Goal: Task Accomplishment & Management: Manage account settings

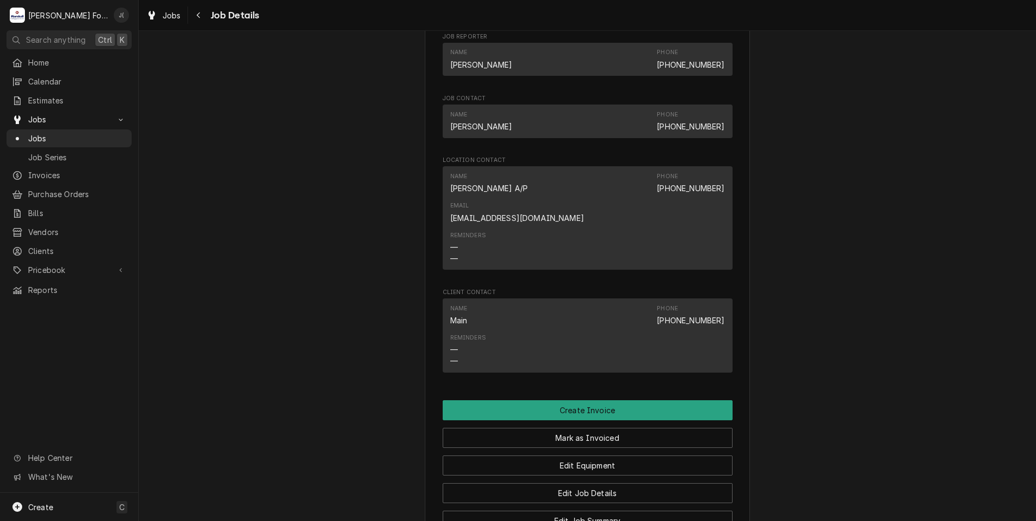
scroll to position [759, 0]
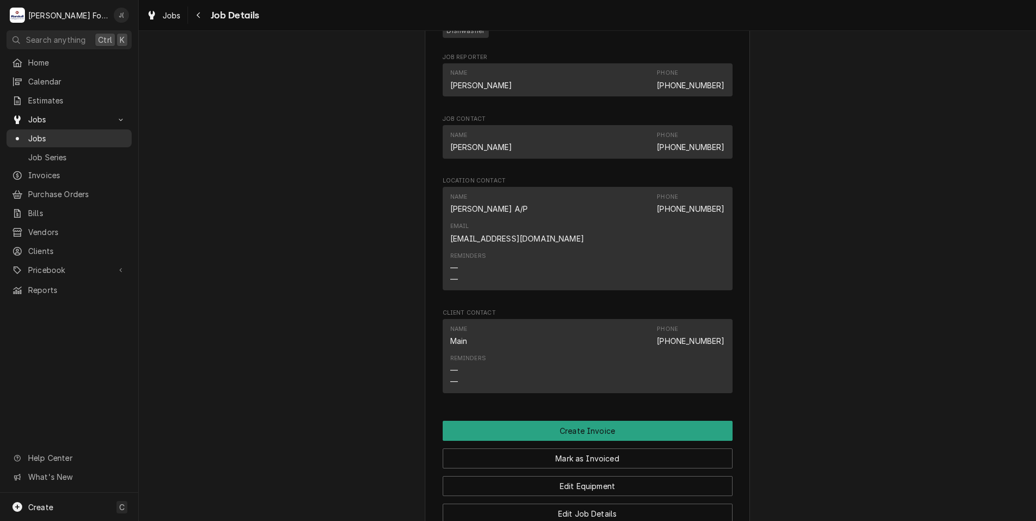
click at [87, 140] on div "Jobs" at bounding box center [69, 139] width 121 height 14
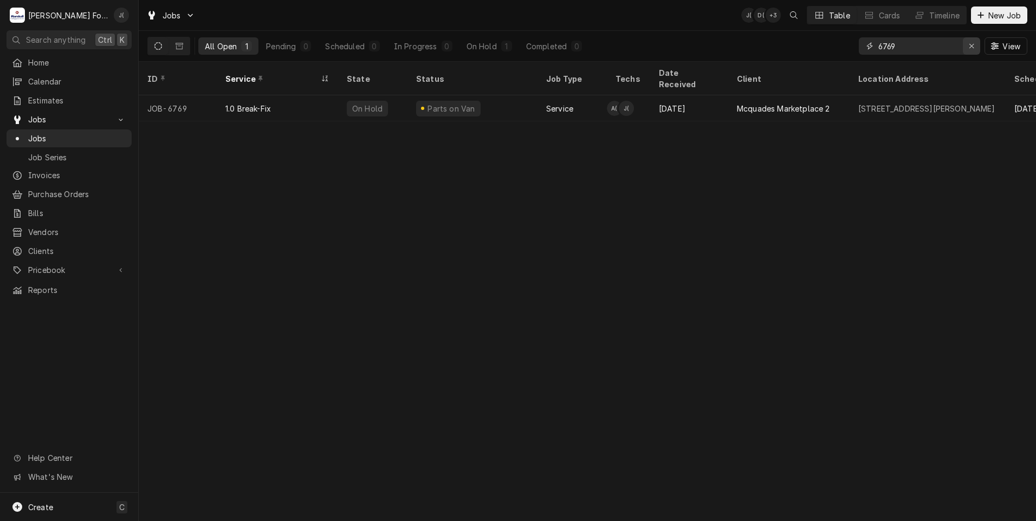
click at [973, 48] on icon "Erase input" at bounding box center [972, 46] width 6 height 8
click at [946, 49] on input "Dynamic Content Wrapper" at bounding box center [930, 45] width 102 height 17
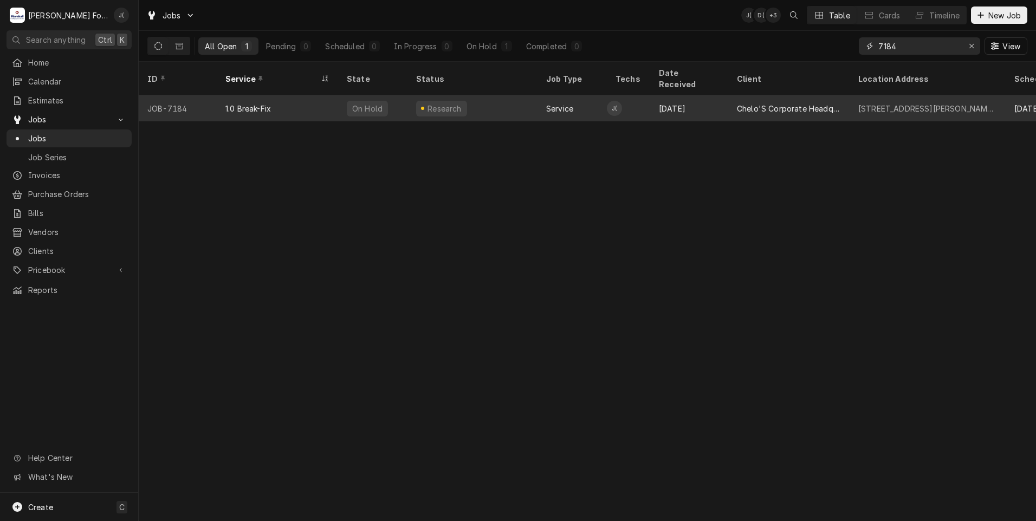
type input "7184"
click at [723, 95] on div "Sep 2" at bounding box center [689, 108] width 78 height 26
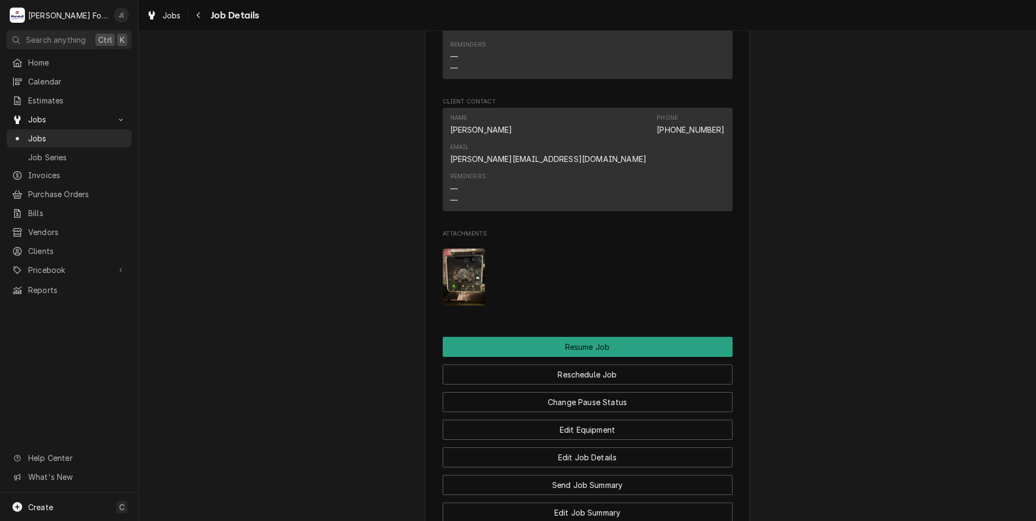
scroll to position [1138, 0]
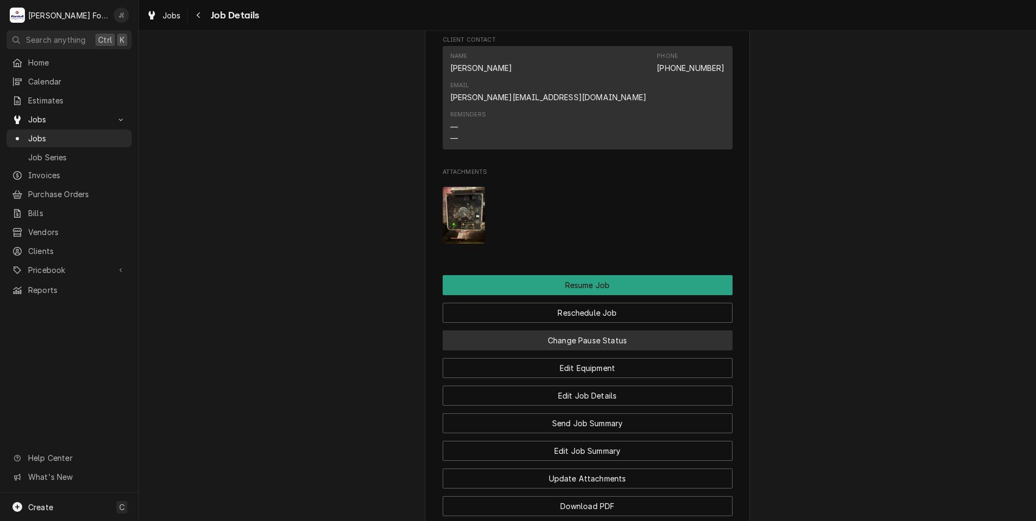
click at [583, 331] on button "Change Pause Status" at bounding box center [588, 341] width 290 height 20
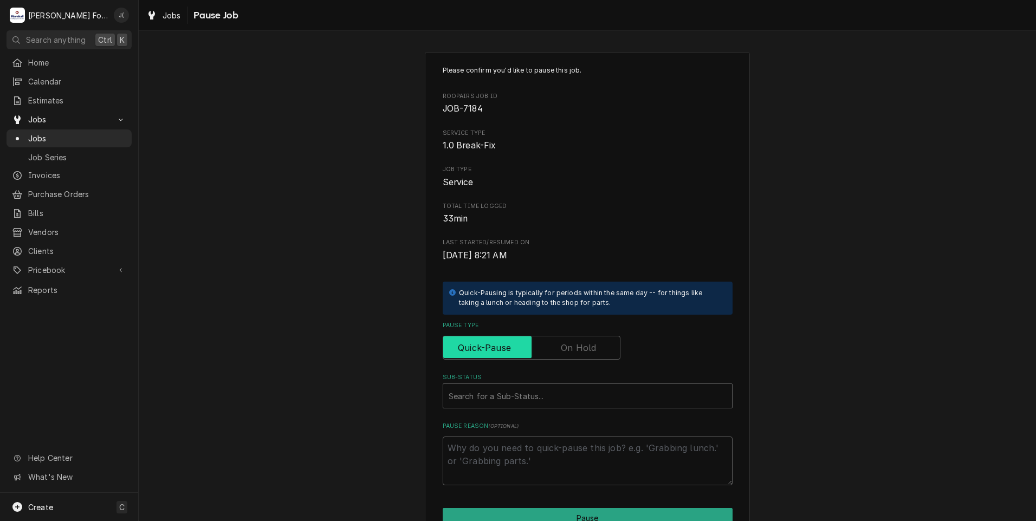
click at [594, 346] on input "Pause Type" at bounding box center [532, 348] width 168 height 24
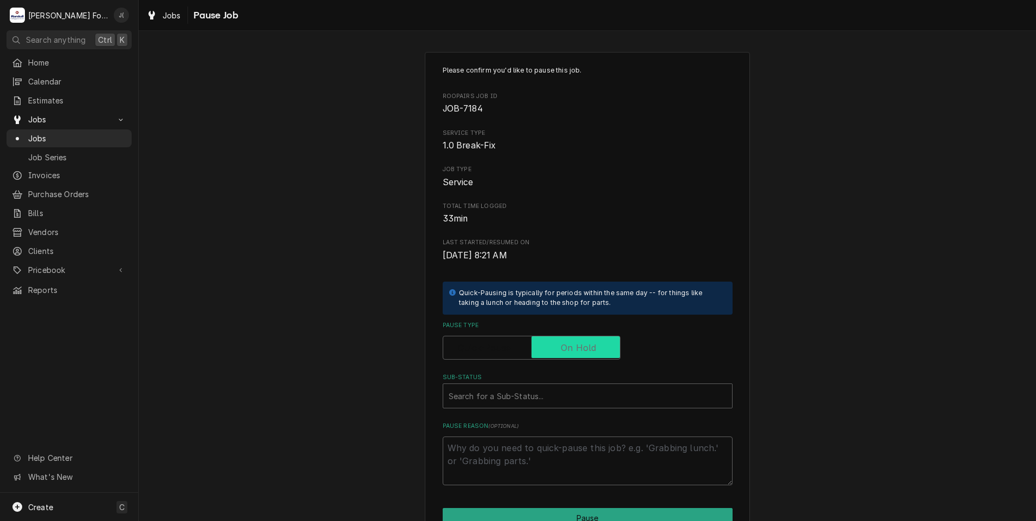
checkbox input "true"
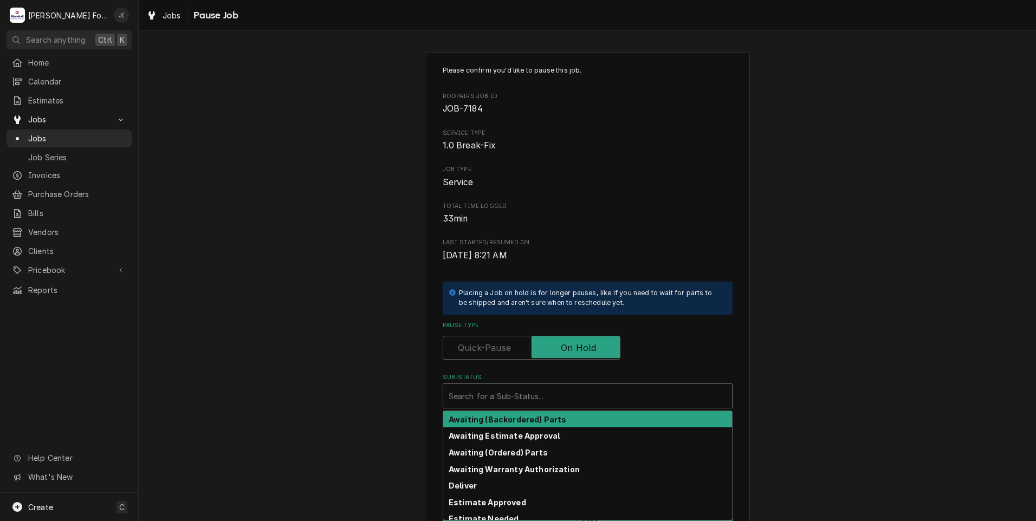
click at [572, 385] on div "Search for a Sub-Status..." at bounding box center [587, 396] width 289 height 24
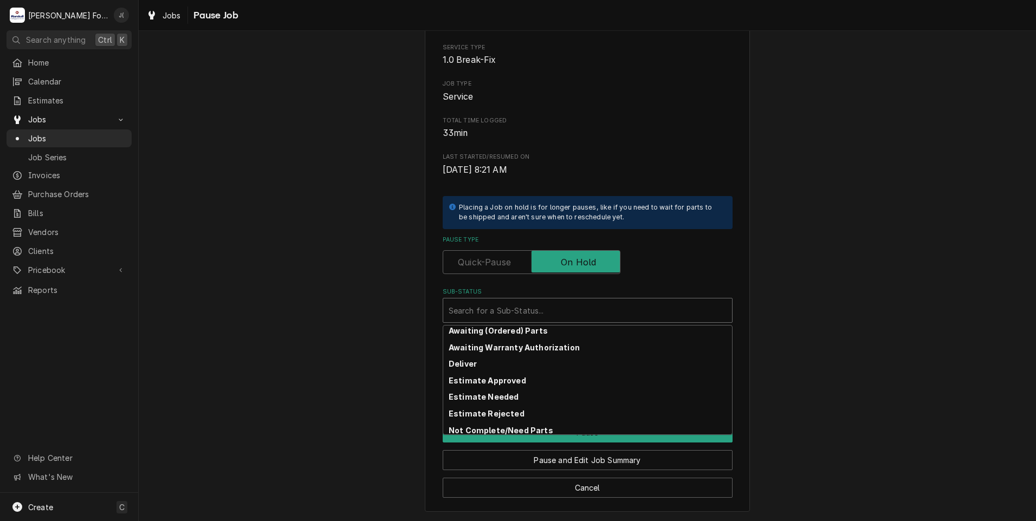
scroll to position [54, 0]
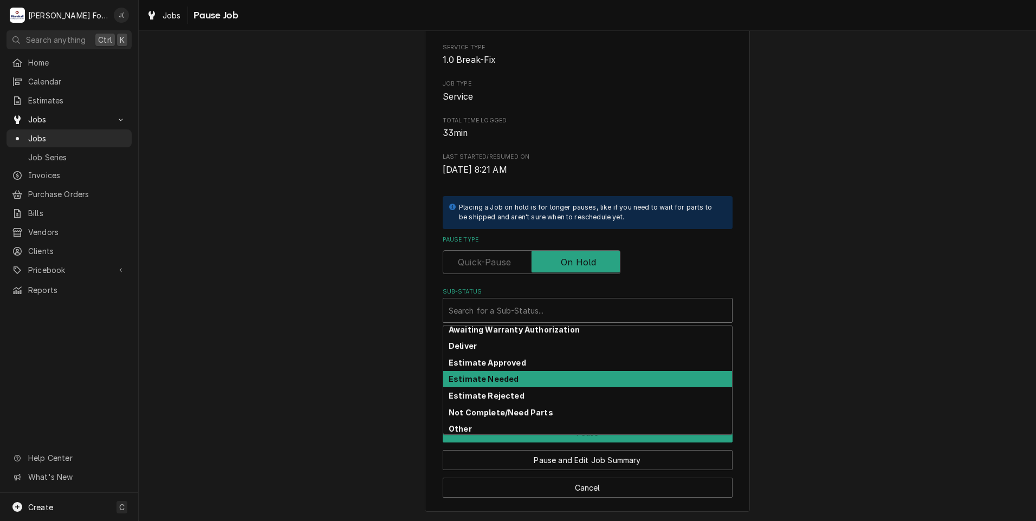
click at [489, 378] on strong "Estimate Needed" at bounding box center [484, 379] width 70 height 9
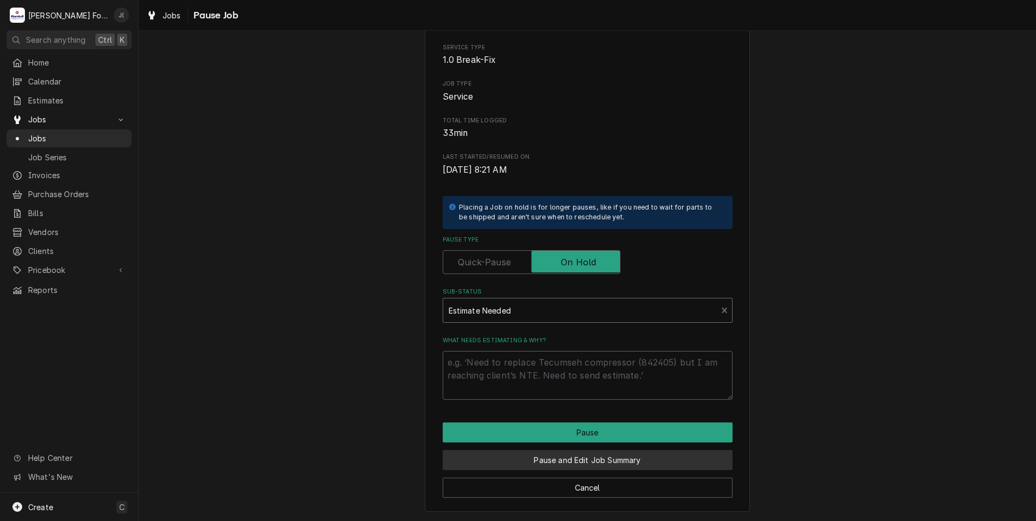
click at [561, 465] on button "Pause and Edit Job Summary" at bounding box center [588, 460] width 290 height 20
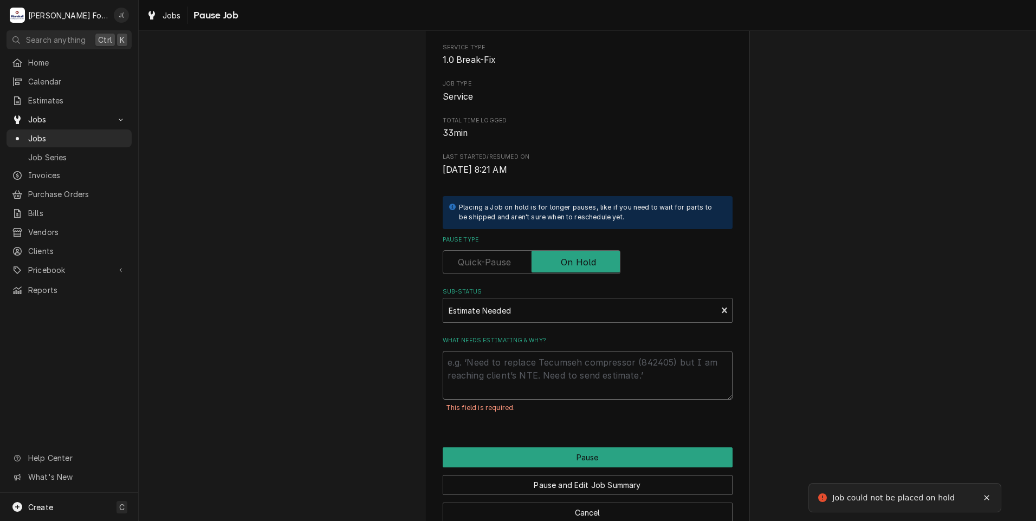
click at [500, 384] on textarea "What needs estimating & why?" at bounding box center [588, 375] width 290 height 49
type textarea "x"
type textarea "p"
type textarea "x"
type textarea "pr"
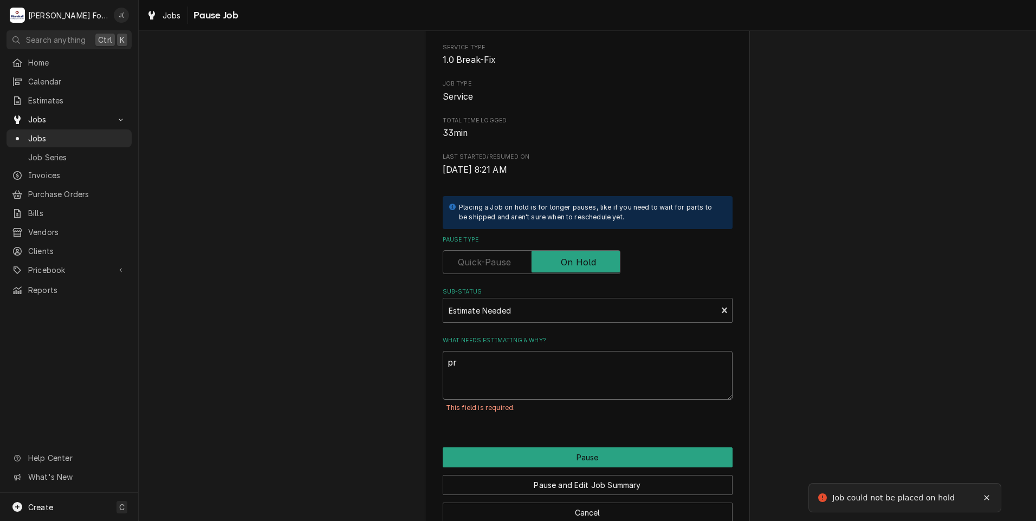
type textarea "x"
type textarea "pri"
type textarea "x"
type textarea "pric"
type textarea "x"
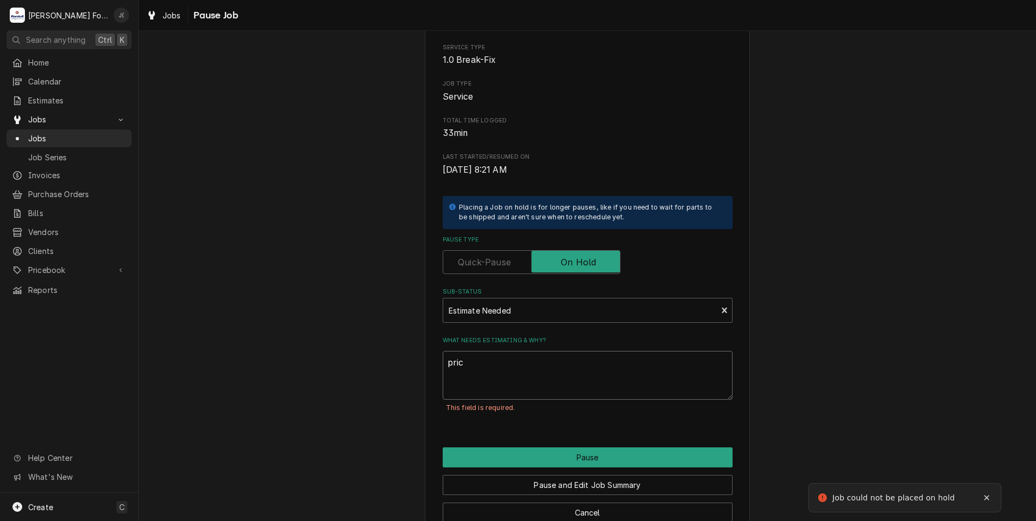
type textarea "price"
type textarea "x"
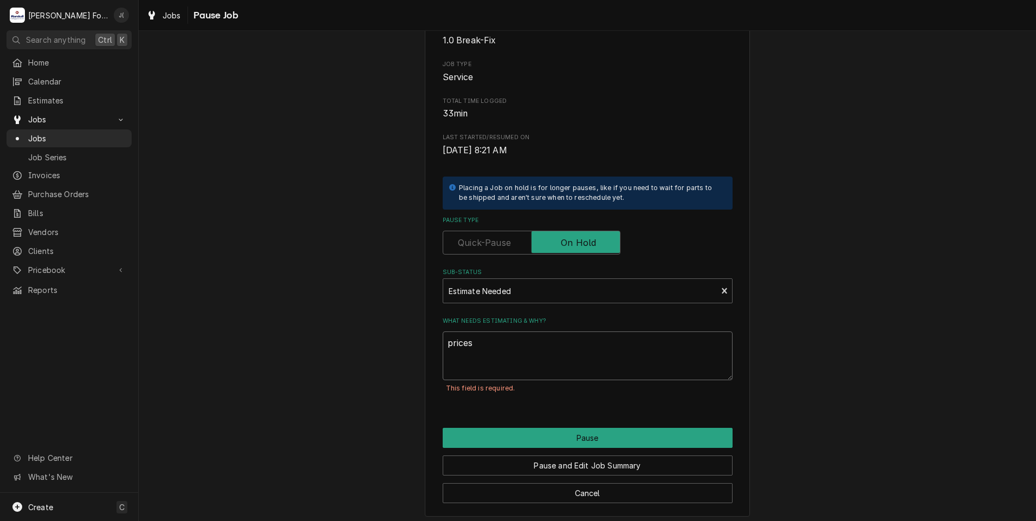
scroll to position [111, 0]
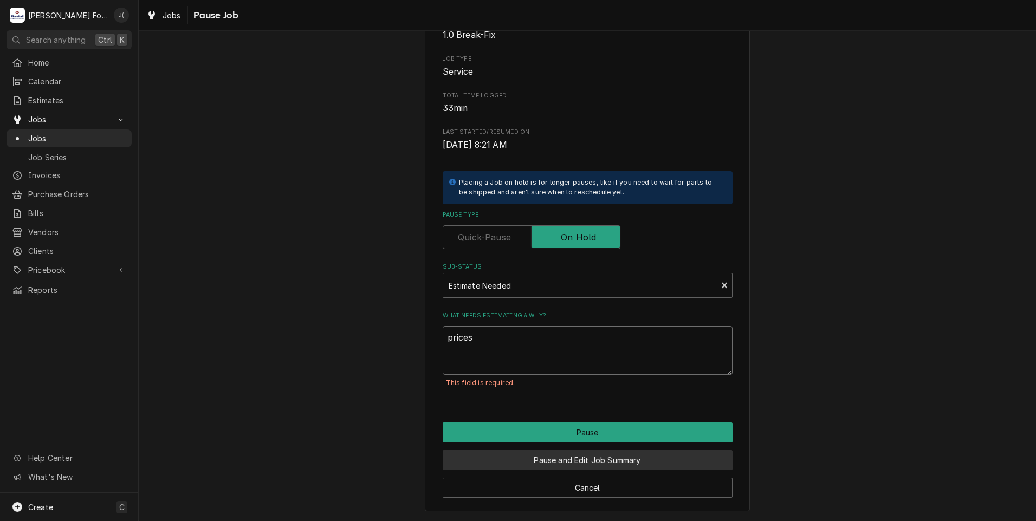
type textarea "prices"
click at [595, 459] on button "Pause and Edit Job Summary" at bounding box center [588, 460] width 290 height 20
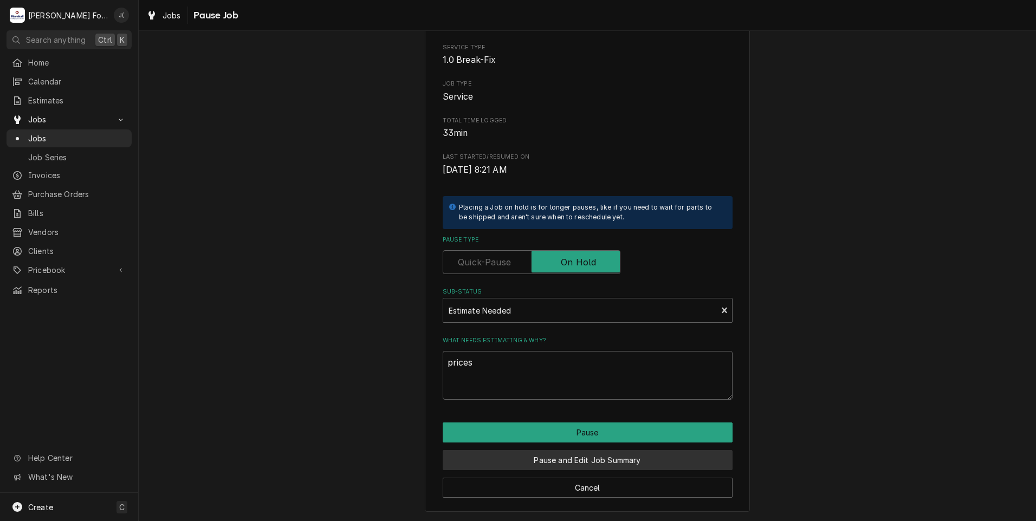
scroll to position [86, 0]
type textarea "x"
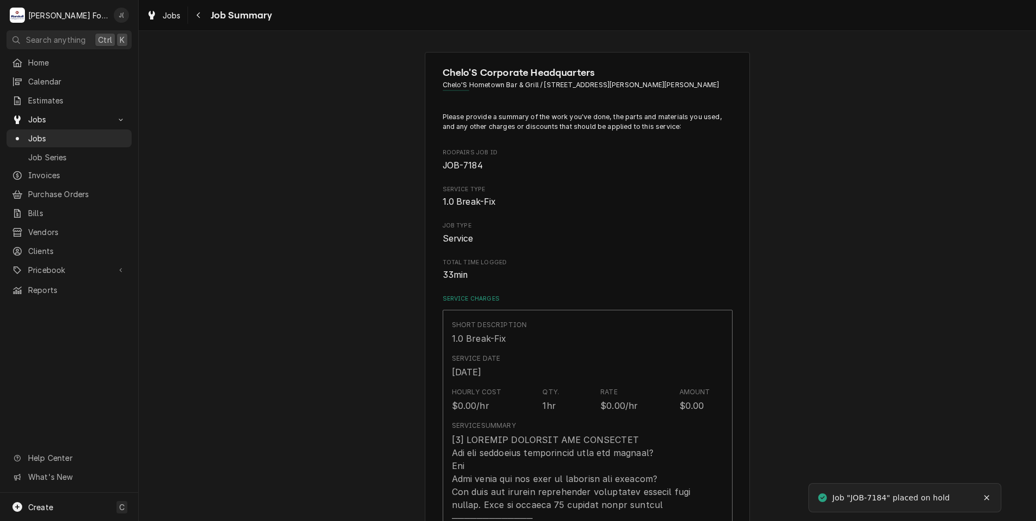
type textarea "x"
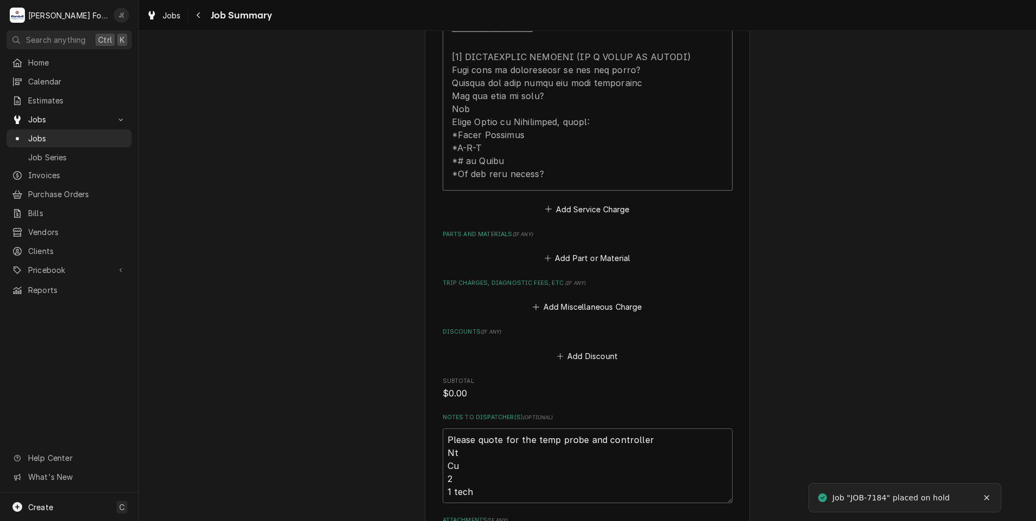
scroll to position [542, 0]
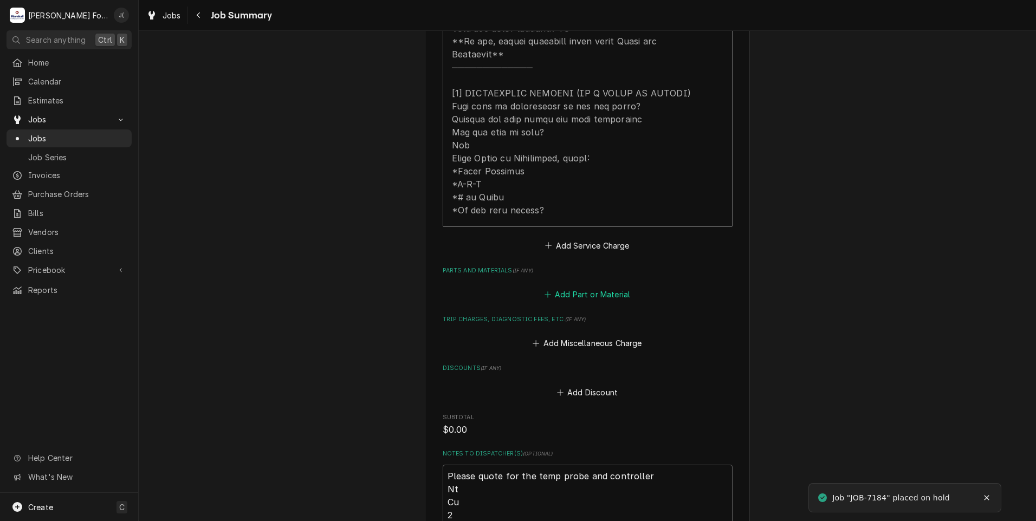
click at [579, 287] on button "Add Part or Material" at bounding box center [587, 294] width 89 height 15
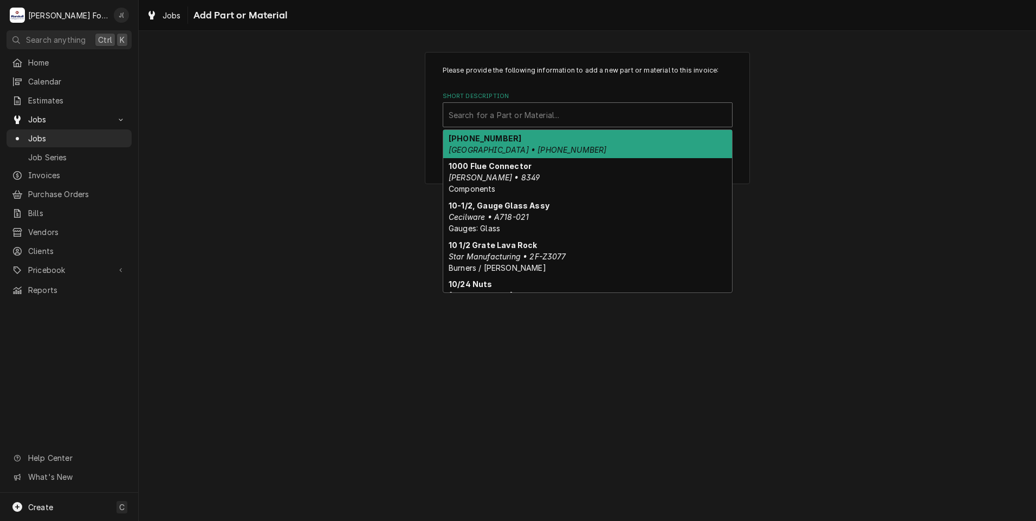
click at [505, 113] on div "Short Description" at bounding box center [588, 115] width 278 height 20
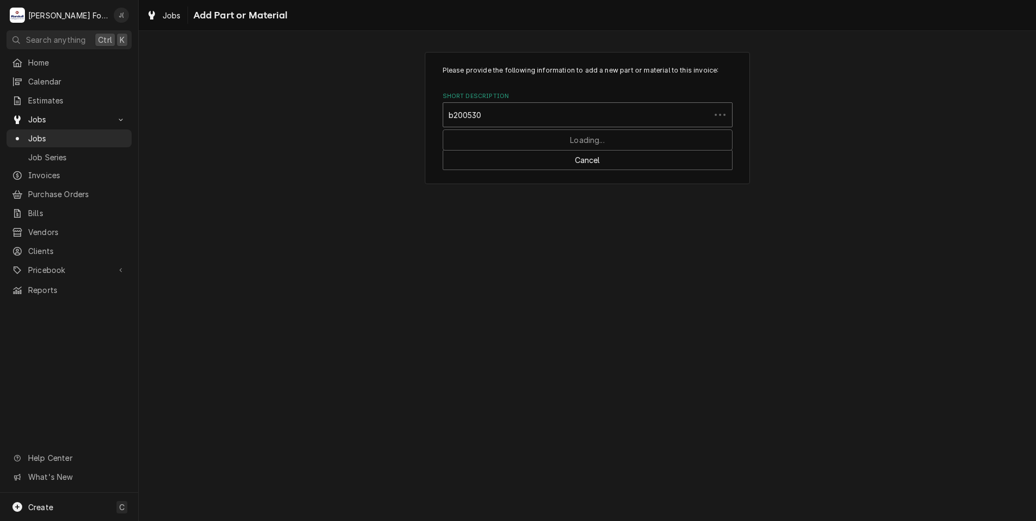
type input "b2005301"
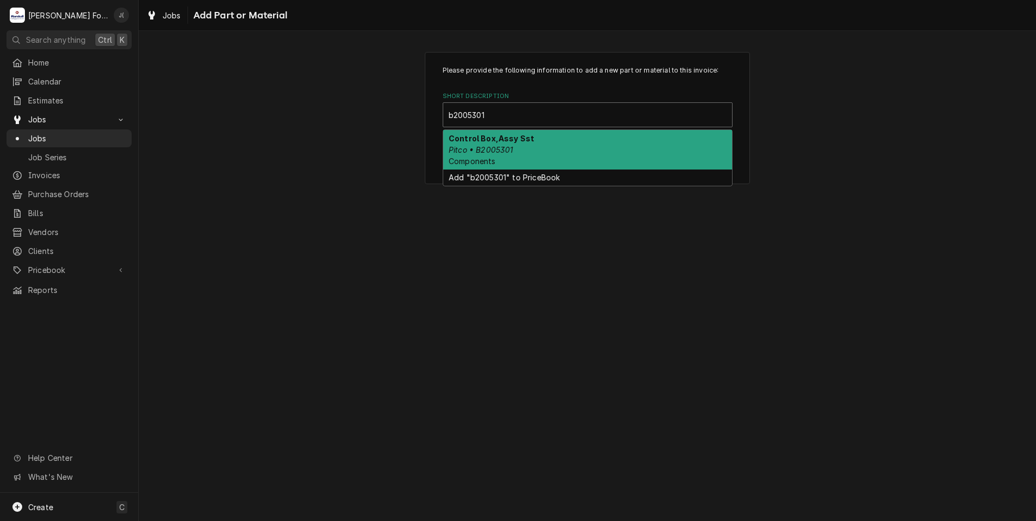
click at [549, 152] on div "Control Box,Assy Sst Pitco • B2005301 Components" at bounding box center [587, 150] width 289 height 40
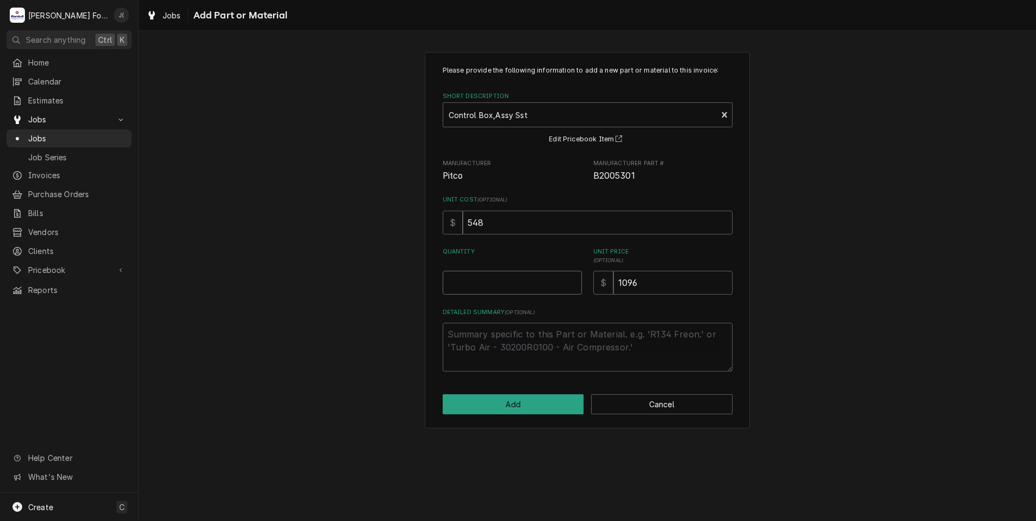
click at [525, 292] on input "Quantity" at bounding box center [512, 283] width 139 height 24
type textarea "x"
type input "1"
click at [499, 407] on button "Add" at bounding box center [513, 405] width 141 height 20
type textarea "x"
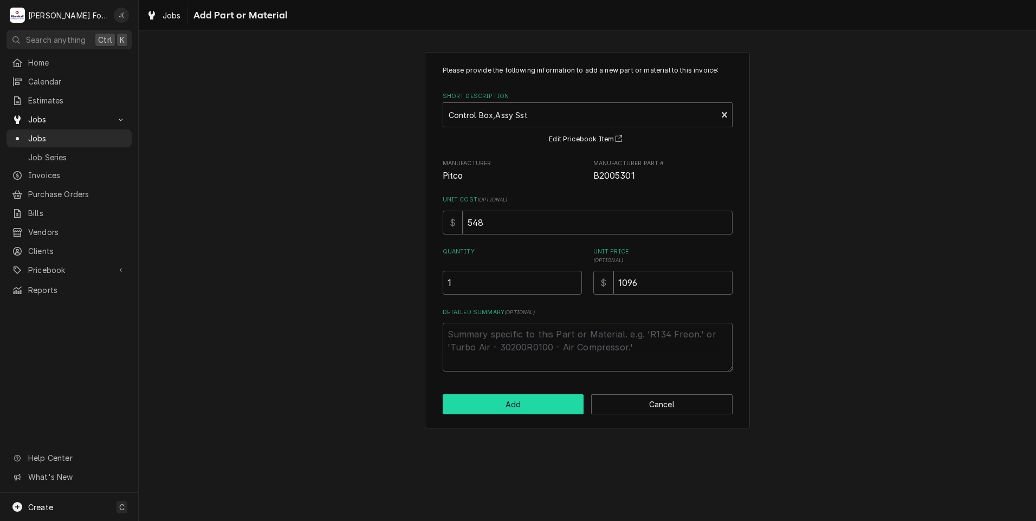
scroll to position [542, 0]
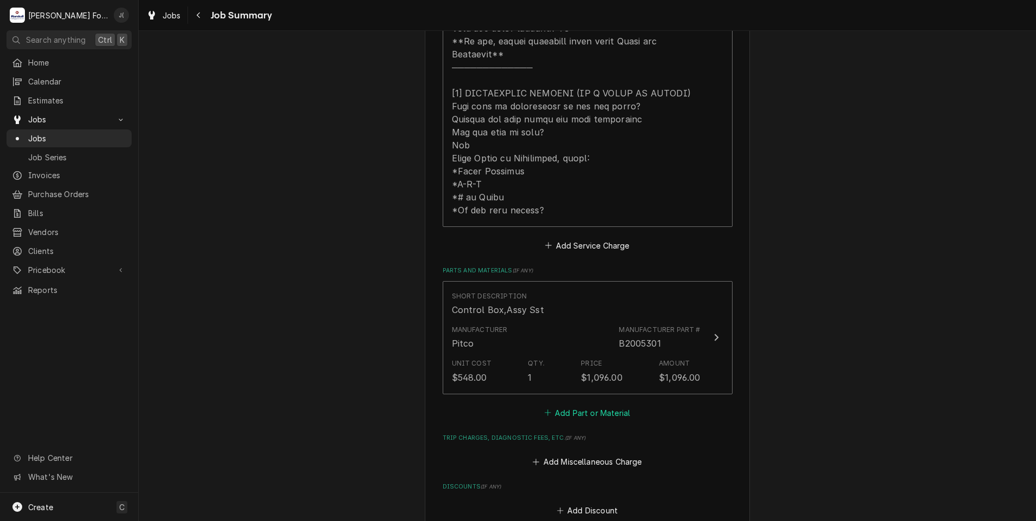
click at [572, 405] on button "Add Part or Material" at bounding box center [587, 412] width 89 height 15
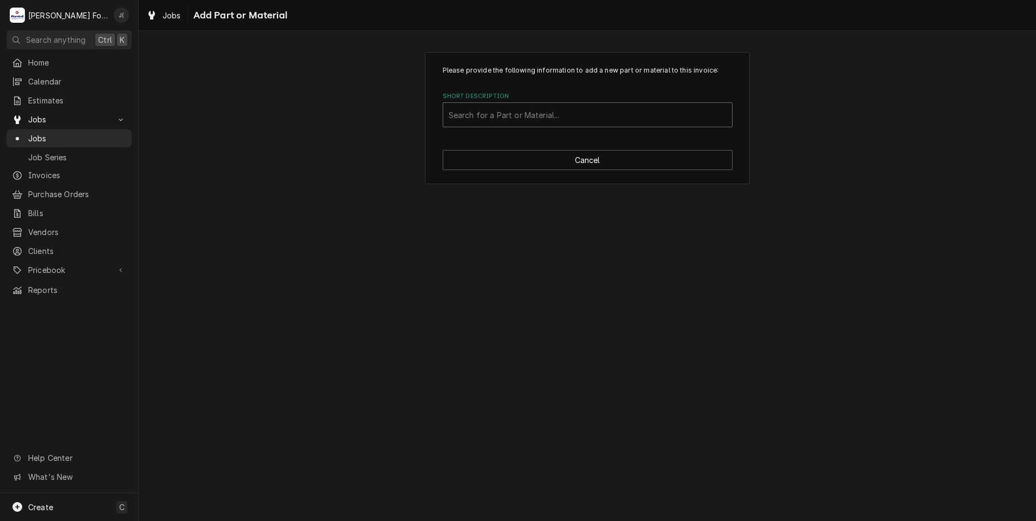
click at [585, 117] on div "Short Description" at bounding box center [588, 115] width 278 height 20
type input "b6700610"
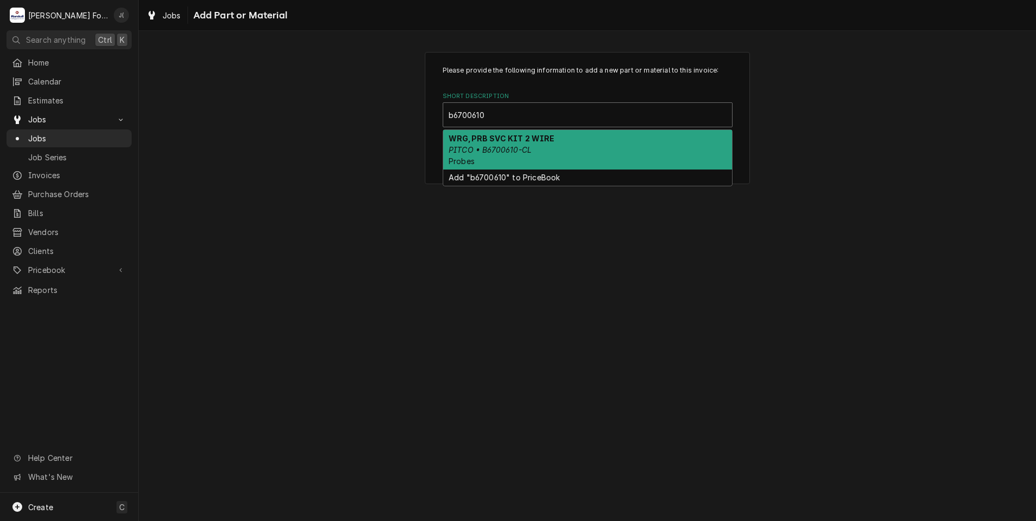
click at [563, 147] on div "WRG,PRB SVC KIT 2 WIRE PITCO • B6700610-CL Probes" at bounding box center [587, 150] width 289 height 40
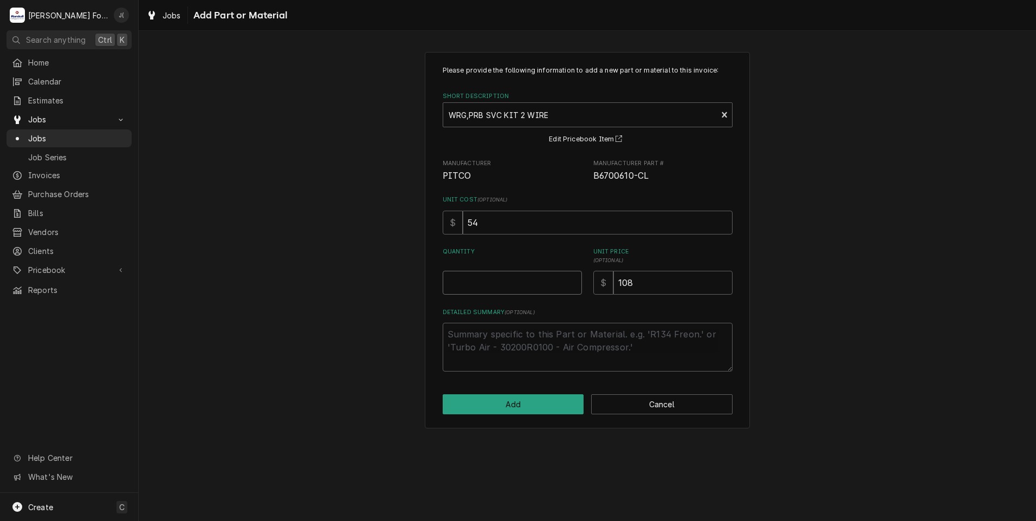
click at [547, 292] on input "Quantity" at bounding box center [512, 283] width 139 height 24
type textarea "x"
type input "1"
click at [546, 412] on button "Add" at bounding box center [513, 405] width 141 height 20
type textarea "x"
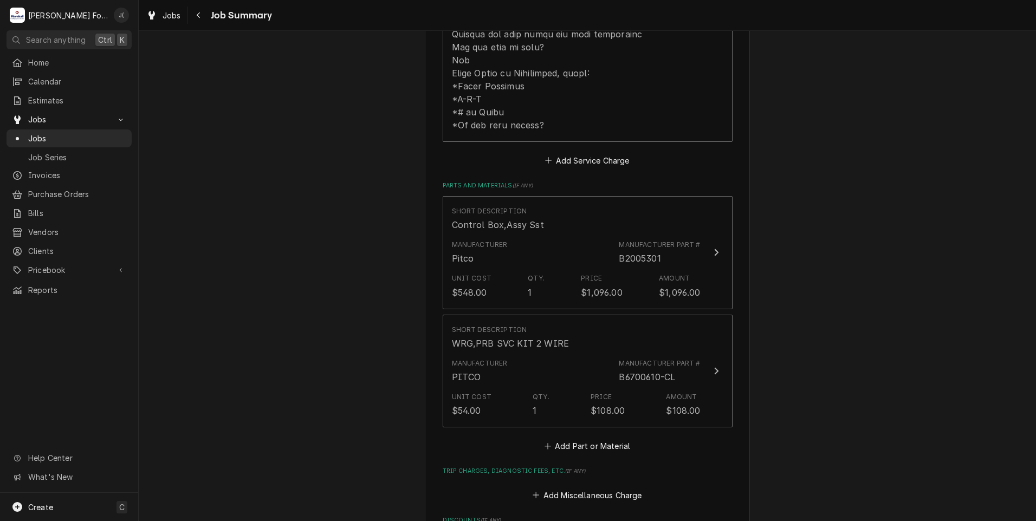
scroll to position [705, 0]
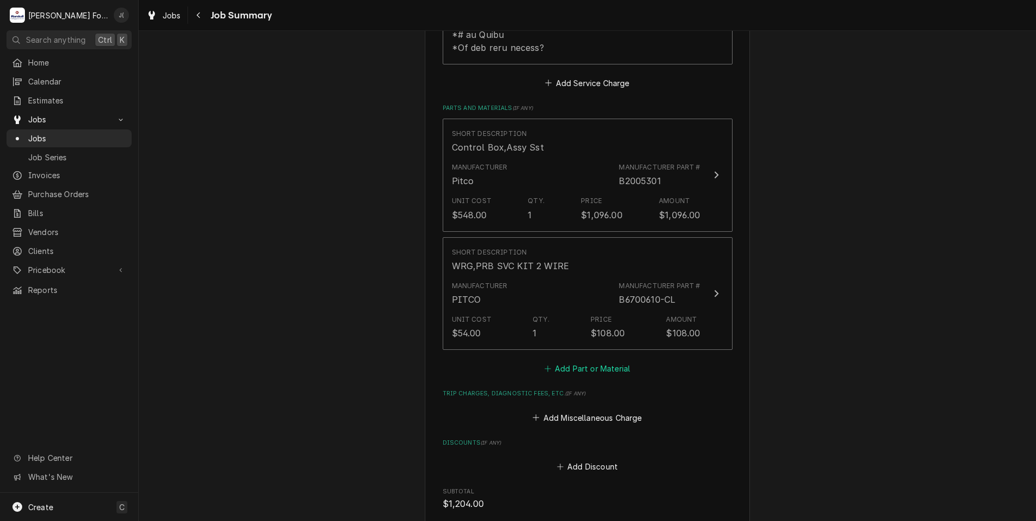
click at [563, 362] on button "Add Part or Material" at bounding box center [587, 369] width 89 height 15
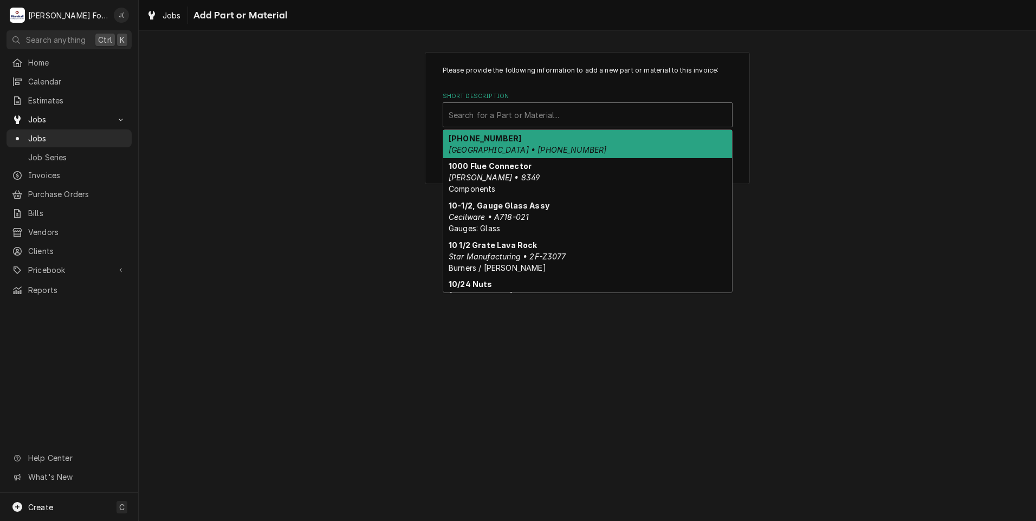
click at [497, 122] on div "Short Description" at bounding box center [588, 115] width 278 height 20
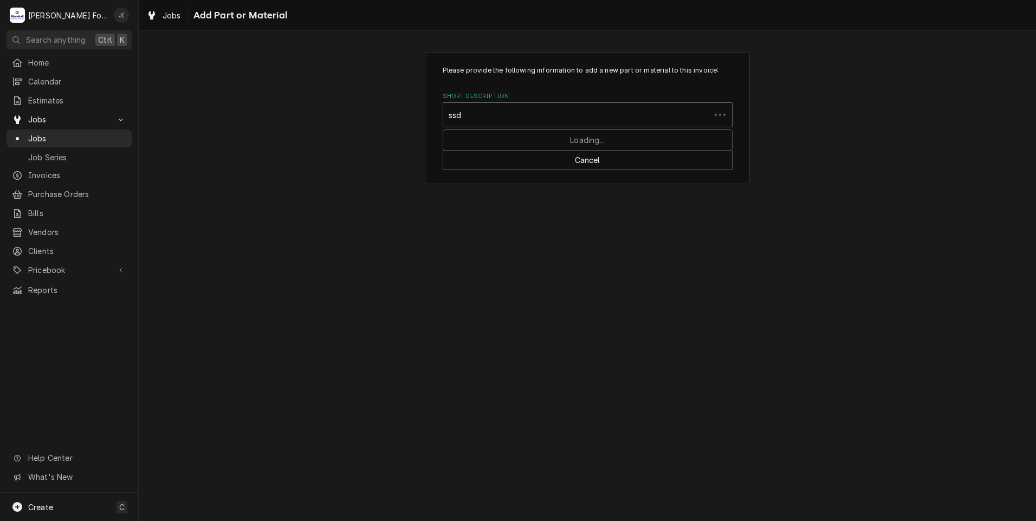
type input "ssdt"
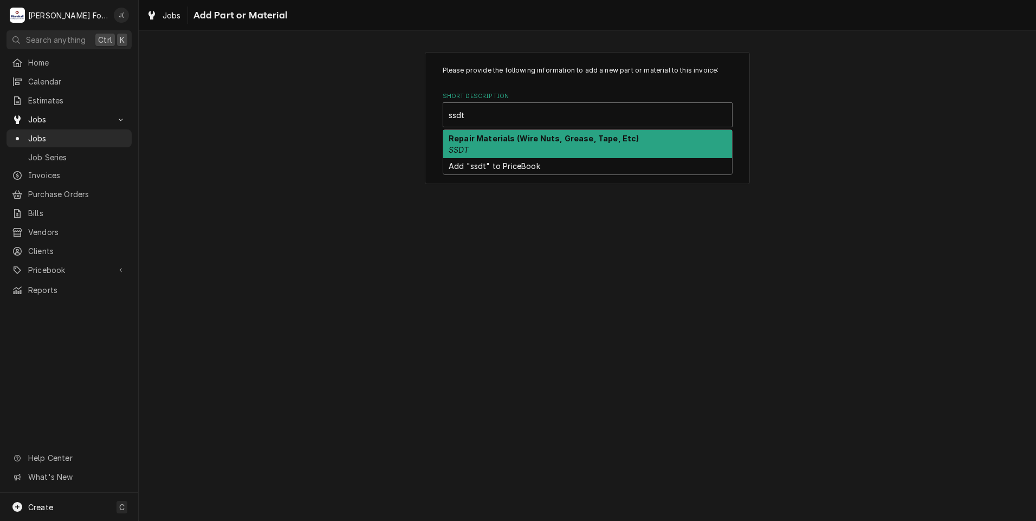
click at [482, 143] on div "Repair Materials (Wire Nuts, Grease, Tape, Etc) SSDT" at bounding box center [587, 144] width 289 height 28
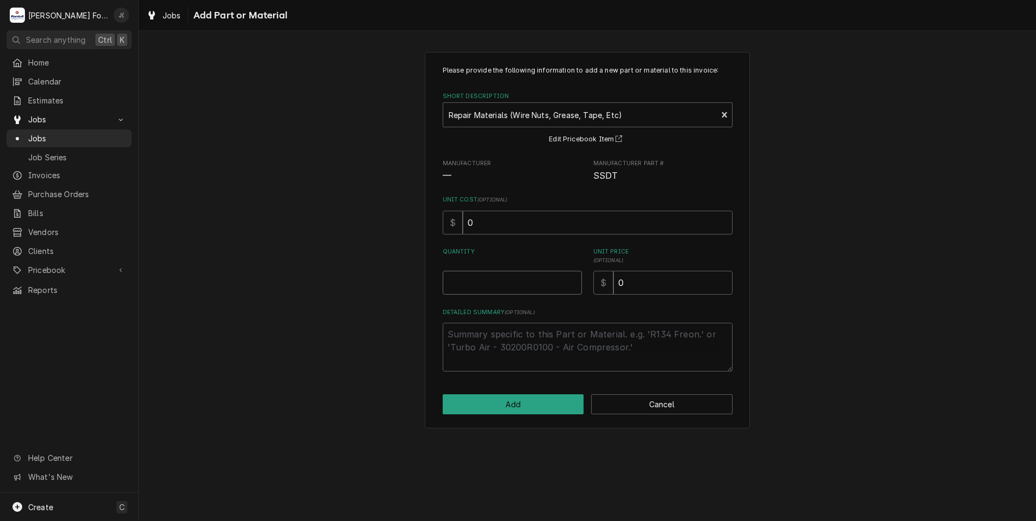
click at [515, 275] on input "Quantity" at bounding box center [512, 283] width 139 height 24
type textarea "x"
type input "1"
type textarea "x"
type input "2"
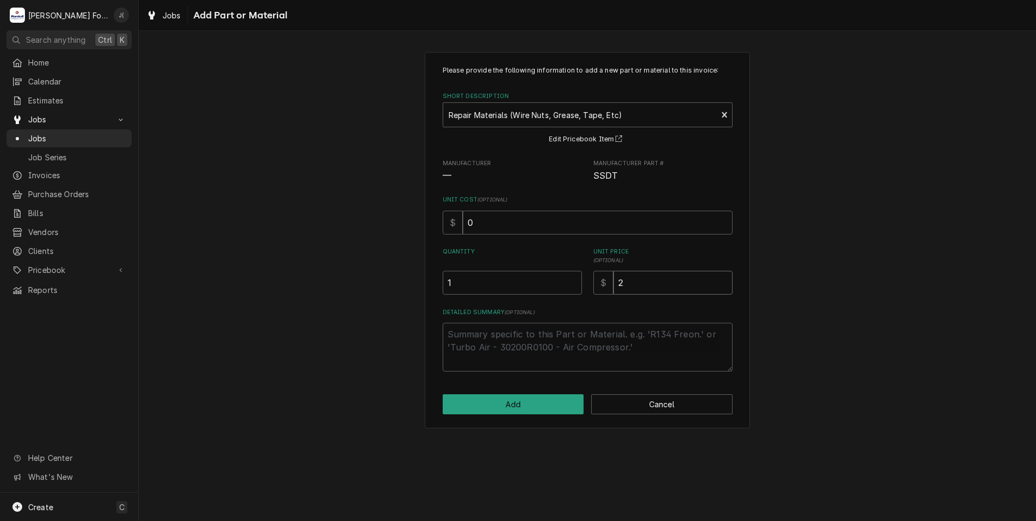
type textarea "x"
type input "20"
click at [508, 404] on button "Add" at bounding box center [513, 405] width 141 height 20
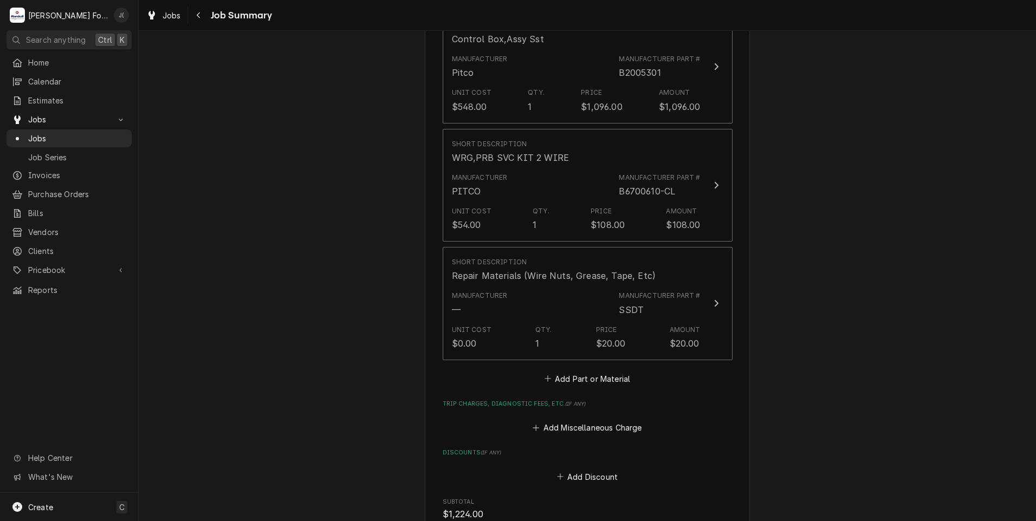
scroll to position [1186, 0]
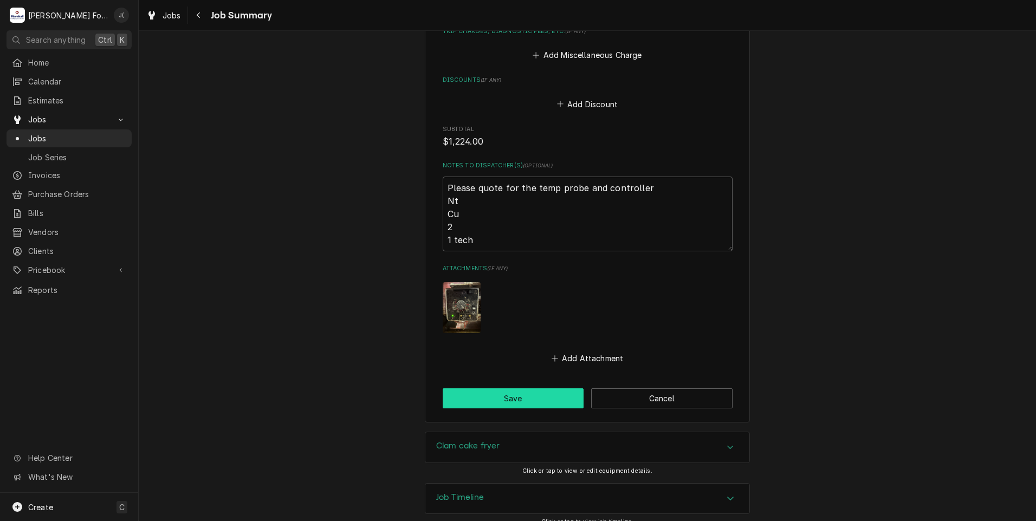
click at [494, 389] on button "Save" at bounding box center [513, 399] width 141 height 20
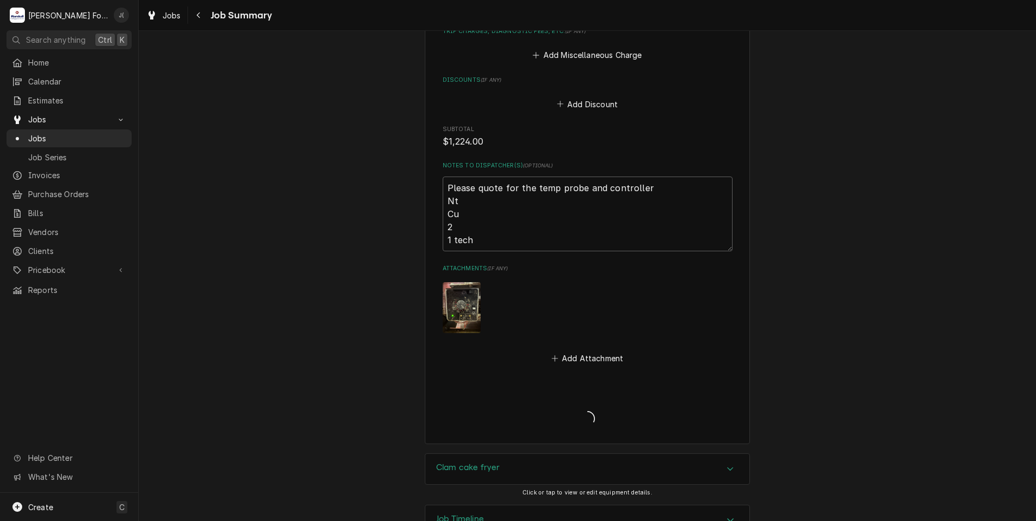
type textarea "x"
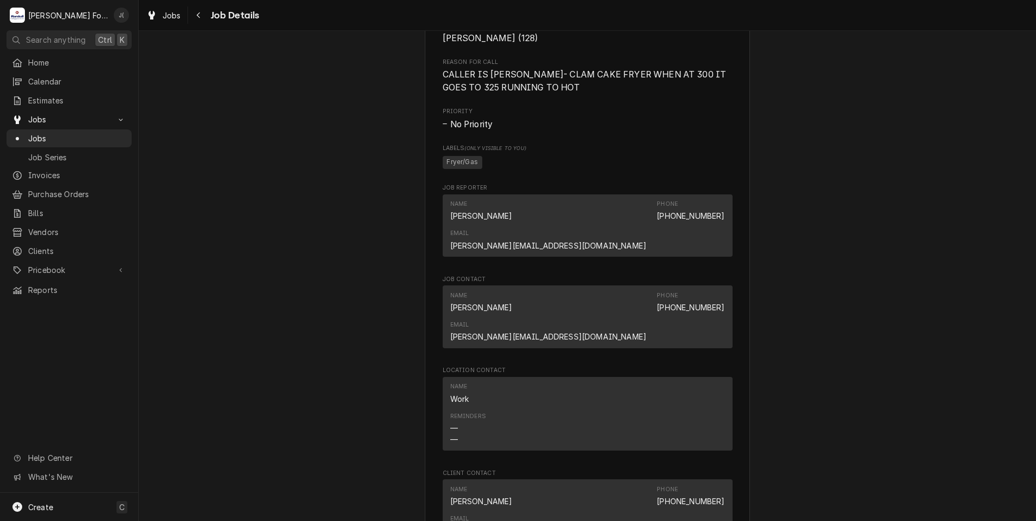
scroll to position [325, 0]
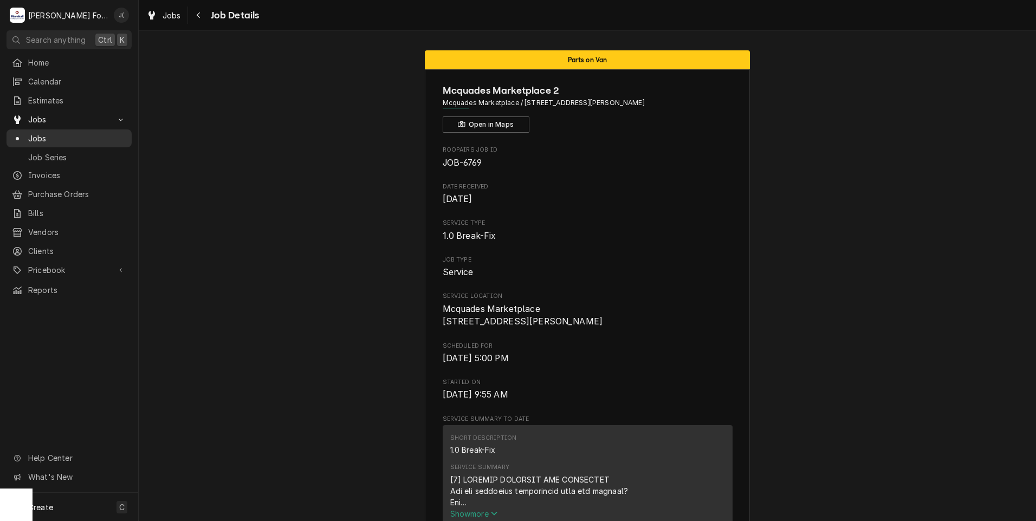
click at [61, 138] on span "Jobs" at bounding box center [77, 138] width 98 height 11
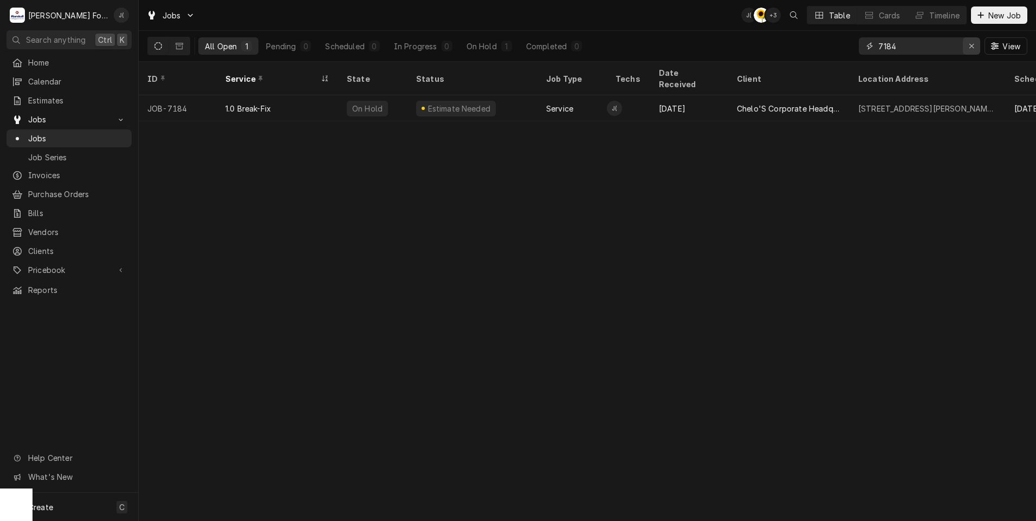
click at [976, 49] on div "Erase input" at bounding box center [971, 46] width 11 height 11
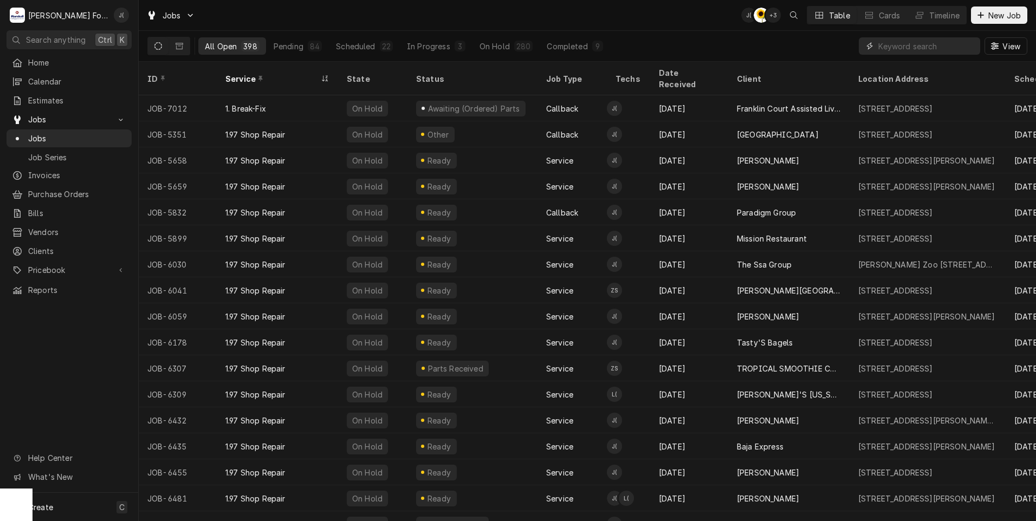
click at [894, 51] on input "Dynamic Content Wrapper" at bounding box center [927, 45] width 96 height 17
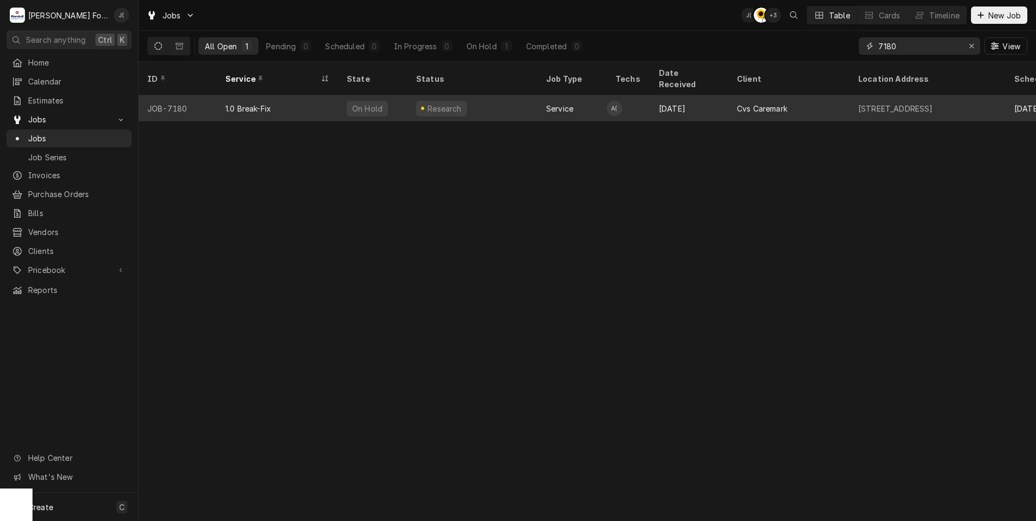
type input "7180"
click at [311, 104] on div "1.0 Break-Fix" at bounding box center [277, 108] width 121 height 26
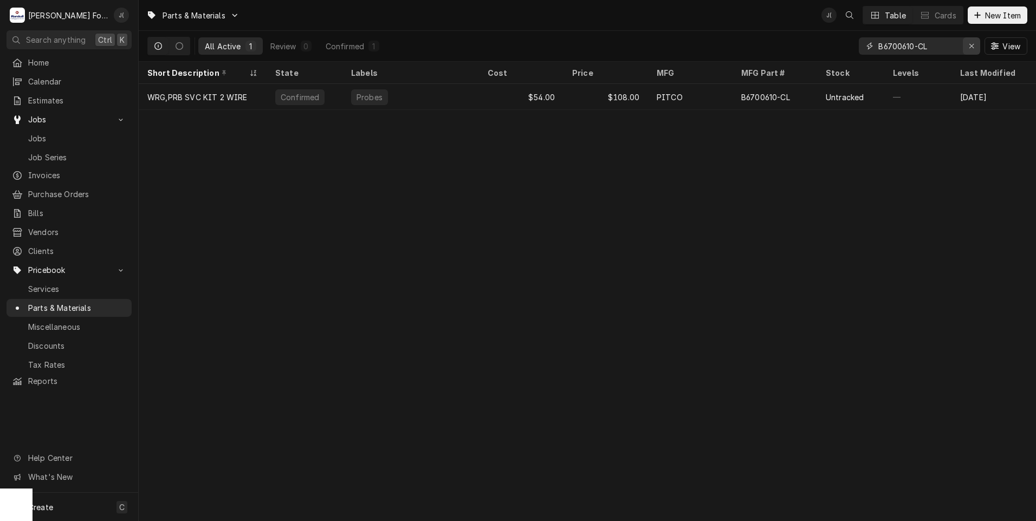
click at [975, 50] on div "Erase input" at bounding box center [971, 46] width 11 height 11
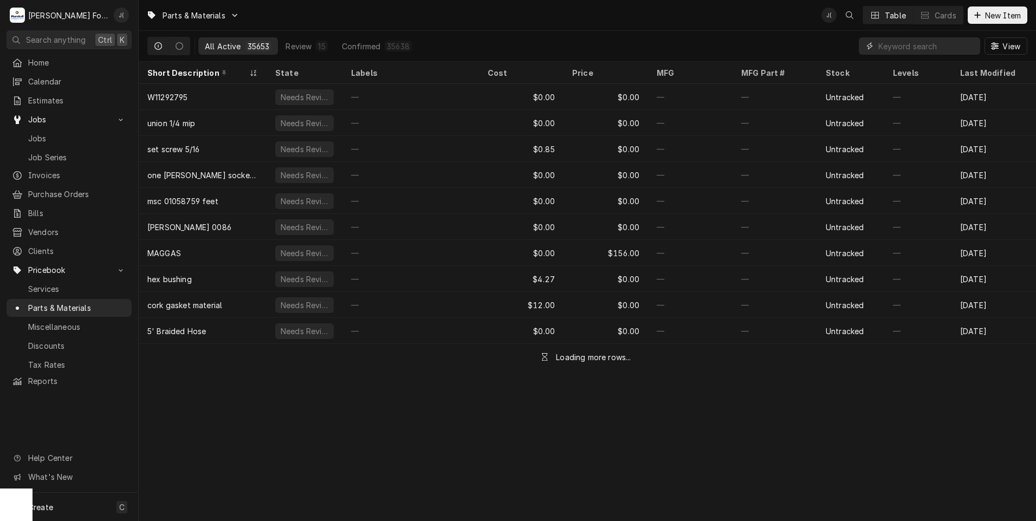
paste input "00-875567"
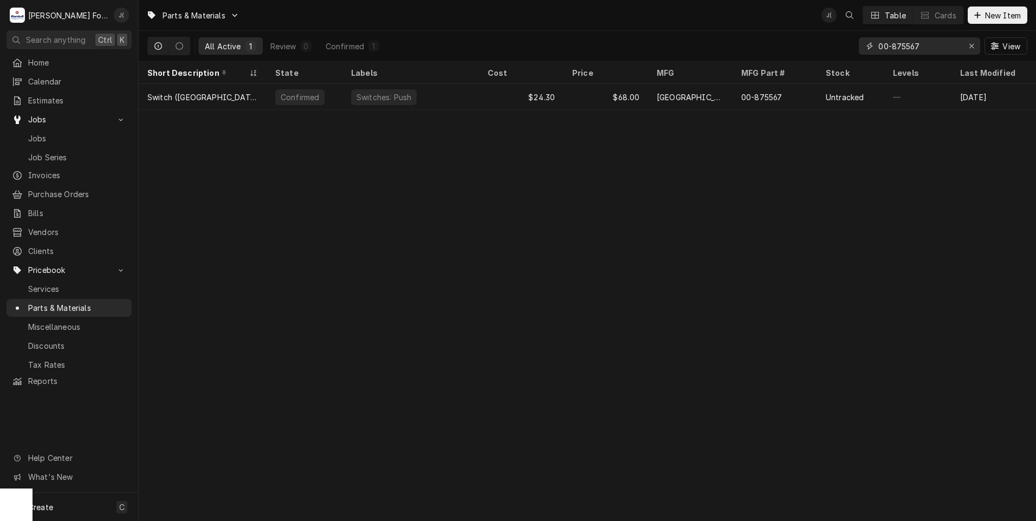
type input "00-875567"
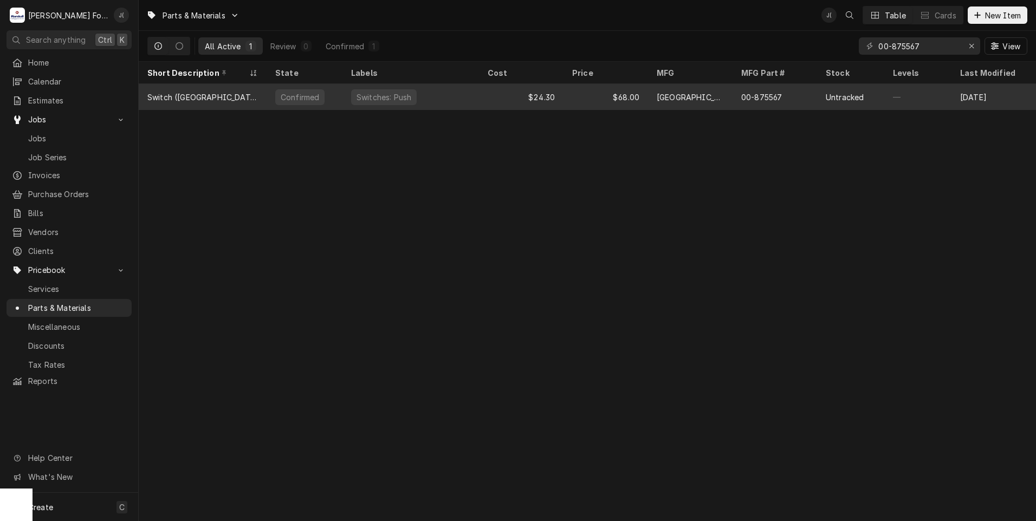
click at [486, 103] on div "$24.30" at bounding box center [521, 97] width 85 height 26
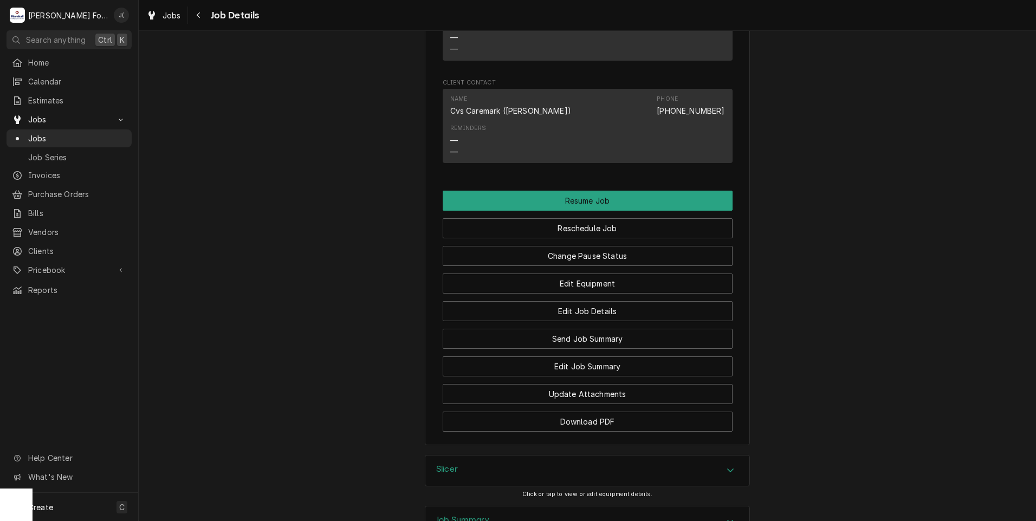
scroll to position [1493, 0]
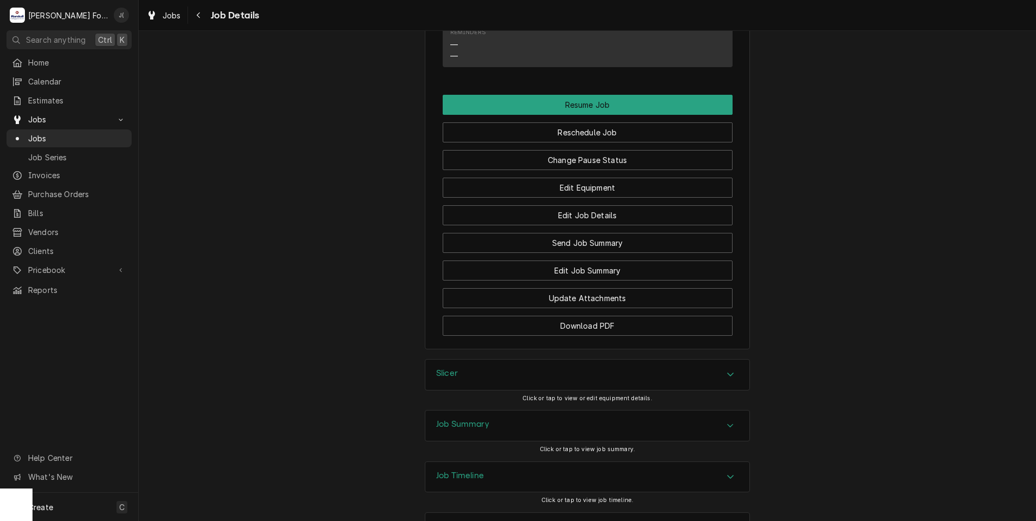
click at [484, 360] on div "Slicer" at bounding box center [587, 375] width 324 height 30
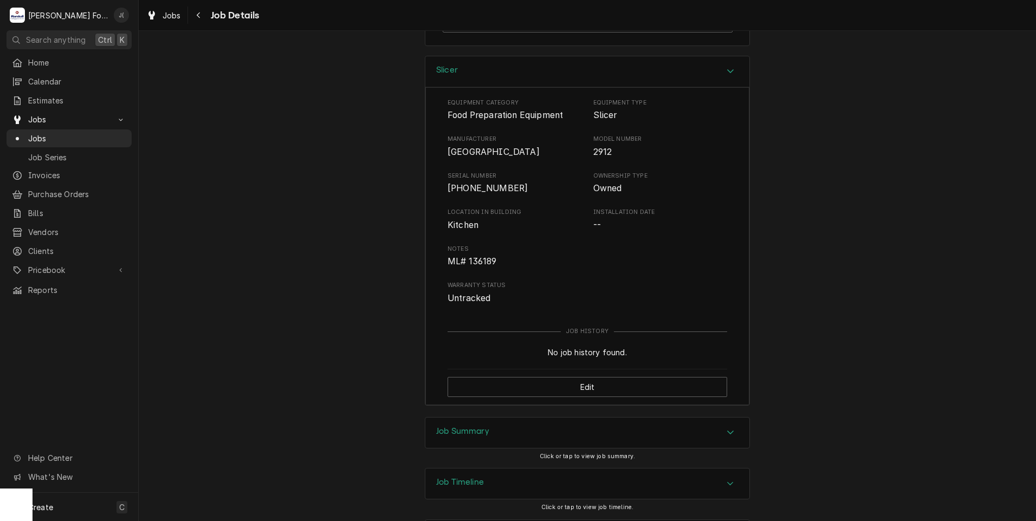
scroll to position [1804, 0]
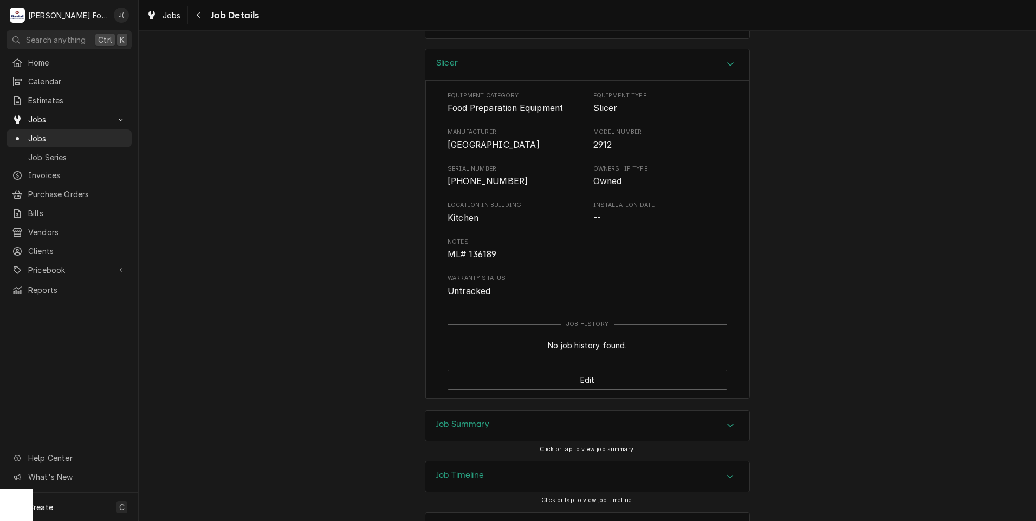
click at [472, 420] on h3 "Job Summary" at bounding box center [462, 425] width 53 height 10
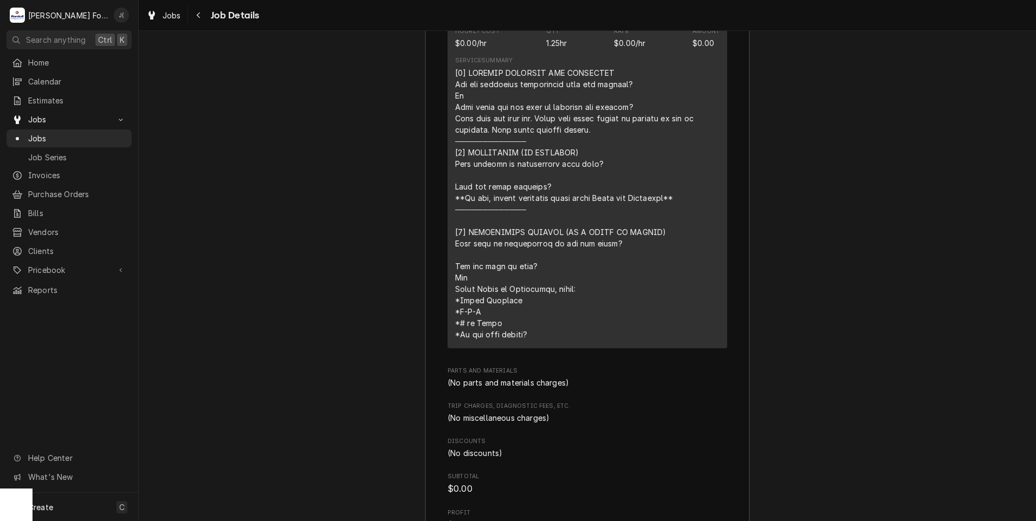
scroll to position [2661, 0]
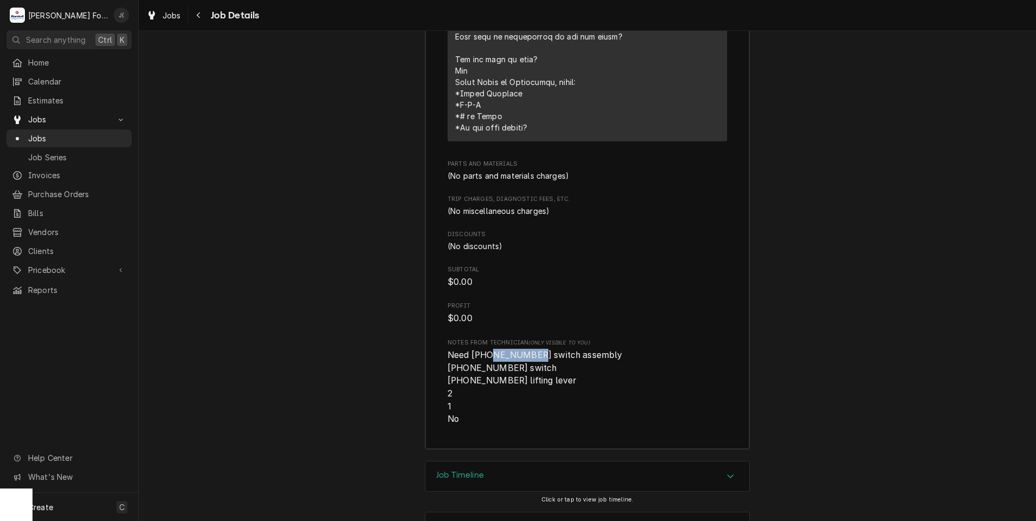
drag, startPoint x: 521, startPoint y: 309, endPoint x: 480, endPoint y: 312, distance: 41.8
click at [480, 350] on span "Need (1) 00-875567 switch assembly (2) 00-087711-00349 switch (1) 00-873700 lif…" at bounding box center [536, 387] width 177 height 74
drag, startPoint x: 480, startPoint y: 312, endPoint x: 486, endPoint y: 311, distance: 6.6
copy span "00-875567"
drag, startPoint x: 524, startPoint y: 326, endPoint x: 498, endPoint y: 327, distance: 26.6
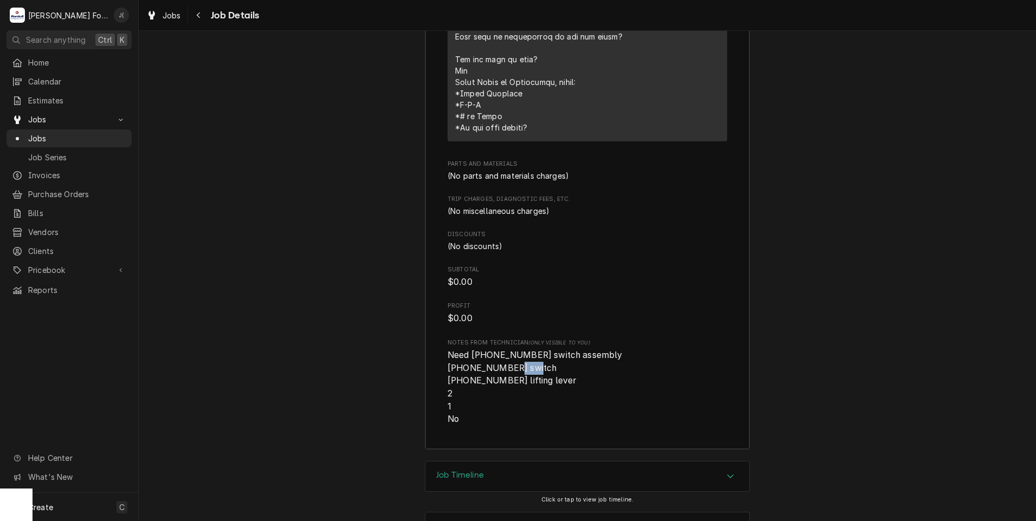
click at [498, 350] on span "Need (1) 00-875567 switch assembly (2) 00-087711-00349 switch (1) 00-873700 lif…" at bounding box center [536, 387] width 177 height 74
drag, startPoint x: 498, startPoint y: 327, endPoint x: 469, endPoint y: 326, distance: 28.2
click at [469, 350] on span "Need (1) 00-875567 switch assembly (2) 00-087711-00349 switch (1) 00-873700 lif…" at bounding box center [536, 387] width 177 height 74
drag, startPoint x: 525, startPoint y: 325, endPoint x: 458, endPoint y: 325, distance: 67.2
click at [458, 350] on span "Need (1) 00-875567 switch assembly (2) 00-087711-00349 switch (1) 00-873700 lif…" at bounding box center [536, 387] width 177 height 74
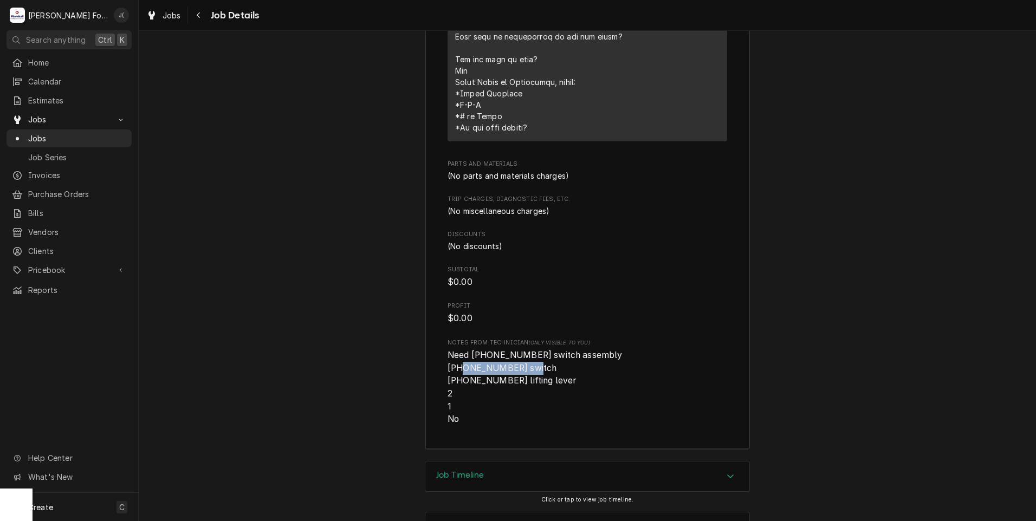
copy span "[PHONE_NUMBER]"
drag, startPoint x: 490, startPoint y: 337, endPoint x: 472, endPoint y: 339, distance: 18.6
click at [472, 350] on span "Need (1) 00-875567 switch assembly (2) 00-087711-00349 switch (1) 00-873700 lif…" at bounding box center [536, 387] width 177 height 74
click at [467, 350] on span "Need (1) 00-875567 switch assembly (2) 00-087711-00349 switch (1) 00-873700 lif…" at bounding box center [536, 387] width 177 height 74
drag, startPoint x: 456, startPoint y: 338, endPoint x: 498, endPoint y: 339, distance: 41.7
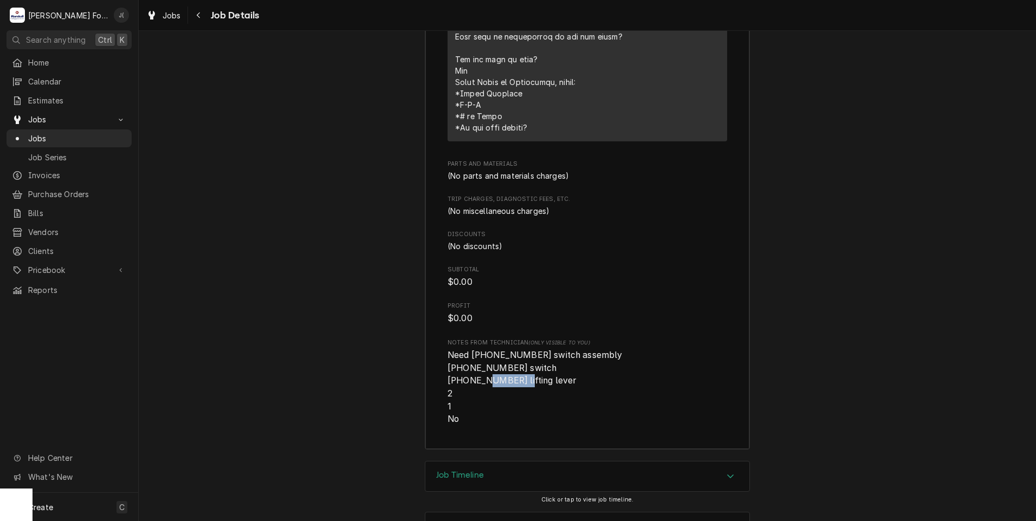
click at [498, 350] on span "Need (1) 00-875567 switch assembly (2) 00-087711-00349 switch (1) 00-873700 lif…" at bounding box center [536, 387] width 177 height 74
drag, startPoint x: 498, startPoint y: 339, endPoint x: 488, endPoint y: 339, distance: 10.3
copy span "00-873700"
click at [259, 275] on div "Job Summary Roopairs Job ID JOB-7180 Service Type 1.0 Break-Fix Job Type Servic…" at bounding box center [588, 7] width 898 height 908
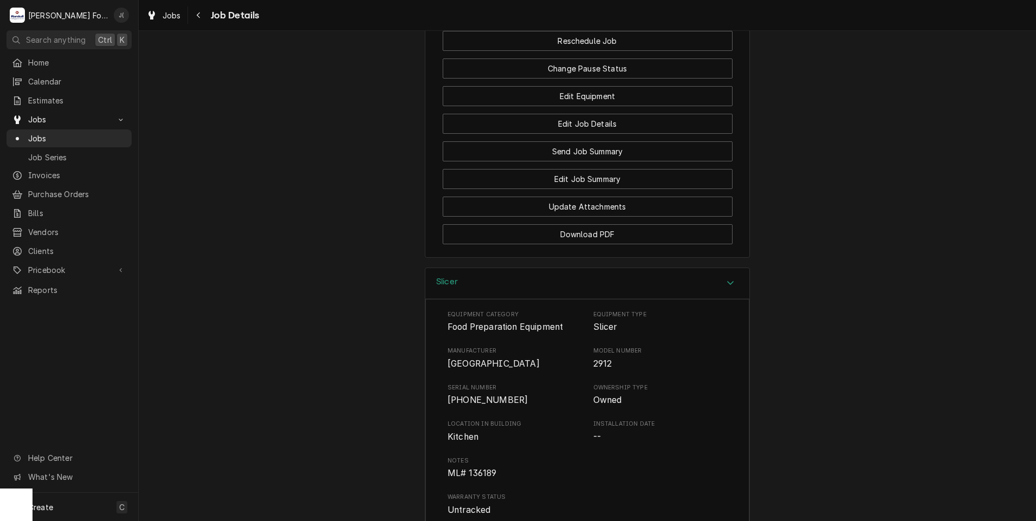
scroll to position [1469, 0]
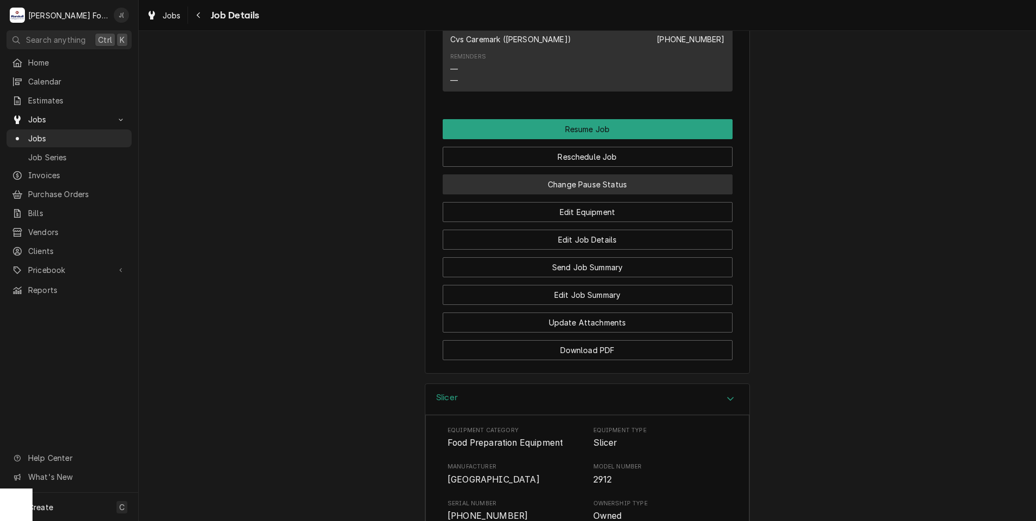
click at [585, 175] on button "Change Pause Status" at bounding box center [588, 185] width 290 height 20
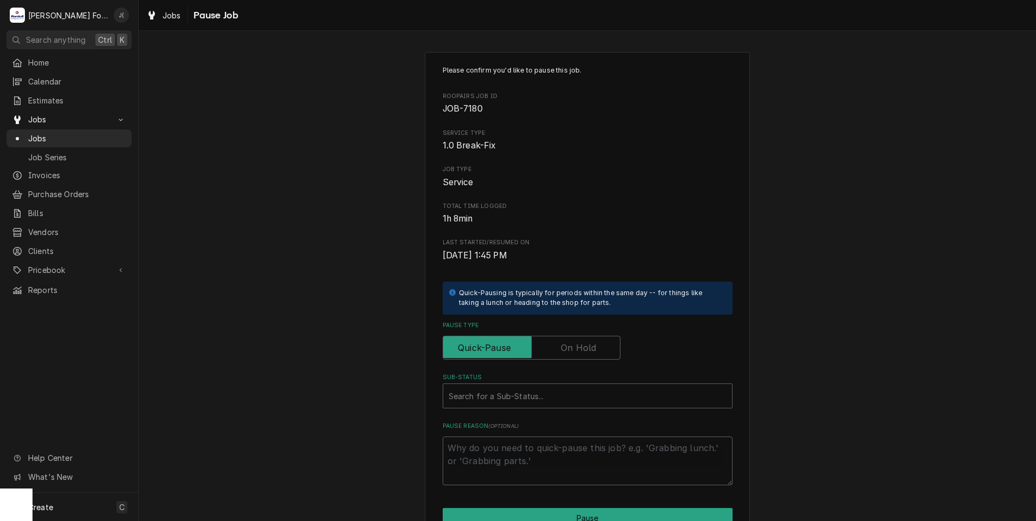
click at [584, 350] on label "Pause Type" at bounding box center [532, 348] width 178 height 24
click at [584, 350] on input "Pause Type" at bounding box center [532, 348] width 168 height 24
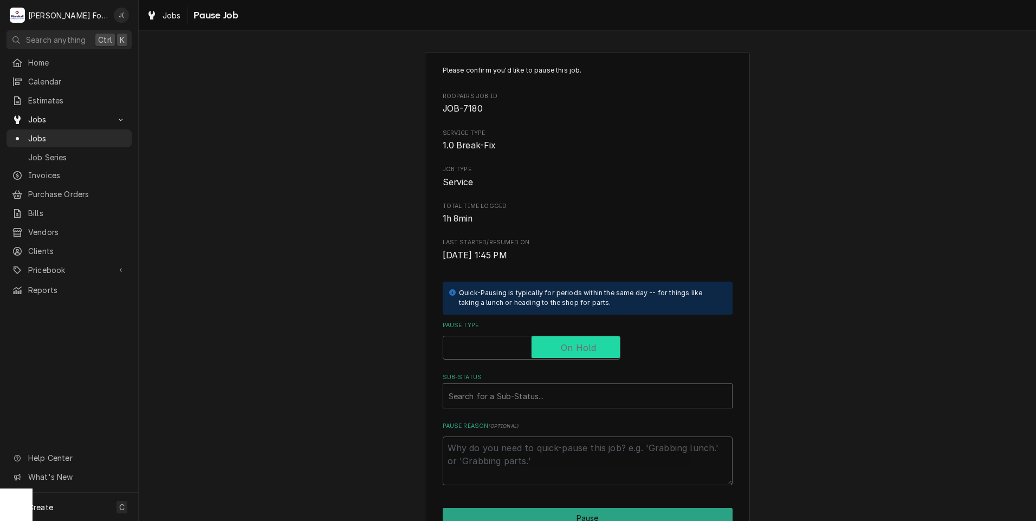
checkbox input "true"
click at [545, 401] on div "Sub-Status" at bounding box center [588, 396] width 278 height 20
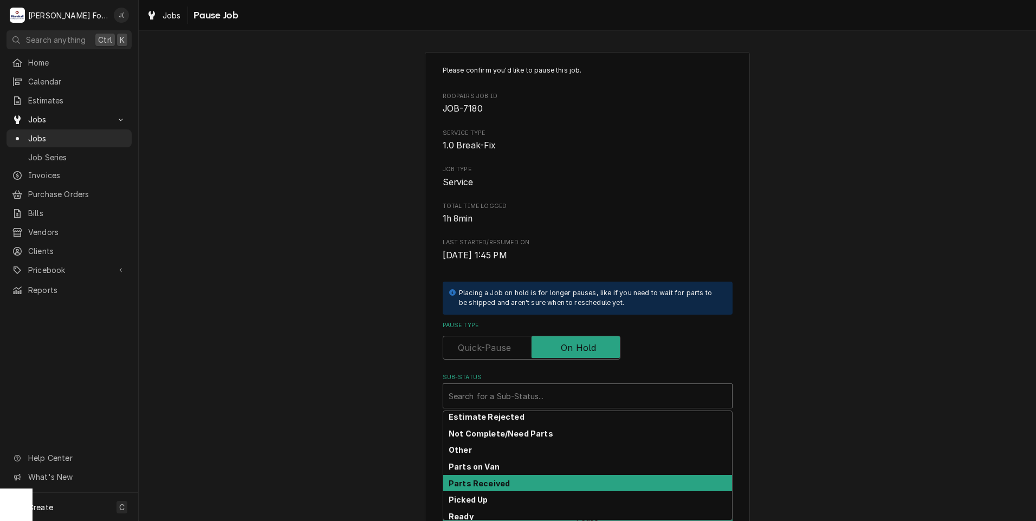
scroll to position [64, 0]
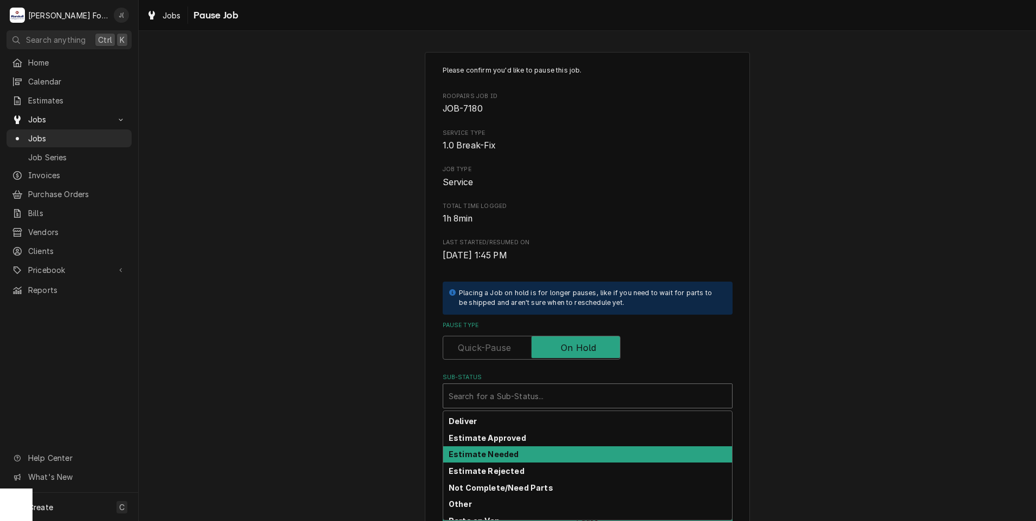
click at [522, 455] on div "Estimate Needed" at bounding box center [587, 455] width 289 height 17
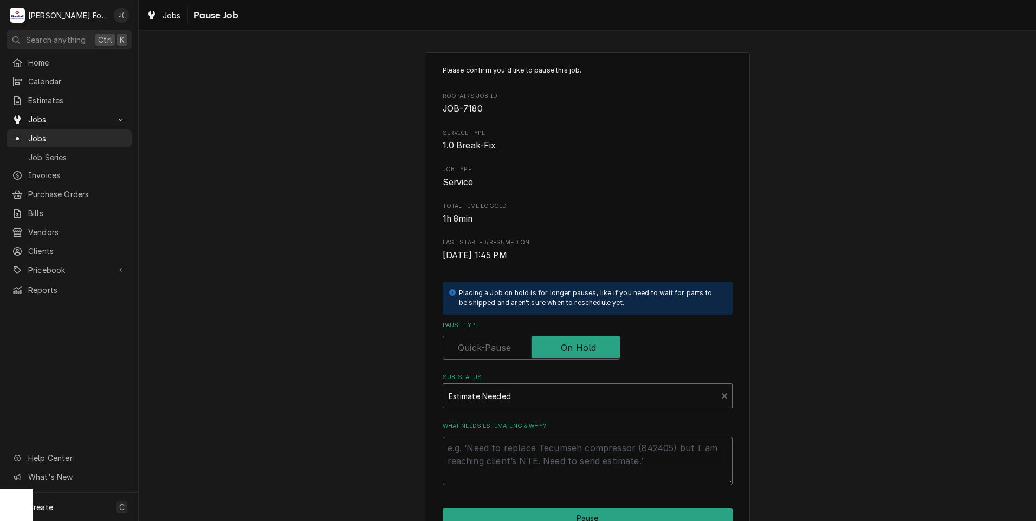
click at [523, 456] on textarea "What needs estimating & why?" at bounding box center [588, 461] width 290 height 49
type textarea "x"
type textarea "P"
type textarea "x"
type textarea "PR"
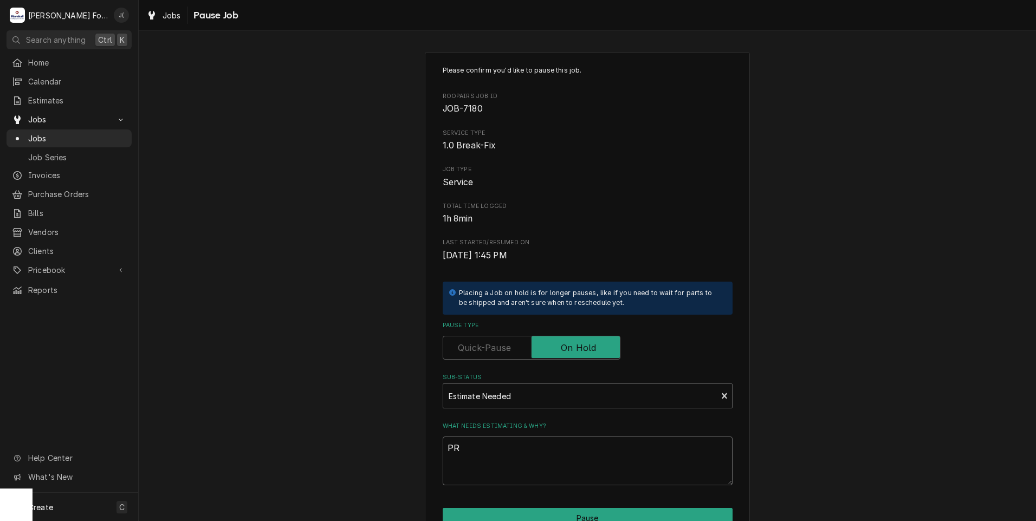
type textarea "x"
type textarea "PRI"
type textarea "x"
type textarea "PRIC"
type textarea "x"
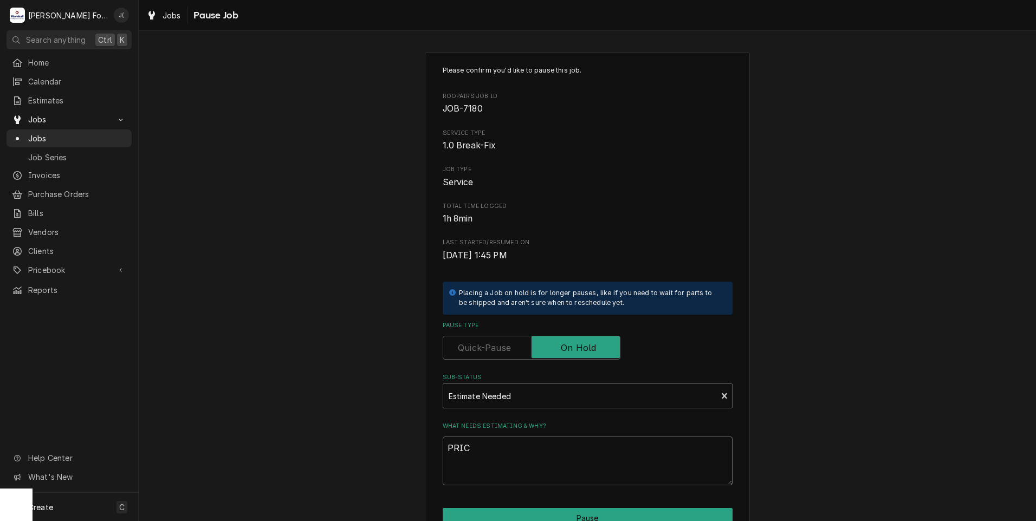
type textarea "PRICE"
type textarea "x"
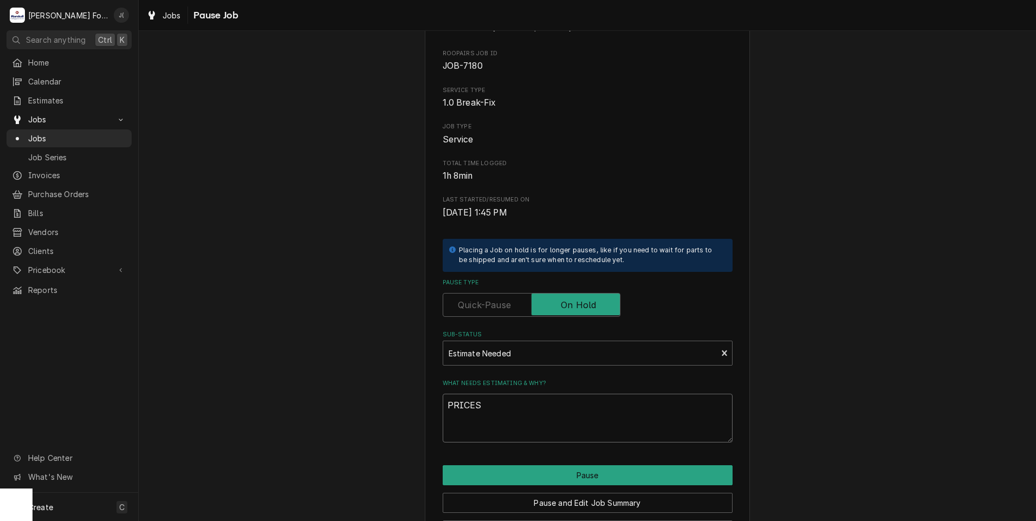
scroll to position [86, 0]
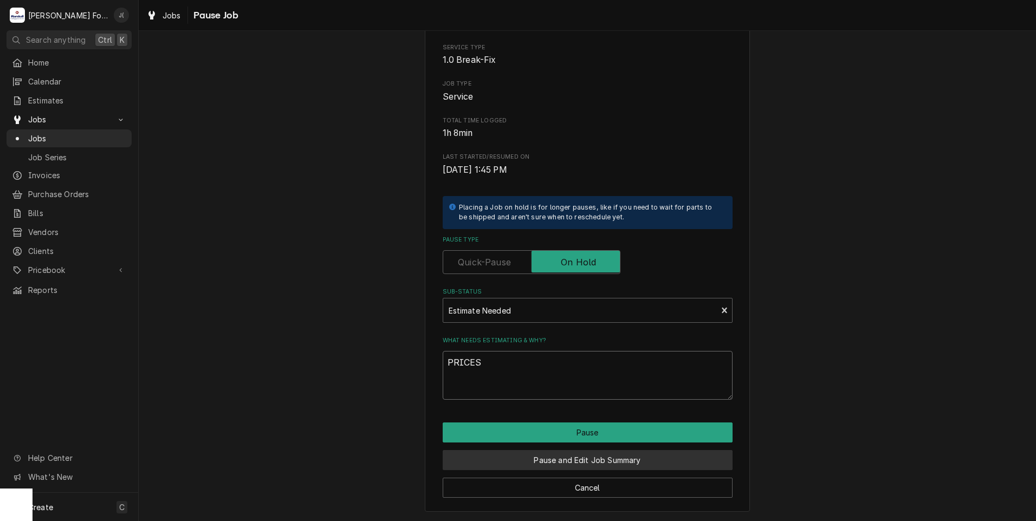
type textarea "PRICES"
click at [505, 459] on button "Pause and Edit Job Summary" at bounding box center [588, 460] width 290 height 20
type textarea "x"
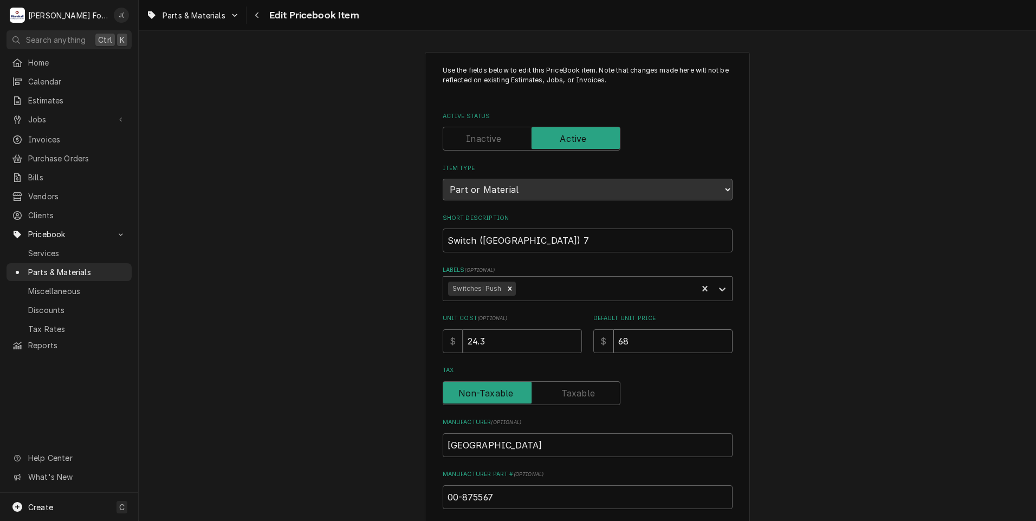
drag, startPoint x: 644, startPoint y: 341, endPoint x: 543, endPoint y: 327, distance: 102.3
click at [563, 331] on div "Unit Cost ( optional ) $ 24.3 Default Unit Price $ 68" at bounding box center [588, 333] width 290 height 38
type textarea "x"
type input "9"
type textarea "x"
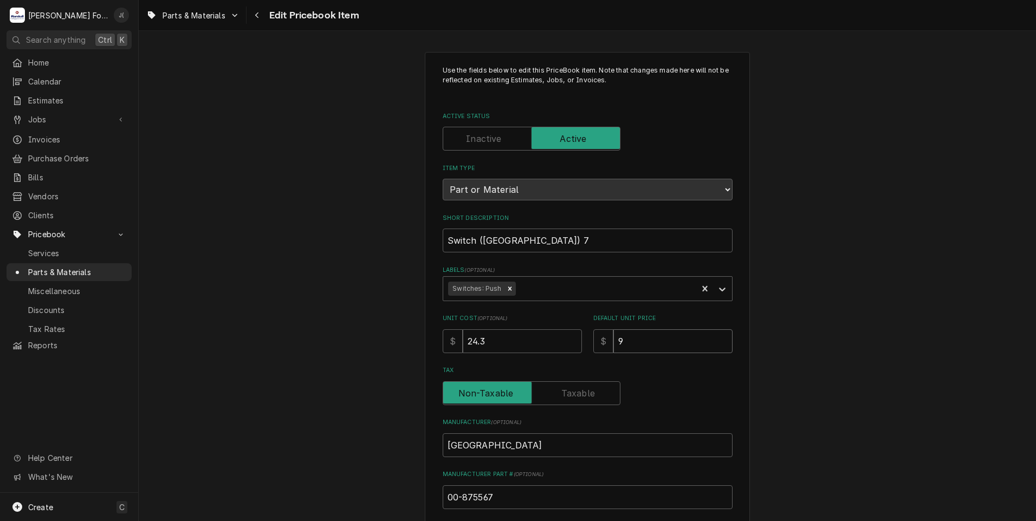
type input "97"
type textarea "x"
type input "97.0"
type textarea "x"
type input "97.00"
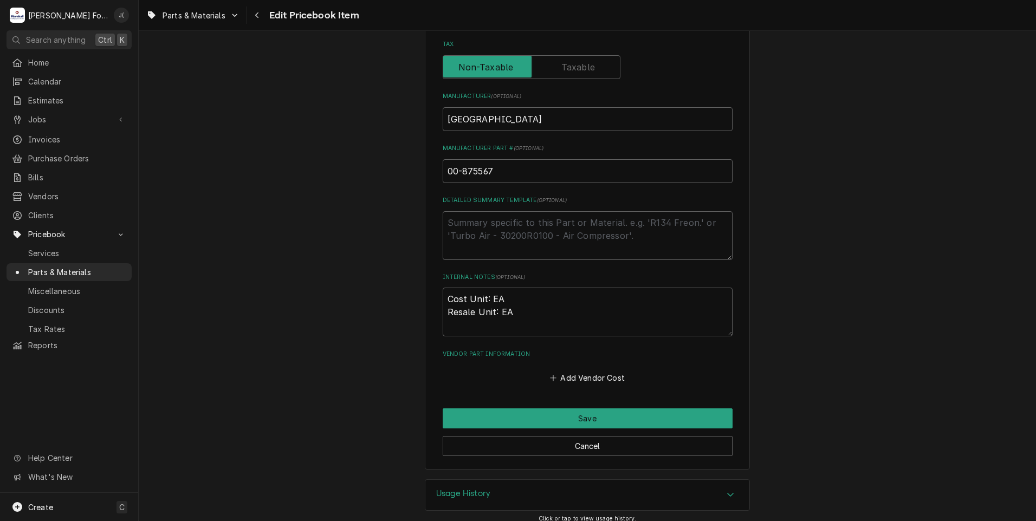
scroll to position [334, 0]
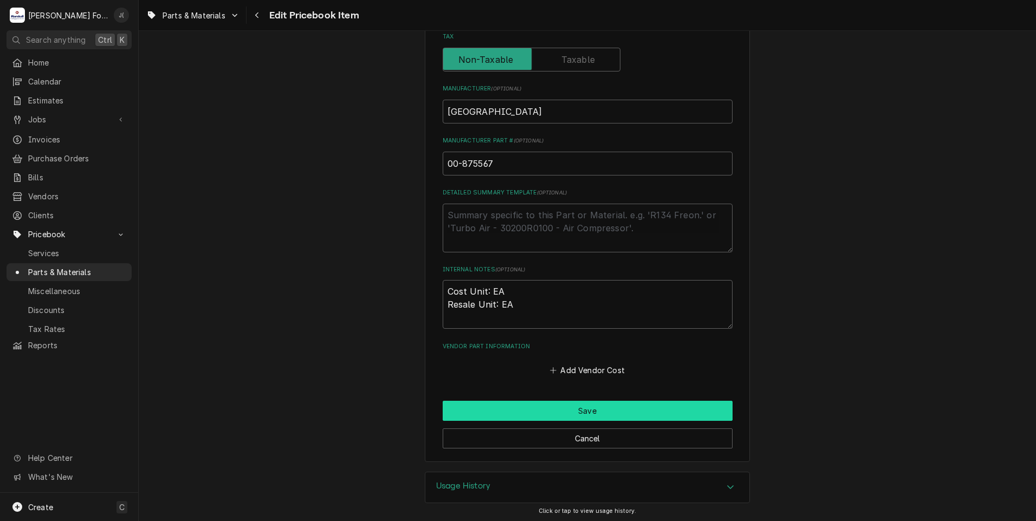
click at [501, 409] on button "Save" at bounding box center [588, 411] width 290 height 20
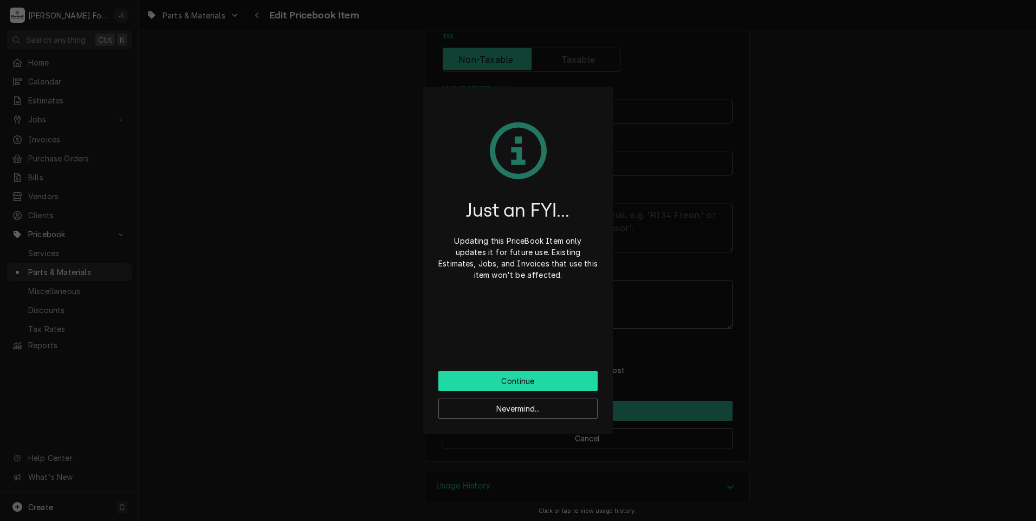
click at [508, 383] on button "Continue" at bounding box center [517, 381] width 159 height 20
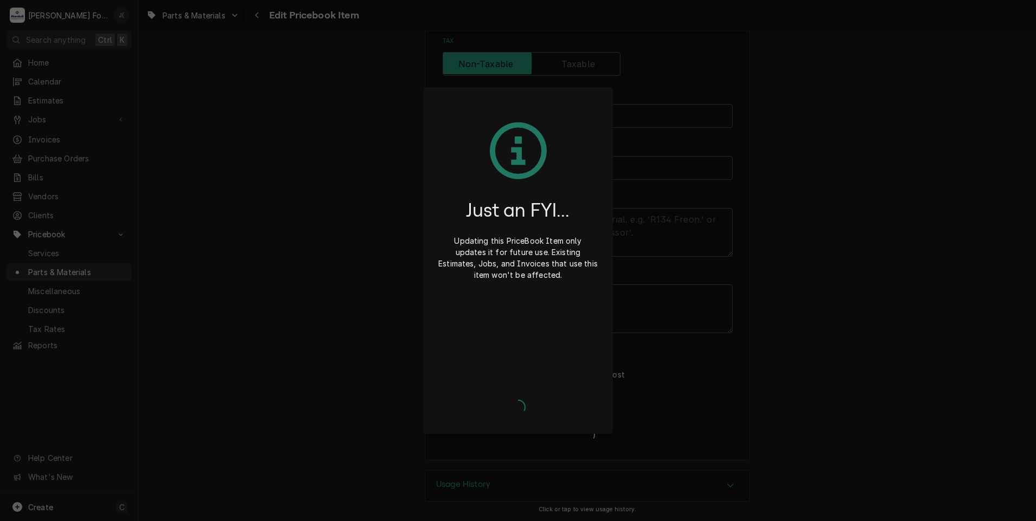
scroll to position [328, 0]
type textarea "x"
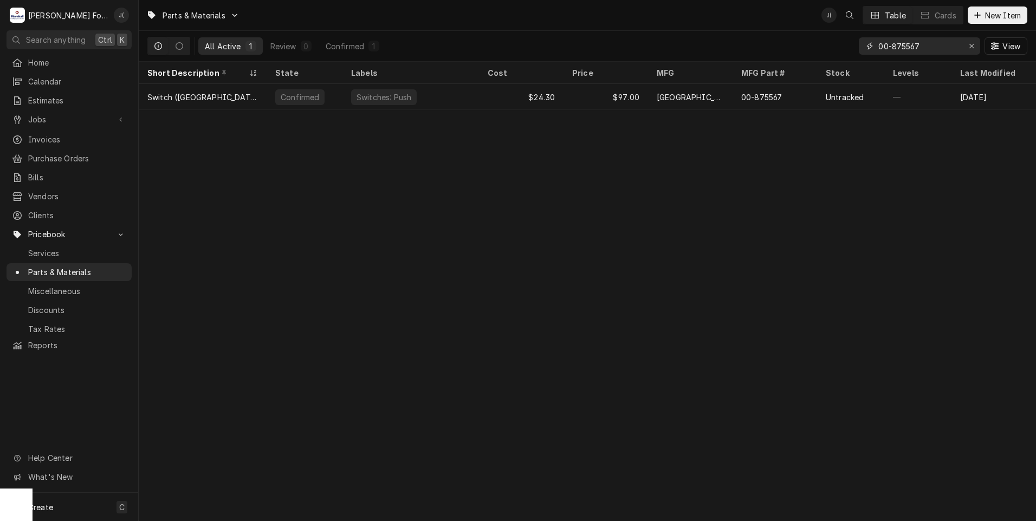
drag, startPoint x: 971, startPoint y: 47, endPoint x: 962, endPoint y: 50, distance: 10.1
click at [972, 47] on icon "Erase input" at bounding box center [972, 46] width 6 height 8
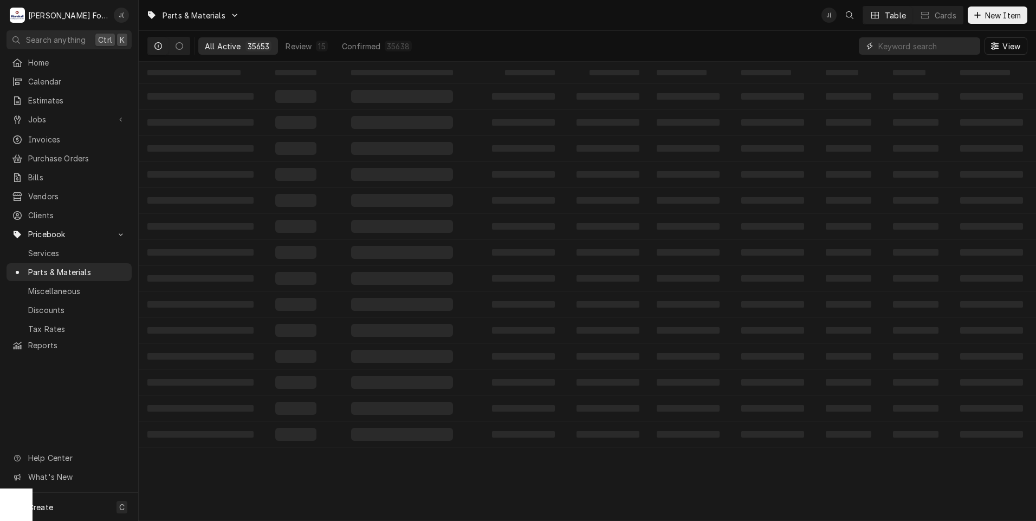
paste input "[PHONE_NUMBER]"
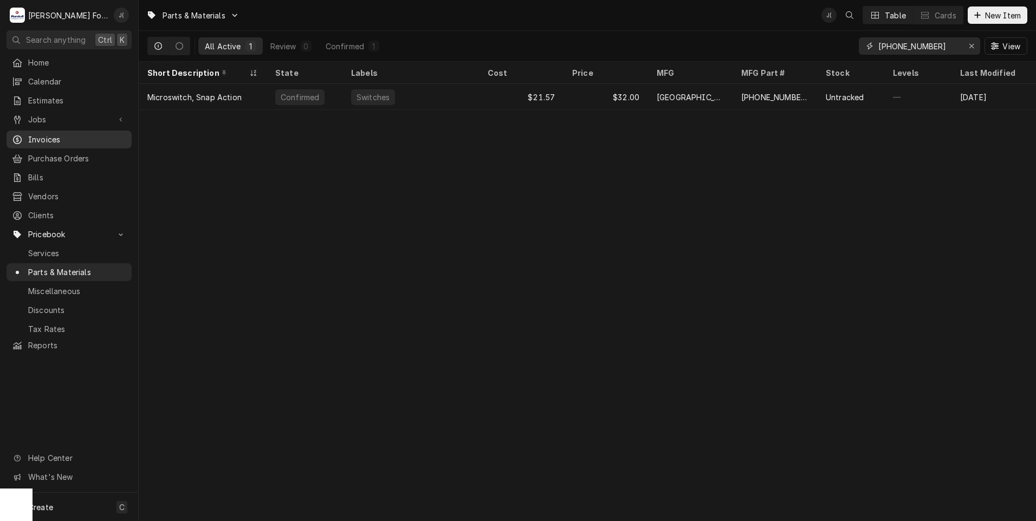
type input "[PHONE_NUMBER]"
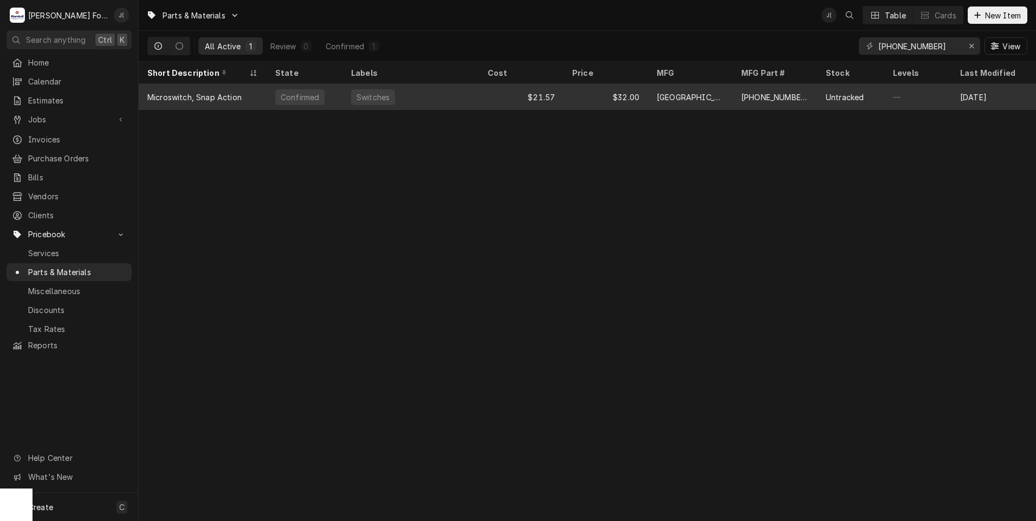
click at [664, 96] on div "[GEOGRAPHIC_DATA]" at bounding box center [690, 97] width 67 height 11
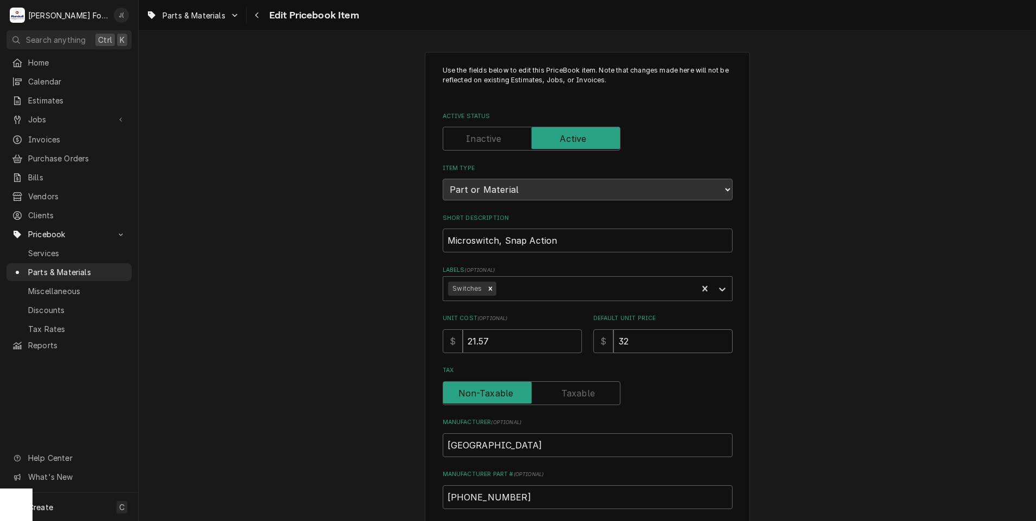
drag, startPoint x: 654, startPoint y: 342, endPoint x: 499, endPoint y: 302, distance: 160.0
click at [506, 304] on div "Use the fields below to edit this PriceBook item. Note that changes made here w…" at bounding box center [588, 389] width 290 height 647
type textarea "x"
type input "4"
type textarea "x"
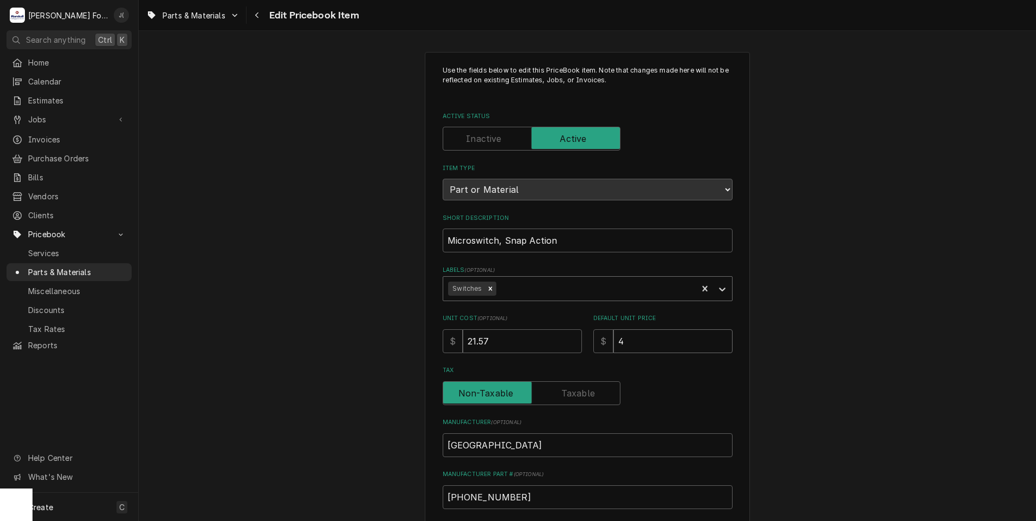
type input "47"
type textarea "x"
type input "47.0"
type textarea "x"
type input "47.00"
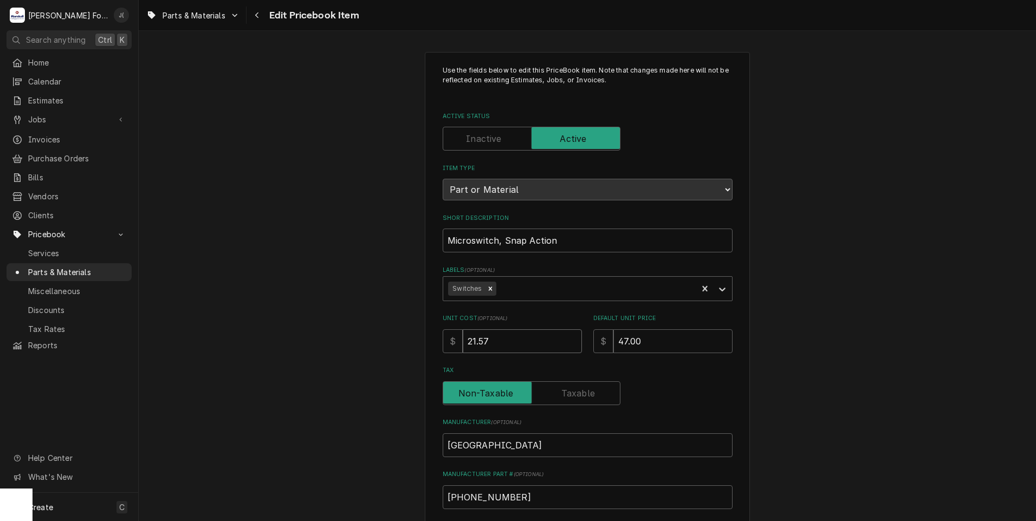
drag, startPoint x: 511, startPoint y: 341, endPoint x: 336, endPoint y: 329, distance: 175.5
click at [377, 331] on div "Use the fields below to edit this PriceBook item. Note that changes made here w…" at bounding box center [588, 424] width 898 height 764
type textarea "x"
type input "3"
type textarea "x"
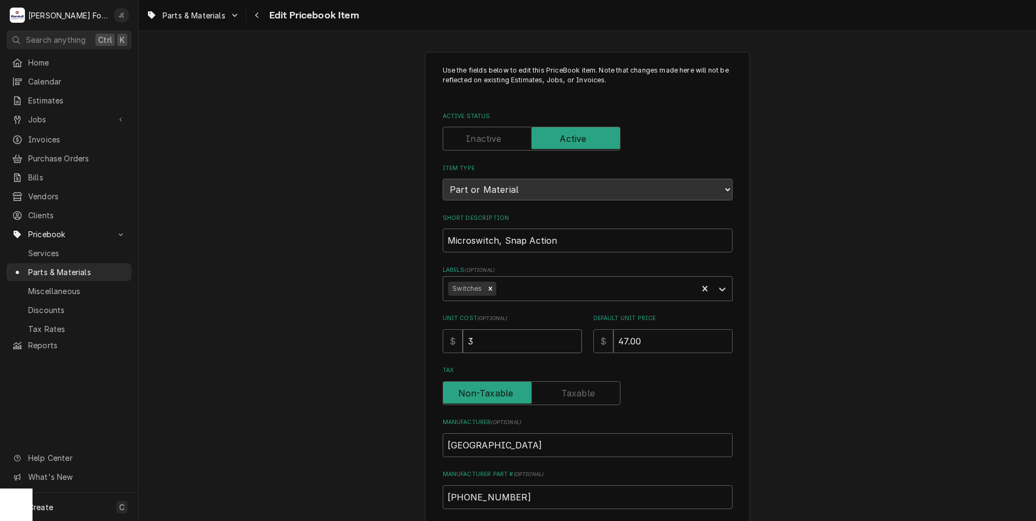
type input "36"
type textarea "x"
type input "36.0"
type textarea "x"
type input "36.05"
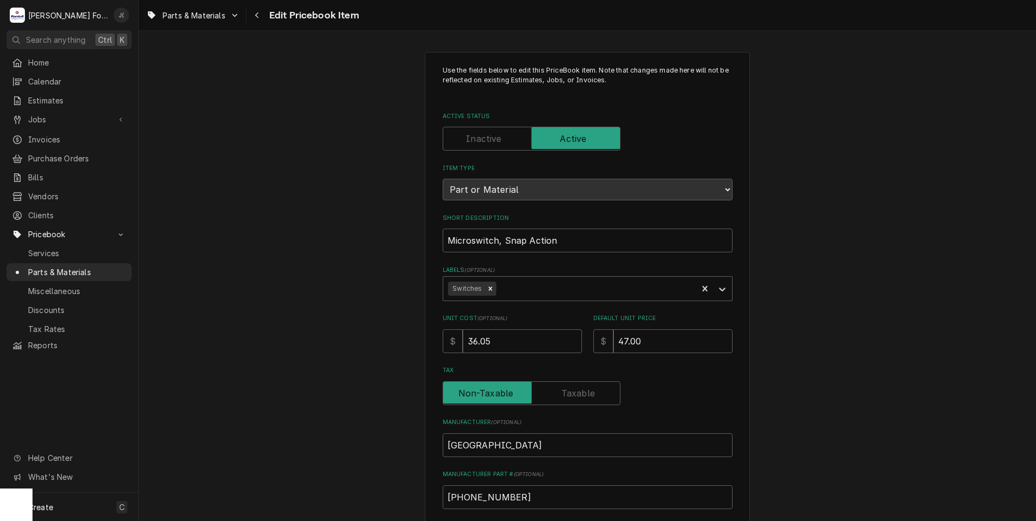
click at [327, 328] on div "Use the fields below to edit this PriceBook item. Note that changes made here w…" at bounding box center [588, 424] width 898 height 764
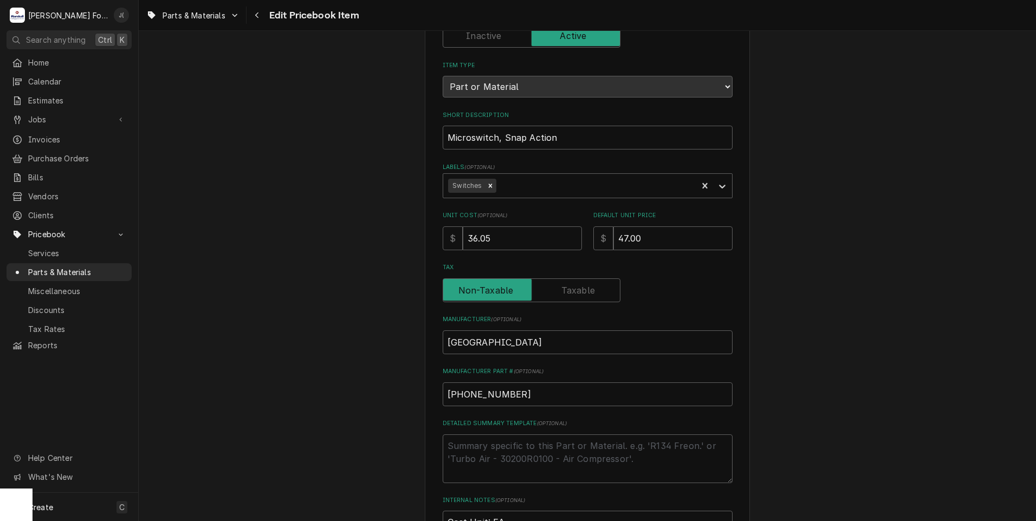
scroll to position [325, 0]
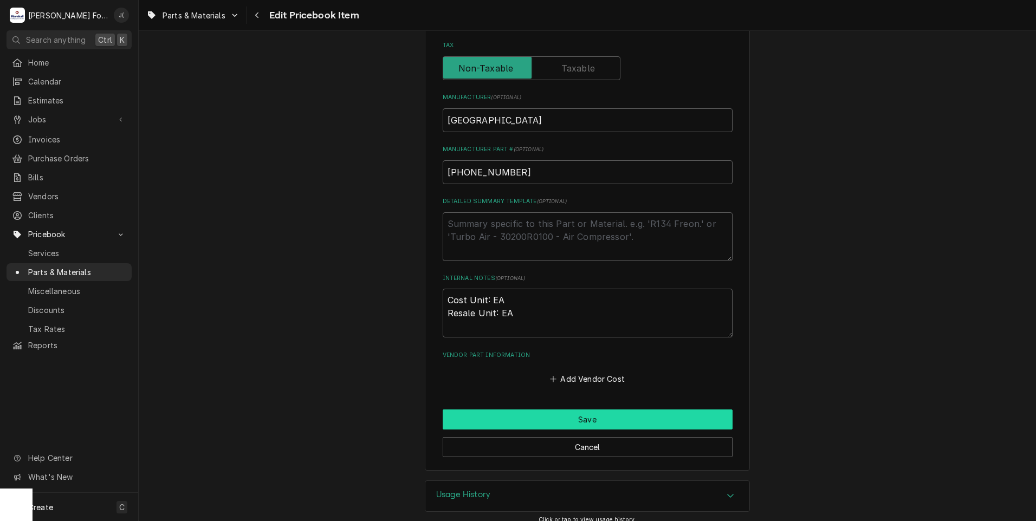
click at [575, 421] on button "Save" at bounding box center [588, 420] width 290 height 20
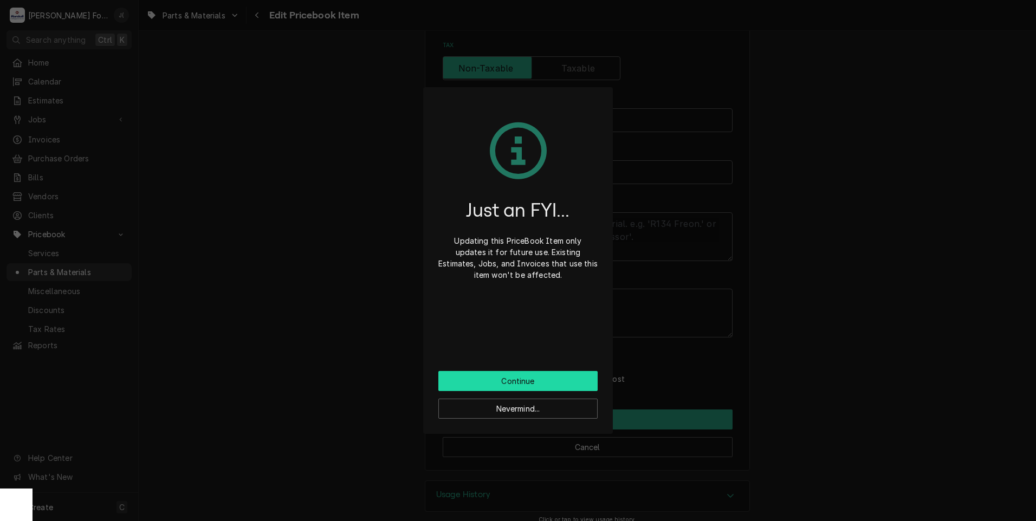
click at [552, 387] on button "Continue" at bounding box center [517, 381] width 159 height 20
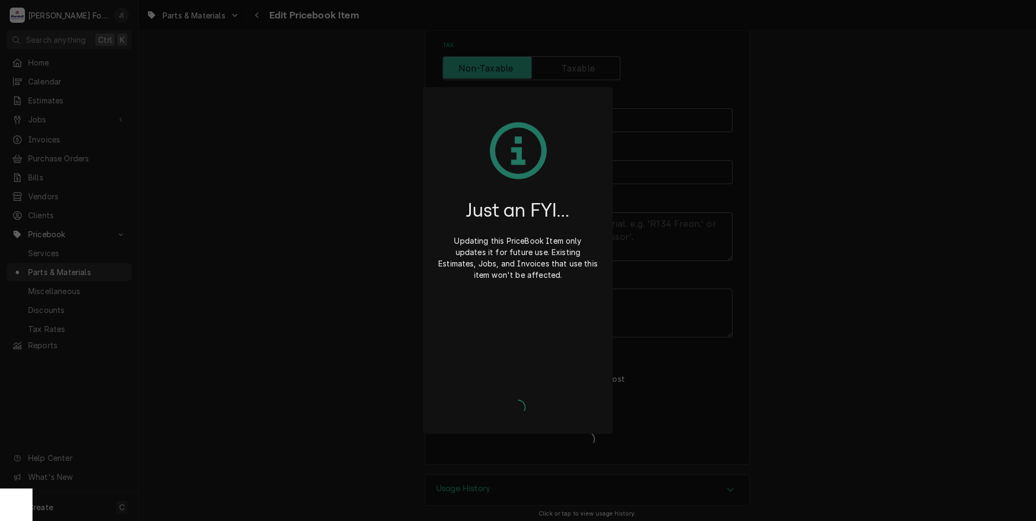
type textarea "x"
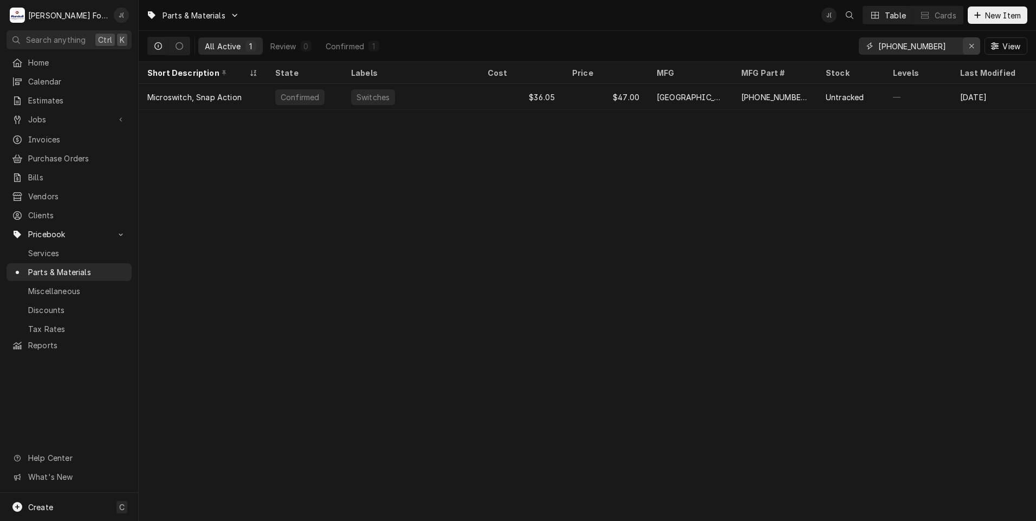
click at [973, 49] on icon "Erase input" at bounding box center [972, 46] width 6 height 8
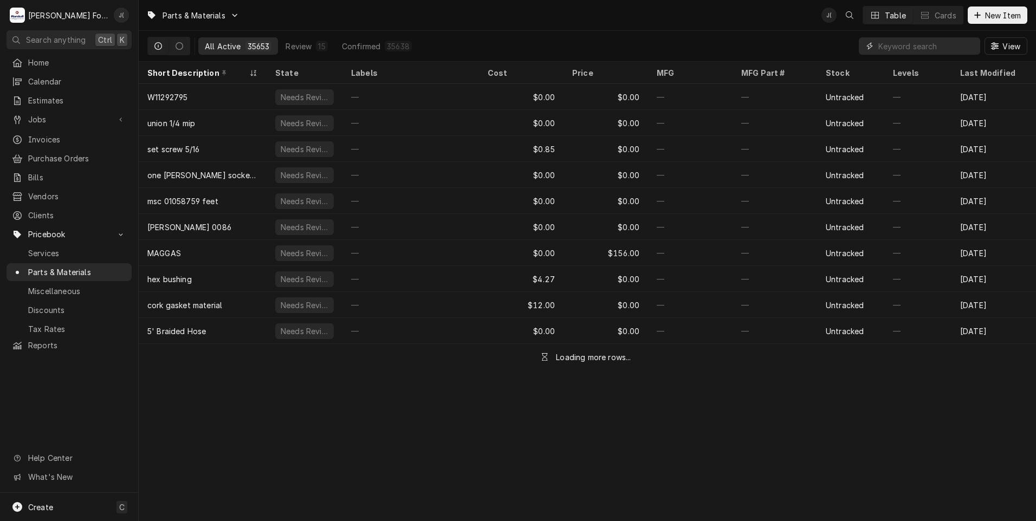
paste input "00-873700"
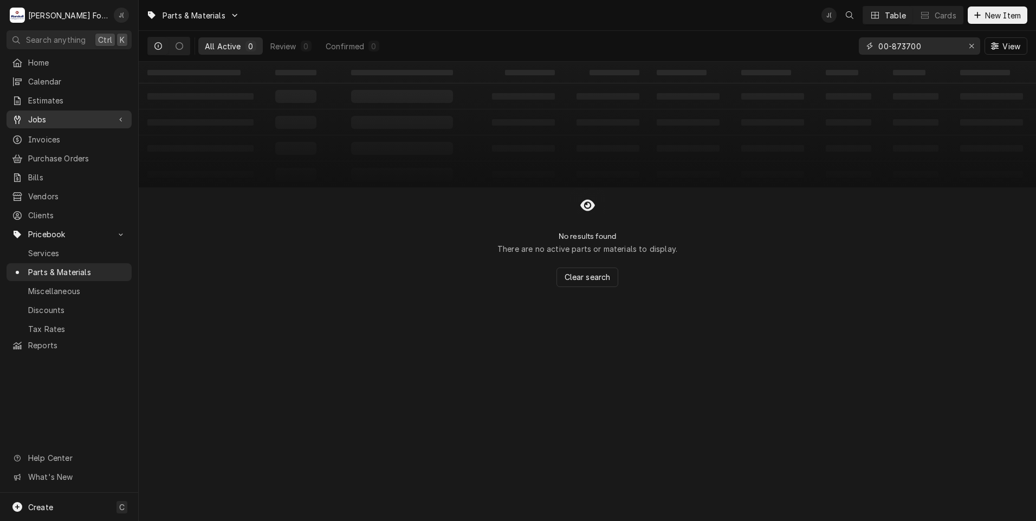
type input "00-873700"
click at [1009, 21] on button "New Item" at bounding box center [998, 15] width 60 height 17
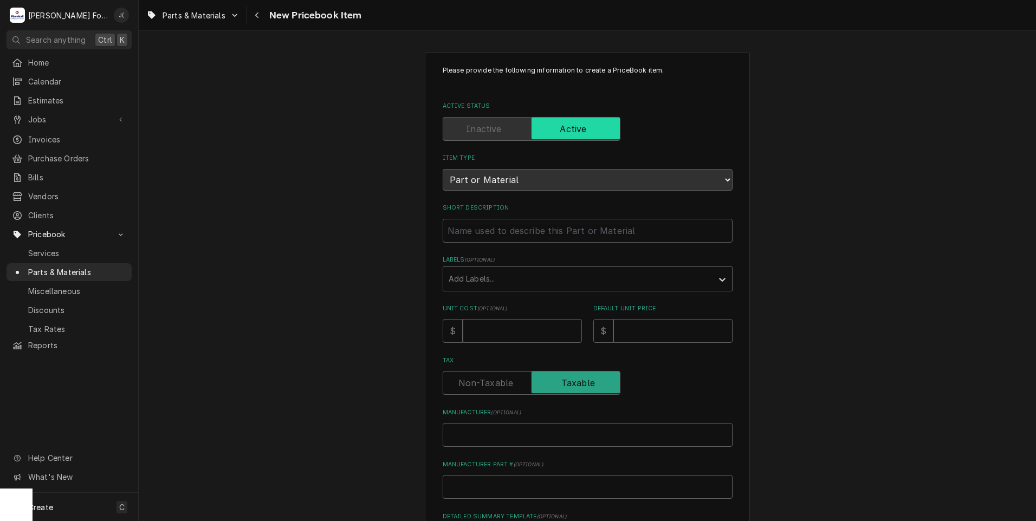
click at [546, 468] on div "Manufacturer Part # ( optional )" at bounding box center [588, 480] width 290 height 38
click at [541, 485] on input "Manufacturer Part # ( optional )" at bounding box center [588, 487] width 290 height 24
paste input "00-873700"
type textarea "x"
type input "00-873700"
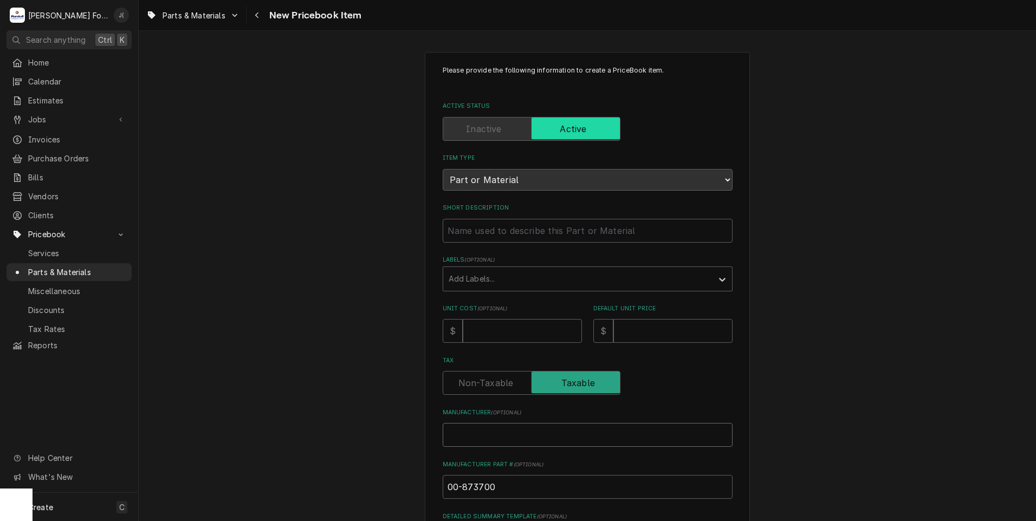
click at [551, 440] on input "Manufacturer ( optional )" at bounding box center [588, 435] width 290 height 24
type textarea "x"
type input "h"
type textarea "x"
type input "ho"
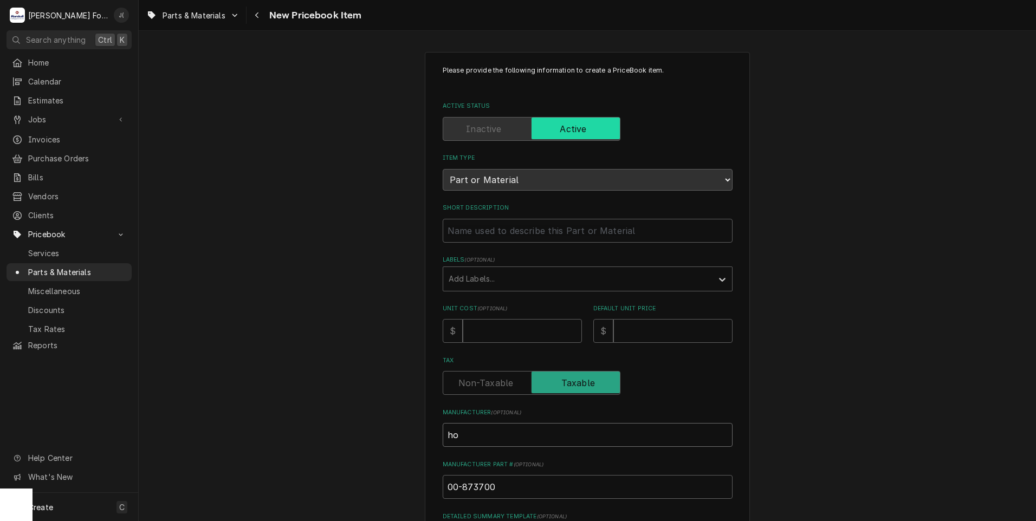
type textarea "x"
type input "hob"
type textarea "x"
type input "hoba"
type textarea "x"
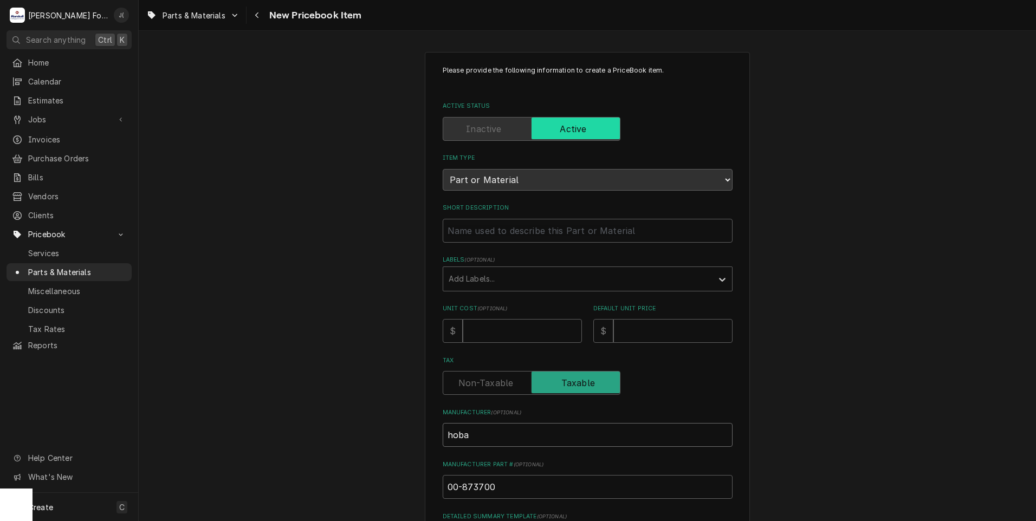
type input "hobar"
type textarea "x"
type input "hobart"
type textarea "x"
type input "hobar"
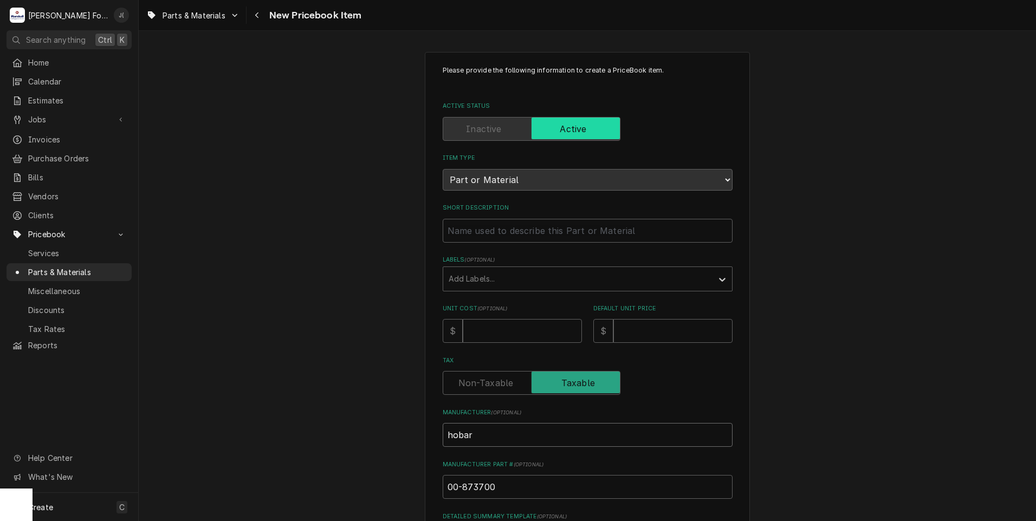
type textarea "x"
type input "hoba"
type textarea "x"
type input "hob"
type textarea "x"
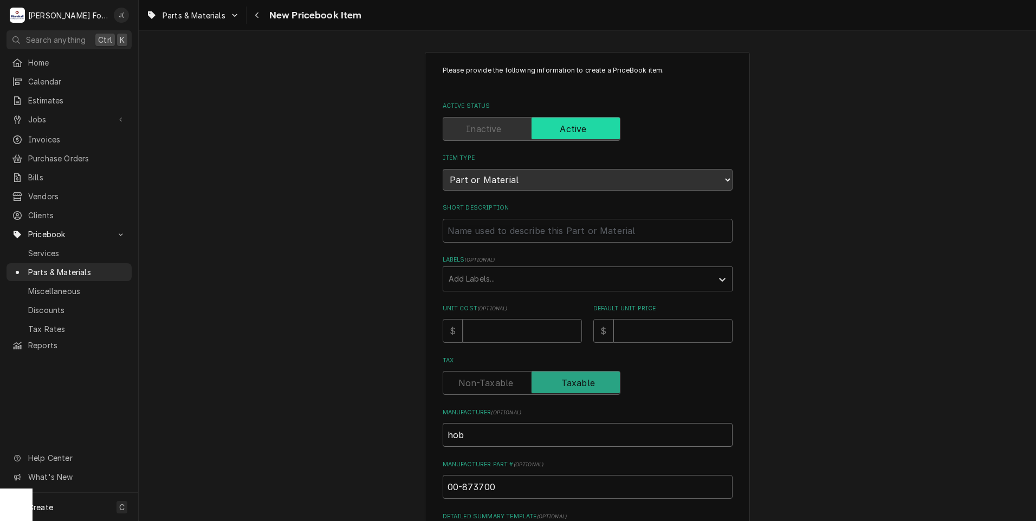
type input "ho"
type textarea "x"
type input "h"
type textarea "x"
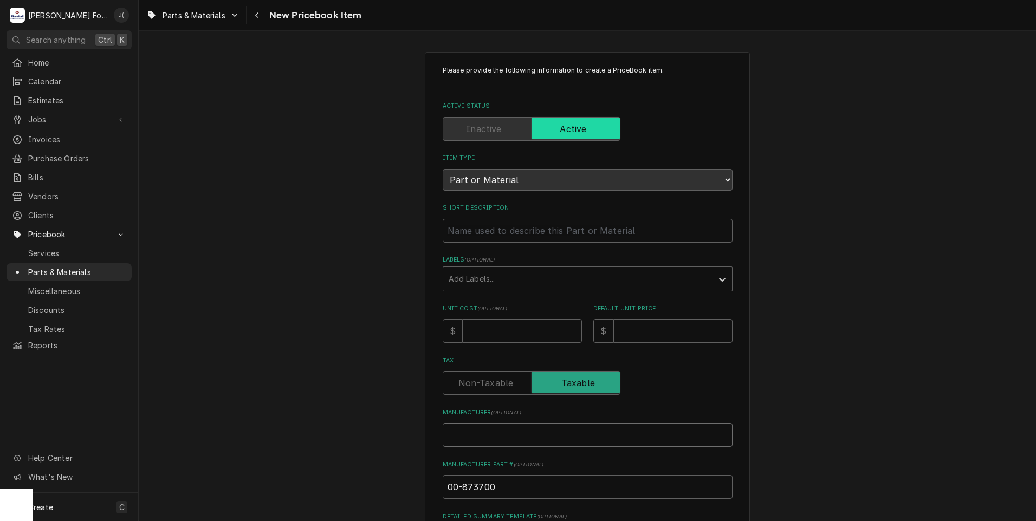
type input "H"
type textarea "x"
type input "HO"
type textarea "x"
type input "HOB"
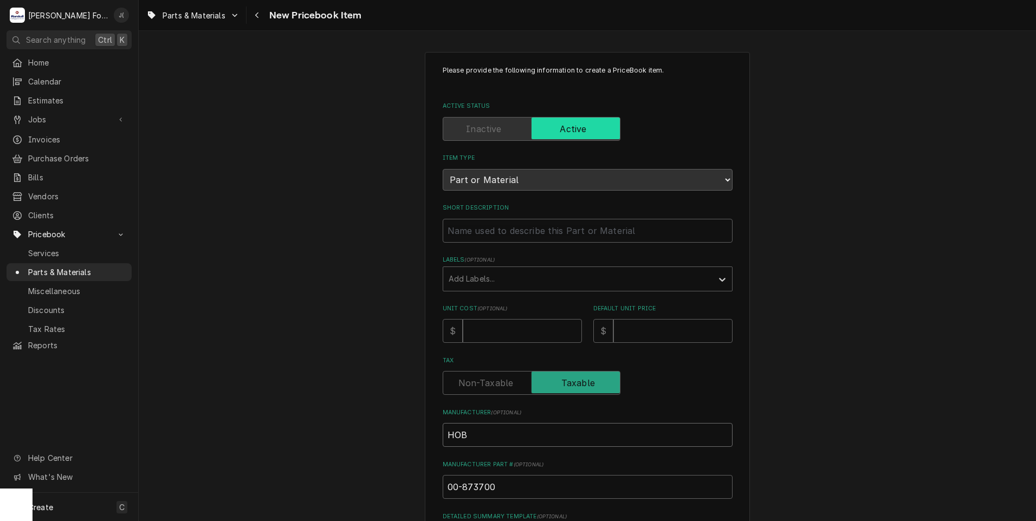
type textarea "x"
type input "HOBA"
type textarea "x"
type input "HOBAR"
type textarea "x"
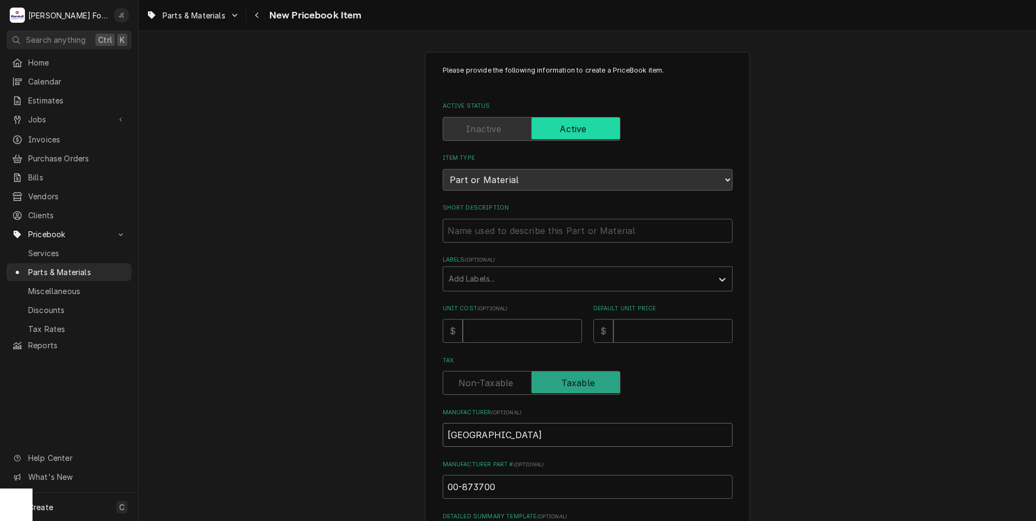
type input "[GEOGRAPHIC_DATA]"
click at [509, 273] on div "Labels" at bounding box center [578, 279] width 259 height 20
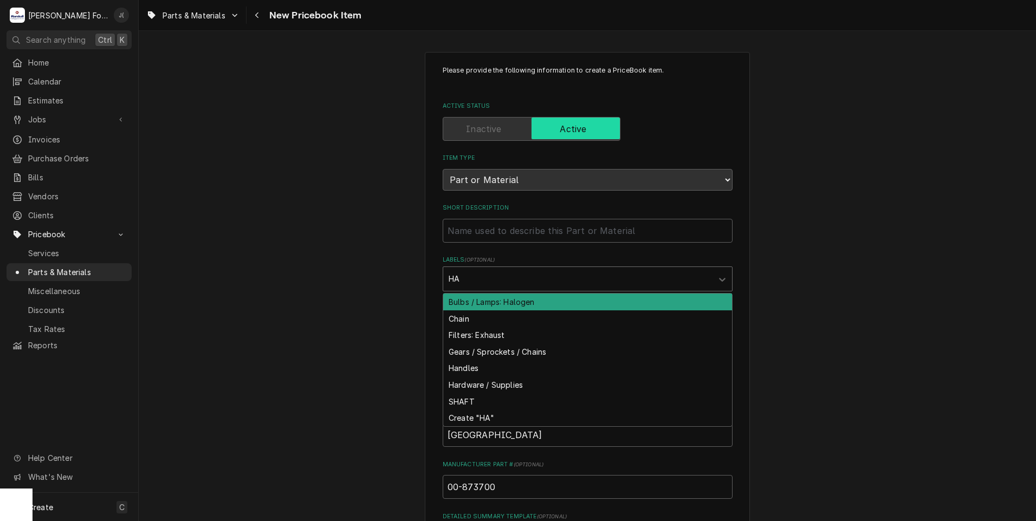
type input "HAN"
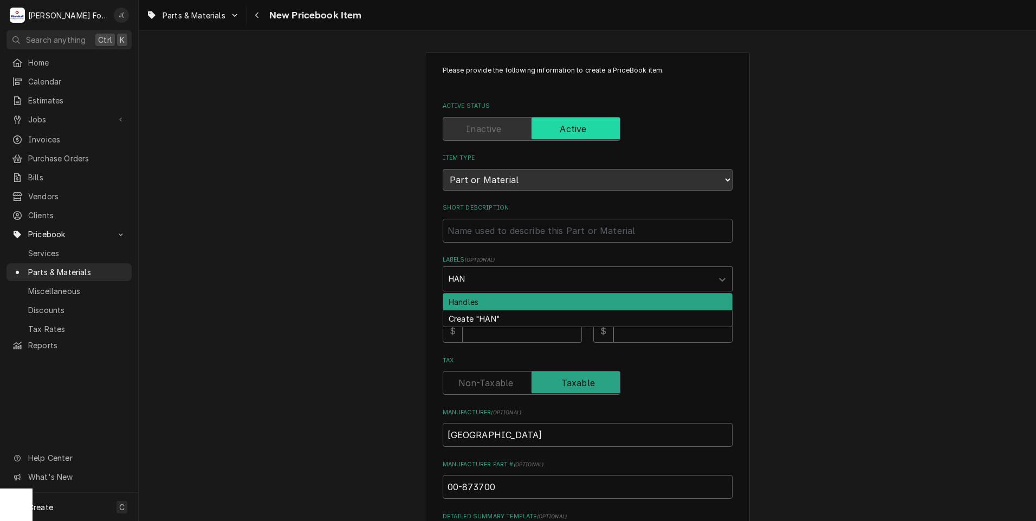
click at [482, 306] on div "Handles" at bounding box center [587, 302] width 289 height 17
type textarea "x"
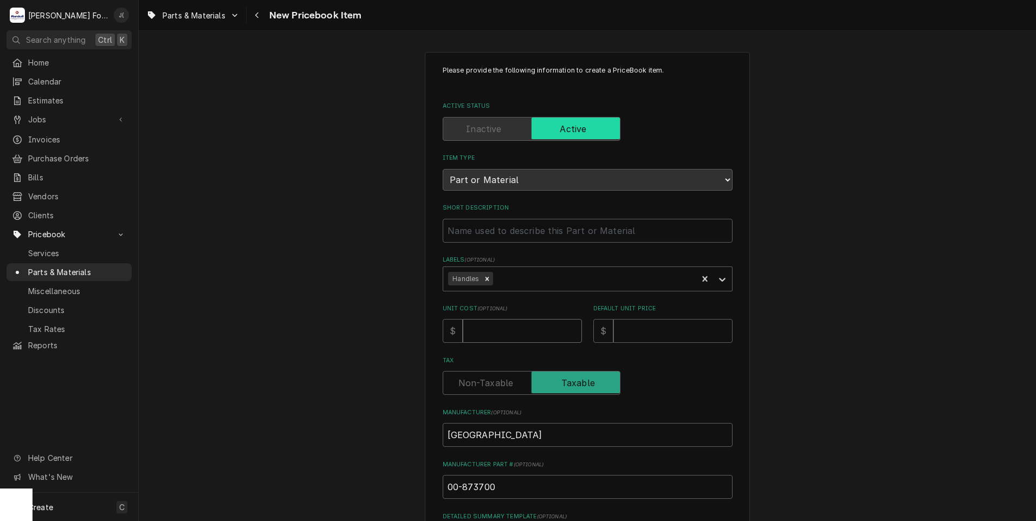
click at [477, 331] on input "Unit Cost ( optional )" at bounding box center [522, 331] width 119 height 24
type textarea "x"
type input "2"
type textarea "x"
type input "29"
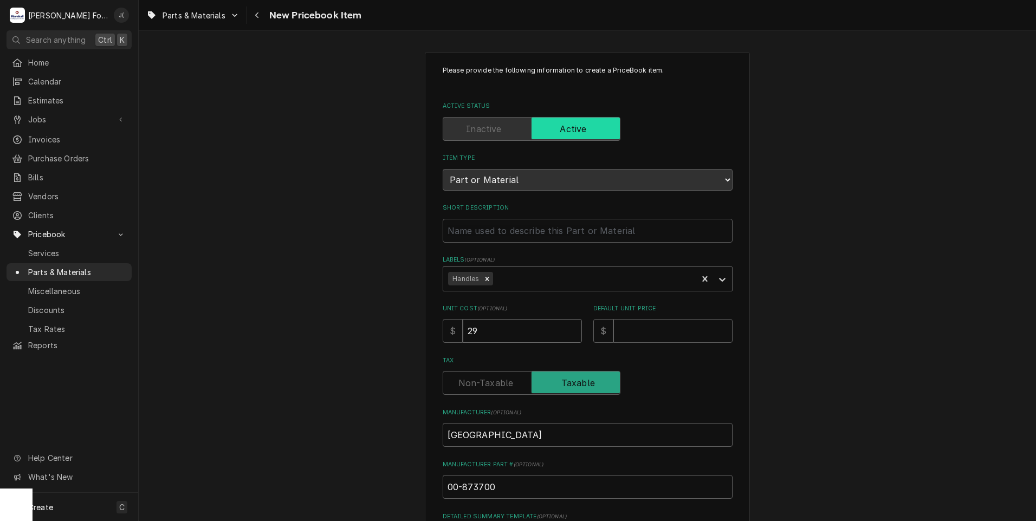
type textarea "x"
type input "296"
type textarea "x"
type input "296.4"
type textarea "x"
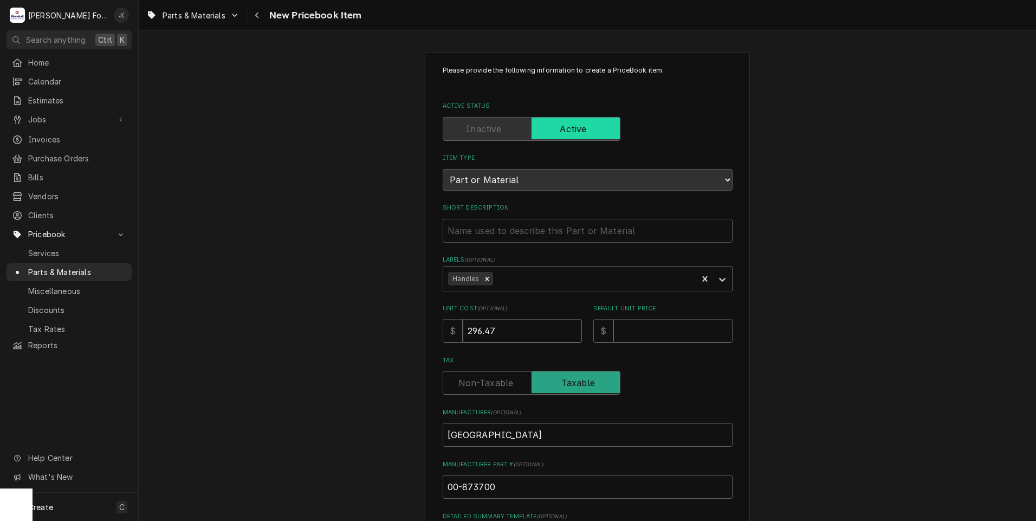
type input "296.47"
type textarea "x"
type input "3"
type textarea "x"
type input "38"
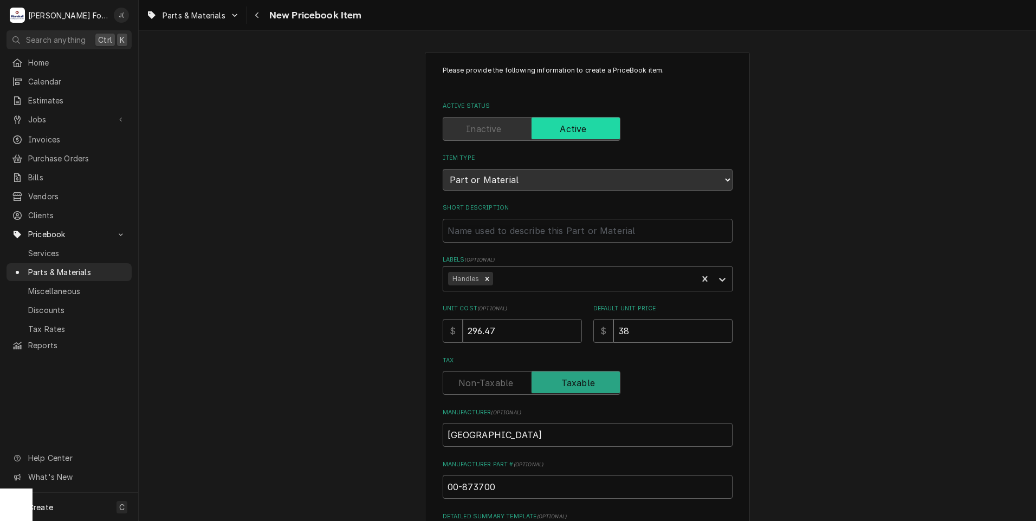
type textarea "x"
type input "386"
type textarea "x"
type input "386.0"
type textarea "x"
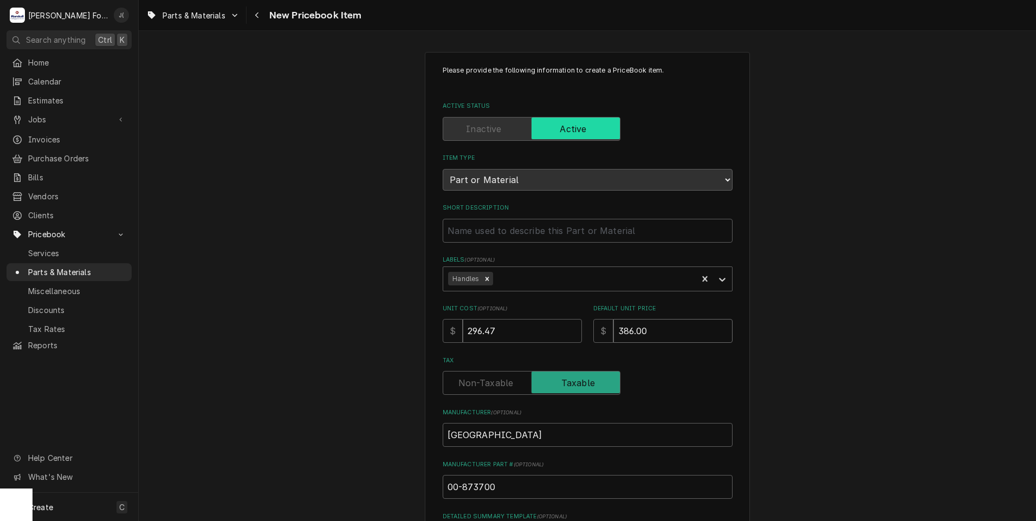
type input "386.00"
click at [493, 233] on input "Short Description" at bounding box center [588, 231] width 290 height 24
paste input "LEVER, LIFTING ASSEMBLY, 2000 SERIES"
type textarea "x"
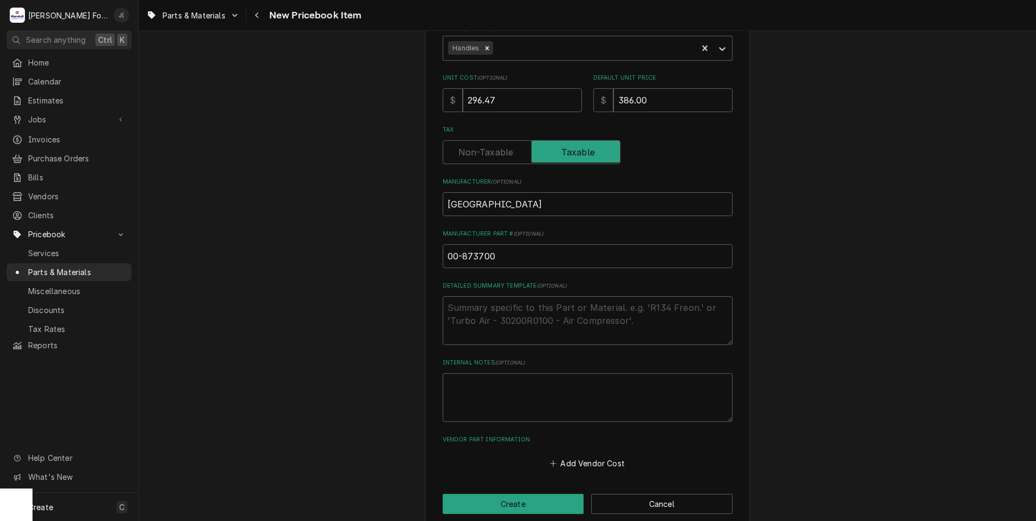
scroll to position [246, 0]
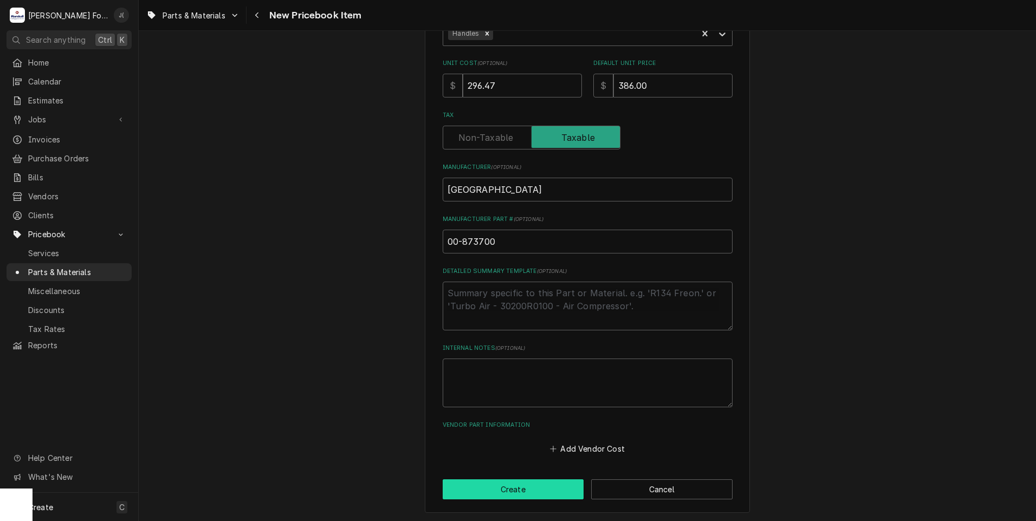
type input "LEVER, LIFTING ASSEMBLY, 2000 SERIES"
click at [475, 488] on button "Create" at bounding box center [513, 490] width 141 height 20
type textarea "x"
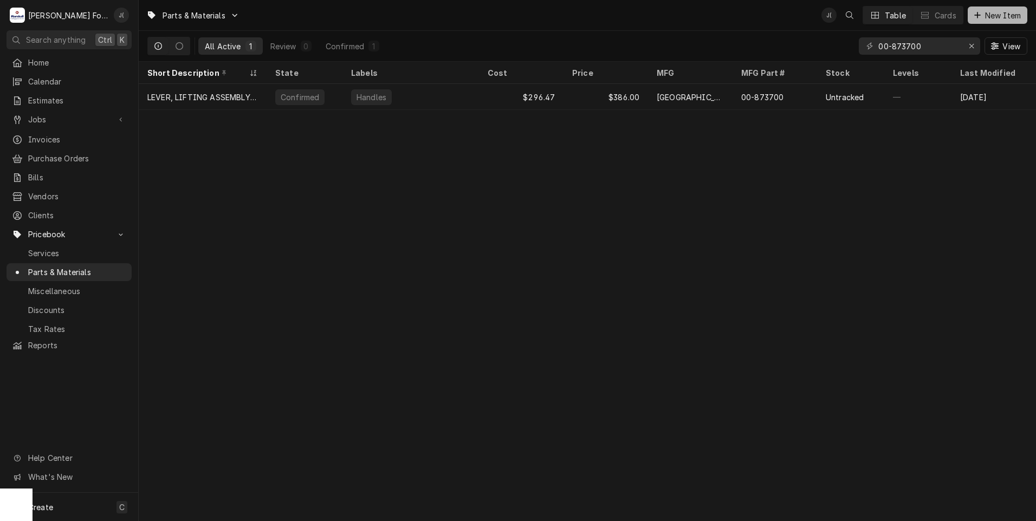
click at [992, 19] on span "New Item" at bounding box center [1003, 15] width 40 height 11
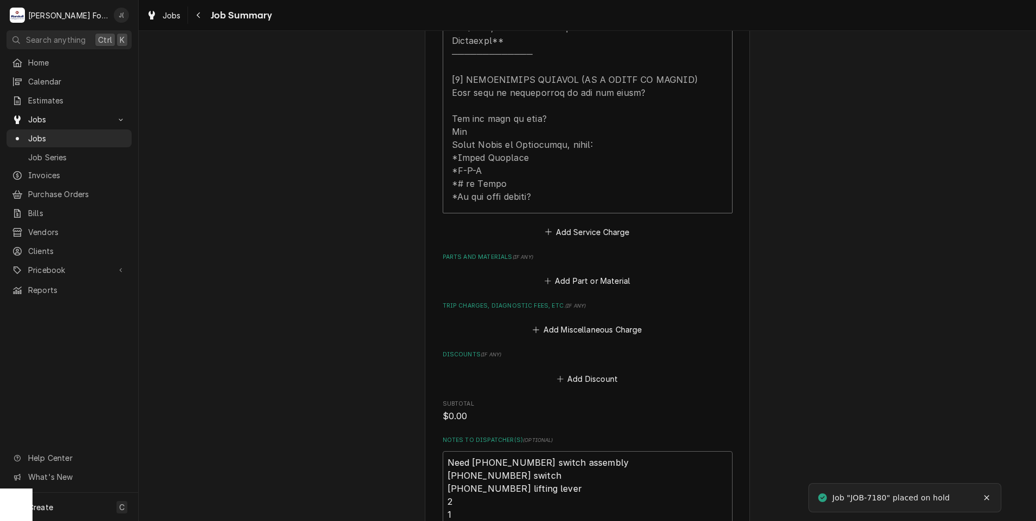
scroll to position [542, 0]
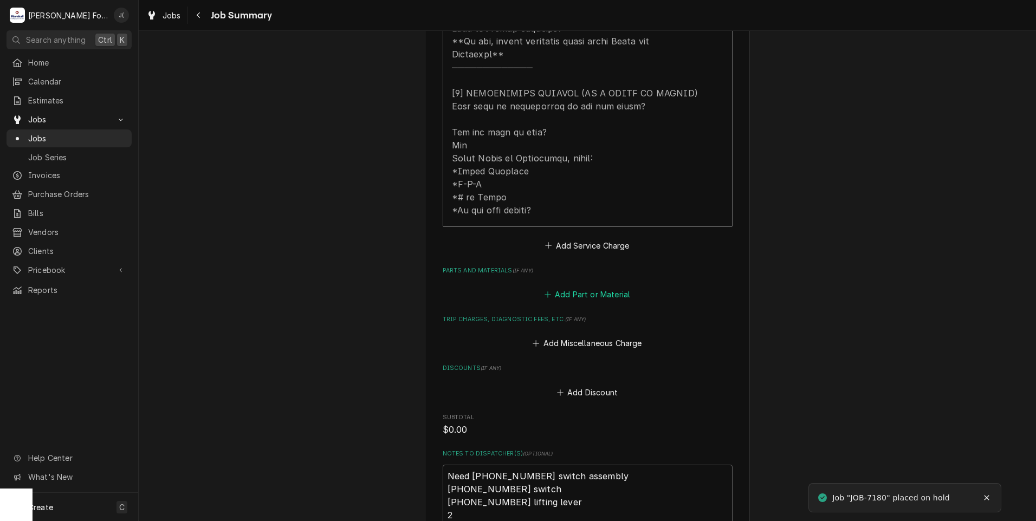
click at [601, 287] on button "Add Part or Material" at bounding box center [587, 294] width 89 height 15
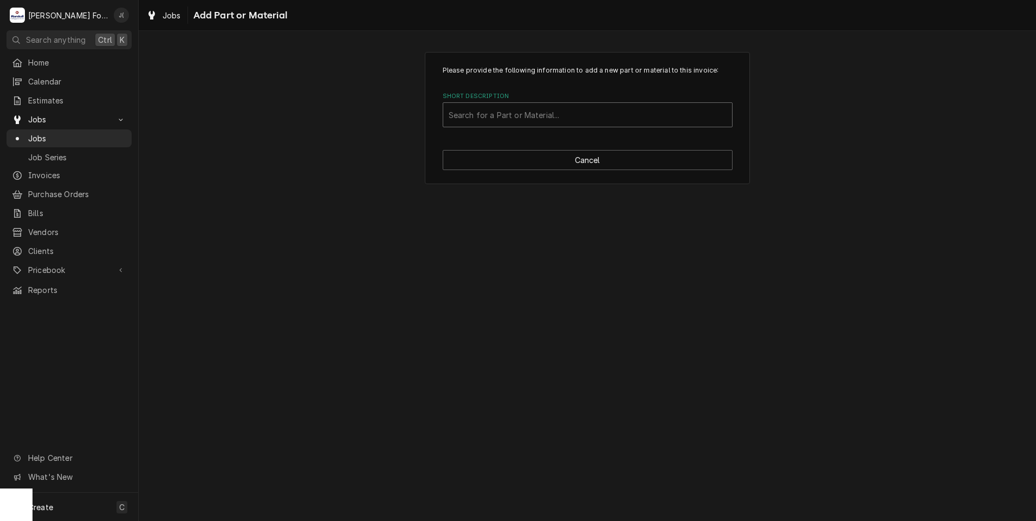
click at [566, 115] on div "Short Description" at bounding box center [588, 115] width 278 height 20
type input "00-875567"
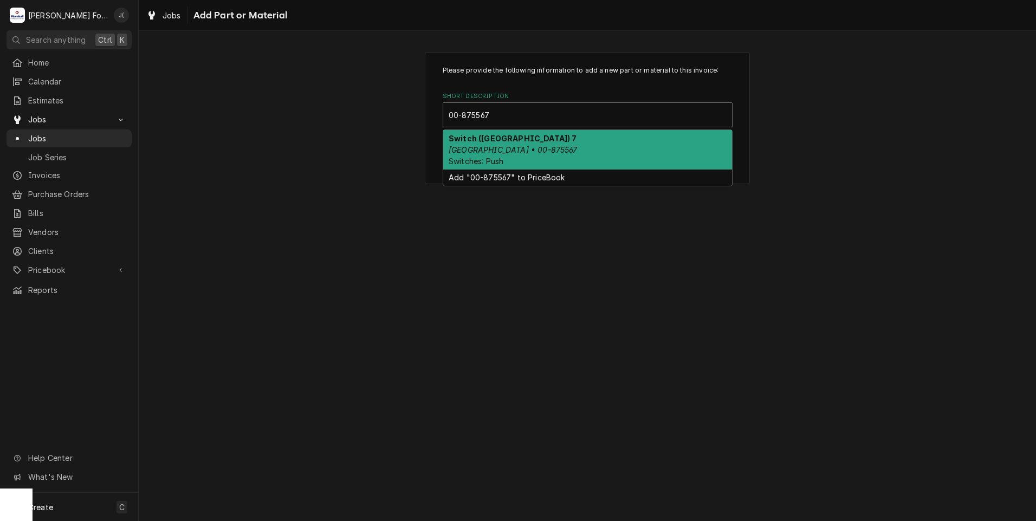
click at [552, 146] on div "Switch ([GEOGRAPHIC_DATA]) 7 [GEOGRAPHIC_DATA] • 00-875567 Switches: Push" at bounding box center [587, 150] width 289 height 40
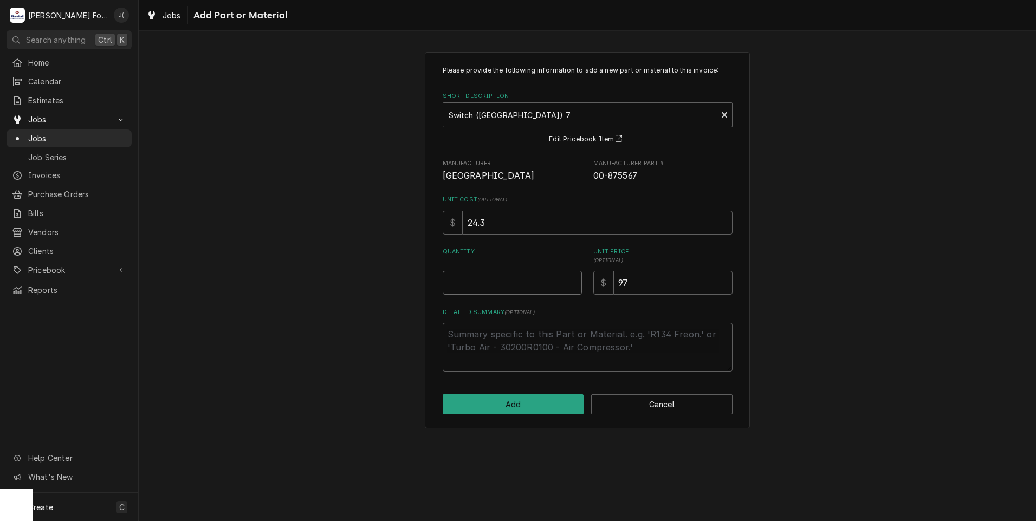
click at [531, 282] on input "Quantity" at bounding box center [512, 283] width 139 height 24
type textarea "x"
type input "1"
click at [547, 414] on button "Add" at bounding box center [513, 405] width 141 height 20
type textarea "x"
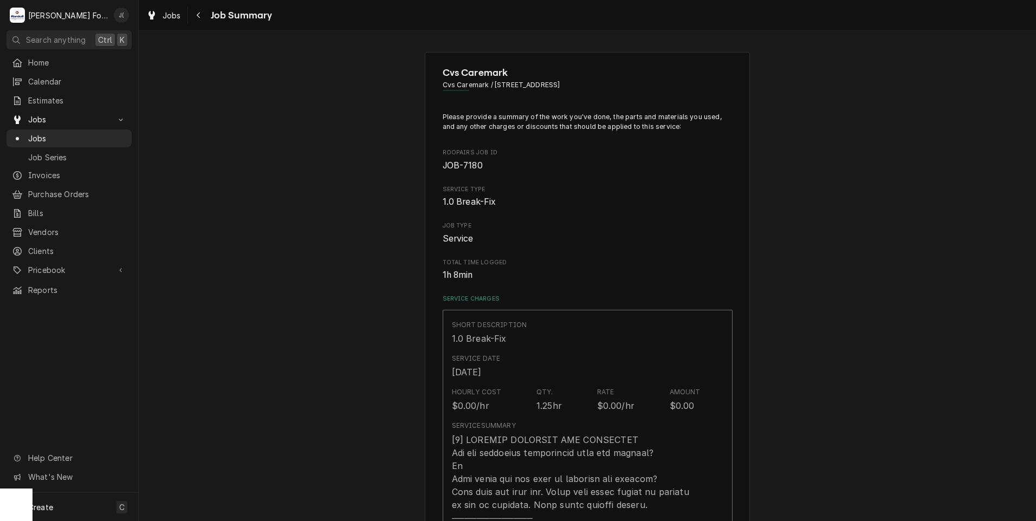
scroll to position [542, 0]
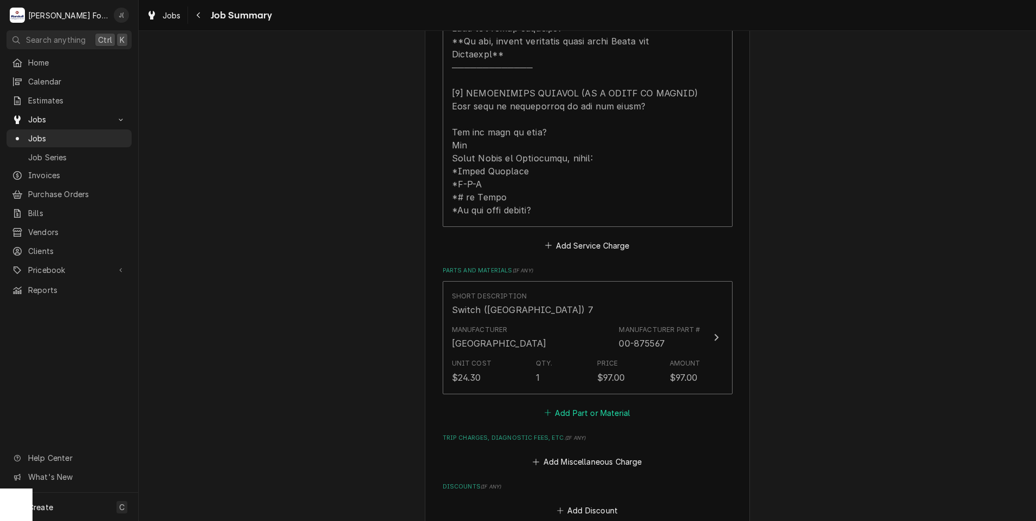
click at [564, 405] on button "Add Part or Material" at bounding box center [587, 412] width 89 height 15
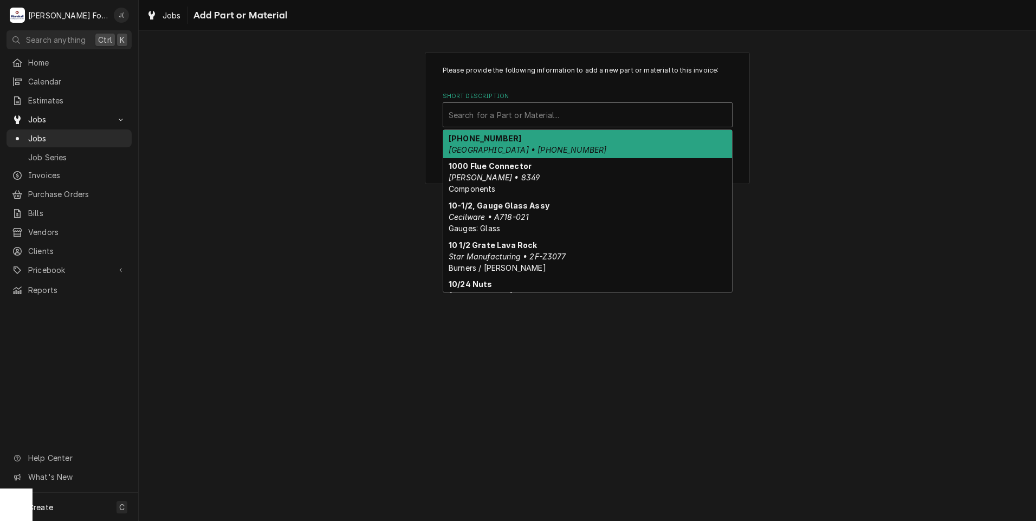
click at [549, 122] on div "Short Description" at bounding box center [588, 115] width 278 height 20
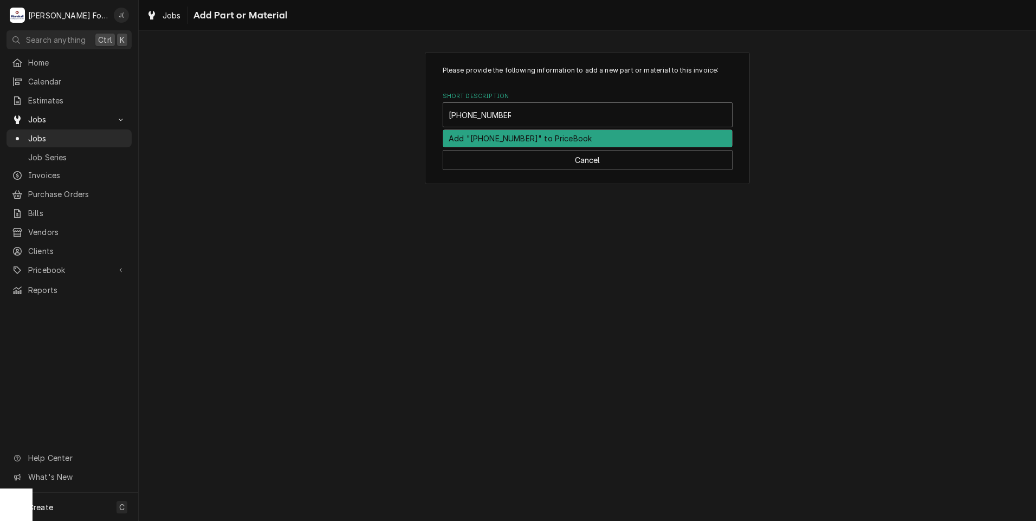
click at [470, 113] on input "00-08711-00349" at bounding box center [480, 114] width 62 height 17
type input "00-087711-00349"
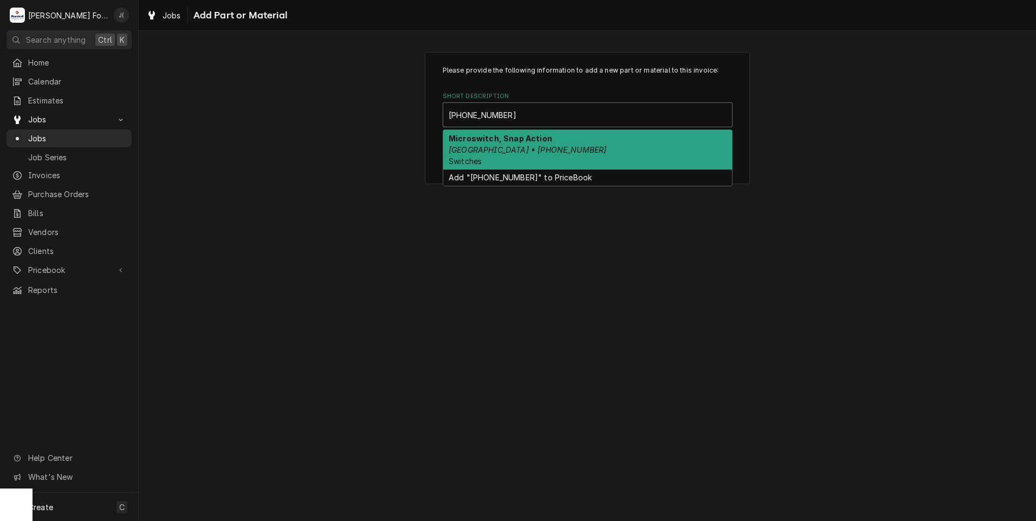
click at [577, 151] on div "Microswitch, Snap Action Hobart • 00-087711-00349 Switches" at bounding box center [587, 150] width 289 height 40
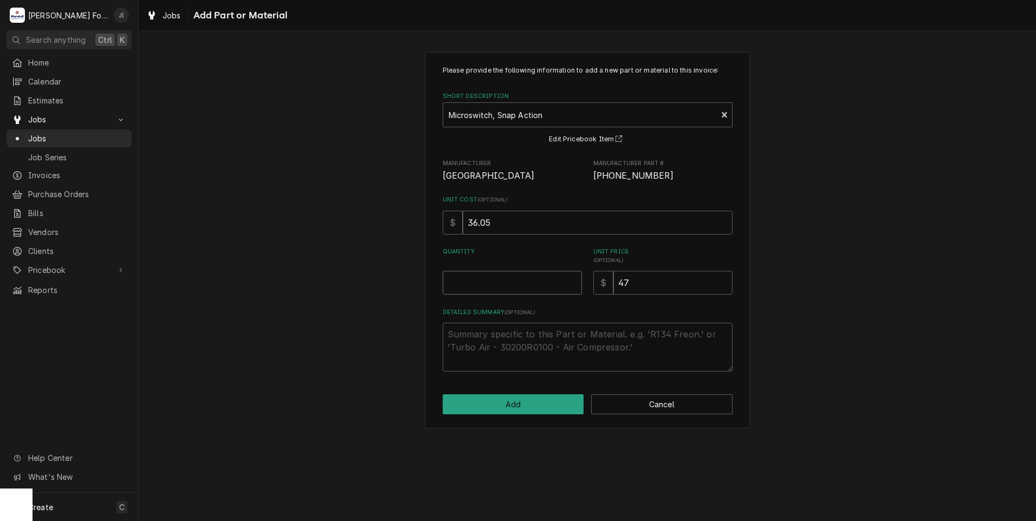
click at [522, 275] on input "Quantity" at bounding box center [512, 283] width 139 height 24
type textarea "x"
type input "2"
click at [525, 409] on button "Add" at bounding box center [513, 405] width 141 height 20
type textarea "x"
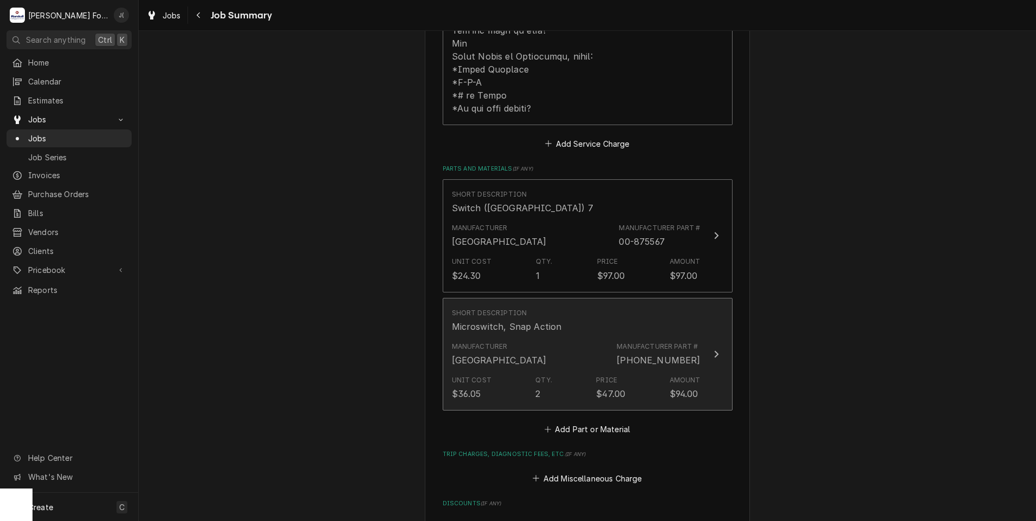
scroll to position [650, 0]
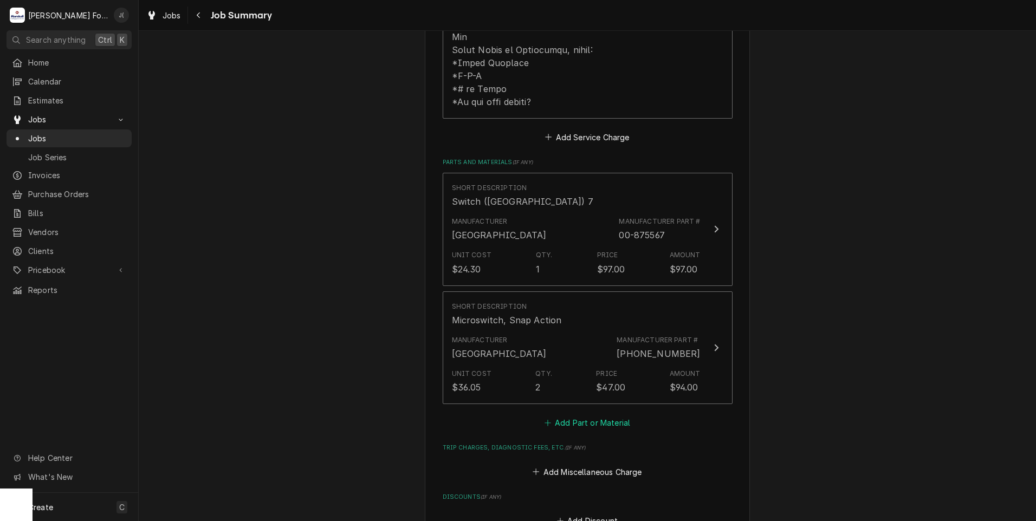
click at [563, 416] on button "Add Part or Material" at bounding box center [587, 423] width 89 height 15
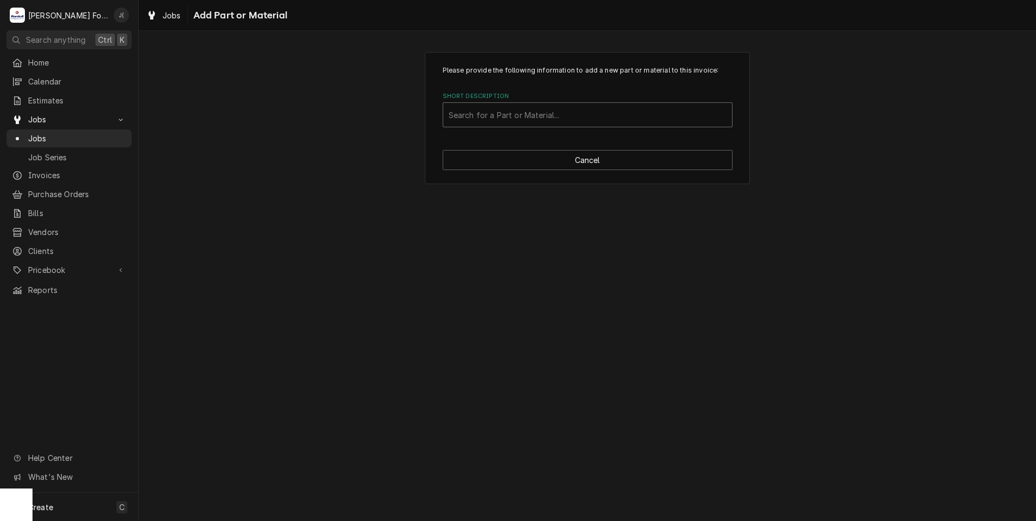
click at [633, 120] on div "Short Description" at bounding box center [588, 115] width 278 height 20
type input "00-873700"
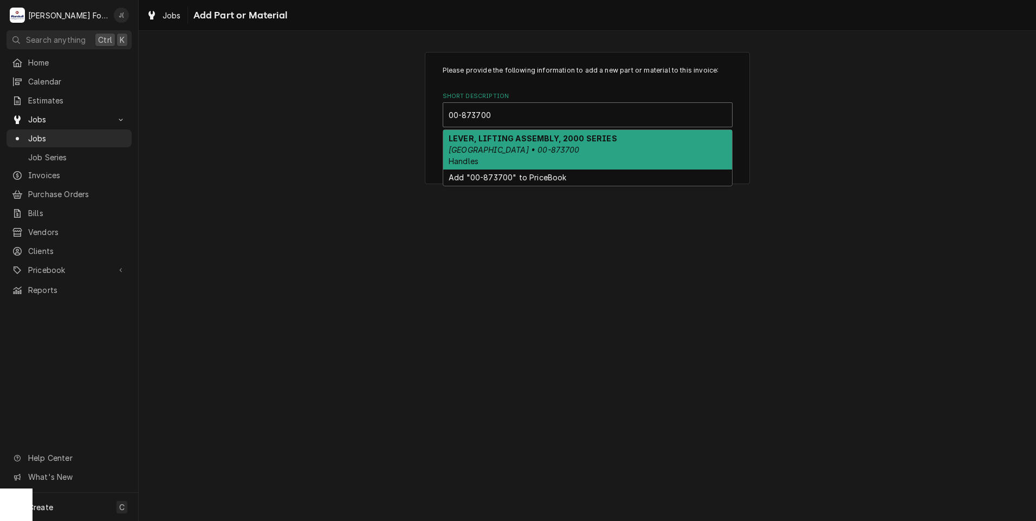
click at [657, 148] on div "LEVER, LIFTING ASSEMBLY, 2000 SERIES HOBART • 00-873700 Handles" at bounding box center [587, 150] width 289 height 40
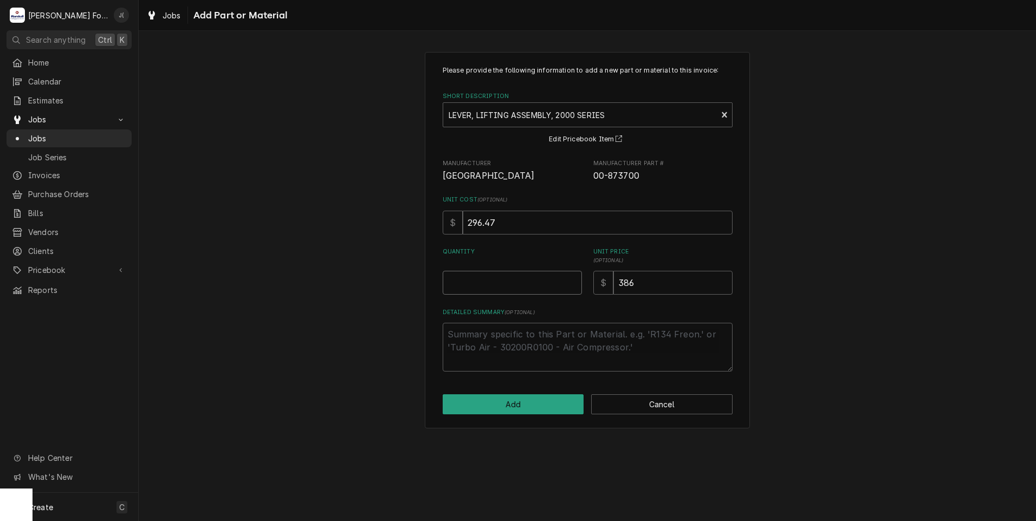
click at [506, 280] on input "Quantity" at bounding box center [512, 283] width 139 height 24
type textarea "x"
type input "1"
click at [558, 402] on button "Add" at bounding box center [513, 405] width 141 height 20
type textarea "x"
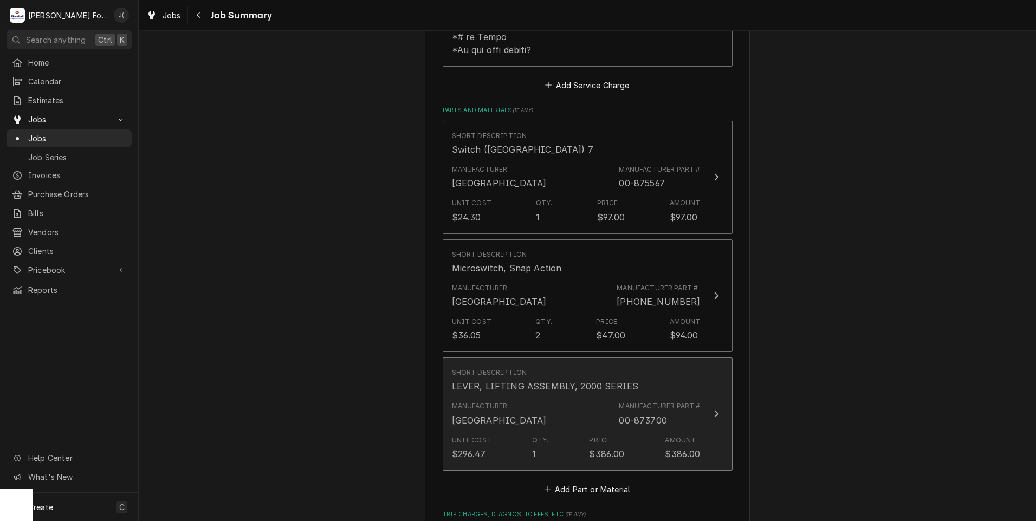
scroll to position [759, 0]
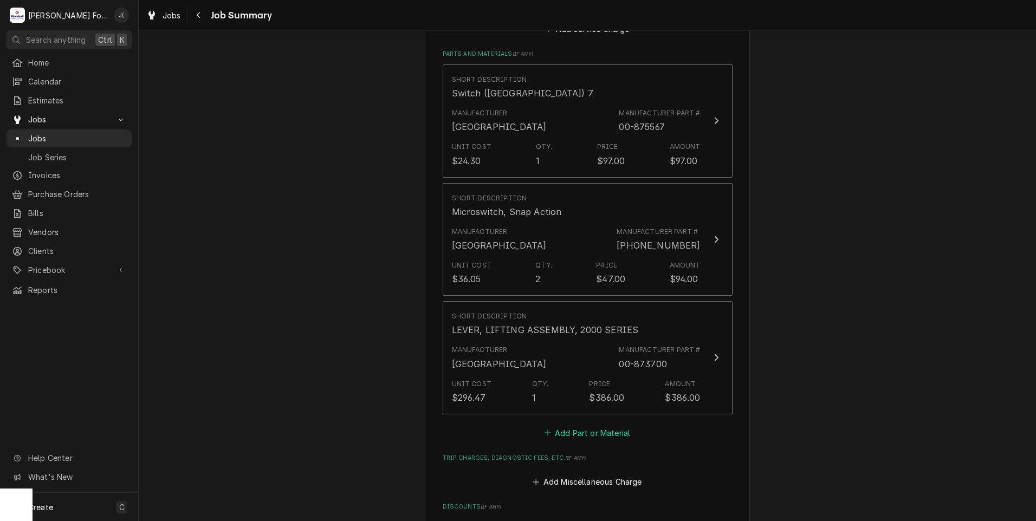
click at [556, 425] on button "Add Part or Material" at bounding box center [587, 432] width 89 height 15
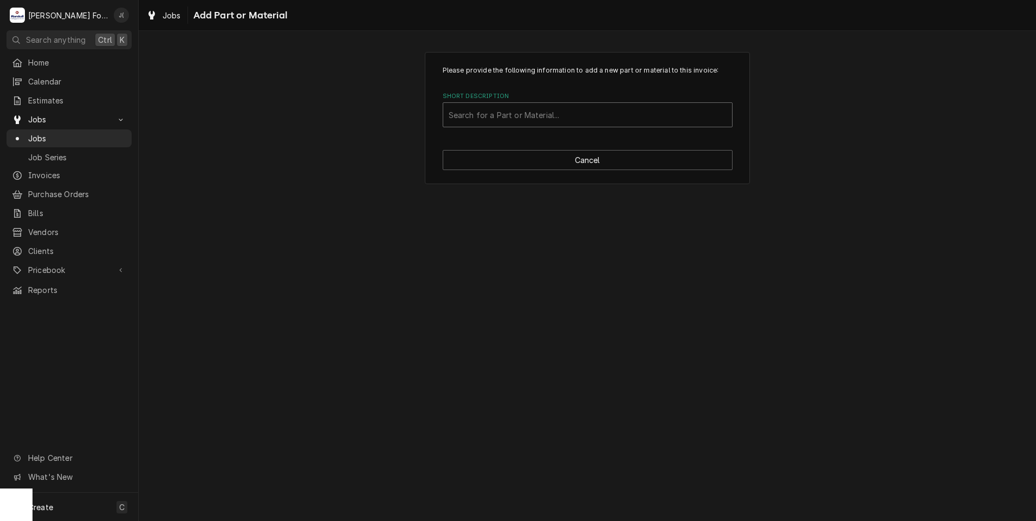
click at [548, 118] on div "Short Description" at bounding box center [588, 115] width 278 height 20
type input "SSDT"
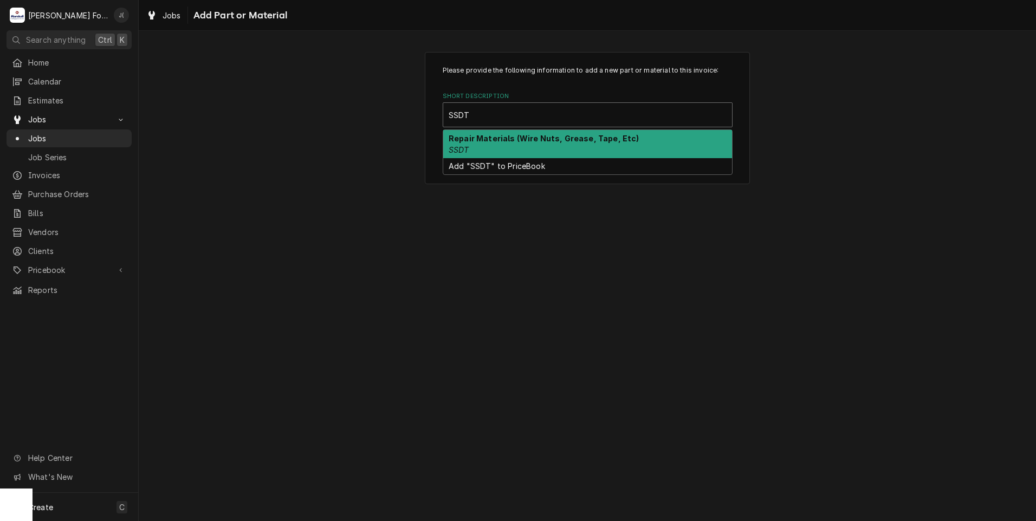
click at [502, 150] on div "Repair Materials (Wire Nuts, Grease, Tape, Etc) SSDT" at bounding box center [587, 144] width 289 height 28
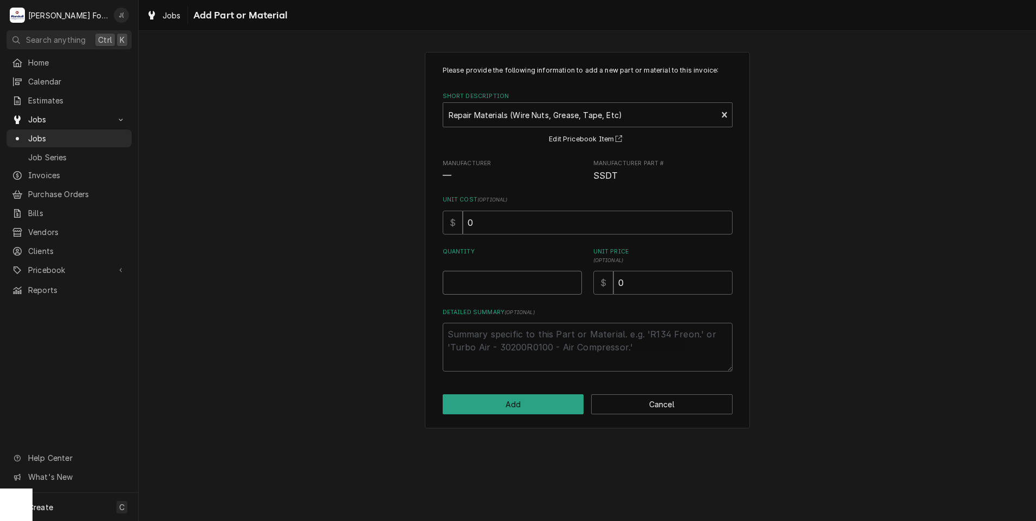
click at [519, 287] on input "Quantity" at bounding box center [512, 283] width 139 height 24
type textarea "x"
type input "1"
type textarea "x"
type input "1"
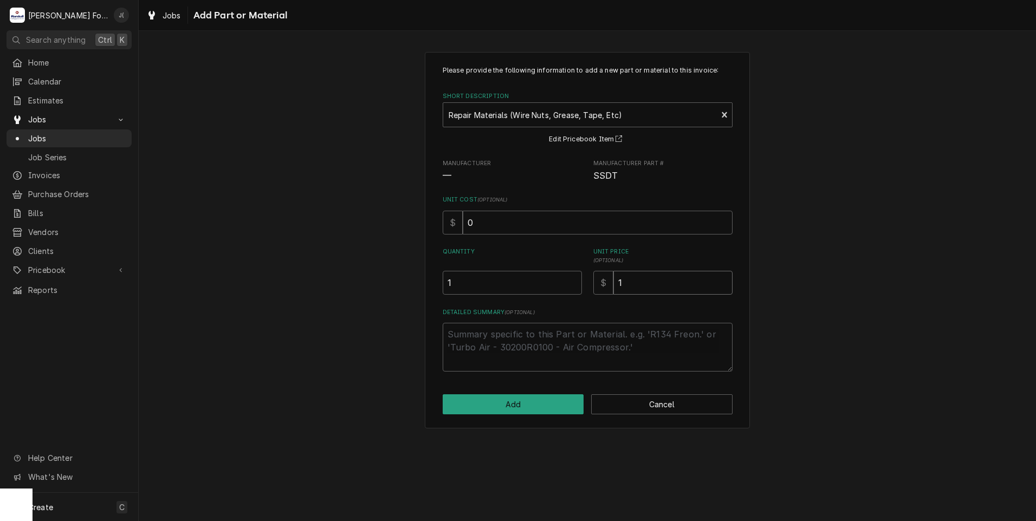
type textarea "x"
type input "12"
click at [526, 404] on button "Add" at bounding box center [513, 405] width 141 height 20
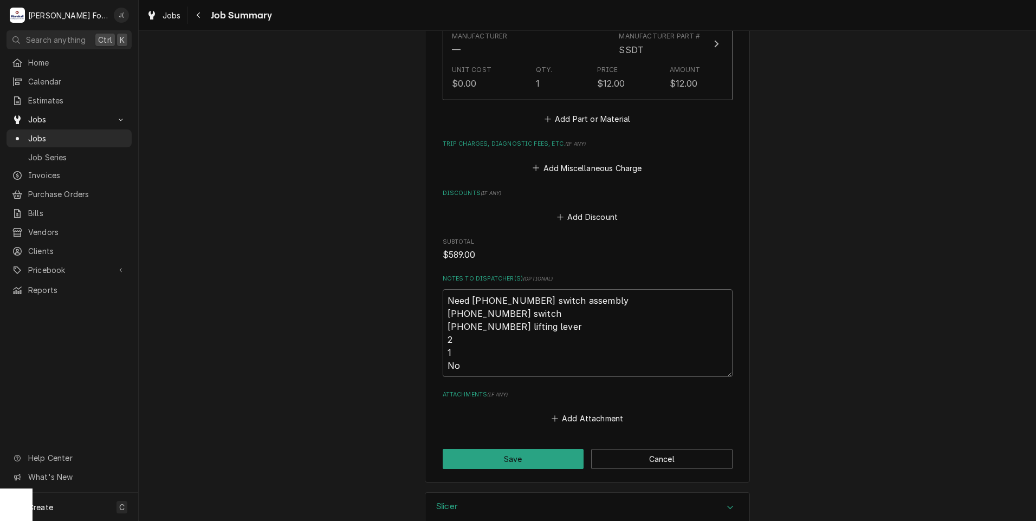
scroll to position [1251, 0]
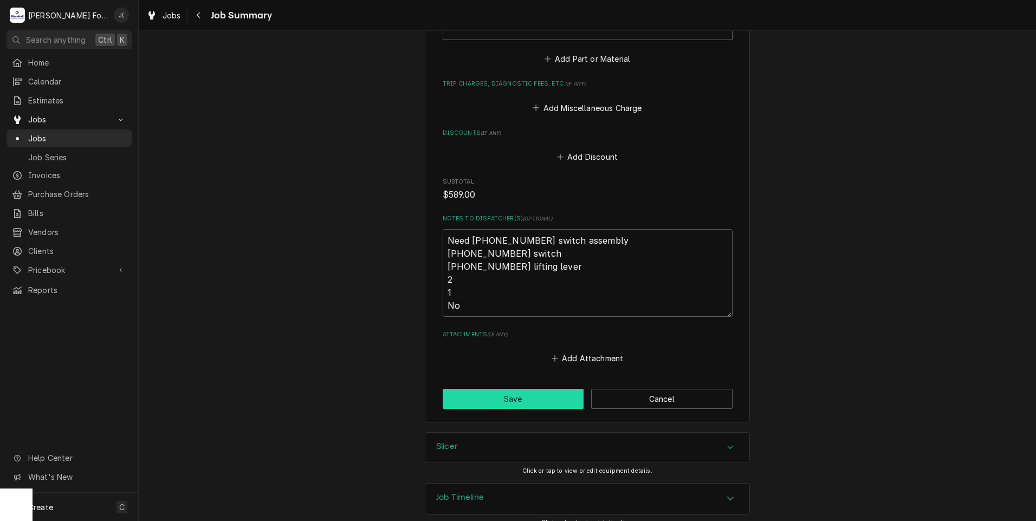
click at [542, 389] on button "Save" at bounding box center [513, 399] width 141 height 20
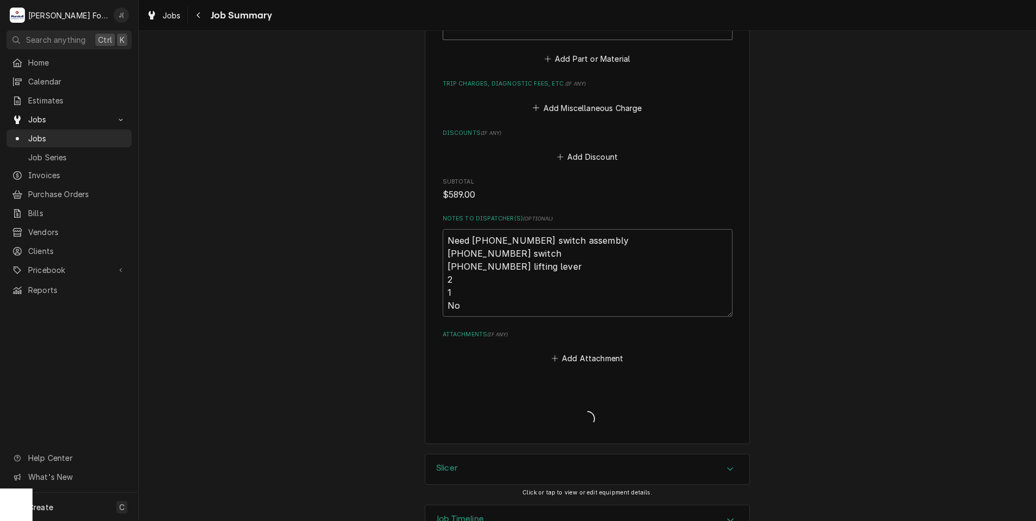
type textarea "x"
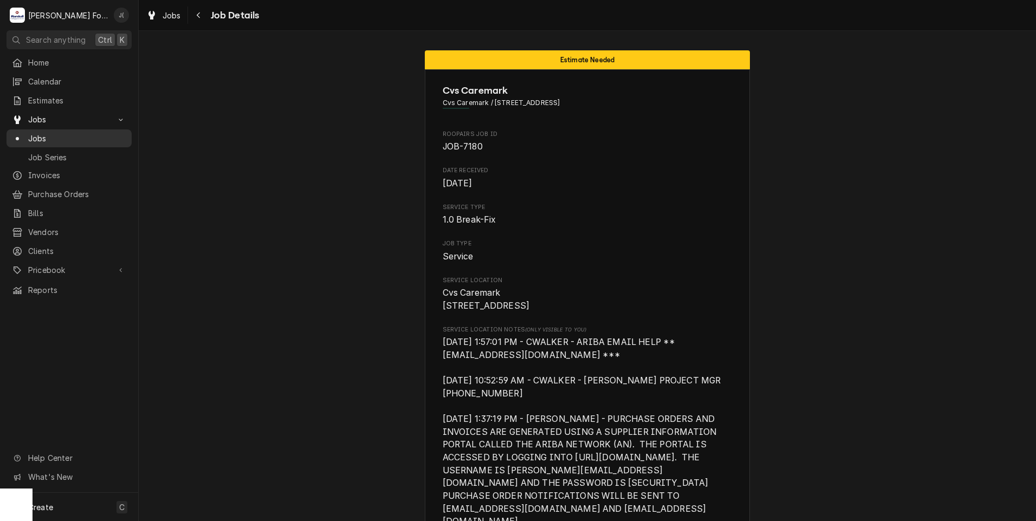
click at [82, 140] on div "Jobs" at bounding box center [69, 139] width 121 height 14
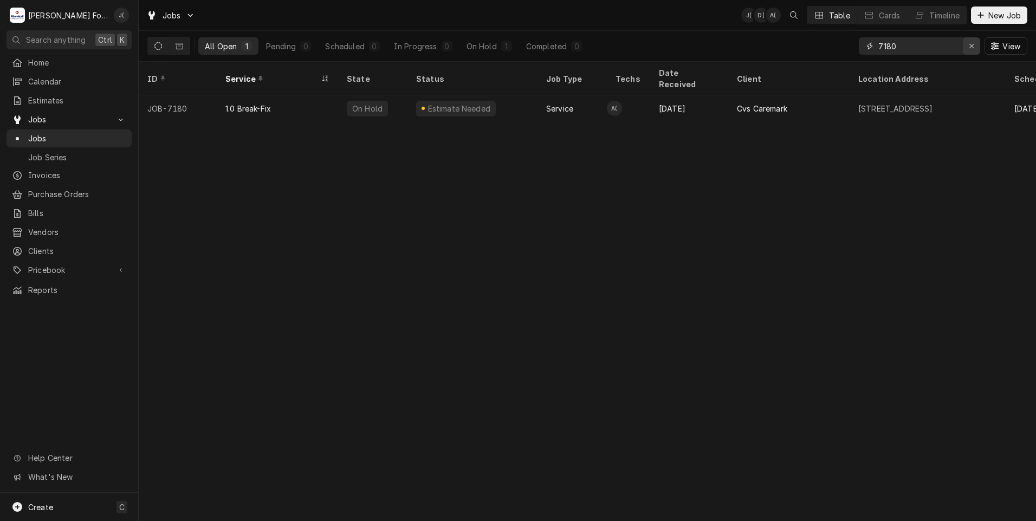
click at [977, 44] on div "Erase input" at bounding box center [971, 46] width 11 height 11
click at [961, 45] on input "Dynamic Content Wrapper" at bounding box center [930, 45] width 102 height 17
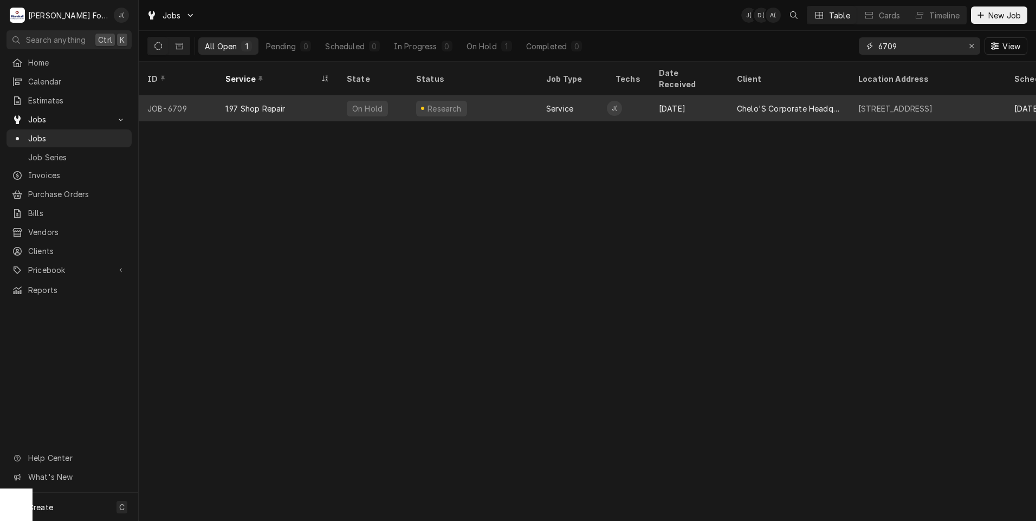
type input "6709"
click at [172, 96] on div "JOB-6709" at bounding box center [178, 108] width 78 height 26
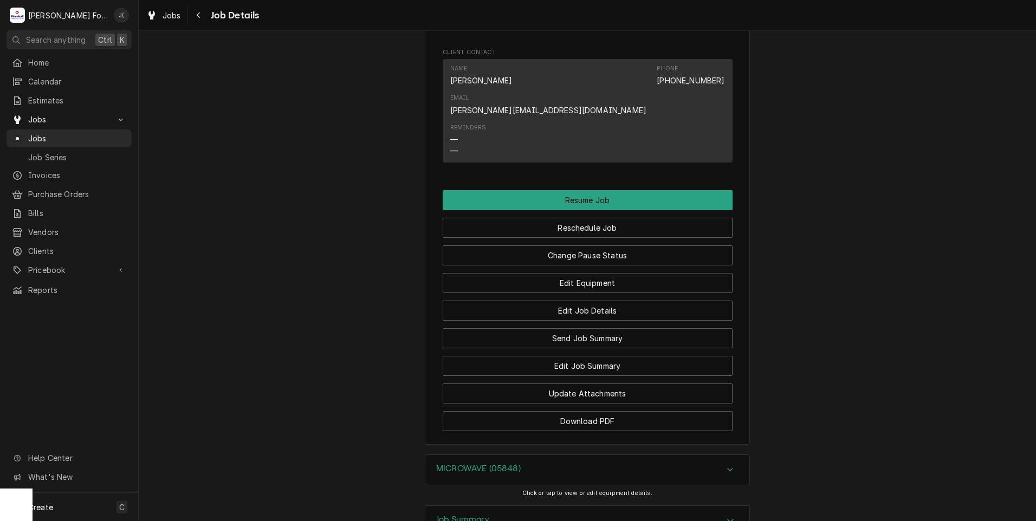
scroll to position [976, 0]
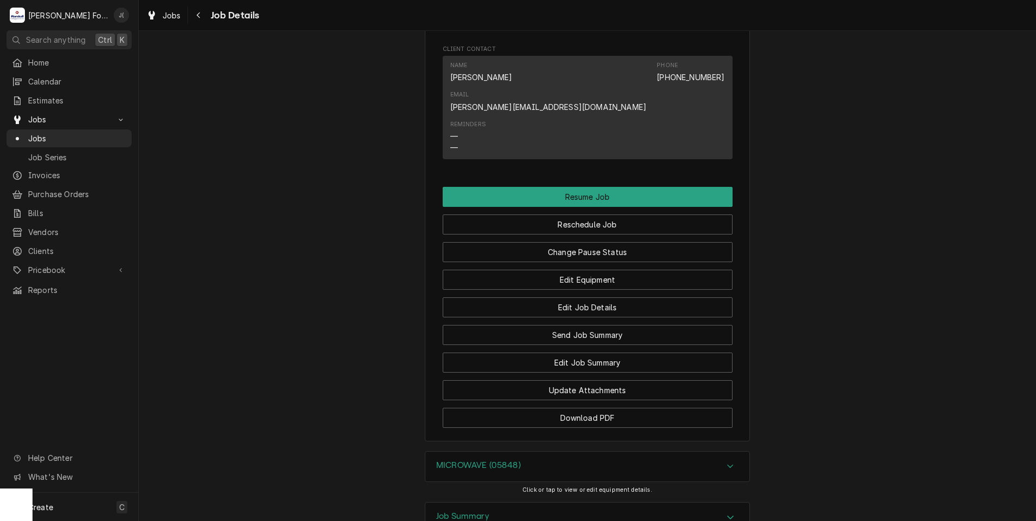
click at [485, 461] on h3 "MICROWAVE (05848)" at bounding box center [478, 466] width 85 height 10
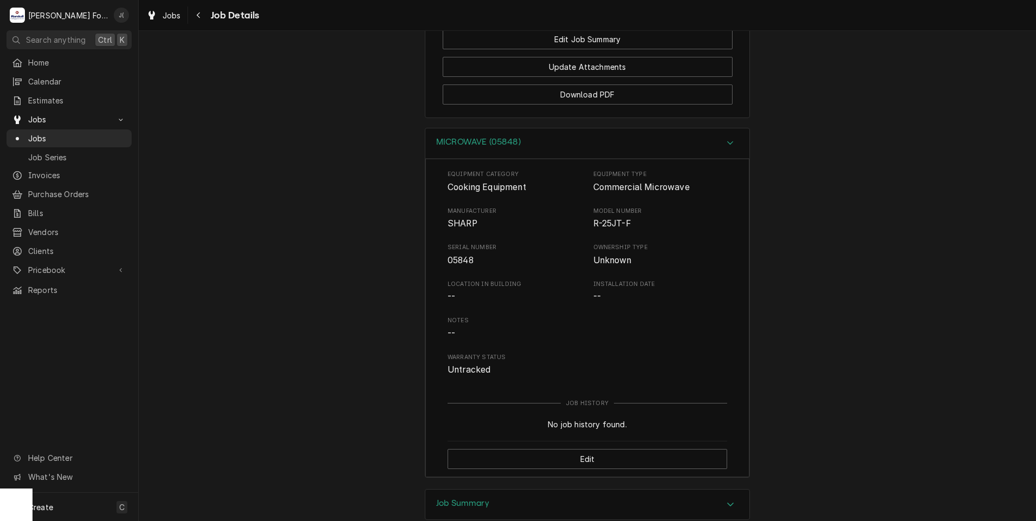
scroll to position [1375, 0]
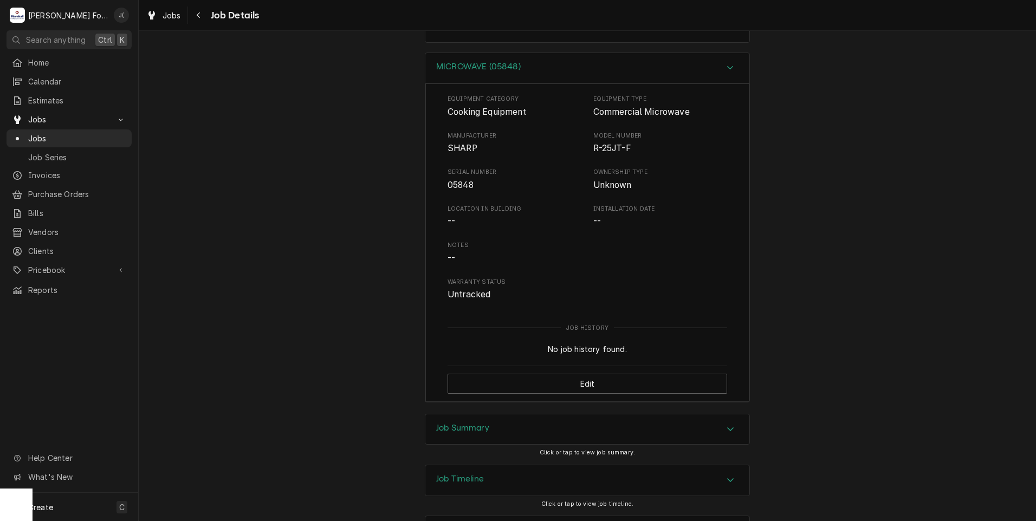
click at [446, 423] on h3 "Job Summary" at bounding box center [462, 428] width 53 height 10
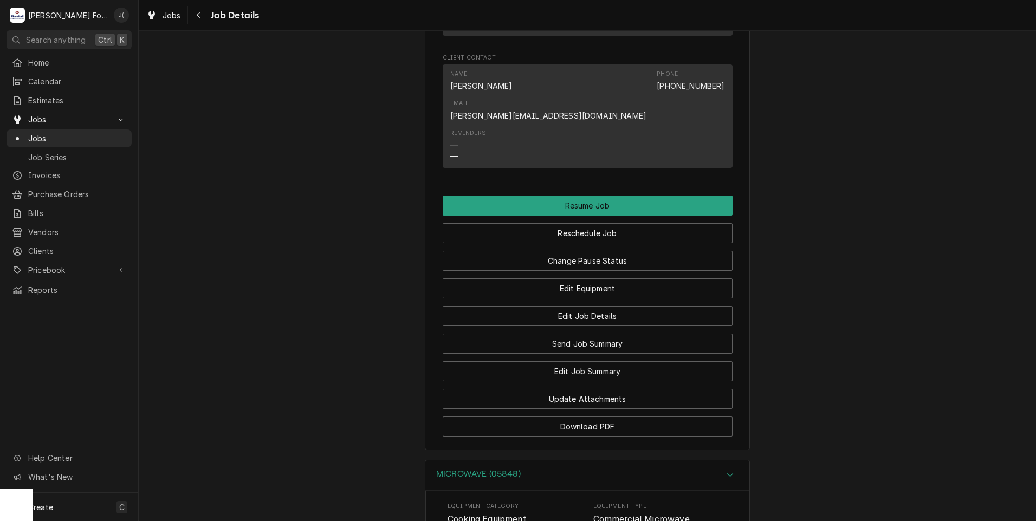
scroll to position [921, 0]
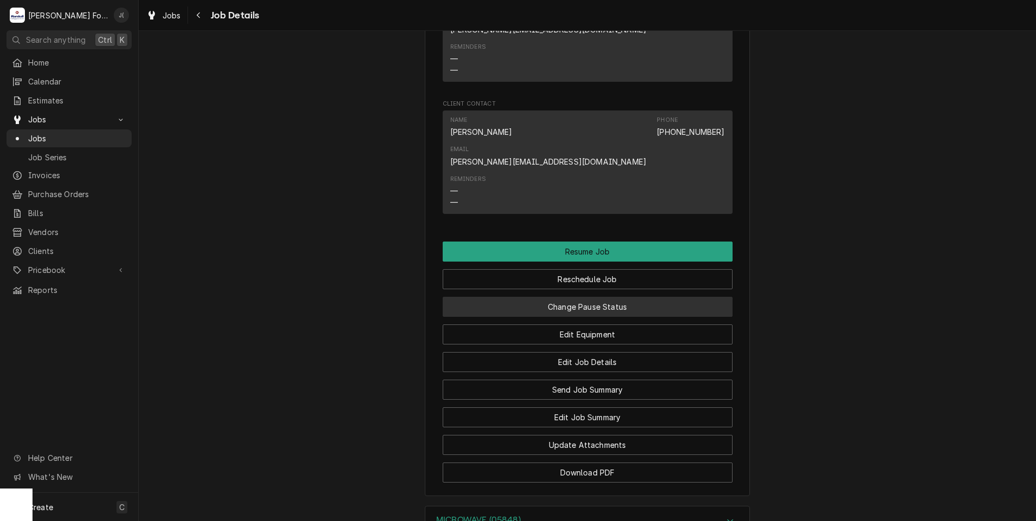
click at [543, 297] on button "Change Pause Status" at bounding box center [588, 307] width 290 height 20
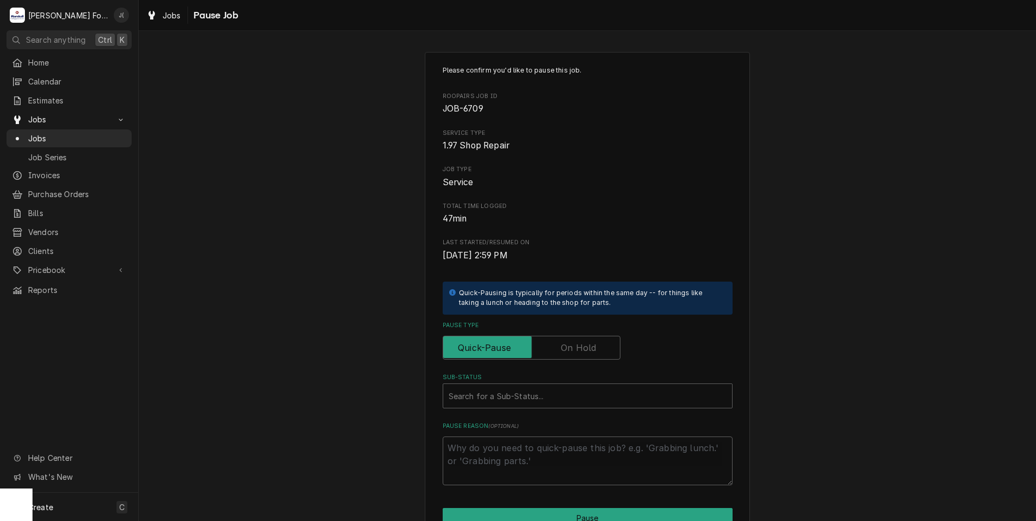
click at [582, 344] on label "Pause Type" at bounding box center [532, 348] width 178 height 24
click at [582, 344] on input "Pause Type" at bounding box center [532, 348] width 168 height 24
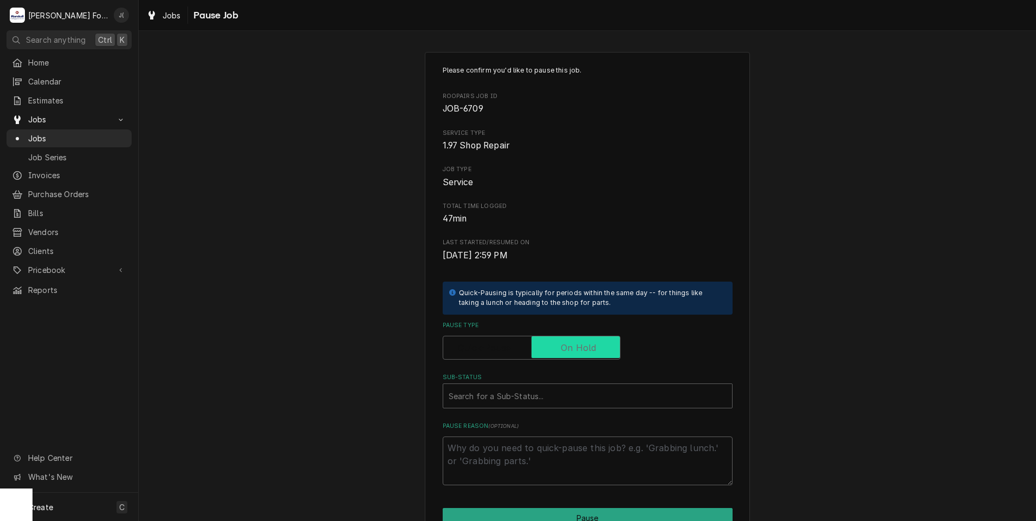
checkbox input "true"
click at [525, 402] on div "Sub-Status" at bounding box center [588, 396] width 278 height 20
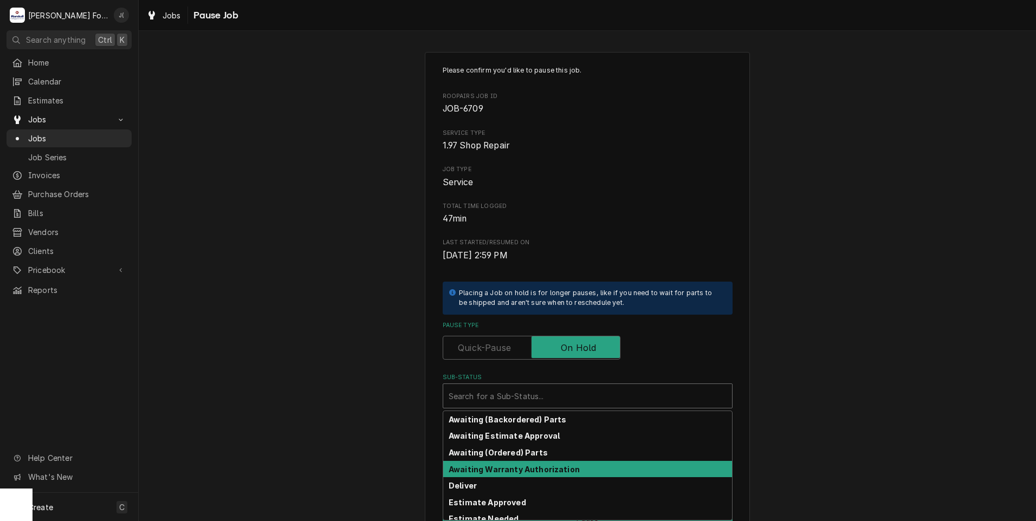
scroll to position [54, 0]
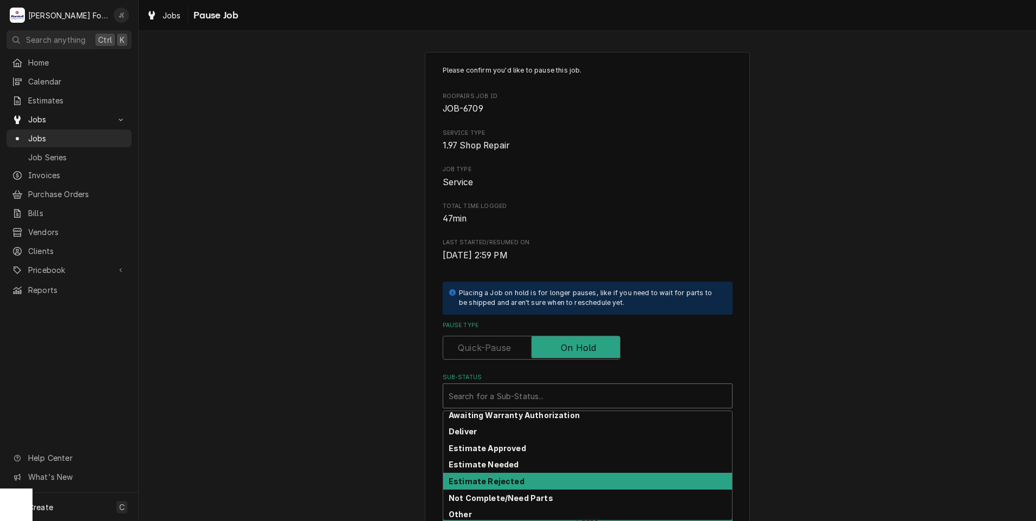
click at [527, 474] on div "Estimate Rejected" at bounding box center [587, 481] width 289 height 17
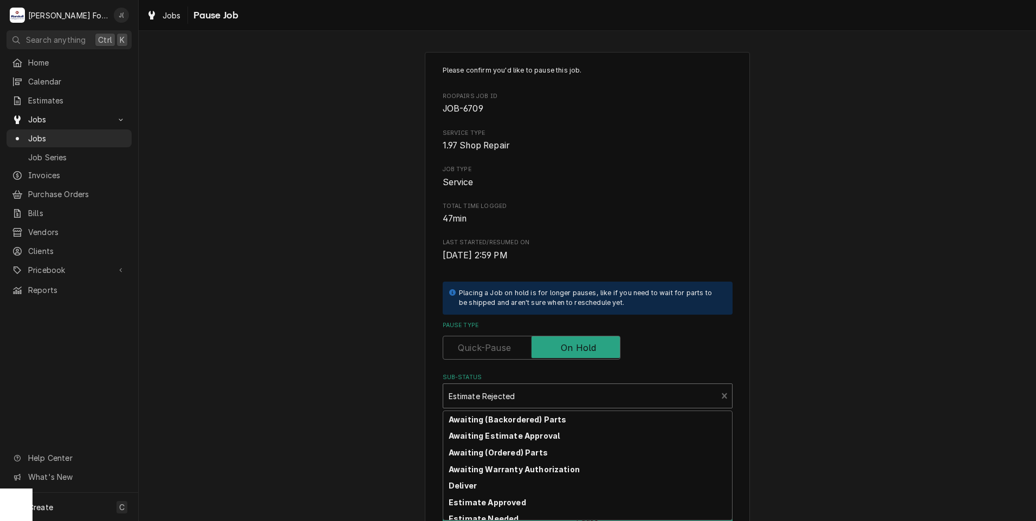
click at [594, 398] on div "Sub-Status" at bounding box center [580, 396] width 263 height 20
click at [510, 513] on div "Estimate Needed" at bounding box center [587, 519] width 289 height 17
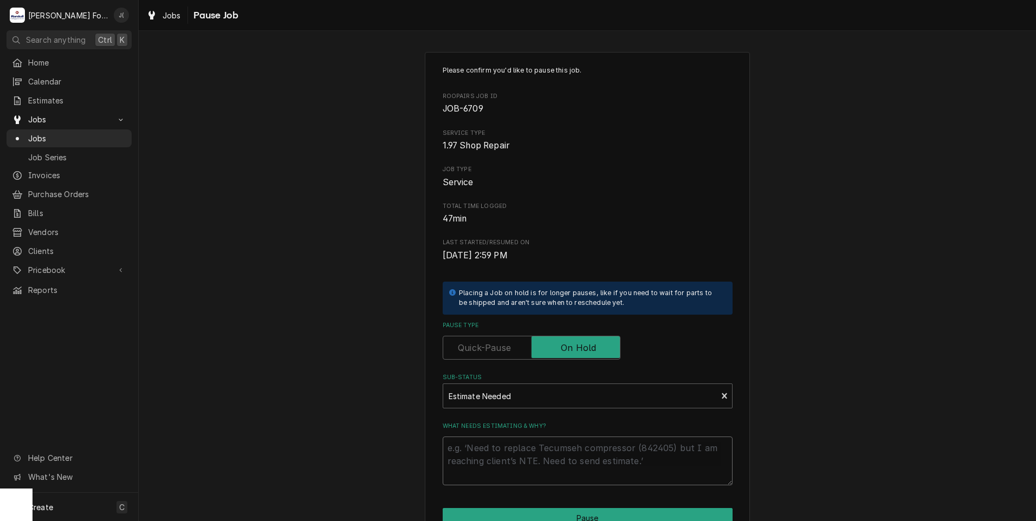
click at [530, 453] on textarea "What needs estimating & why?" at bounding box center [588, 461] width 290 height 49
type textarea "x"
type textarea "P"
type textarea "x"
type textarea "PR"
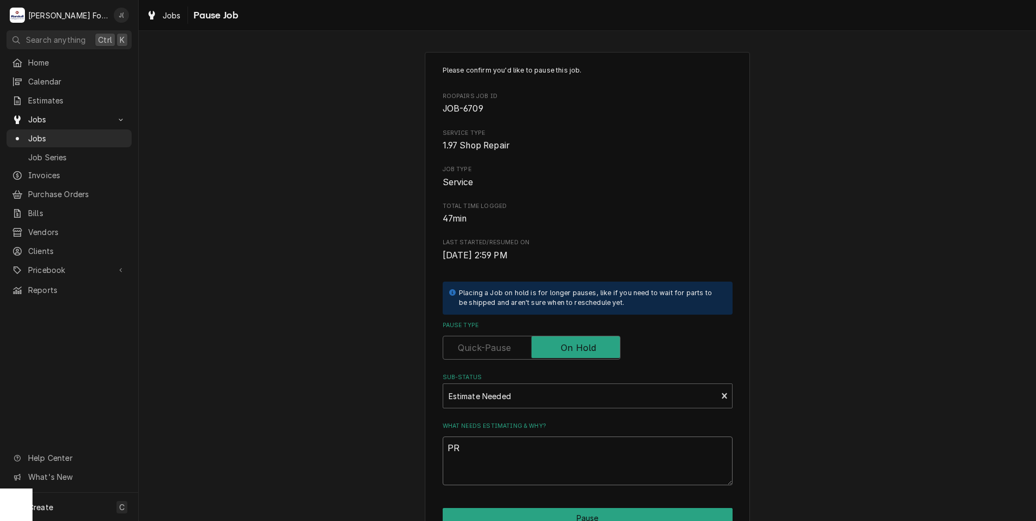
type textarea "x"
type textarea "PRI"
type textarea "x"
type textarea "PRIC"
type textarea "x"
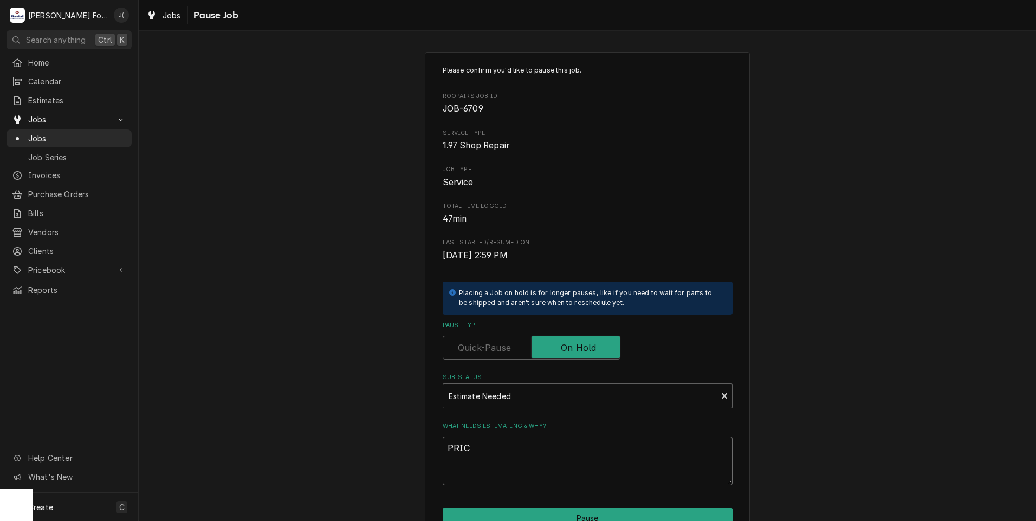
type textarea "PRICE"
type textarea "x"
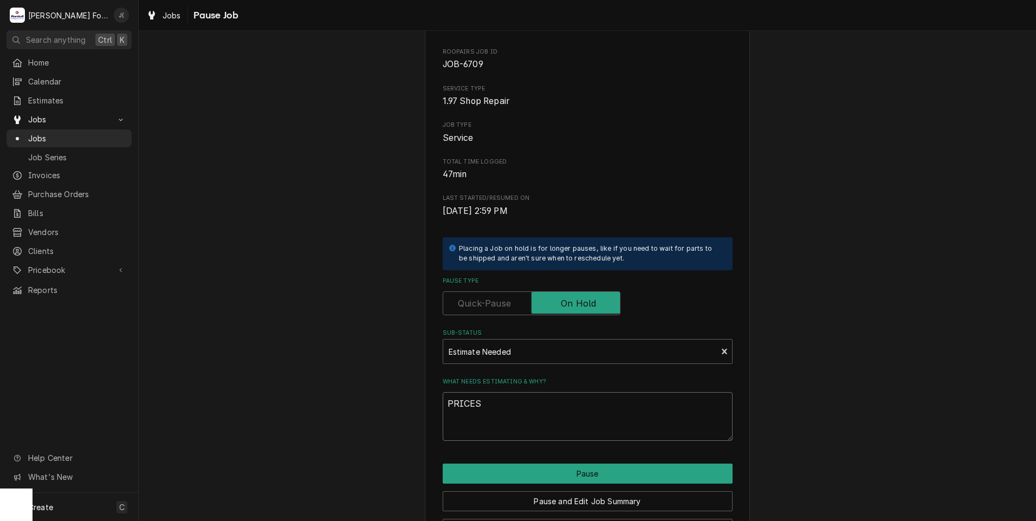
scroll to position [86, 0]
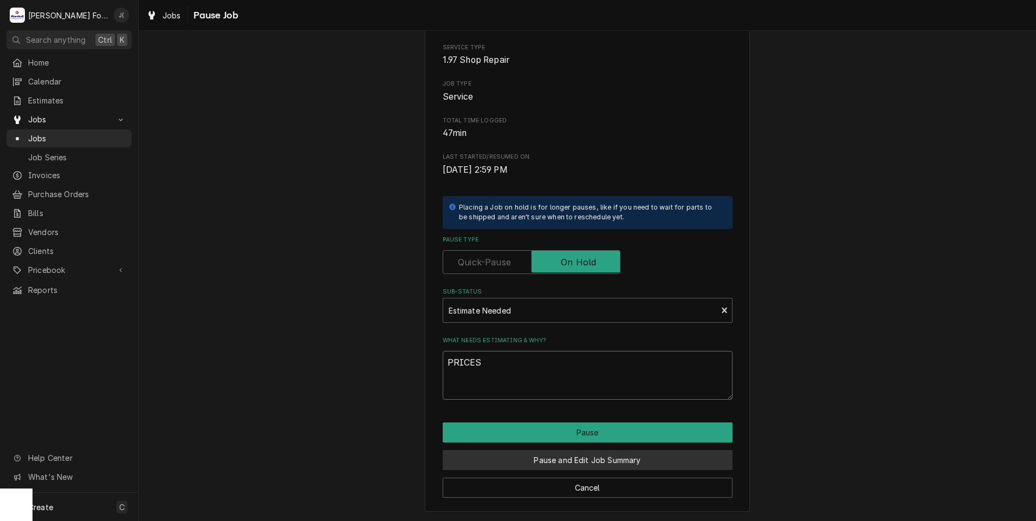
type textarea "PRICES"
click at [552, 457] on button "Pause and Edit Job Summary" at bounding box center [588, 460] width 290 height 20
type textarea "x"
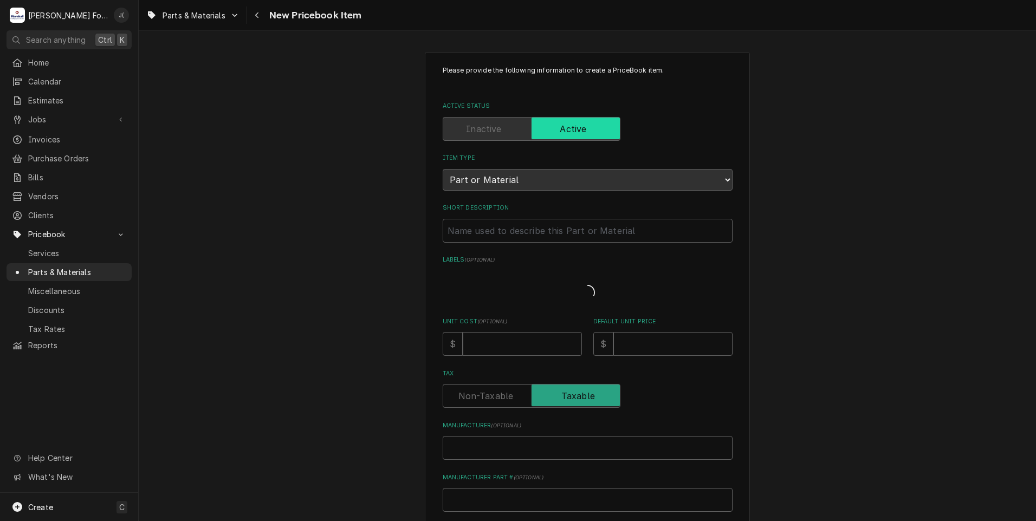
type textarea "x"
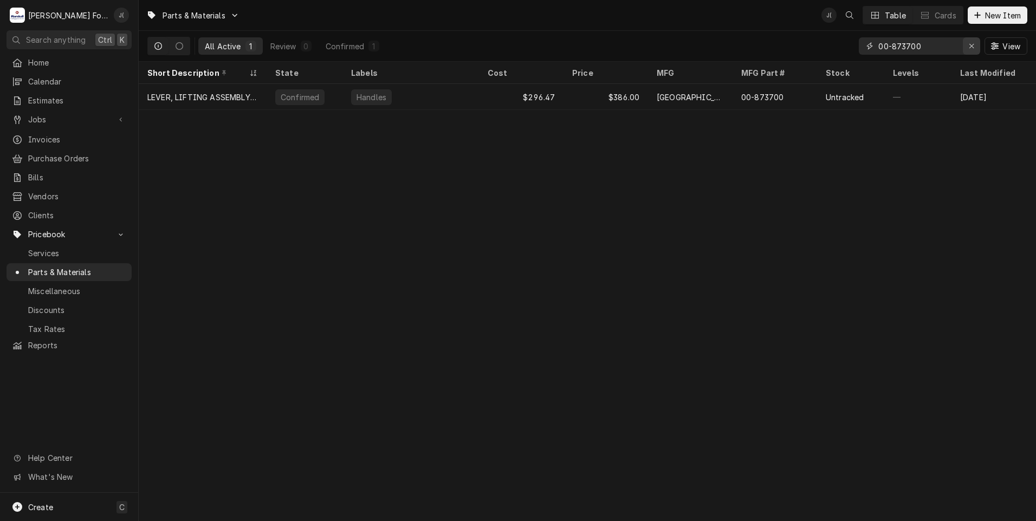
click at [975, 47] on icon "Erase input" at bounding box center [972, 46] width 6 height 8
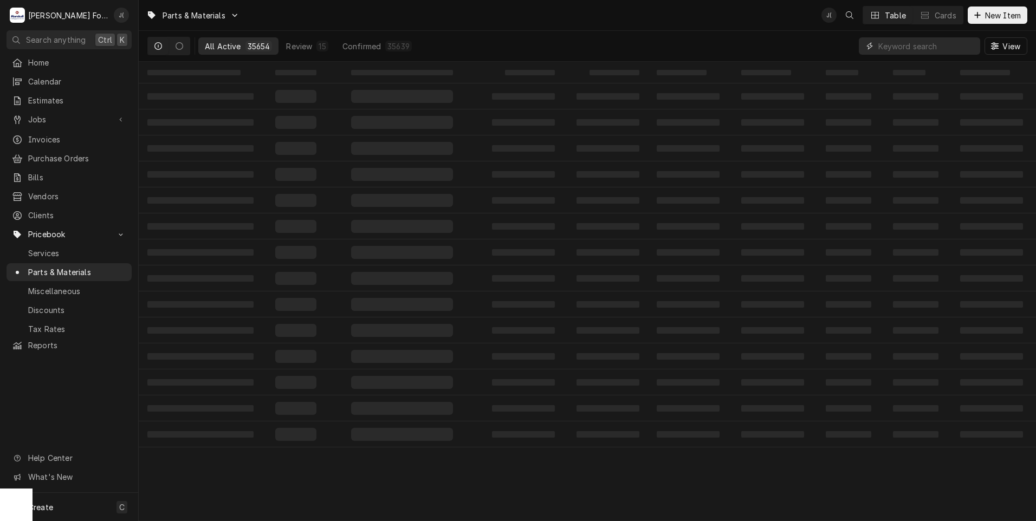
paste input "J60304080BP"
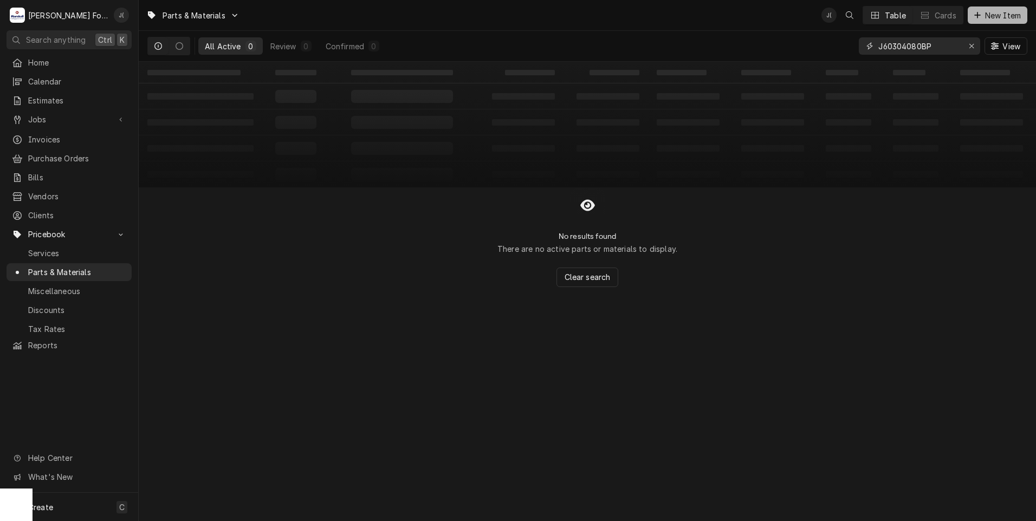
type input "J60304080BP"
click at [991, 18] on span "New Item" at bounding box center [1003, 15] width 40 height 11
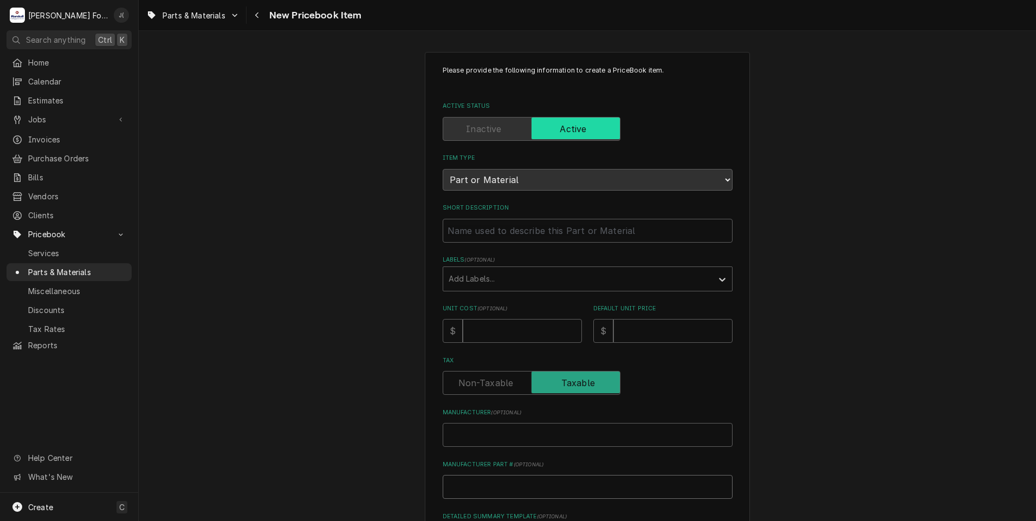
click at [462, 480] on input "Manufacturer Part # ( optional )" at bounding box center [588, 487] width 290 height 24
paste input "J60304080BP"
type textarea "x"
type input "J60304080BP"
click at [494, 433] on input "Manufacturer ( optional )" at bounding box center [588, 435] width 290 height 24
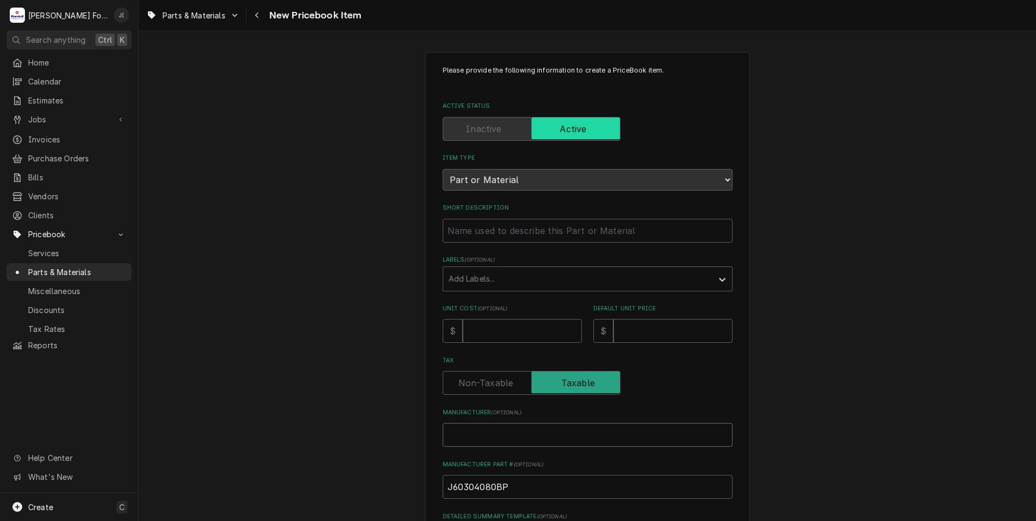
type textarea "x"
type input "P"
type textarea "x"
type input "PA"
type textarea "x"
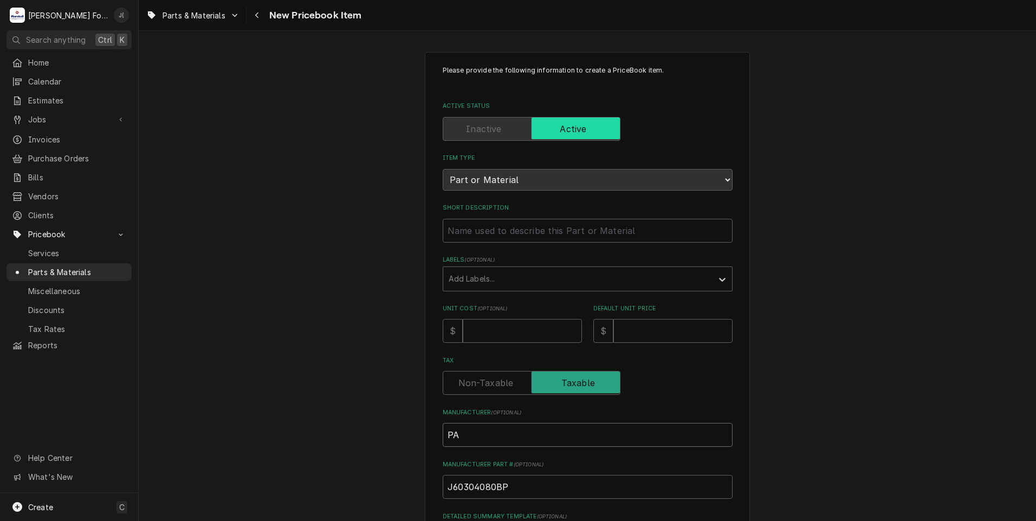
type input "PAN"
type textarea "x"
type input "PANA"
type textarea "x"
type input "PANAS"
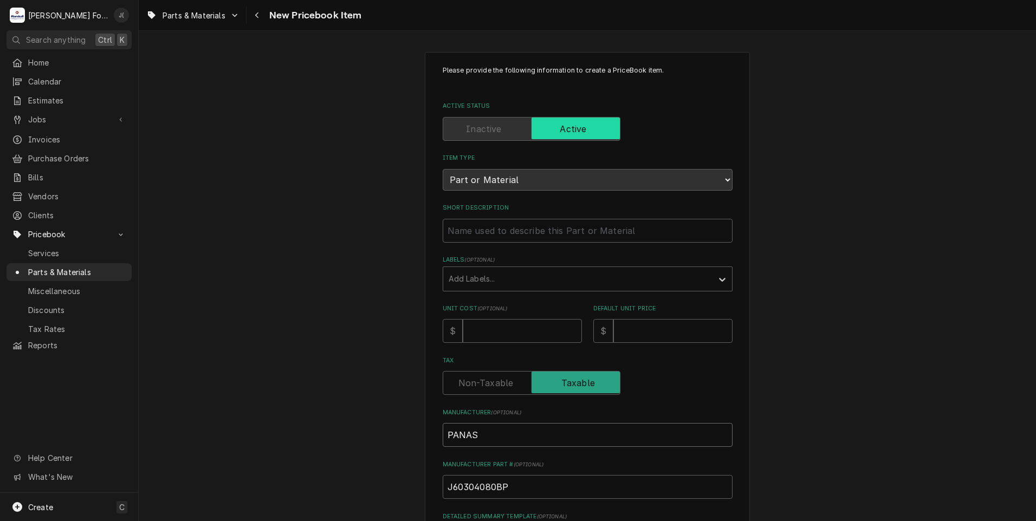
type textarea "x"
type input "PANASO"
type textarea "x"
type input "PANASON"
type textarea "x"
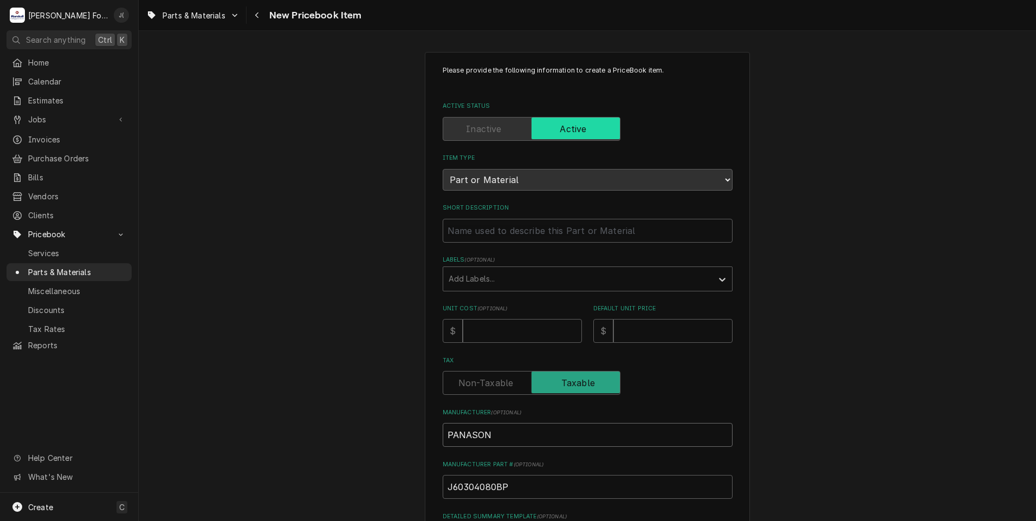
type input "PANASONI"
type textarea "x"
type input "PANASONIC"
click at [492, 328] on input "Unit Cost ( optional )" at bounding box center [522, 331] width 119 height 24
type textarea "x"
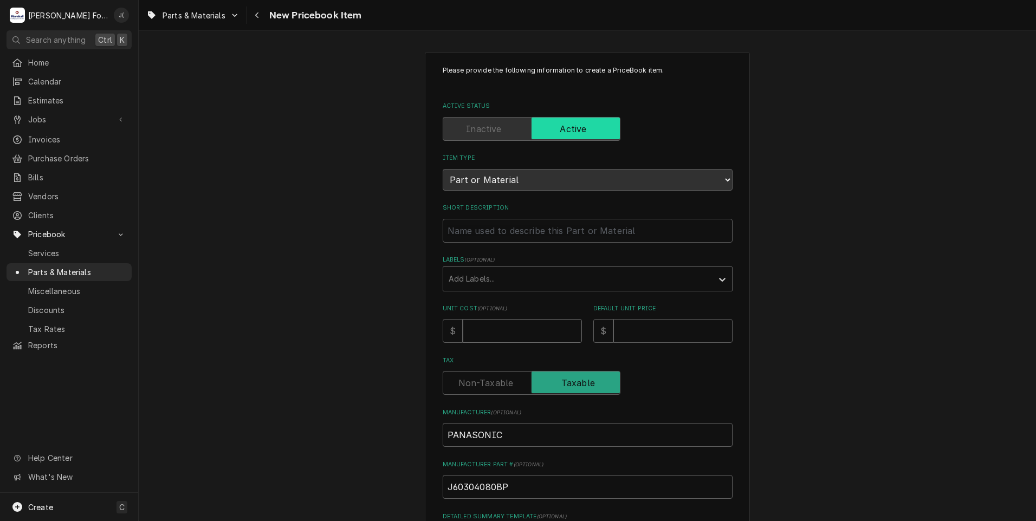
type input "1"
type textarea "x"
type input "12"
type textarea "x"
type input "12.6"
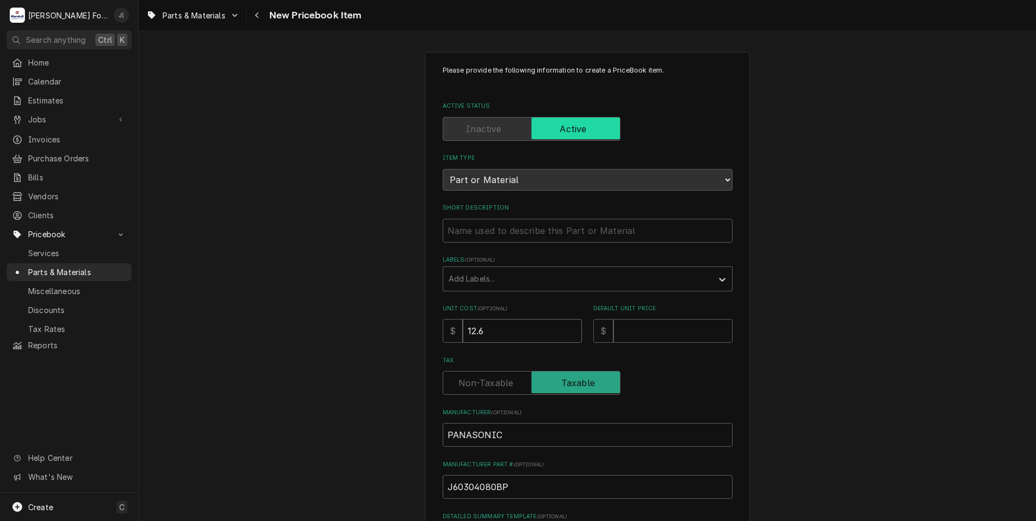
type textarea "x"
type input "12.67"
type textarea "x"
type input "1"
type textarea "x"
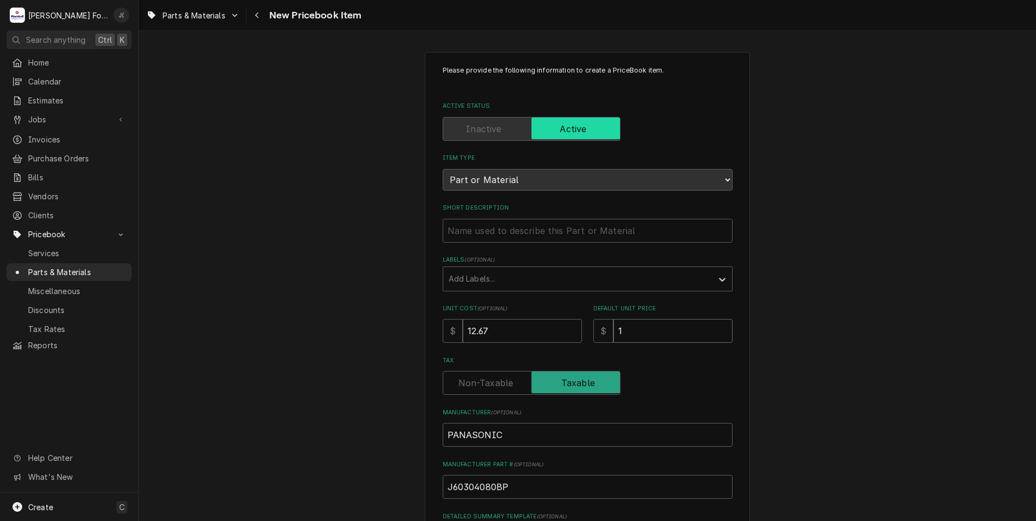
type input "19"
type textarea "x"
type input "19.0"
type textarea "x"
type input "19.00"
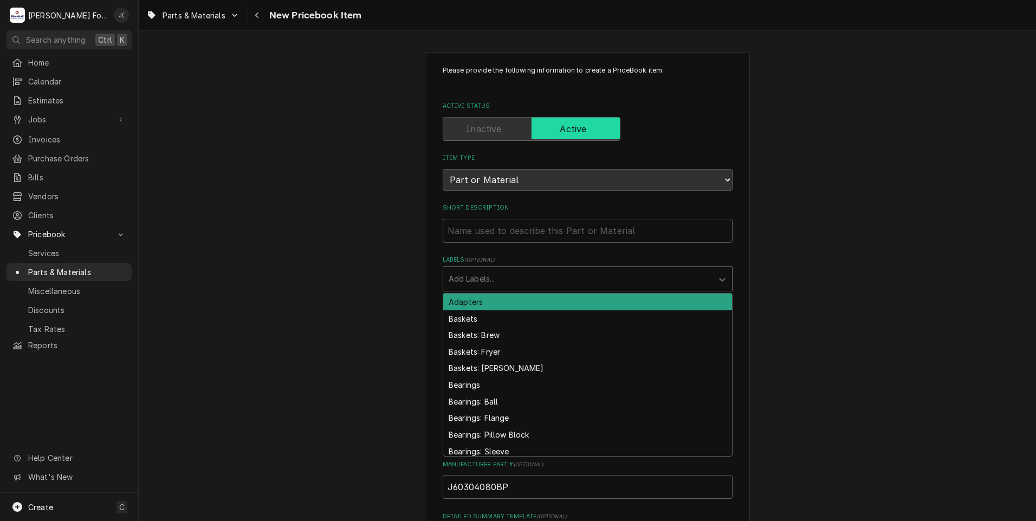
click at [501, 280] on div "Labels" at bounding box center [578, 279] width 259 height 20
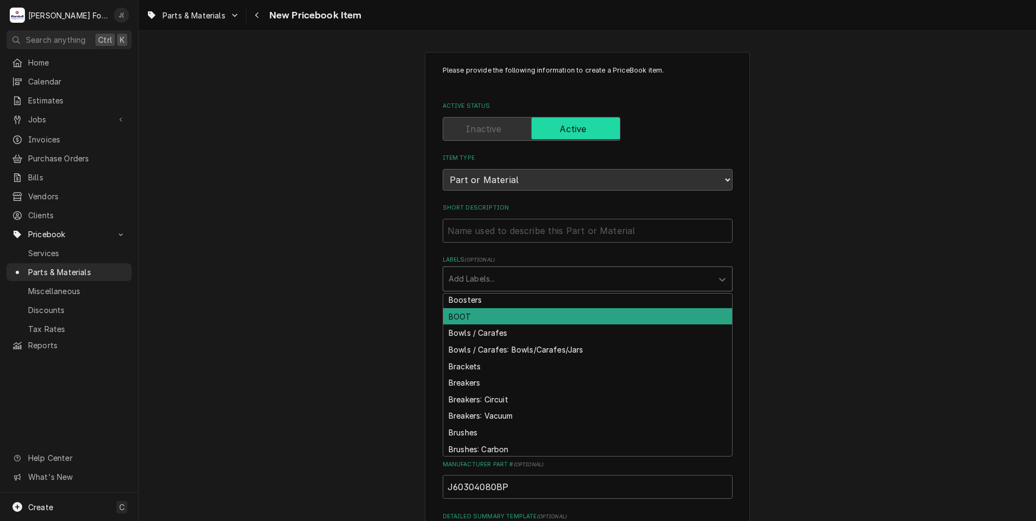
scroll to position [434, 0]
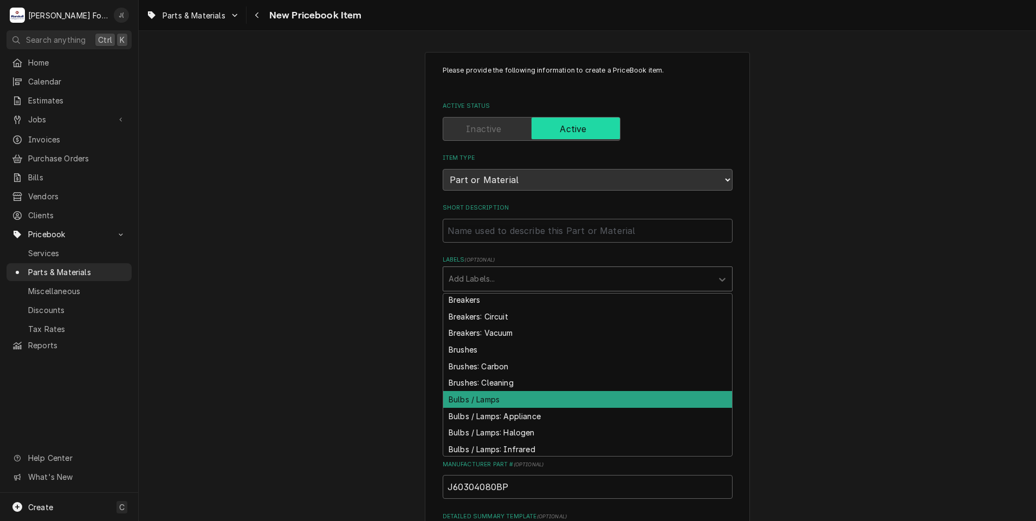
click at [517, 399] on div "Bulbs / Lamps" at bounding box center [587, 399] width 289 height 17
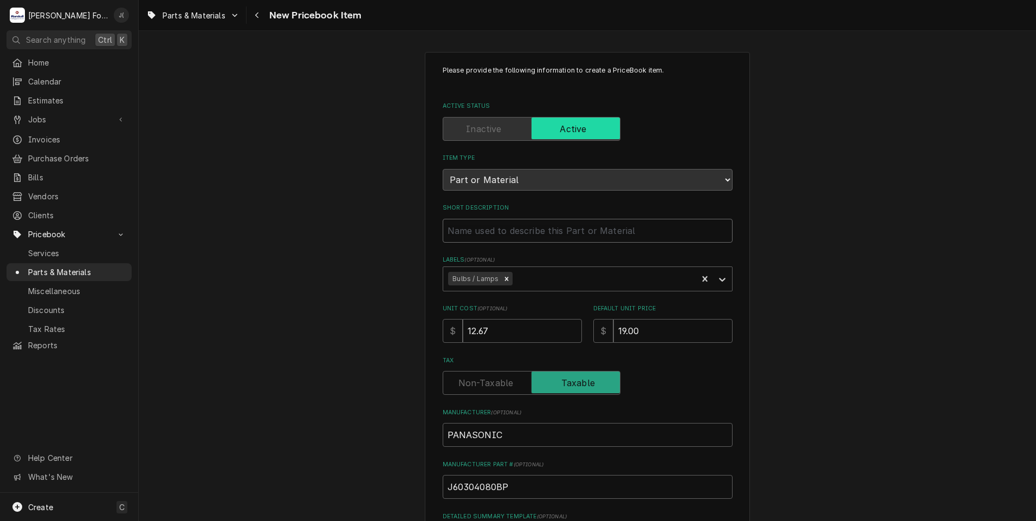
click at [466, 226] on input "Short Description" at bounding box center [588, 231] width 290 height 24
paste input "LIGHT BULB, 240V"
type textarea "x"
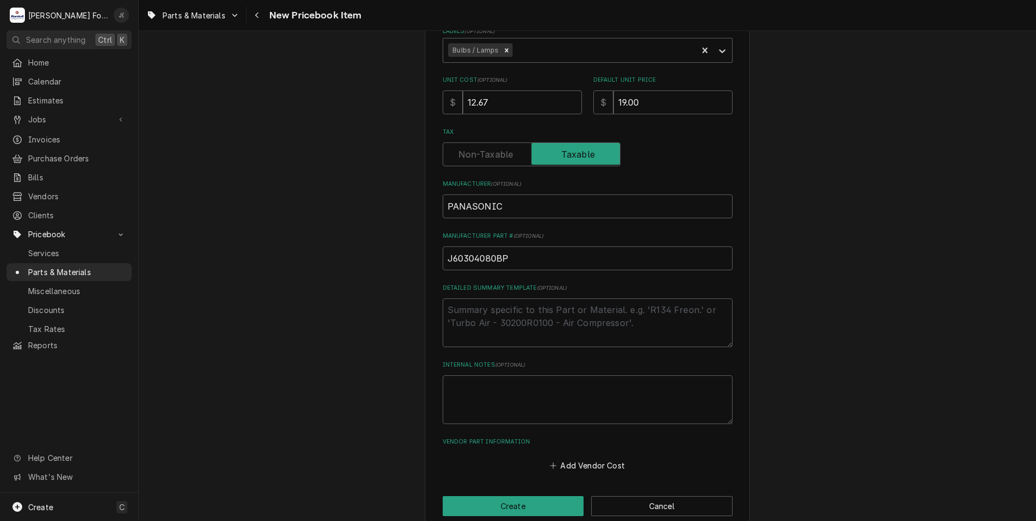
scroll to position [246, 0]
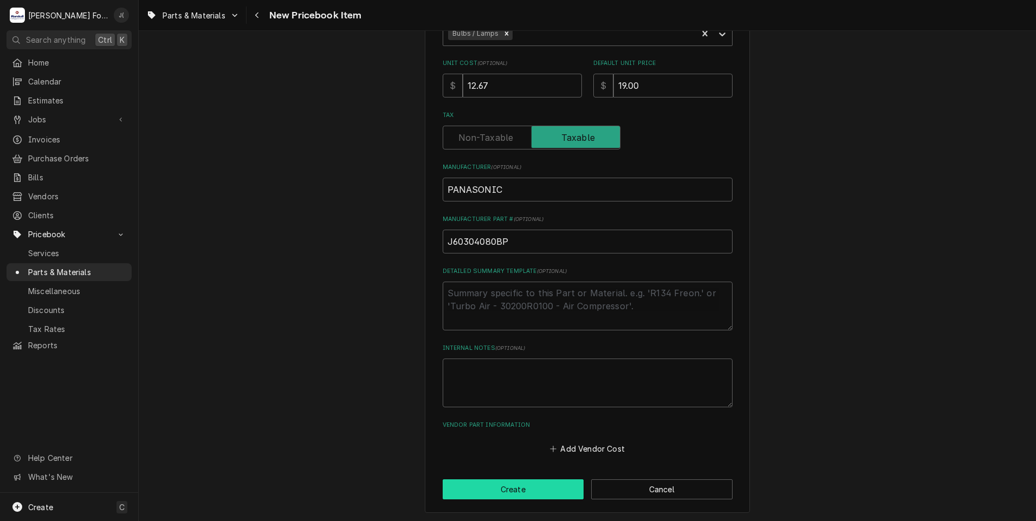
type input "LIGHT BULB, 240V"
click at [492, 485] on button "Create" at bounding box center [513, 490] width 141 height 20
type textarea "x"
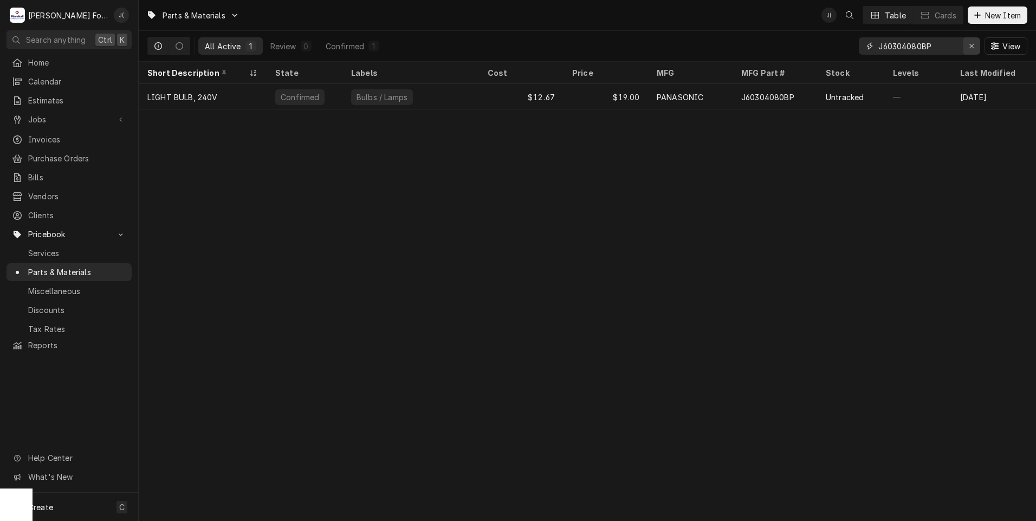
click at [972, 44] on icon "Erase input" at bounding box center [972, 46] width 6 height 8
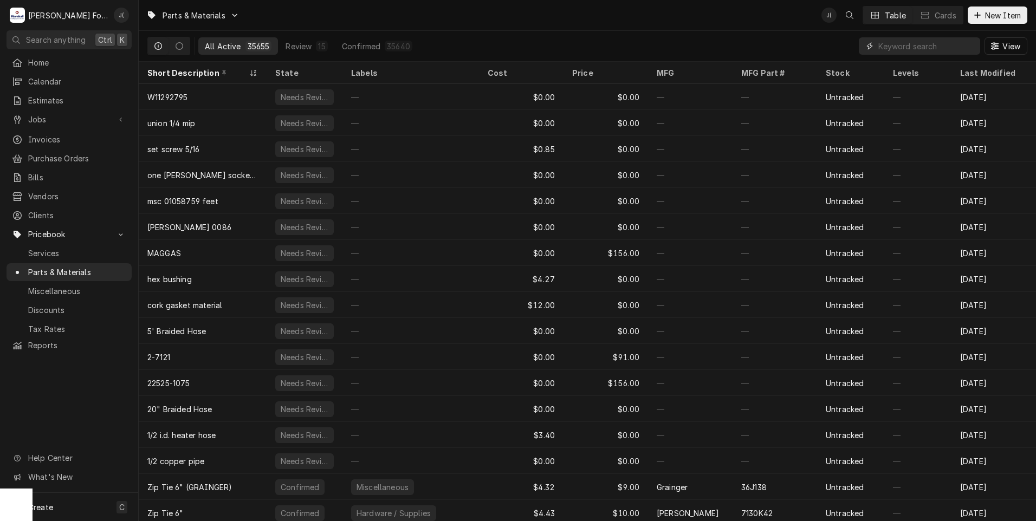
click at [904, 42] on input "Dynamic Content Wrapper" at bounding box center [927, 45] width 96 height 17
paste input "RV-MZA295WRE0"
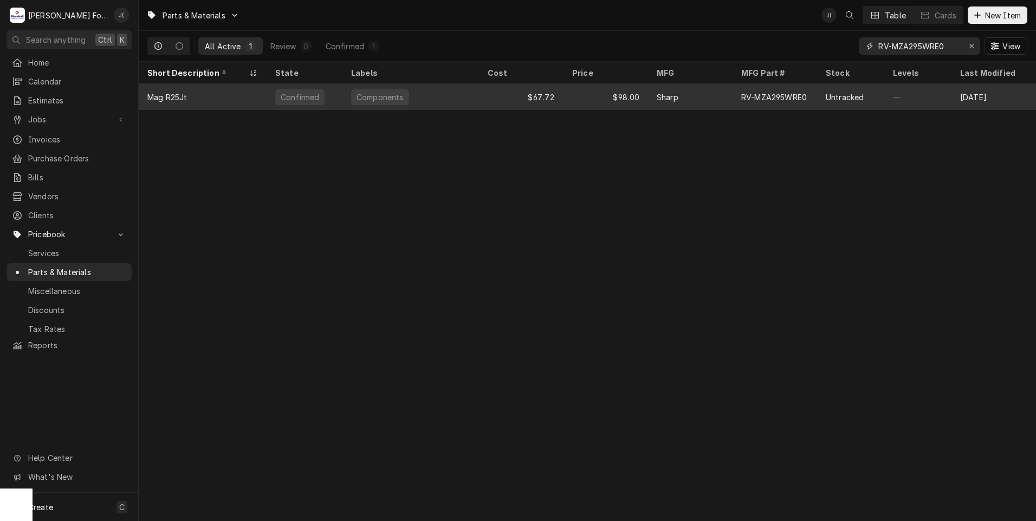
type input "RV-MZA295WRE0"
click at [460, 98] on div "Components" at bounding box center [411, 97] width 137 height 26
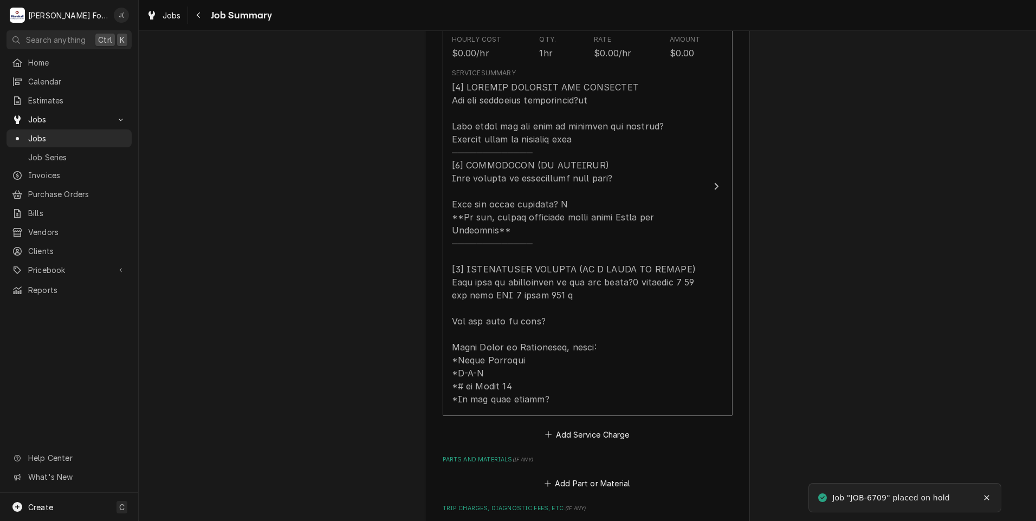
scroll to position [488, 0]
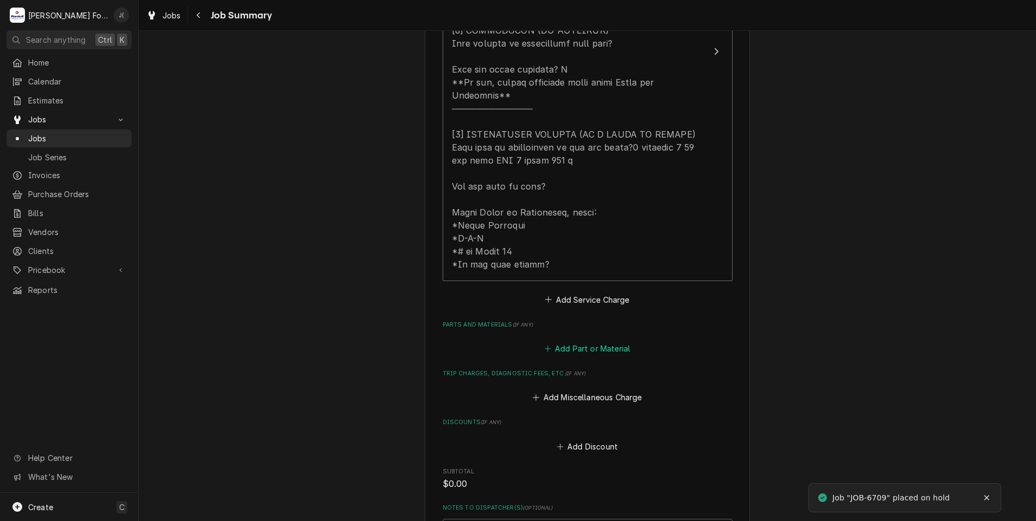
click at [577, 341] on button "Add Part or Material" at bounding box center [587, 348] width 89 height 15
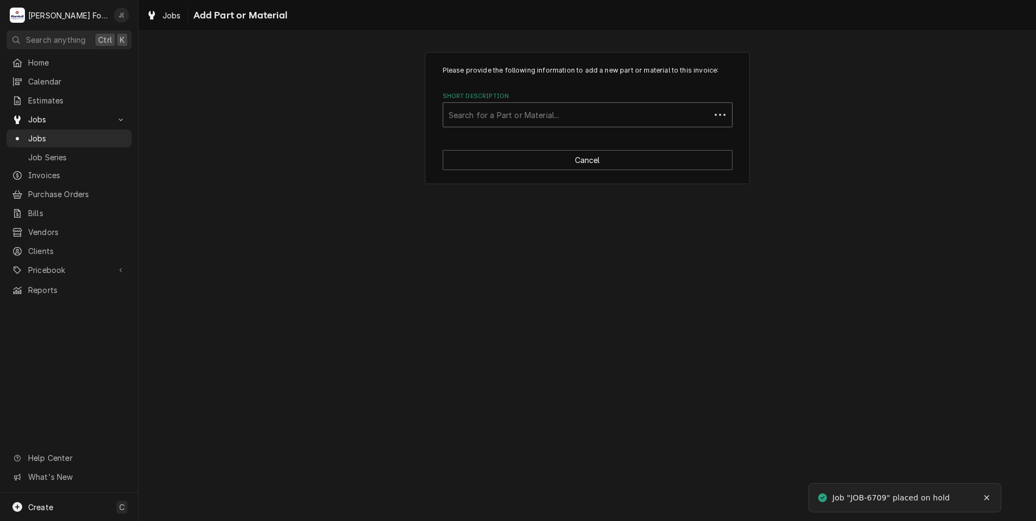
click at [563, 119] on div "Short Description" at bounding box center [577, 115] width 256 height 20
type input "J60304080"
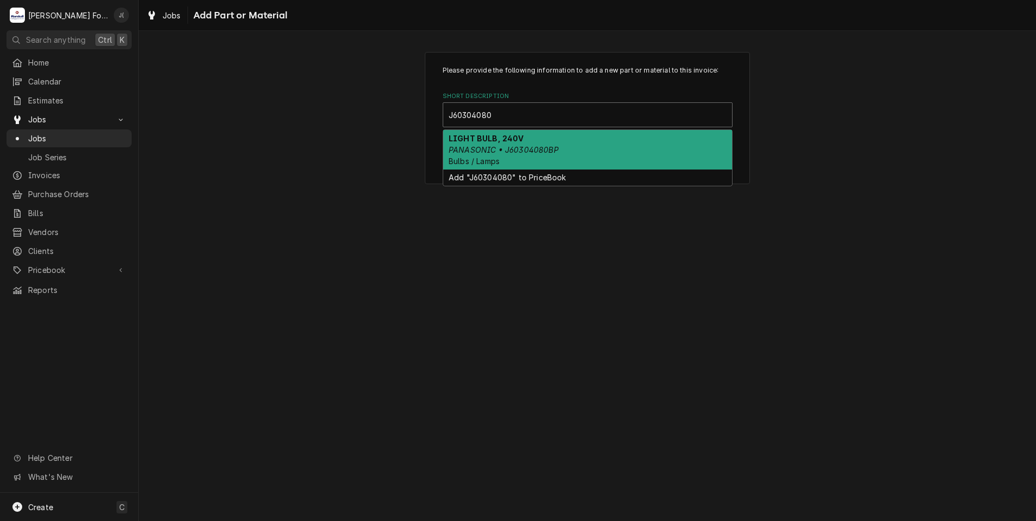
click at [550, 153] on em "PANASONIC • J60304080BP" at bounding box center [504, 149] width 110 height 9
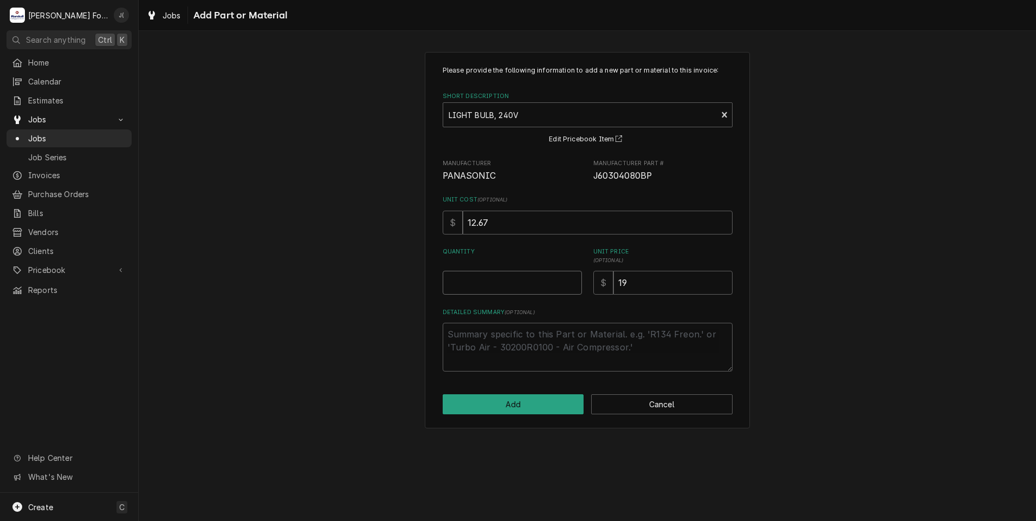
click at [517, 282] on input "Quantity" at bounding box center [512, 283] width 139 height 24
type textarea "x"
type input "1"
click at [548, 409] on button "Add" at bounding box center [513, 405] width 141 height 20
type textarea "x"
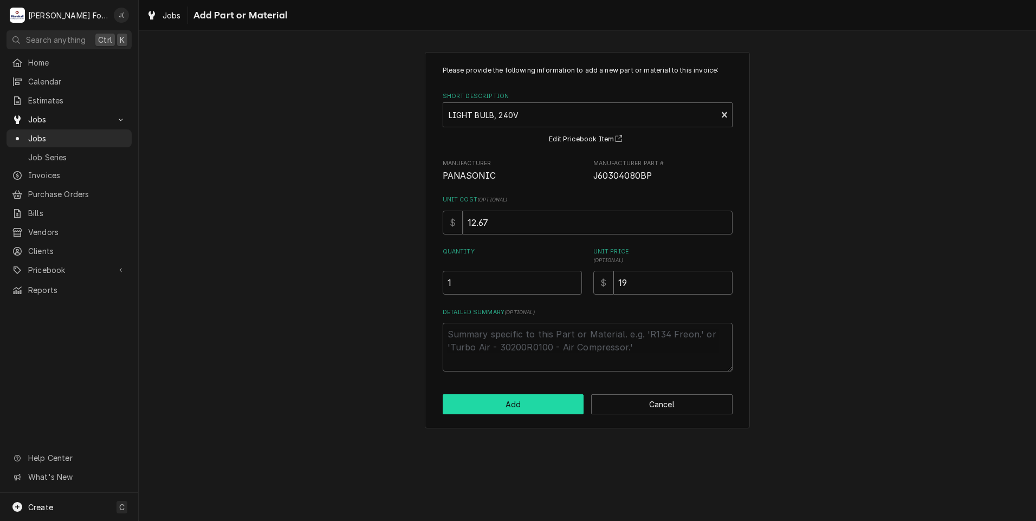
scroll to position [488, 0]
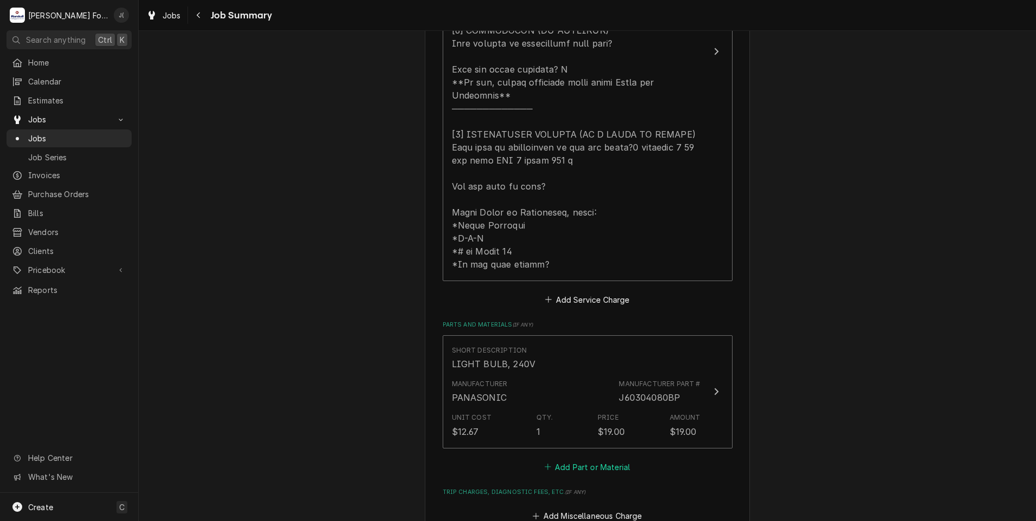
click at [590, 460] on button "Add Part or Material" at bounding box center [587, 467] width 89 height 15
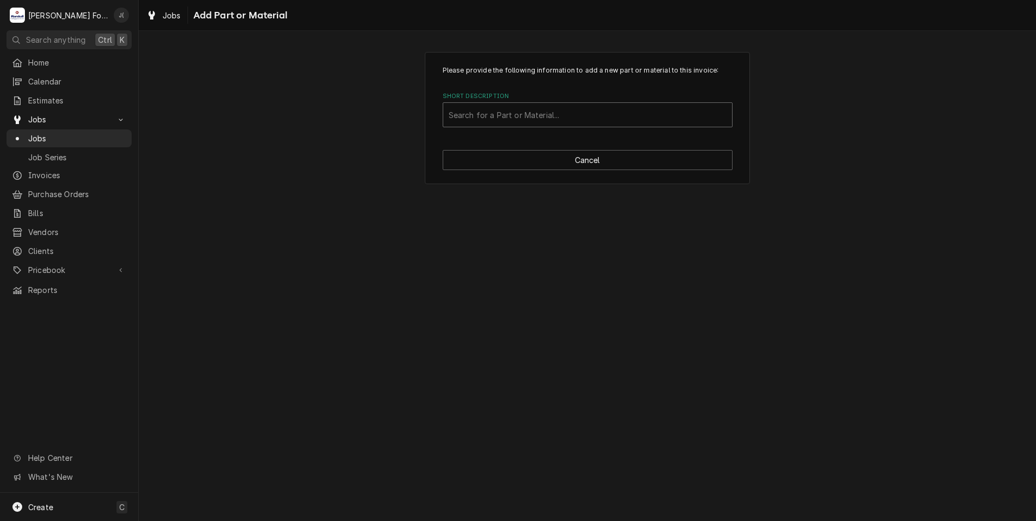
click at [546, 122] on div "Short Description" at bounding box center [588, 115] width 278 height 20
type input "0086"
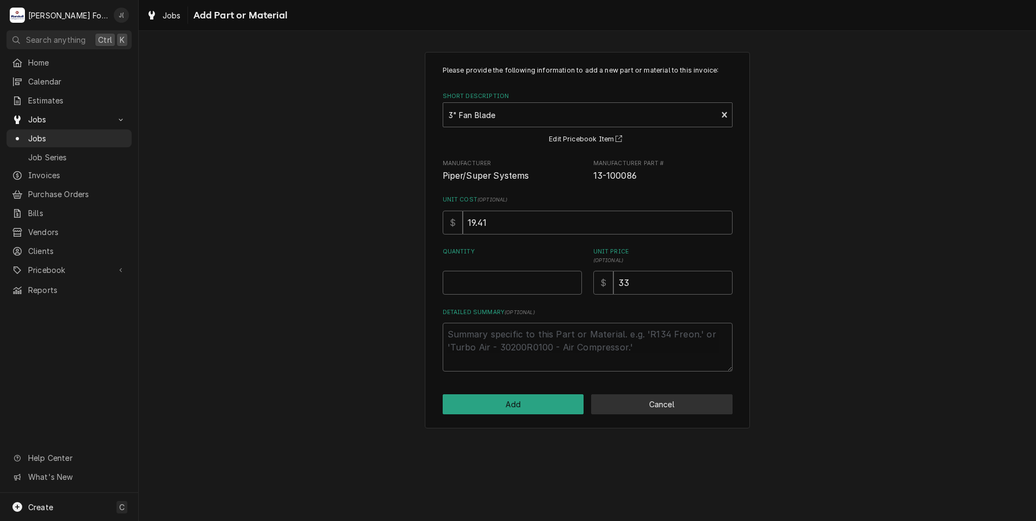
click at [631, 408] on button "Cancel" at bounding box center [661, 405] width 141 height 20
type textarea "x"
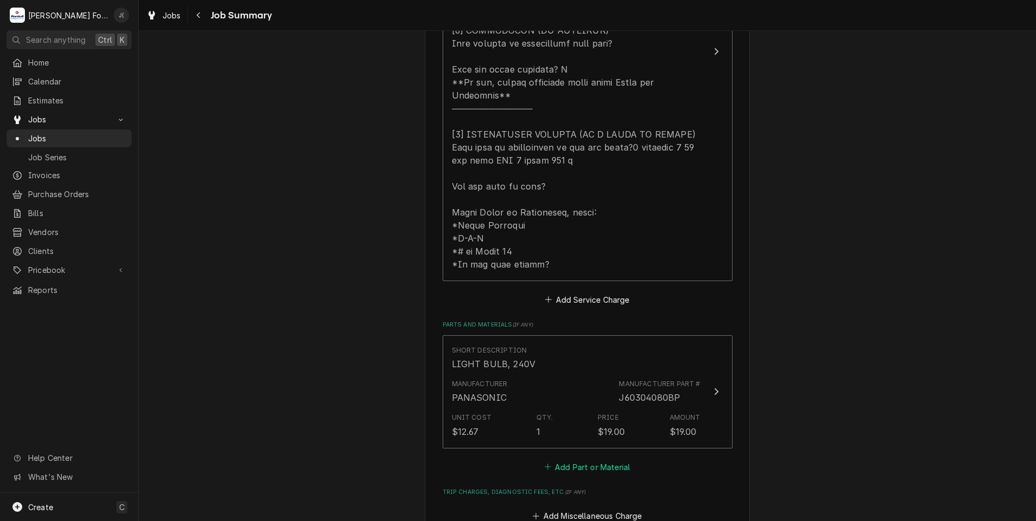
click at [622, 460] on button "Add Part or Material" at bounding box center [587, 467] width 89 height 15
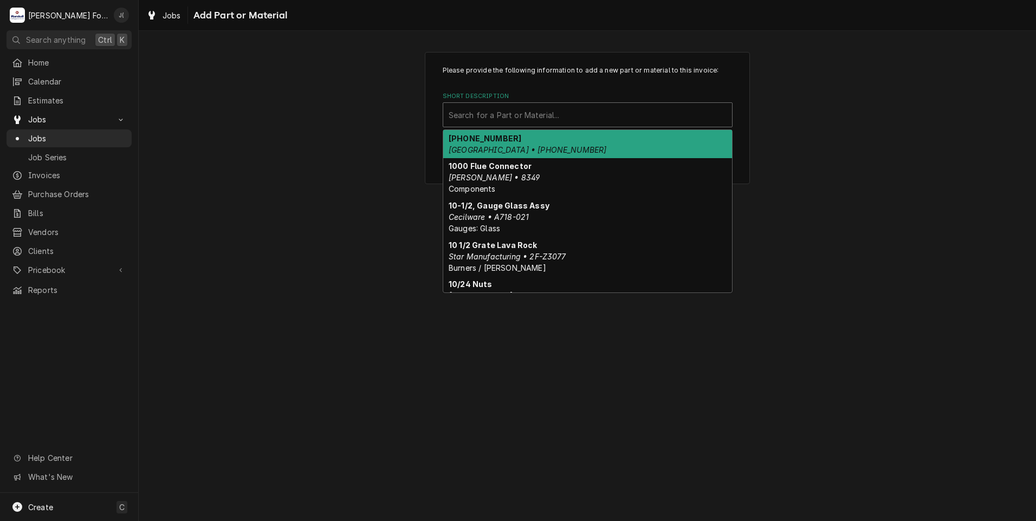
click at [501, 114] on div "Short Description" at bounding box center [588, 115] width 278 height 20
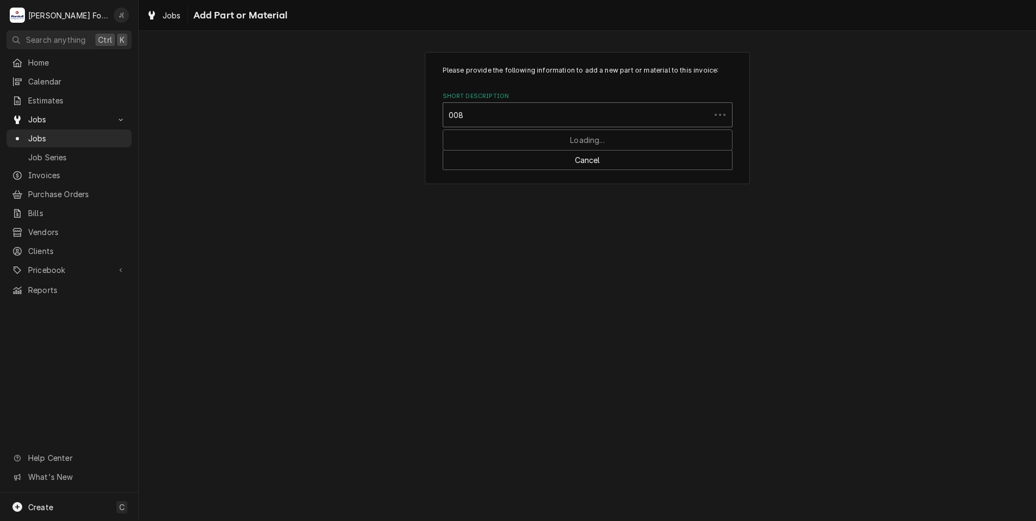
type input "0086"
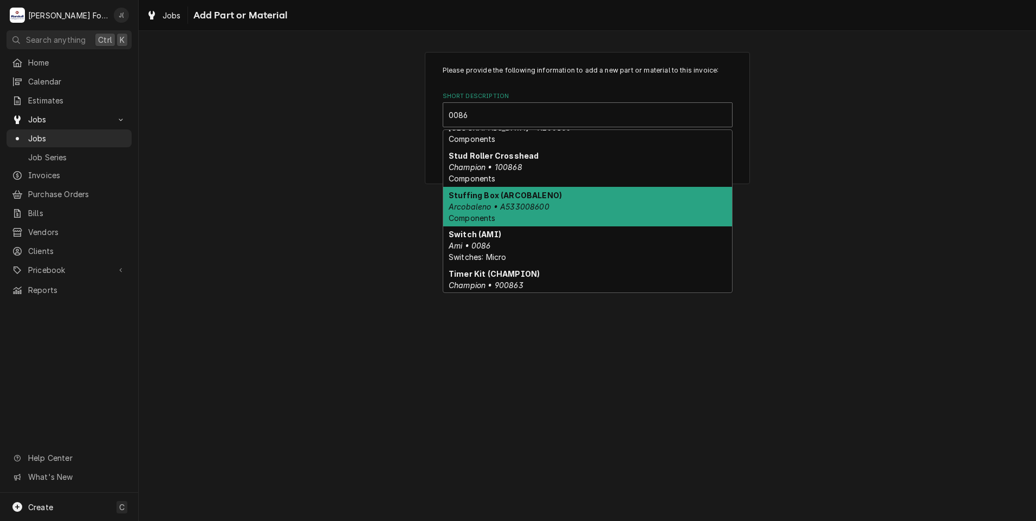
scroll to position [616, 0]
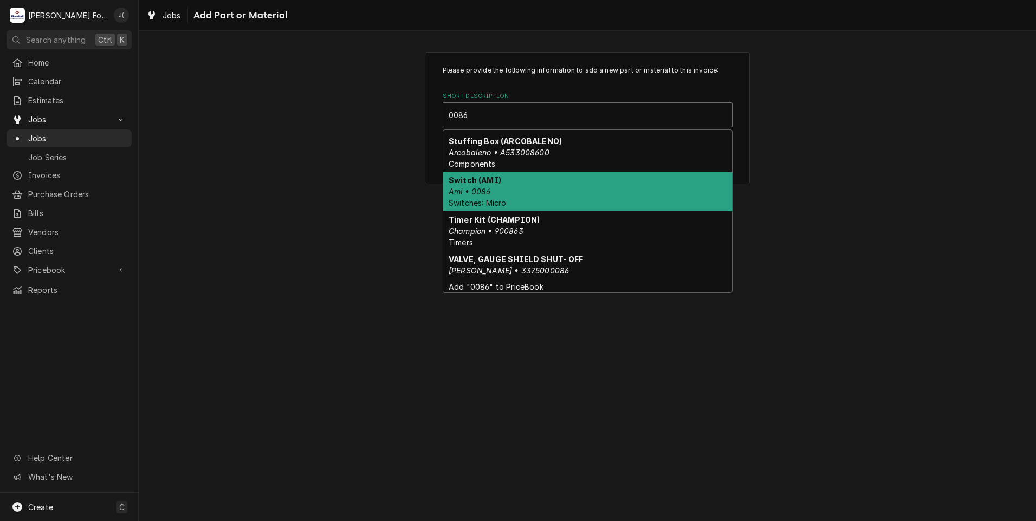
click at [500, 193] on div "Switch (AMI) Ami • 0086 Switches: Micro" at bounding box center [587, 192] width 289 height 40
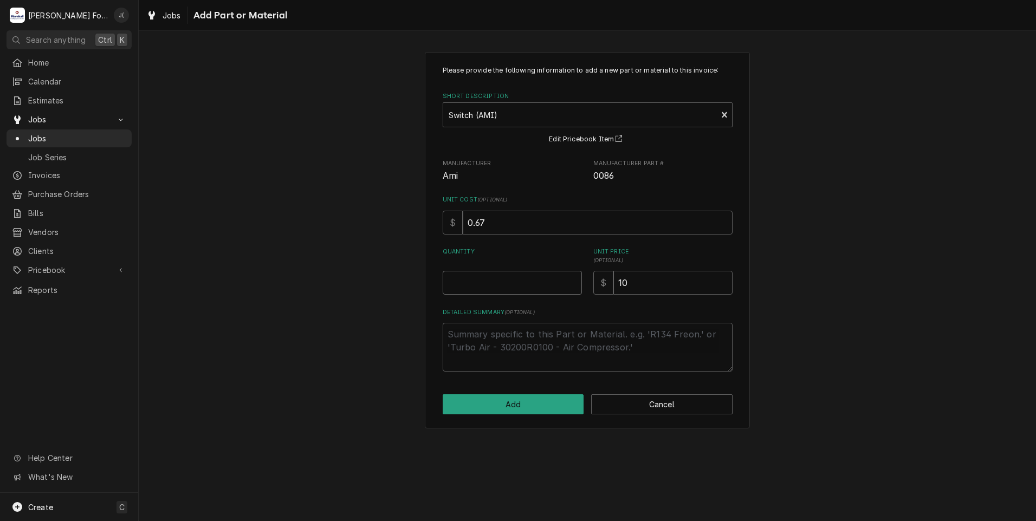
click at [522, 278] on input "Quantity" at bounding box center [512, 283] width 139 height 24
type textarea "x"
type input "5"
click at [525, 403] on button "Add" at bounding box center [513, 405] width 141 height 20
type textarea "x"
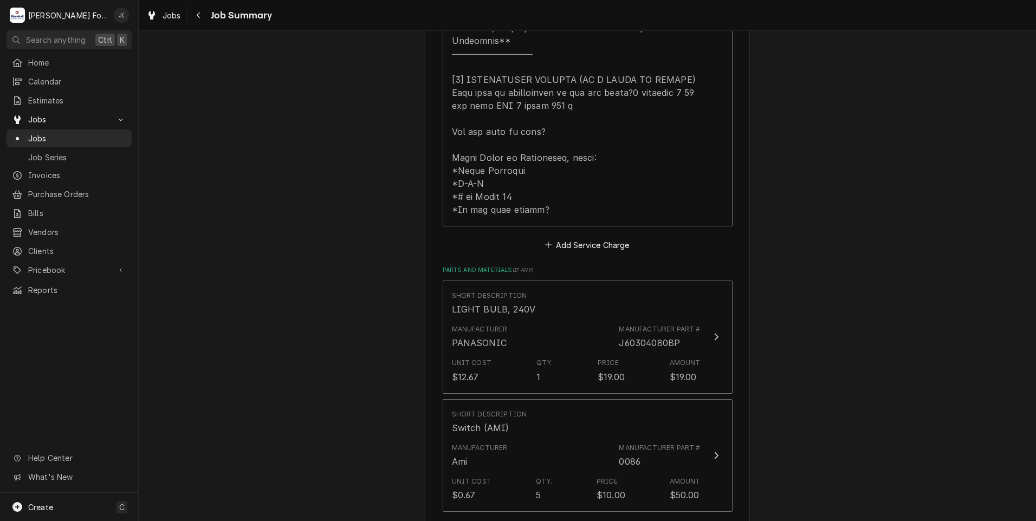
scroll to position [705, 0]
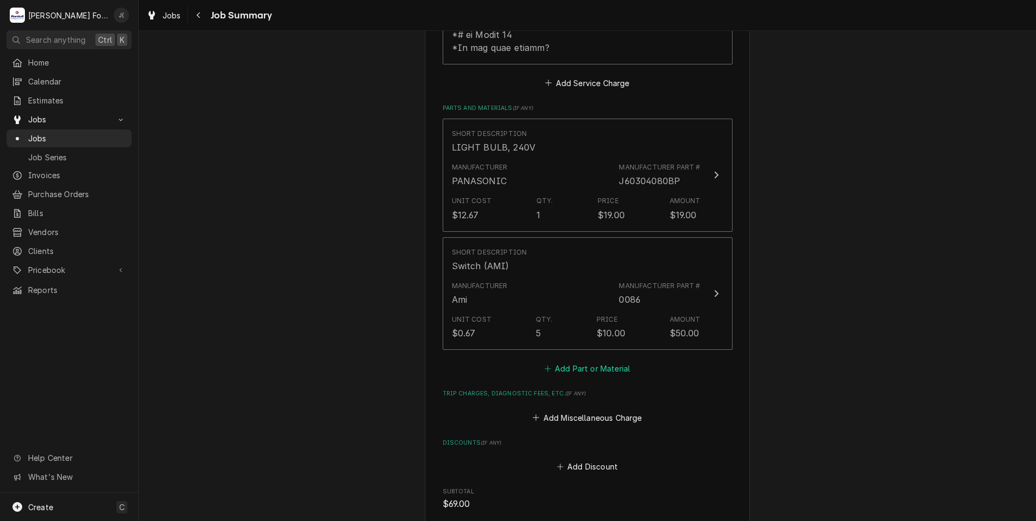
click at [562, 362] on button "Add Part or Material" at bounding box center [587, 369] width 89 height 15
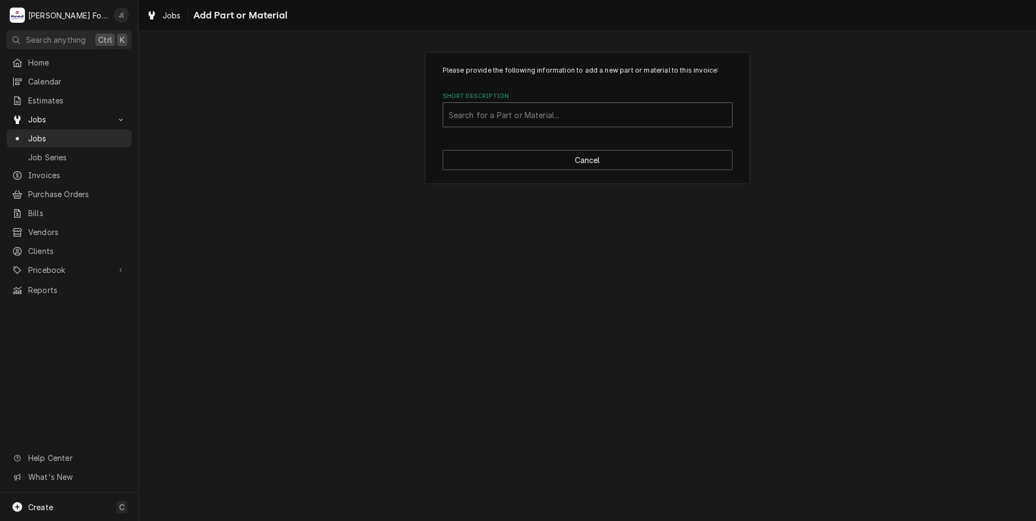
click at [518, 116] on div "Short Description" at bounding box center [588, 115] width 278 height 20
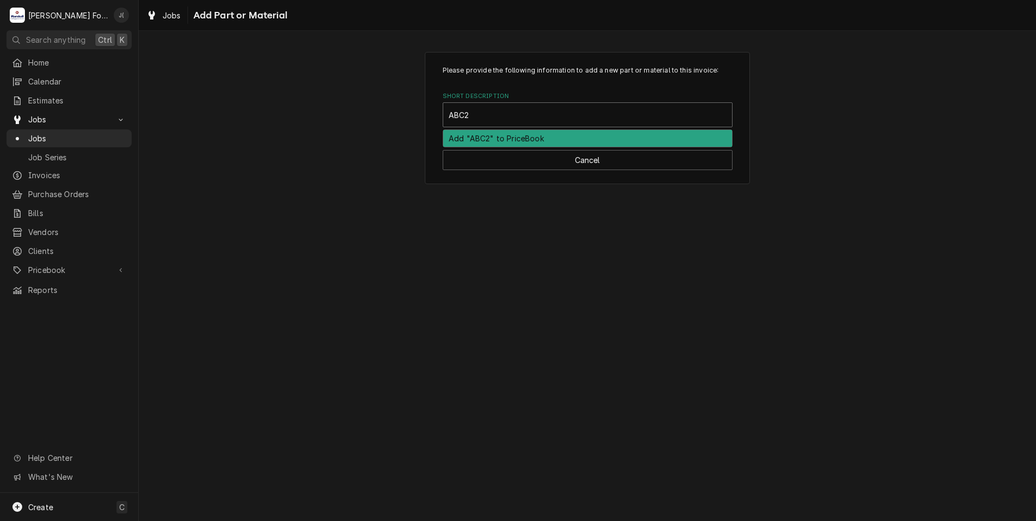
type input "ABC20"
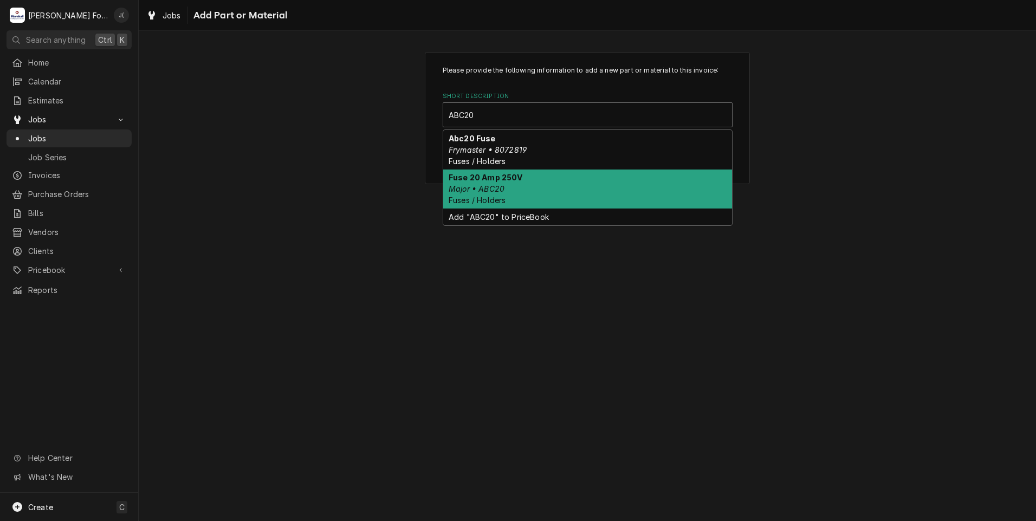
click at [534, 180] on div "Fuse 20 Amp 250V Major • ABC20 Fuses / Holders" at bounding box center [587, 190] width 289 height 40
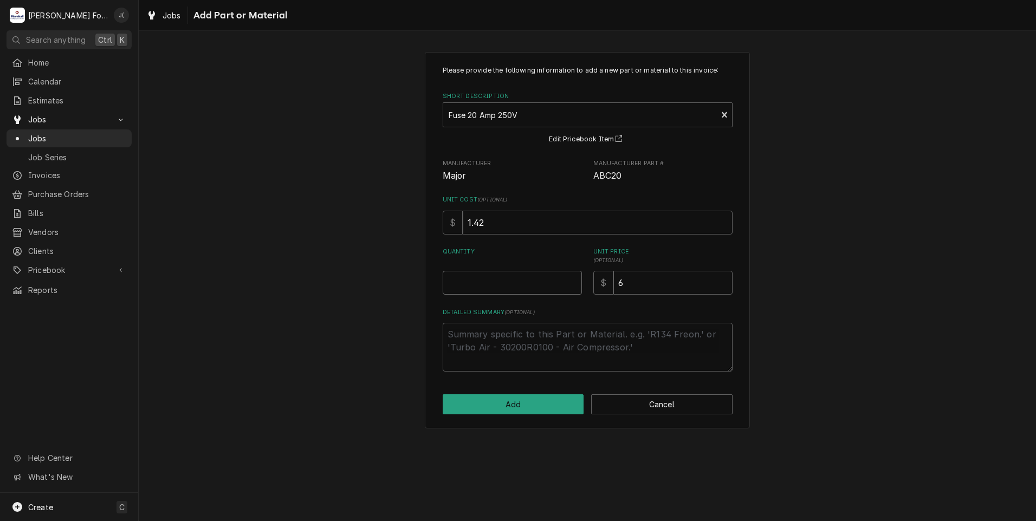
click at [540, 278] on input "Quantity" at bounding box center [512, 283] width 139 height 24
type textarea "x"
type input "1"
click at [507, 406] on button "Add" at bounding box center [513, 405] width 141 height 20
type textarea "x"
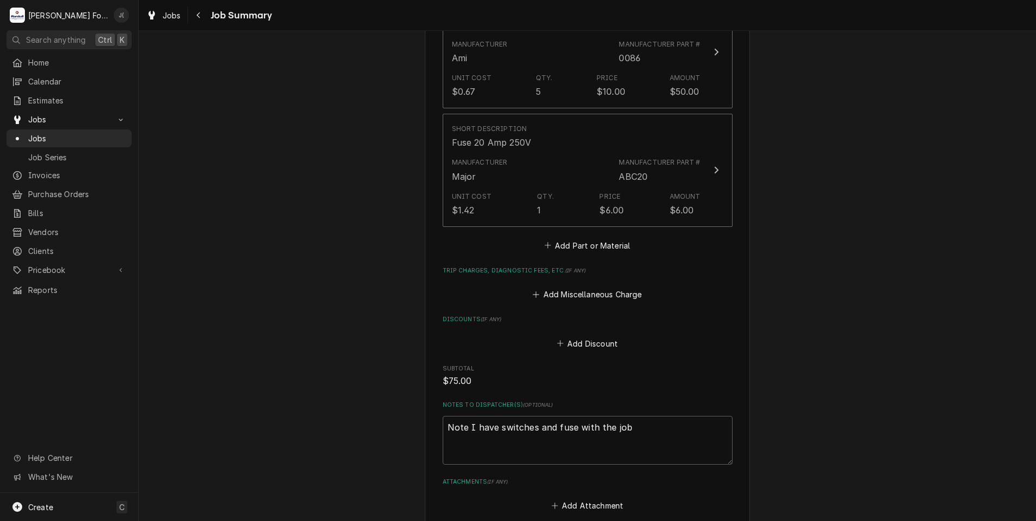
scroll to position [932, 0]
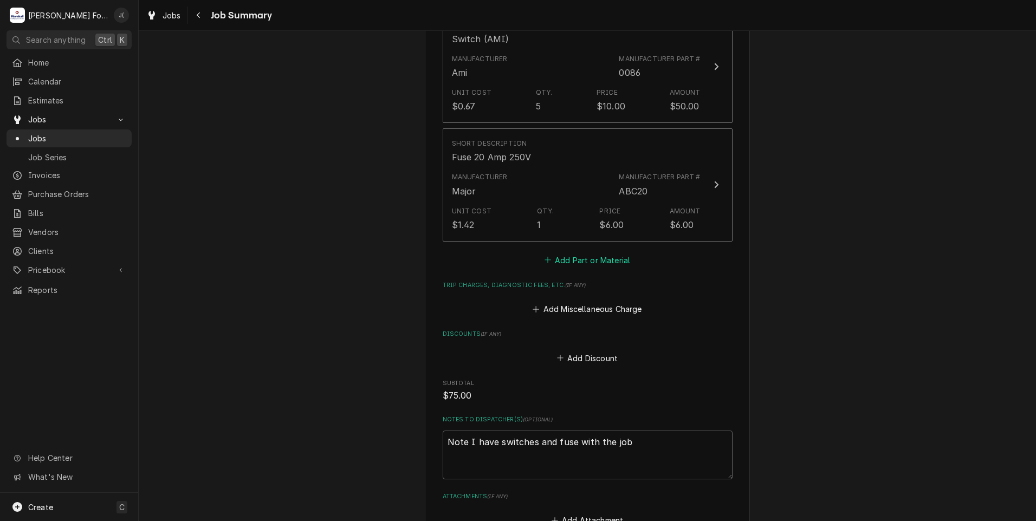
click at [573, 253] on button "Add Part or Material" at bounding box center [587, 260] width 89 height 15
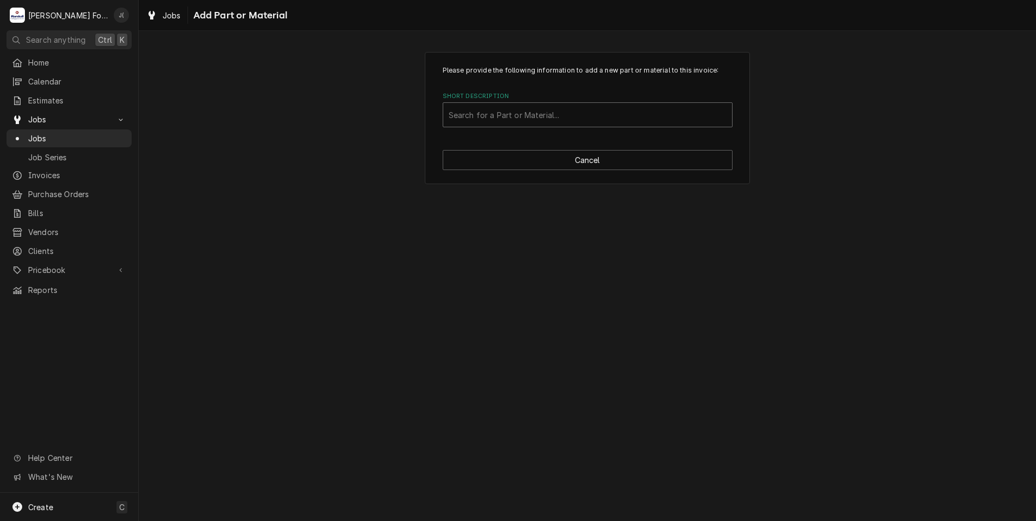
click at [525, 119] on div "Short Description" at bounding box center [588, 115] width 278 height 20
type input "SSDT"
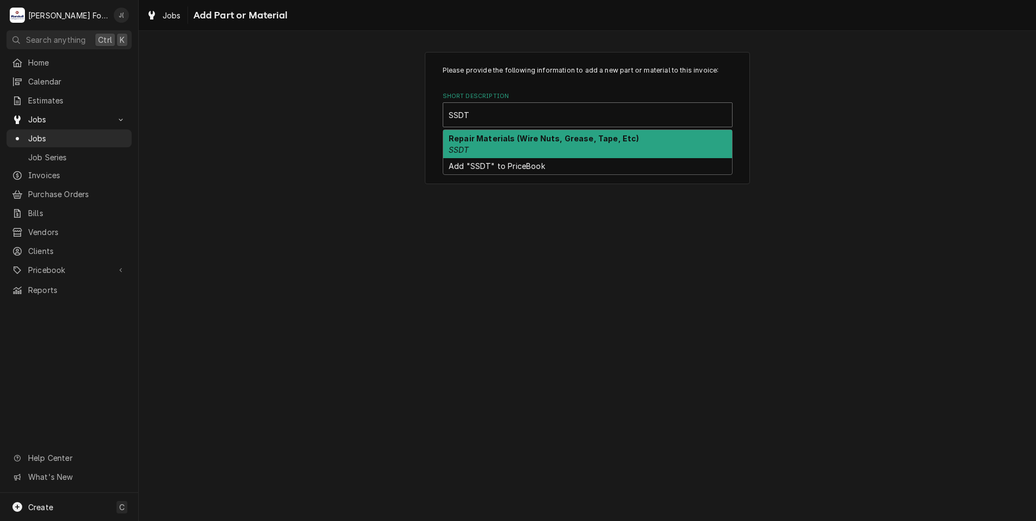
click at [468, 150] on em "SSDT" at bounding box center [459, 149] width 21 height 9
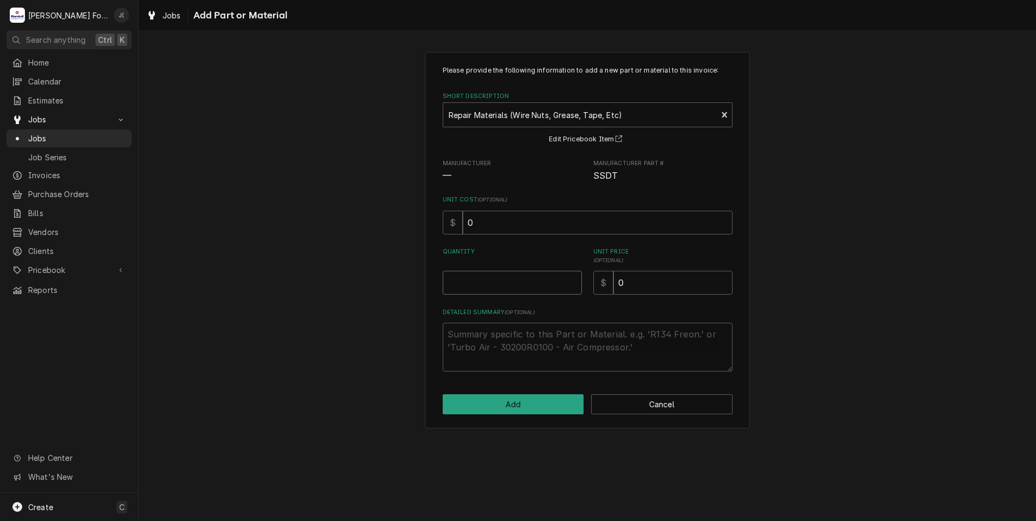
click at [520, 279] on input "Quantity" at bounding box center [512, 283] width 139 height 24
type textarea "x"
type input "1"
type textarea "x"
type input "2"
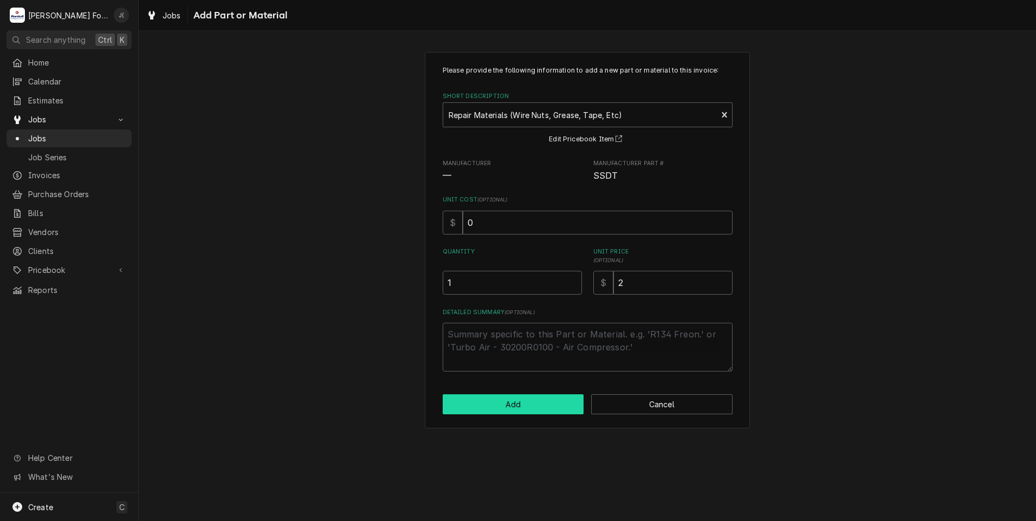
click at [526, 406] on button "Add" at bounding box center [513, 405] width 141 height 20
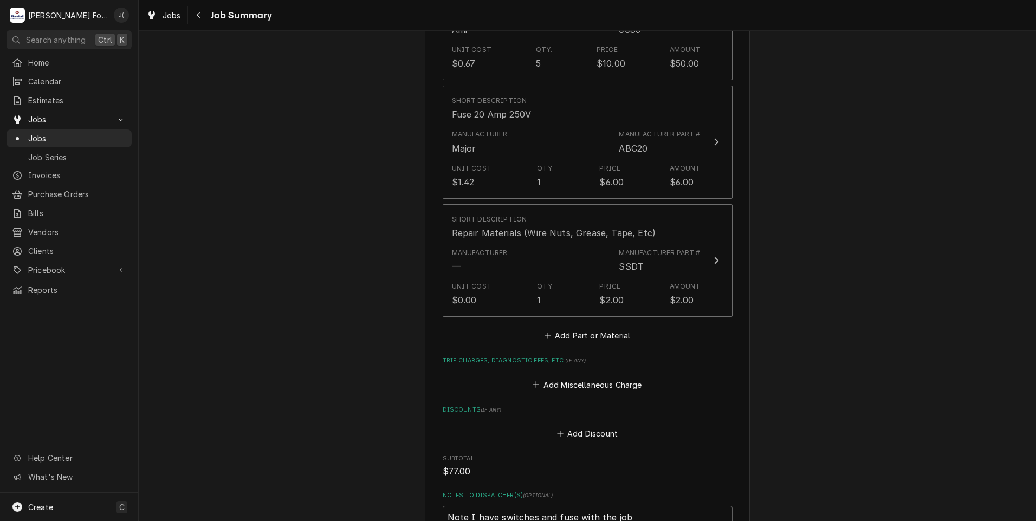
scroll to position [1212, 0]
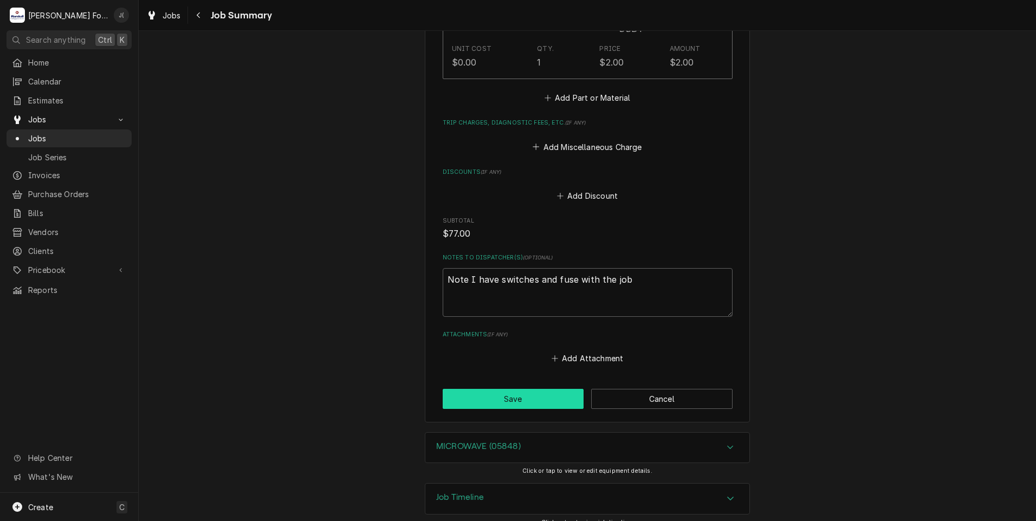
click at [477, 389] on button "Save" at bounding box center [513, 399] width 141 height 20
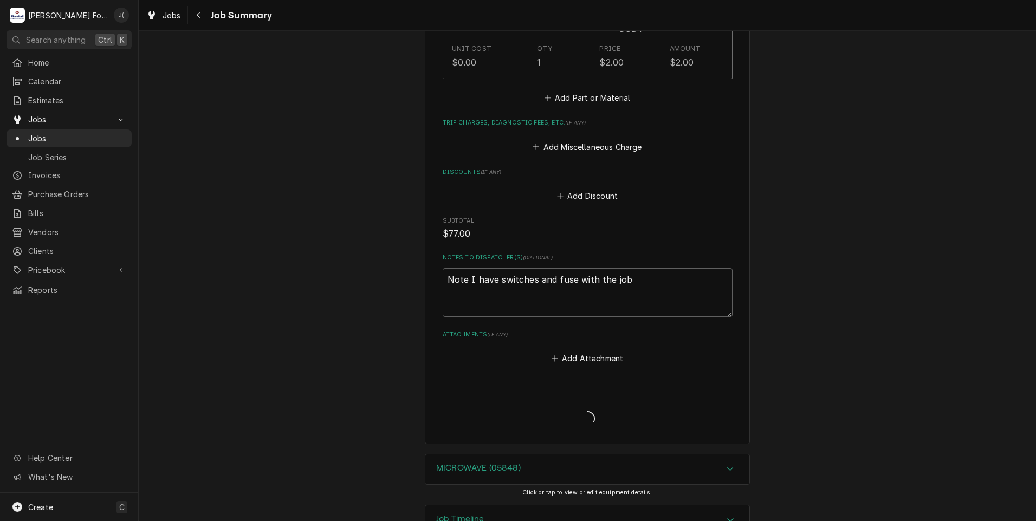
type textarea "x"
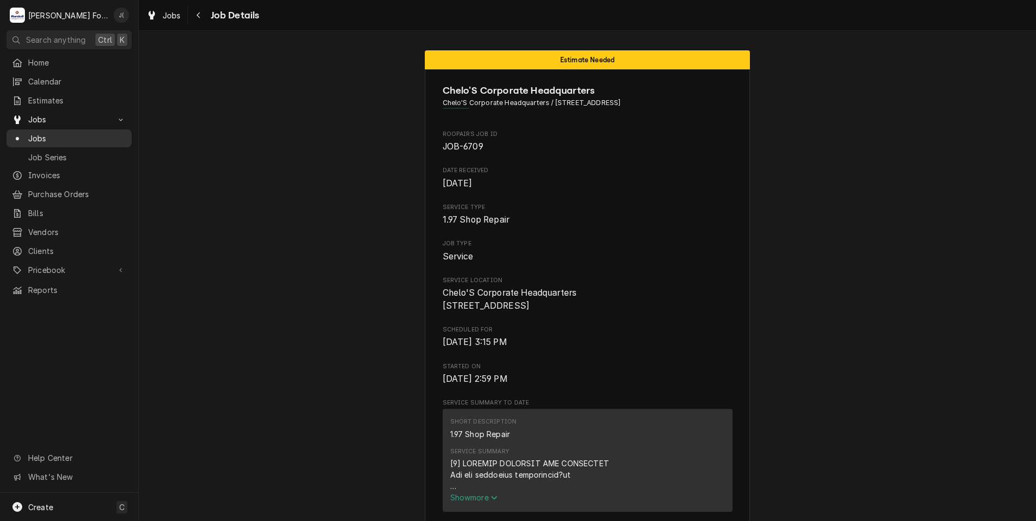
click at [94, 133] on span "Jobs" at bounding box center [77, 138] width 98 height 11
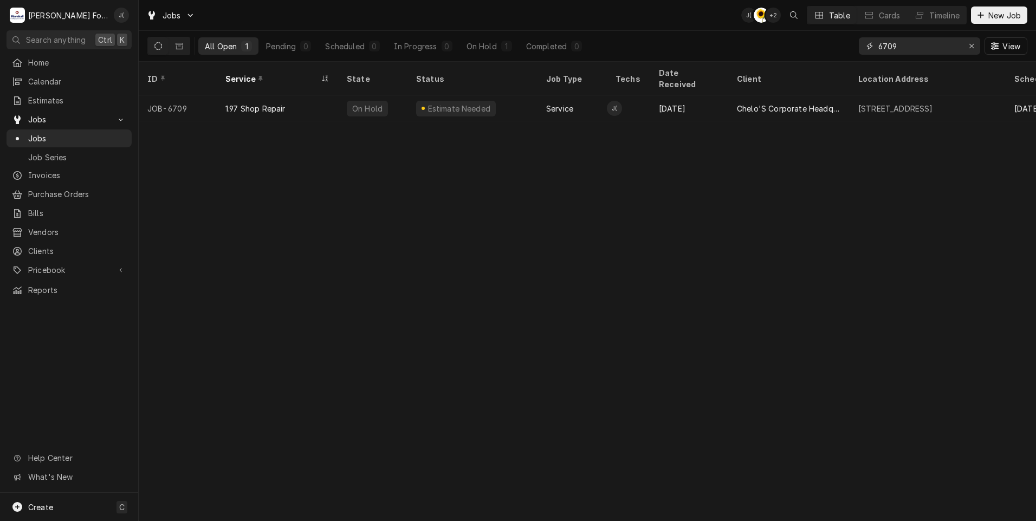
click at [914, 44] on input "6709" at bounding box center [919, 45] width 81 height 17
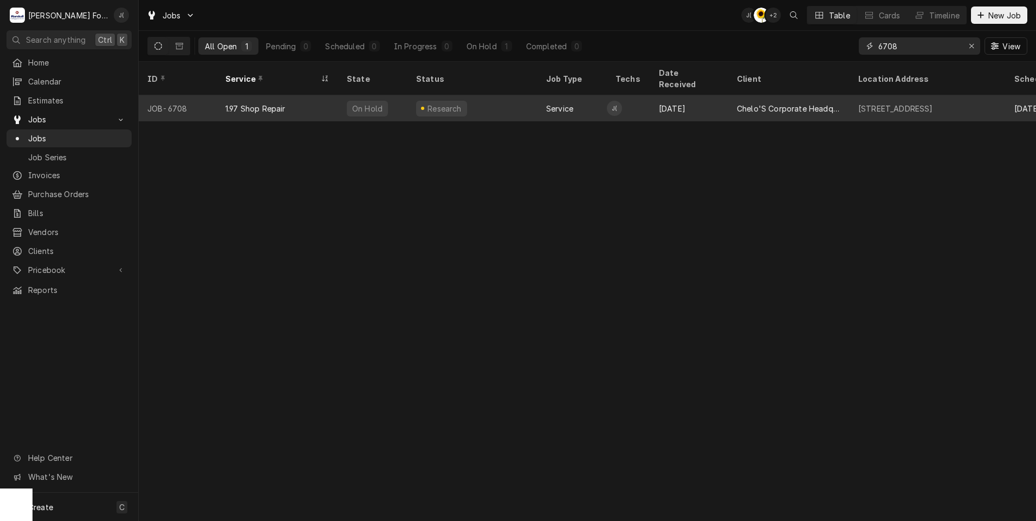
type input "6708"
click at [376, 103] on div "On Hold" at bounding box center [367, 108] width 33 height 11
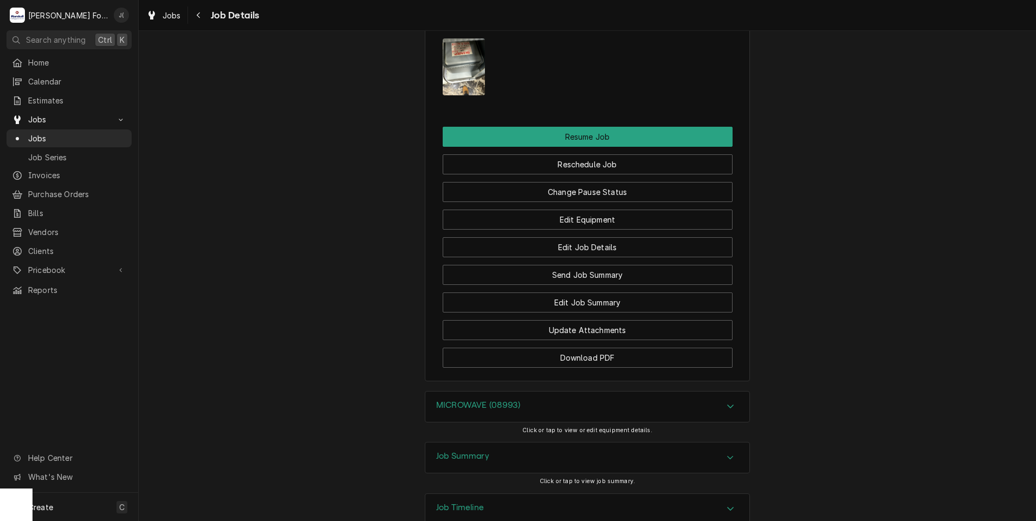
scroll to position [1161, 0]
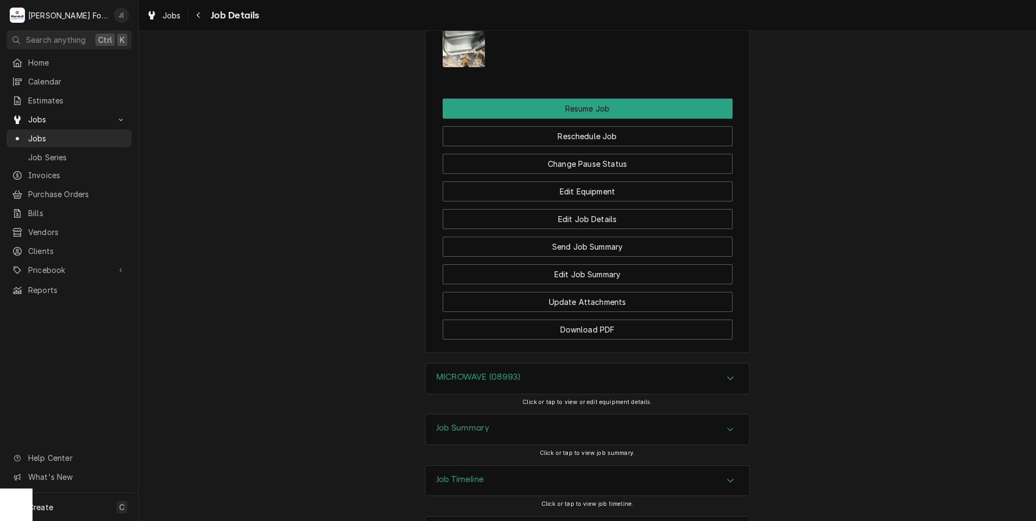
click at [499, 372] on h3 "MICROWAVE (08993)" at bounding box center [478, 377] width 84 height 10
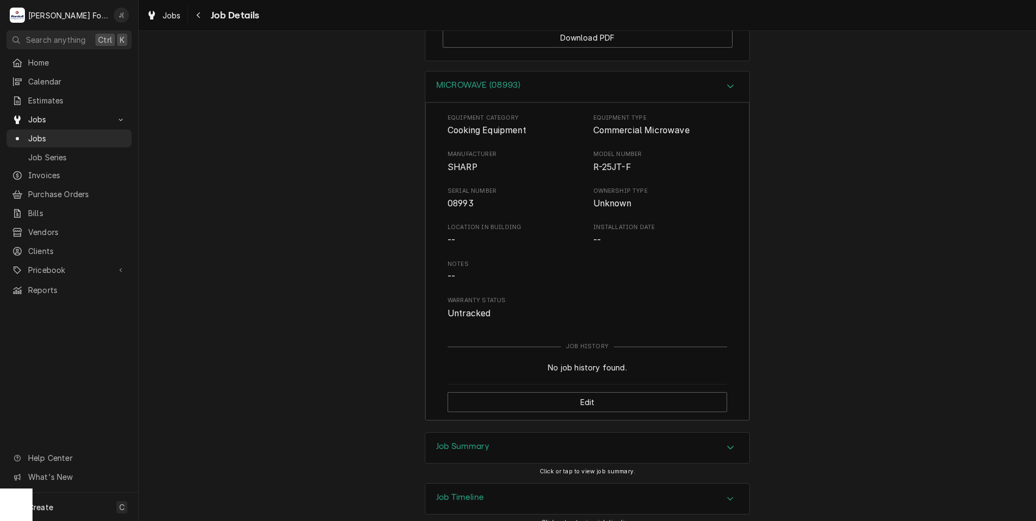
scroll to position [1472, 0]
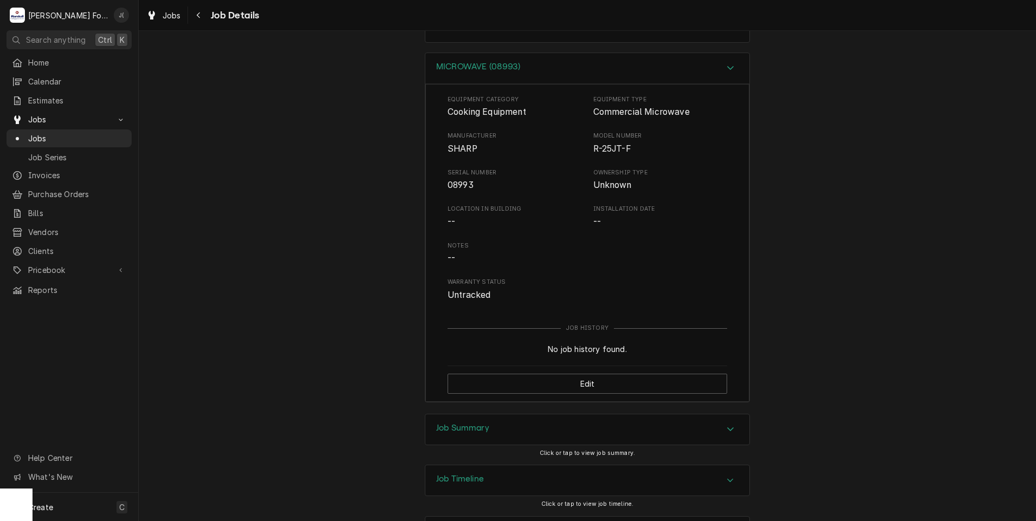
click at [430, 415] on div "Job Summary" at bounding box center [587, 430] width 324 height 30
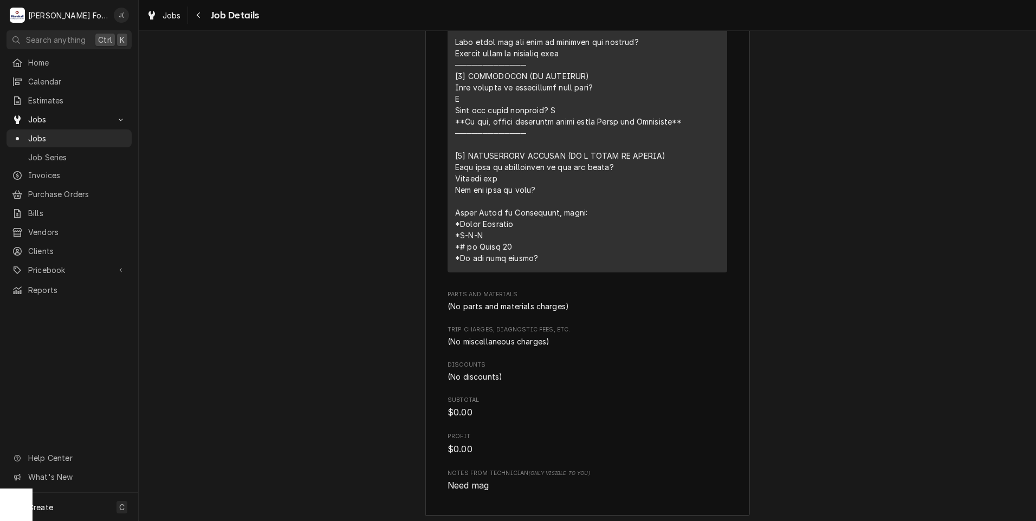
scroll to position [2037, 0]
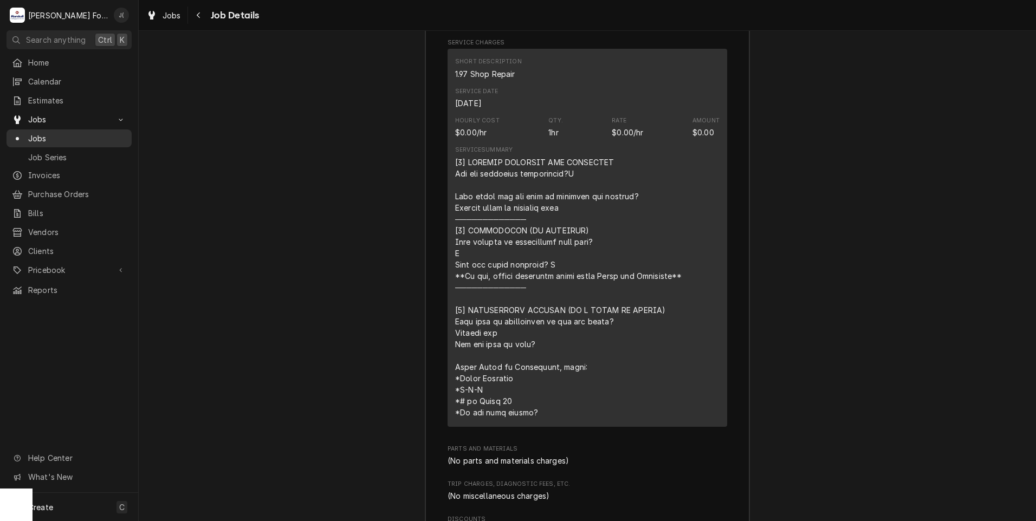
click at [67, 141] on link "Jobs" at bounding box center [69, 139] width 125 height 18
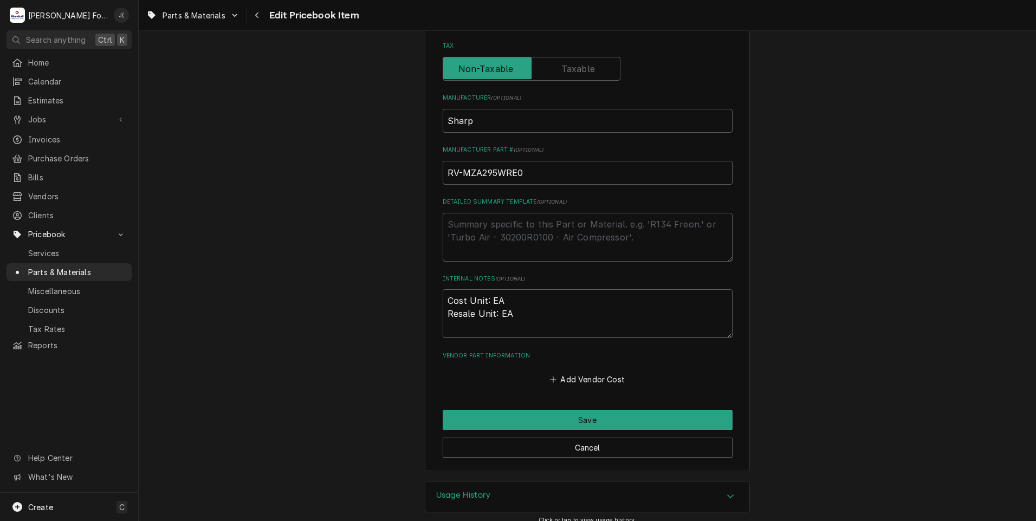
scroll to position [325, 0]
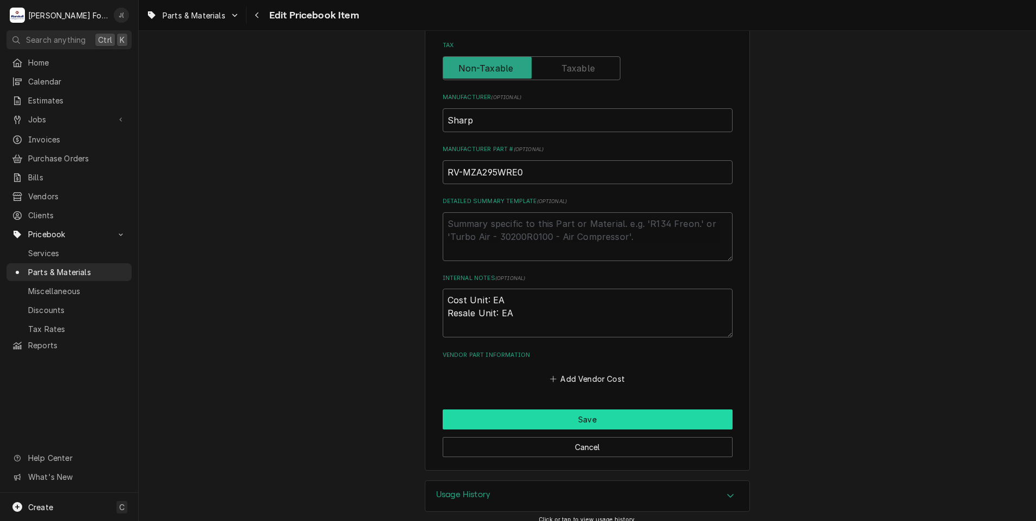
click at [508, 417] on button "Save" at bounding box center [588, 420] width 290 height 20
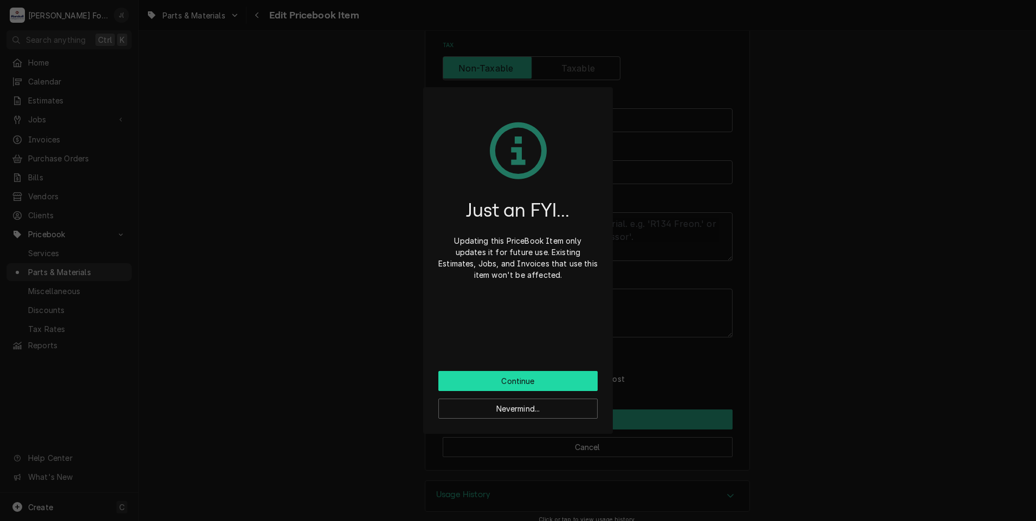
click at [506, 380] on button "Continue" at bounding box center [517, 381] width 159 height 20
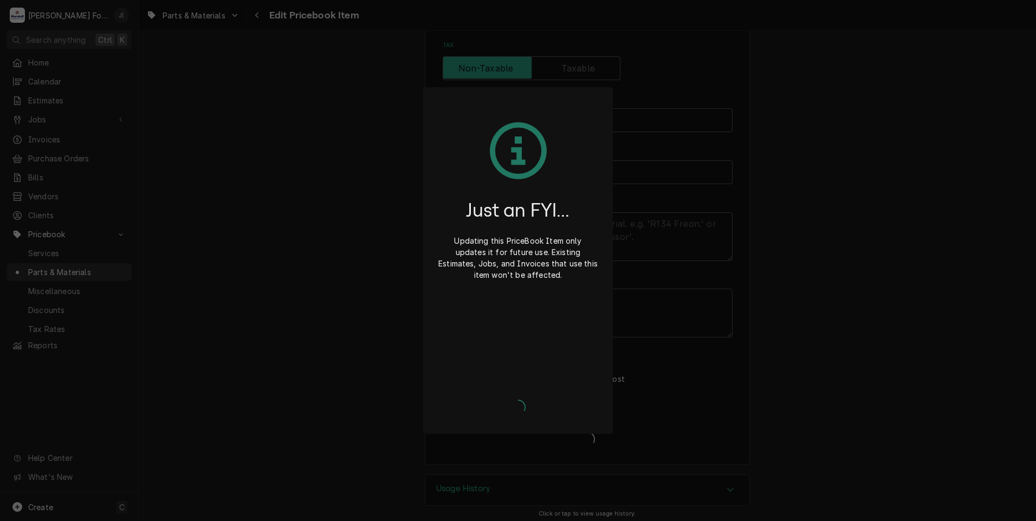
type textarea "x"
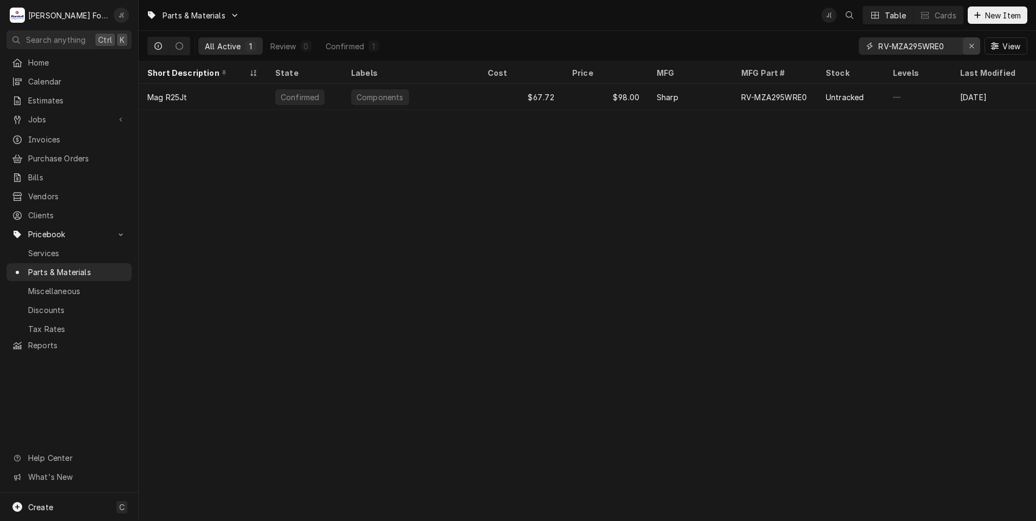
click at [974, 47] on icon "Erase input" at bounding box center [972, 46] width 4 height 4
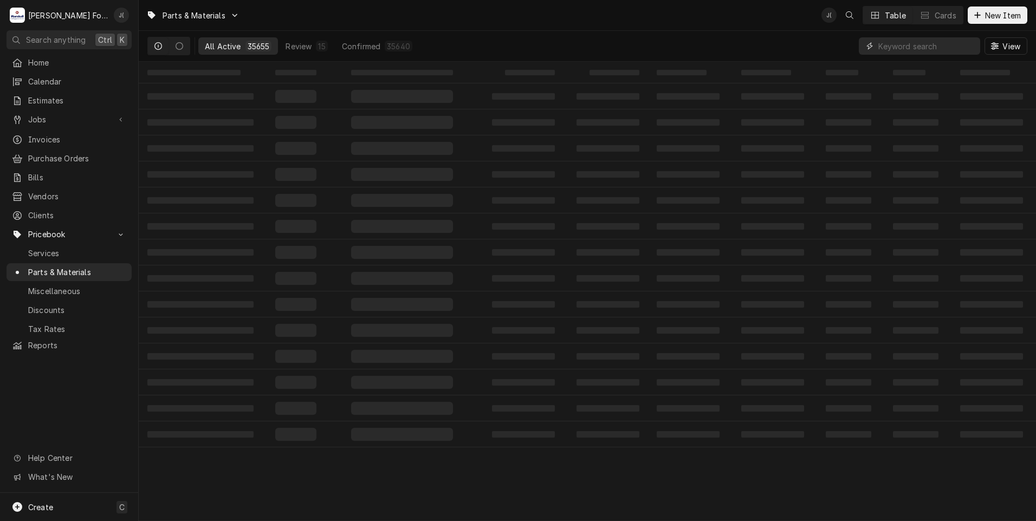
paste input "11867"
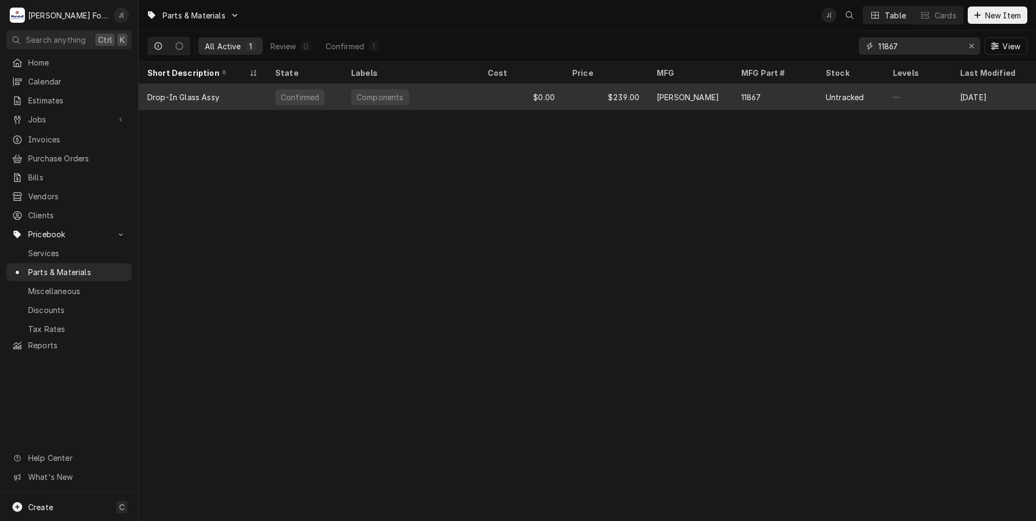
type input "11867"
click at [208, 94] on div "Drop-In Glass Assy" at bounding box center [183, 97] width 72 height 11
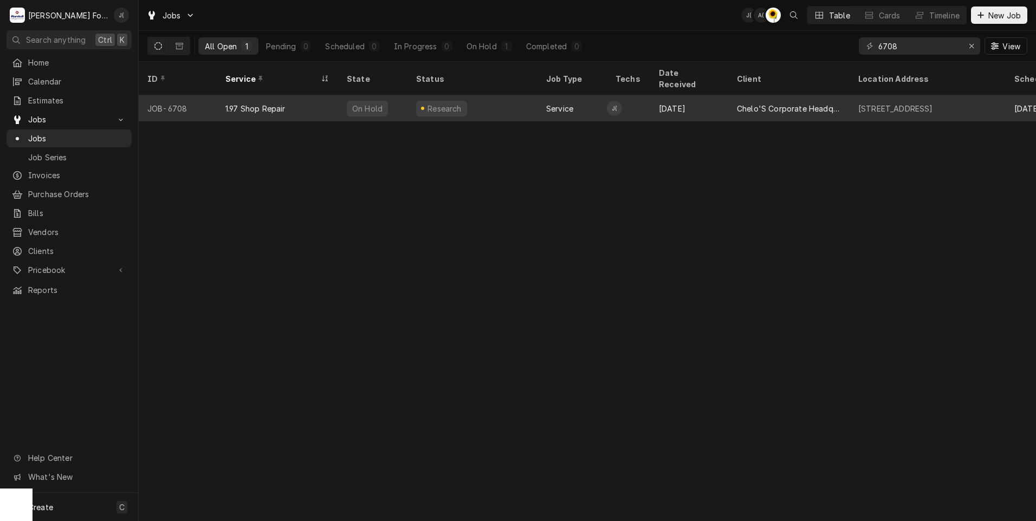
click at [286, 105] on div "1.97 Shop Repair" at bounding box center [277, 108] width 121 height 26
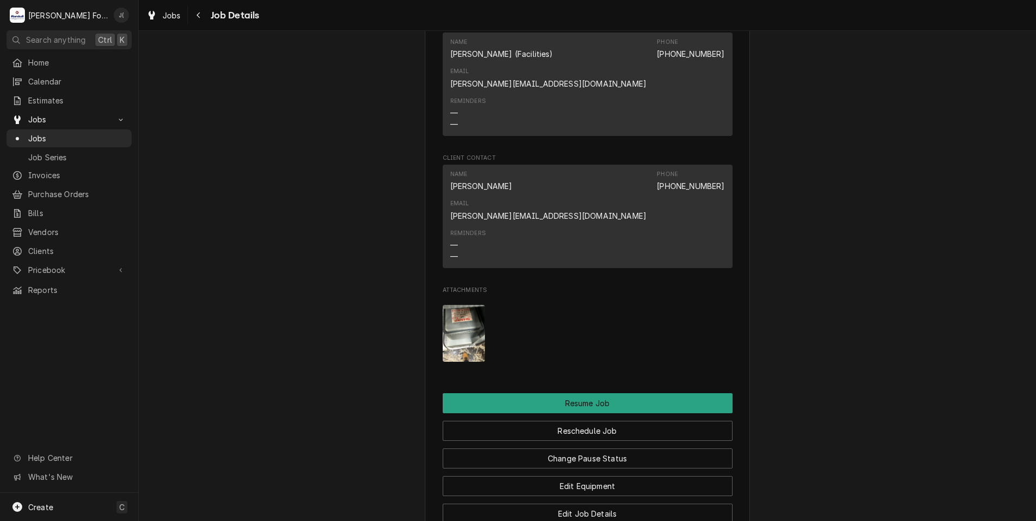
scroll to position [867, 0]
click at [599, 448] on button "Change Pause Status" at bounding box center [588, 458] width 290 height 20
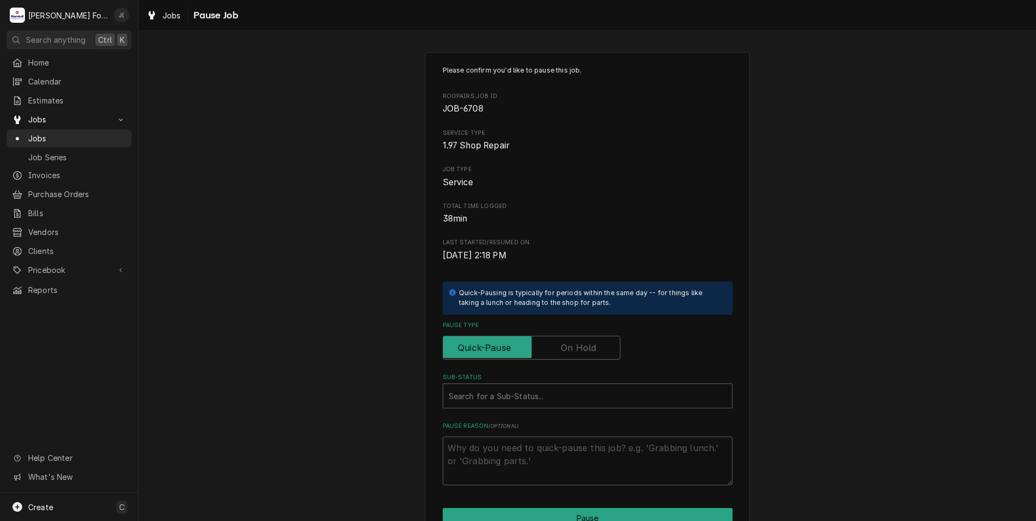
drag, startPoint x: 575, startPoint y: 347, endPoint x: 567, endPoint y: 364, distance: 18.4
click at [575, 346] on label "Pause Type" at bounding box center [532, 348] width 178 height 24
click at [575, 346] on input "Pause Type" at bounding box center [532, 348] width 168 height 24
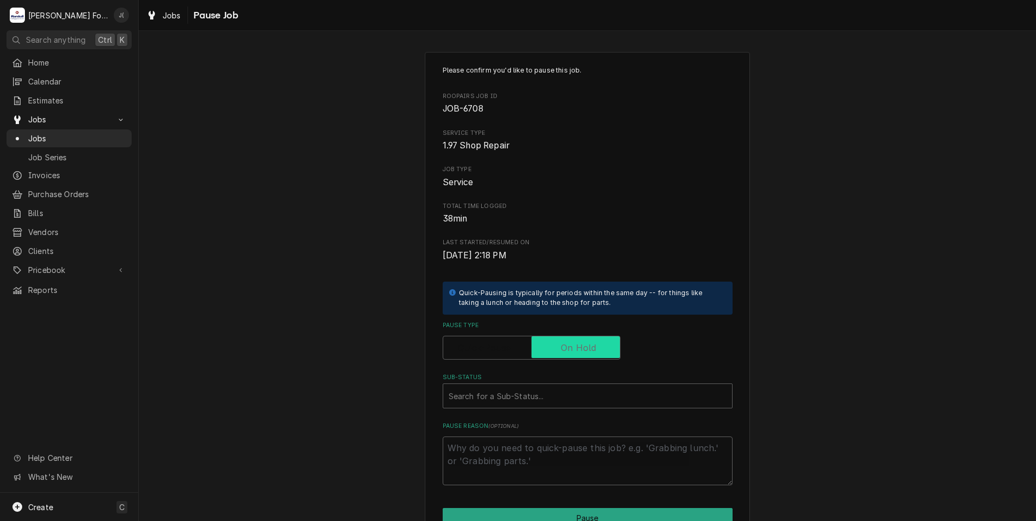
checkbox input "true"
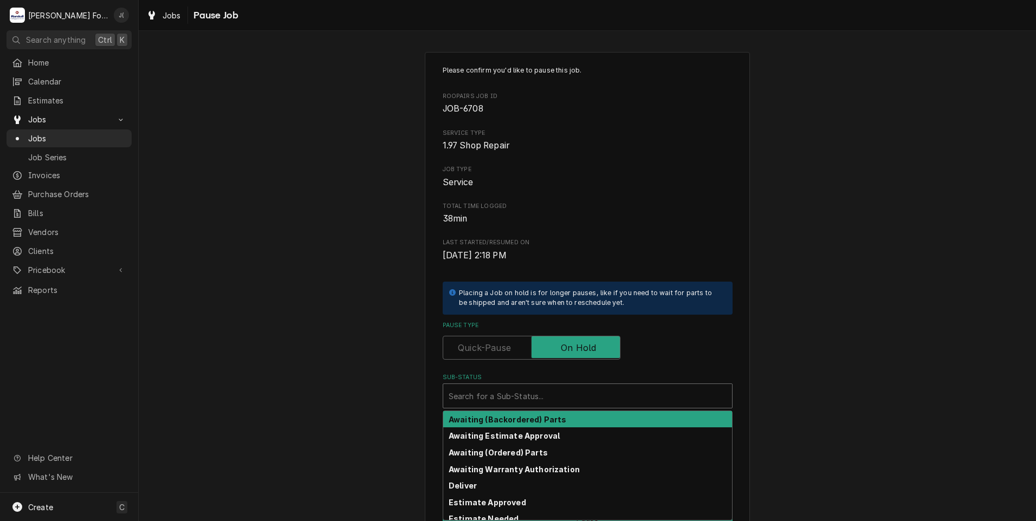
click at [534, 403] on div "Sub-Status" at bounding box center [588, 396] width 278 height 20
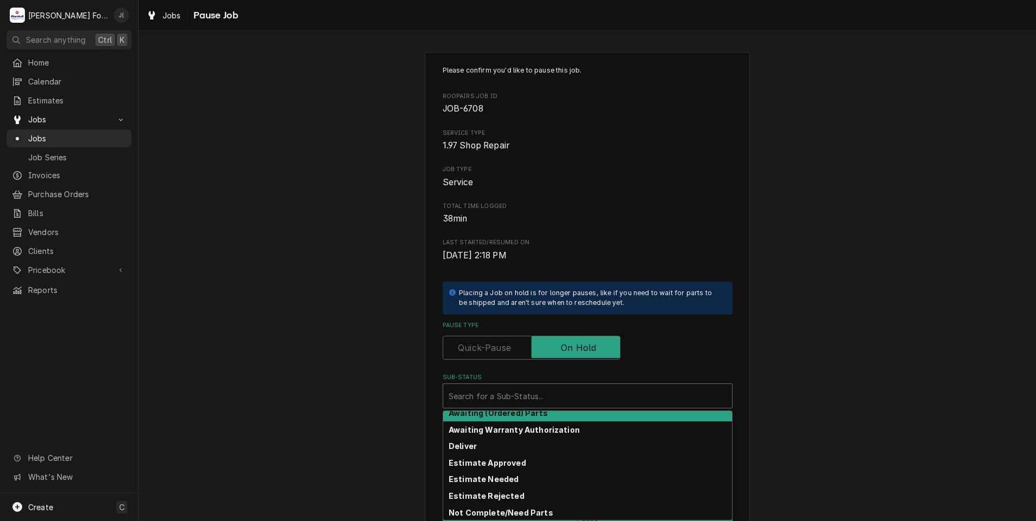
scroll to position [54, 0]
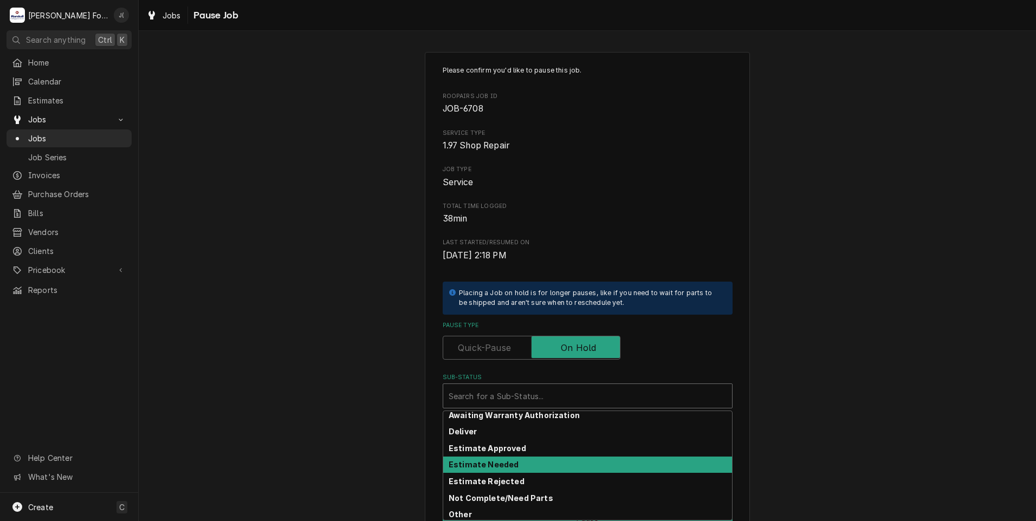
click at [477, 462] on strong "Estimate Needed" at bounding box center [484, 464] width 70 height 9
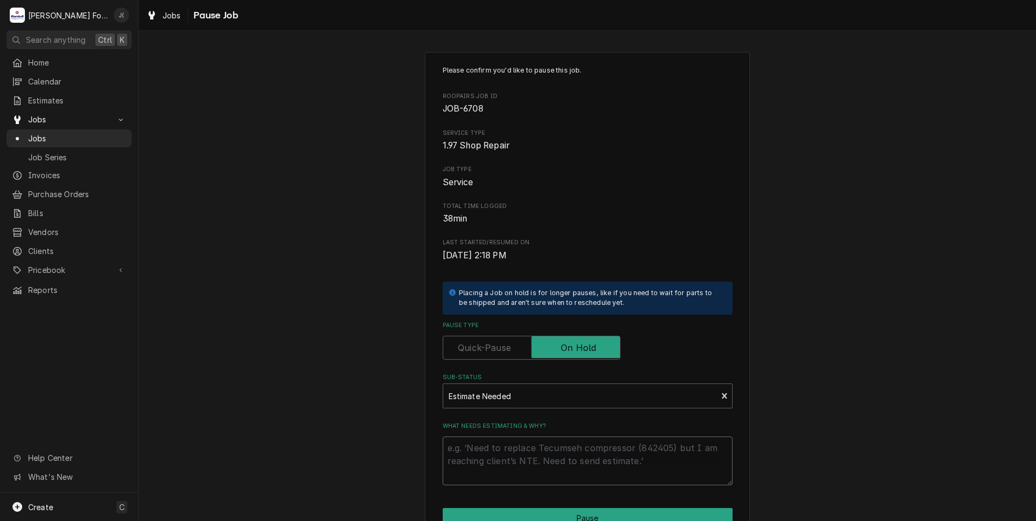
click at [474, 459] on textarea "What needs estimating & why?" at bounding box center [588, 461] width 290 height 49
type textarea "x"
type textarea "P"
type textarea "x"
type textarea "PR"
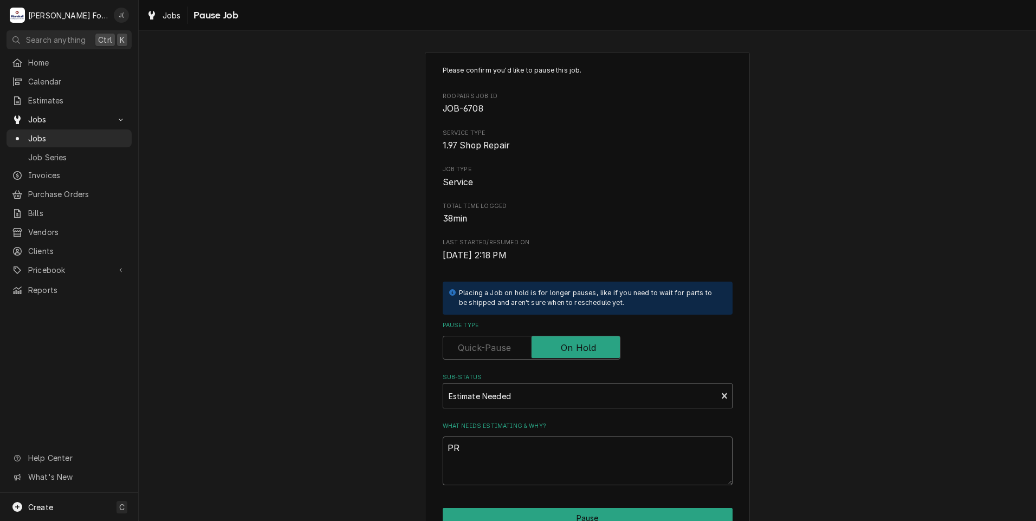
type textarea "x"
type textarea "PRI"
type textarea "x"
type textarea "PRIC"
type textarea "x"
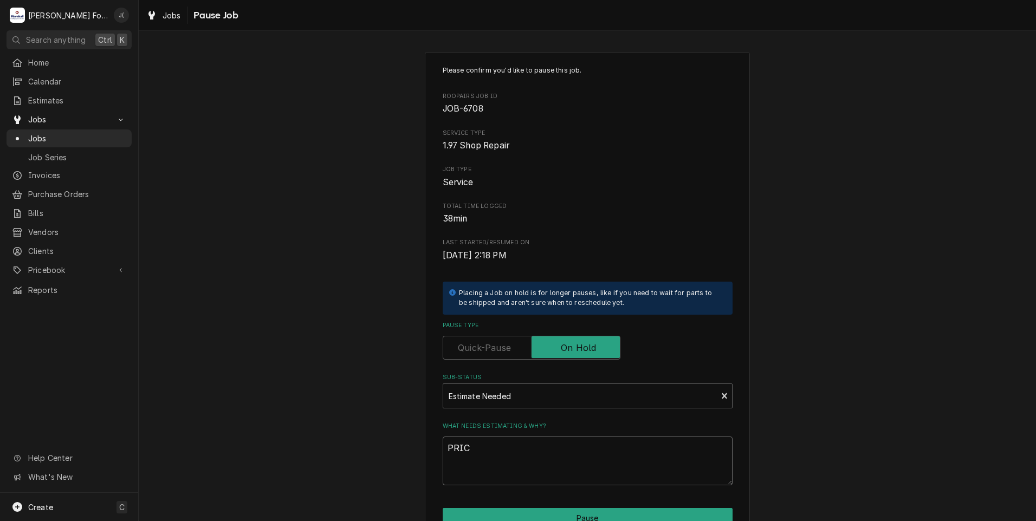
type textarea "PRICE"
type textarea "x"
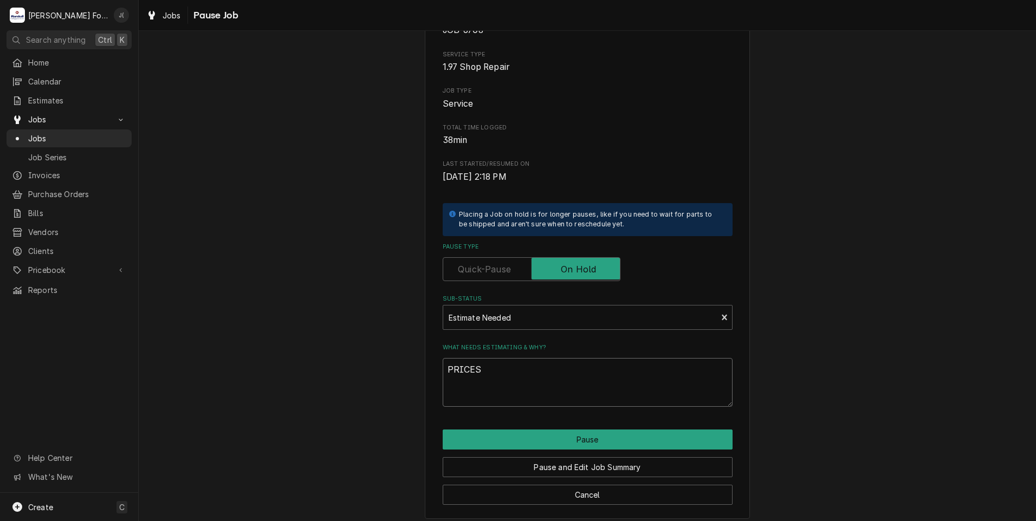
scroll to position [86, 0]
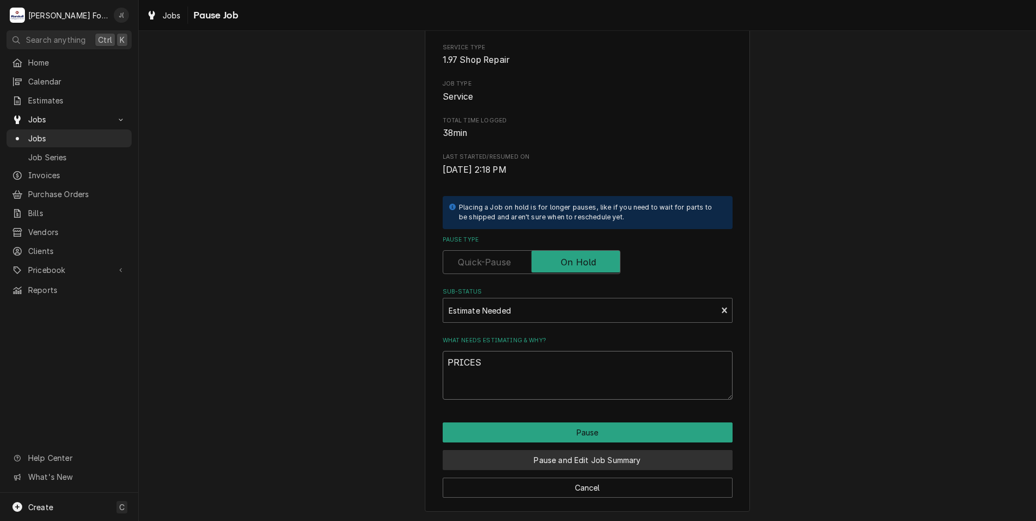
type textarea "PRICES"
click at [555, 459] on button "Pause and Edit Job Summary" at bounding box center [588, 460] width 290 height 20
type textarea "x"
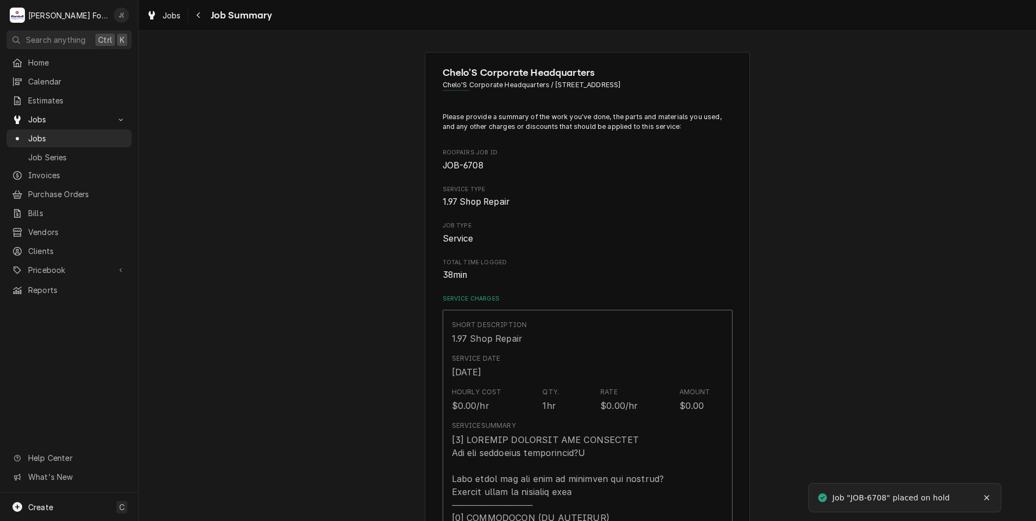
type textarea "x"
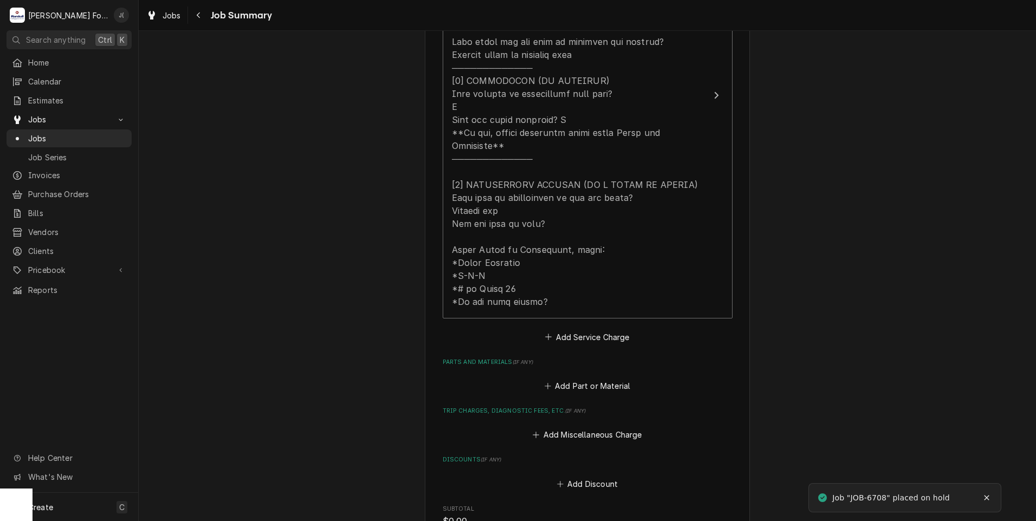
scroll to position [542, 0]
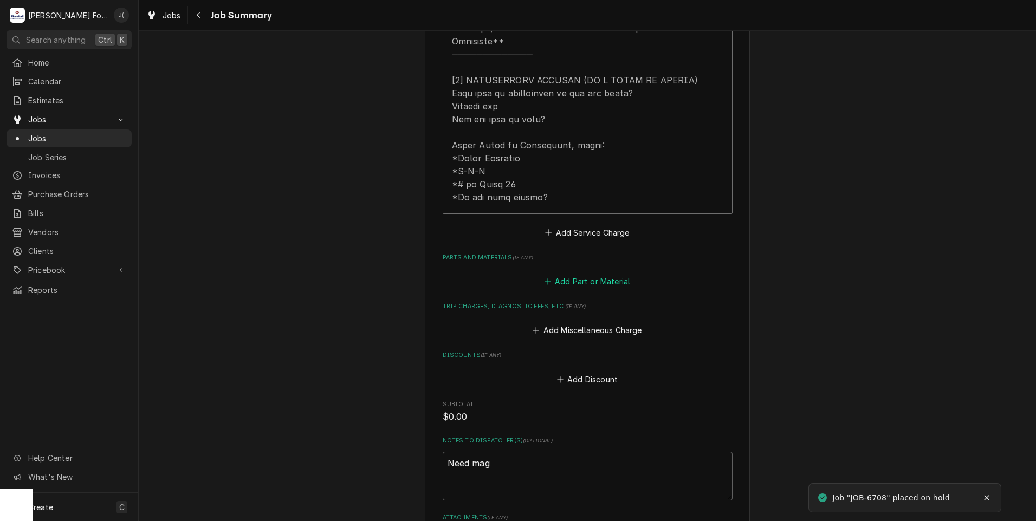
click at [587, 274] on button "Add Part or Material" at bounding box center [587, 281] width 89 height 15
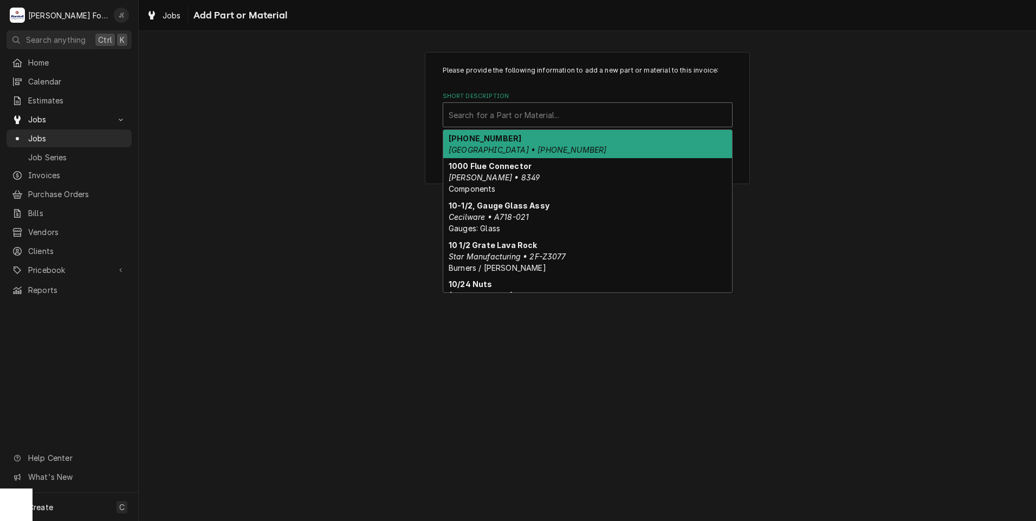
click at [503, 119] on div "Short Description" at bounding box center [588, 115] width 278 height 20
drag, startPoint x: 472, startPoint y: 121, endPoint x: 455, endPoint y: 118, distance: 17.8
click at [455, 118] on div "Short Description" at bounding box center [588, 115] width 278 height 20
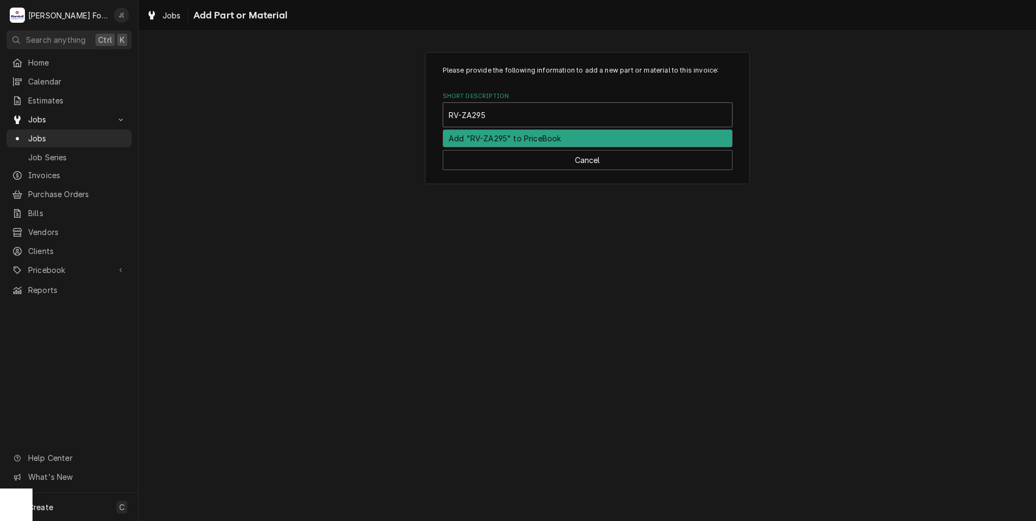
type input "RV-MZA295"
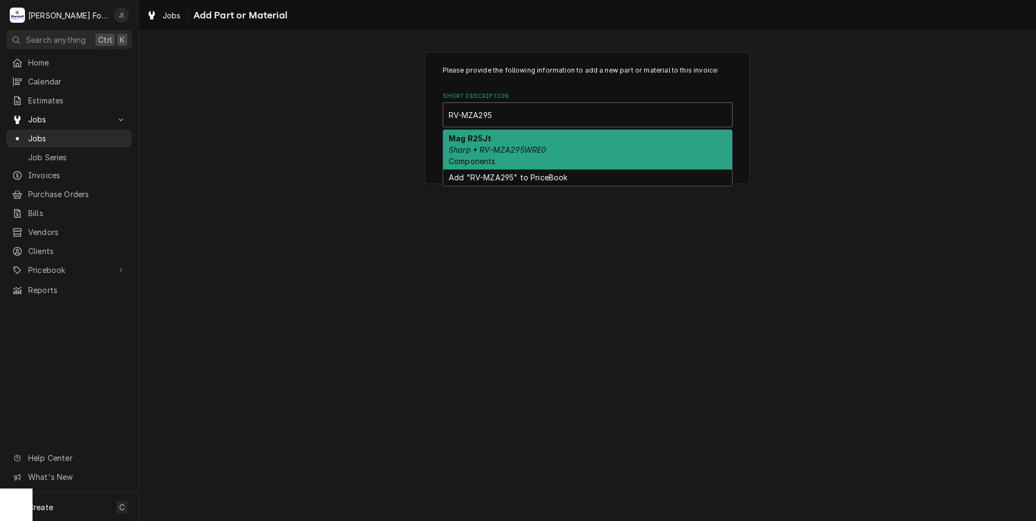
click at [526, 142] on div "Mag R25Jt Sharp • RV-MZA295WRE0 Components" at bounding box center [587, 150] width 289 height 40
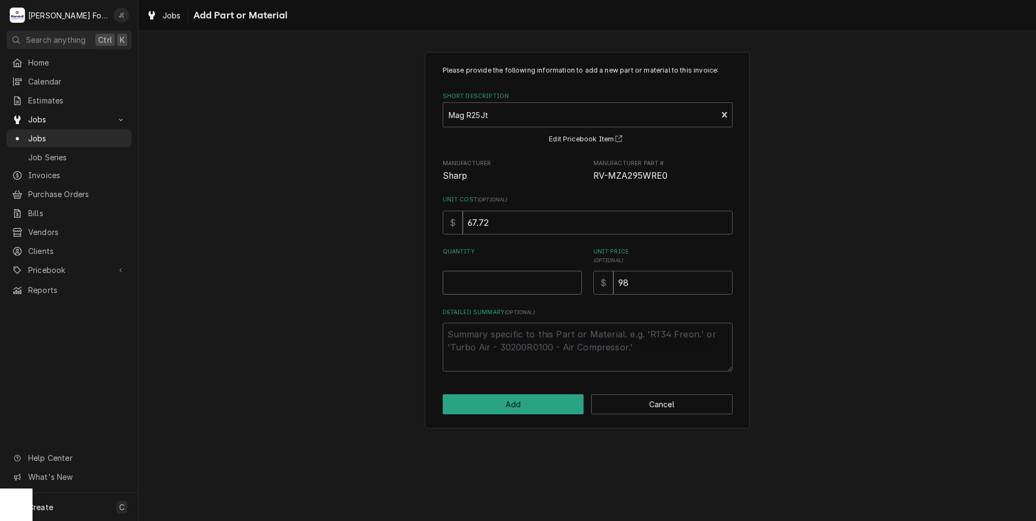
click at [519, 288] on input "Quantity" at bounding box center [512, 283] width 139 height 24
type textarea "x"
type input "1"
click at [522, 412] on button "Add" at bounding box center [513, 405] width 141 height 20
type textarea "x"
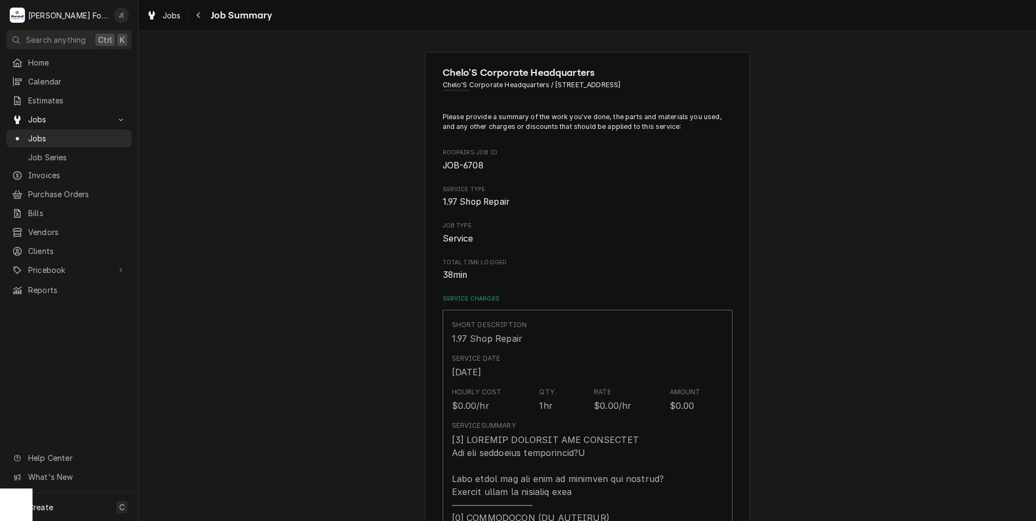
scroll to position [542, 0]
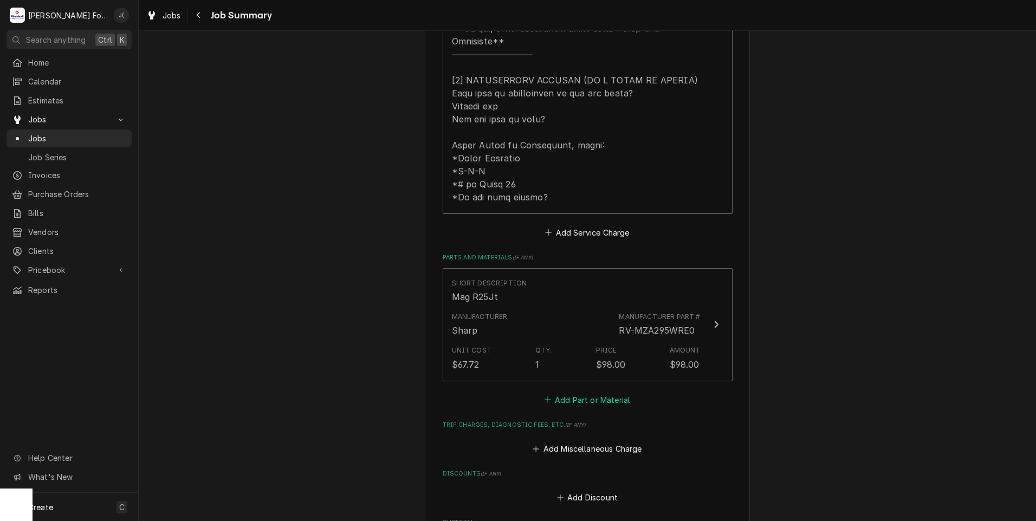
click at [557, 393] on button "Add Part or Material" at bounding box center [587, 399] width 89 height 15
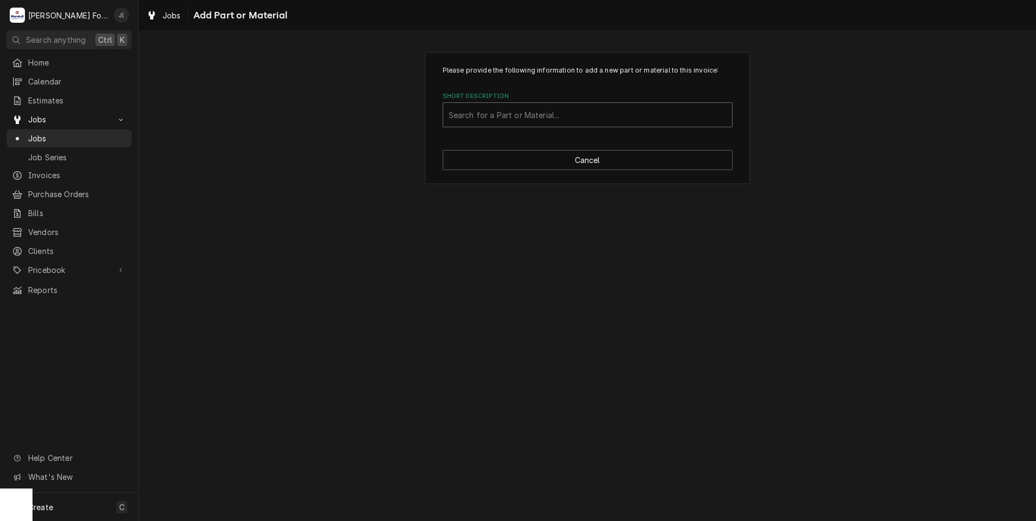
click at [532, 115] on div "Short Description" at bounding box center [588, 115] width 278 height 20
type input "SSDT"
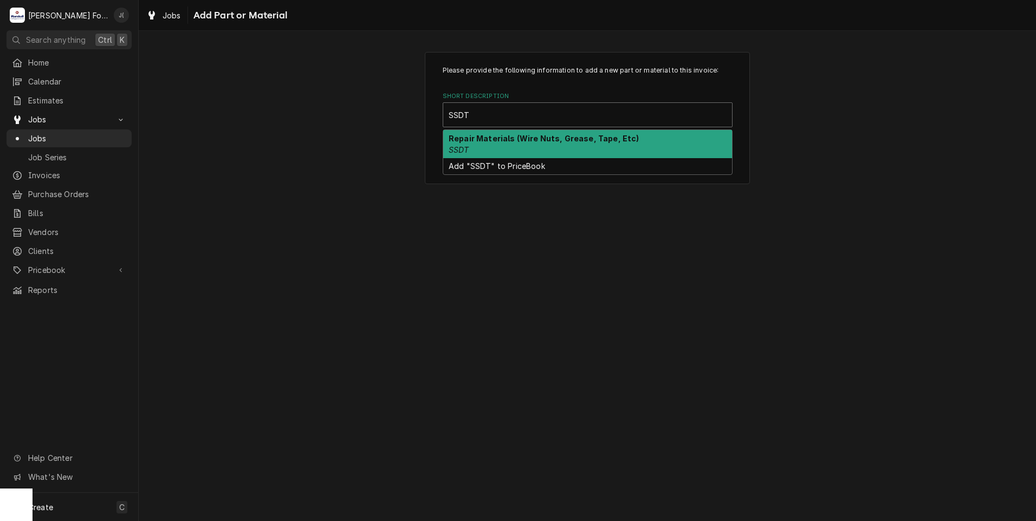
click at [530, 146] on div "Repair Materials (Wire Nuts, Grease, Tape, Etc) SSDT" at bounding box center [587, 144] width 289 height 28
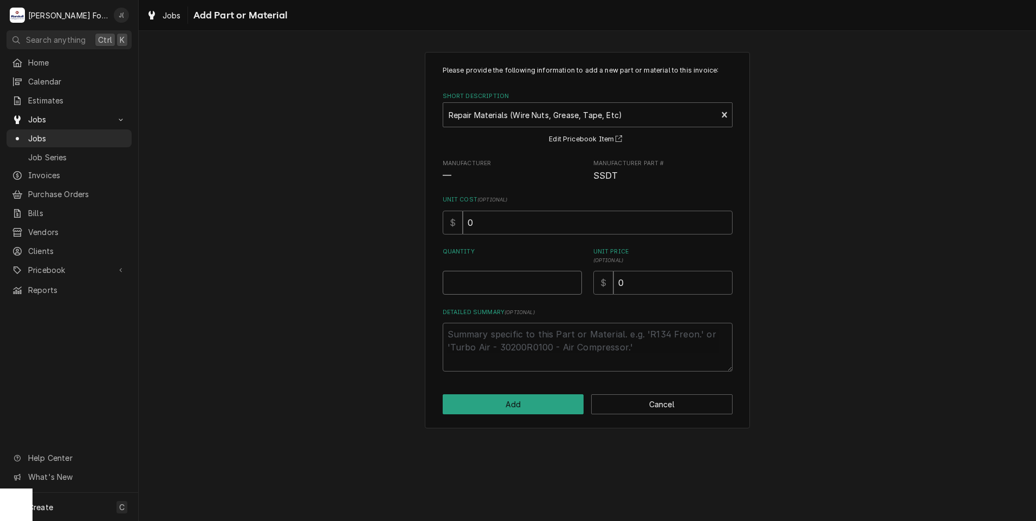
click at [531, 285] on input "Quantity" at bounding box center [512, 283] width 139 height 24
type textarea "x"
type input "1"
type textarea "x"
type input "2"
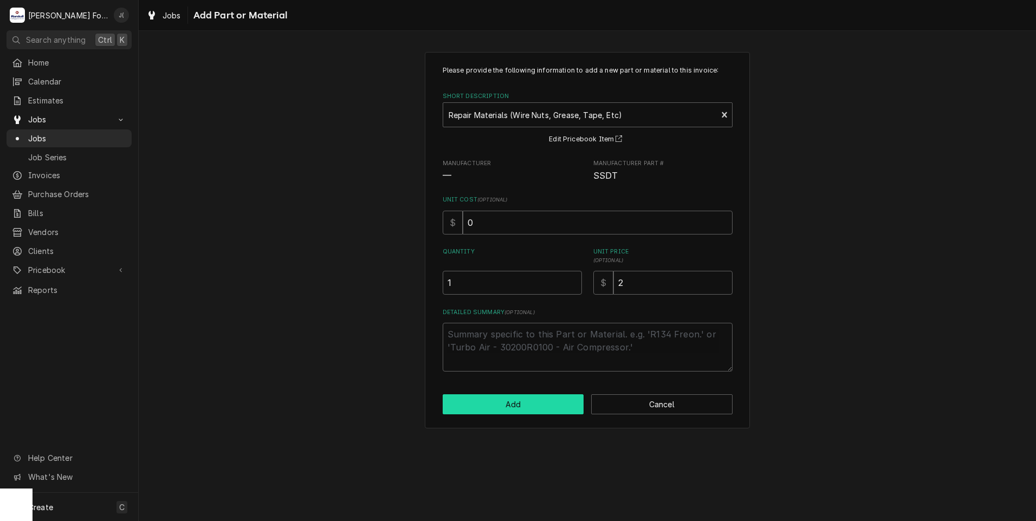
click at [532, 400] on button "Add" at bounding box center [513, 405] width 141 height 20
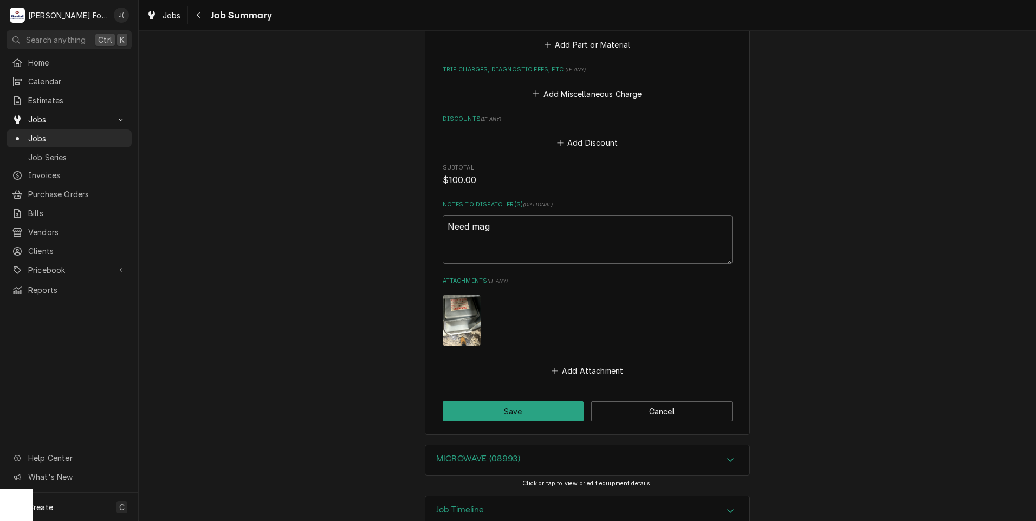
scroll to position [1029, 0]
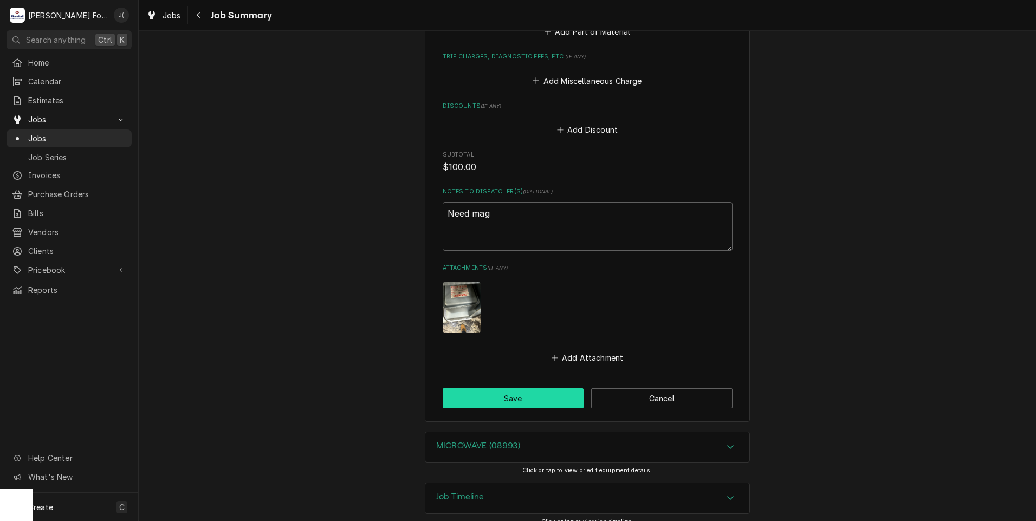
click at [528, 389] on button "Save" at bounding box center [513, 399] width 141 height 20
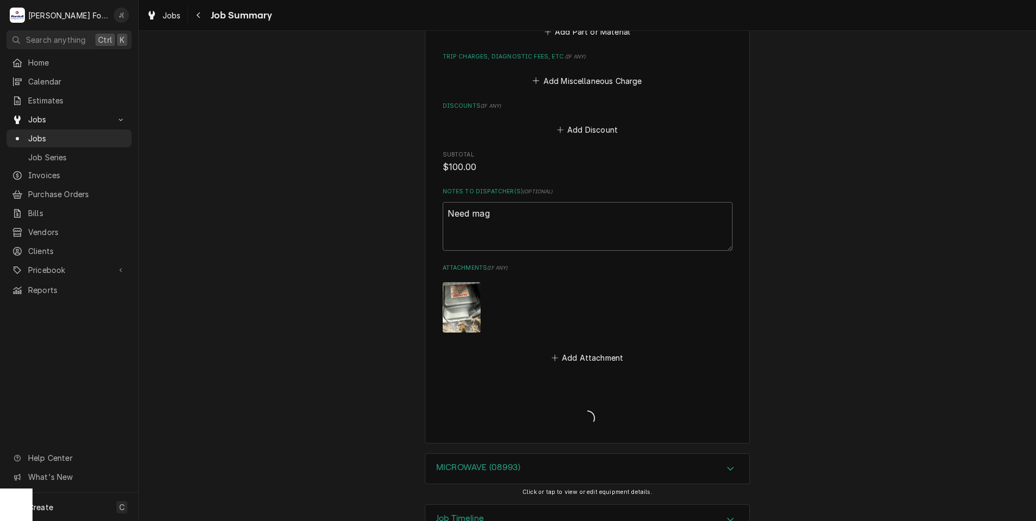
type textarea "x"
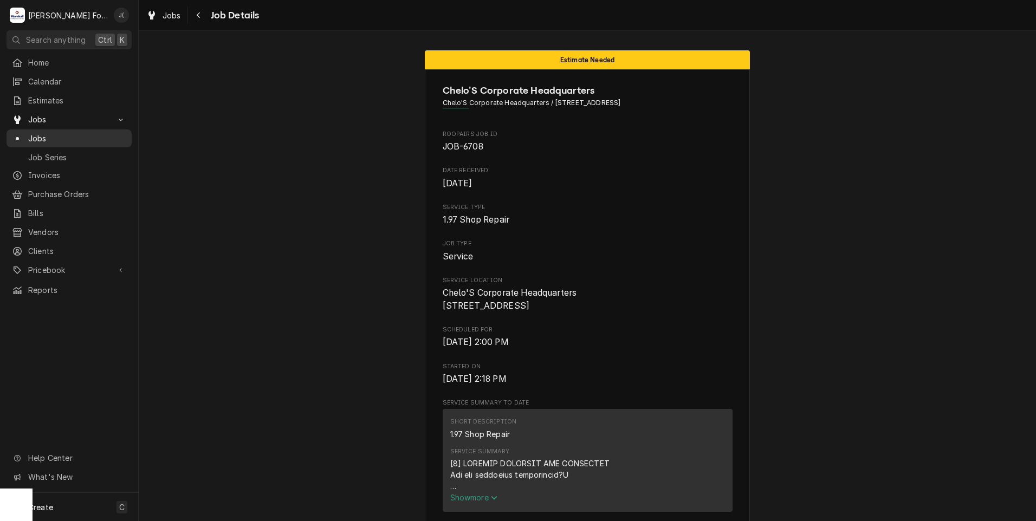
click at [43, 138] on span "Jobs" at bounding box center [77, 138] width 98 height 11
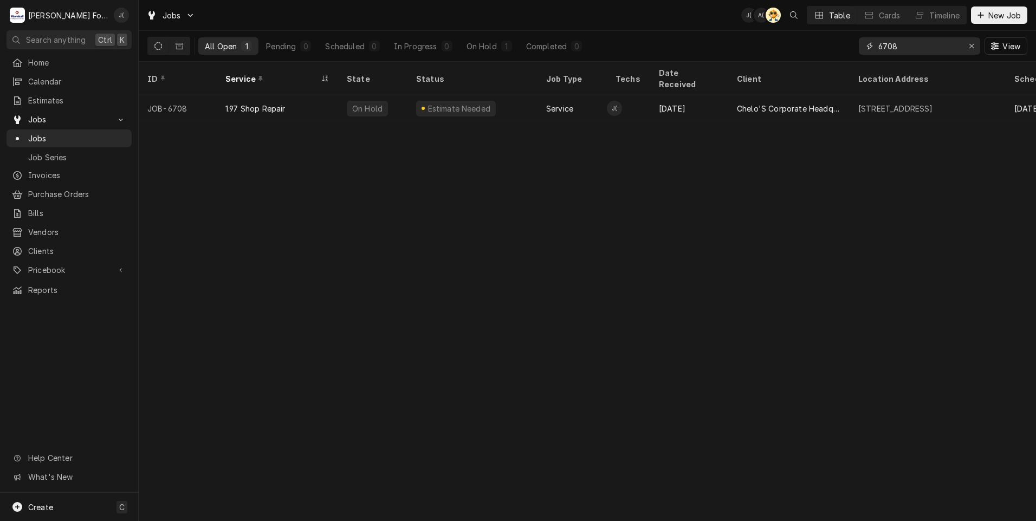
click at [974, 48] on icon "Erase input" at bounding box center [972, 46] width 6 height 8
click at [957, 47] on input "Dynamic Content Wrapper" at bounding box center [930, 45] width 102 height 17
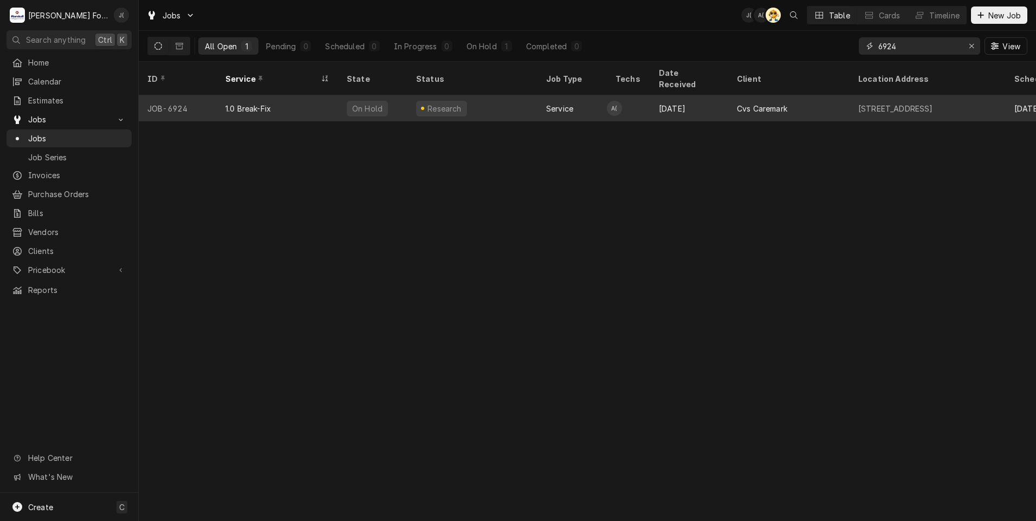
type input "6924"
click at [506, 96] on div "Research" at bounding box center [473, 108] width 130 height 26
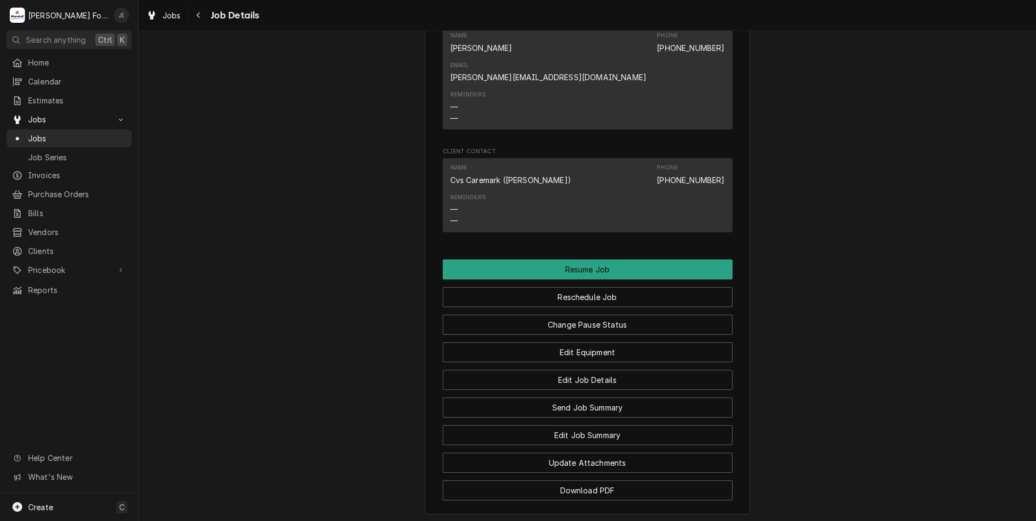
scroll to position [1463, 0]
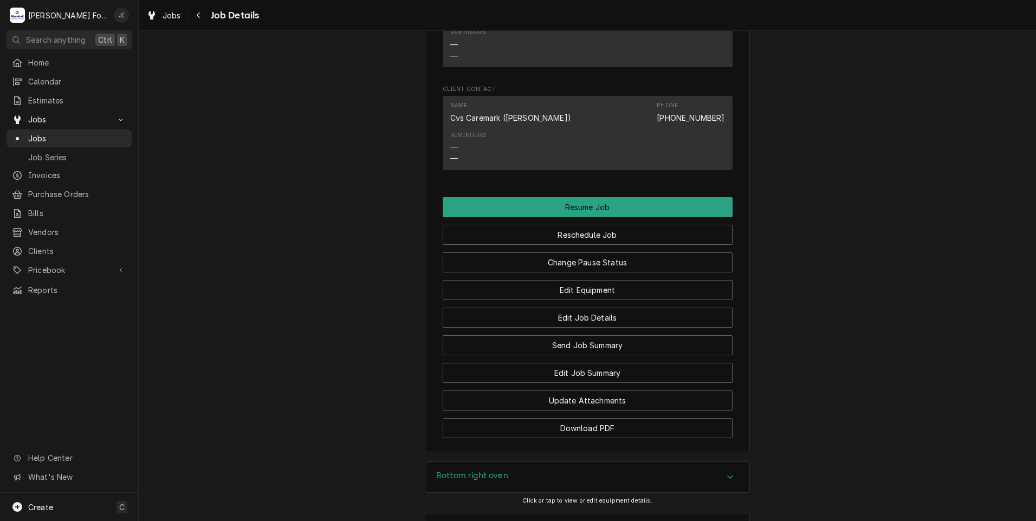
click at [482, 471] on h3 "Bottom right oven" at bounding box center [472, 476] width 72 height 10
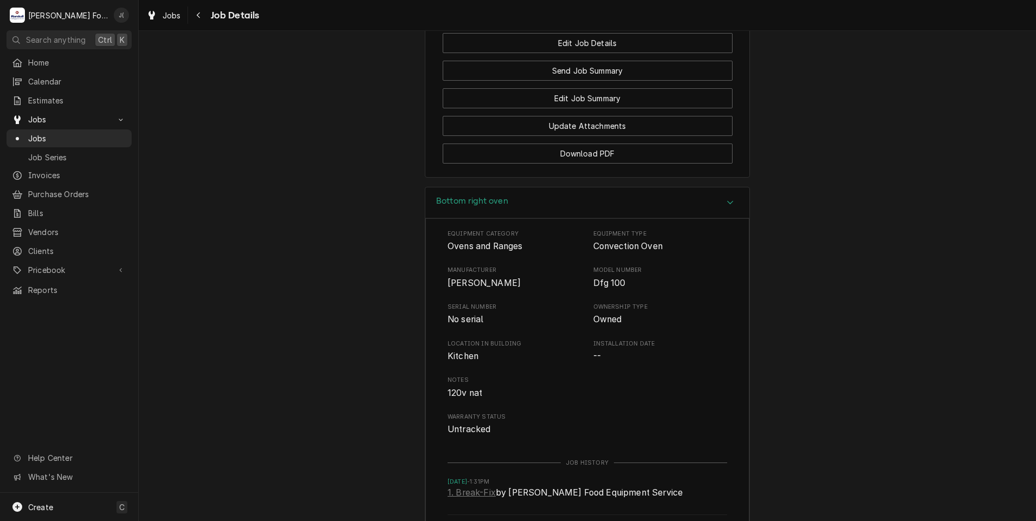
scroll to position [1832, 0]
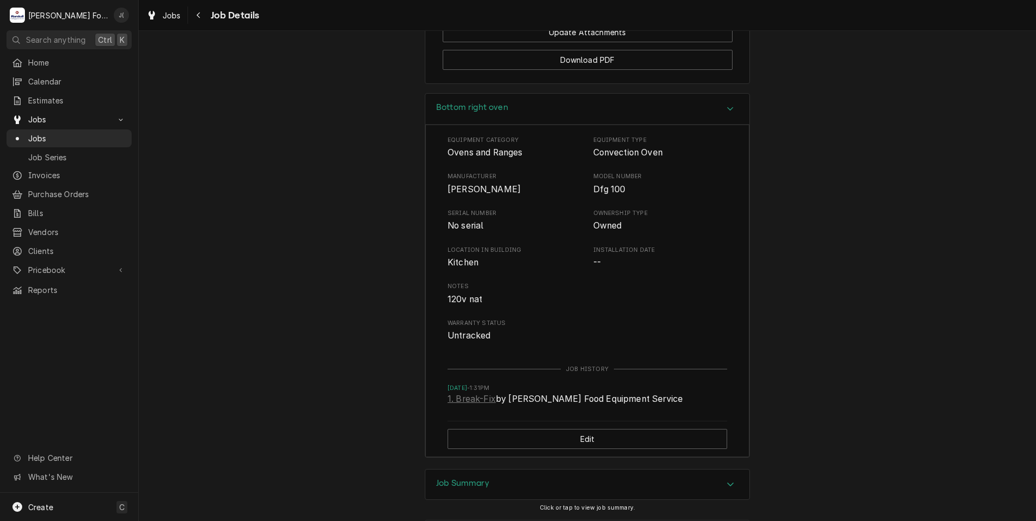
click at [450, 470] on div "Job Summary" at bounding box center [587, 485] width 324 height 30
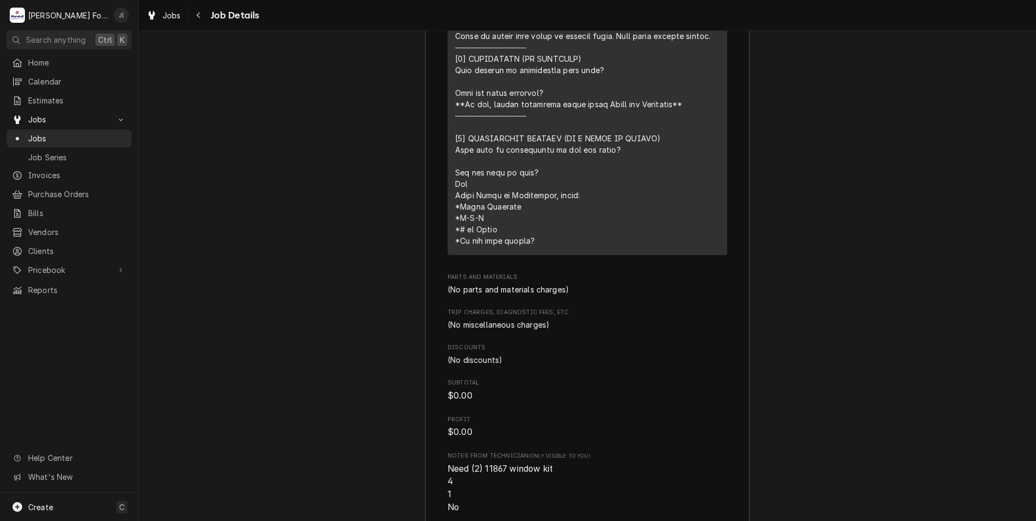
scroll to position [2652, 0]
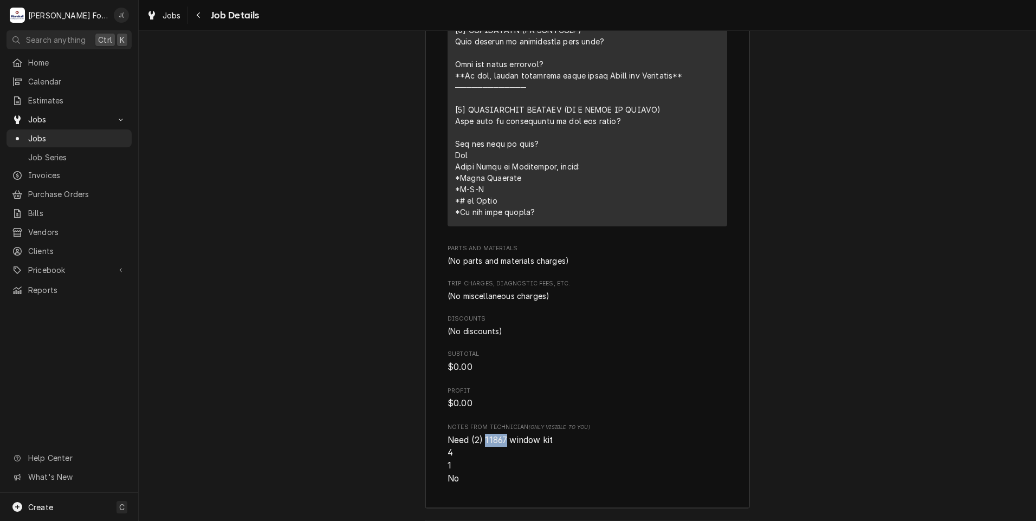
drag, startPoint x: 502, startPoint y: 335, endPoint x: 482, endPoint y: 339, distance: 20.3
click at [482, 435] on span "Need (2) 11867 window kit 4 1 No" at bounding box center [500, 459] width 105 height 49
copy span "11867"
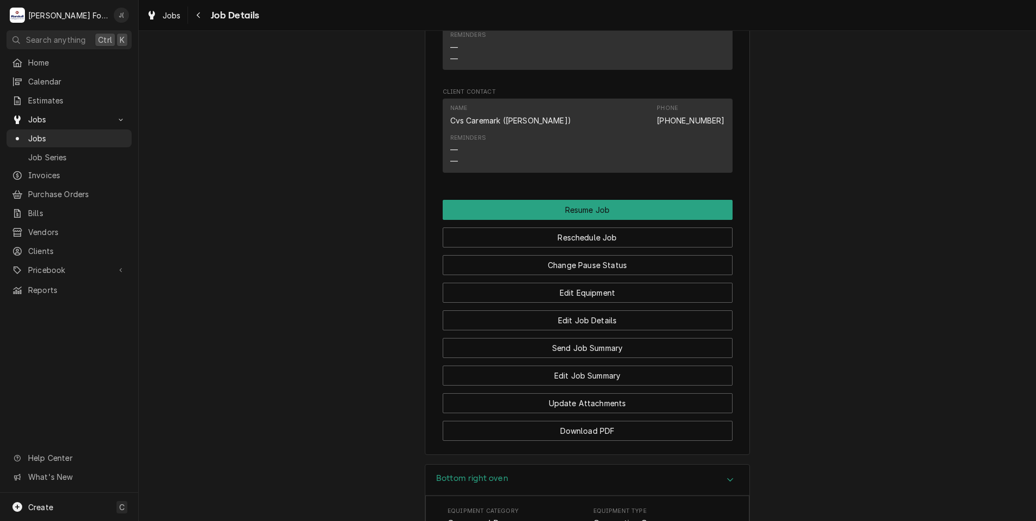
scroll to position [1460, 0]
click at [692, 276] on div "Edit Equipment" at bounding box center [588, 290] width 290 height 28
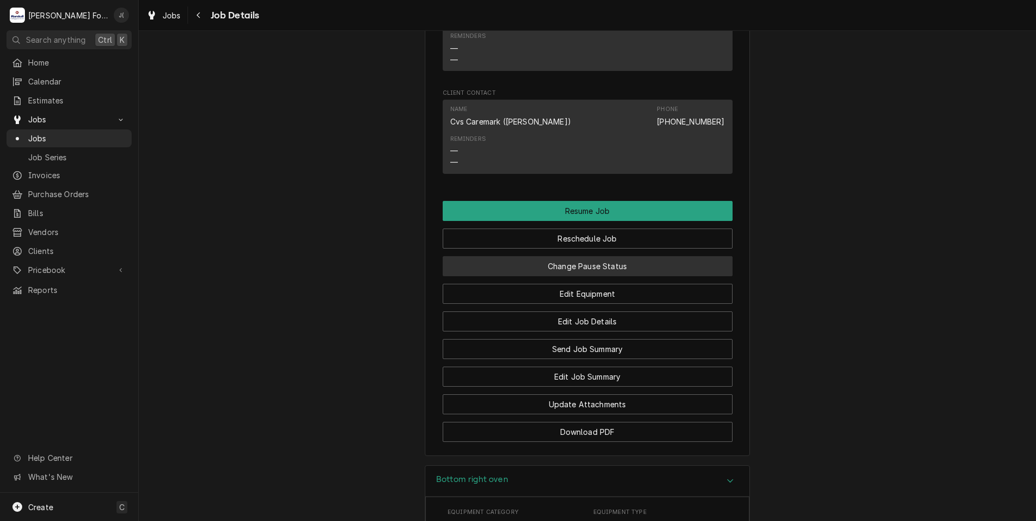
click at [690, 256] on button "Change Pause Status" at bounding box center [588, 266] width 290 height 20
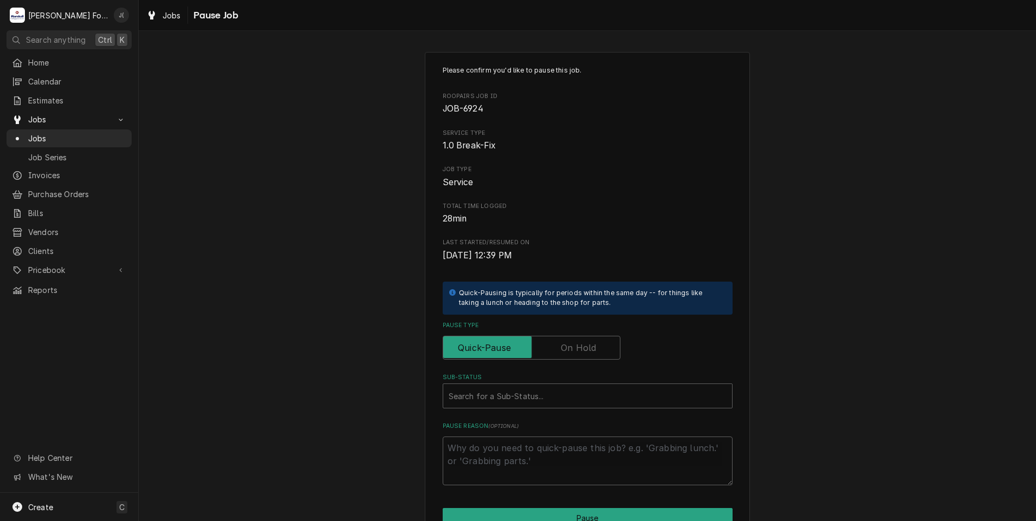
click at [584, 341] on label "Pause Type" at bounding box center [532, 348] width 178 height 24
click at [584, 341] on input "Pause Type" at bounding box center [532, 348] width 168 height 24
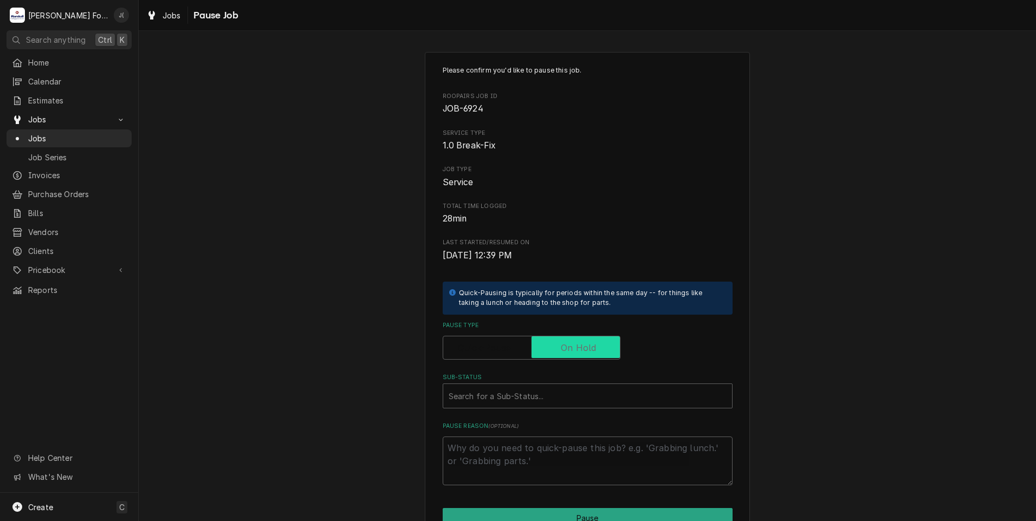
checkbox input "true"
click at [543, 380] on label "Sub-Status" at bounding box center [588, 377] width 290 height 9
click at [533, 393] on div "Sub-Status" at bounding box center [588, 396] width 278 height 20
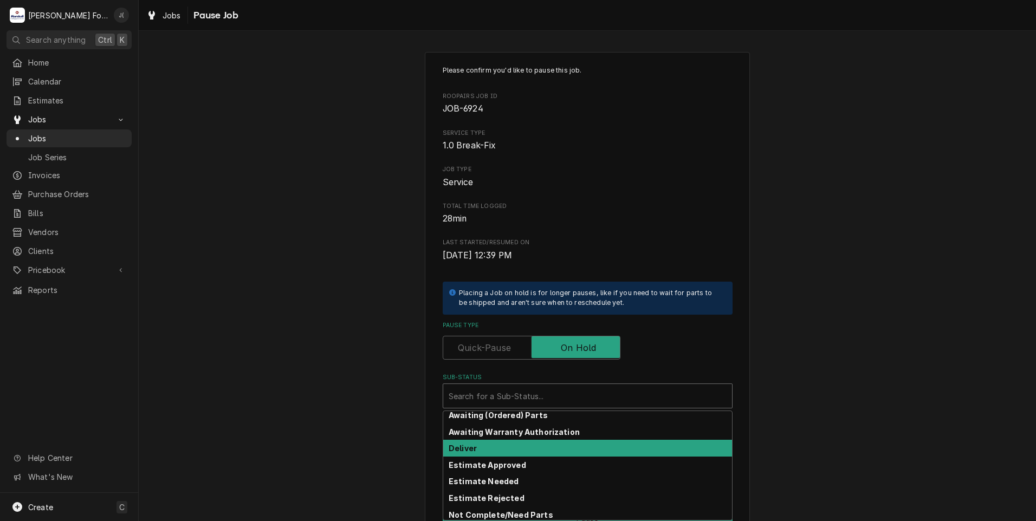
scroll to position [54, 0]
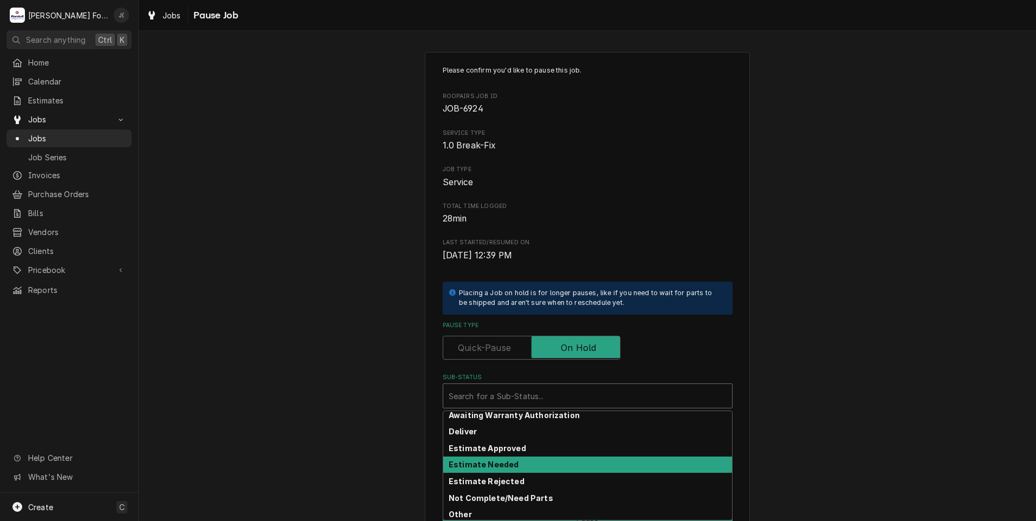
click at [519, 468] on div "Estimate Needed" at bounding box center [587, 465] width 289 height 17
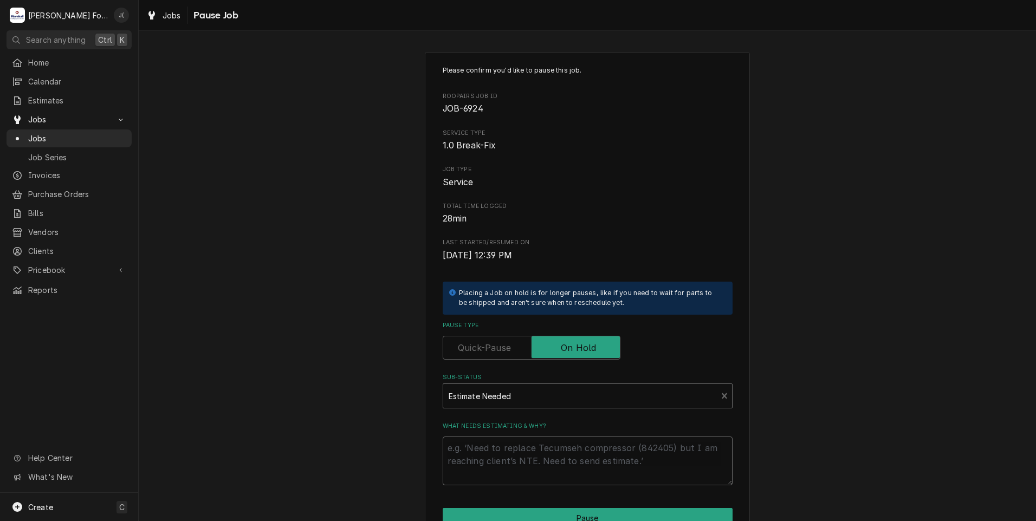
click at [514, 476] on textarea "What needs estimating & why?" at bounding box center [588, 461] width 290 height 49
type textarea "x"
type textarea "P"
type textarea "x"
type textarea "PR"
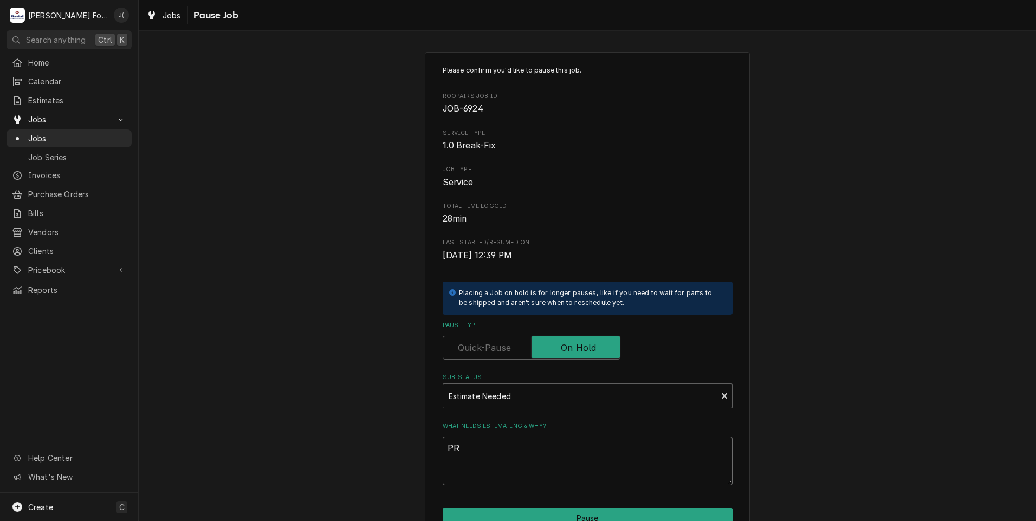
type textarea "x"
type textarea "PRI"
type textarea "x"
type textarea "PRIC"
type textarea "x"
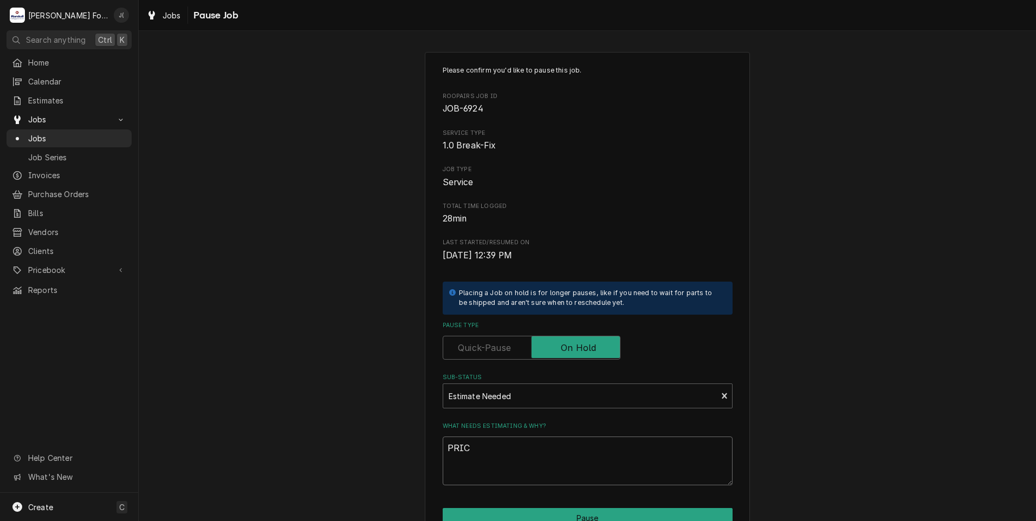
type textarea "PRICE"
type textarea "x"
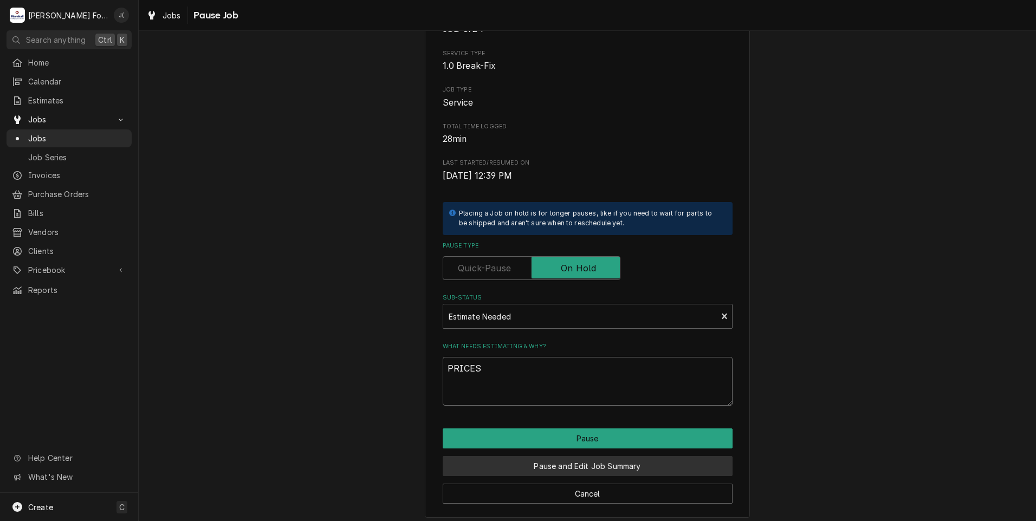
scroll to position [86, 0]
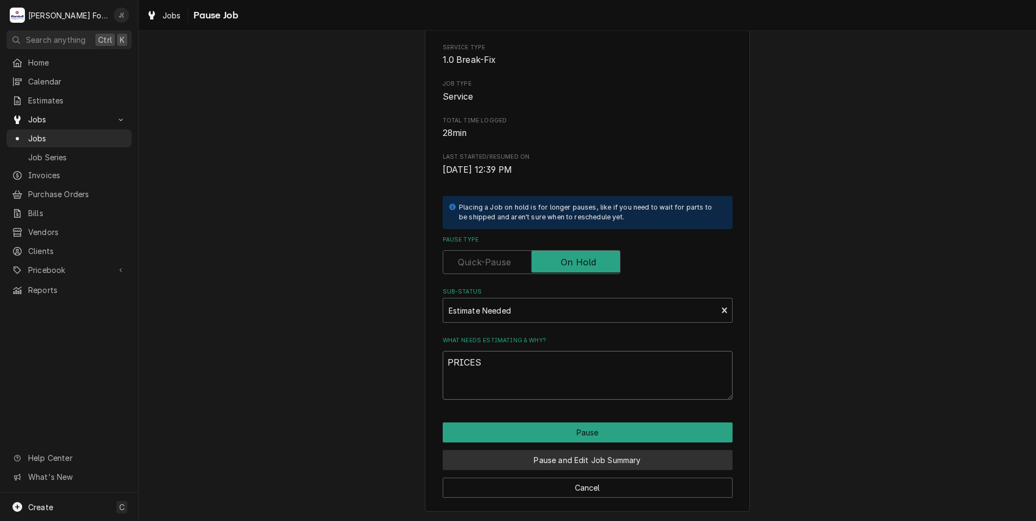
type textarea "PRICES"
click at [506, 466] on button "Pause and Edit Job Summary" at bounding box center [588, 460] width 290 height 20
type textarea "x"
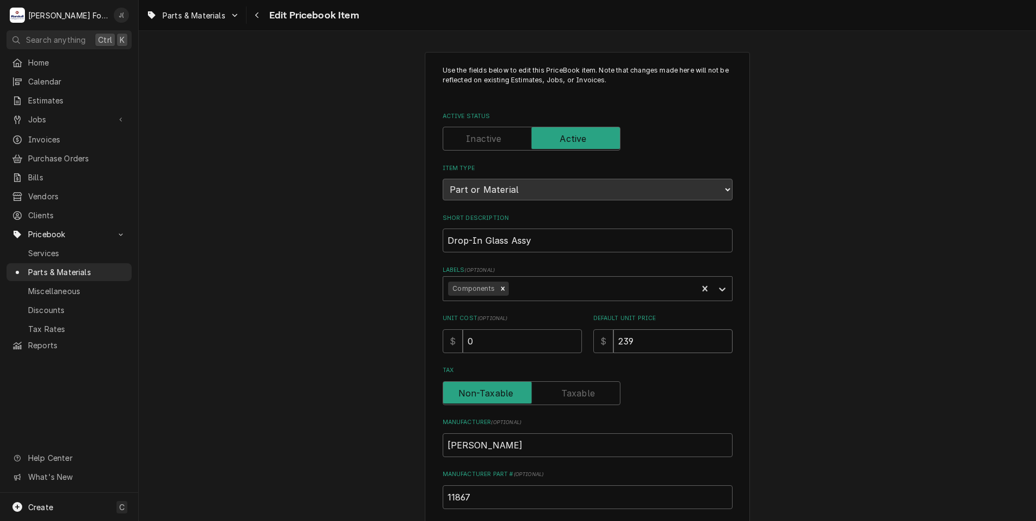
drag, startPoint x: 635, startPoint y: 339, endPoint x: 578, endPoint y: 332, distance: 57.4
click at [578, 332] on div "Unit Cost ( optional ) $ 0 Default Unit Price $ 239" at bounding box center [588, 333] width 290 height 38
type textarea "x"
type input "7"
type textarea "x"
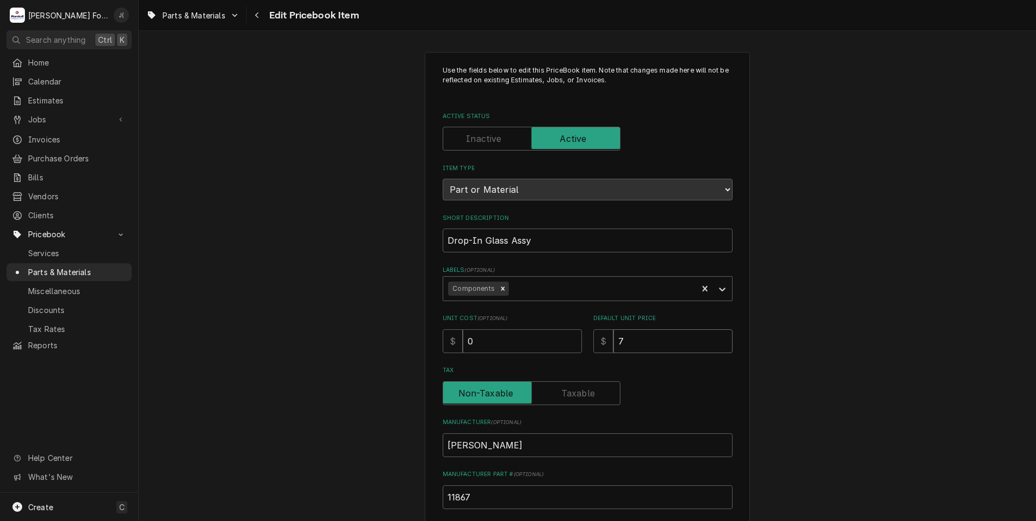
type input "74"
type textarea "x"
type input "742"
type textarea "x"
type input "742.0"
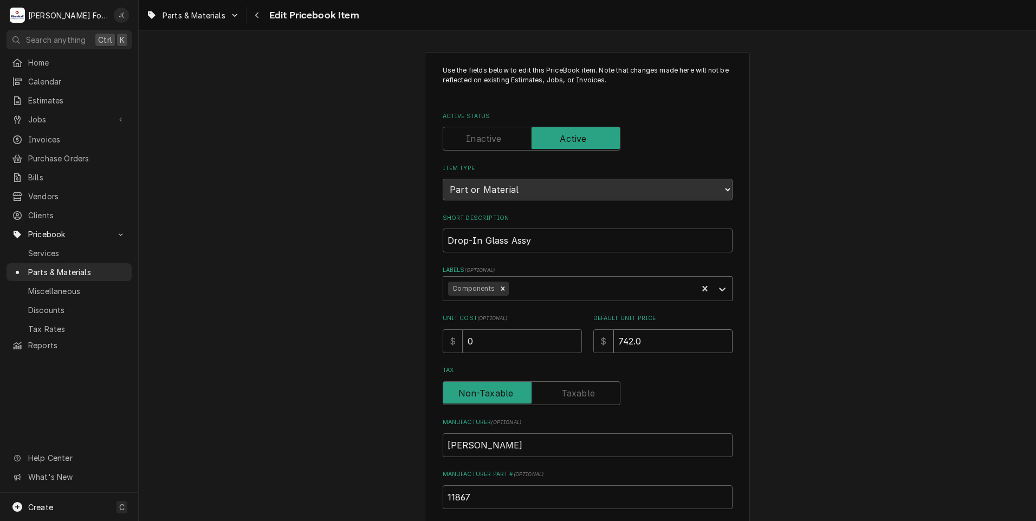
type textarea "x"
type input "742.00"
click at [515, 340] on input "0" at bounding box center [522, 342] width 119 height 24
type textarea "x"
type input "03"
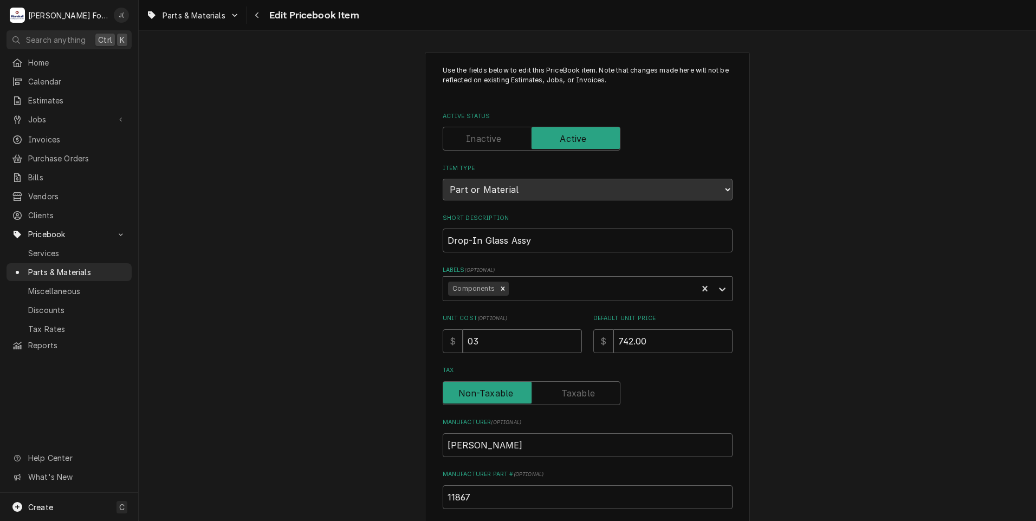
type textarea "x"
type input "037"
type textarea "x"
type input "0370"
type textarea "x"
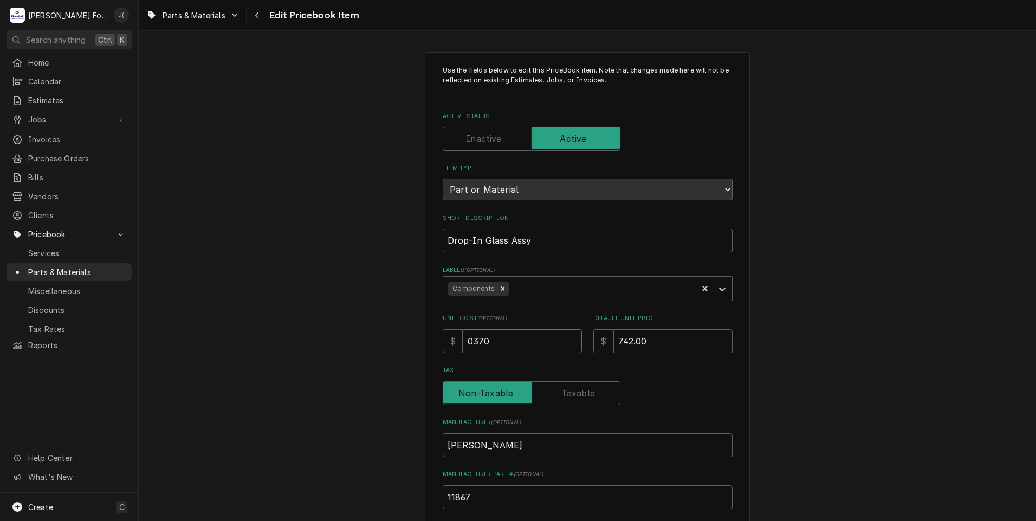
type input "0370.6"
type textarea "x"
type input "0370.64"
drag, startPoint x: 436, startPoint y: 358, endPoint x: 409, endPoint y: 362, distance: 27.8
click at [410, 361] on div "Use the fields below to edit this PriceBook item. Note that changes made here w…" at bounding box center [588, 424] width 898 height 764
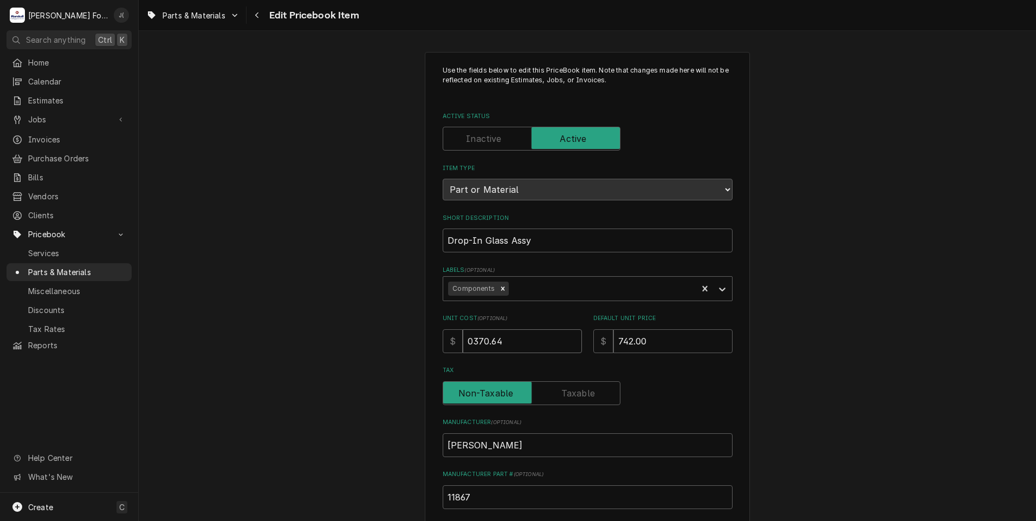
type textarea "x"
type input "3"
type textarea "x"
type input "37"
type textarea "x"
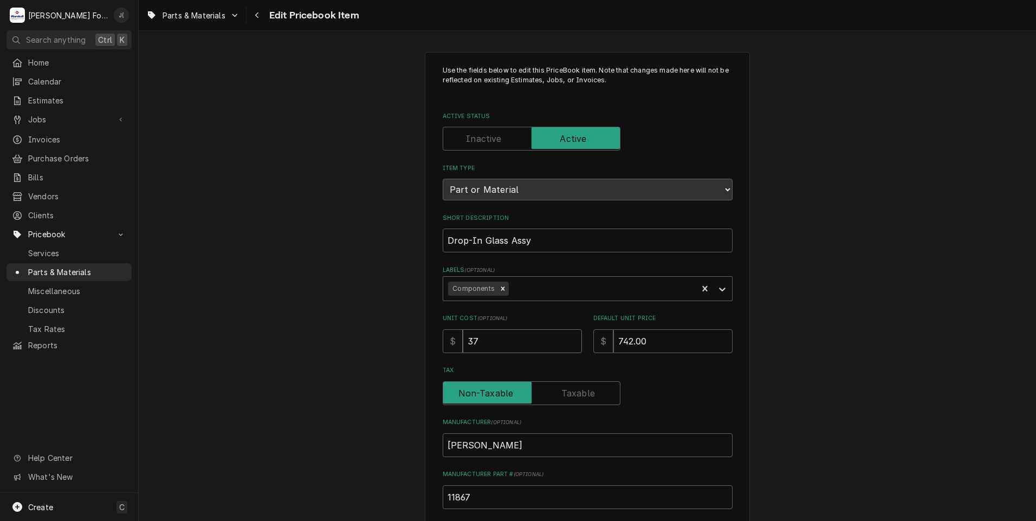
type input "370"
type textarea "x"
type input "370.6"
type textarea "x"
type input "370.64"
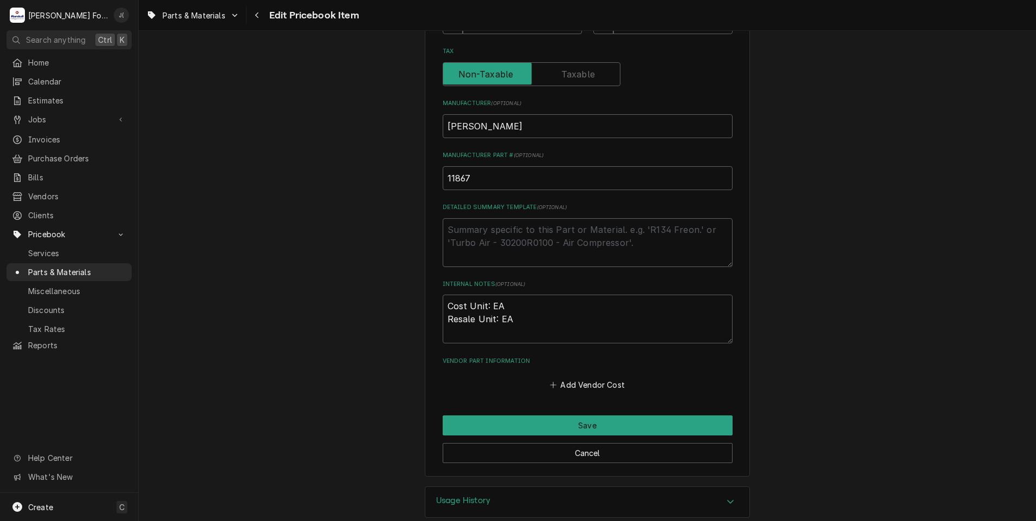
scroll to position [325, 0]
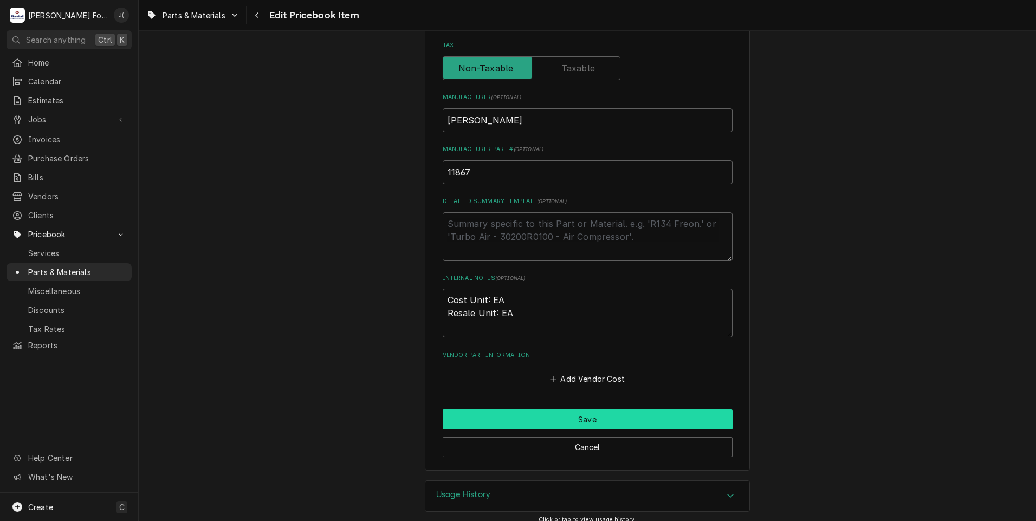
click at [572, 423] on button "Save" at bounding box center [588, 420] width 290 height 20
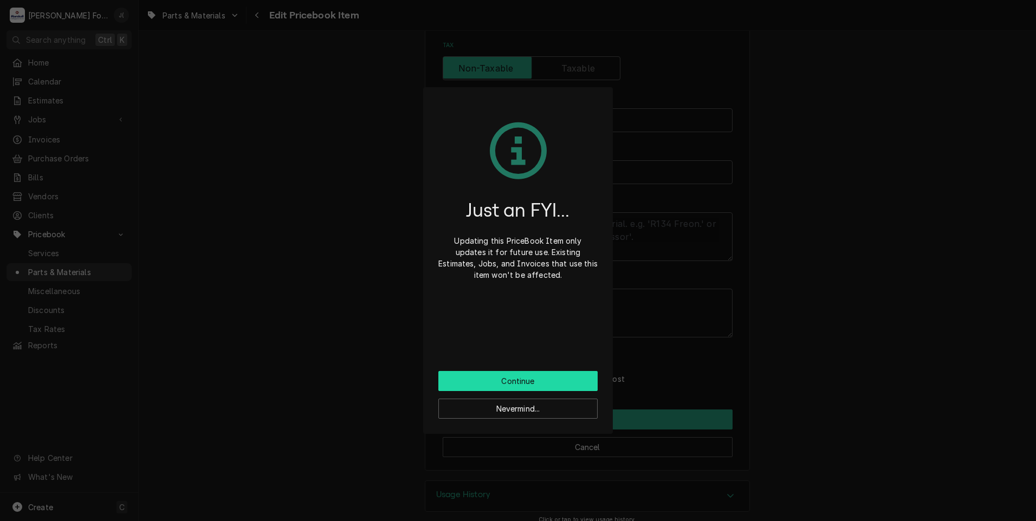
click at [532, 389] on button "Continue" at bounding box center [517, 381] width 159 height 20
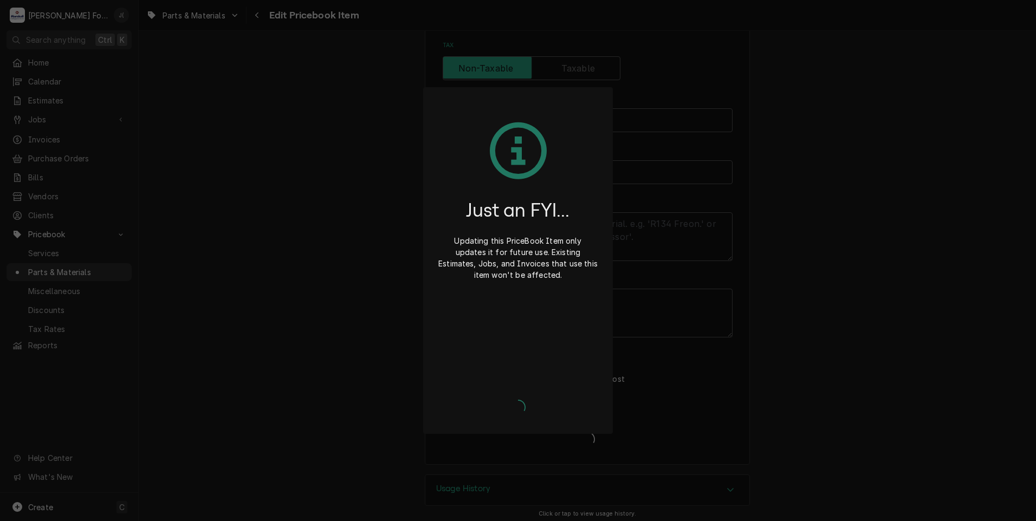
type textarea "x"
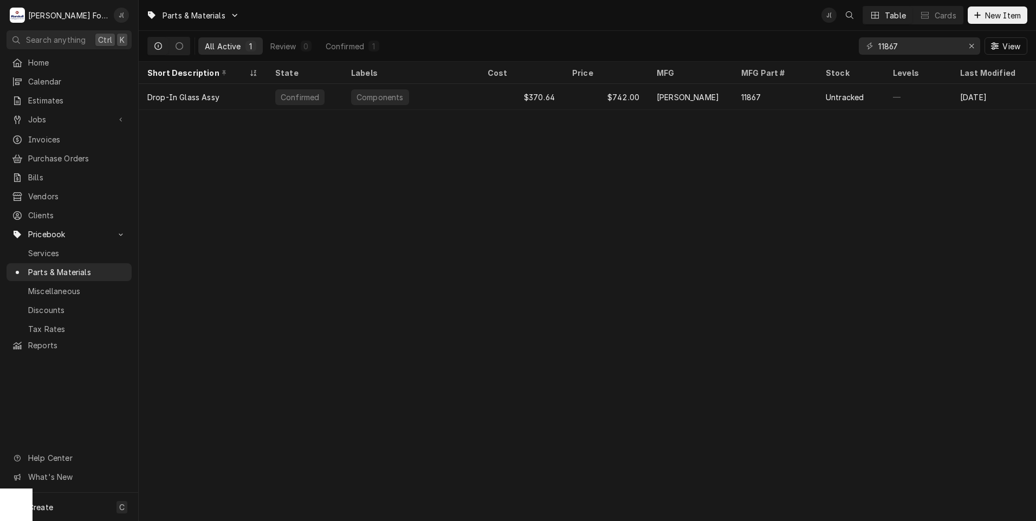
click at [408, 274] on div "Parts & Materials J( Table Cards New Item All Active 1 Review 0 Confirmed 1 118…" at bounding box center [588, 260] width 898 height 521
click at [977, 49] on div "Erase input" at bounding box center [971, 46] width 11 height 11
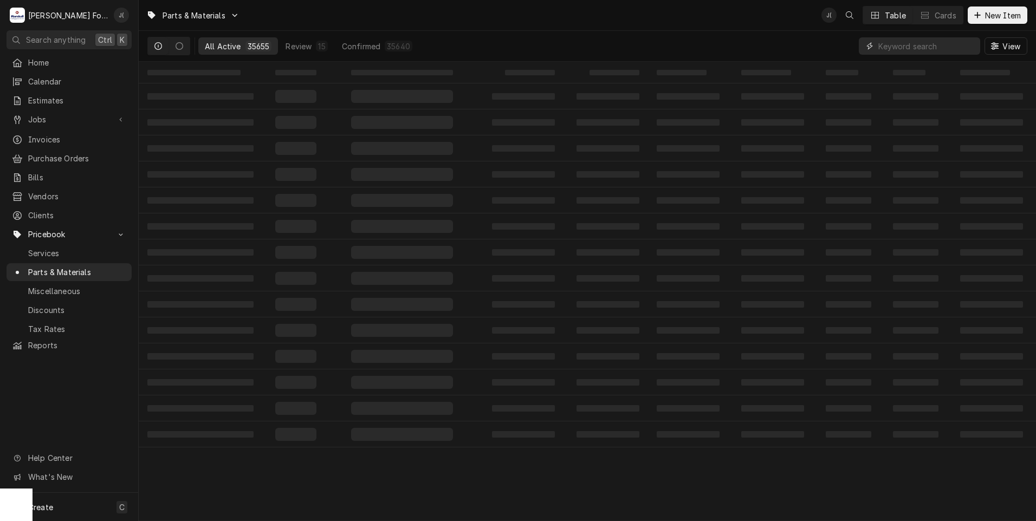
paste input "113719"
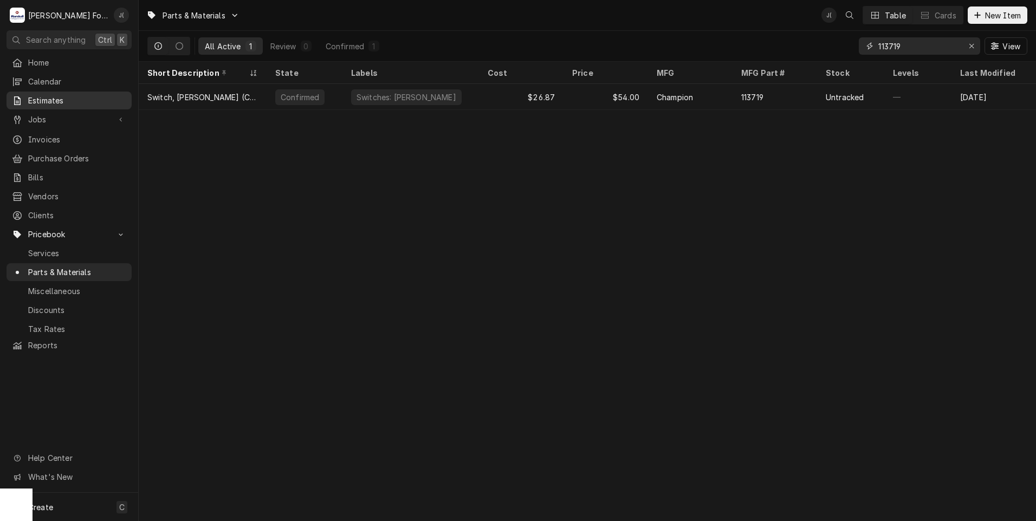
type input "113719"
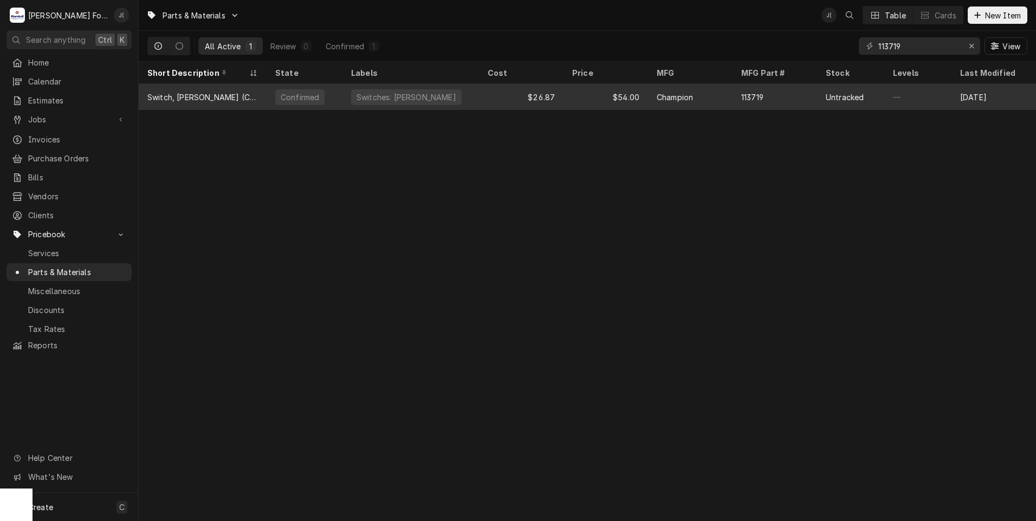
click at [784, 94] on div "113719" at bounding box center [775, 97] width 85 height 26
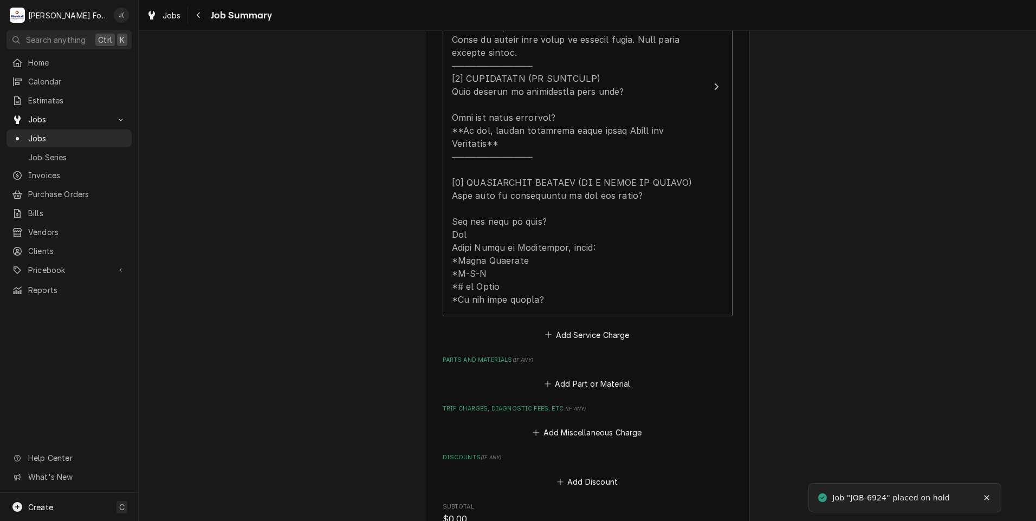
scroll to position [542, 0]
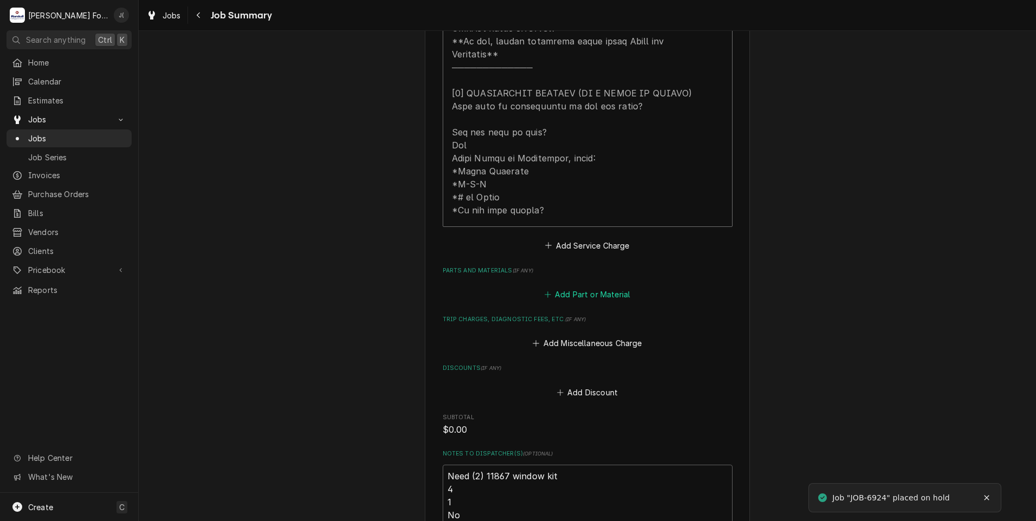
click at [572, 287] on button "Add Part or Material" at bounding box center [587, 294] width 89 height 15
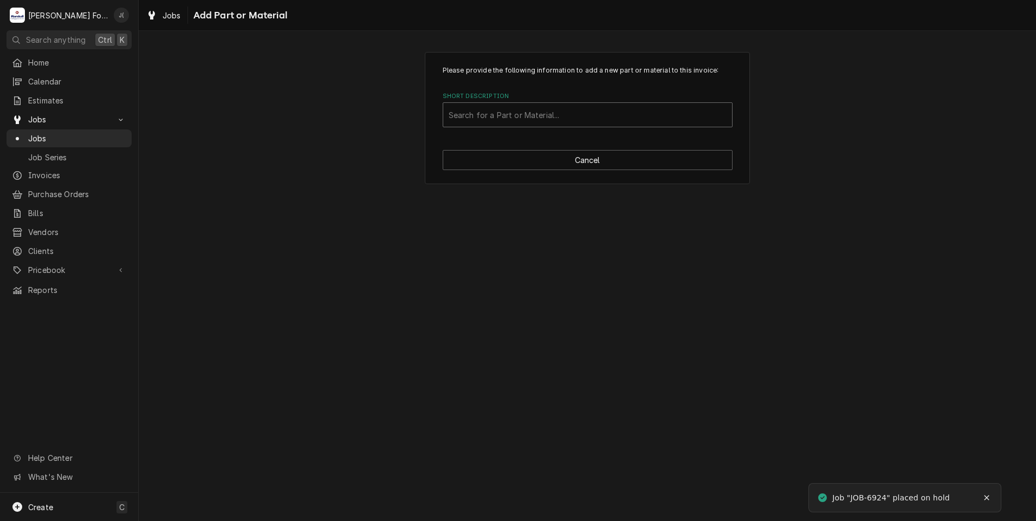
click at [521, 118] on div "Short Description" at bounding box center [588, 115] width 278 height 20
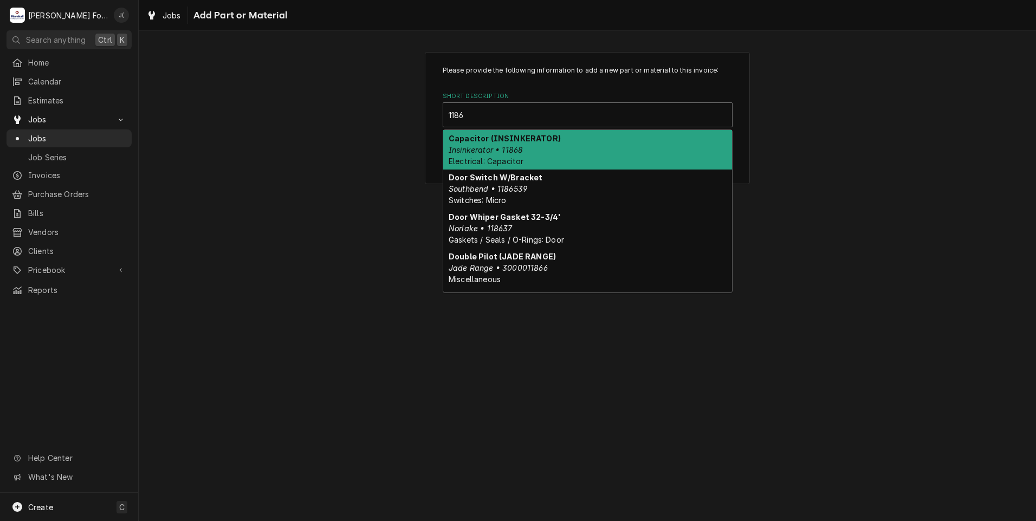
type input "11867"
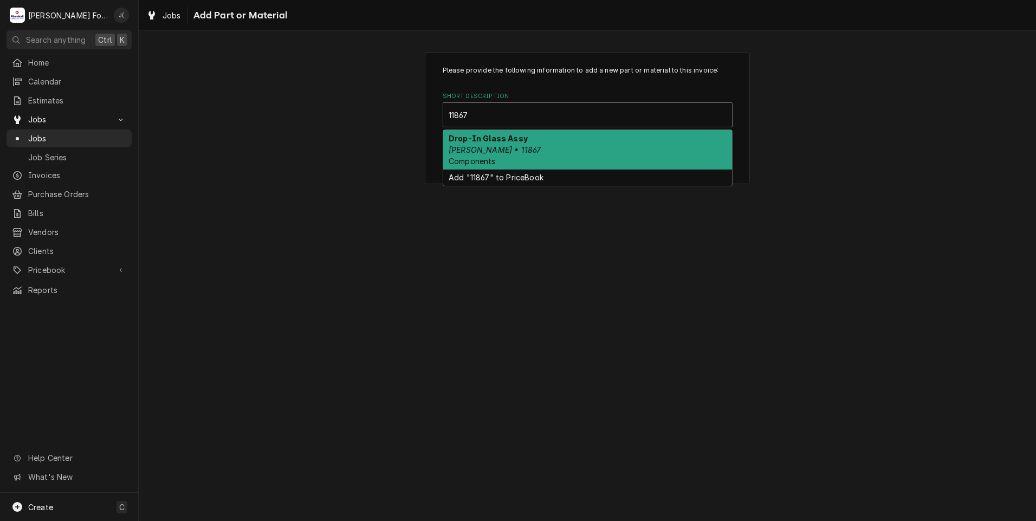
click at [508, 149] on div "Drop-In Glass Assy Blodgett • 11867 Components" at bounding box center [587, 150] width 289 height 40
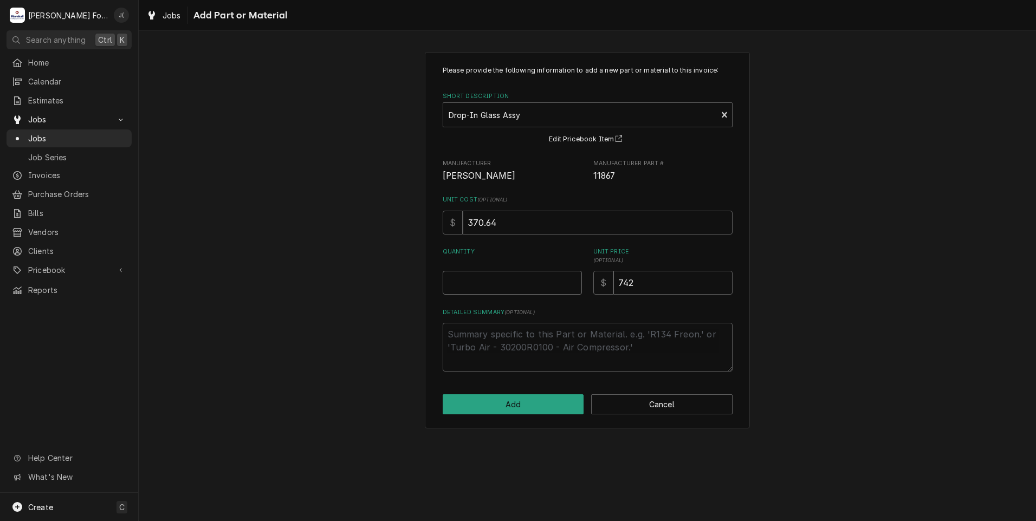
click at [531, 295] on input "Quantity" at bounding box center [512, 283] width 139 height 24
type textarea "x"
type input "2"
click at [527, 405] on button "Add" at bounding box center [513, 405] width 141 height 20
type textarea "x"
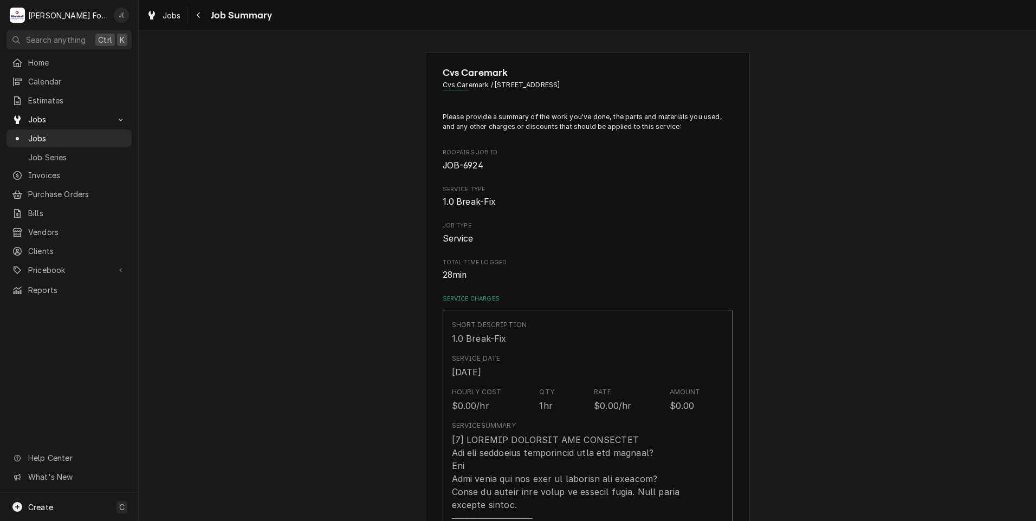
scroll to position [542, 0]
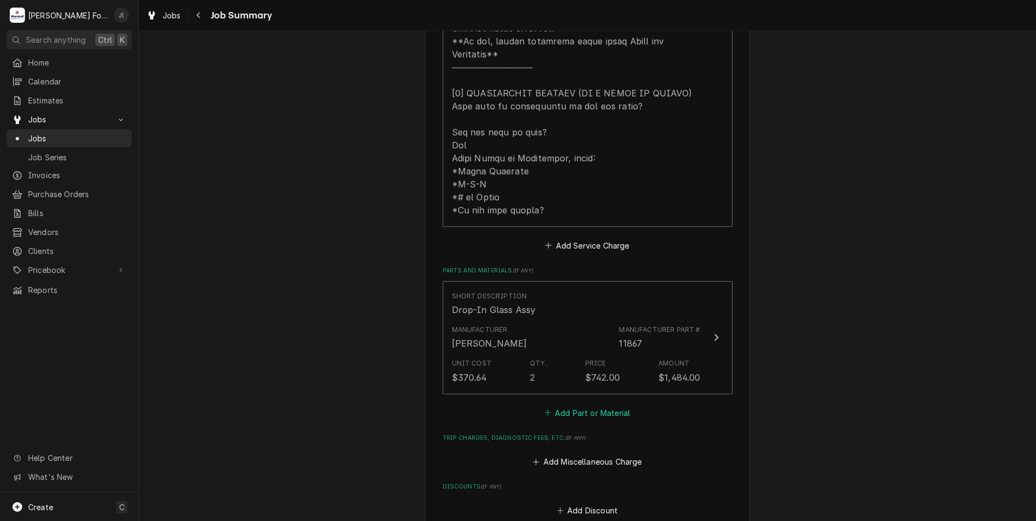
click at [553, 405] on button "Add Part or Material" at bounding box center [587, 412] width 89 height 15
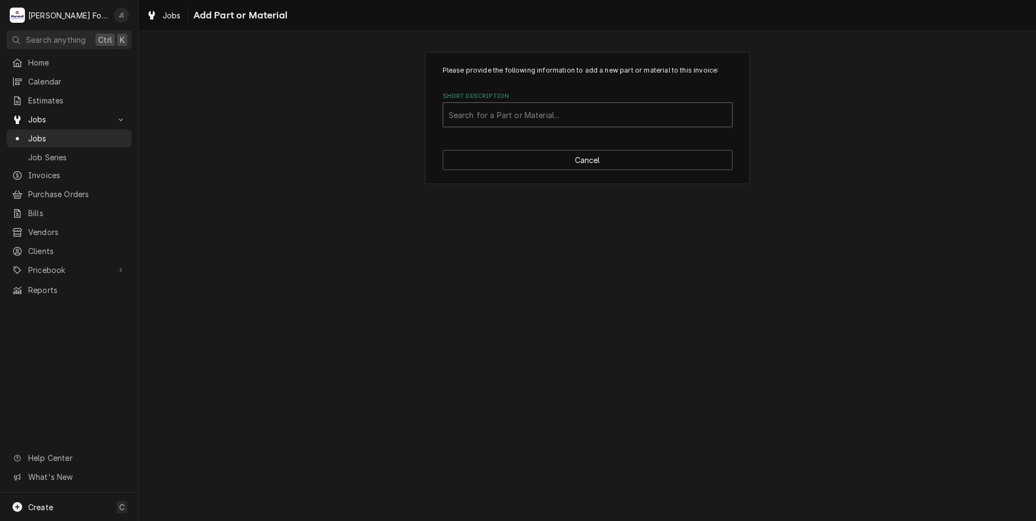
click at [526, 124] on div "Short Description" at bounding box center [588, 115] width 278 height 20
type input "SSDT"
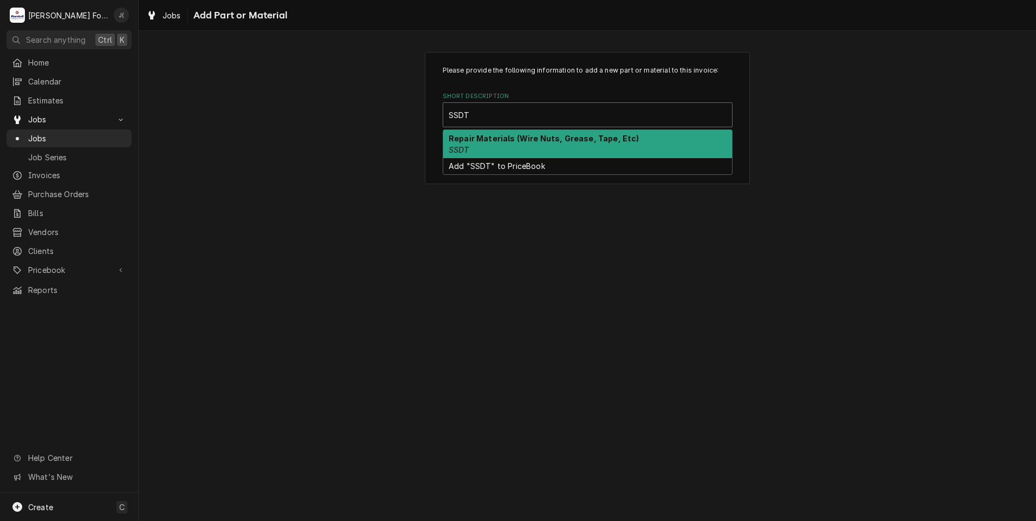
click at [525, 143] on div "Repair Materials (Wire Nuts, Grease, Tape, Etc) SSDT" at bounding box center [587, 144] width 289 height 28
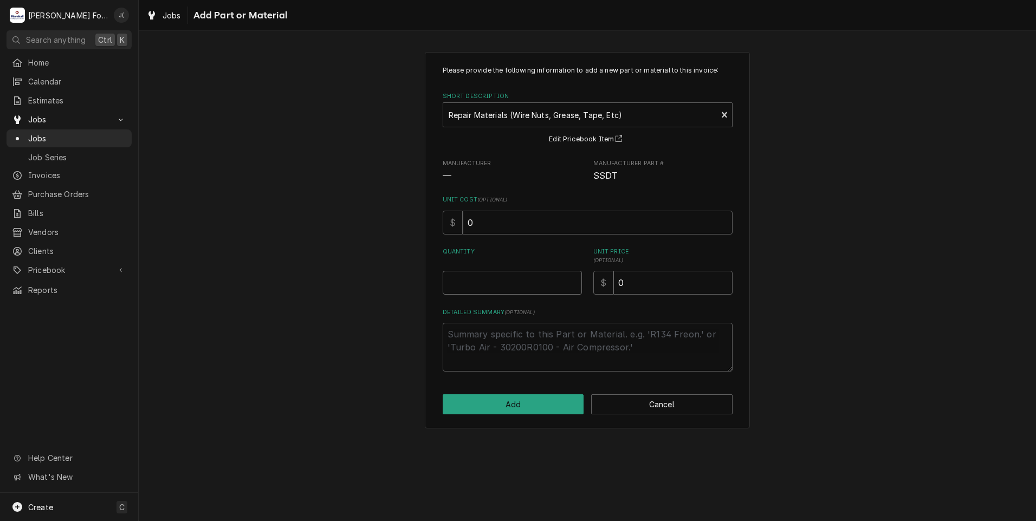
click at [538, 276] on input "Quantity" at bounding box center [512, 283] width 139 height 24
type textarea "x"
type input "1"
type textarea "x"
type input "1"
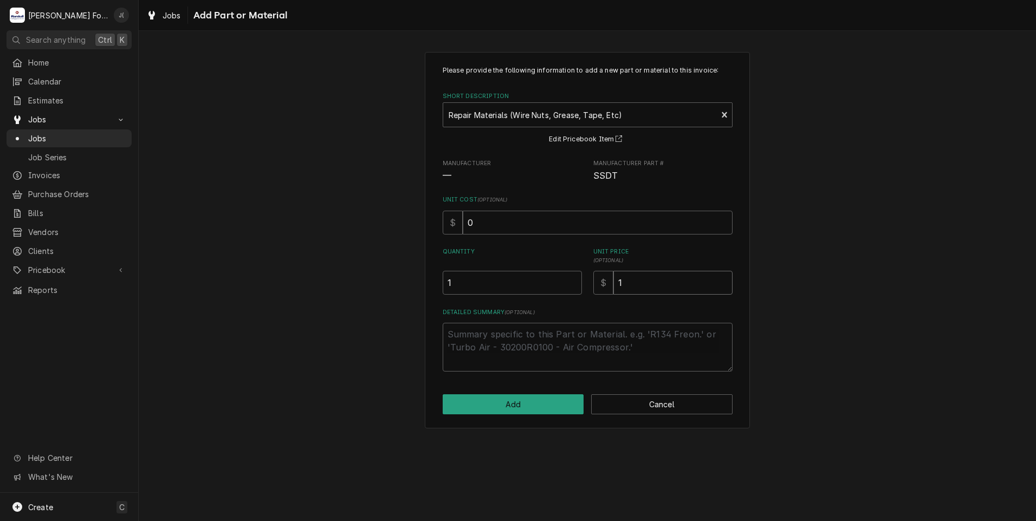
type textarea "x"
type input "16"
type textarea "x"
type input "1"
type textarea "x"
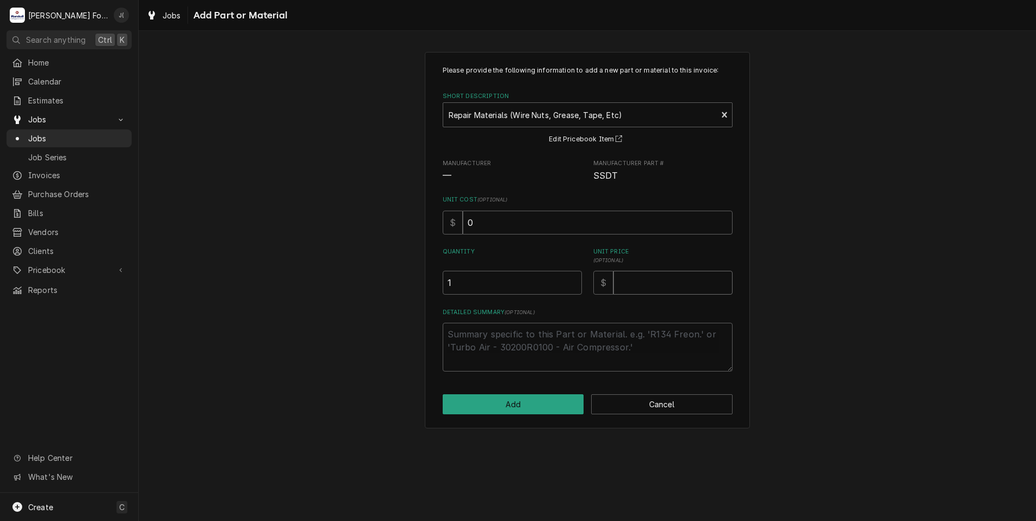
type textarea "x"
type input "2"
type textarea "x"
type input "20"
click at [544, 404] on button "Add" at bounding box center [513, 405] width 141 height 20
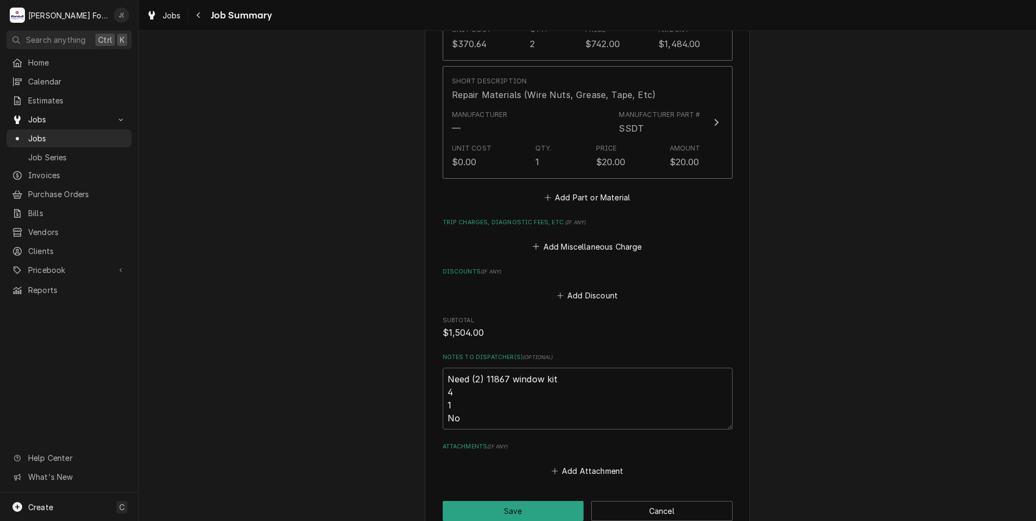
scroll to position [921, 0]
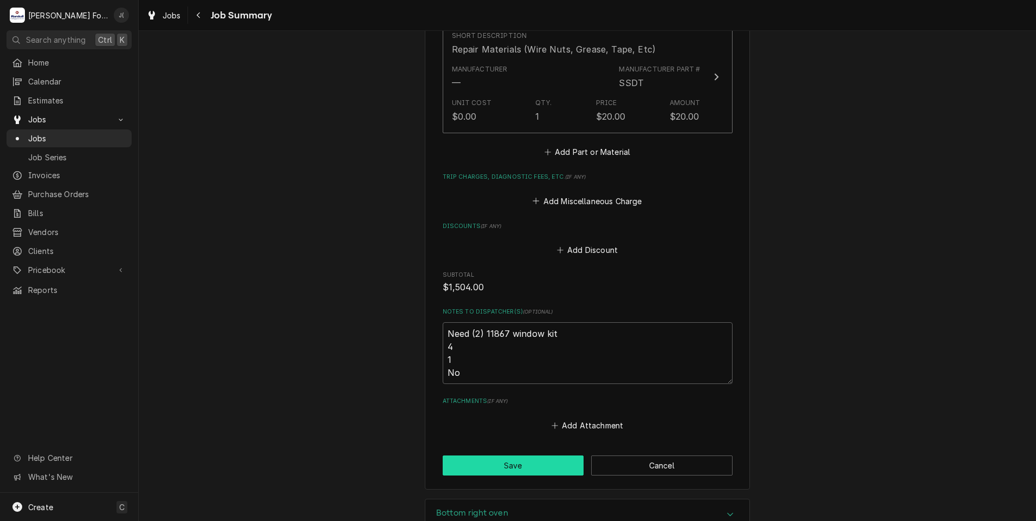
click at [456, 456] on button "Save" at bounding box center [513, 466] width 141 height 20
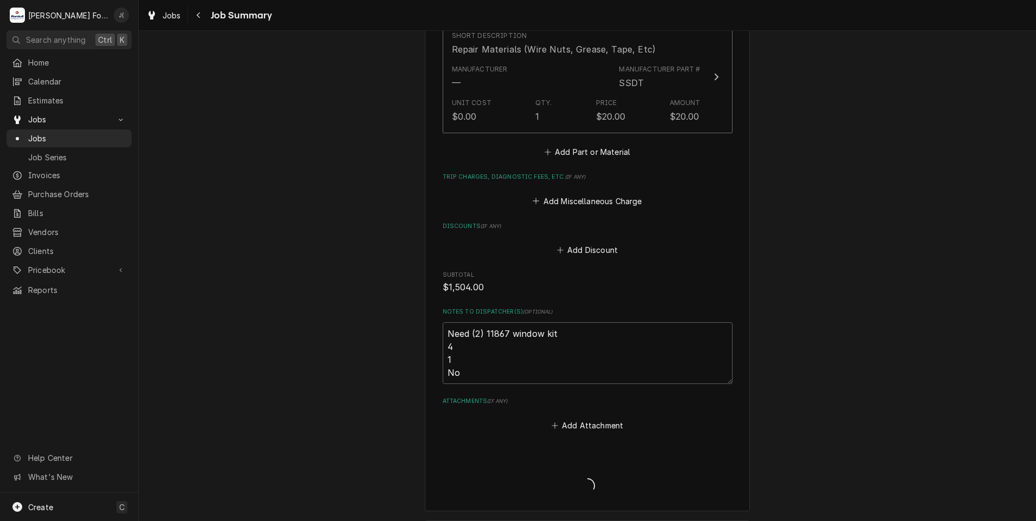
type textarea "x"
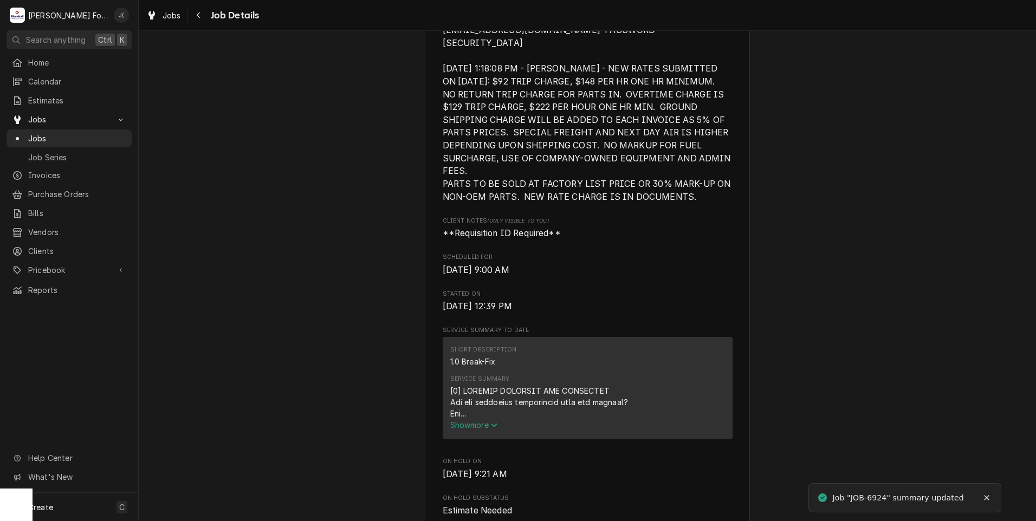
scroll to position [488, 0]
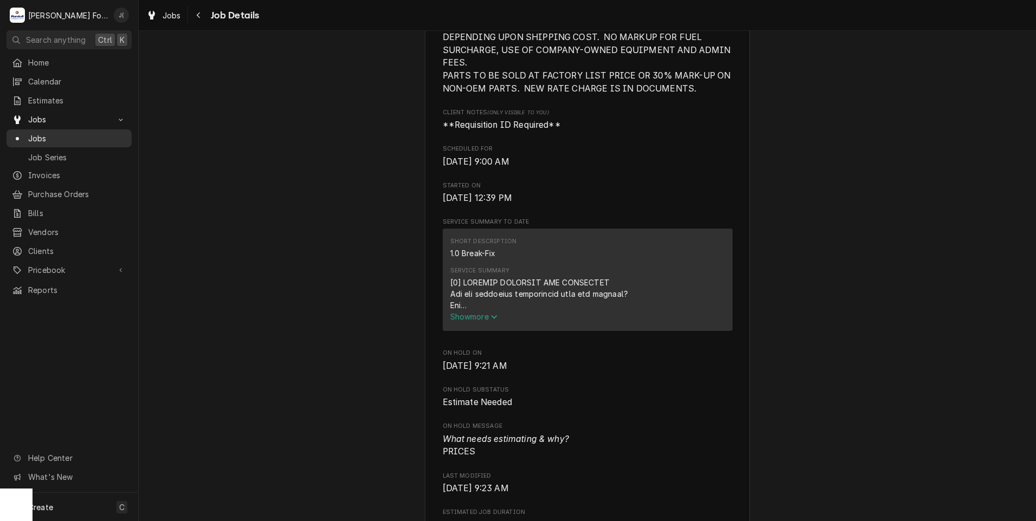
click at [67, 137] on span "Jobs" at bounding box center [77, 138] width 98 height 11
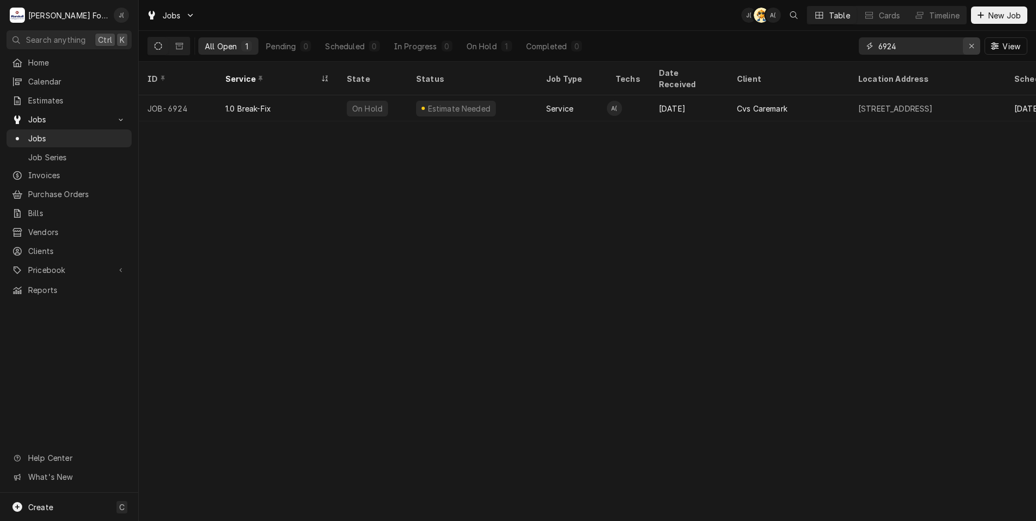
click at [975, 46] on icon "Erase input" at bounding box center [972, 46] width 6 height 8
click at [922, 41] on input "Dynamic Content Wrapper" at bounding box center [930, 45] width 102 height 17
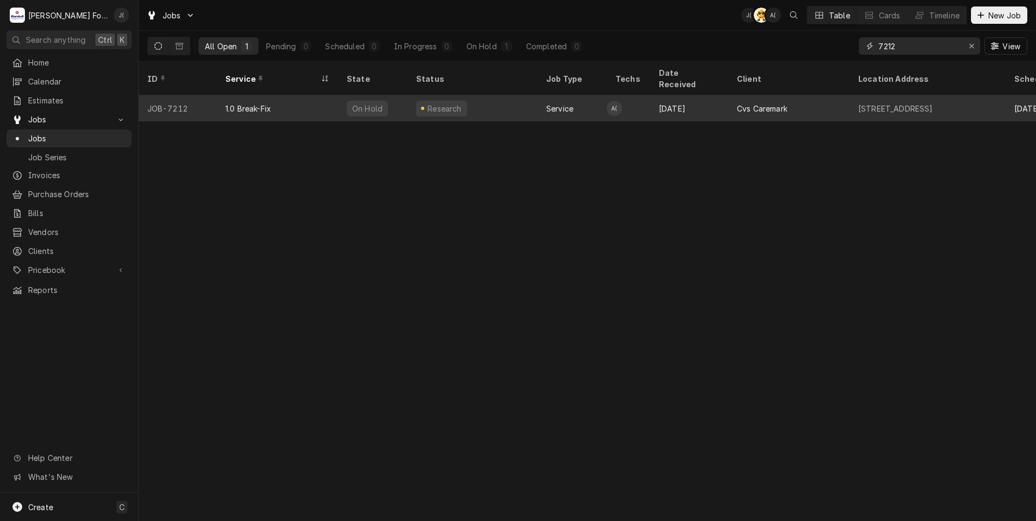
type input "7212"
click at [308, 103] on div "1.0 Break-Fix" at bounding box center [277, 108] width 121 height 26
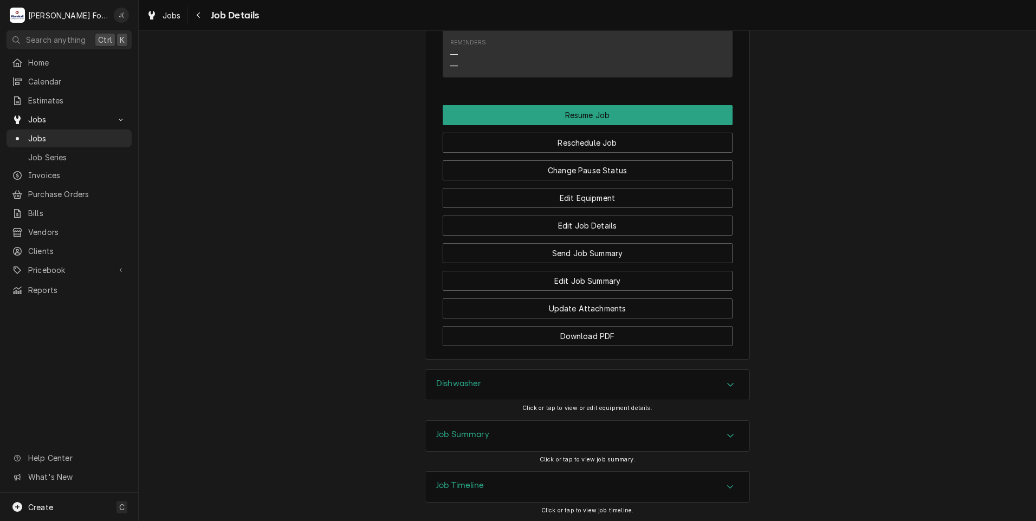
scroll to position [1469, 0]
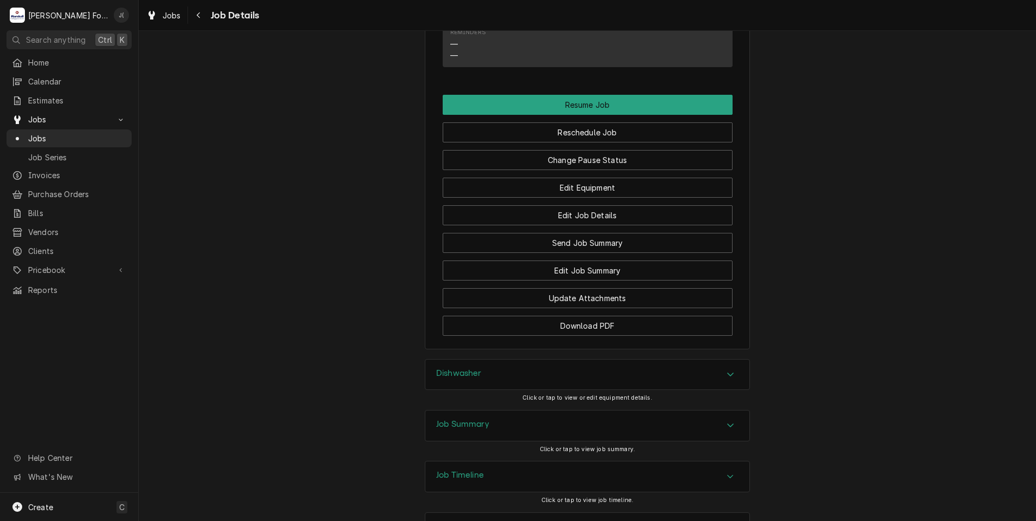
click at [460, 420] on div "Job Summary" at bounding box center [462, 426] width 53 height 13
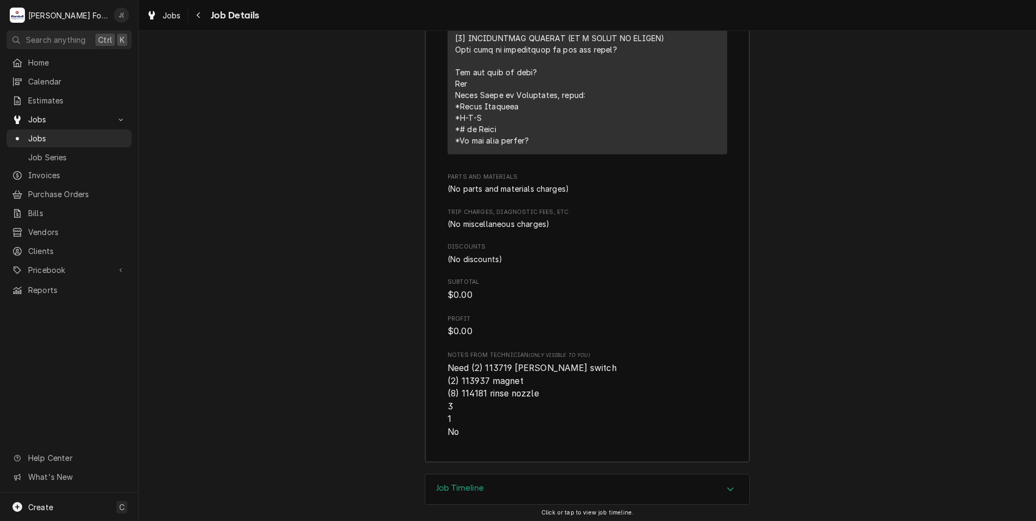
scroll to position [2348, 0]
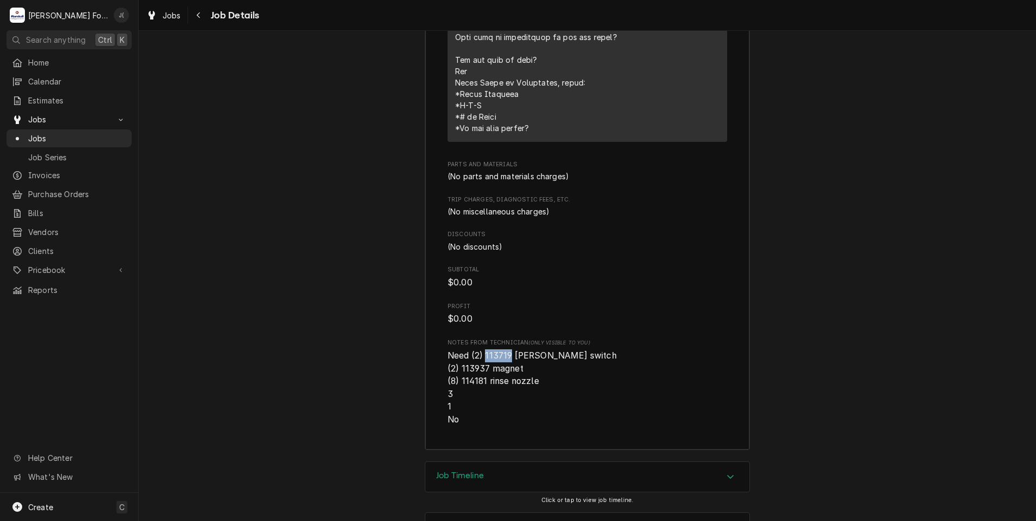
drag, startPoint x: 507, startPoint y: 313, endPoint x: 480, endPoint y: 316, distance: 27.3
click at [480, 351] on span "Need (2) 113719 [PERSON_NAME] switch (2) 113937 magnet (8) 114181 rinse nozzle …" at bounding box center [532, 388] width 169 height 74
drag, startPoint x: 480, startPoint y: 316, endPoint x: 488, endPoint y: 312, distance: 9.0
copy span "113719"
drag, startPoint x: 485, startPoint y: 326, endPoint x: 458, endPoint y: 324, distance: 27.2
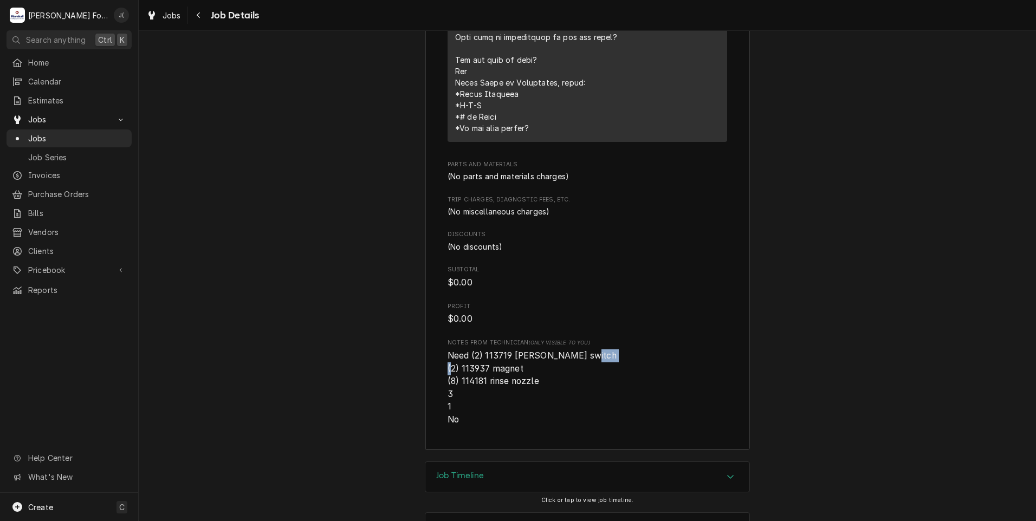
click at [458, 351] on span "Need (2) 113719 [PERSON_NAME] switch (2) 113937 magnet (8) 114181 rinse nozzle …" at bounding box center [532, 388] width 169 height 74
drag, startPoint x: 458, startPoint y: 324, endPoint x: 466, endPoint y: 326, distance: 8.4
copy span "113937"
drag, startPoint x: 483, startPoint y: 337, endPoint x: 456, endPoint y: 338, distance: 26.6
click at [456, 351] on span "Need (2) 113719 [PERSON_NAME] switch (2) 113937 magnet (8) 114181 rinse nozzle …" at bounding box center [532, 388] width 169 height 74
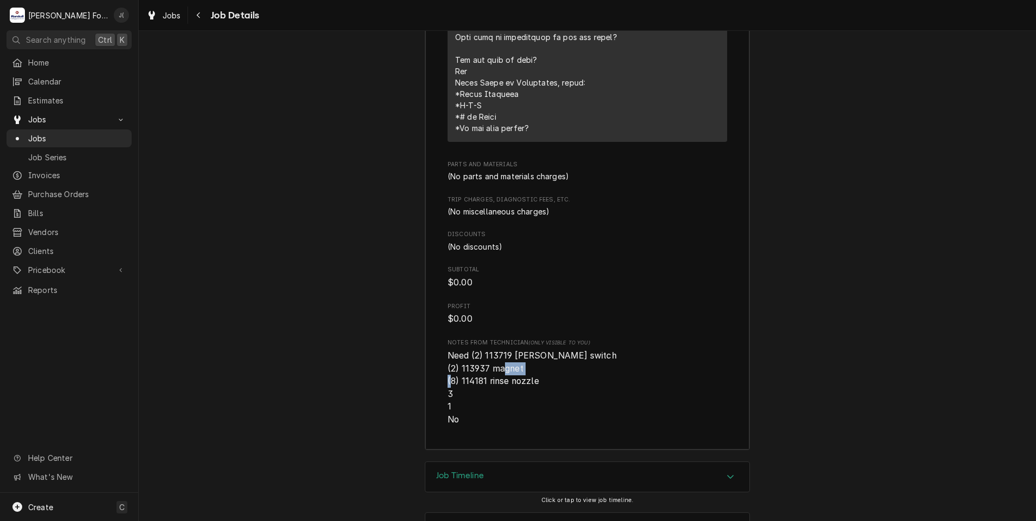
copy span "114181"
click at [30, 134] on span "Jobs" at bounding box center [77, 138] width 98 height 11
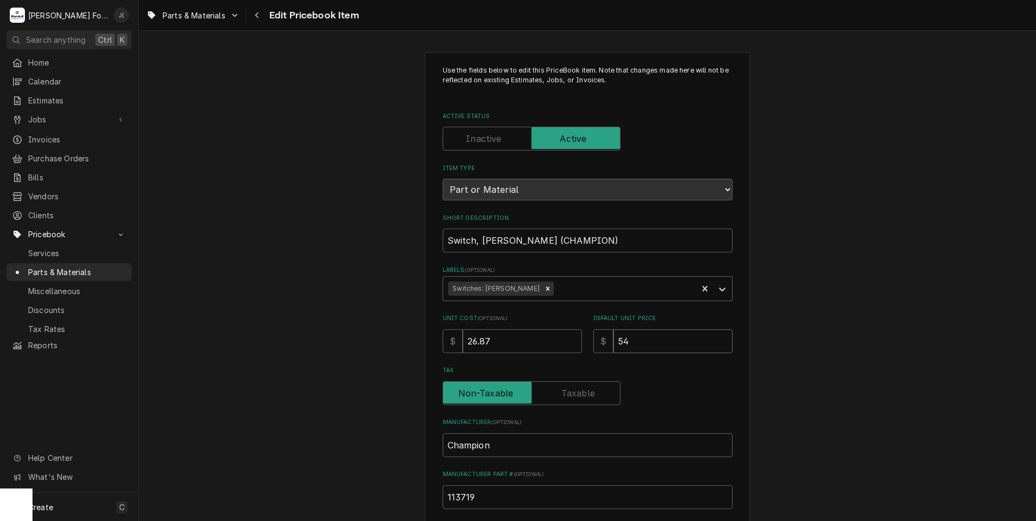
drag, startPoint x: 653, startPoint y: 341, endPoint x: 522, endPoint y: 317, distance: 133.4
click at [599, 340] on div "$ 54" at bounding box center [662, 342] width 139 height 24
type textarea "x"
type input "5"
type textarea "x"
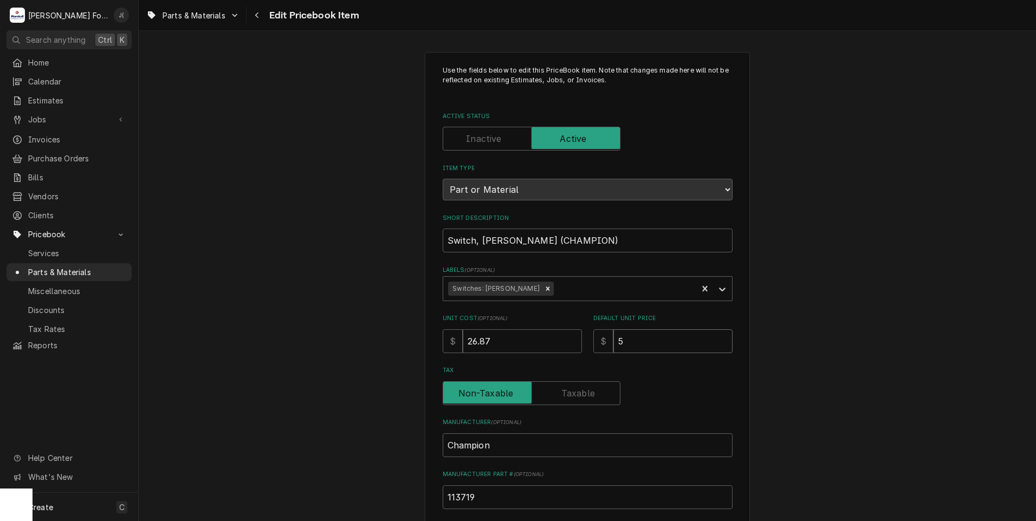
type input "58"
type textarea "x"
type input "58.0"
type textarea "x"
type input "58.00"
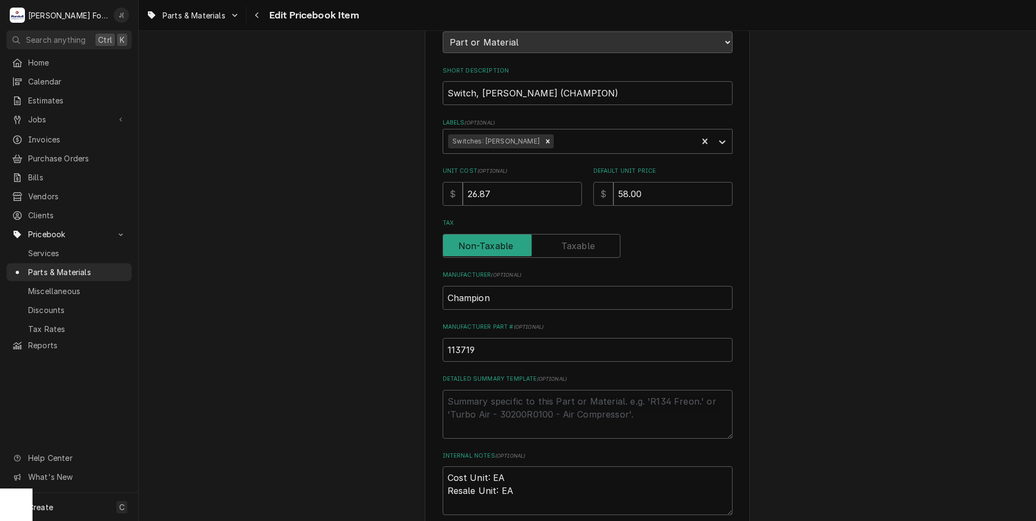
scroll to position [334, 0]
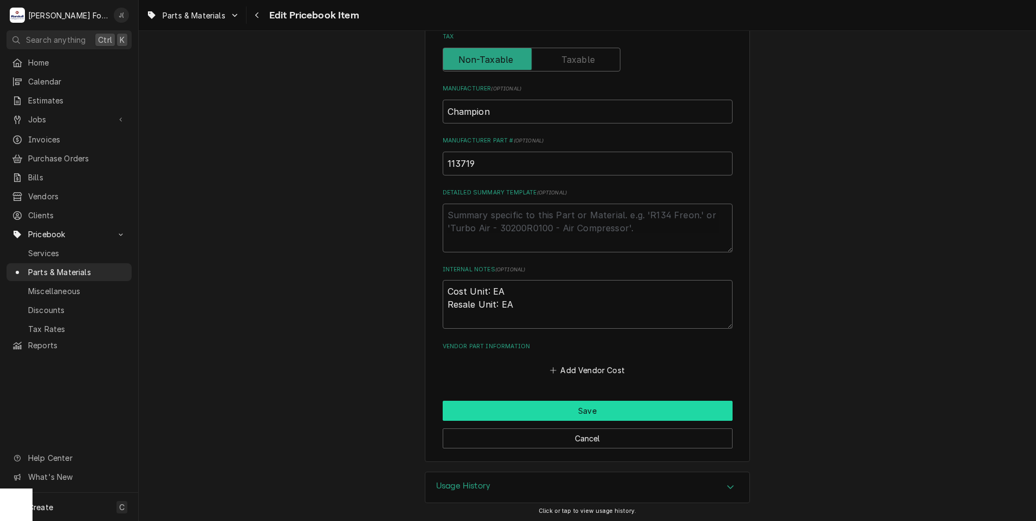
click at [559, 411] on button "Save" at bounding box center [588, 411] width 290 height 20
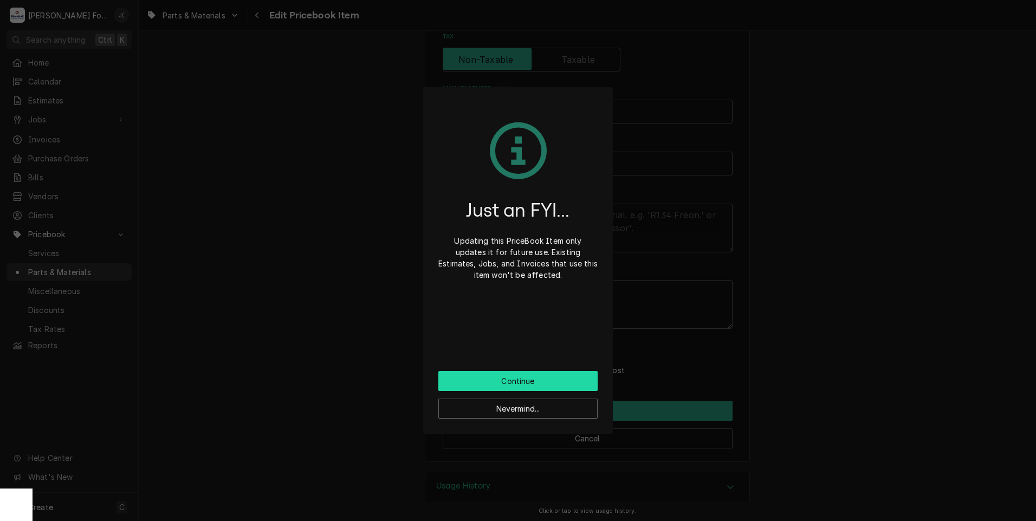
click at [485, 382] on button "Continue" at bounding box center [517, 381] width 159 height 20
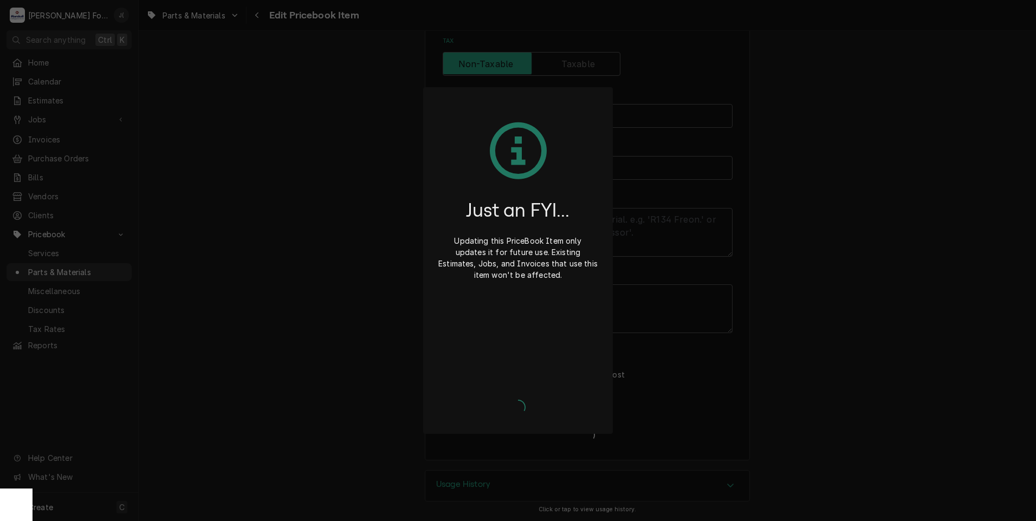
scroll to position [328, 0]
type textarea "x"
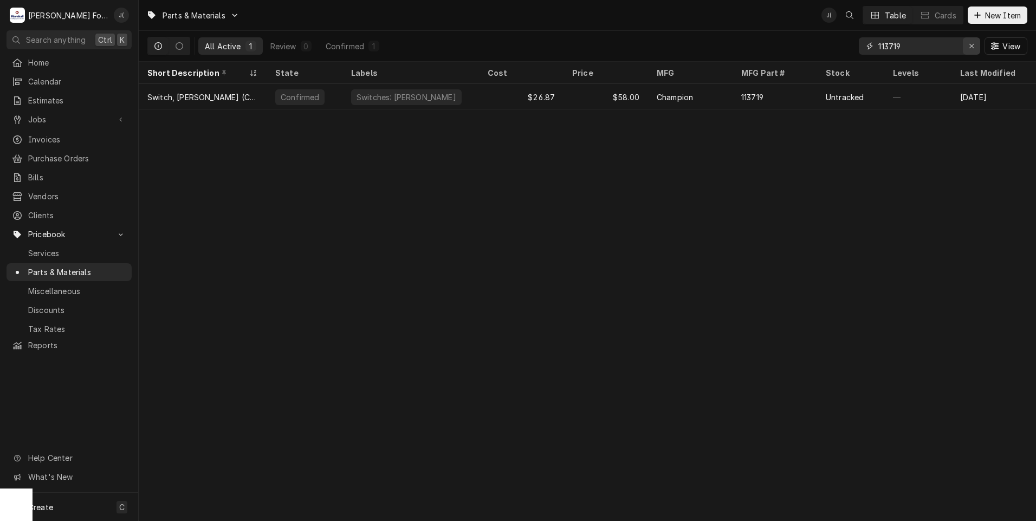
click at [973, 48] on icon "Erase input" at bounding box center [972, 46] width 6 height 8
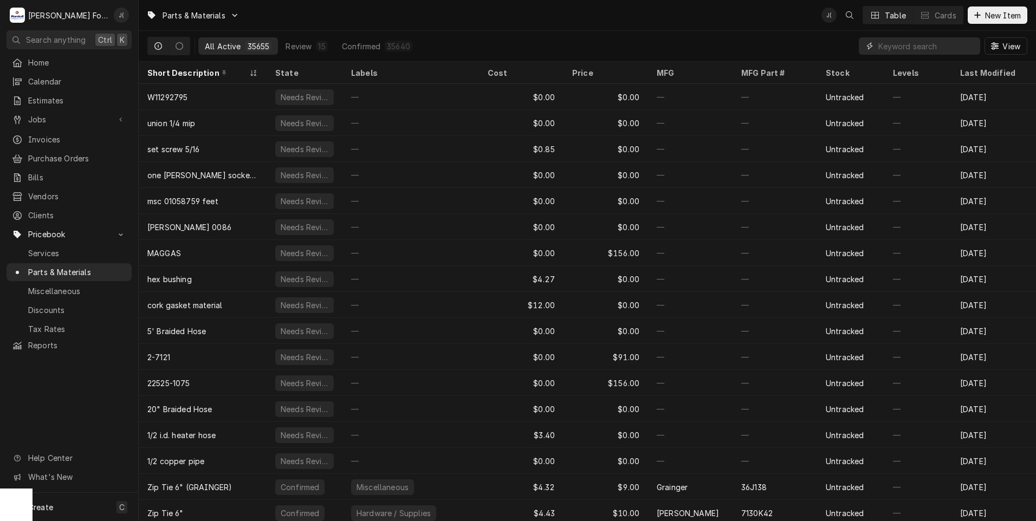
paste input "113937"
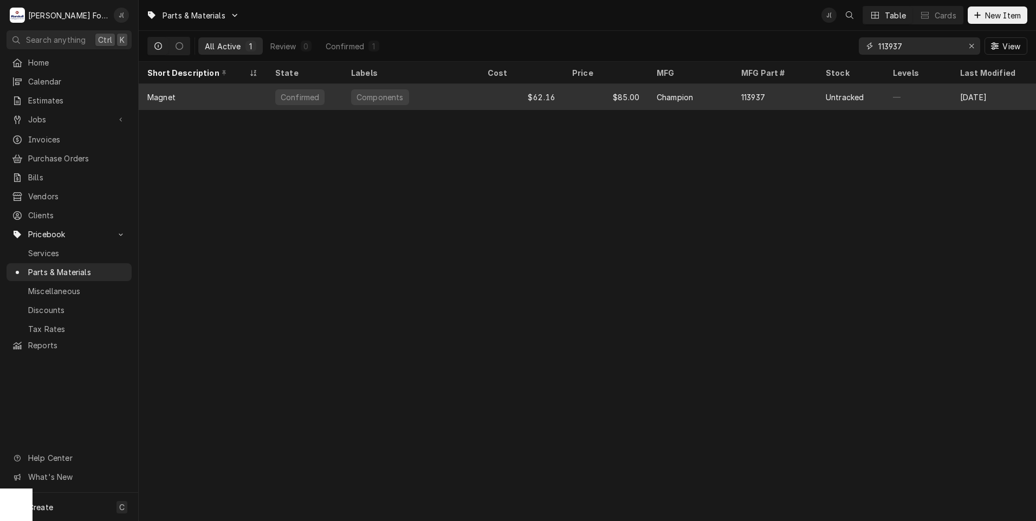
type input "113937"
click at [250, 97] on div "Magnet" at bounding box center [203, 97] width 128 height 26
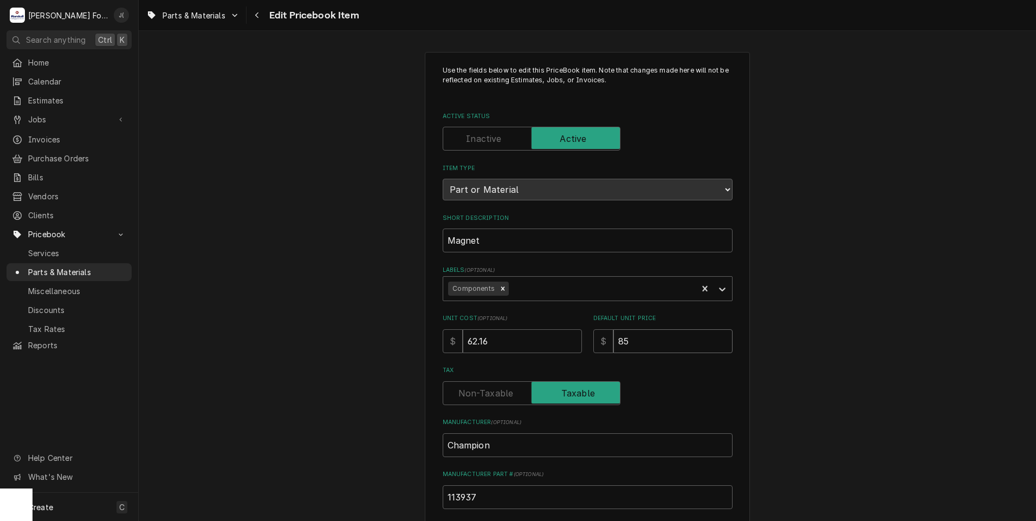
drag, startPoint x: 660, startPoint y: 340, endPoint x: 270, endPoint y: 292, distance: 392.7
click at [351, 304] on div "Use the fields below to edit this PriceBook item. Note that changes made here w…" at bounding box center [588, 424] width 898 height 764
type textarea "x"
type input "9"
type textarea "x"
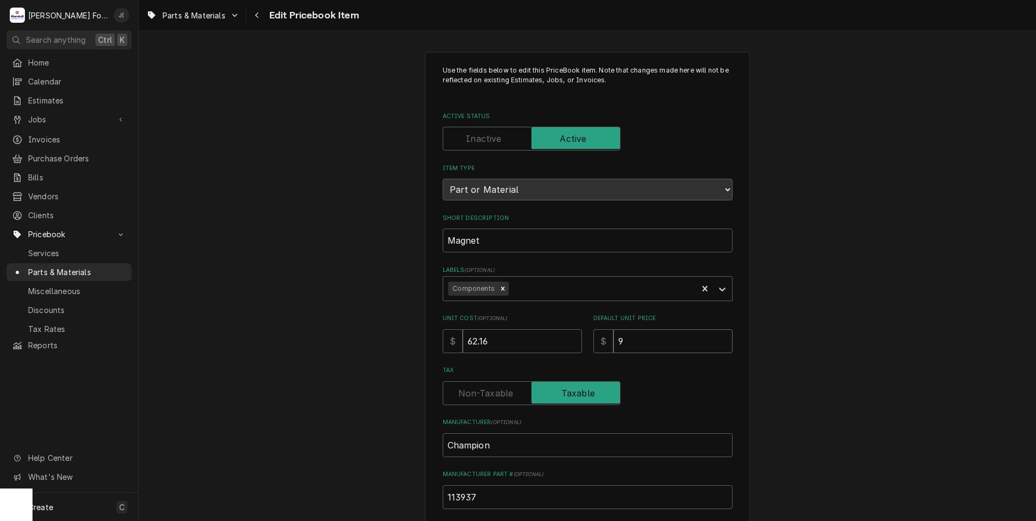
type input "90"
type textarea "x"
type input "90.0"
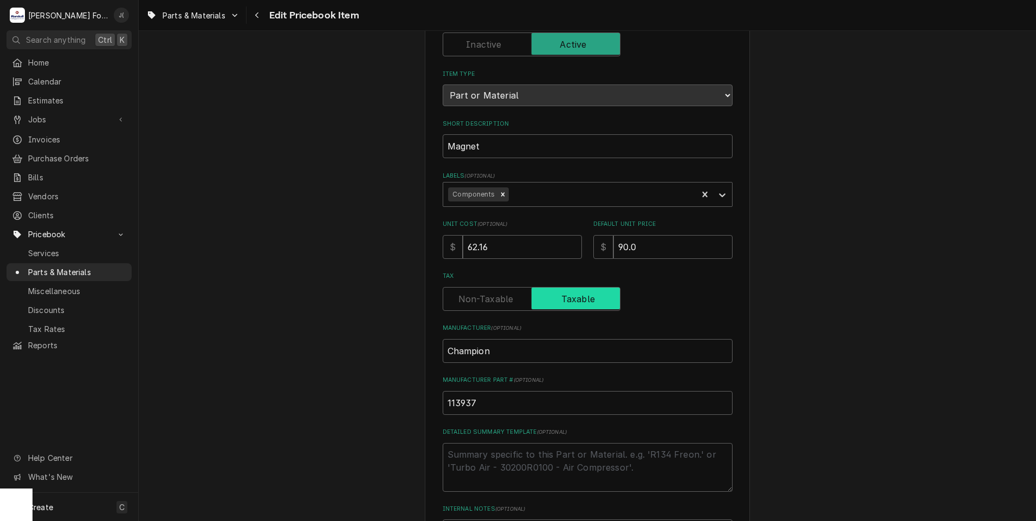
scroll to position [325, 0]
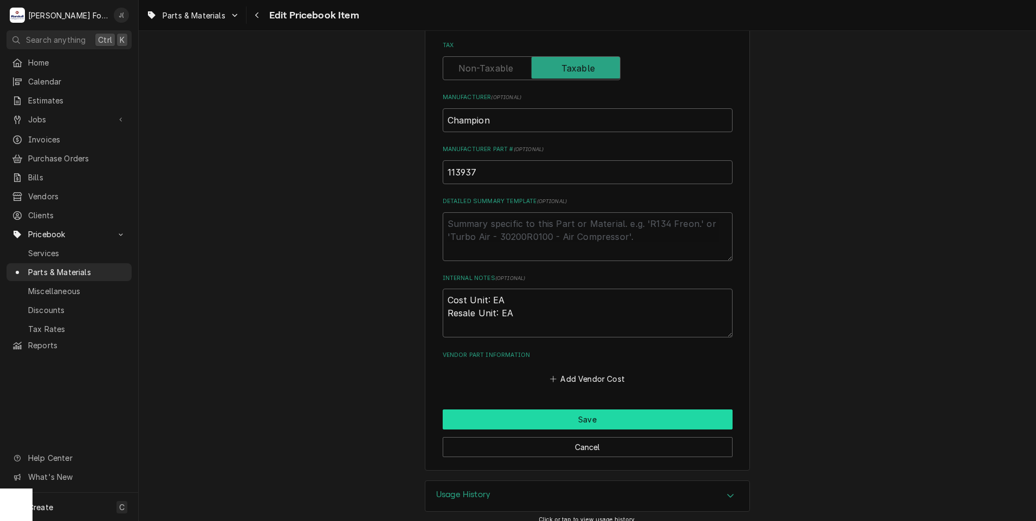
click at [469, 415] on button "Save" at bounding box center [588, 420] width 290 height 20
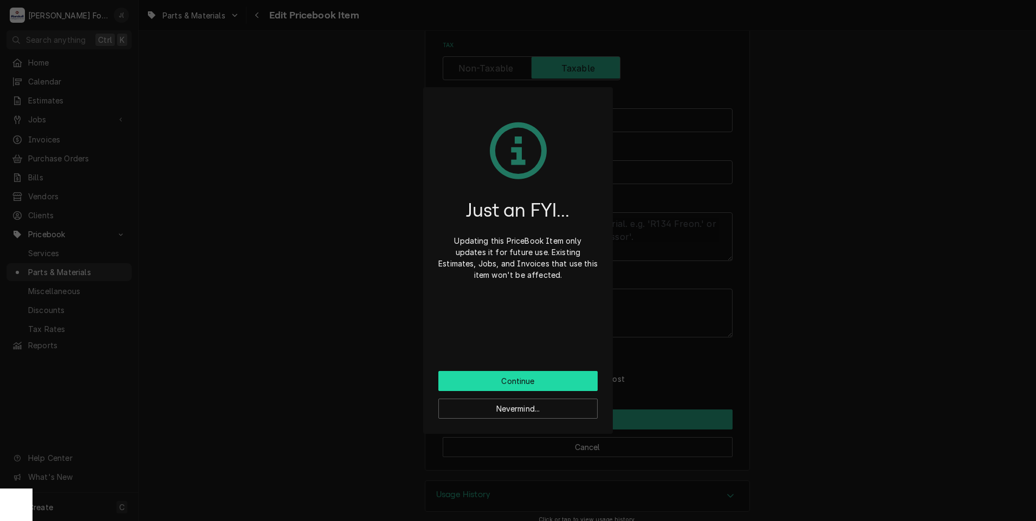
drag, startPoint x: 476, startPoint y: 380, endPoint x: 435, endPoint y: 379, distance: 40.7
click at [476, 381] on button "Continue" at bounding box center [517, 381] width 159 height 20
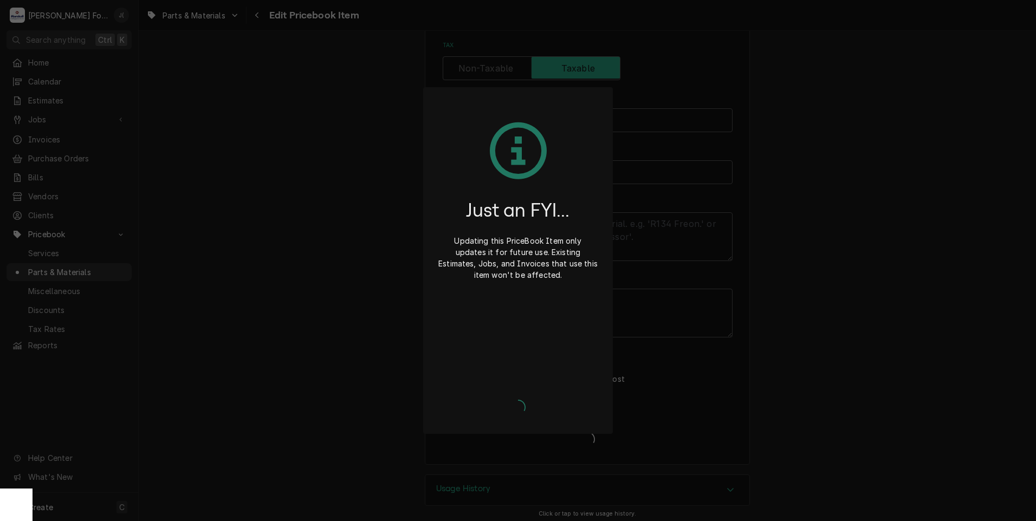
type textarea "x"
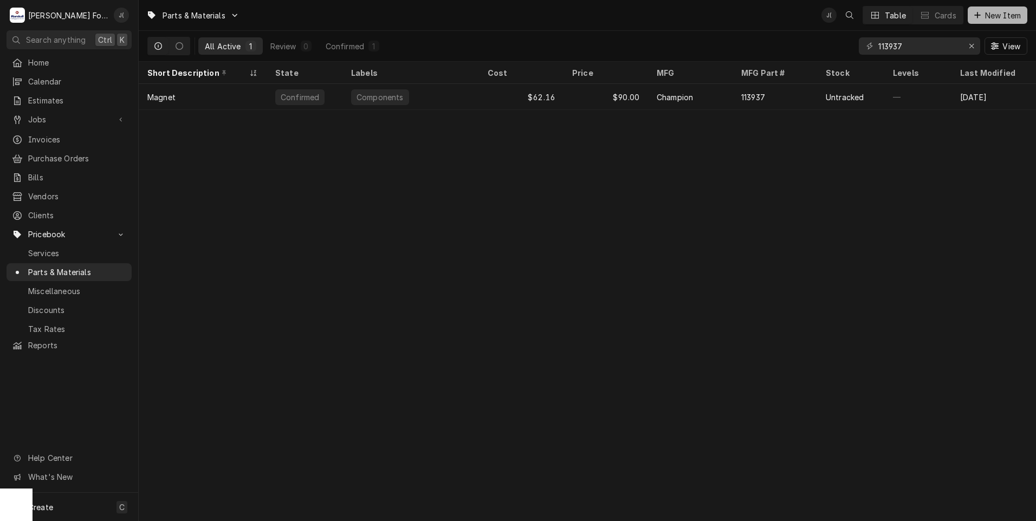
click at [1001, 12] on span "New Item" at bounding box center [1003, 15] width 40 height 11
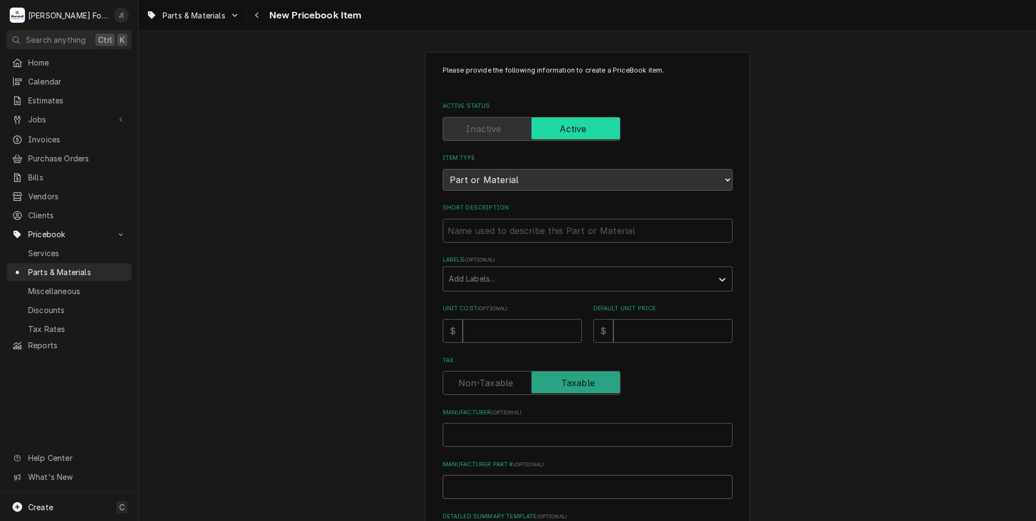
click at [474, 488] on input "Manufacturer Part # ( optional )" at bounding box center [588, 487] width 290 height 24
paste input "114181"
type textarea "x"
type input "114181"
click at [483, 428] on input "Manufacturer ( optional )" at bounding box center [588, 435] width 290 height 24
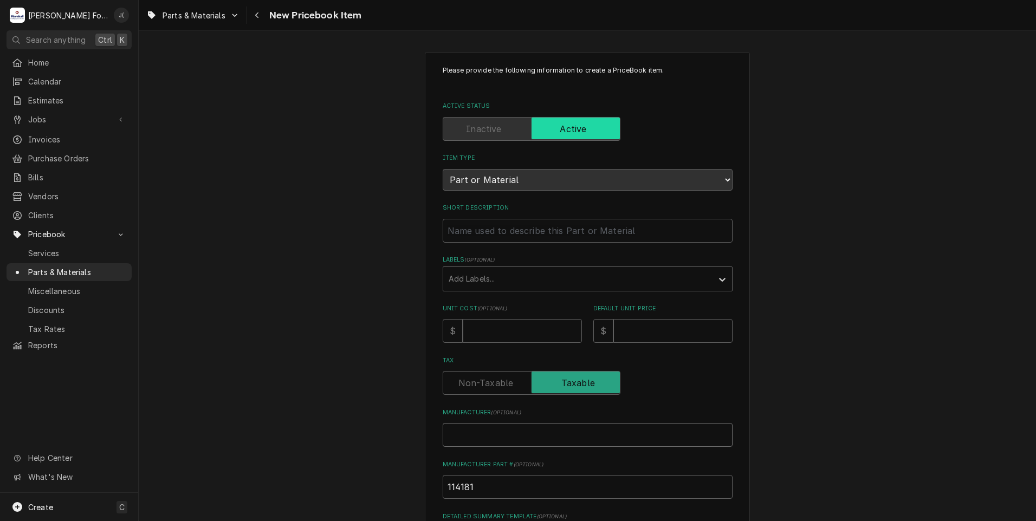
type textarea "x"
type input "C"
type textarea "x"
type input "CH"
type textarea "x"
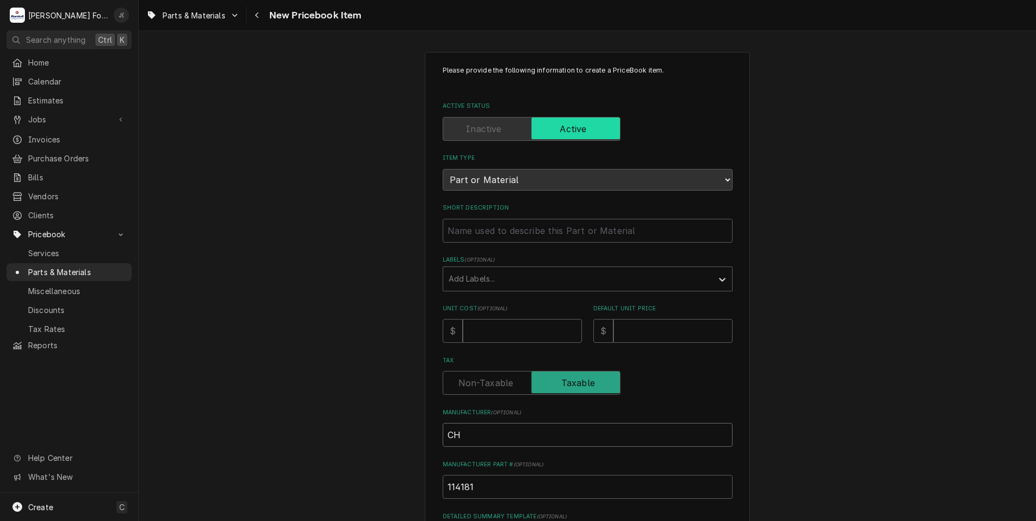
type input "CHA"
type textarea "x"
type input "CHAM"
type textarea "x"
type input "CHAMP"
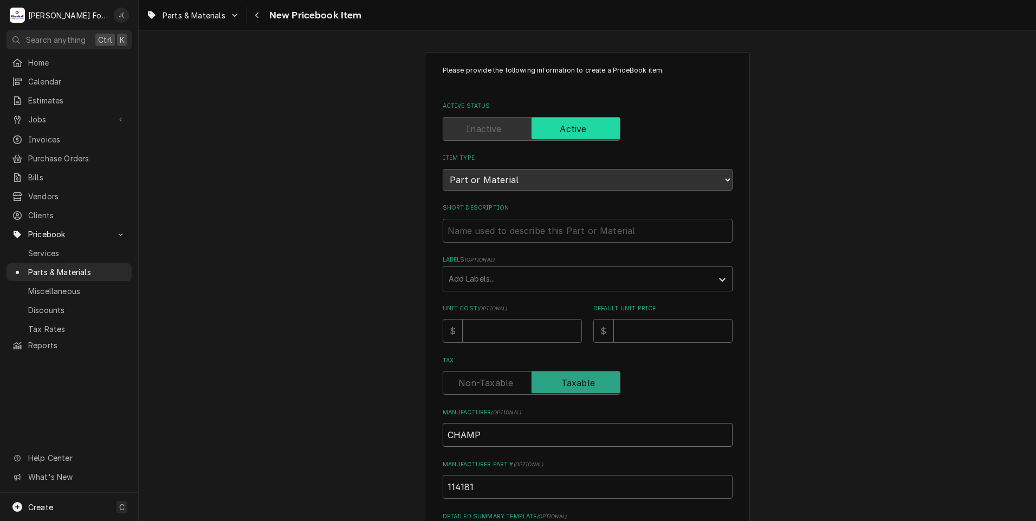
type textarea "x"
type input "CHAMPI"
type textarea "x"
type input "CHAMPIO"
type textarea "x"
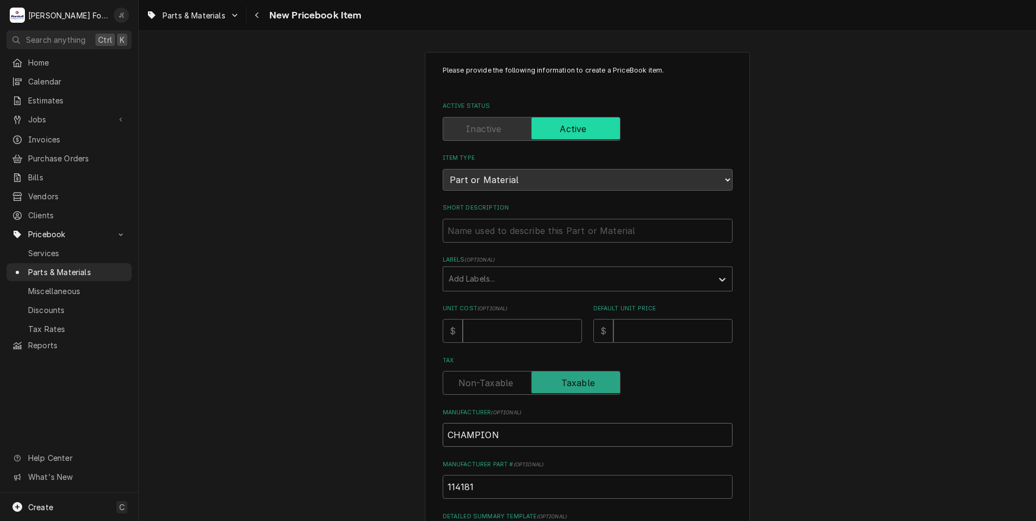
type input "CHAMPION"
click at [487, 232] on input "Short Description" at bounding box center [588, 231] width 290 height 24
paste input "NOZZLE, 1/8" NPT"
type textarea "x"
type input "NOZZLE, 1/8" NPT"
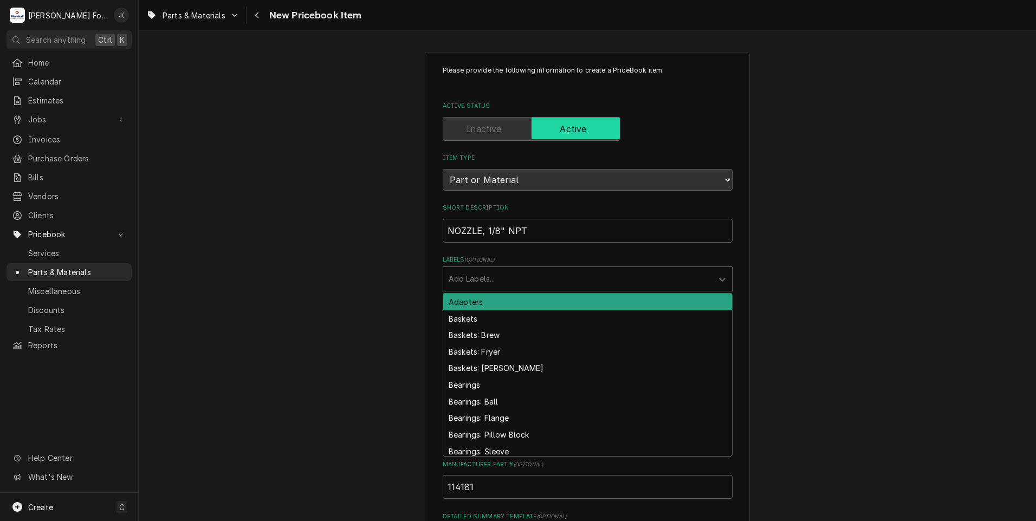
click at [483, 278] on div "Labels" at bounding box center [578, 279] width 259 height 20
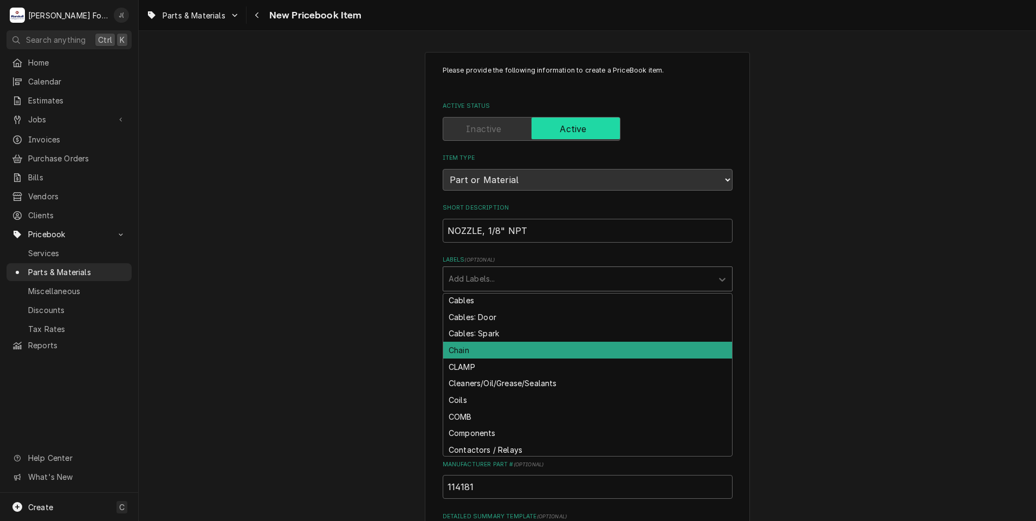
scroll to position [705, 0]
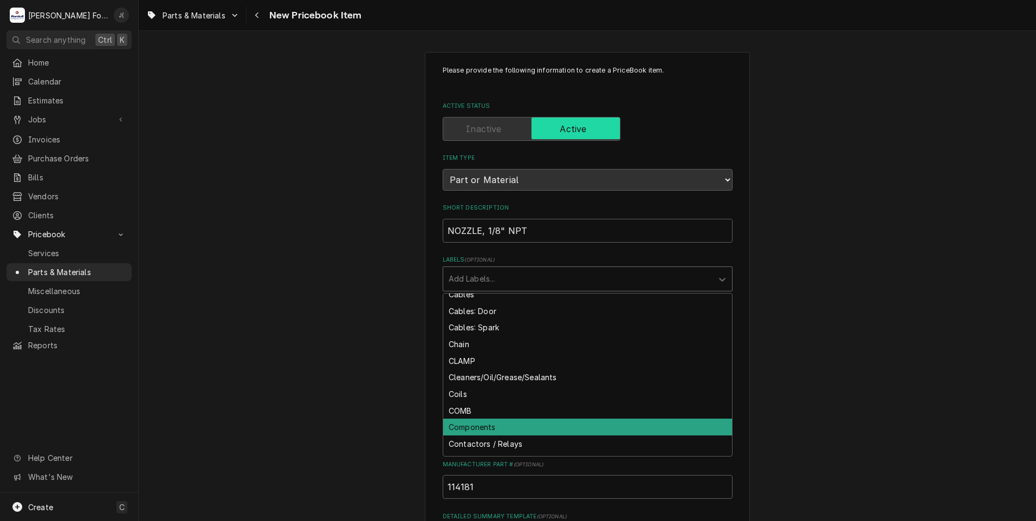
click at [482, 427] on div "Components" at bounding box center [587, 427] width 289 height 17
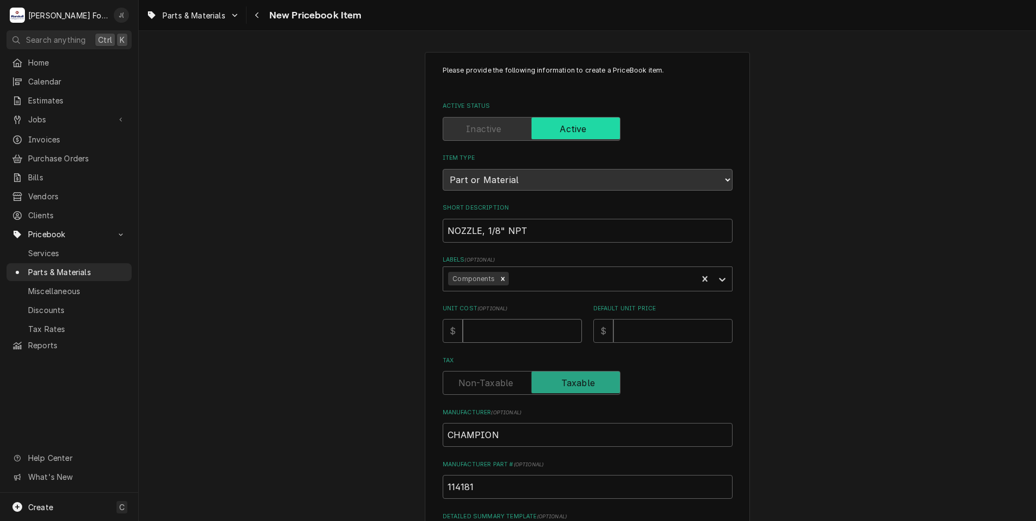
click at [546, 337] on input "Unit Cost ( optional )" at bounding box center [522, 331] width 119 height 24
type textarea "x"
type input "6"
type textarea "x"
type input "64"
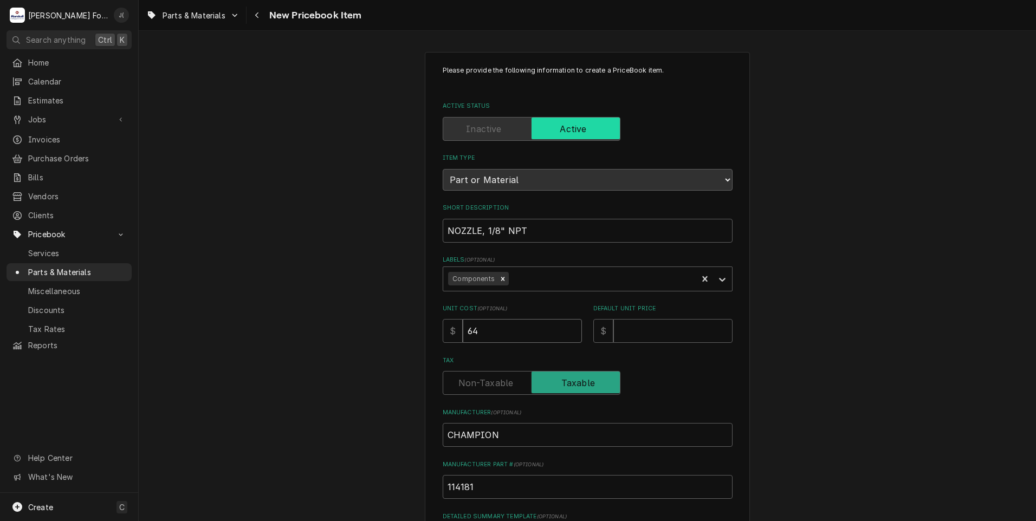
type textarea "x"
type input "64.5"
type textarea "x"
type input "64.56"
type textarea "x"
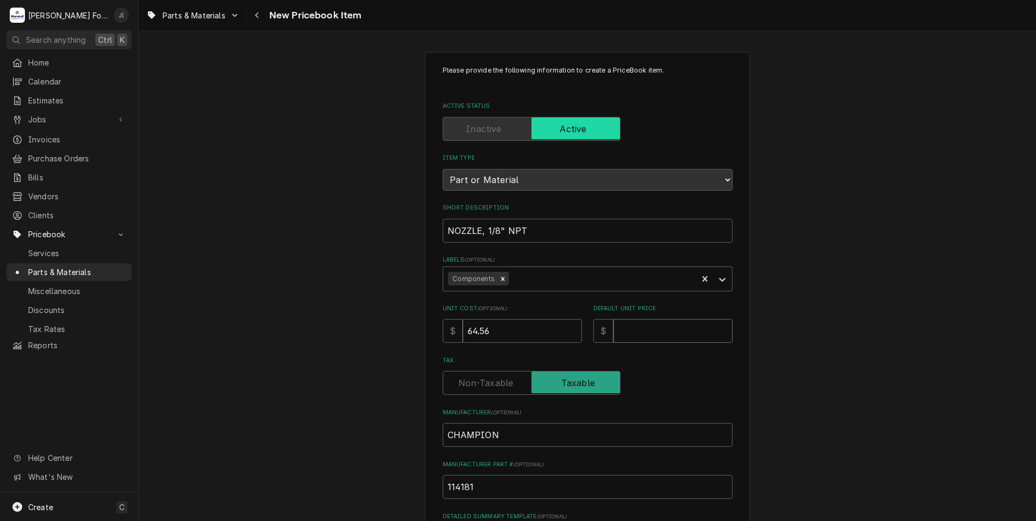
type input "8"
type textarea "x"
type input "88"
type textarea "x"
type input "88.0"
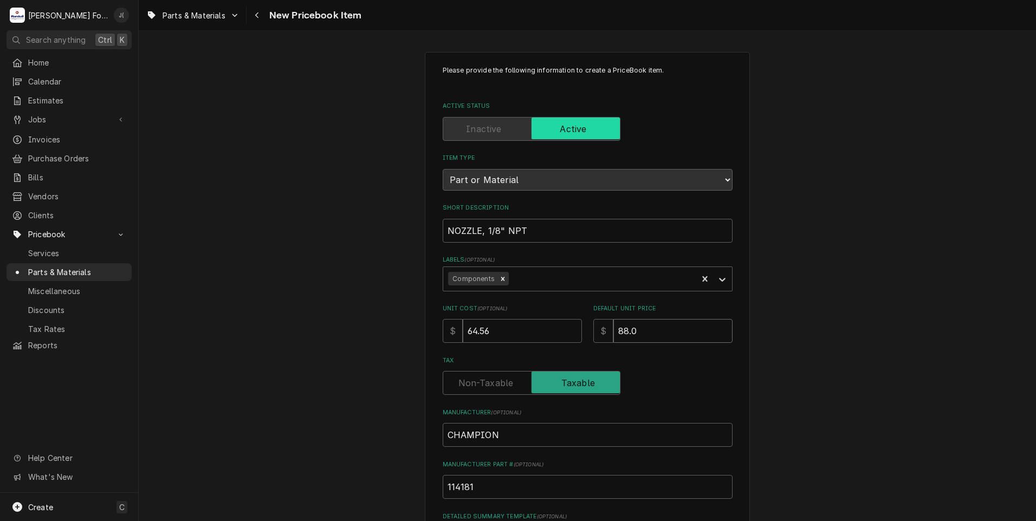
type textarea "x"
type input "88.00"
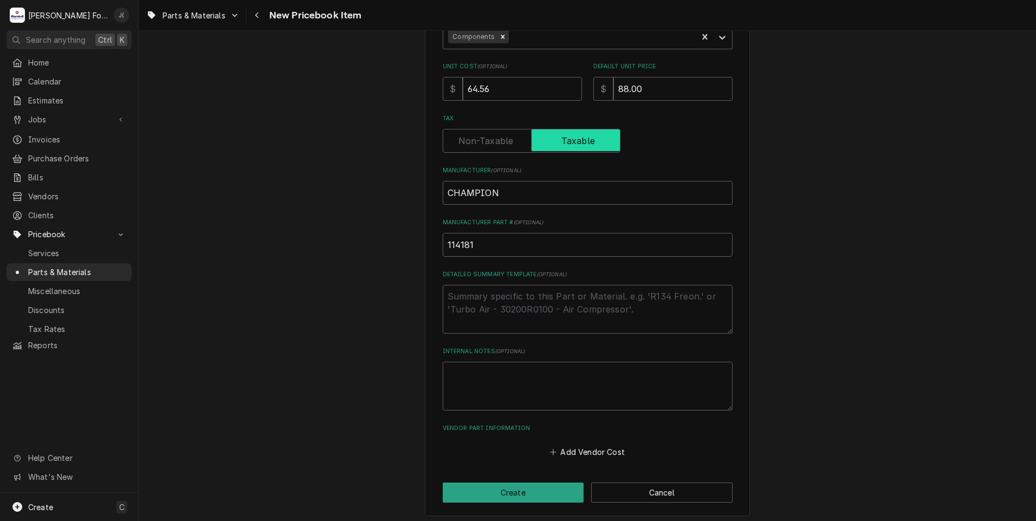
scroll to position [246, 0]
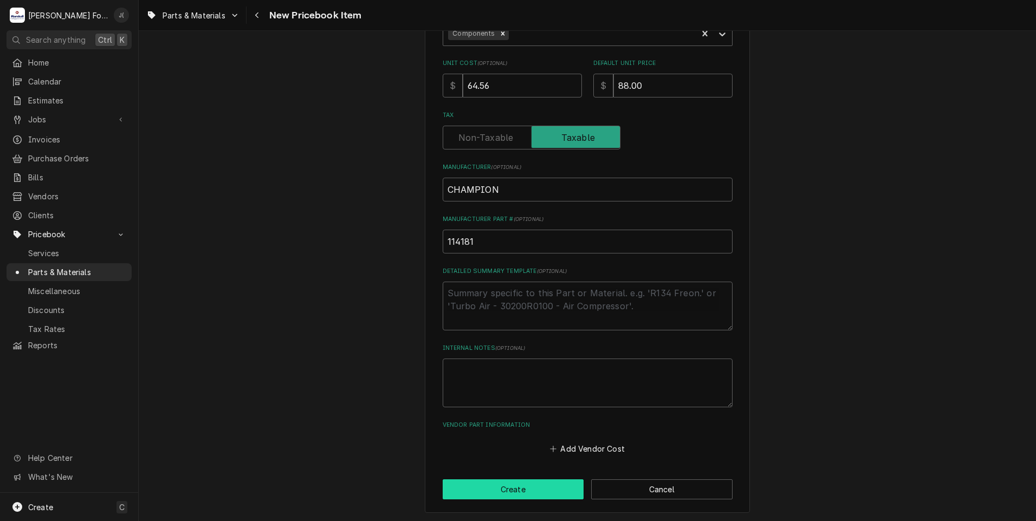
click at [522, 495] on button "Create" at bounding box center [513, 490] width 141 height 20
type textarea "x"
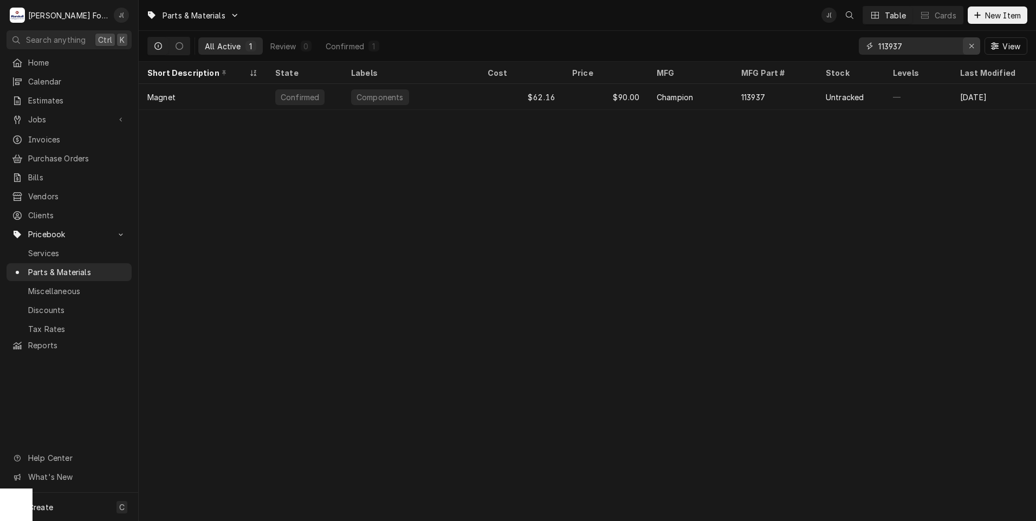
click at [972, 48] on icon "Erase input" at bounding box center [972, 46] width 6 height 8
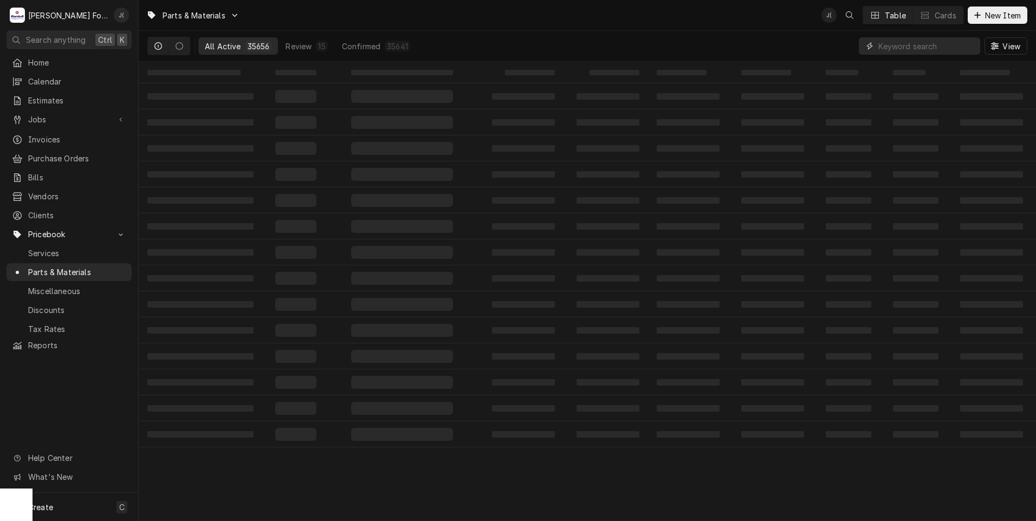
paste input "59154452"
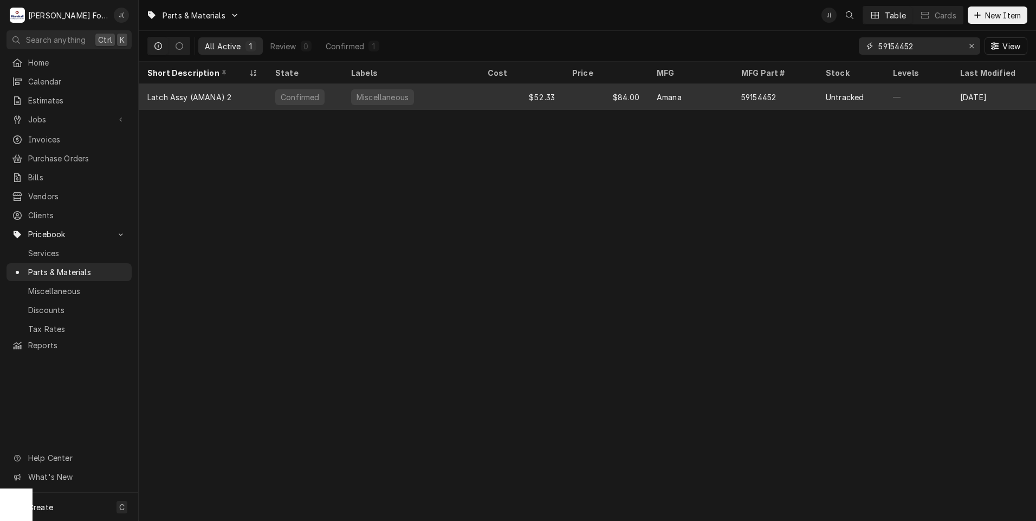
type input "59154452"
click at [489, 100] on div "$52.33" at bounding box center [521, 97] width 85 height 26
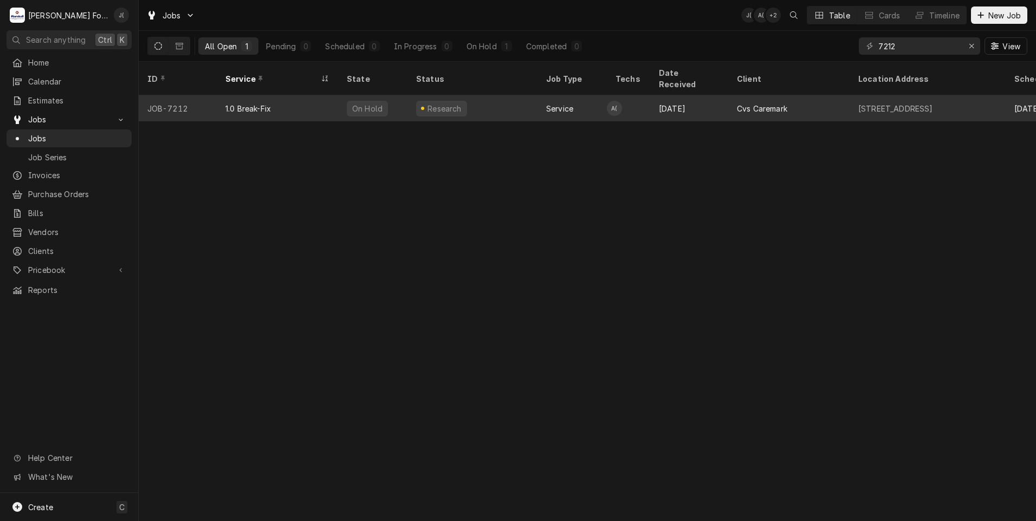
click at [513, 95] on div "Research" at bounding box center [473, 108] width 130 height 26
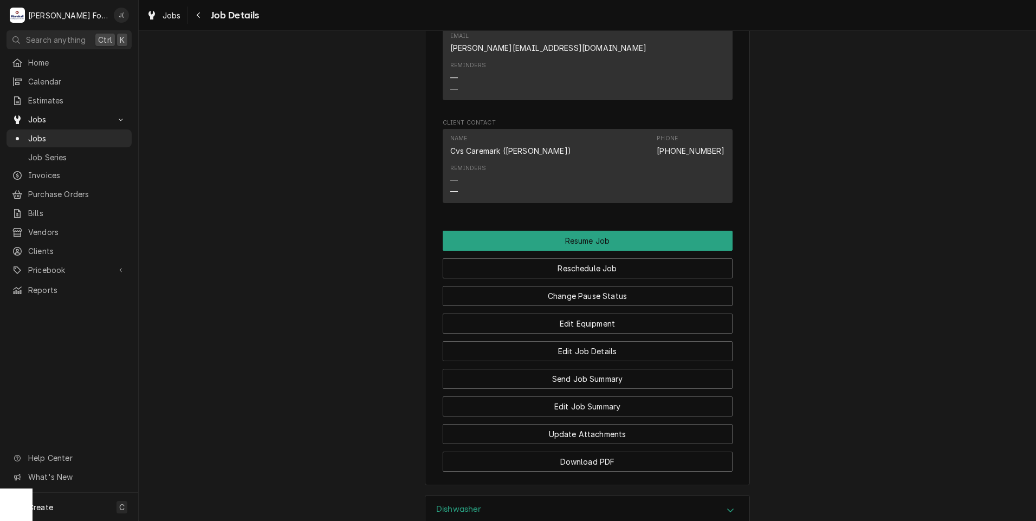
scroll to position [1463, 0]
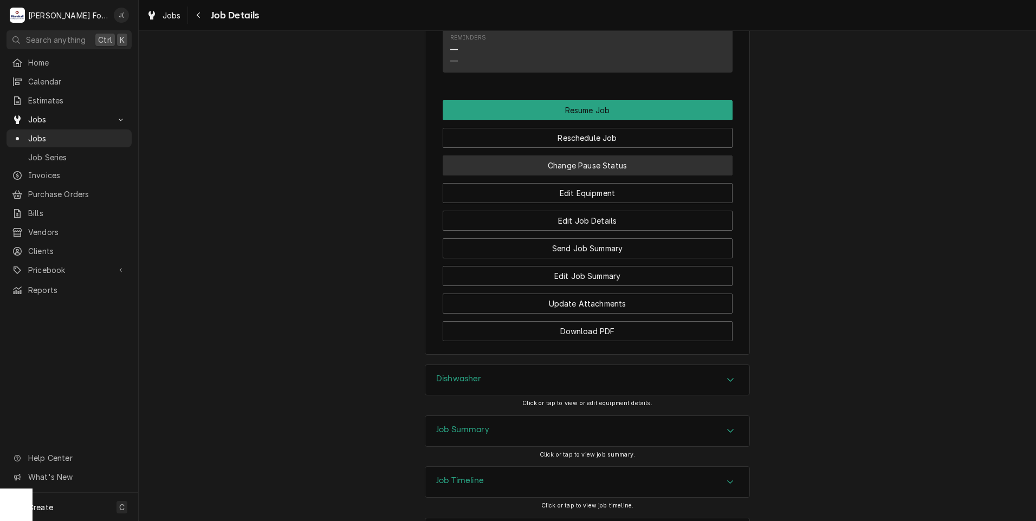
click at [606, 156] on button "Change Pause Status" at bounding box center [588, 166] width 290 height 20
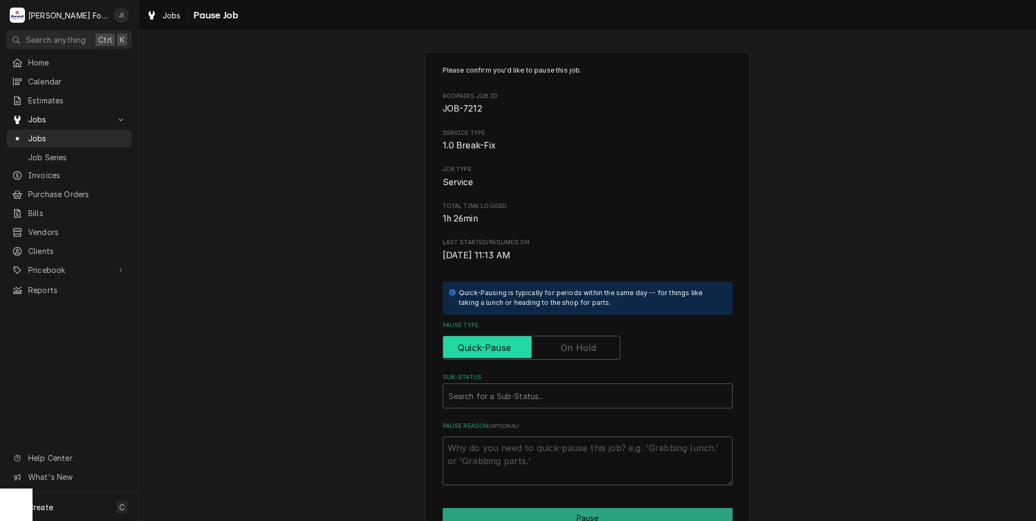
click at [552, 349] on input "Pause Type" at bounding box center [532, 348] width 168 height 24
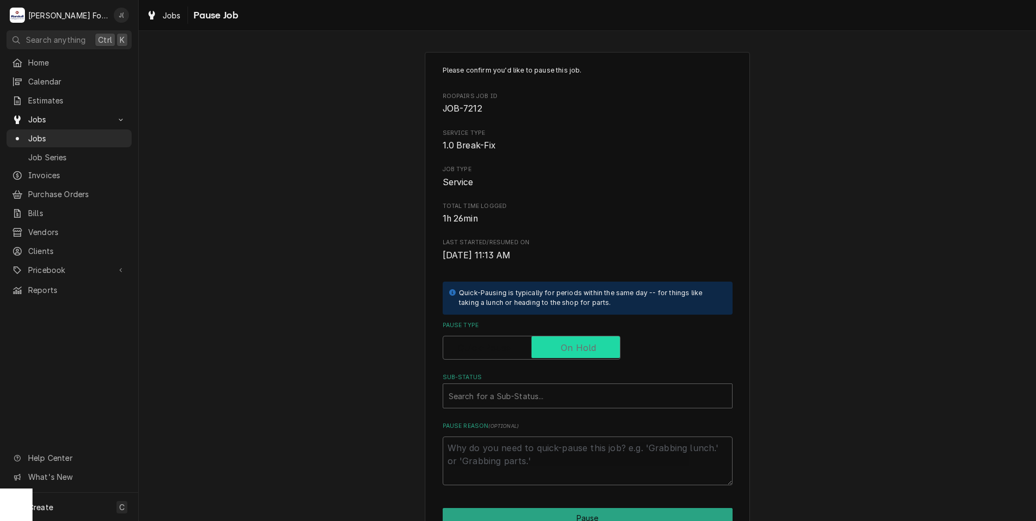
checkbox input "true"
drag, startPoint x: 543, startPoint y: 404, endPoint x: 535, endPoint y: 401, distance: 8.6
click at [543, 404] on div "Sub-Status" at bounding box center [588, 396] width 278 height 20
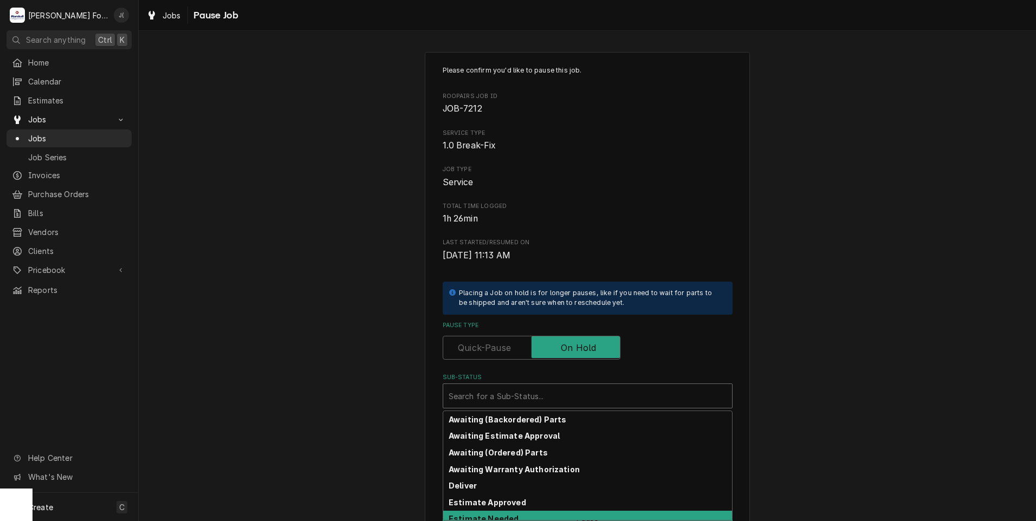
click at [484, 514] on div "Estimate Needed" at bounding box center [587, 519] width 289 height 17
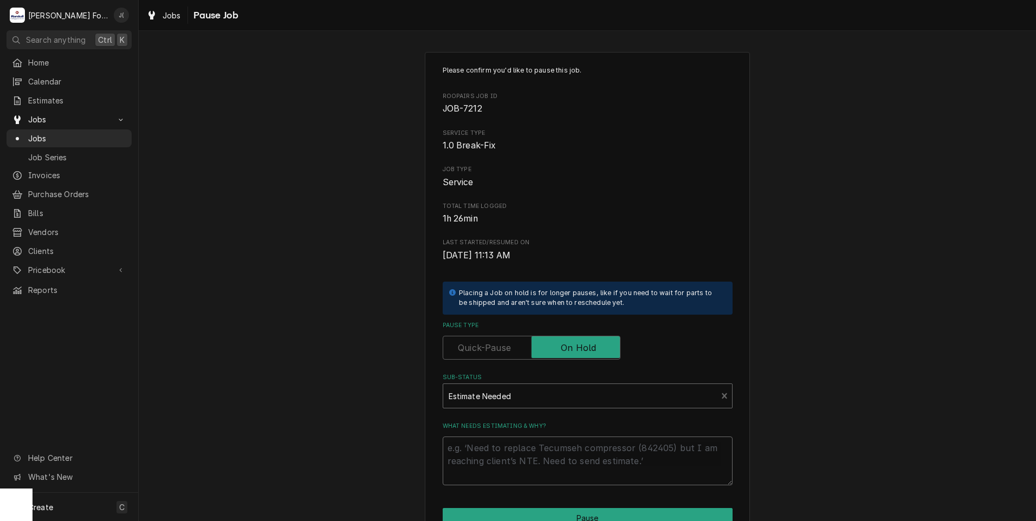
click at [492, 451] on textarea "What needs estimating & why?" at bounding box center [588, 461] width 290 height 49
type textarea "x"
type textarea "P"
type textarea "x"
type textarea "PR"
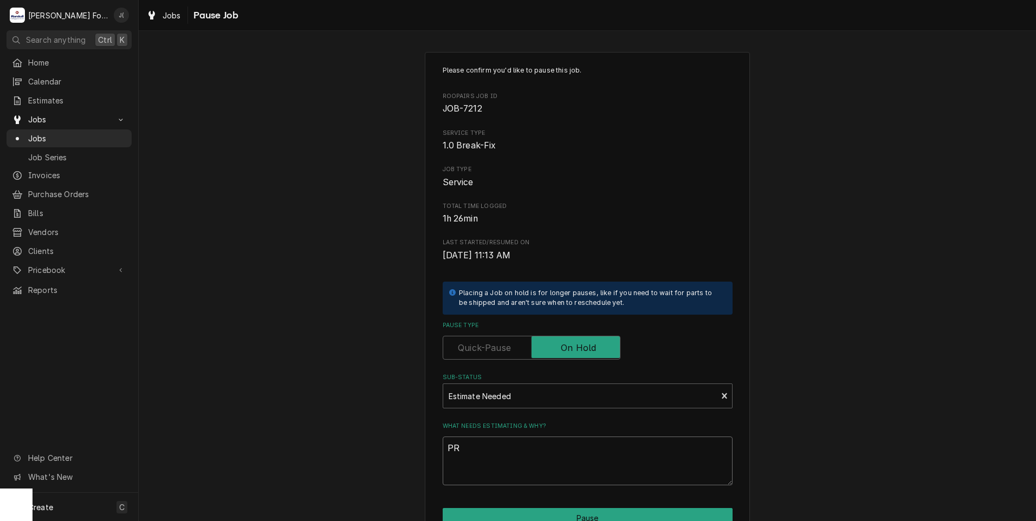
type textarea "x"
type textarea "PRI"
type textarea "x"
type textarea "PRIC"
type textarea "x"
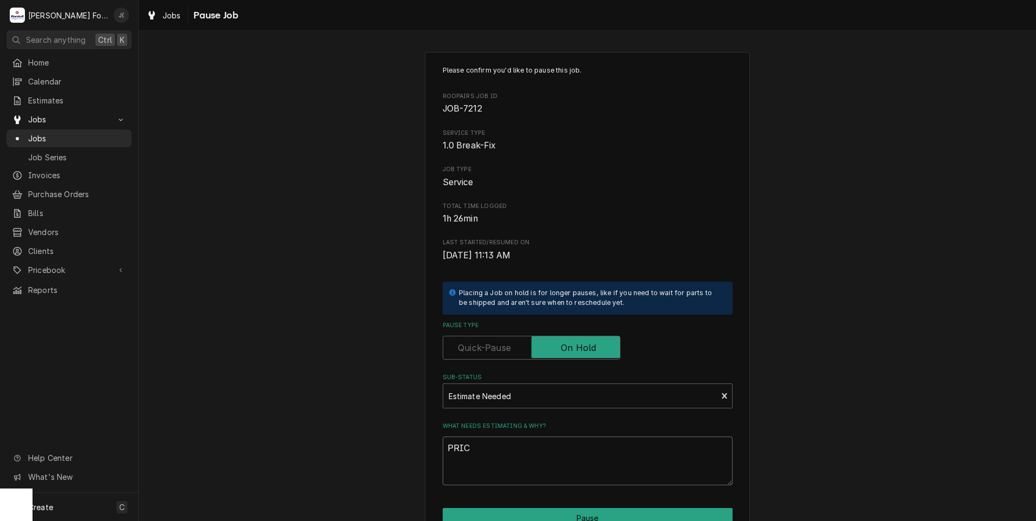
type textarea "PRICE"
type textarea "x"
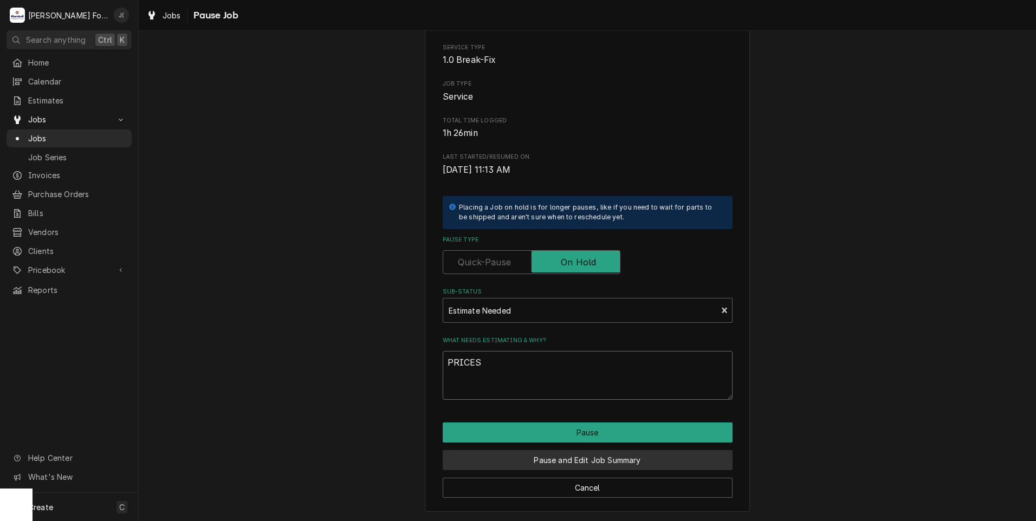
type textarea "PRICES"
click at [485, 455] on button "Pause and Edit Job Summary" at bounding box center [588, 460] width 290 height 20
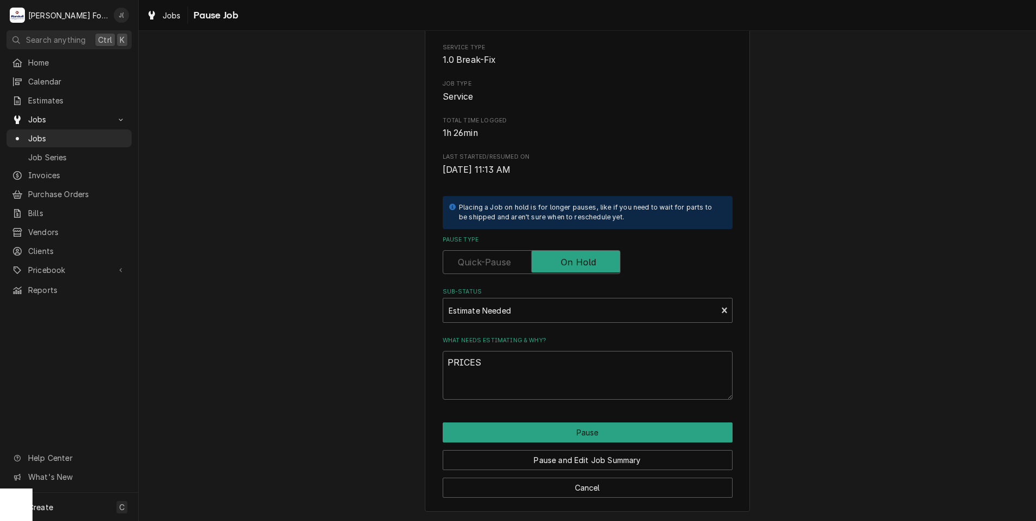
type textarea "x"
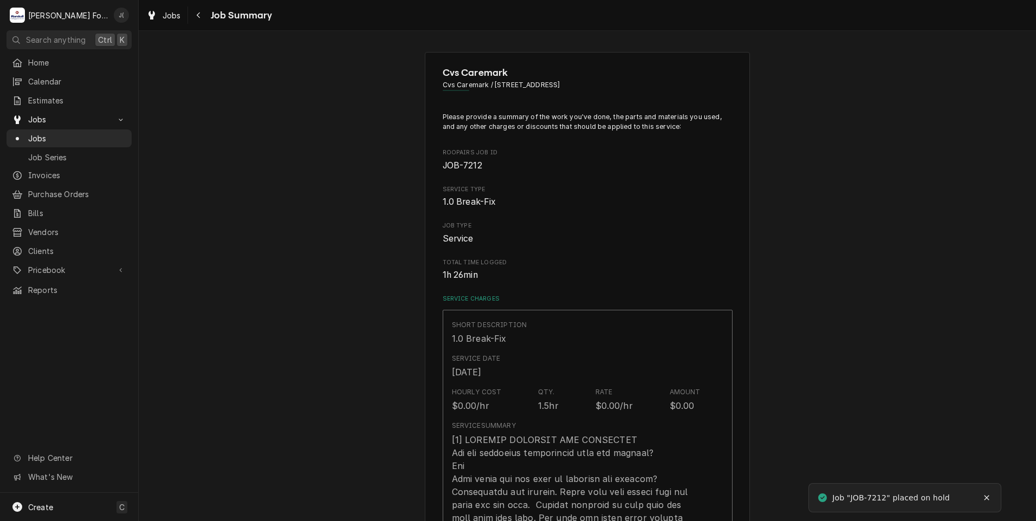
type textarea "x"
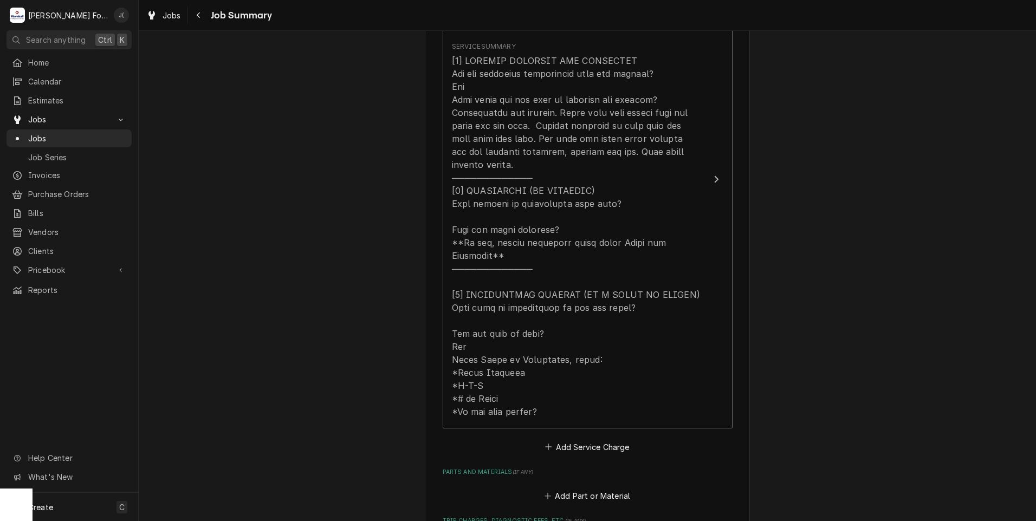
scroll to position [650, 0]
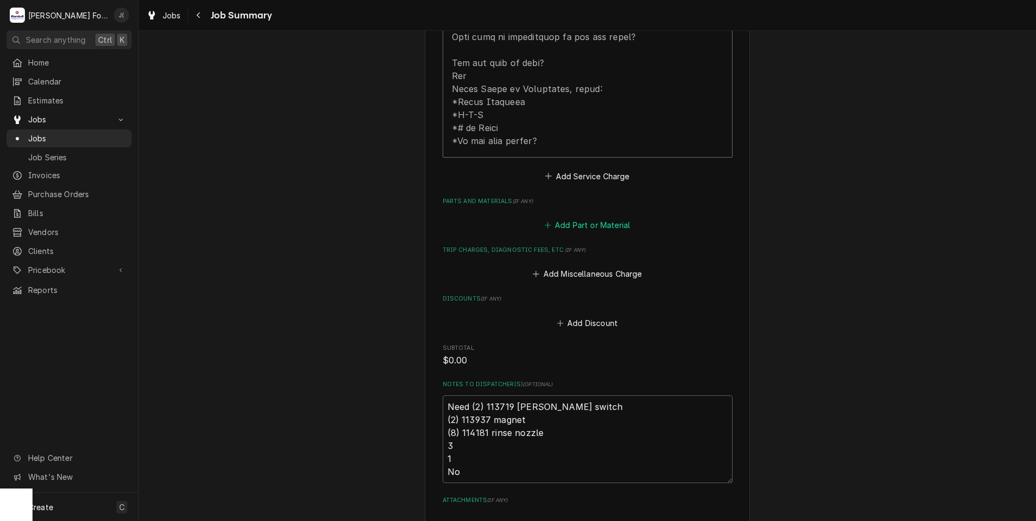
click at [602, 218] on button "Add Part or Material" at bounding box center [587, 225] width 89 height 15
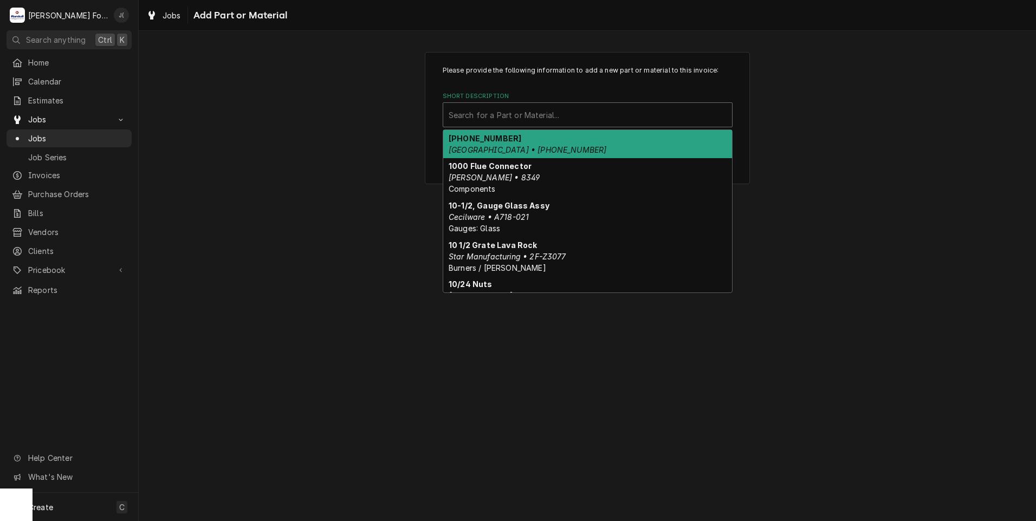
click at [557, 121] on div "Short Description" at bounding box center [588, 115] width 278 height 20
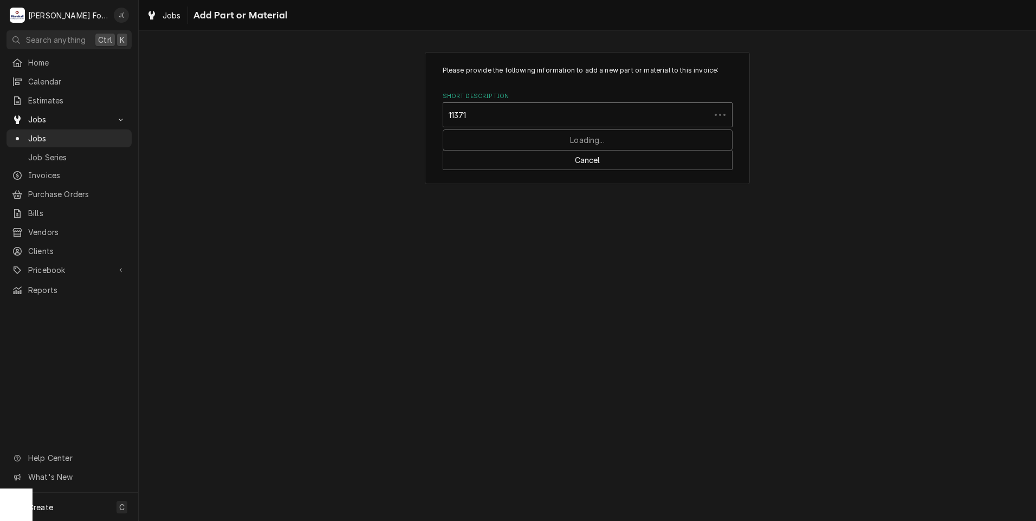
type input "113719"
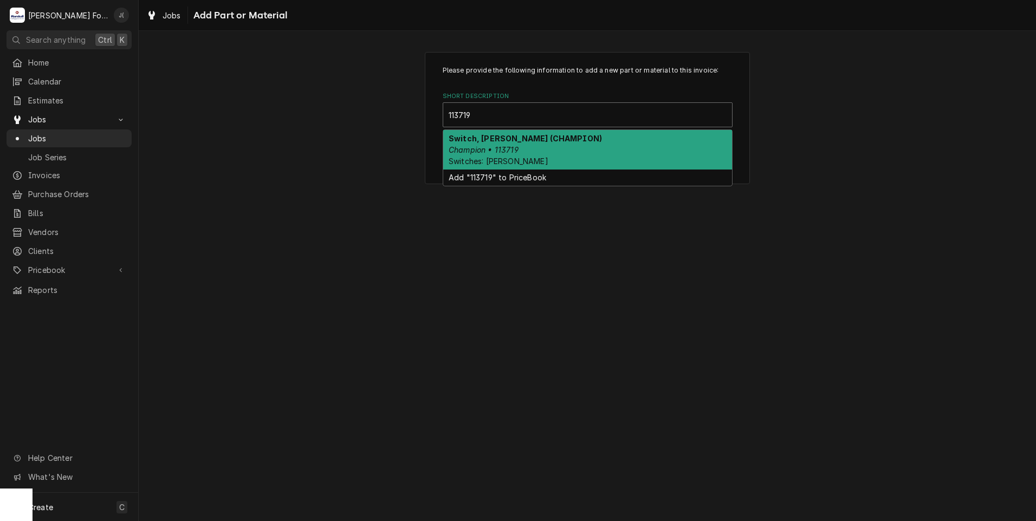
click at [534, 154] on div "Switch, Reed (CHAMPION) Champion • 113719 Switches: Reed" at bounding box center [587, 150] width 289 height 40
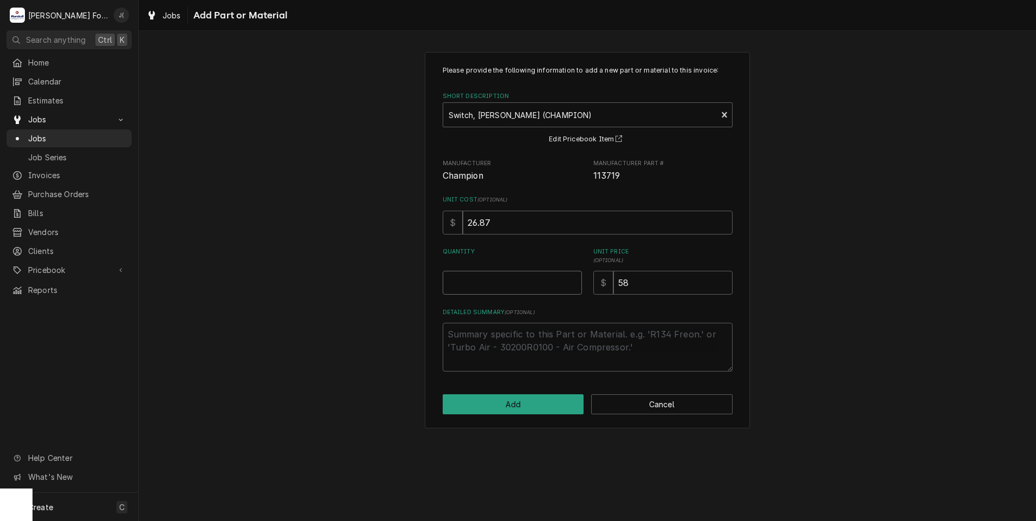
click at [520, 282] on input "Quantity" at bounding box center [512, 283] width 139 height 24
type textarea "x"
type input "2"
click at [521, 408] on button "Add" at bounding box center [513, 405] width 141 height 20
type textarea "x"
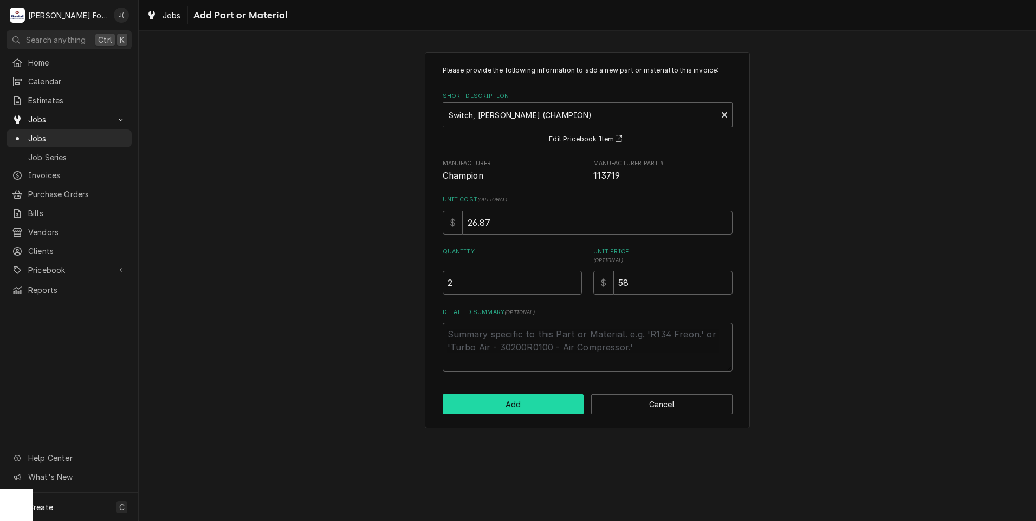
scroll to position [650, 0]
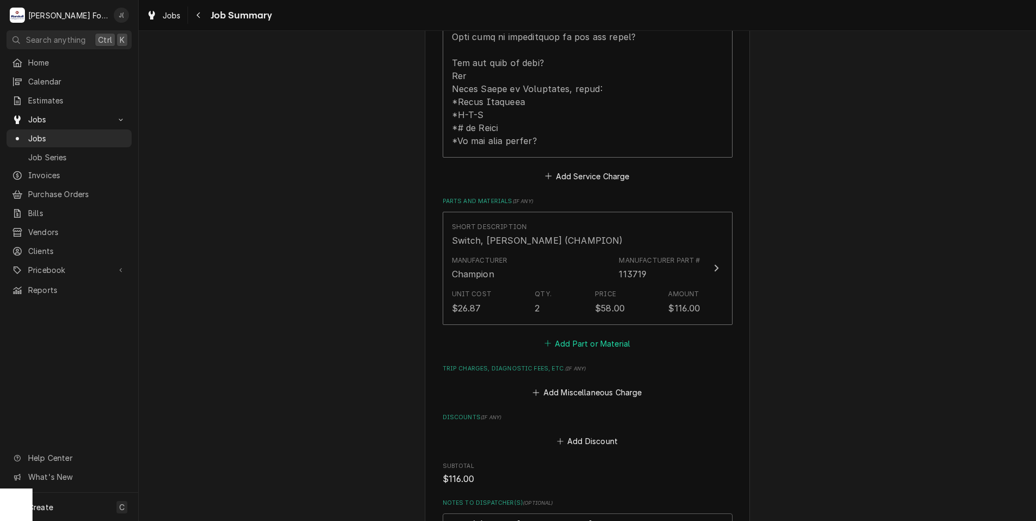
click at [564, 336] on button "Add Part or Material" at bounding box center [587, 343] width 89 height 15
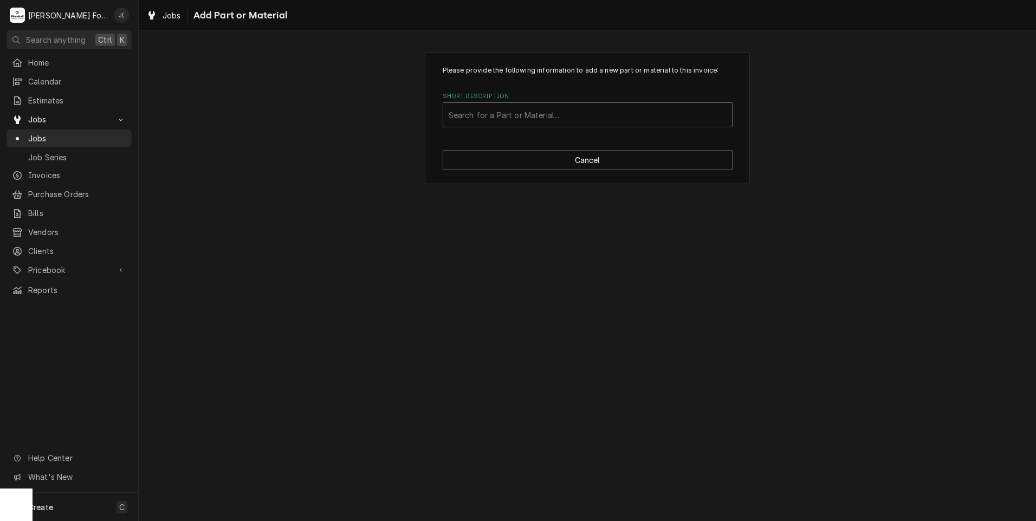
click at [521, 115] on div "Short Description" at bounding box center [588, 115] width 278 height 20
type input "113937"
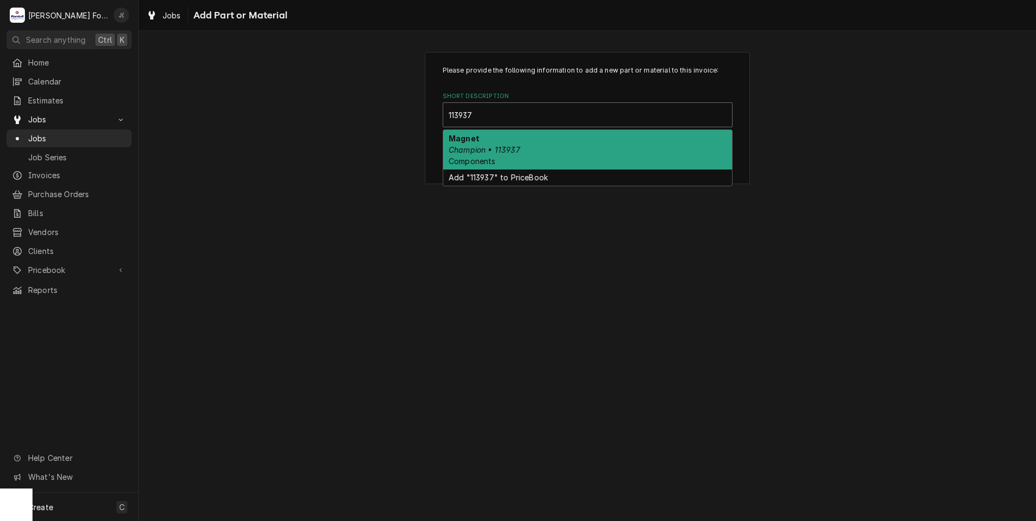
click at [518, 153] on div "Magnet Champion • 113937 Components" at bounding box center [587, 150] width 289 height 40
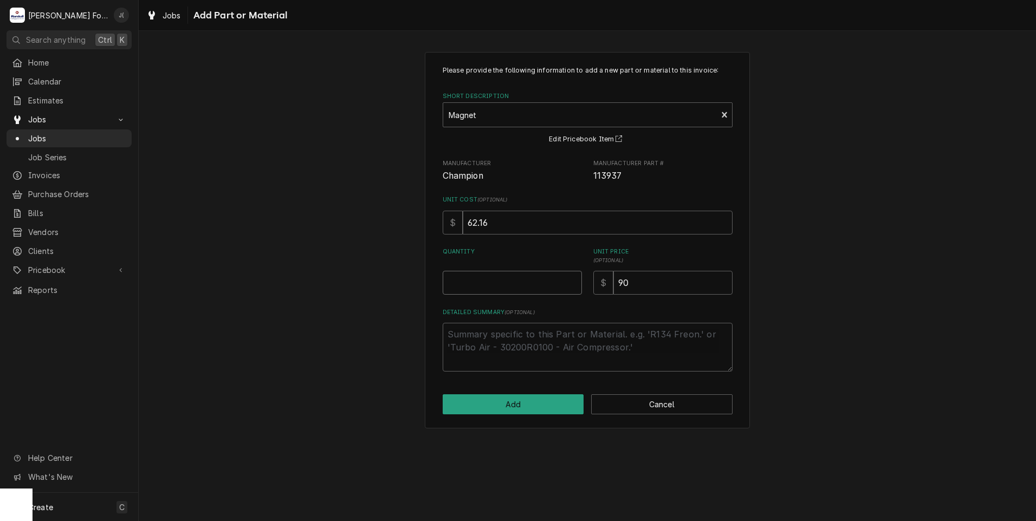
click at [506, 287] on input "Quantity" at bounding box center [512, 283] width 139 height 24
type textarea "x"
type input "2"
click at [505, 403] on button "Add" at bounding box center [513, 405] width 141 height 20
type textarea "x"
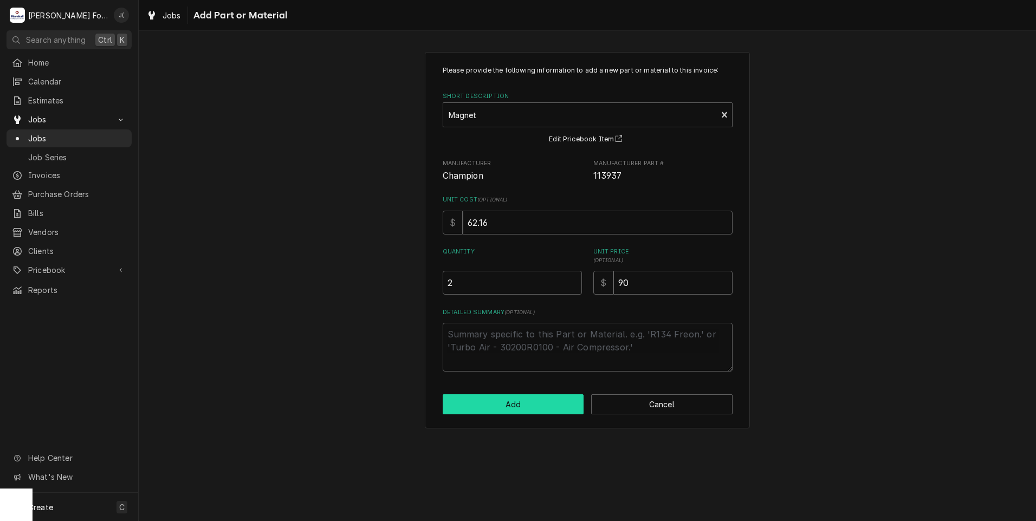
scroll to position [650, 0]
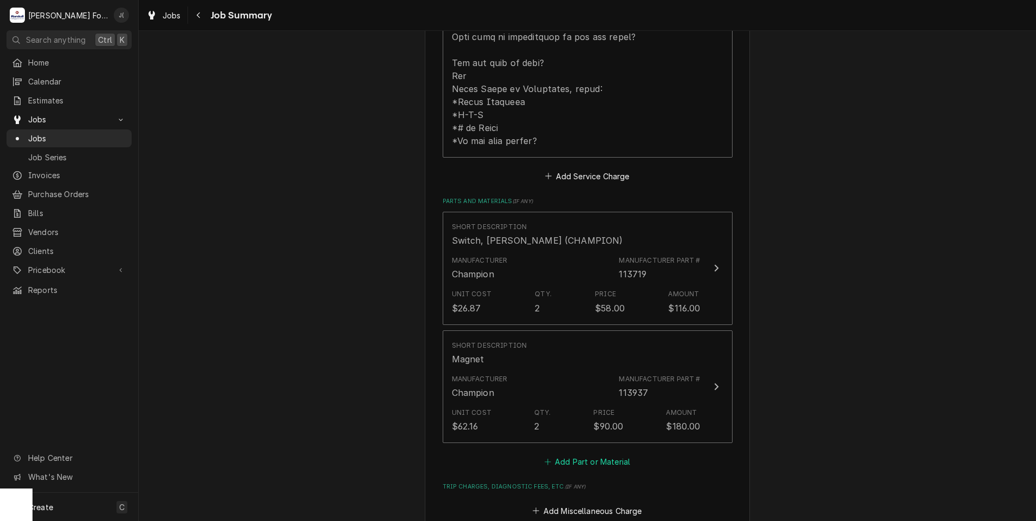
click at [553, 455] on button "Add Part or Material" at bounding box center [587, 462] width 89 height 15
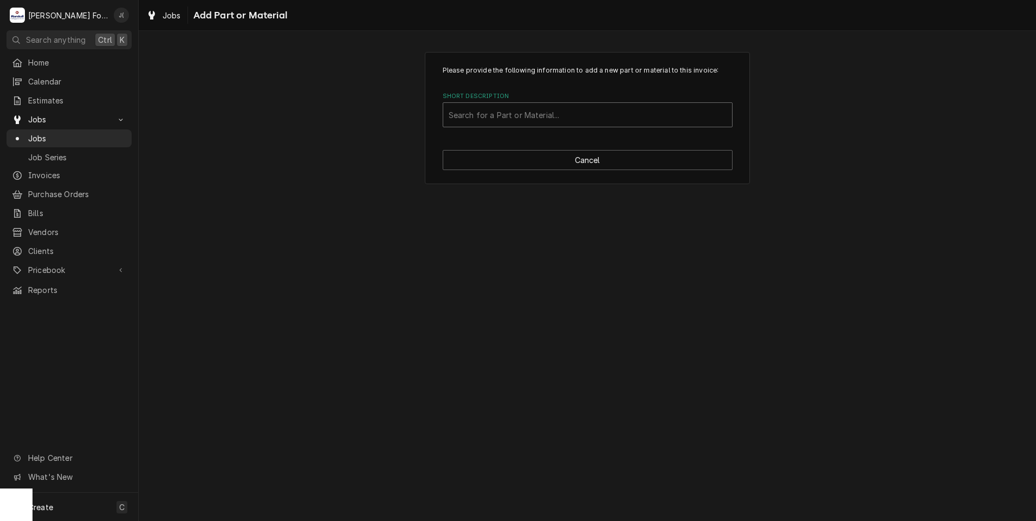
click at [545, 117] on div "Short Description" at bounding box center [588, 115] width 278 height 20
type input "114181"
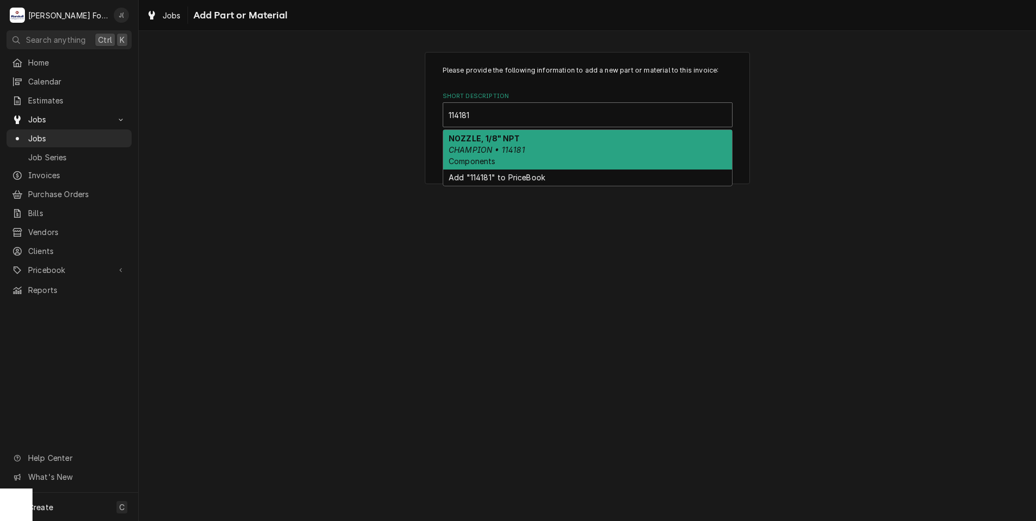
click at [530, 140] on div "NOZZLE, 1/8" NPT CHAMPION • 114181 Components" at bounding box center [587, 150] width 289 height 40
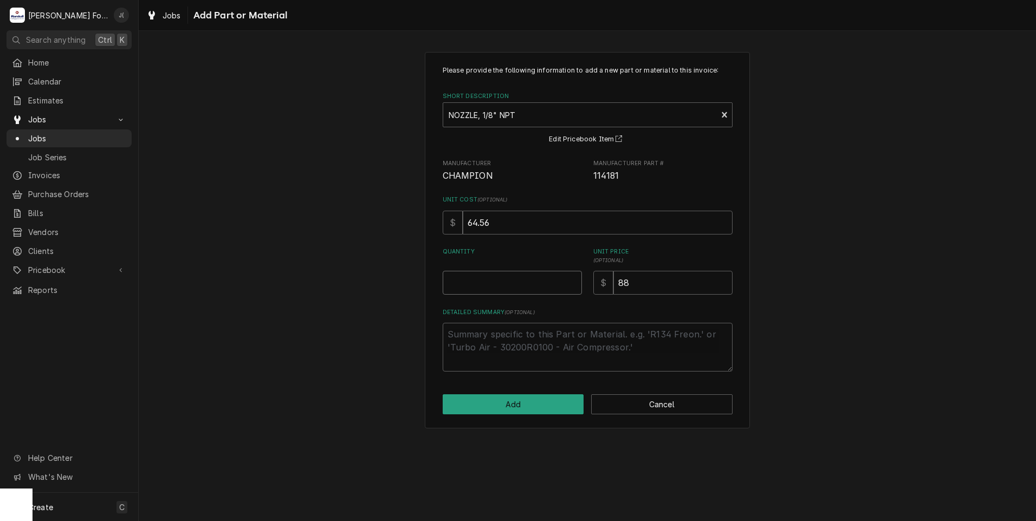
click at [526, 285] on input "Quantity" at bounding box center [512, 283] width 139 height 24
type textarea "x"
type input "8"
click at [538, 401] on button "Add" at bounding box center [513, 405] width 141 height 20
type textarea "x"
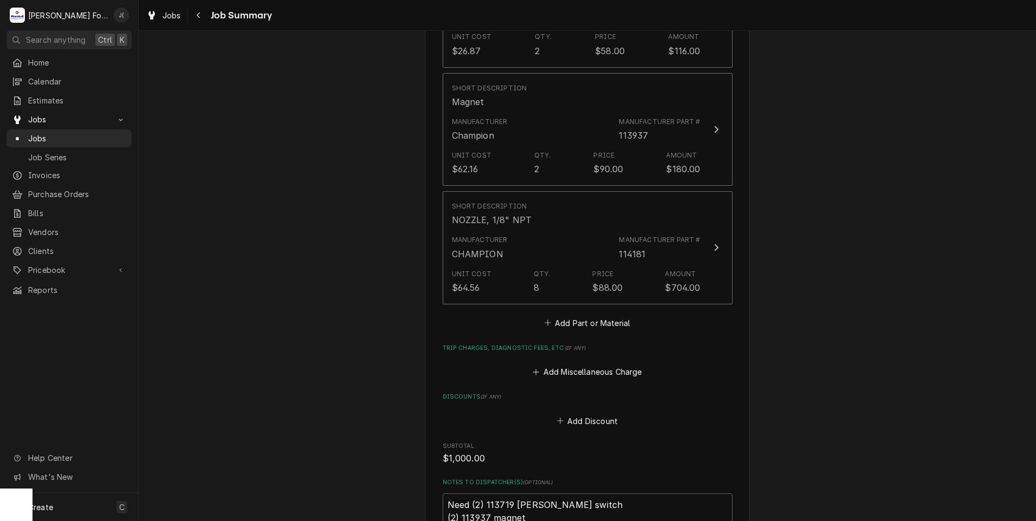
scroll to position [921, 0]
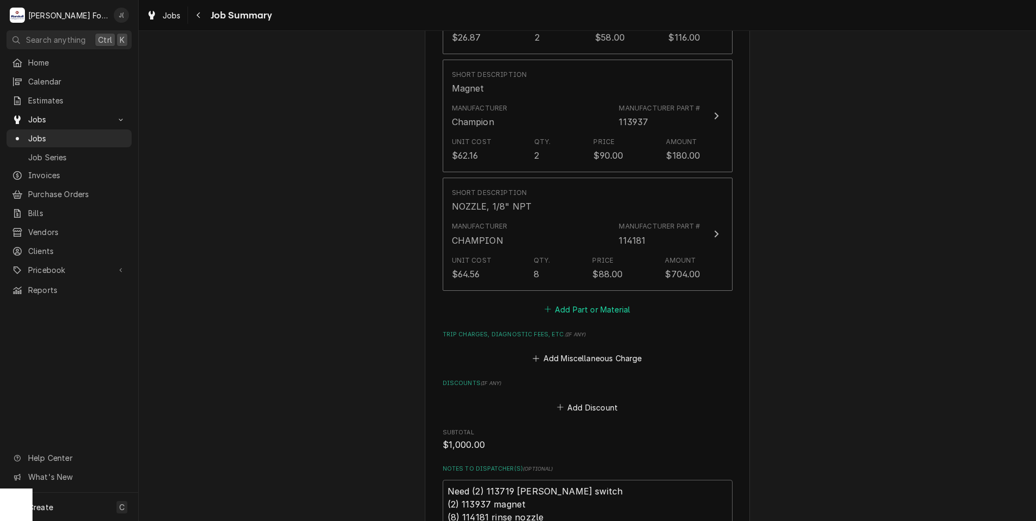
click at [580, 302] on button "Add Part or Material" at bounding box center [587, 309] width 89 height 15
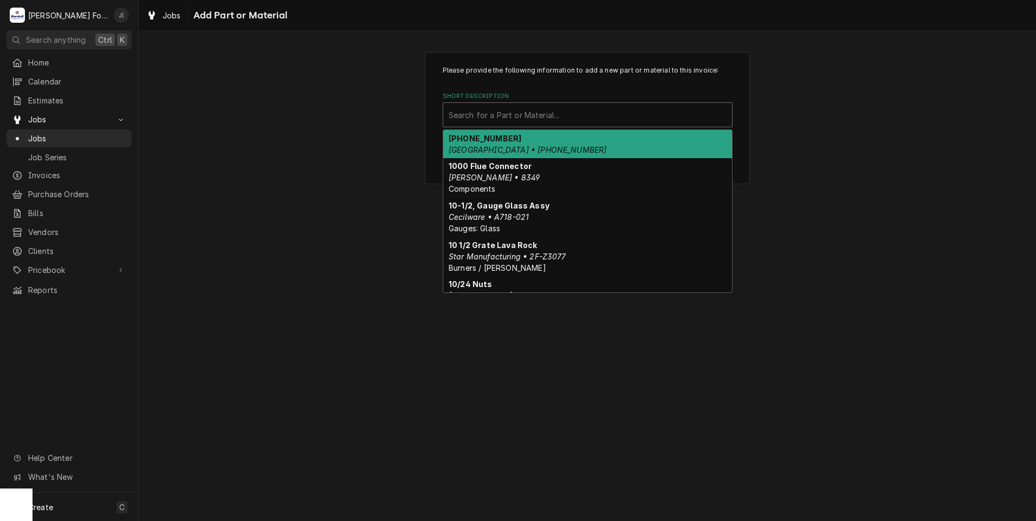
click at [539, 111] on div "Short Description" at bounding box center [588, 115] width 278 height 20
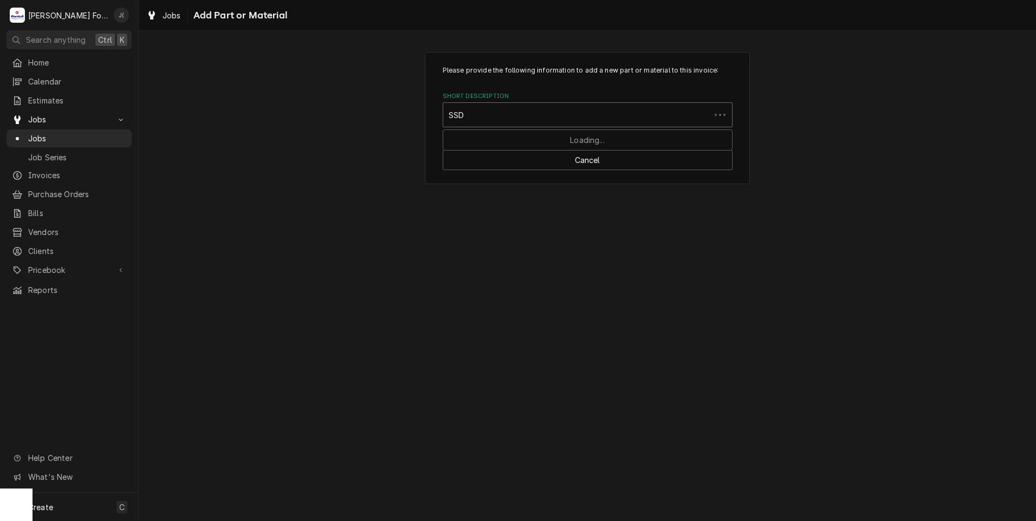
type input "SSDT"
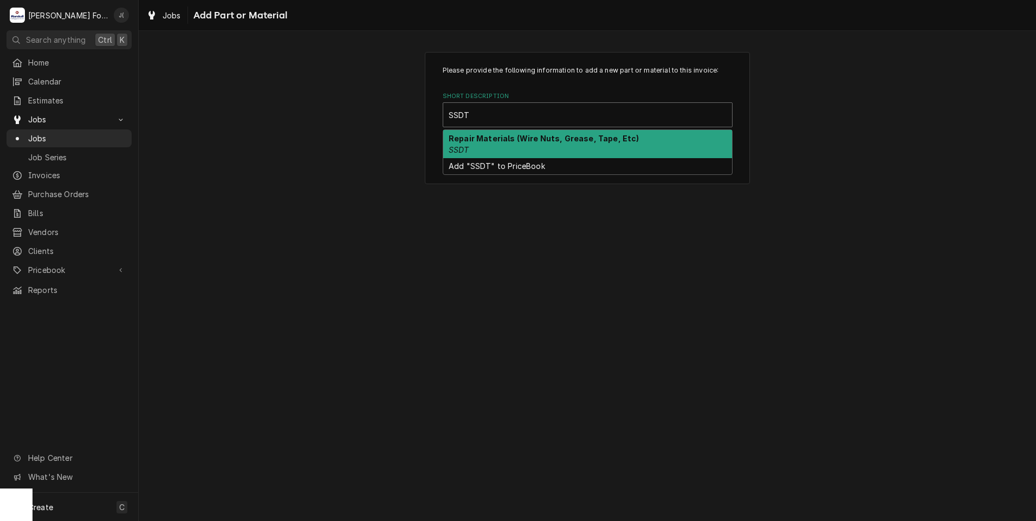
click at [521, 136] on strong "Repair Materials (Wire Nuts, Grease, Tape, Etc)" at bounding box center [544, 138] width 191 height 9
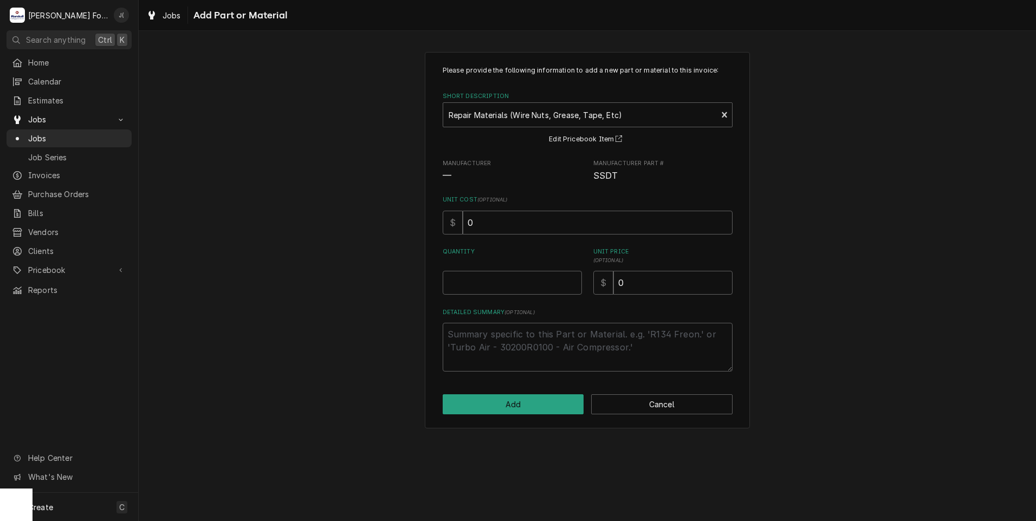
drag, startPoint x: 516, startPoint y: 307, endPoint x: 517, endPoint y: 288, distance: 18.5
click at [516, 306] on div "Please provide the following information to add a new part or material to this …" at bounding box center [588, 219] width 290 height 306
click at [518, 288] on input "Quantity" at bounding box center [512, 283] width 139 height 24
type textarea "x"
type input "1"
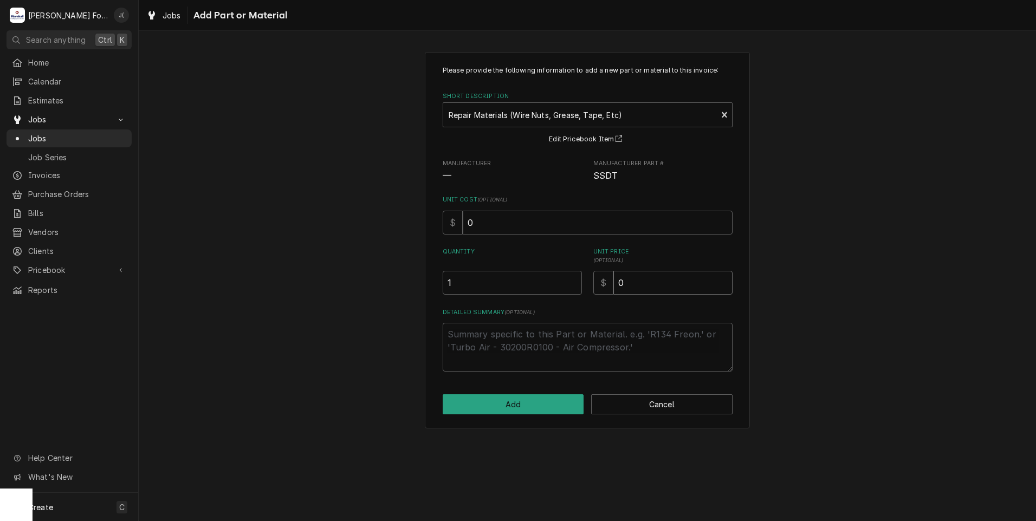
type textarea "x"
type input "2"
type textarea "x"
type input "20"
click at [543, 409] on button "Add" at bounding box center [513, 405] width 141 height 20
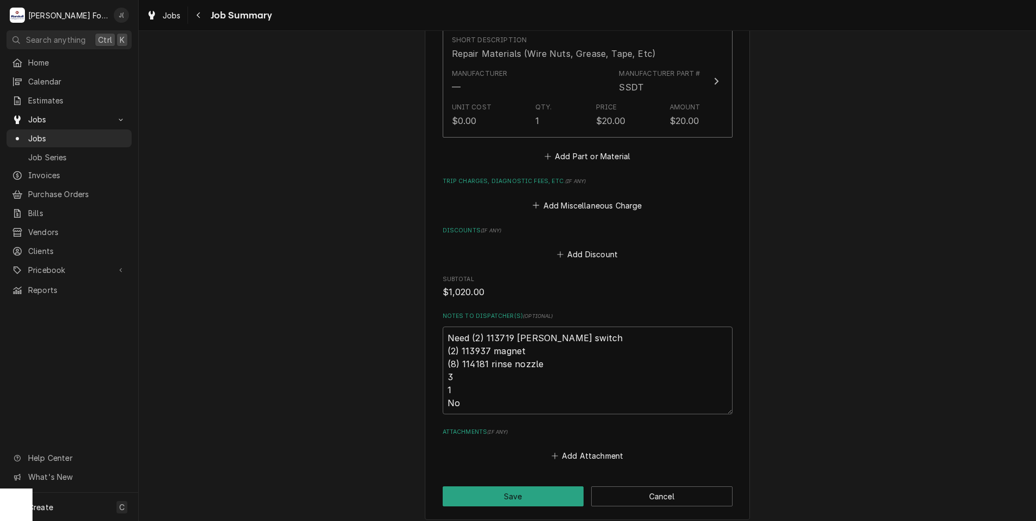
scroll to position [1277, 0]
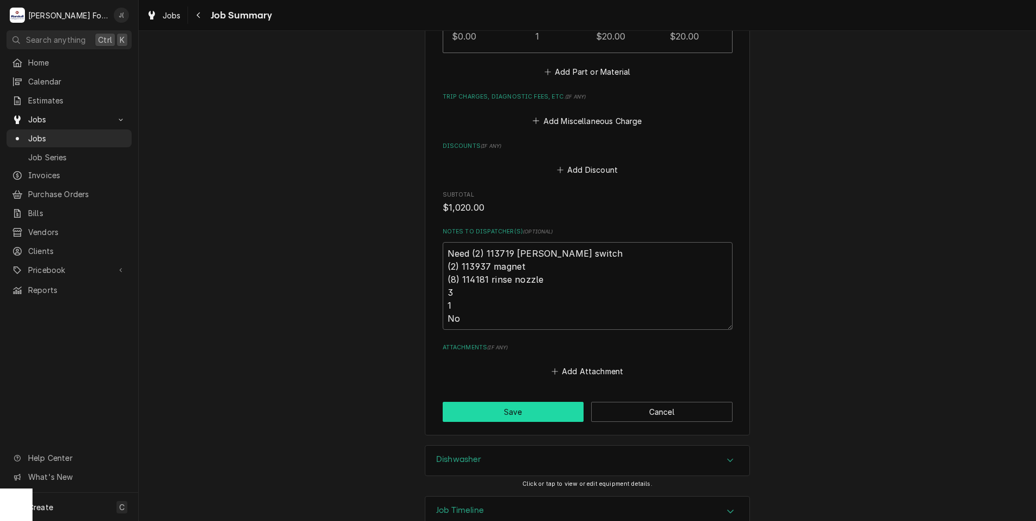
click at [481, 402] on button "Save" at bounding box center [513, 412] width 141 height 20
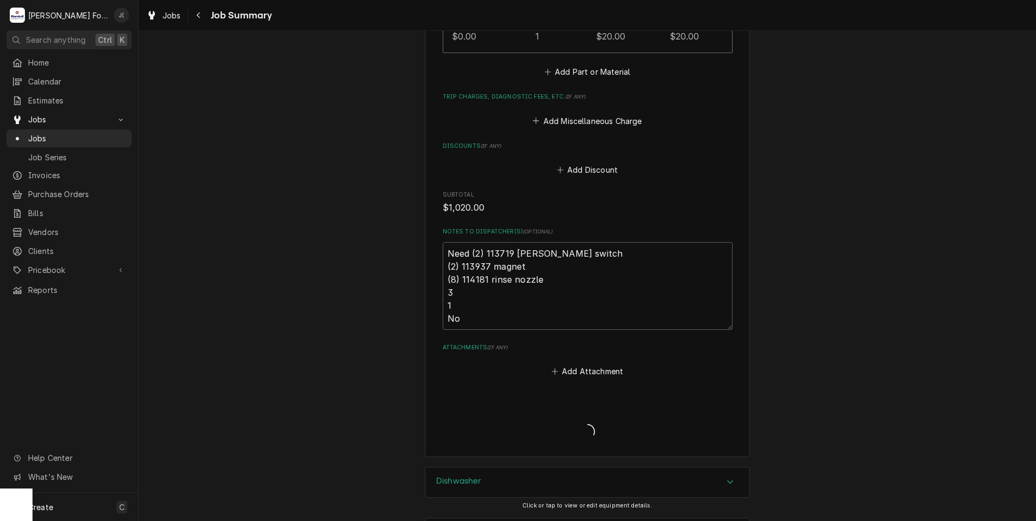
type textarea "x"
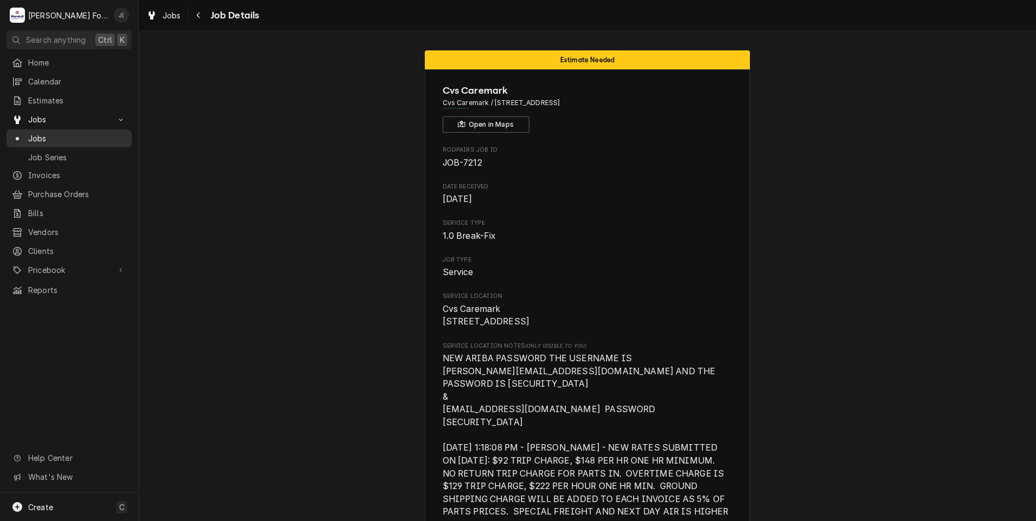
click at [59, 138] on span "Jobs" at bounding box center [77, 138] width 98 height 11
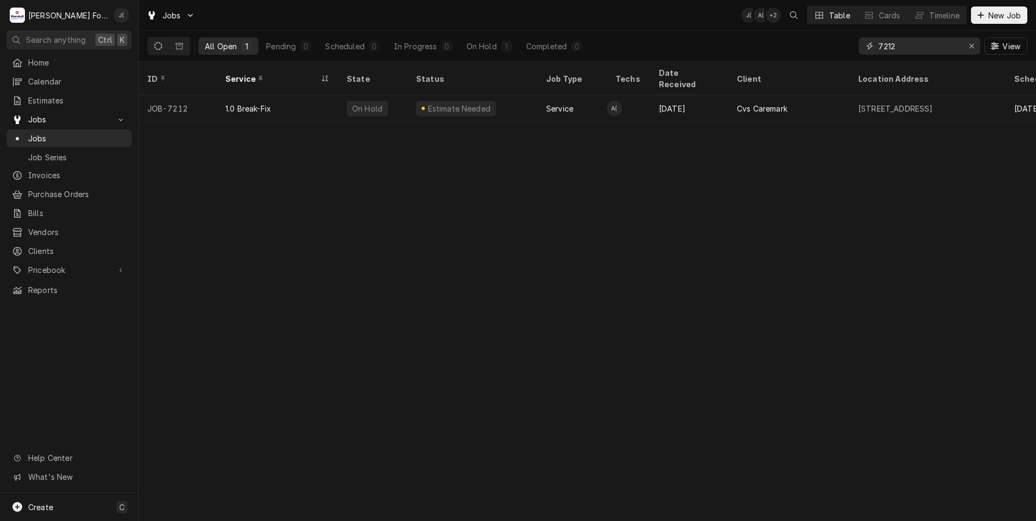
drag, startPoint x: 866, startPoint y: 36, endPoint x: 813, endPoint y: 33, distance: 53.2
click at [816, 34] on div "All Open 1 Pending 0 Scheduled 0 In Progress 0 On Hold 1 Completed 0 7212 View" at bounding box center [587, 46] width 880 height 30
type input "7224"
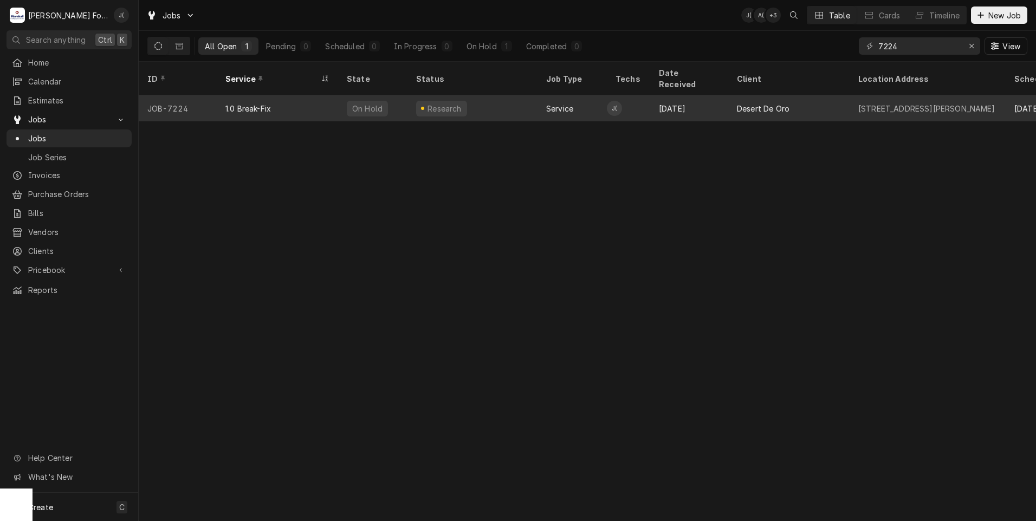
click at [290, 103] on div "1.0 Break-Fix" at bounding box center [277, 108] width 121 height 26
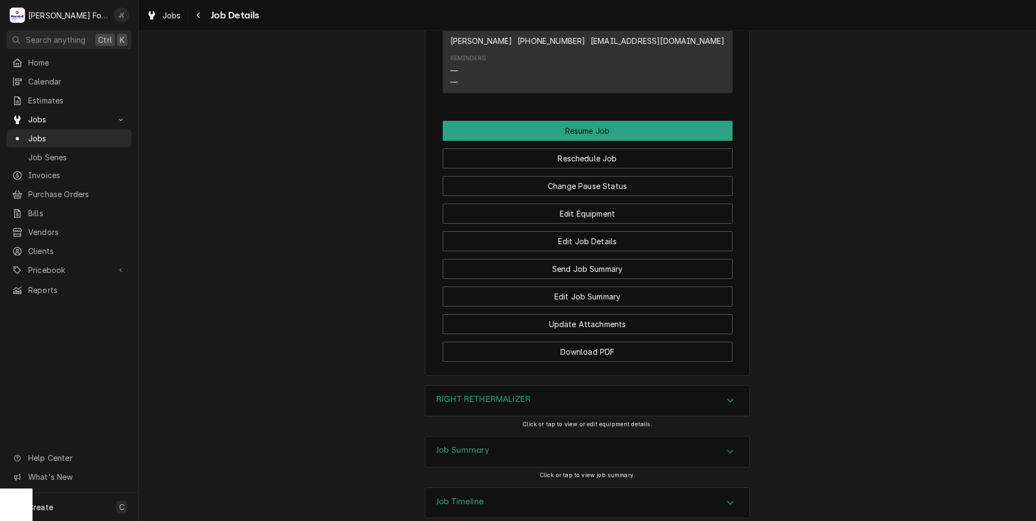
scroll to position [1406, 0]
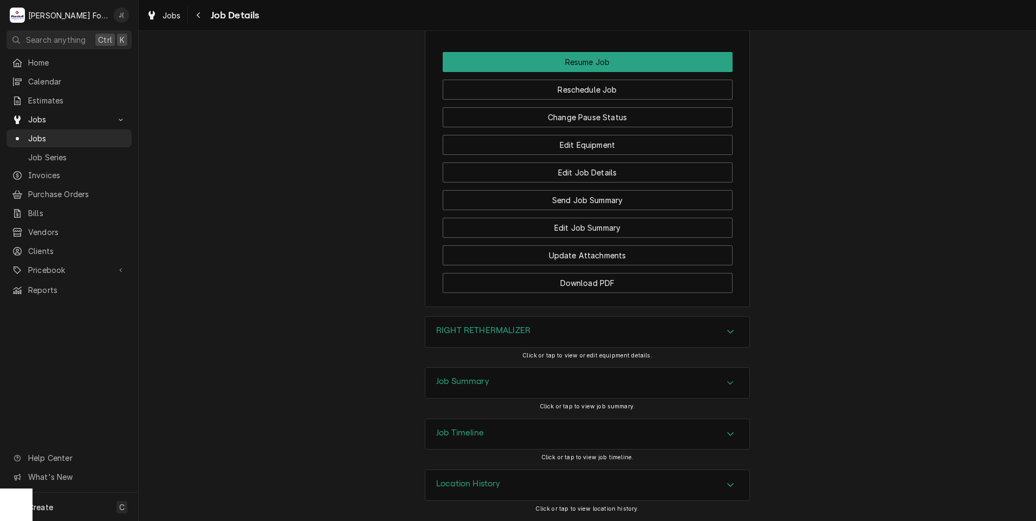
click at [468, 384] on h3 "Job Summary" at bounding box center [462, 382] width 53 height 10
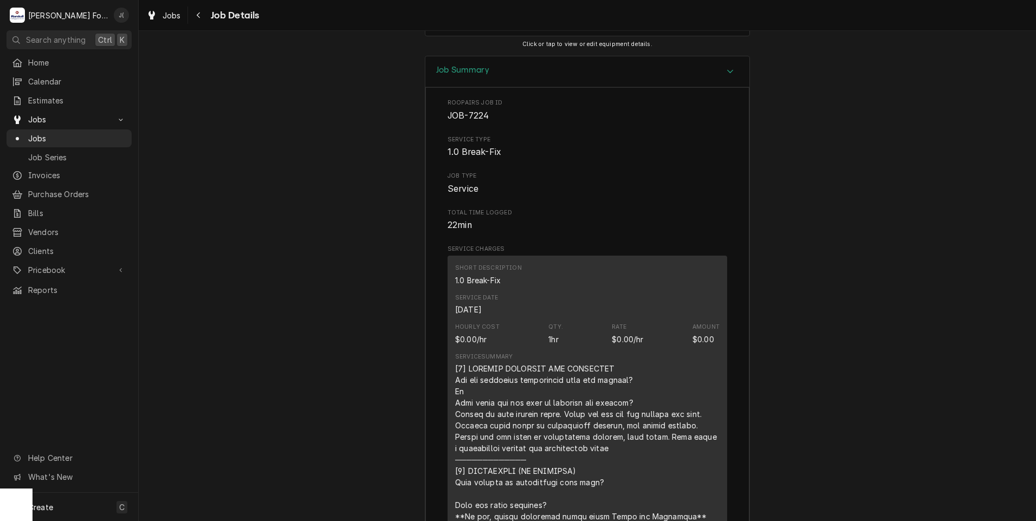
scroll to position [1623, 0]
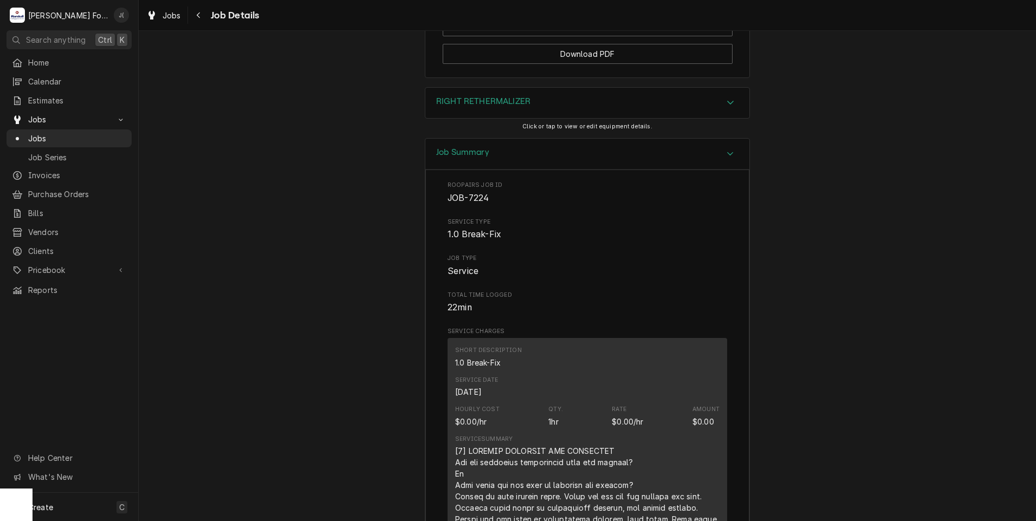
click at [509, 109] on div "RIGHT RETHERMALIZER" at bounding box center [483, 102] width 94 height 13
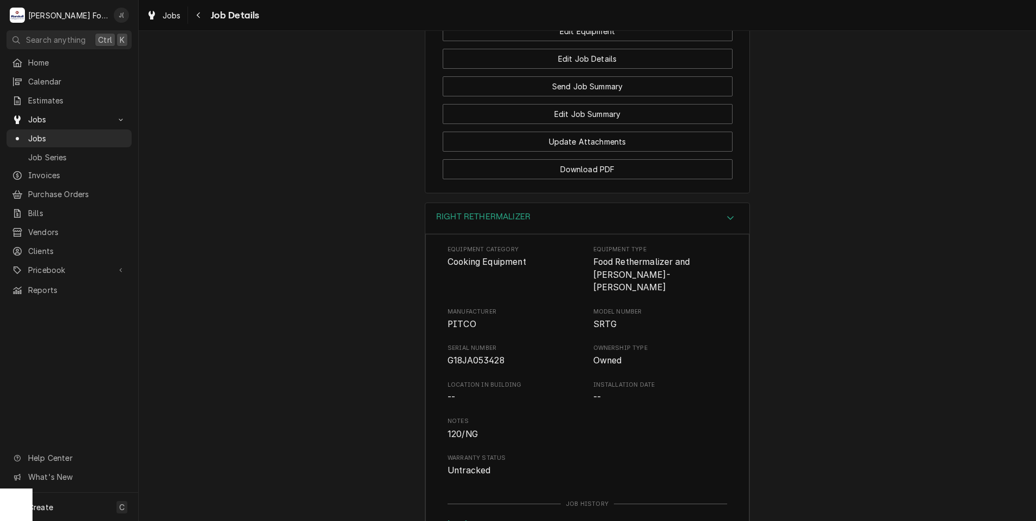
scroll to position [1515, 0]
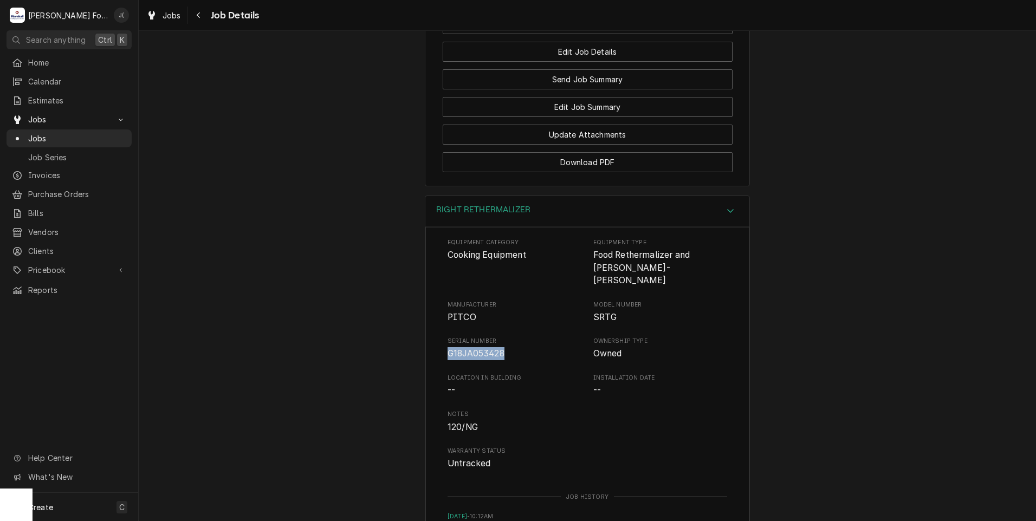
drag, startPoint x: 498, startPoint y: 353, endPoint x: 444, endPoint y: 357, distance: 53.3
click at [448, 357] on span "G18JA053428" at bounding box center [476, 354] width 57 height 10
copy span "G18JA053428"
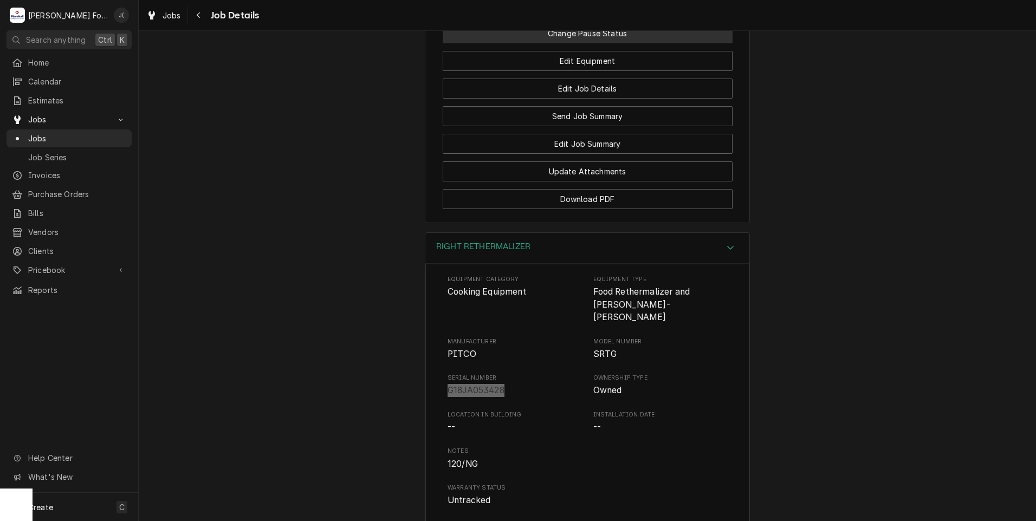
scroll to position [1461, 0]
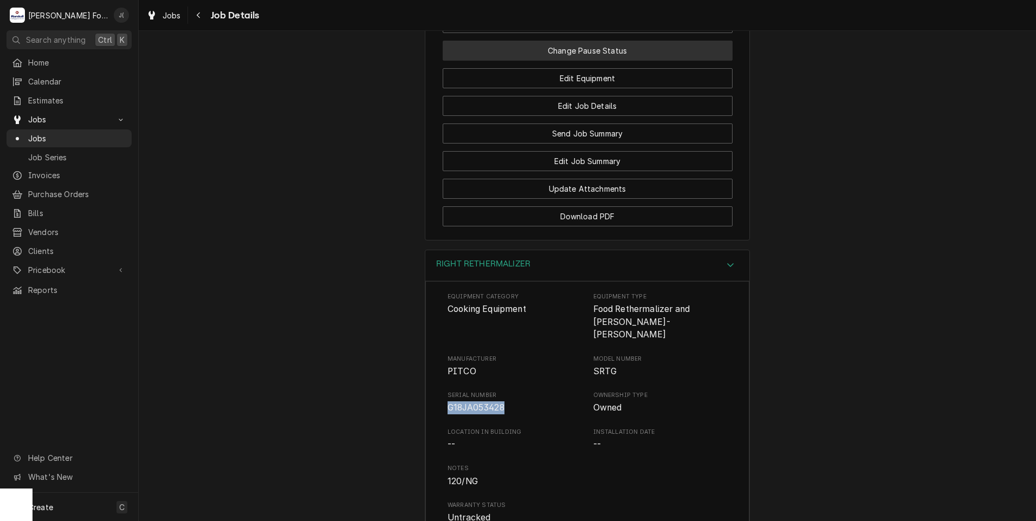
click at [617, 61] on button "Change Pause Status" at bounding box center [588, 51] width 290 height 20
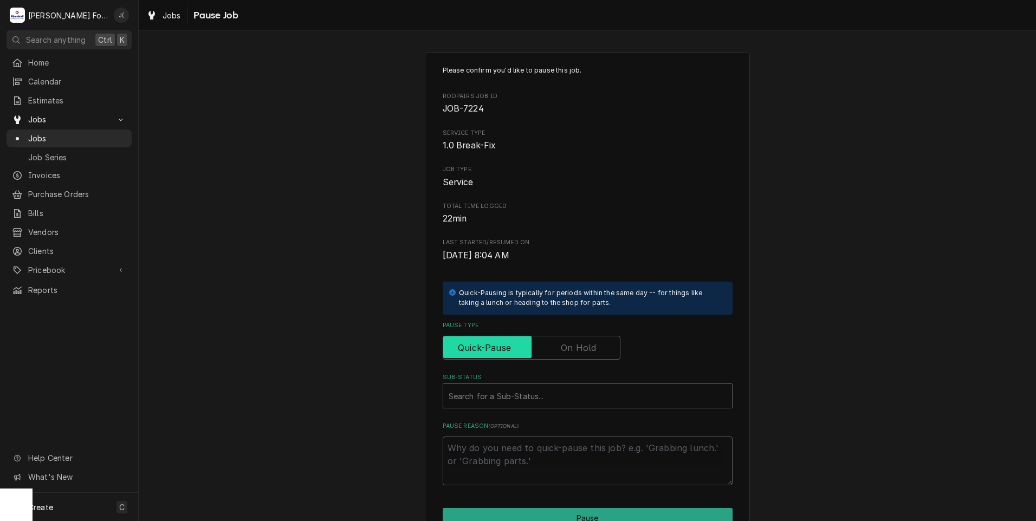
click at [547, 349] on input "Pause Type" at bounding box center [532, 348] width 168 height 24
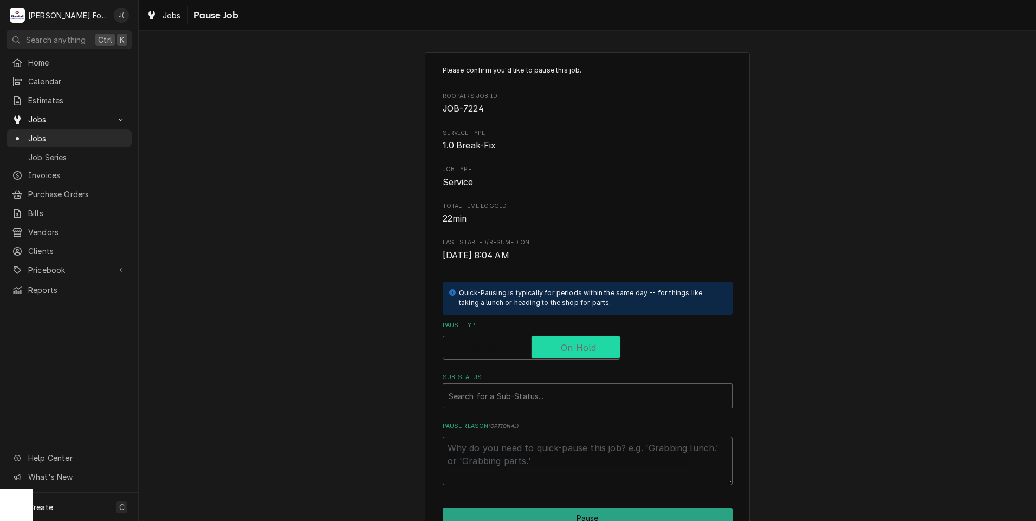
checkbox input "true"
click at [517, 401] on div "Sub-Status" at bounding box center [588, 396] width 278 height 20
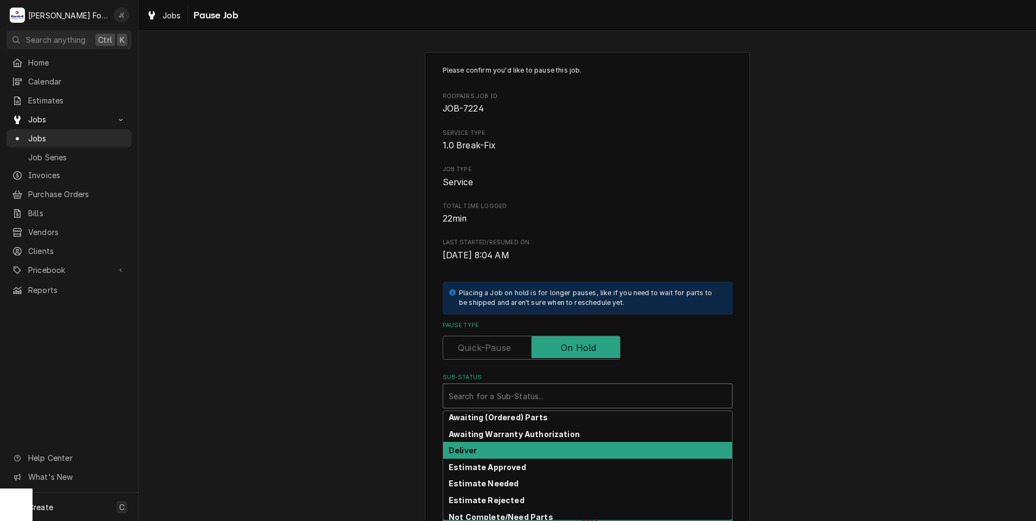
scroll to position [54, 0]
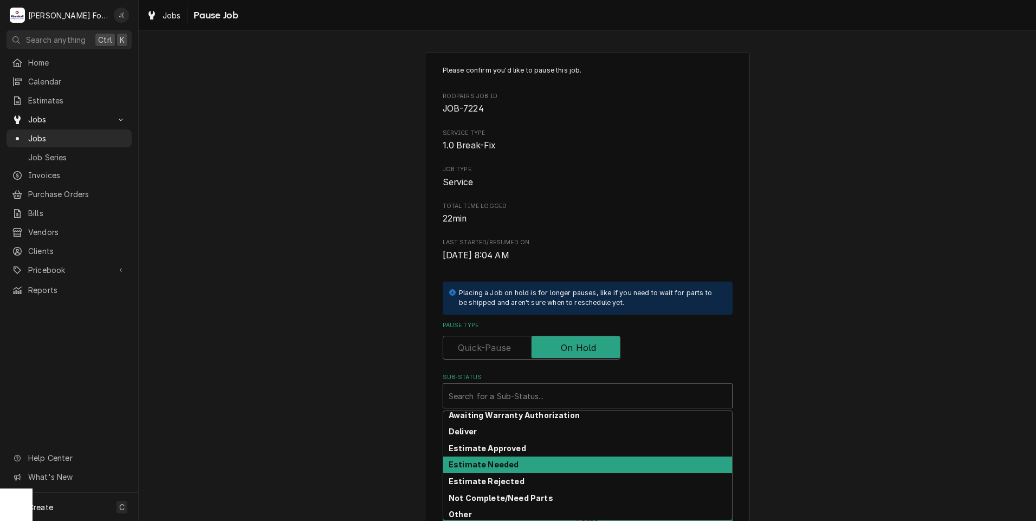
click at [512, 469] on div "Estimate Needed" at bounding box center [587, 465] width 289 height 17
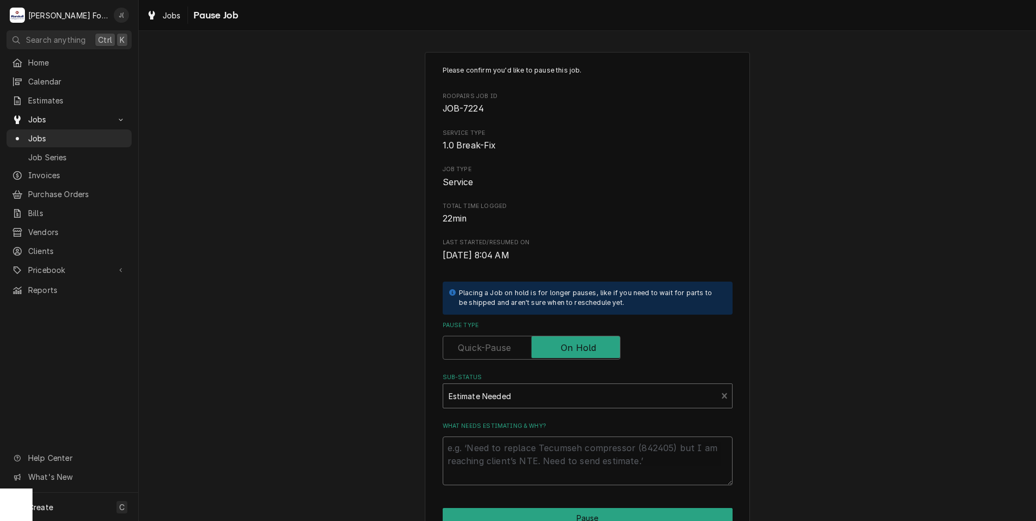
click at [506, 468] on textarea "What needs estimating & why?" at bounding box center [588, 461] width 290 height 49
type textarea "x"
type textarea "P"
type textarea "x"
type textarea "PR"
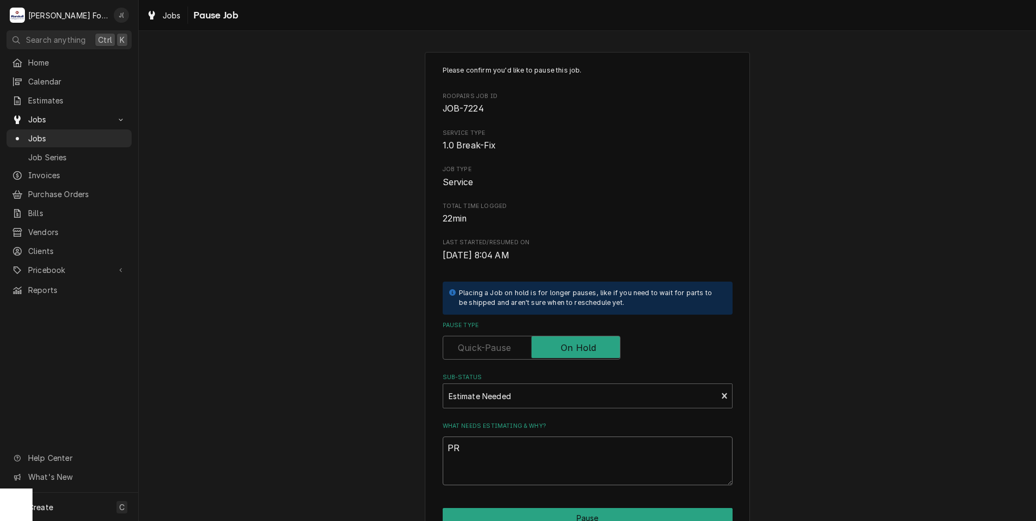
type textarea "x"
type textarea "PRI"
type textarea "x"
type textarea "PRIC"
type textarea "x"
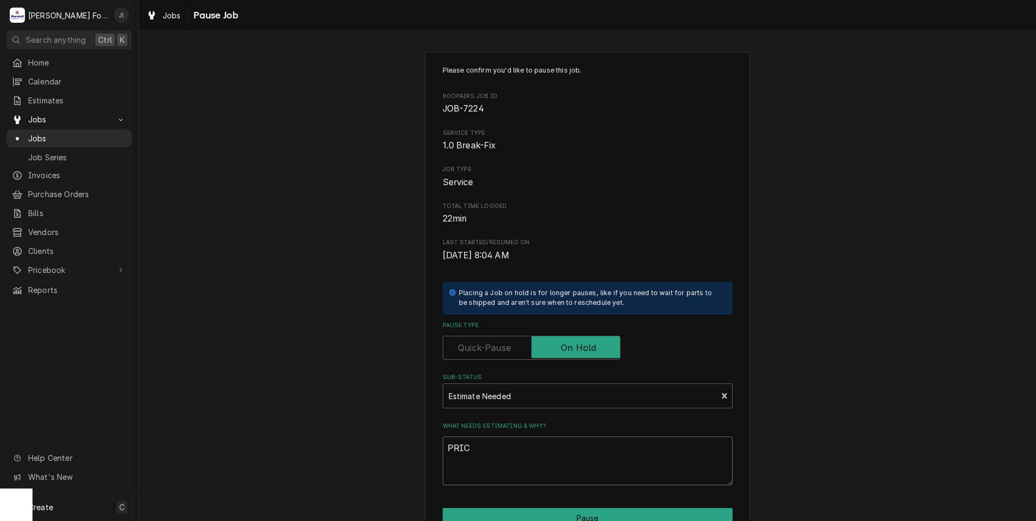
type textarea "PRICE"
type textarea "x"
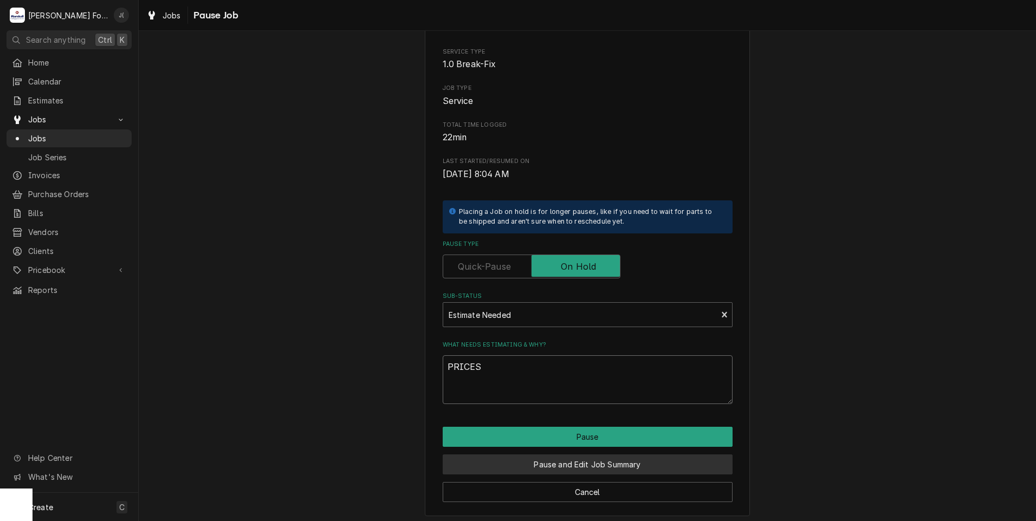
scroll to position [86, 0]
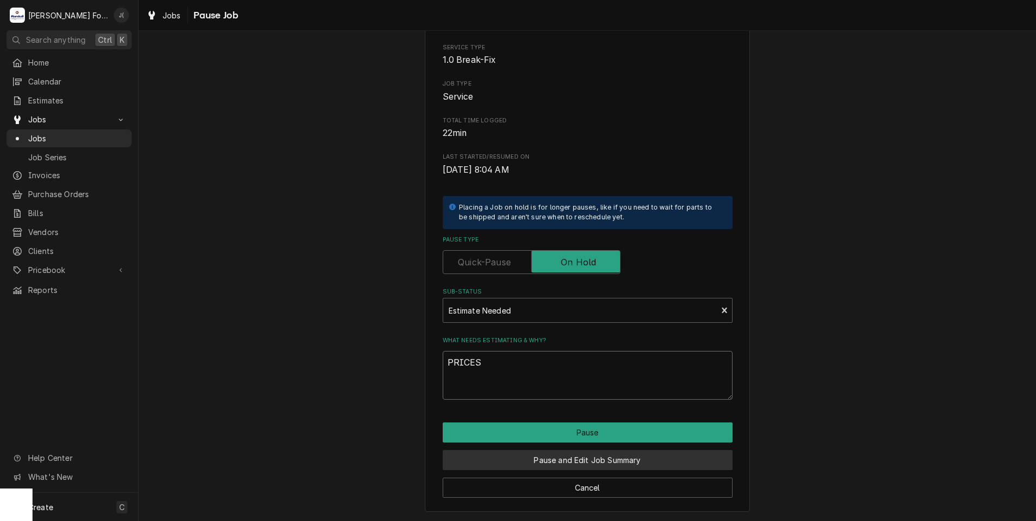
type textarea "PRICES"
click at [550, 455] on button "Pause and Edit Job Summary" at bounding box center [588, 460] width 290 height 20
type textarea "x"
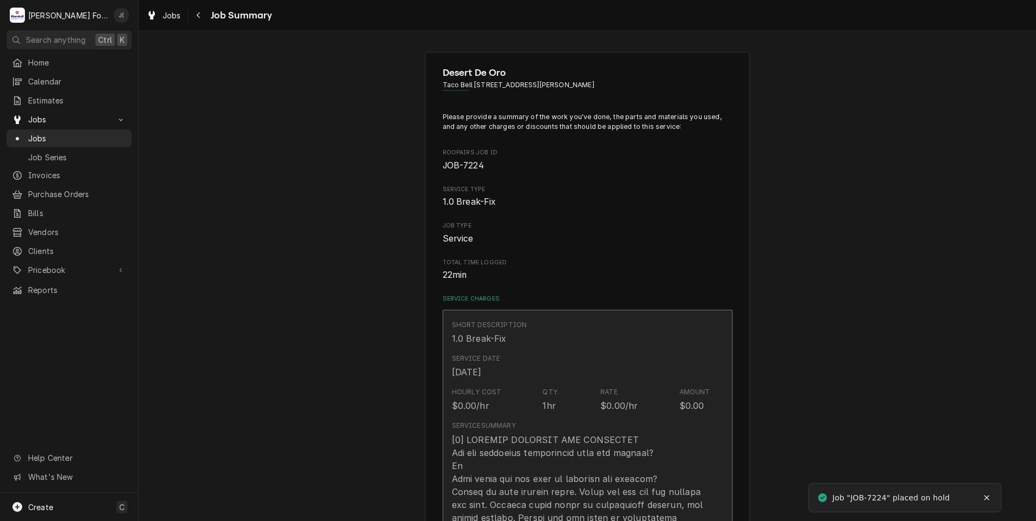
type textarea "x"
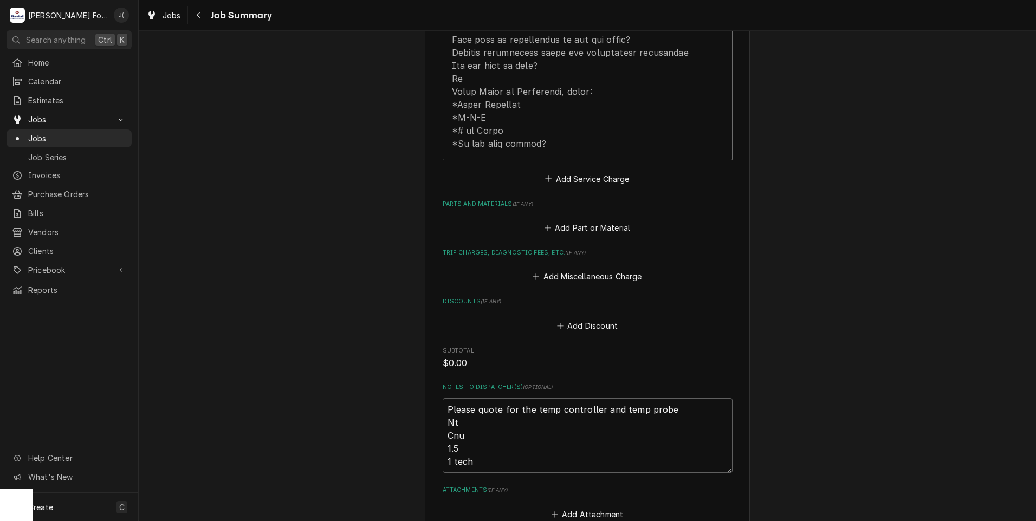
scroll to position [650, 0]
click at [586, 218] on button "Add Part or Material" at bounding box center [587, 225] width 89 height 15
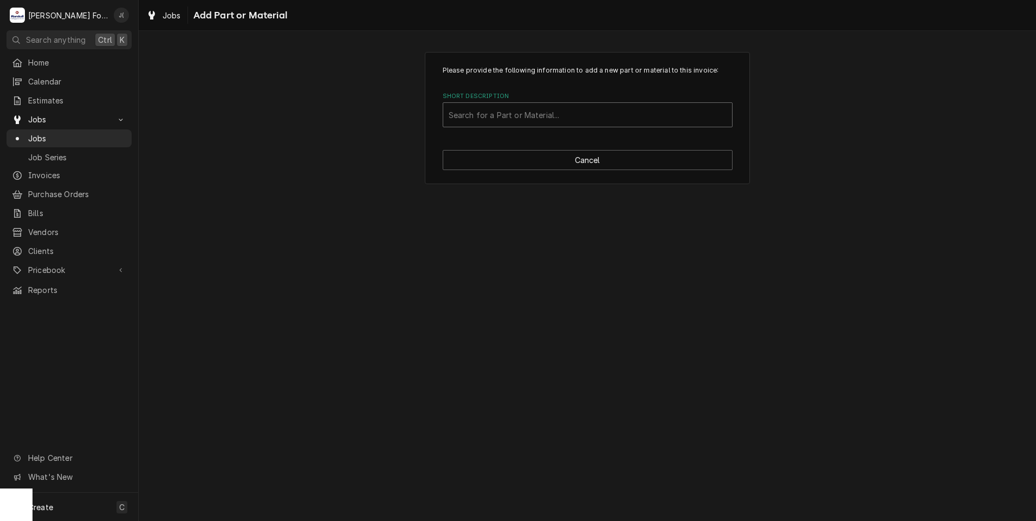
click at [531, 117] on div "Short Description" at bounding box center [588, 115] width 278 height 20
type input "PP10703"
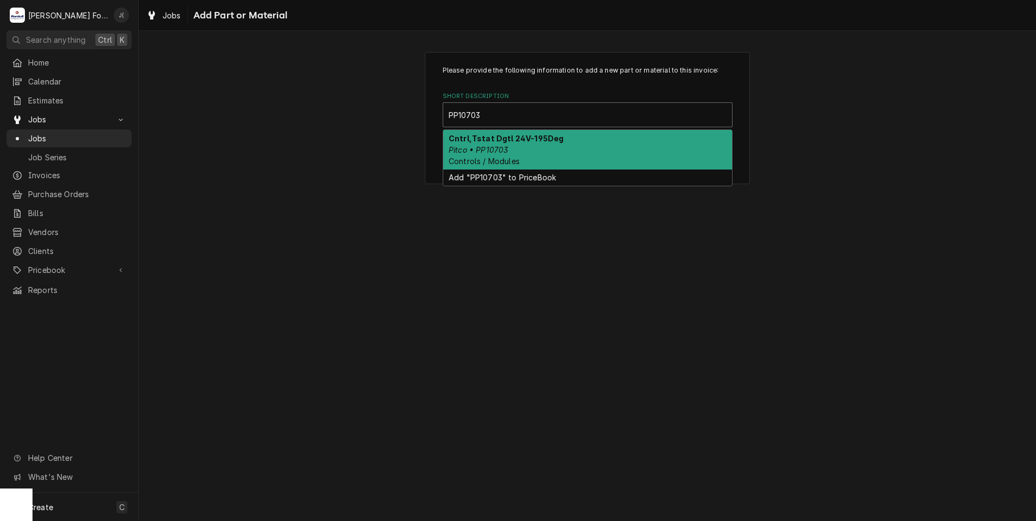
click at [502, 144] on div "Cntrl,Tstat Dgtl 24V-195Deg Pitco • PP10703 Controls / Modules" at bounding box center [587, 150] width 289 height 40
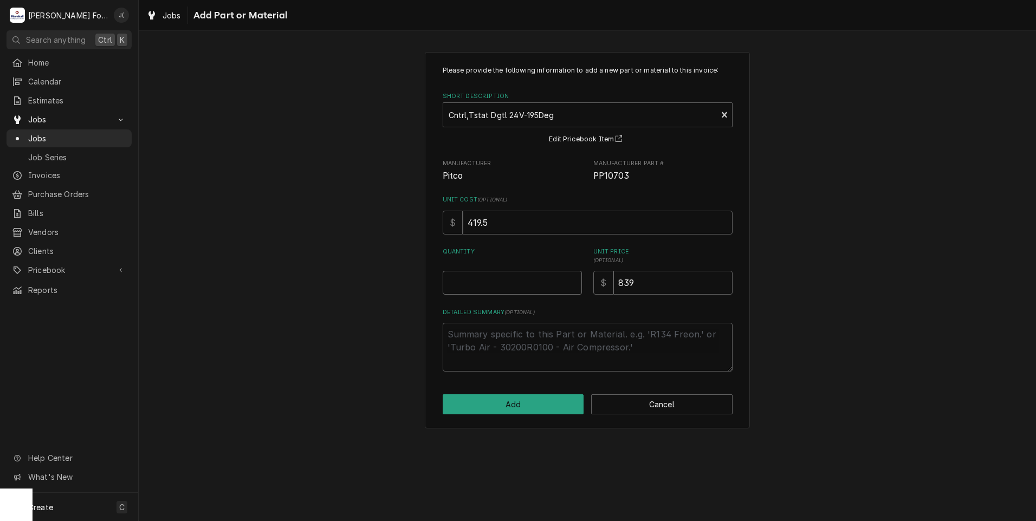
click at [508, 281] on input "Quantity" at bounding box center [512, 283] width 139 height 24
type textarea "x"
type input "1"
click at [480, 404] on button "Add" at bounding box center [513, 405] width 141 height 20
type textarea "x"
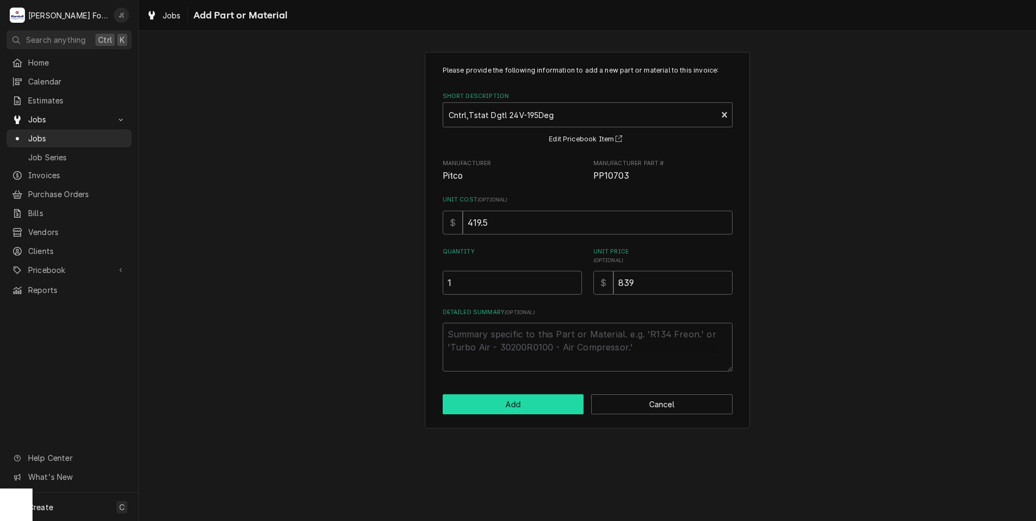
scroll to position [650, 0]
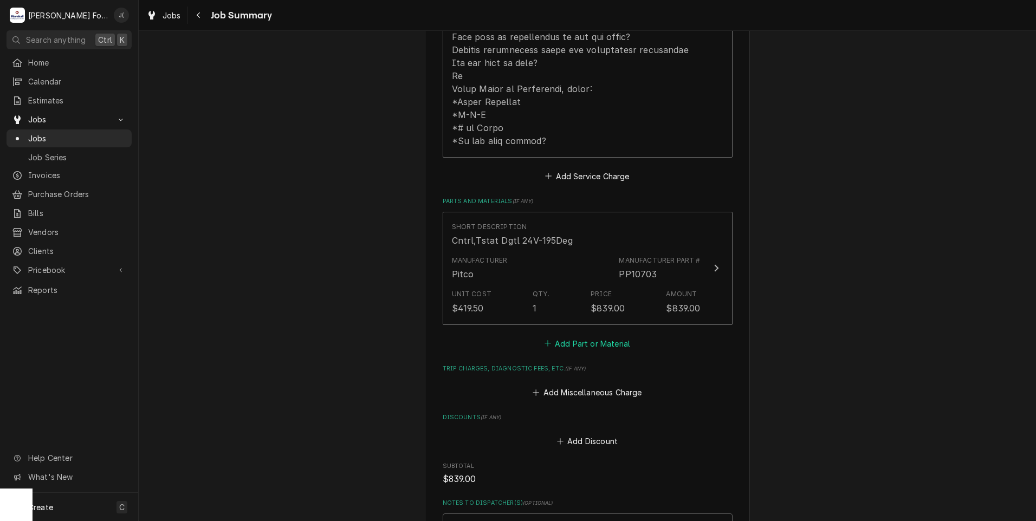
click at [582, 336] on button "Add Part or Material" at bounding box center [587, 343] width 89 height 15
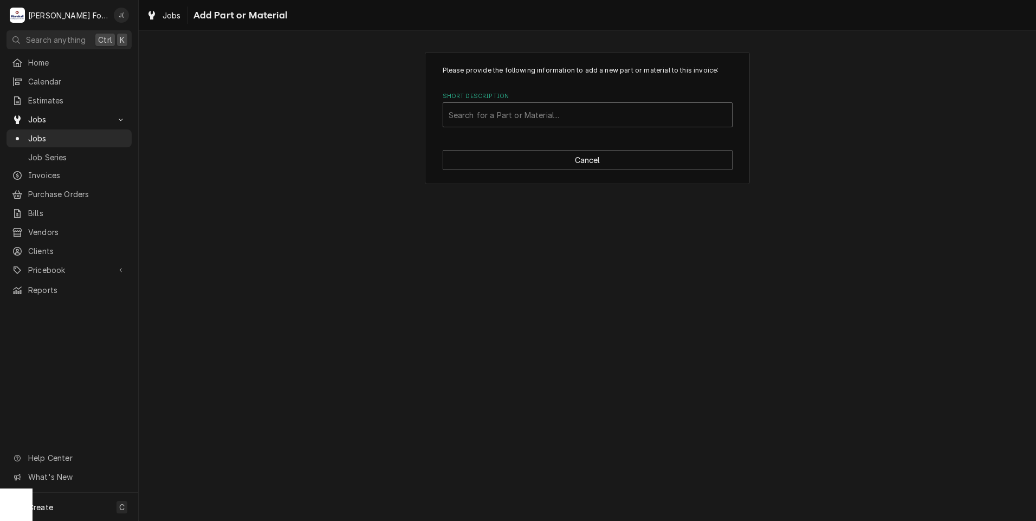
click at [582, 117] on div "Short Description" at bounding box center [588, 115] width 278 height 20
type input "60089601-C"
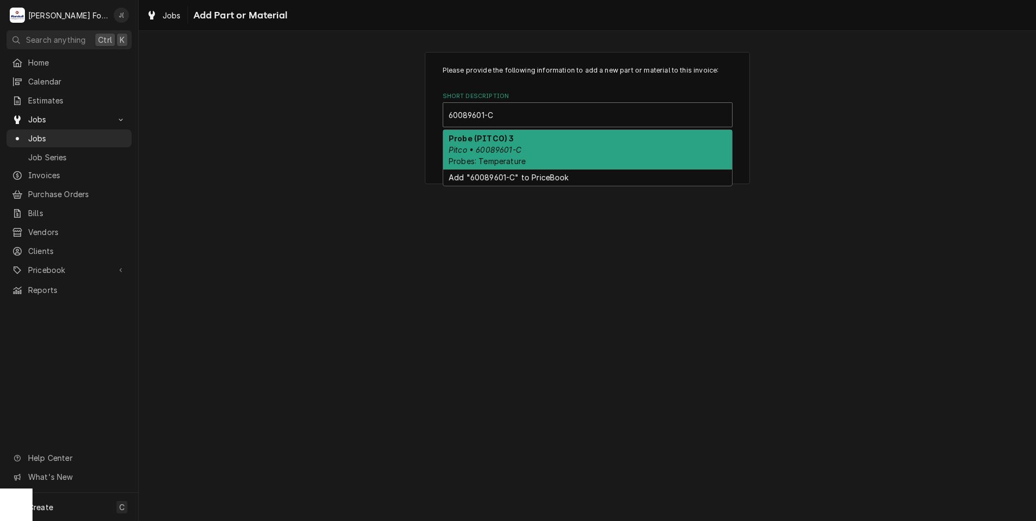
click at [520, 149] on div "Probe (PITCO) 3 Pitco • 60089601-C Probes: Temperature" at bounding box center [587, 150] width 289 height 40
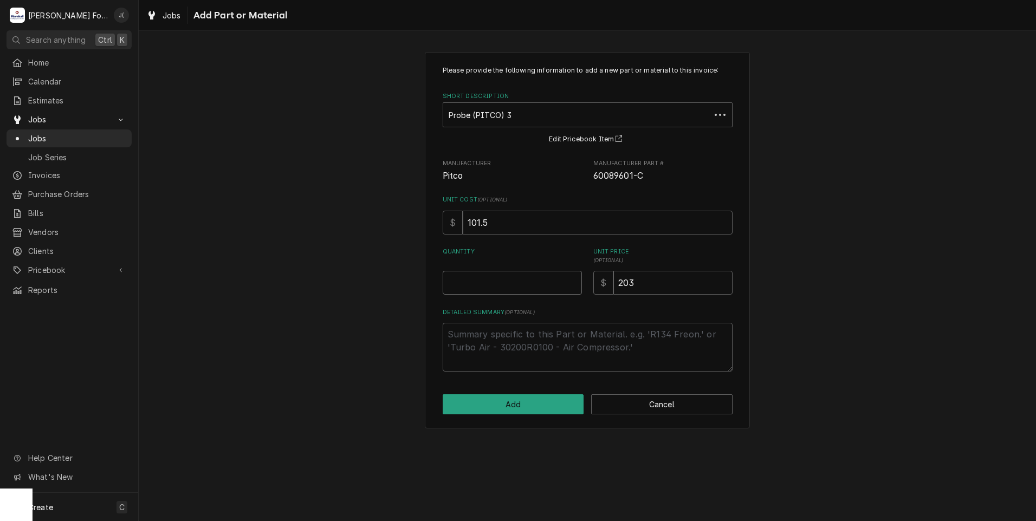
click at [501, 283] on input "Quantity" at bounding box center [512, 283] width 139 height 24
type textarea "x"
type input "1"
click at [554, 407] on button "Add" at bounding box center [513, 405] width 141 height 20
type textarea "x"
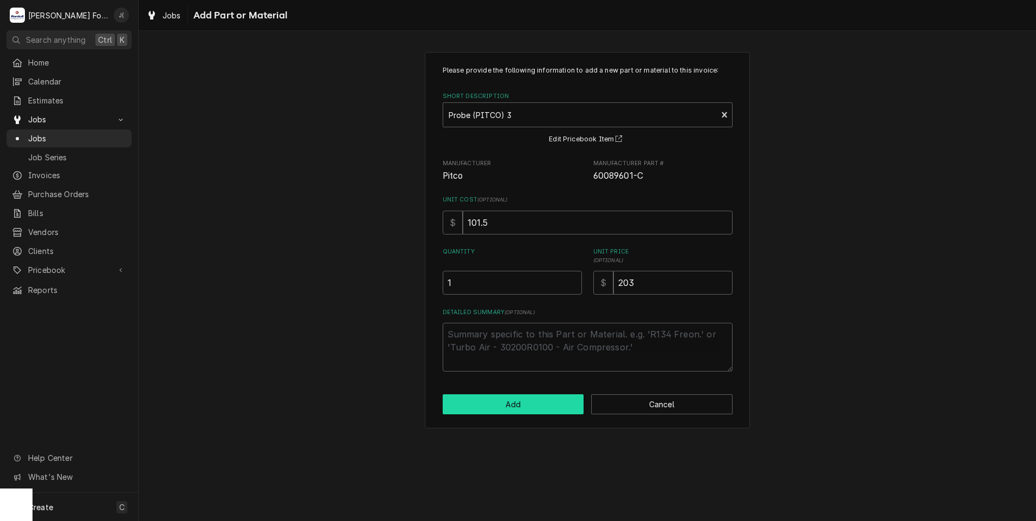
scroll to position [650, 0]
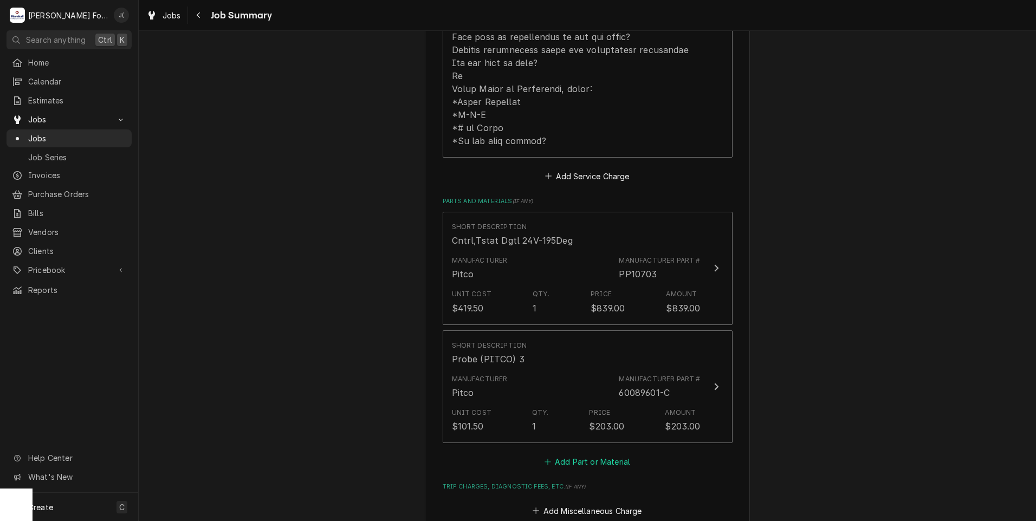
click at [584, 455] on button "Add Part or Material" at bounding box center [587, 462] width 89 height 15
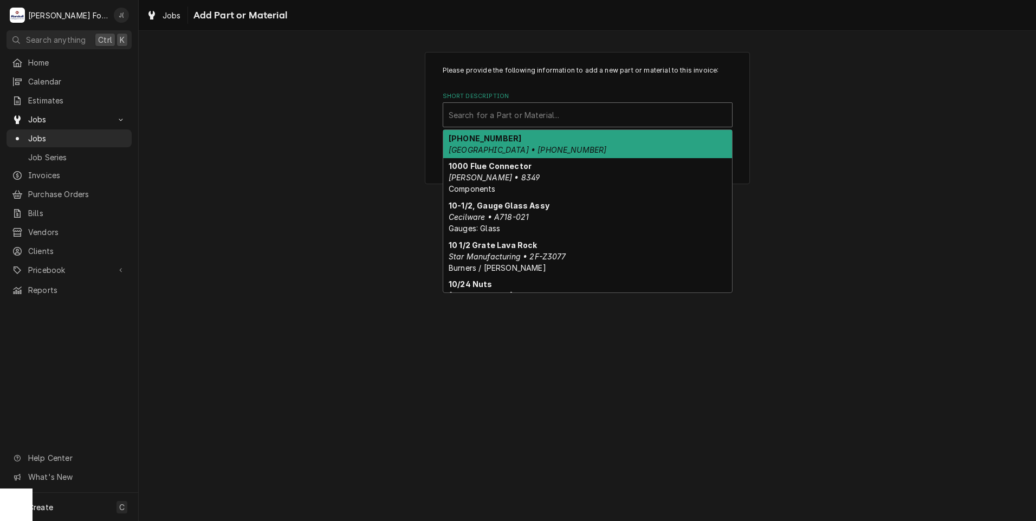
click at [575, 112] on div "Short Description" at bounding box center [588, 115] width 278 height 20
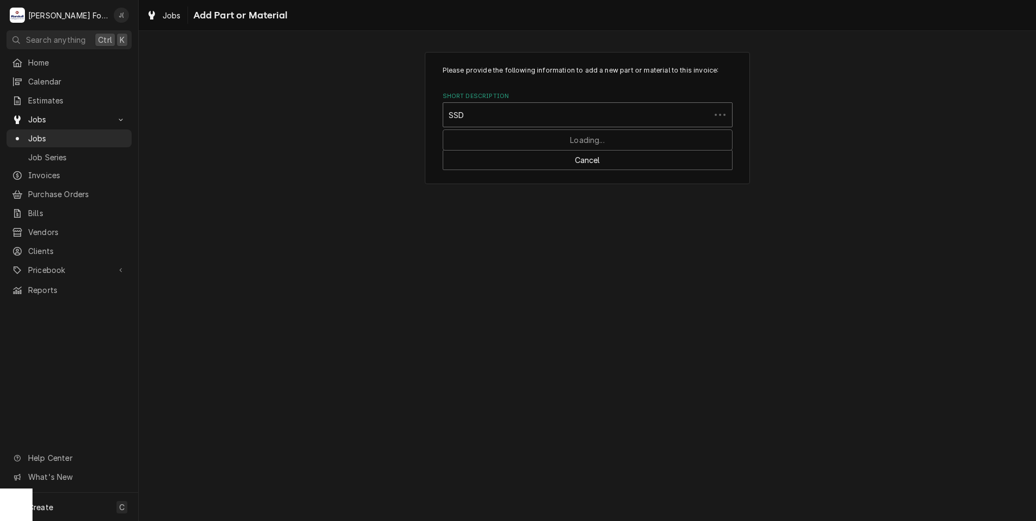
type input "SSDT"
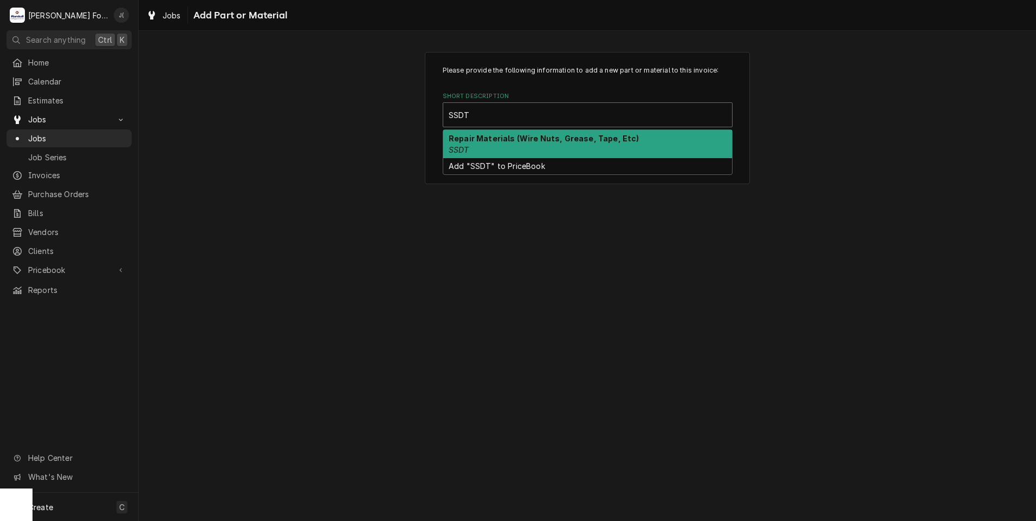
click at [513, 150] on div "Repair Materials (Wire Nuts, Grease, Tape, Etc) SSDT" at bounding box center [587, 144] width 289 height 28
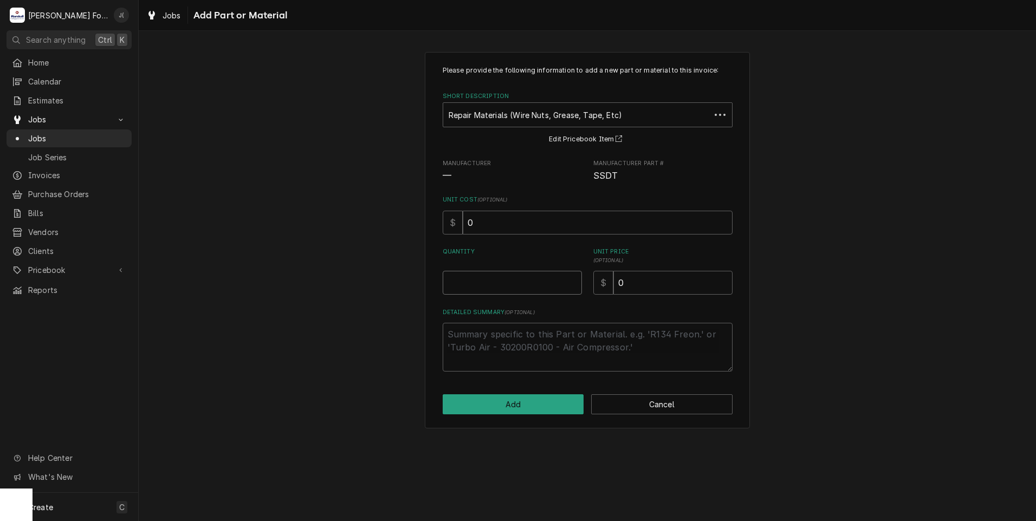
click at [526, 280] on input "Quantity" at bounding box center [512, 283] width 139 height 24
type textarea "x"
type input "1"
type textarea "x"
type input "2"
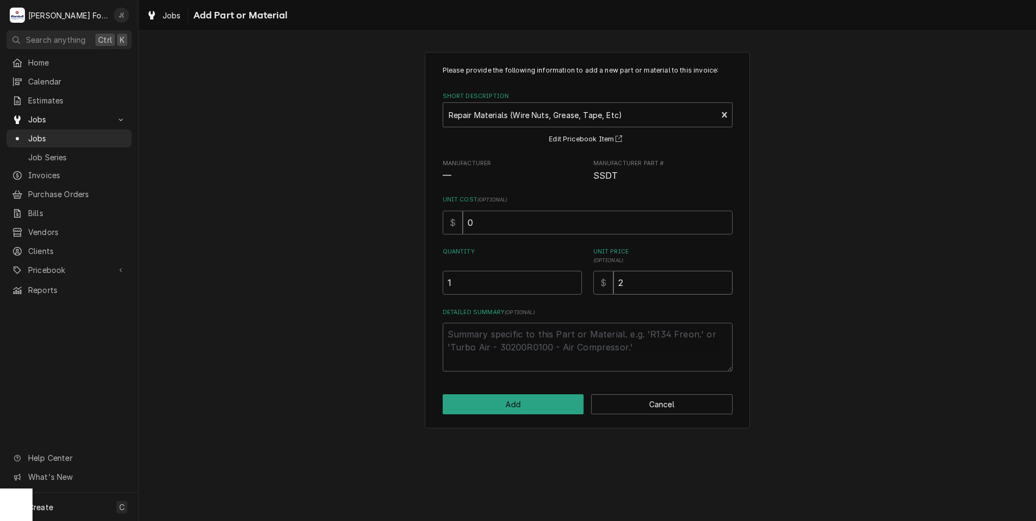
type textarea "x"
type input "20"
click at [506, 405] on button "Add" at bounding box center [513, 405] width 141 height 20
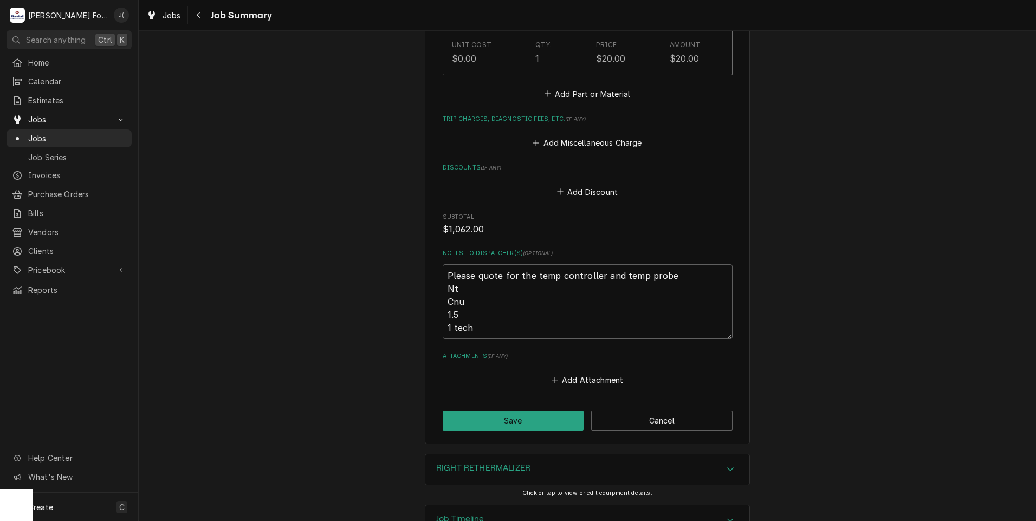
scroll to position [1138, 0]
click at [479, 410] on button "Save" at bounding box center [513, 420] width 141 height 20
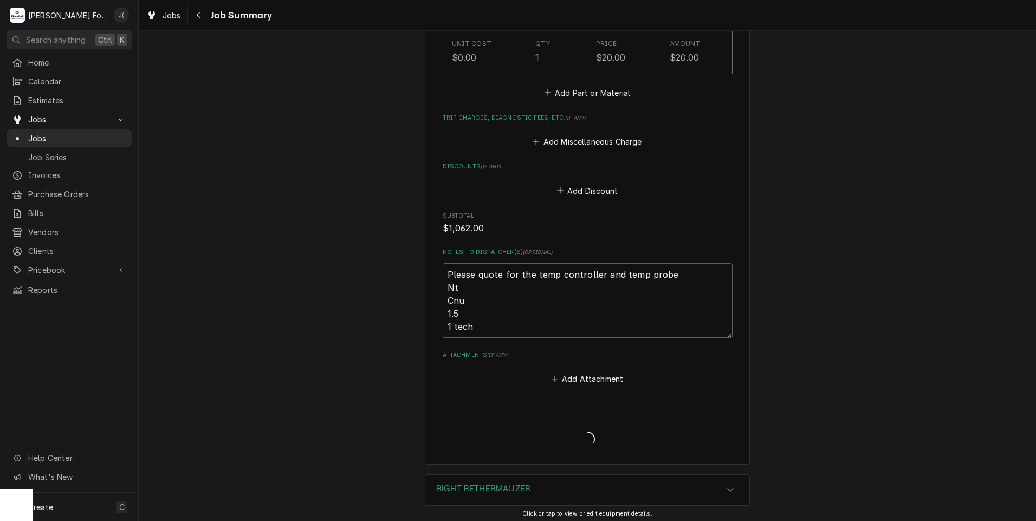
type textarea "x"
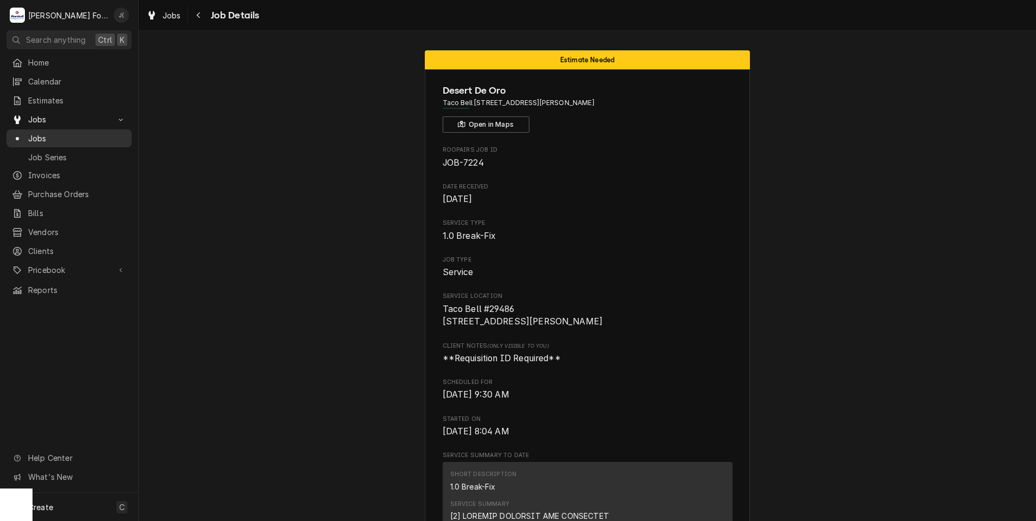
click at [71, 139] on span "Jobs" at bounding box center [77, 138] width 98 height 11
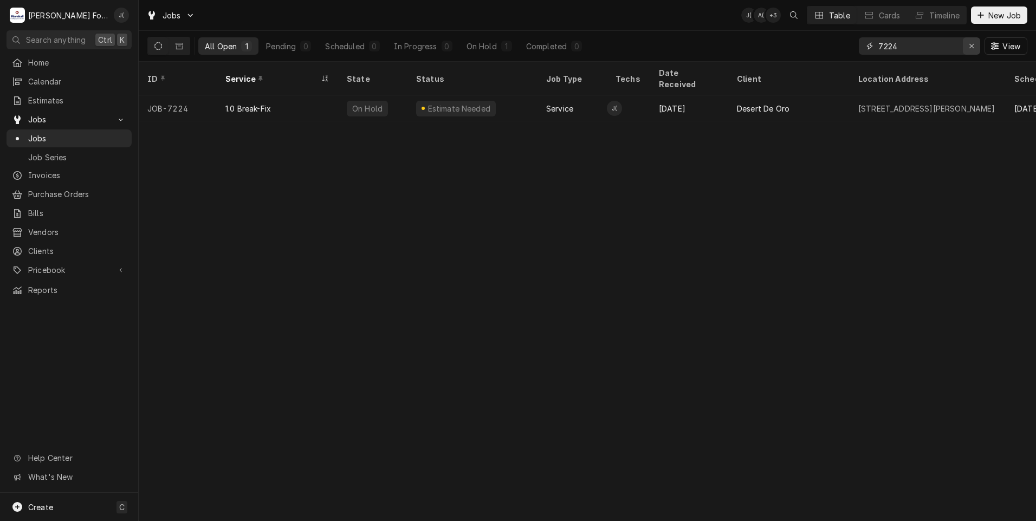
click at [967, 44] on button "Erase input" at bounding box center [971, 45] width 17 height 17
click at [965, 48] on input "Dynamic Content Wrapper" at bounding box center [930, 45] width 102 height 17
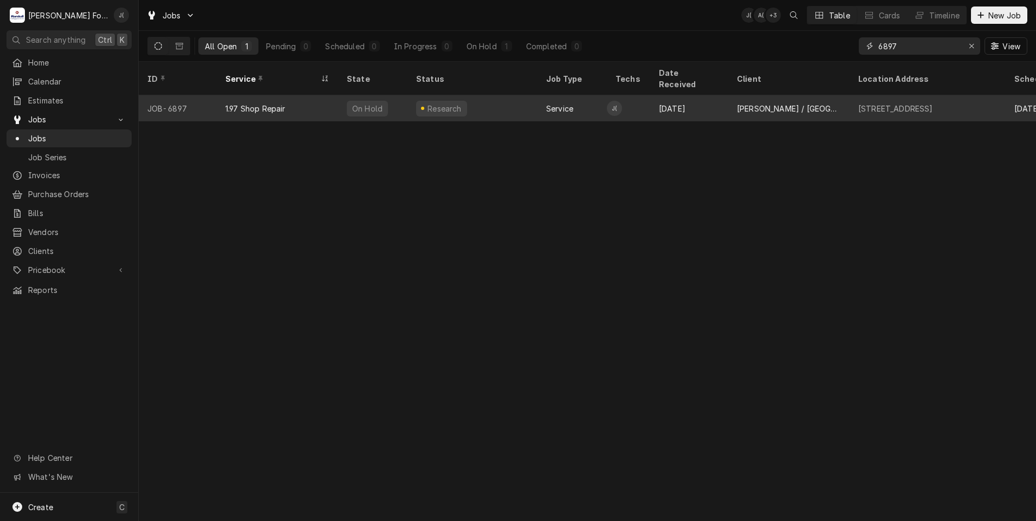
type input "6897"
click at [402, 96] on div "On Hold" at bounding box center [372, 108] width 69 height 26
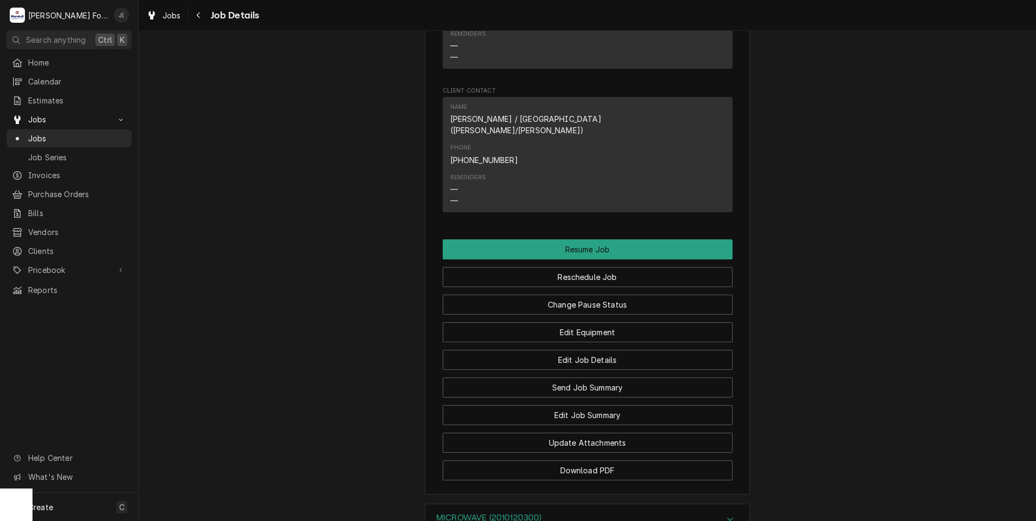
scroll to position [1064, 0]
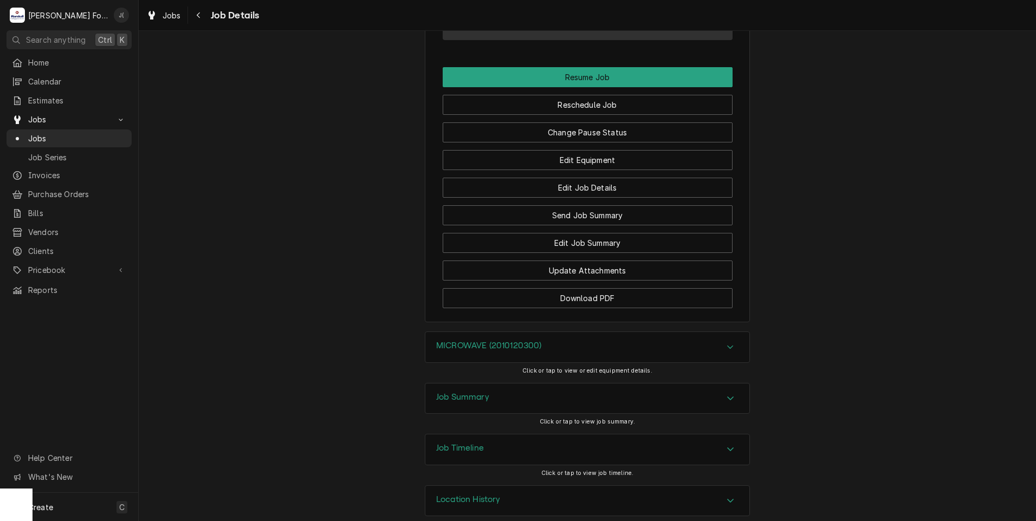
click at [440, 341] on h3 "MICROWAVE (2010120300)" at bounding box center [489, 346] width 106 height 10
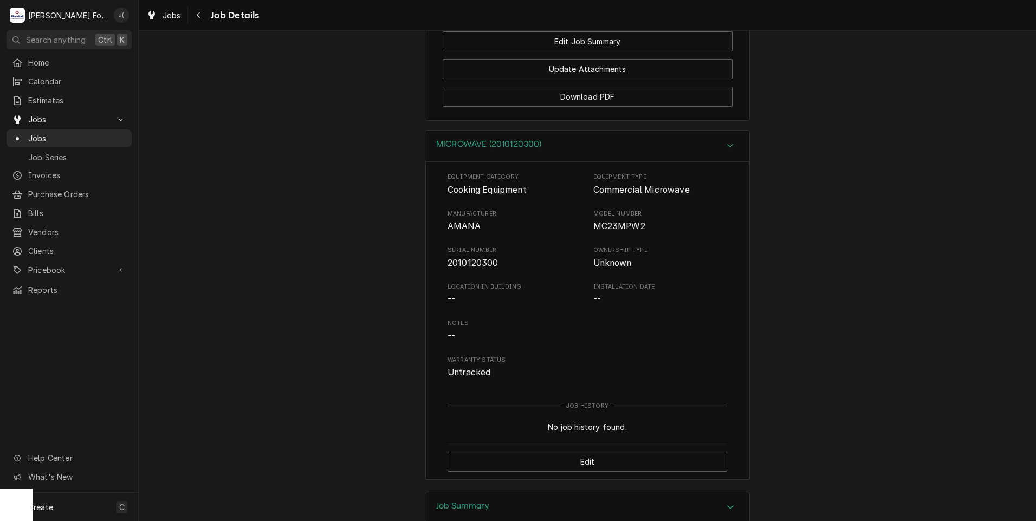
scroll to position [1281, 0]
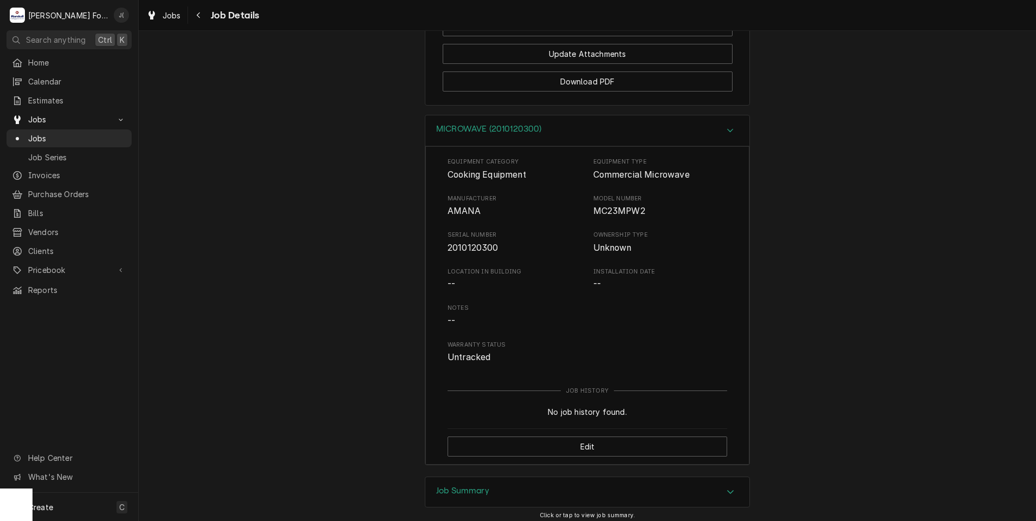
click at [489, 477] on div "Job Summary" at bounding box center [587, 492] width 324 height 30
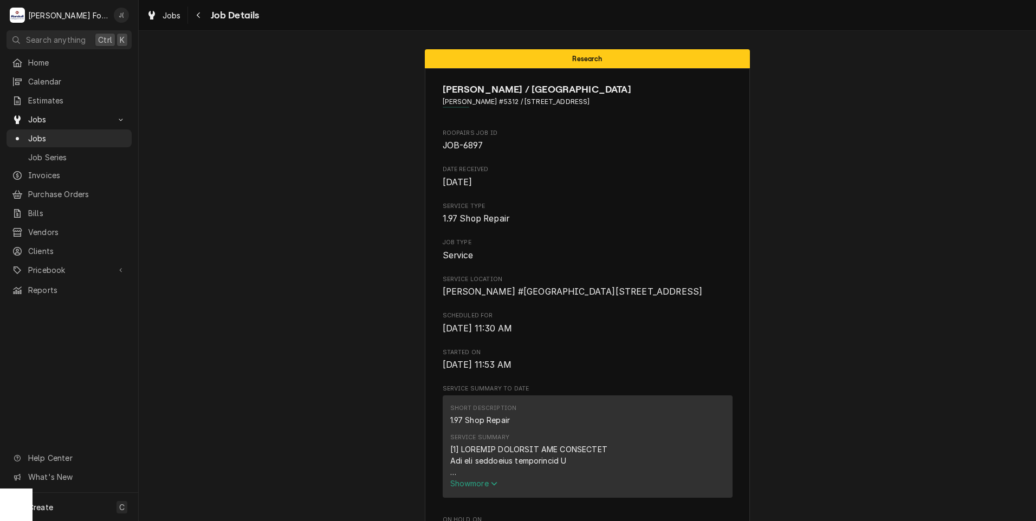
scroll to position [0, 0]
click at [80, 139] on span "Jobs" at bounding box center [77, 138] width 98 height 11
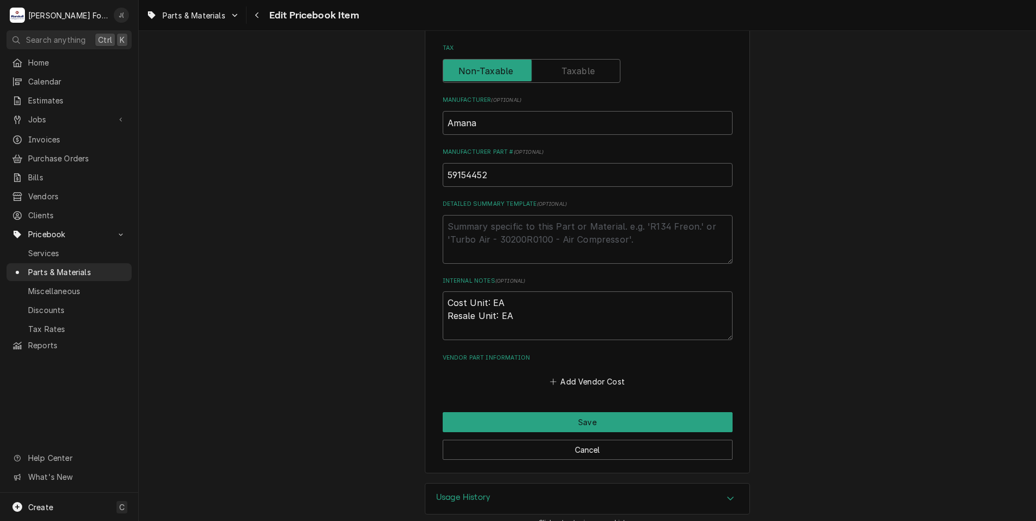
scroll to position [325, 0]
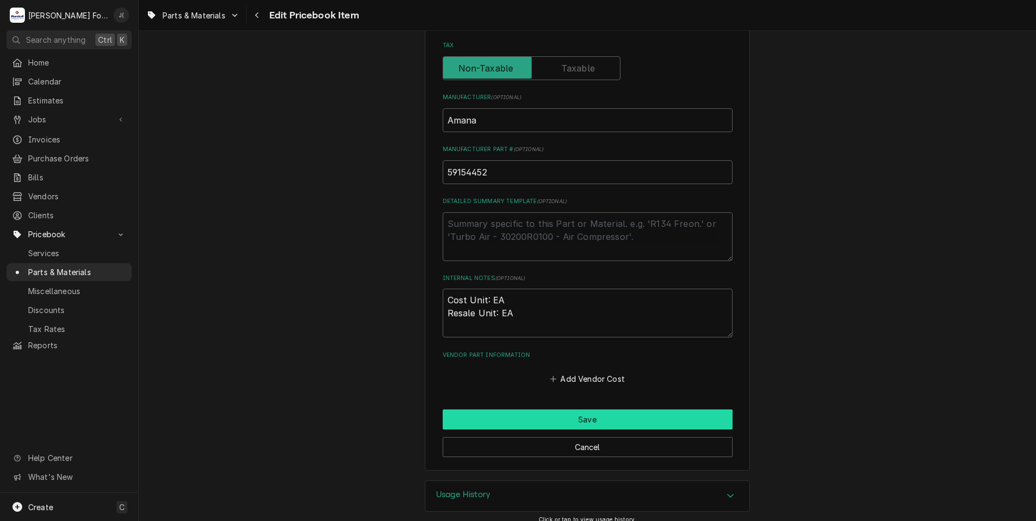
click at [488, 419] on button "Save" at bounding box center [588, 420] width 290 height 20
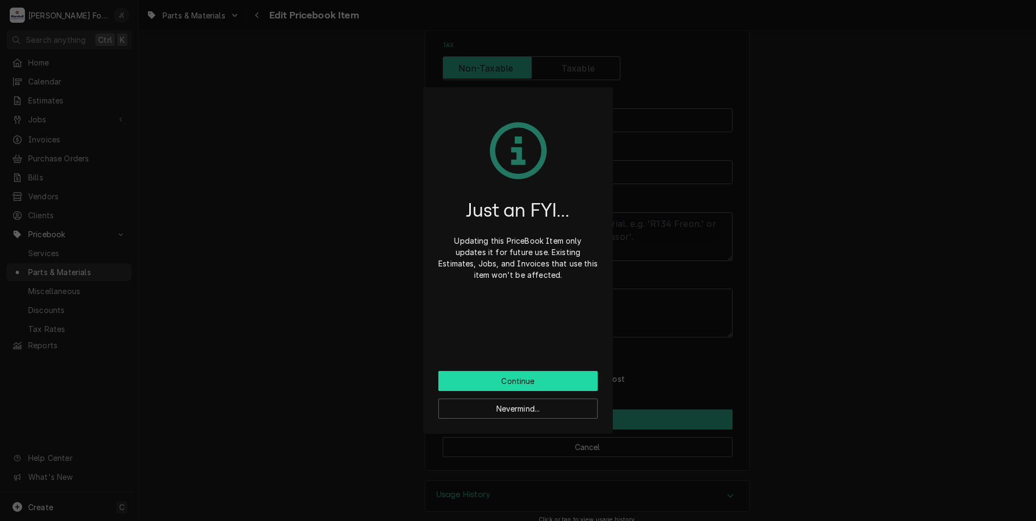
click at [505, 383] on button "Continue" at bounding box center [517, 381] width 159 height 20
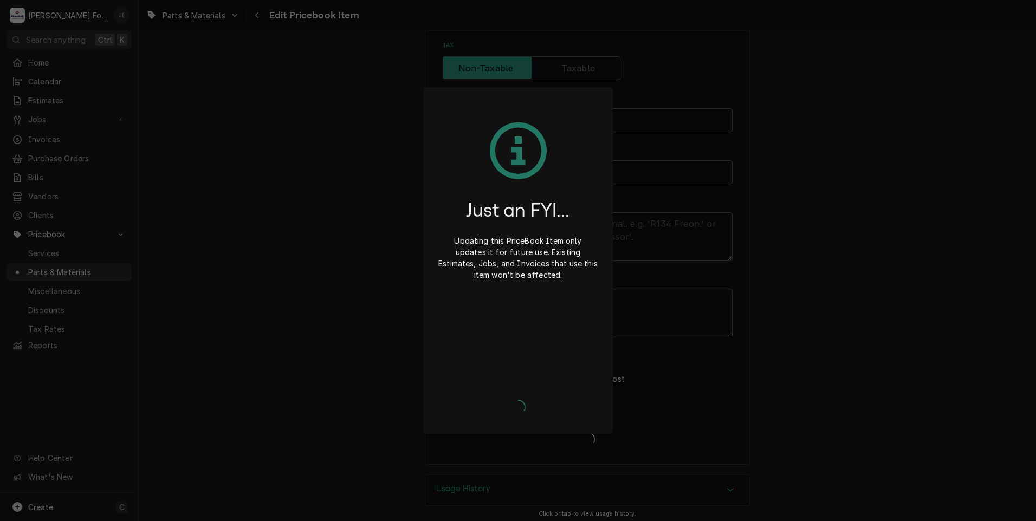
type textarea "x"
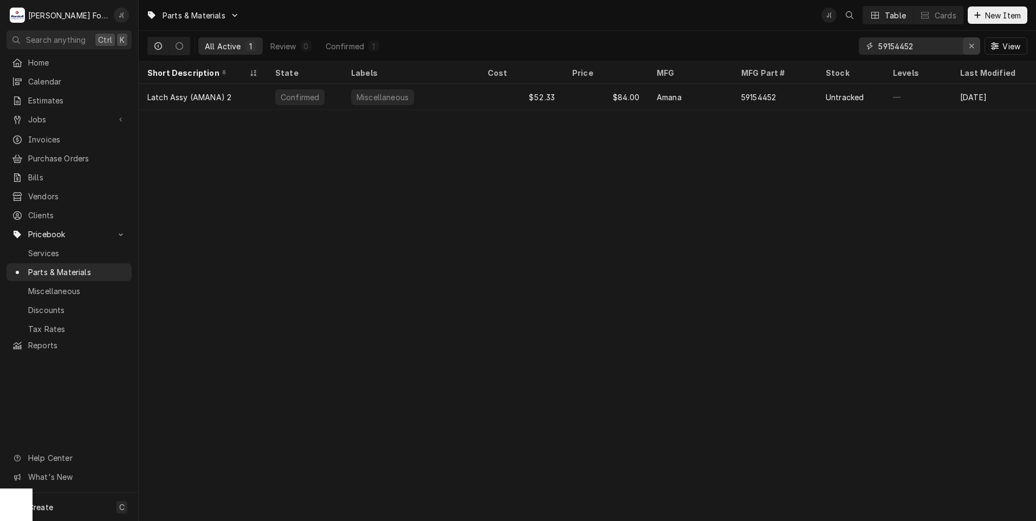
click at [971, 46] on icon "Erase input" at bounding box center [972, 46] width 6 height 8
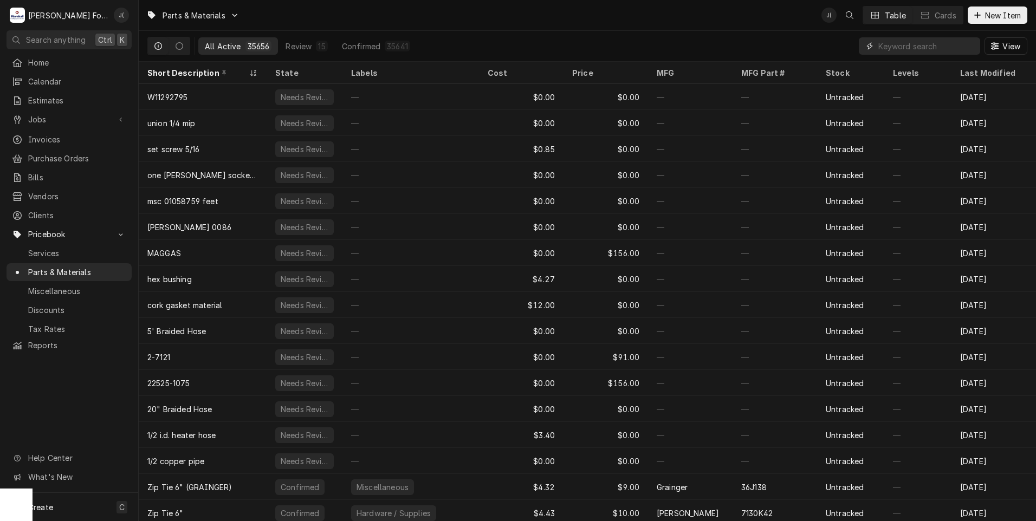
click at [919, 43] on input "Dynamic Content Wrapper" at bounding box center [927, 45] width 96 height 17
paste input "12002453"
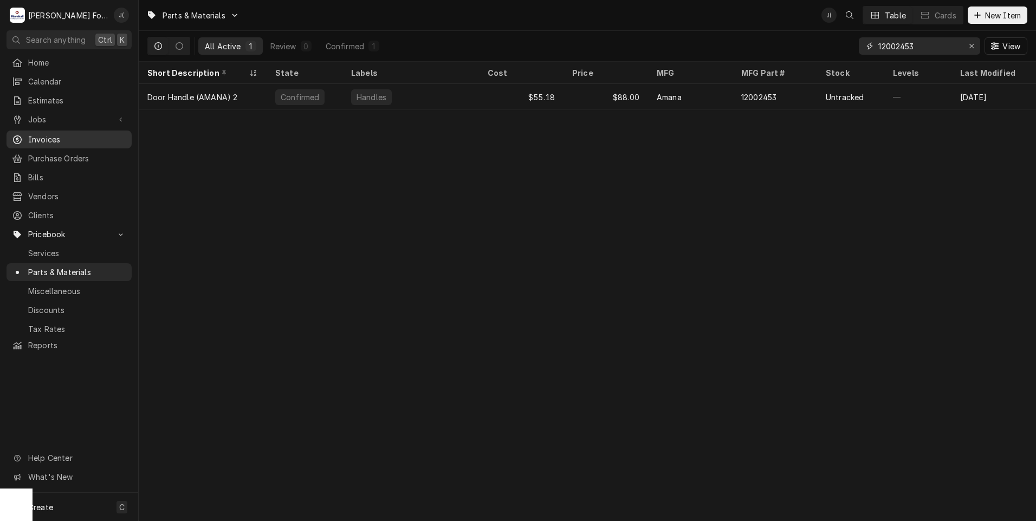
type input "12002453"
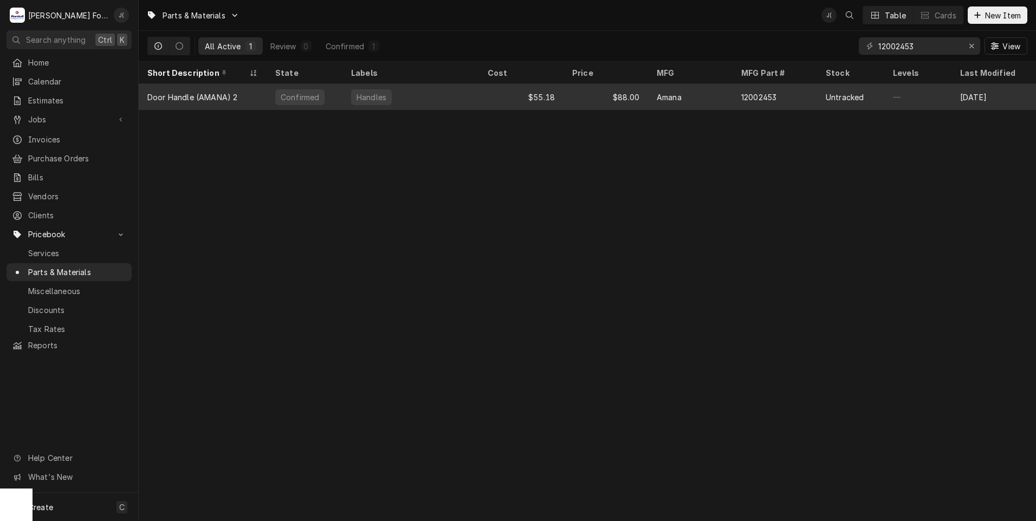
click at [707, 97] on div "Amana" at bounding box center [690, 97] width 85 height 26
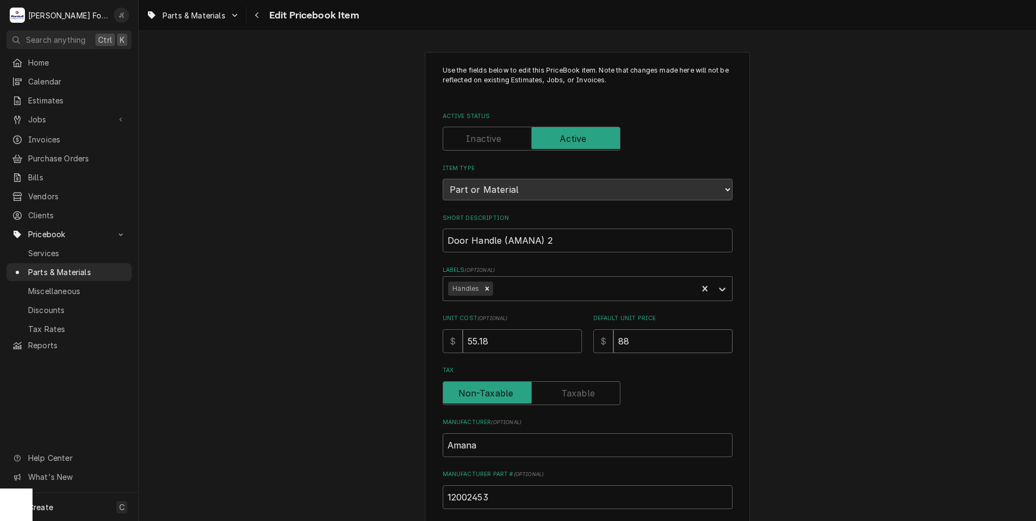
drag, startPoint x: 636, startPoint y: 342, endPoint x: 591, endPoint y: 334, distance: 45.7
click at [593, 334] on div "$ 88" at bounding box center [662, 342] width 139 height 24
type textarea "x"
type input "8"
type textarea "x"
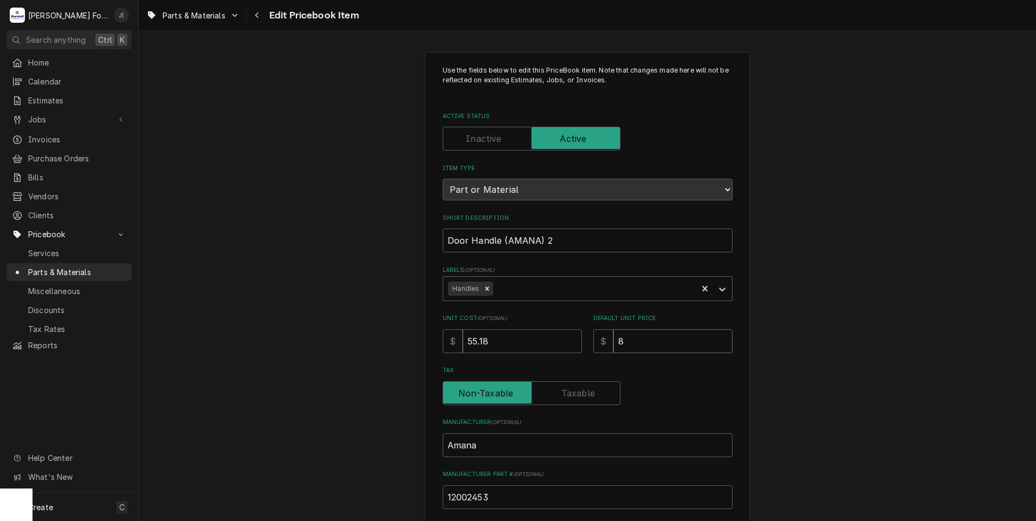
type input "89"
type textarea "x"
type input "89.0"
type textarea "x"
type input "89.00"
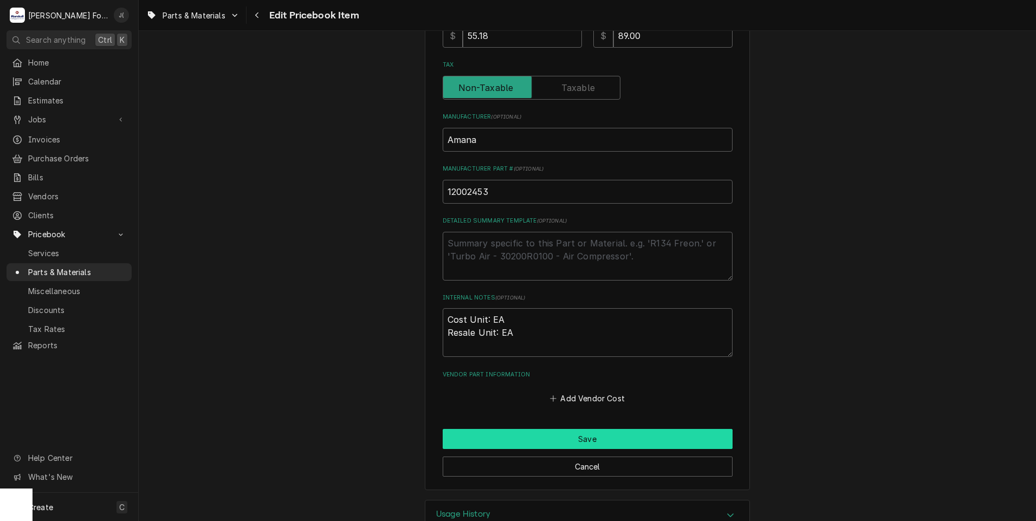
scroll to position [325, 0]
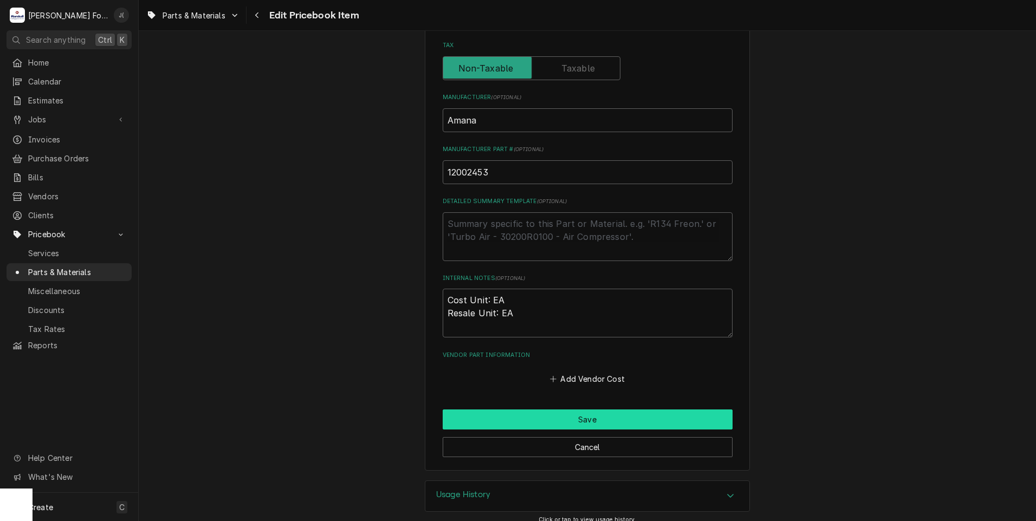
click at [481, 412] on button "Save" at bounding box center [588, 420] width 290 height 20
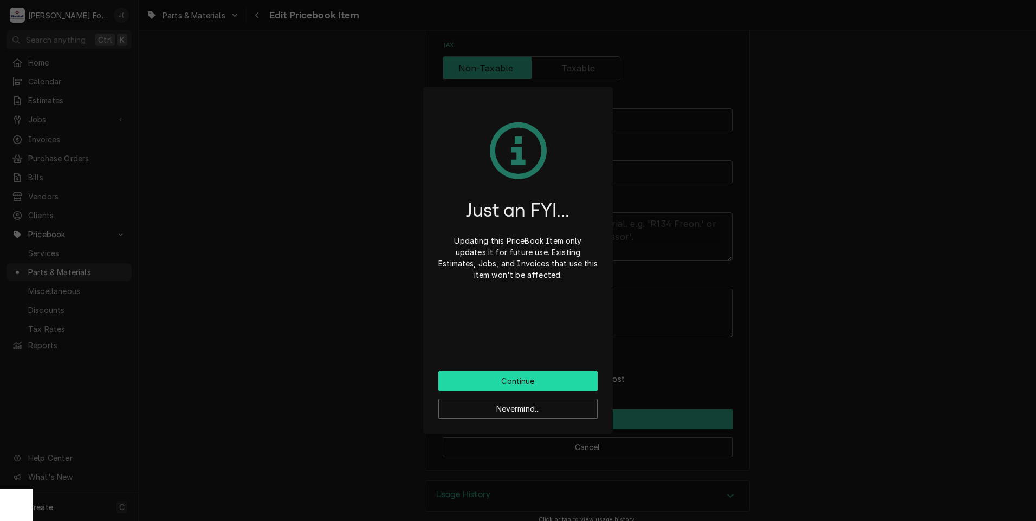
click at [499, 387] on button "Continue" at bounding box center [517, 381] width 159 height 20
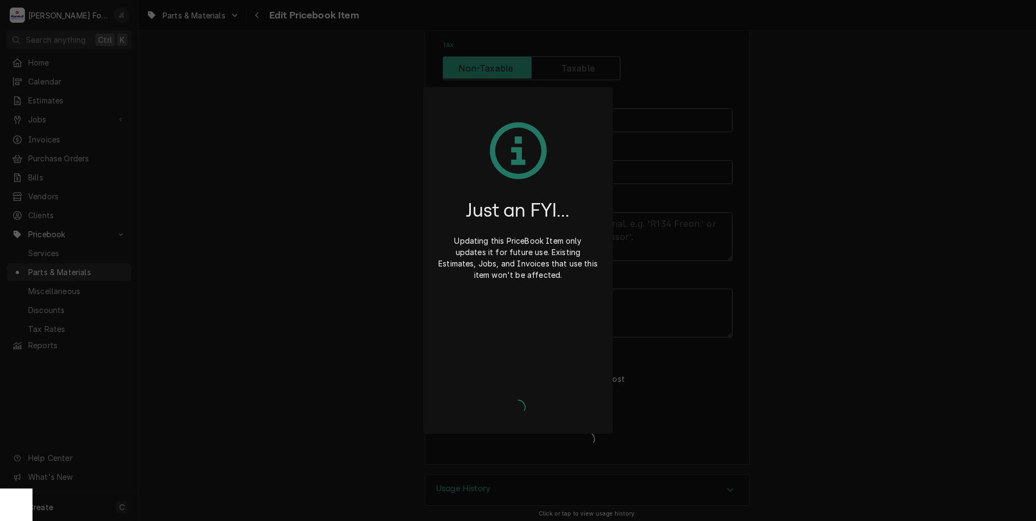
type textarea "x"
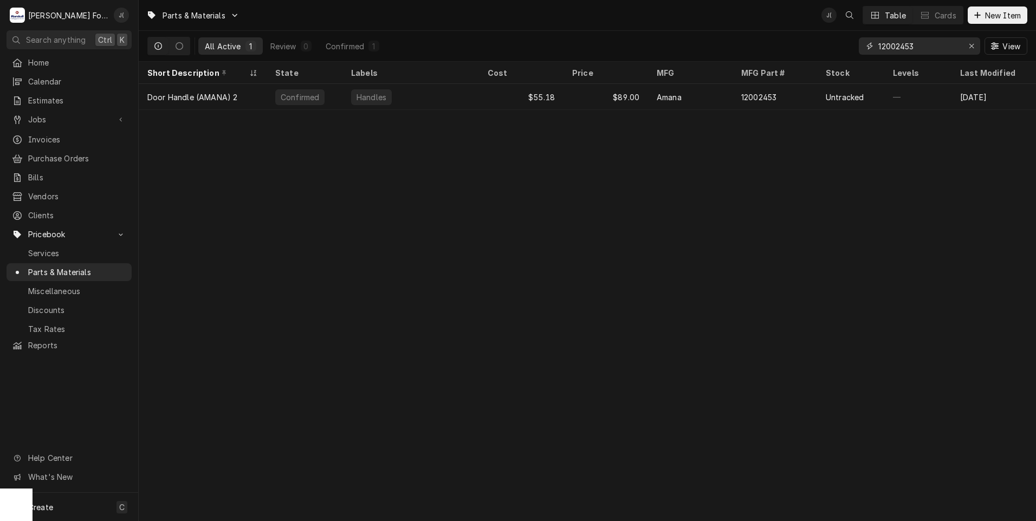
drag, startPoint x: 973, startPoint y: 48, endPoint x: 964, endPoint y: 49, distance: 8.7
click at [973, 48] on icon "Erase input" at bounding box center [972, 46] width 6 height 8
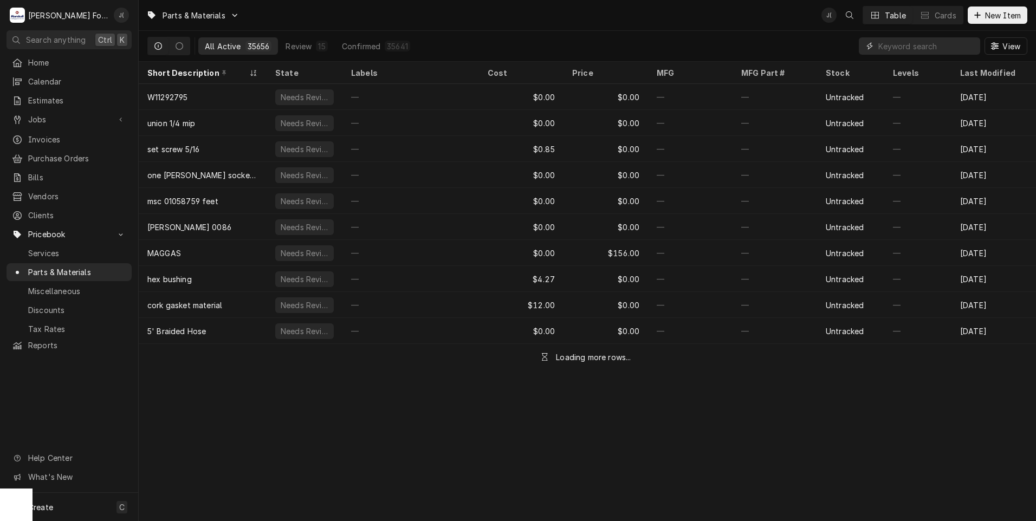
paste input "59114157"
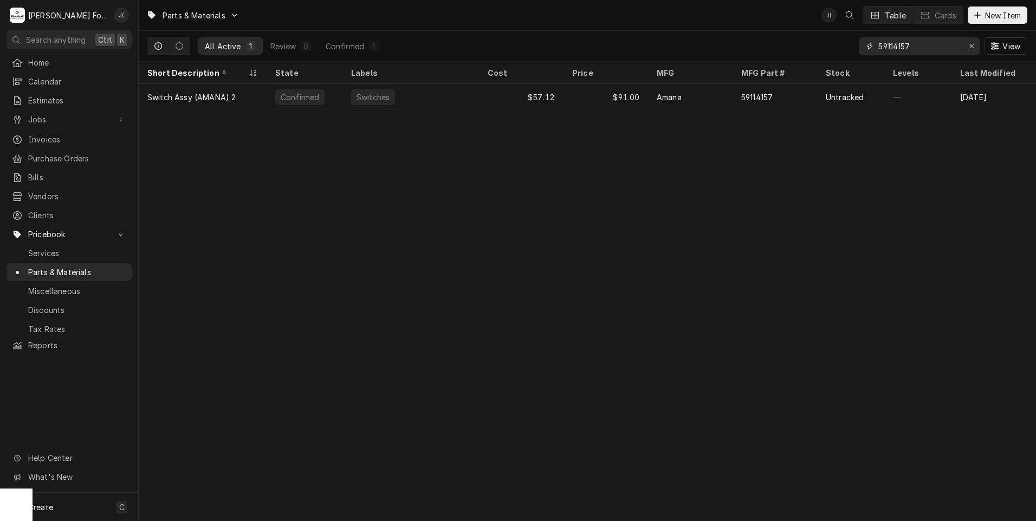
type input "59114157"
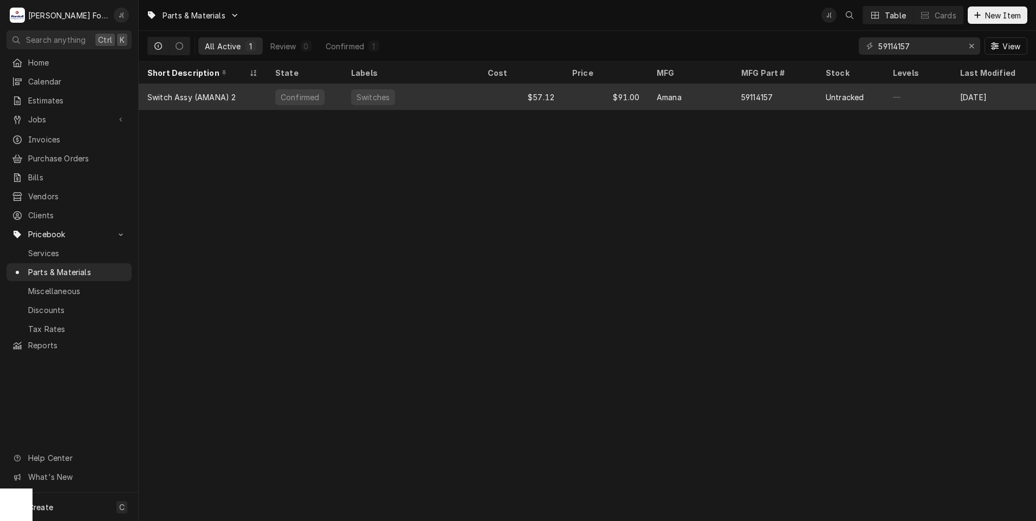
click at [675, 93] on div "Amana" at bounding box center [669, 97] width 25 height 11
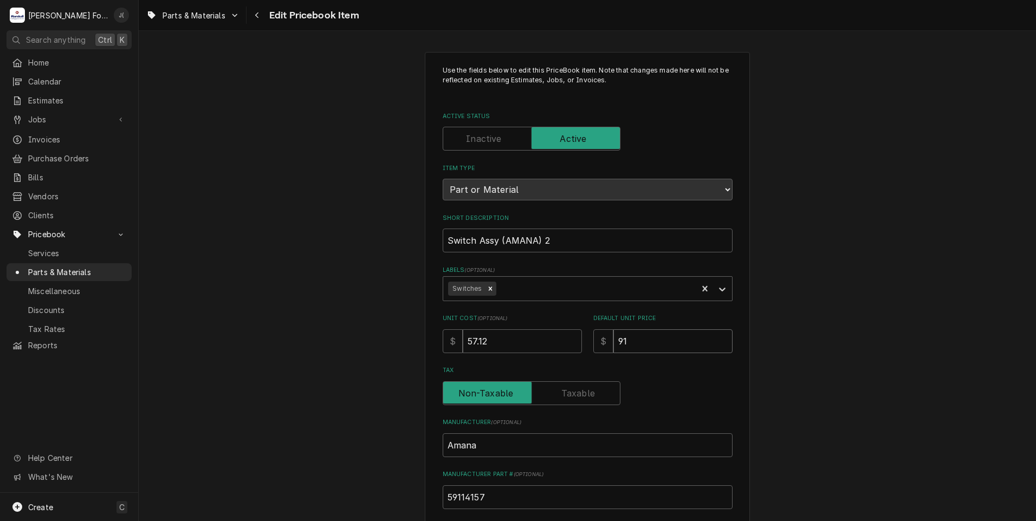
drag, startPoint x: 656, startPoint y: 338, endPoint x: 431, endPoint y: 326, distance: 225.2
click at [453, 329] on div "Unit Cost ( optional ) $ 57.12 Default Unit Price $ 91" at bounding box center [588, 333] width 290 height 38
type textarea "x"
type input "1"
type textarea "x"
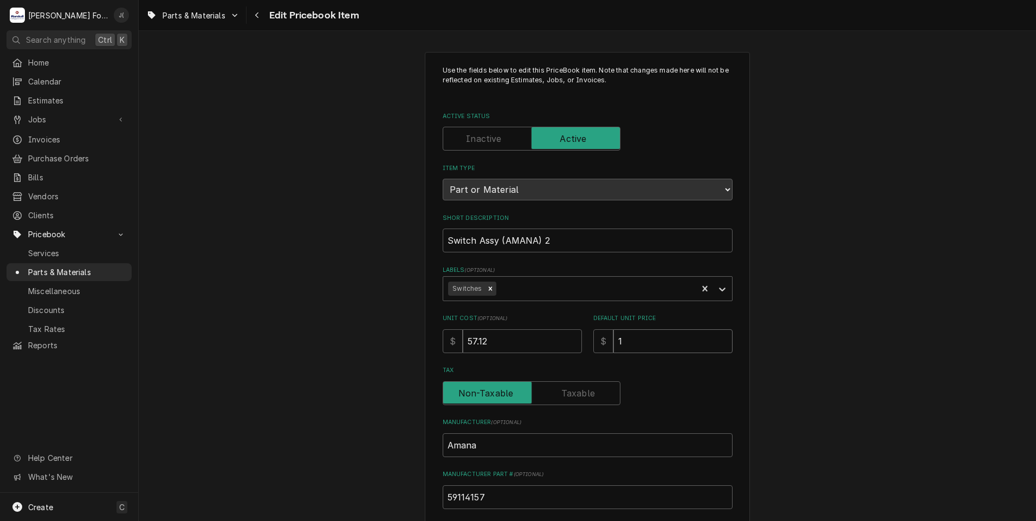
type input "10"
type textarea "x"
type input "10.0"
type textarea "x"
type input "10.00"
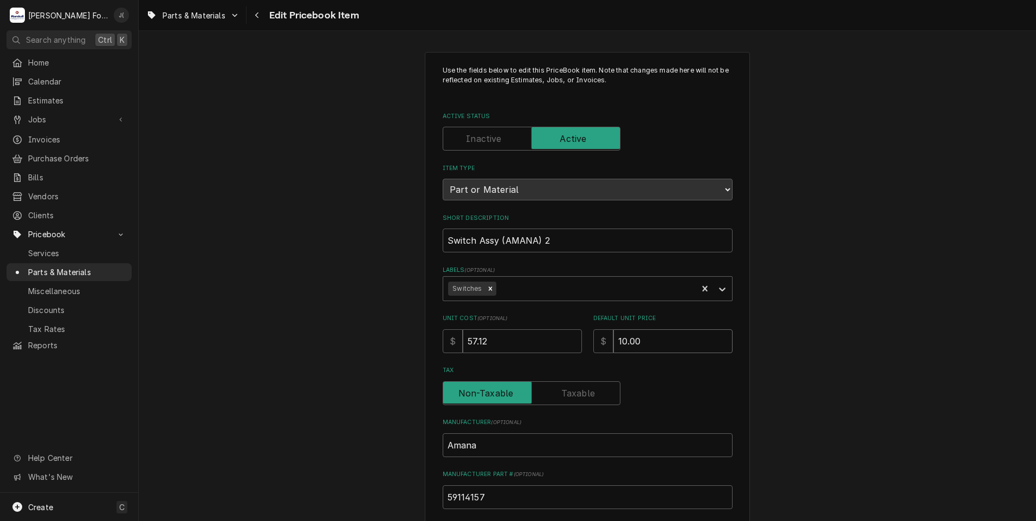
type textarea "x"
type input "10.0"
type textarea "x"
type input "10"
type textarea "x"
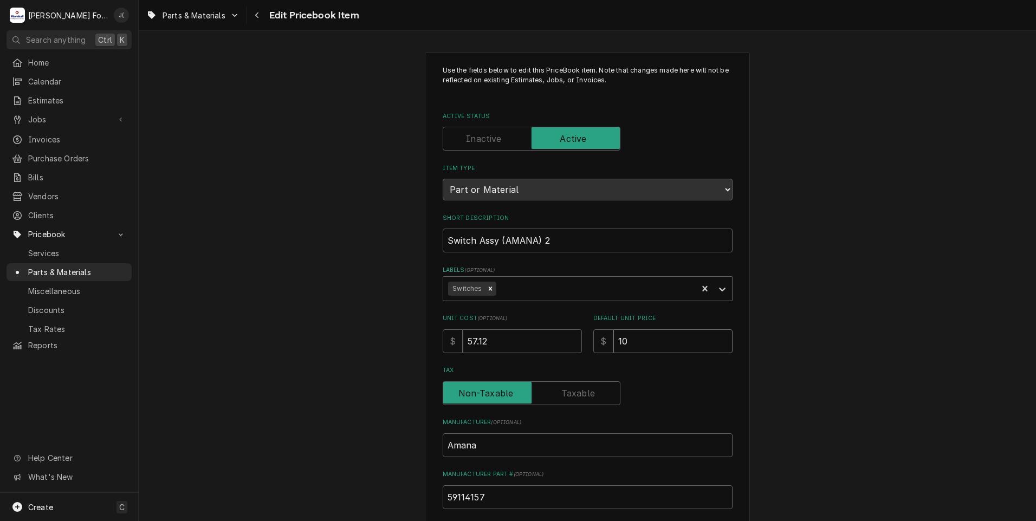
type input "1"
type textarea "x"
type input "1"
type textarea "x"
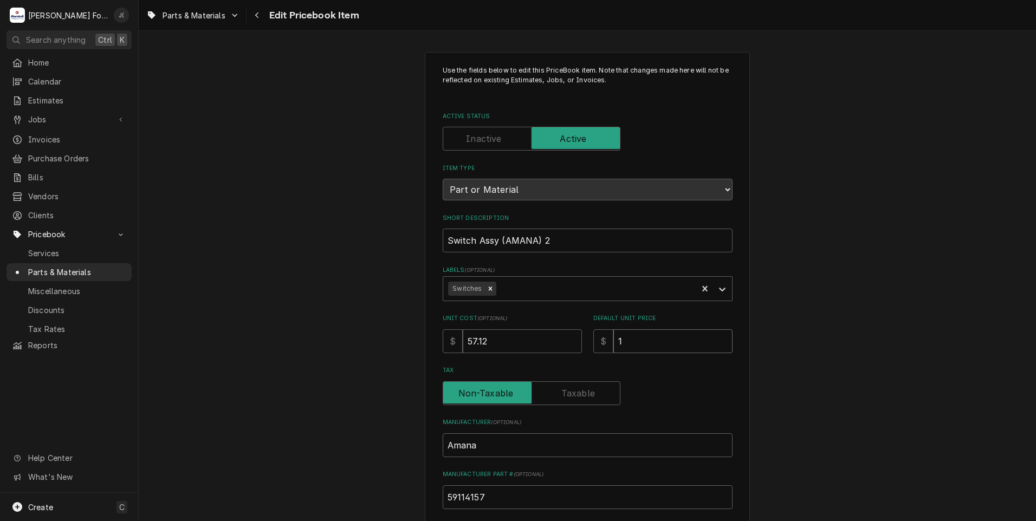
type input "10"
type textarea "x"
type input "108"
type textarea "x"
type input "108.0"
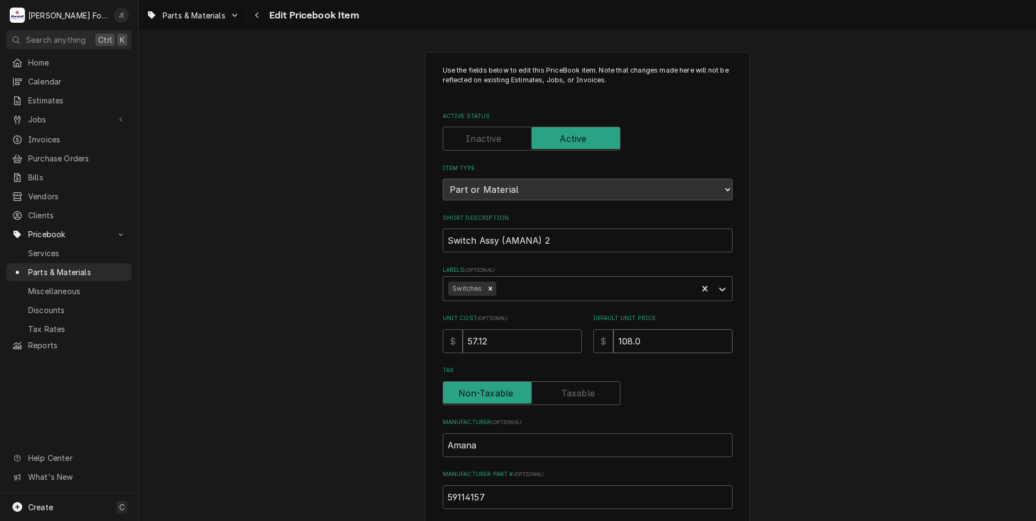
type textarea "x"
type input "108.00"
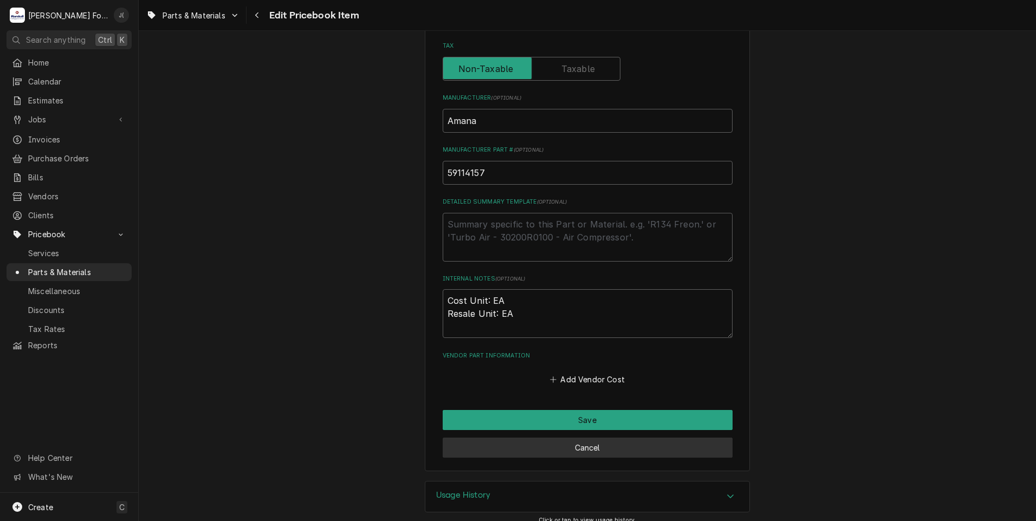
scroll to position [334, 0]
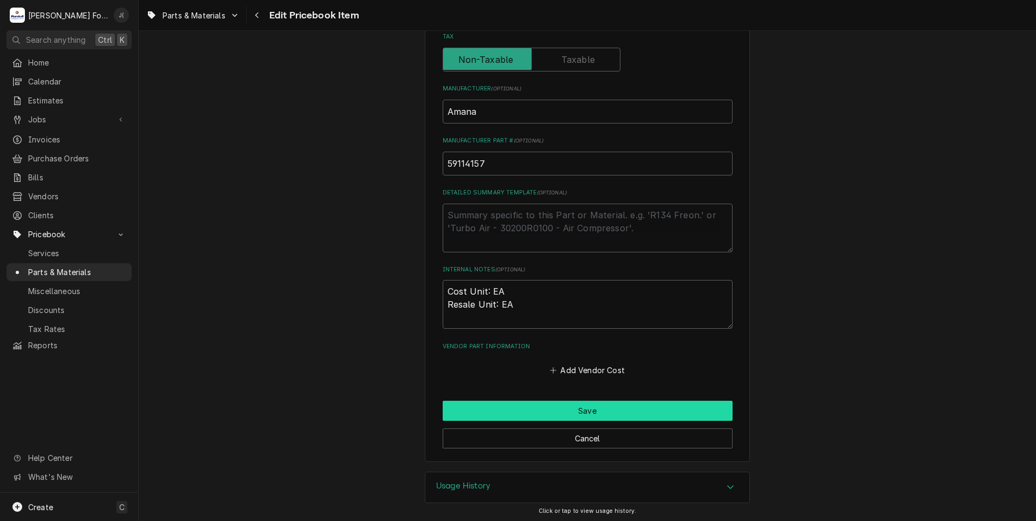
click at [494, 414] on button "Save" at bounding box center [588, 411] width 290 height 20
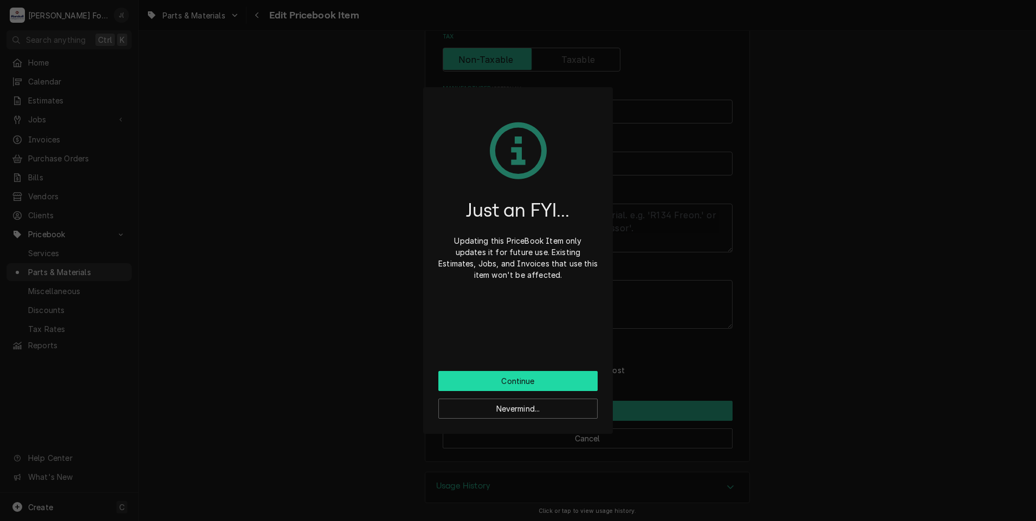
click at [507, 379] on button "Continue" at bounding box center [517, 381] width 159 height 20
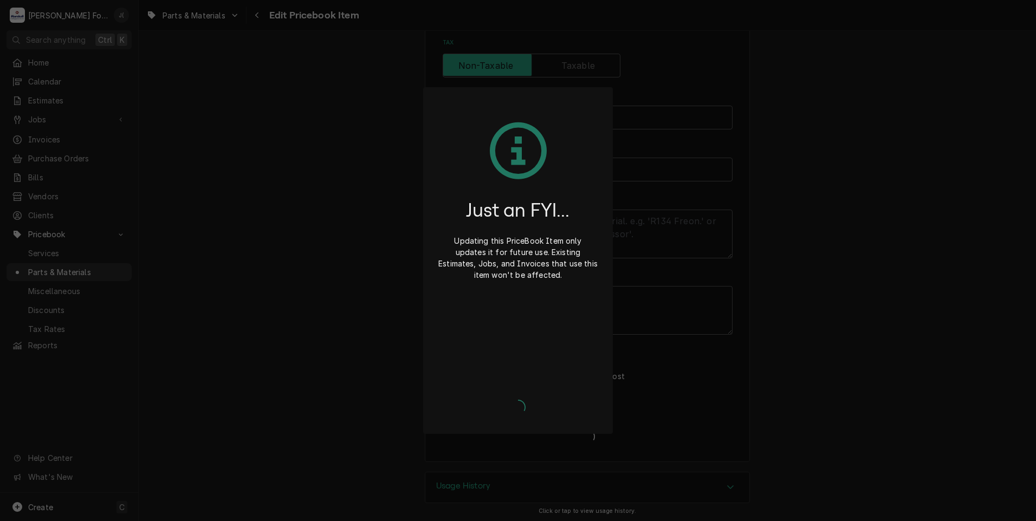
type textarea "x"
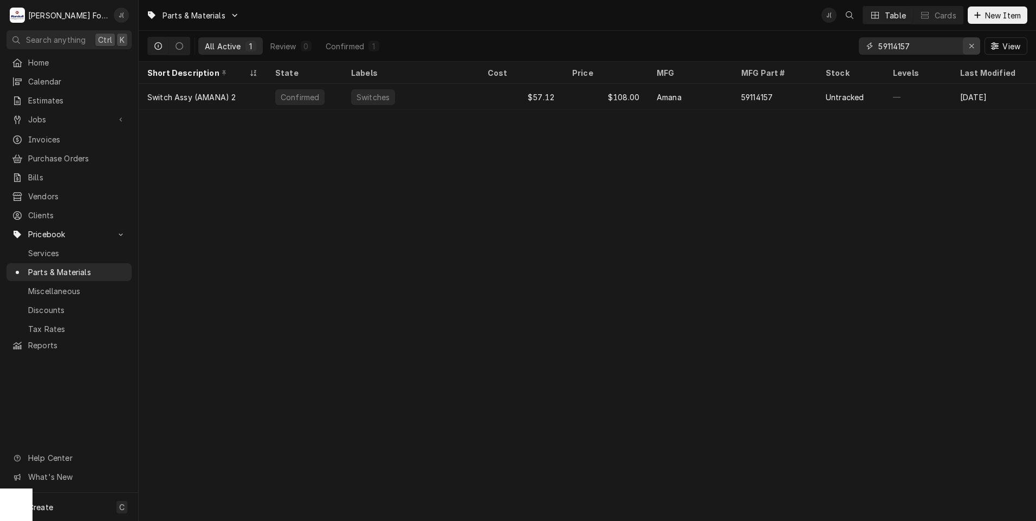
click at [977, 47] on div "Erase input" at bounding box center [971, 46] width 11 height 11
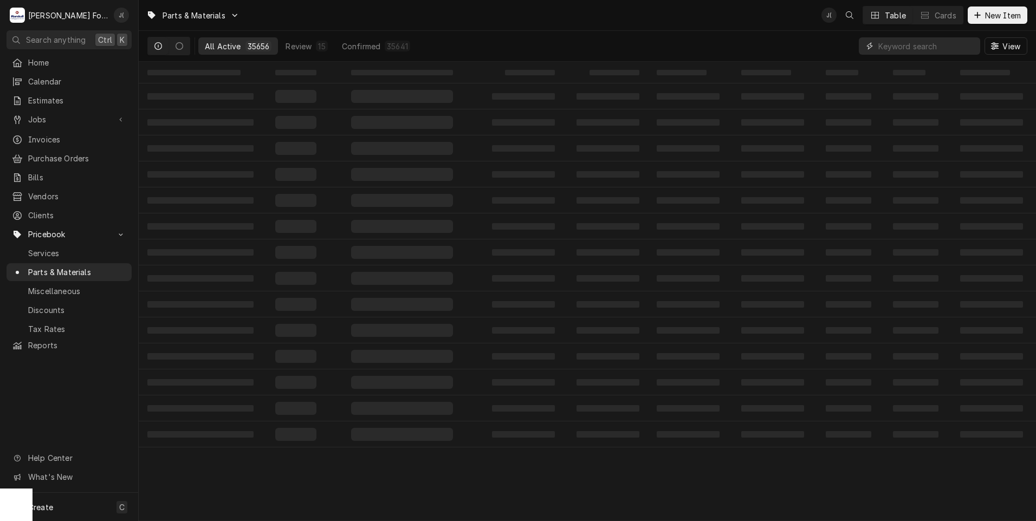
paste input "59174532"
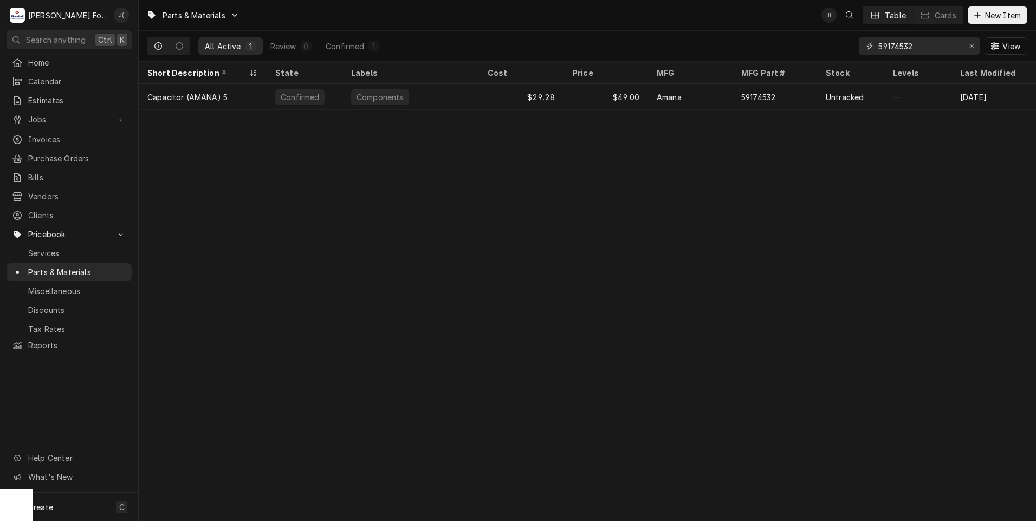
type input "59174532"
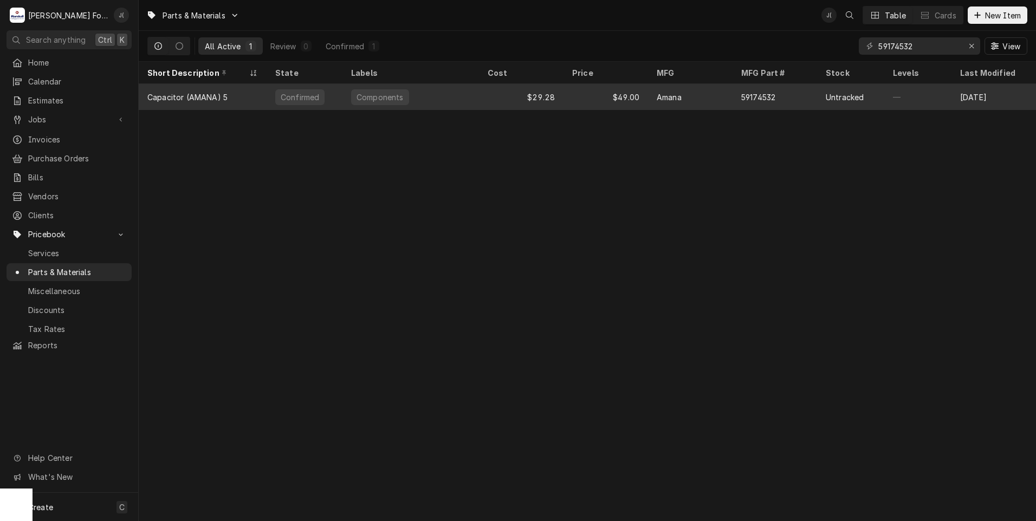
click at [725, 94] on div "Amana" at bounding box center [690, 97] width 85 height 26
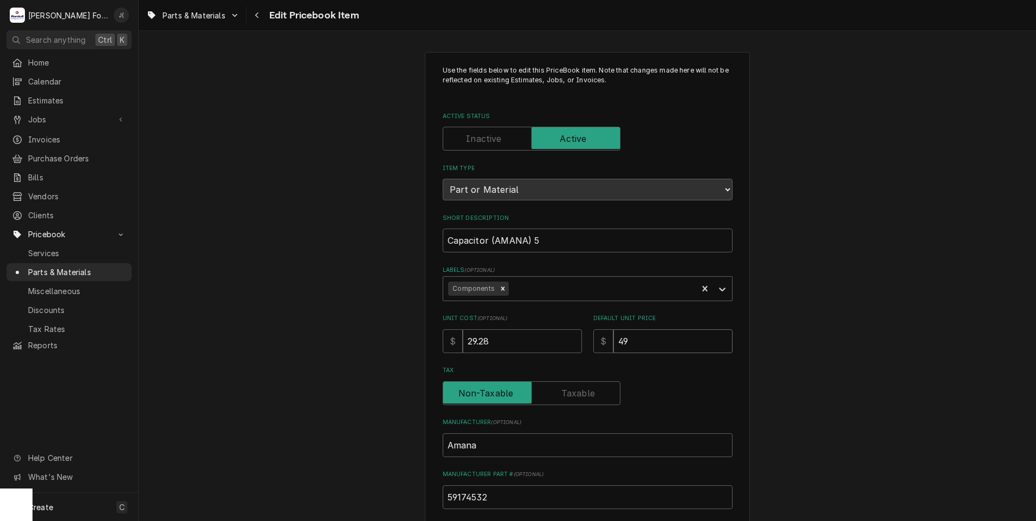
drag, startPoint x: 649, startPoint y: 343, endPoint x: 507, endPoint y: 340, distance: 142.0
click at [548, 340] on div "Unit Cost ( optional ) $ 29.28 Default Unit Price $ 49" at bounding box center [588, 333] width 290 height 38
type textarea "x"
type input "4"
type textarea "x"
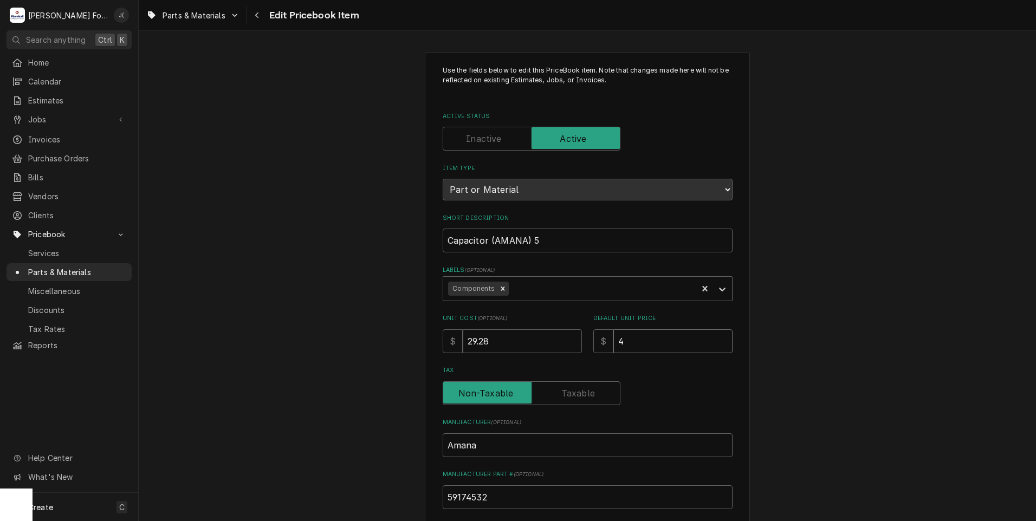
type input "48"
type textarea "x"
type input "48.0"
type textarea "x"
type input "48.00"
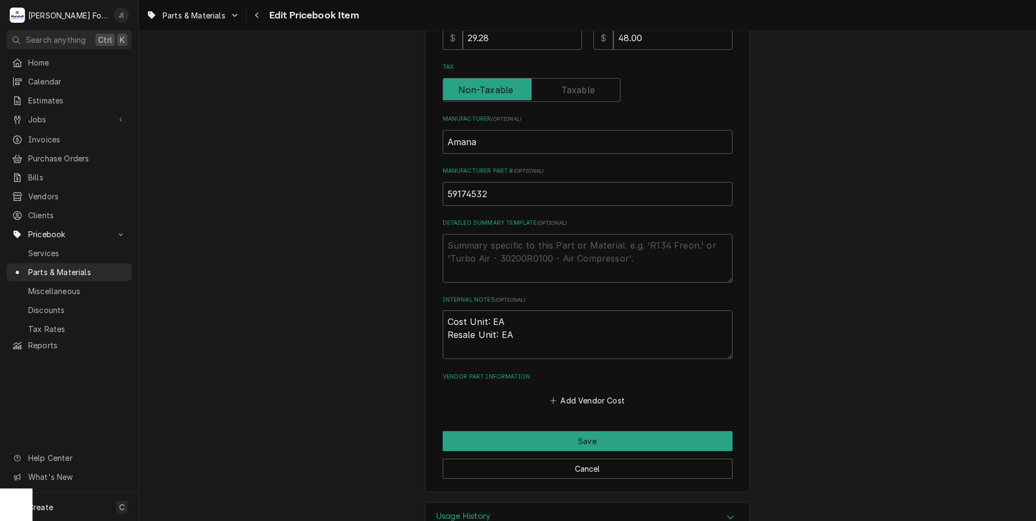
scroll to position [325, 0]
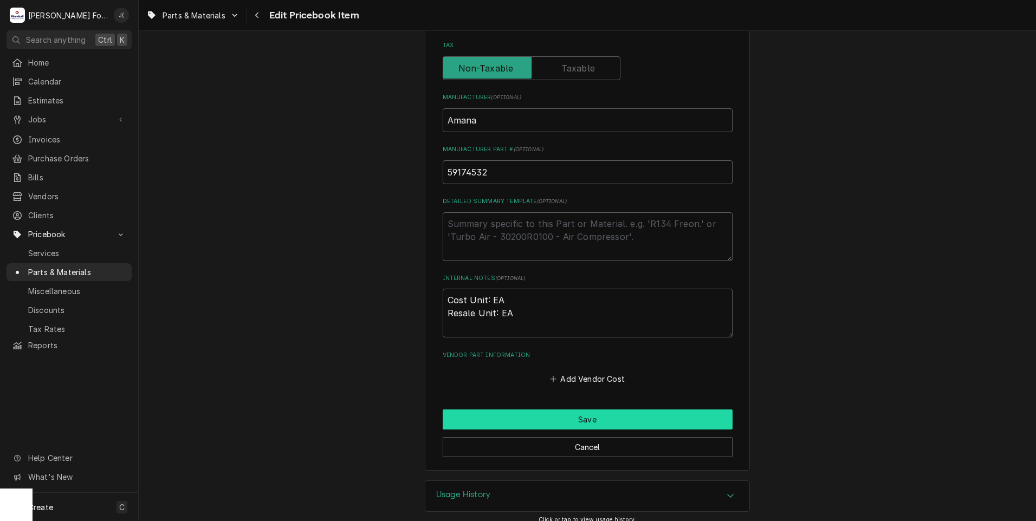
click at [550, 422] on button "Save" at bounding box center [588, 420] width 290 height 20
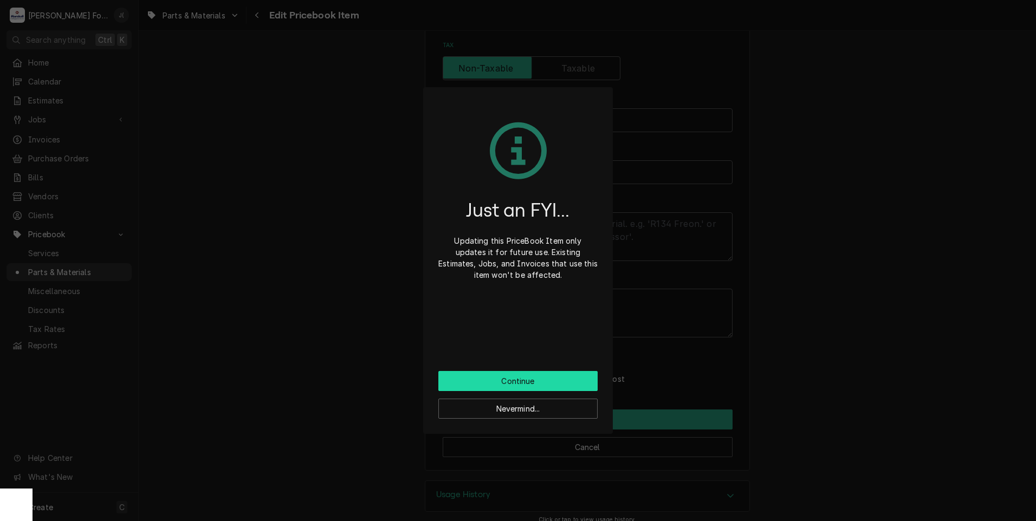
click at [533, 386] on button "Continue" at bounding box center [517, 381] width 159 height 20
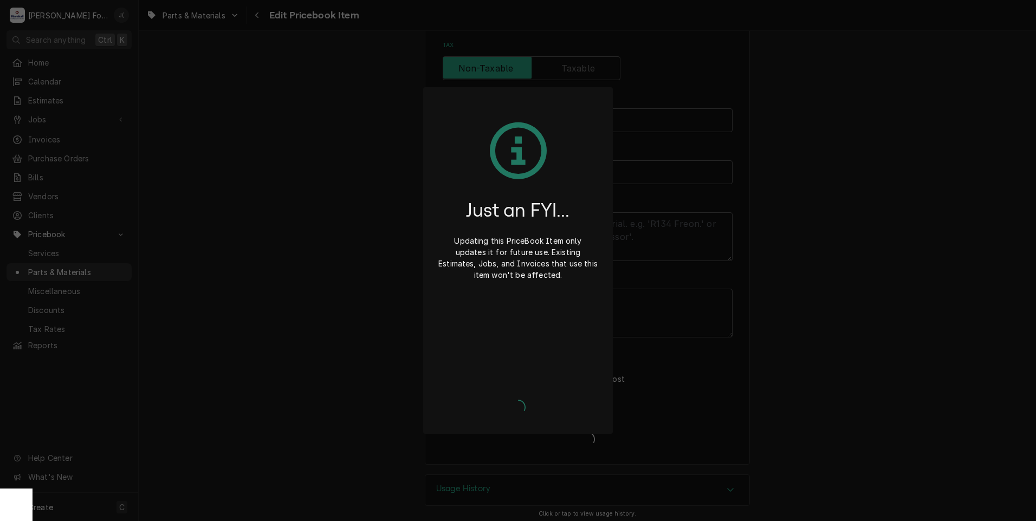
type textarea "x"
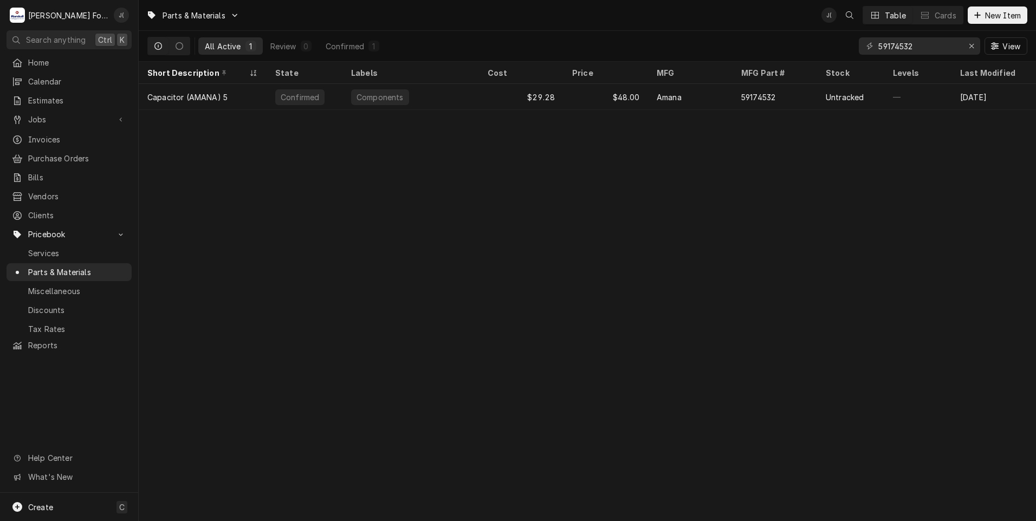
click at [964, 46] on div "59174532" at bounding box center [919, 45] width 121 height 17
click at [966, 47] on button "Erase input" at bounding box center [971, 45] width 17 height 17
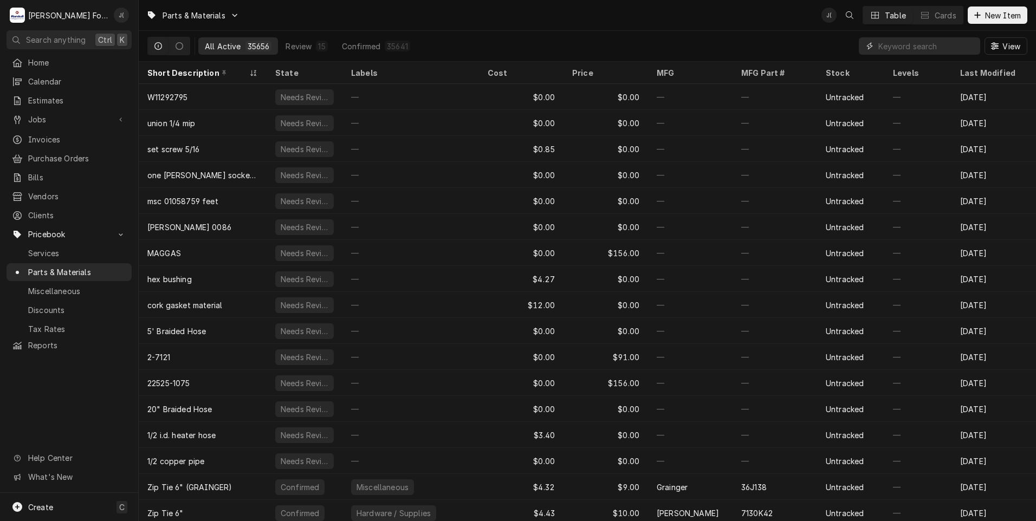
paste input "59004010"
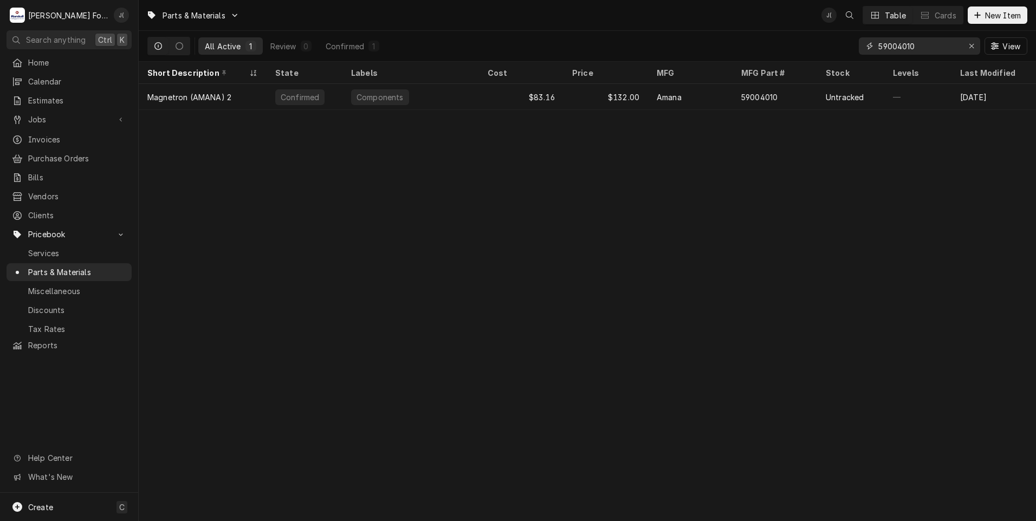
type input "59004010"
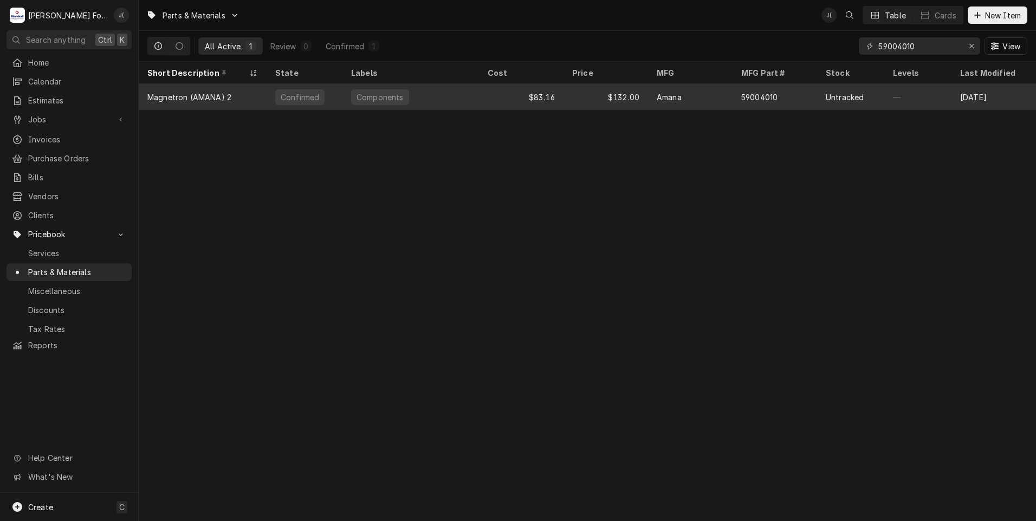
click at [748, 101] on div "59004010" at bounding box center [775, 97] width 85 height 26
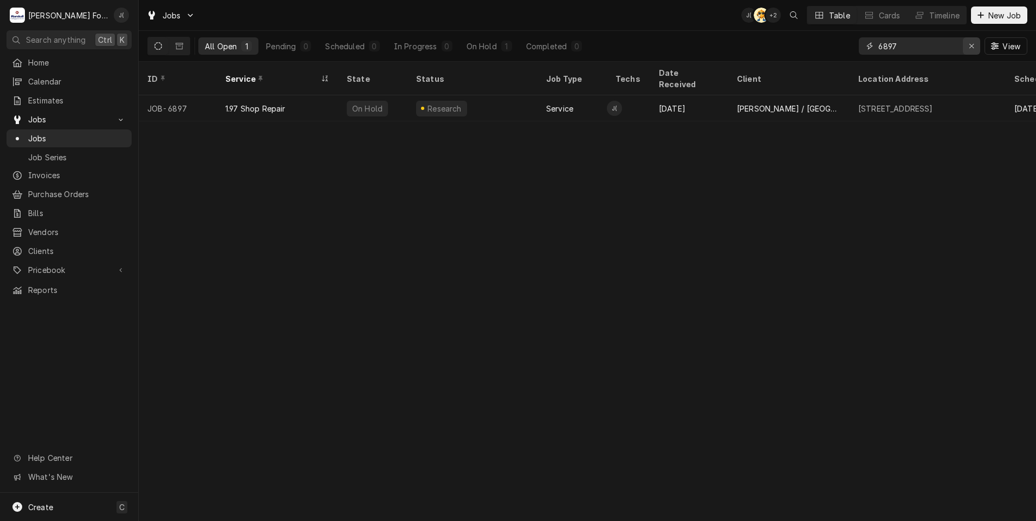
click at [972, 47] on icon "Erase input" at bounding box center [972, 46] width 4 height 4
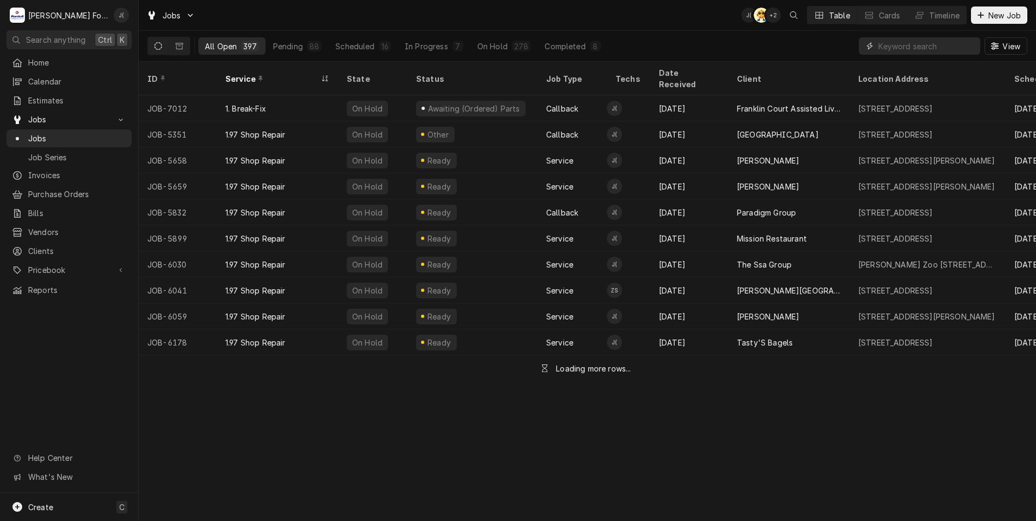
paste input "59004010"
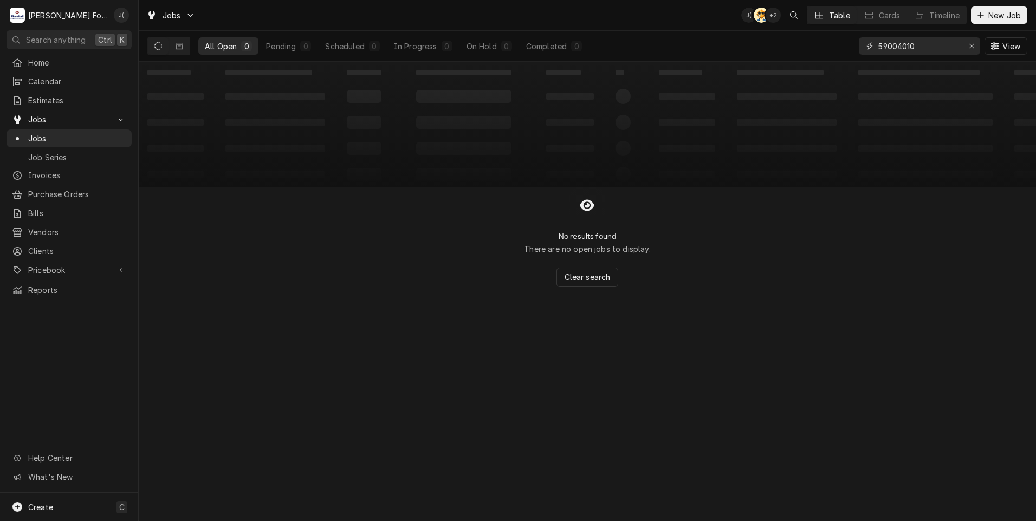
type input "59004010"
drag, startPoint x: 972, startPoint y: 49, endPoint x: 943, endPoint y: 49, distance: 28.7
click at [972, 49] on icon "Erase input" at bounding box center [972, 46] width 6 height 8
click at [915, 42] on input "Dynamic Content Wrapper" at bounding box center [930, 45] width 102 height 17
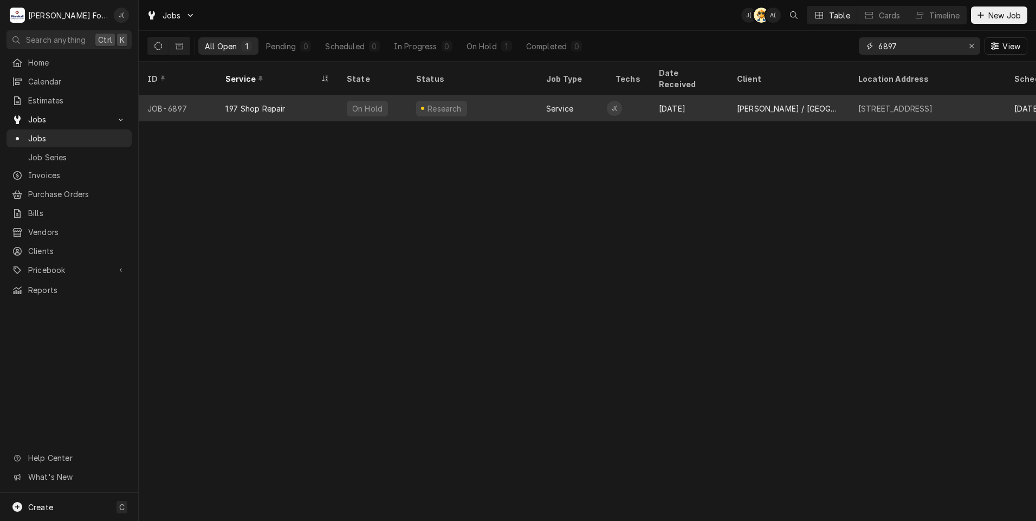
type input "6897"
click at [404, 102] on div "On Hold" at bounding box center [372, 108] width 69 height 26
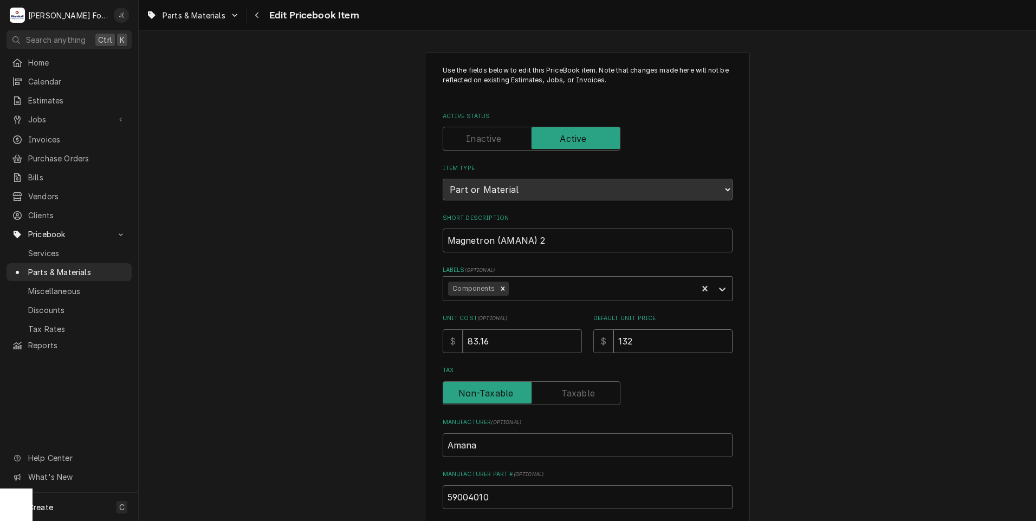
drag, startPoint x: 647, startPoint y: 347, endPoint x: 566, endPoint y: 347, distance: 81.3
click at [593, 346] on div "$ 132" at bounding box center [662, 342] width 139 height 24
type textarea "x"
type input "1"
type textarea "x"
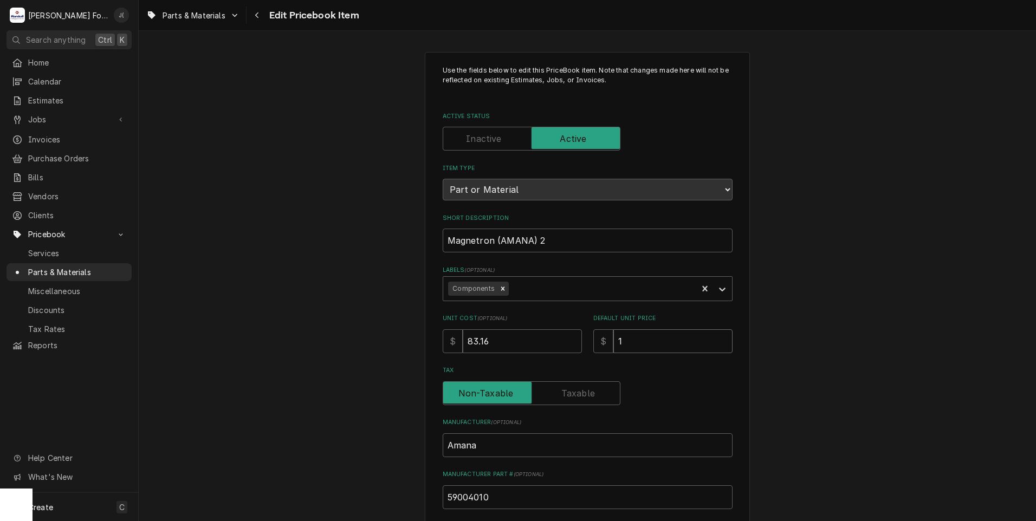
type input "13"
type textarea "x"
type input "135"
type textarea "x"
type input "135.0"
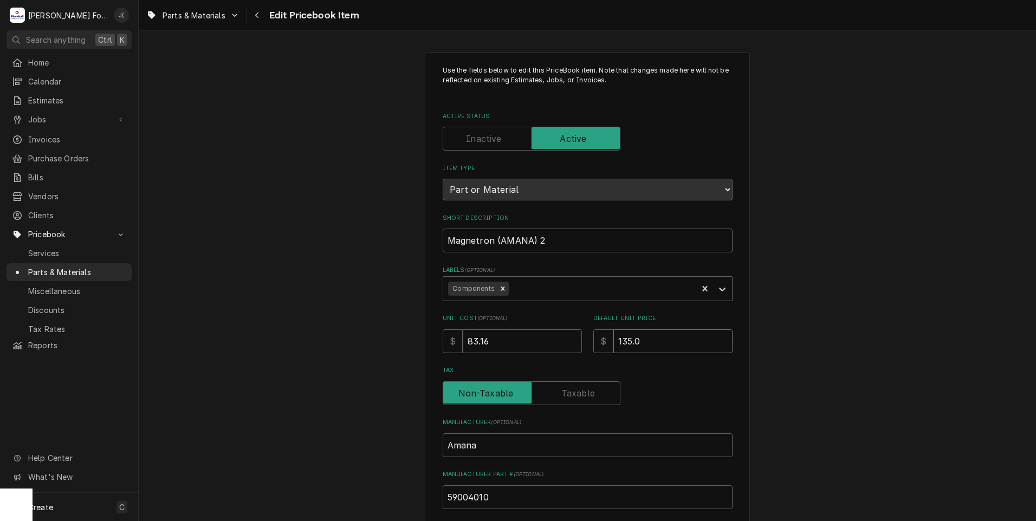
type textarea "x"
type input "135.00"
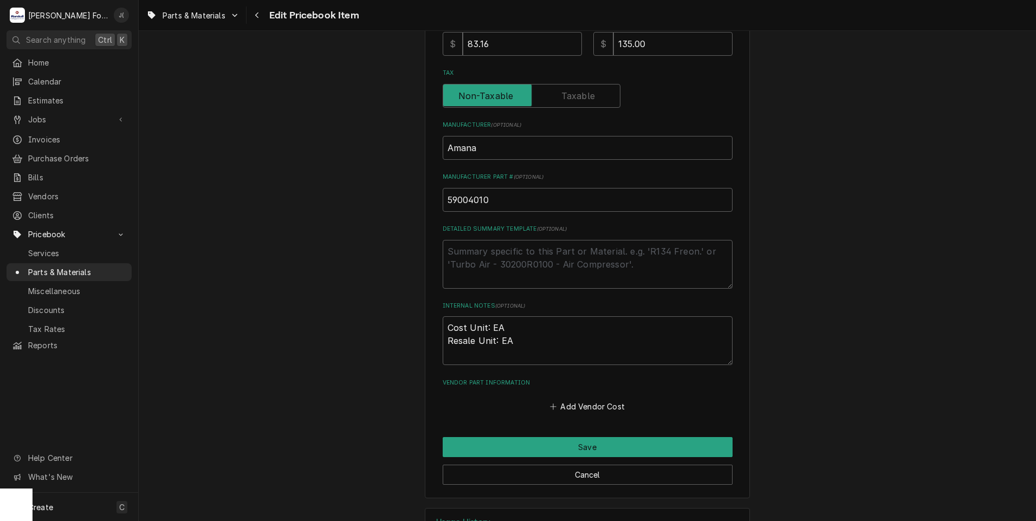
scroll to position [334, 0]
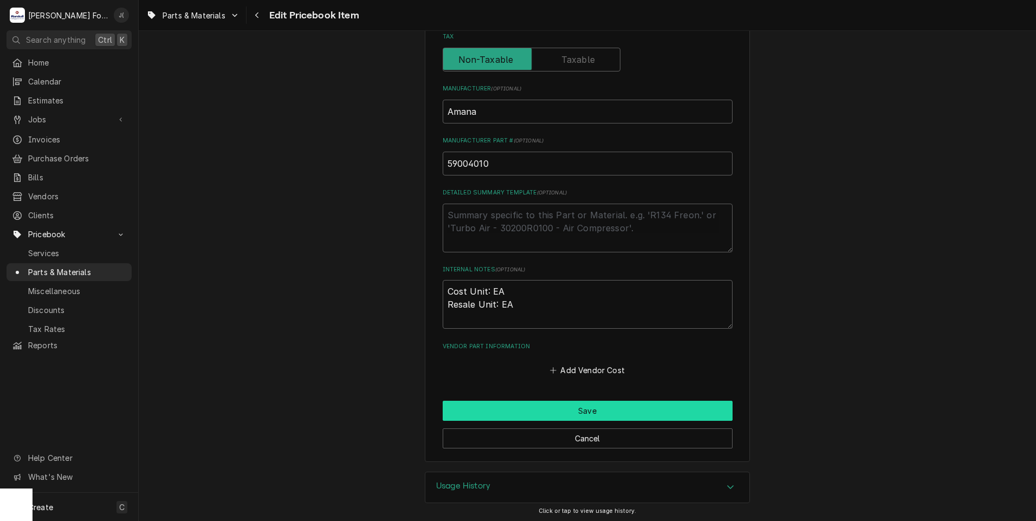
click at [496, 403] on button "Save" at bounding box center [588, 411] width 290 height 20
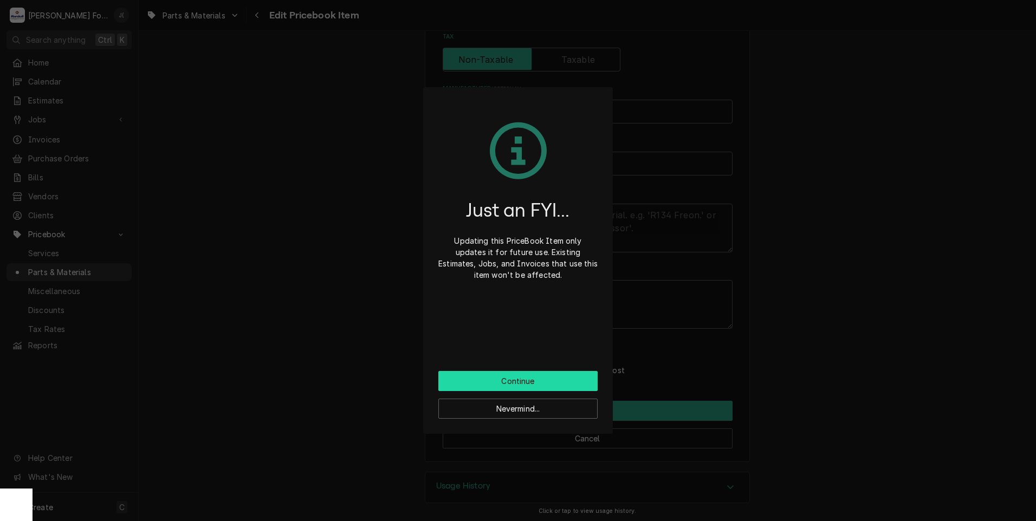
click at [498, 387] on button "Continue" at bounding box center [517, 381] width 159 height 20
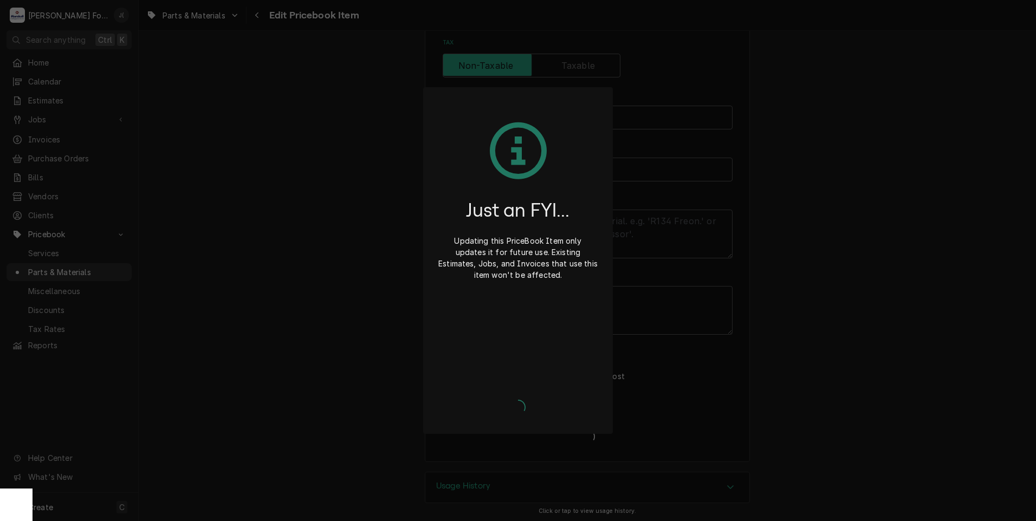
type textarea "x"
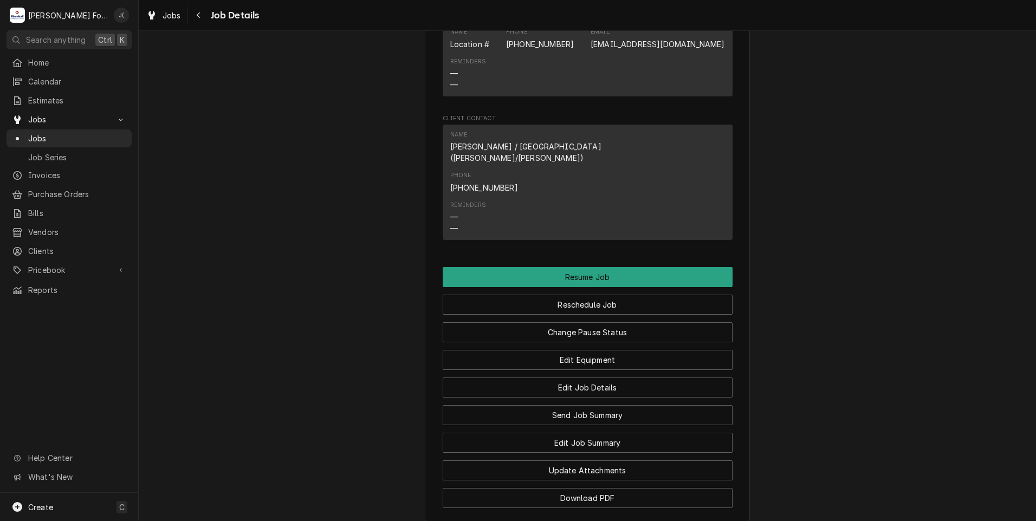
scroll to position [976, 0]
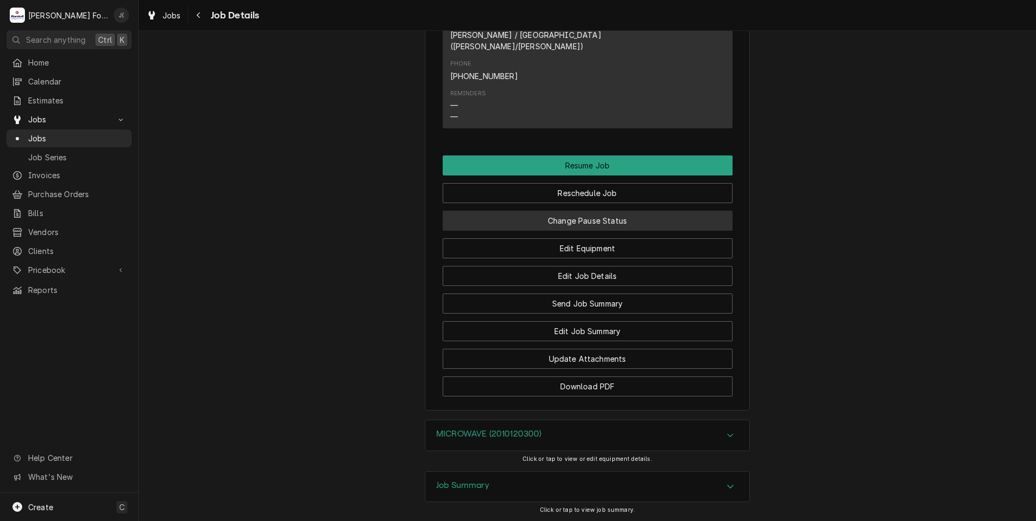
click at [560, 211] on button "Change Pause Status" at bounding box center [588, 221] width 290 height 20
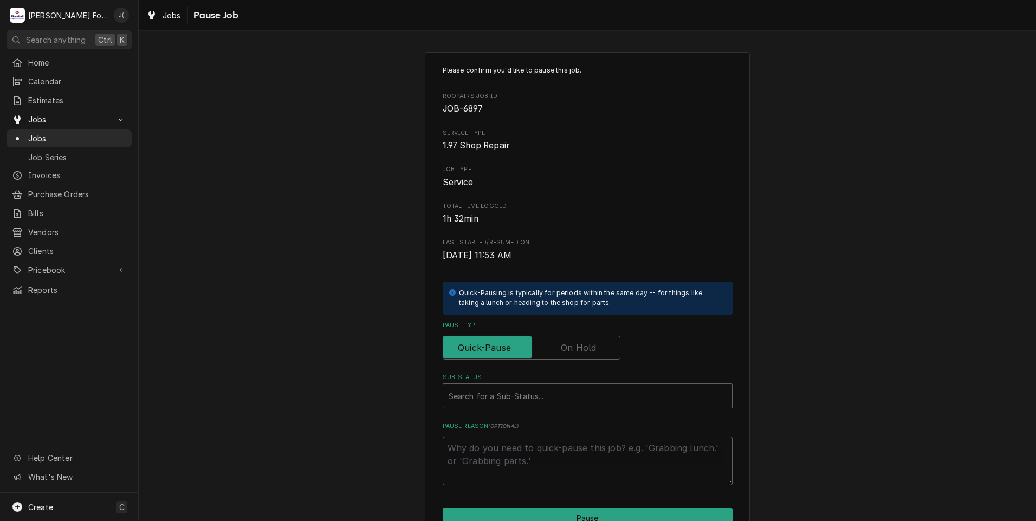
click at [581, 346] on label "Pause Type" at bounding box center [532, 348] width 178 height 24
click at [581, 346] on input "Pause Type" at bounding box center [532, 348] width 168 height 24
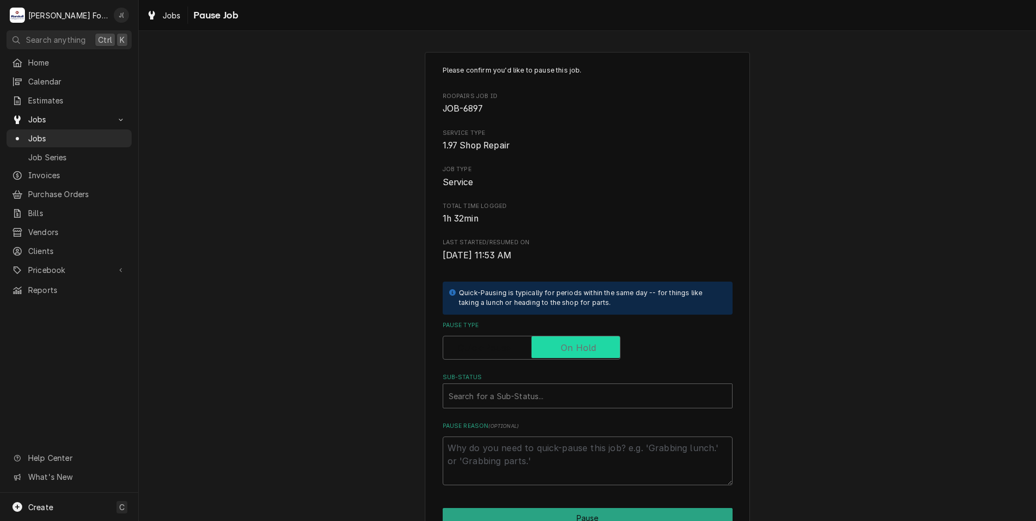
checkbox input "true"
click at [501, 396] on div "Sub-Status" at bounding box center [588, 396] width 278 height 20
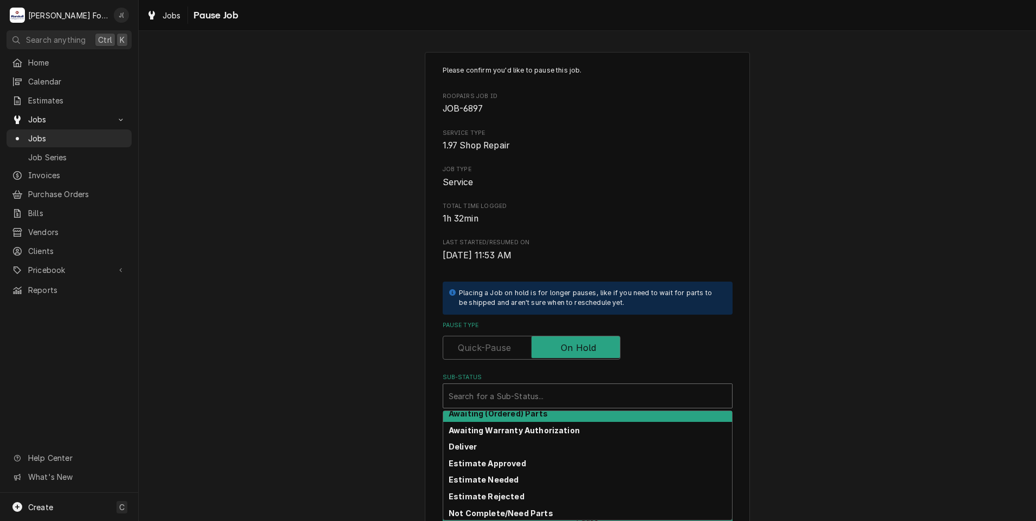
scroll to position [54, 0]
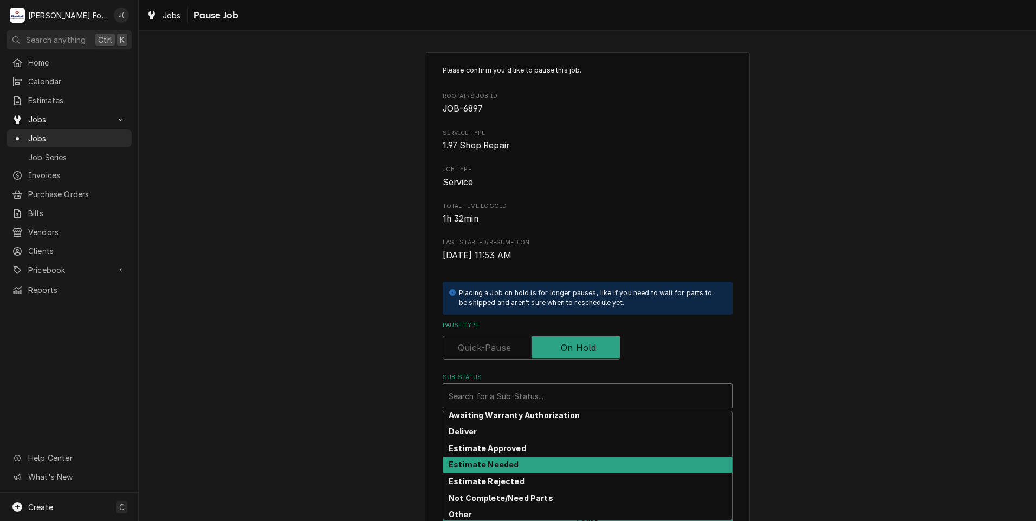
click at [510, 462] on div "Estimate Needed" at bounding box center [587, 465] width 289 height 17
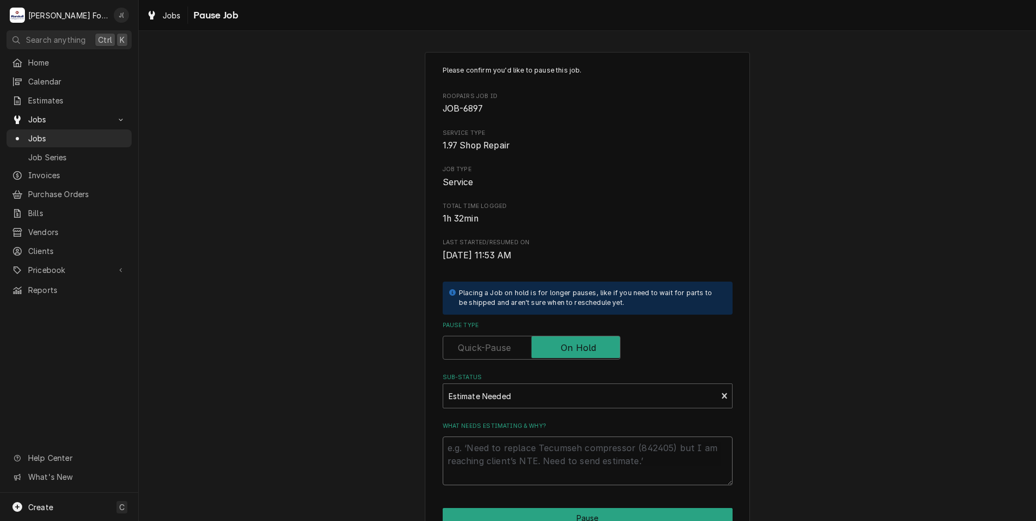
click at [512, 464] on textarea "What needs estimating & why?" at bounding box center [588, 461] width 290 height 49
type textarea "x"
type textarea "P"
type textarea "x"
type textarea "PR"
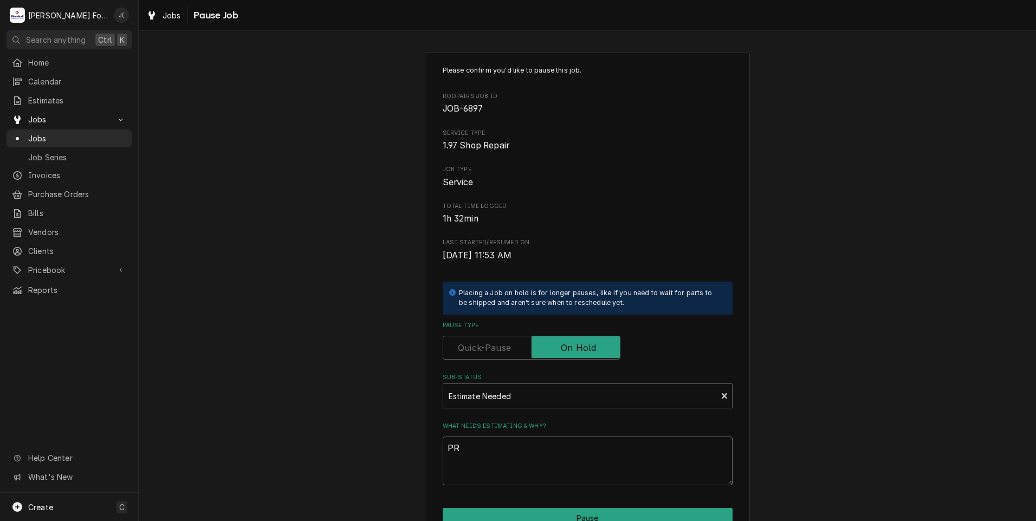
type textarea "x"
type textarea "PRI"
type textarea "x"
type textarea "PRIC"
type textarea "x"
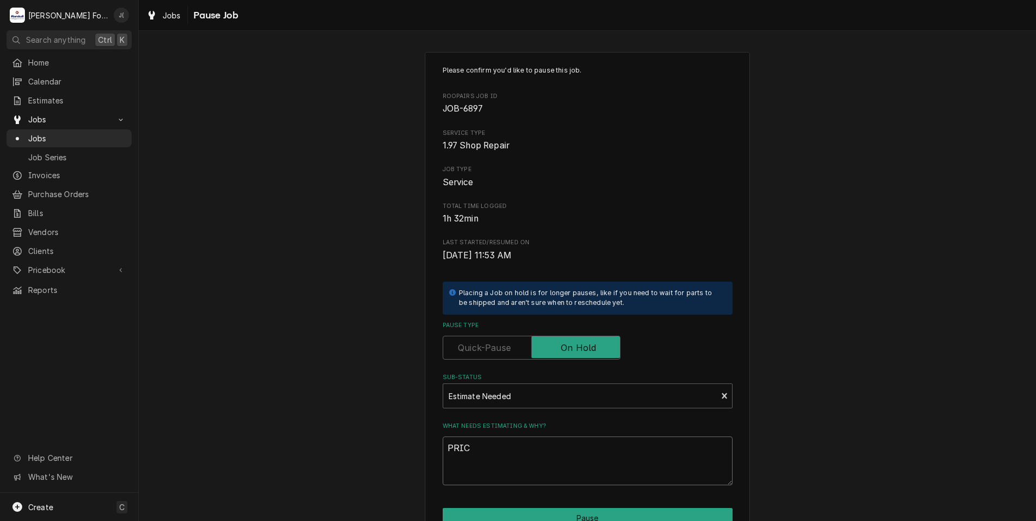
type textarea "PRICE"
type textarea "x"
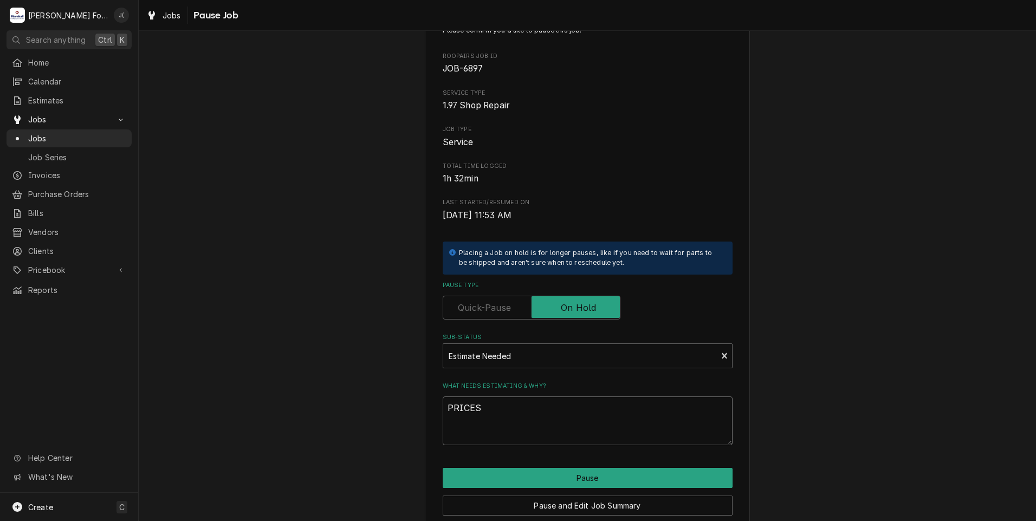
scroll to position [86, 0]
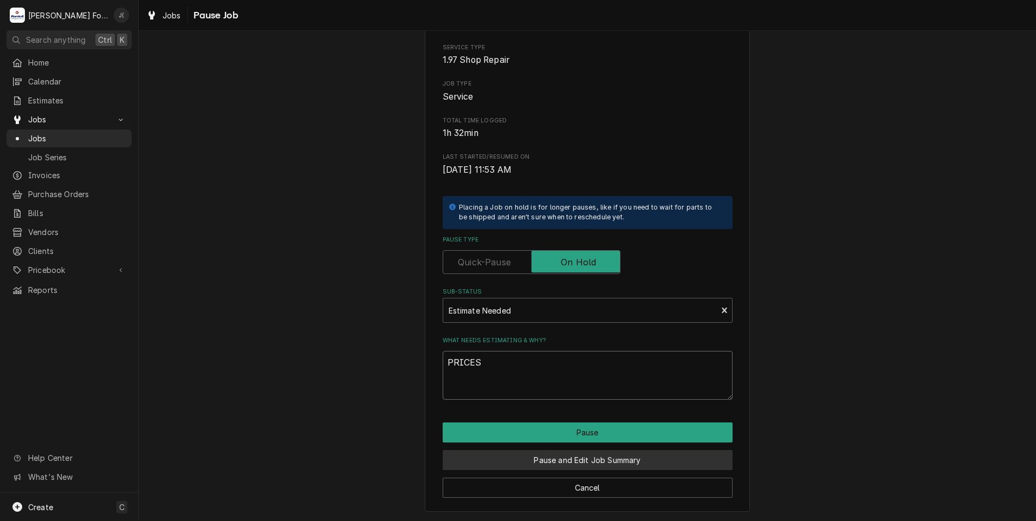
type textarea "PRICES"
click at [542, 460] on button "Pause and Edit Job Summary" at bounding box center [588, 460] width 290 height 20
type textarea "x"
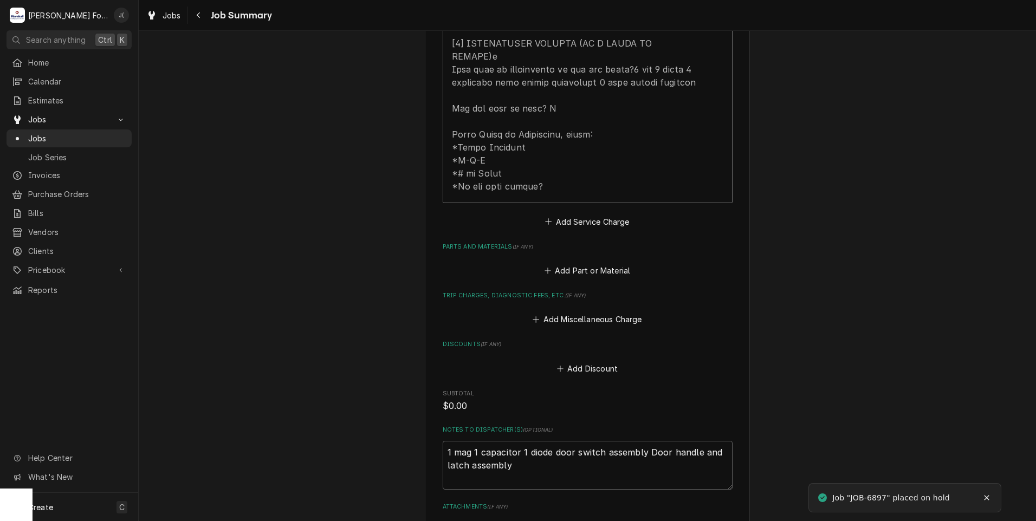
scroll to position [596, 0]
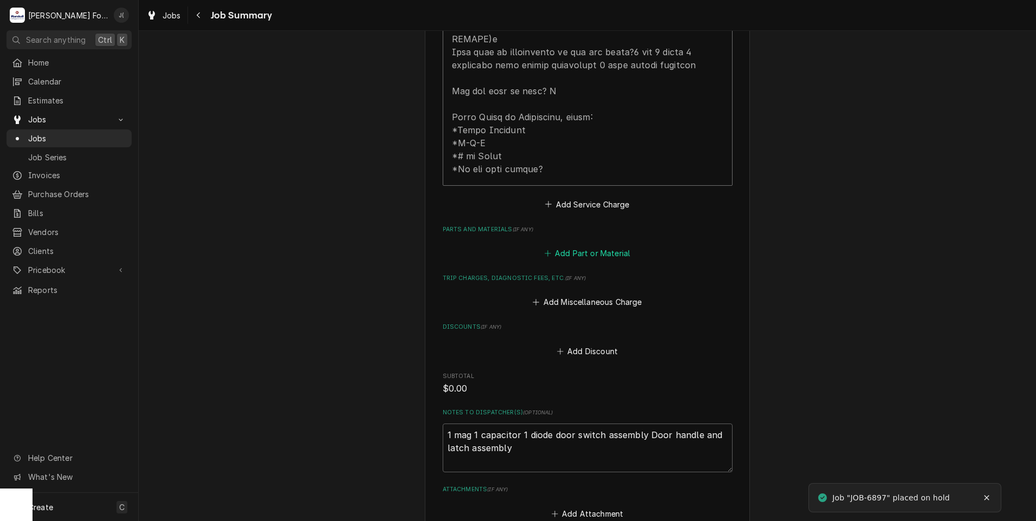
click at [572, 246] on button "Add Part or Material" at bounding box center [587, 253] width 89 height 15
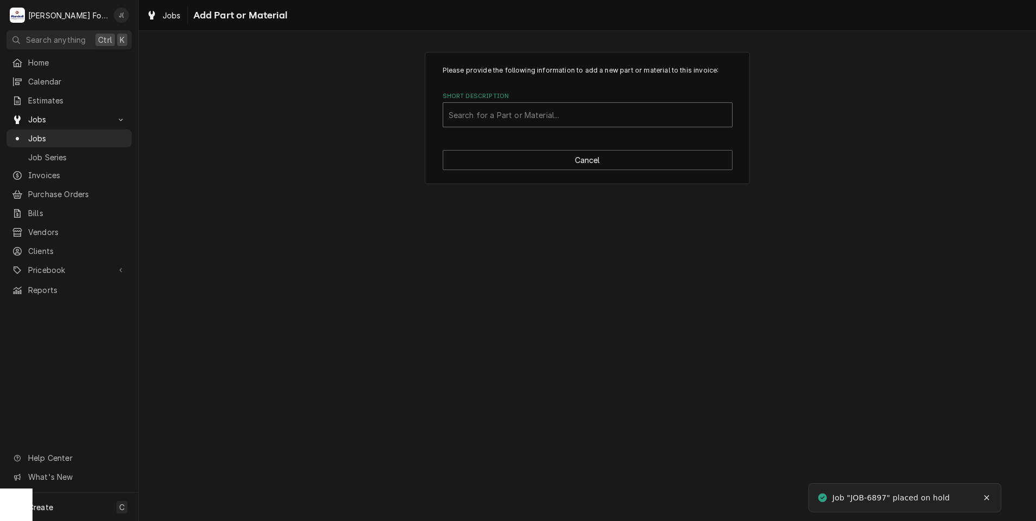
click at [502, 113] on div "Short Description" at bounding box center [588, 115] width 278 height 20
type input "59004010"
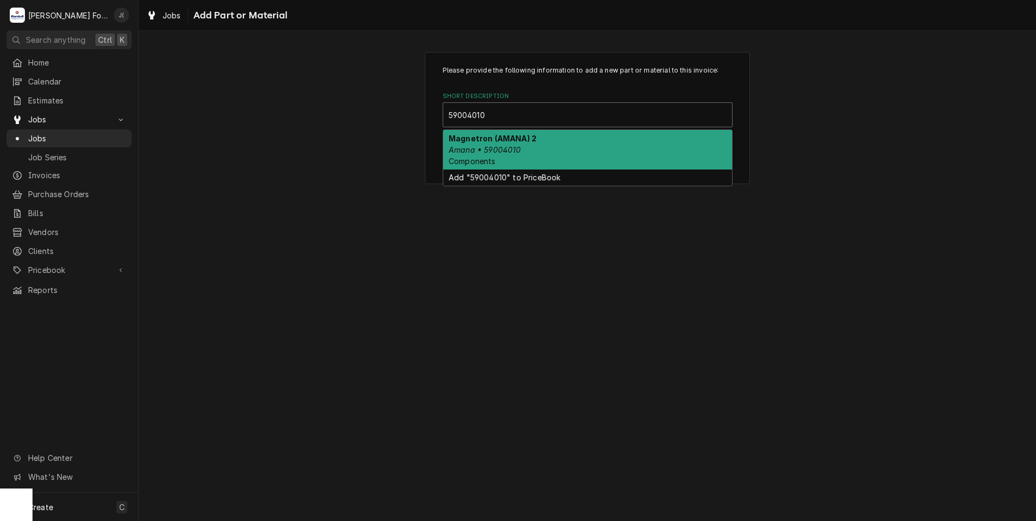
click at [505, 152] on em "Amana • 59004010" at bounding box center [485, 149] width 73 height 9
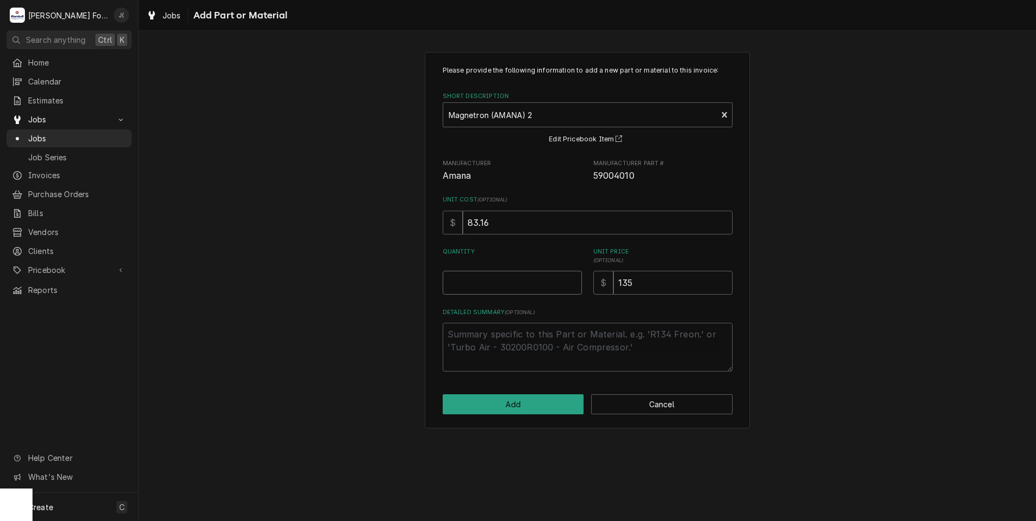
click at [532, 294] on input "Quantity" at bounding box center [512, 283] width 139 height 24
type textarea "x"
type input "1"
click at [488, 399] on button "Add" at bounding box center [513, 405] width 141 height 20
type textarea "x"
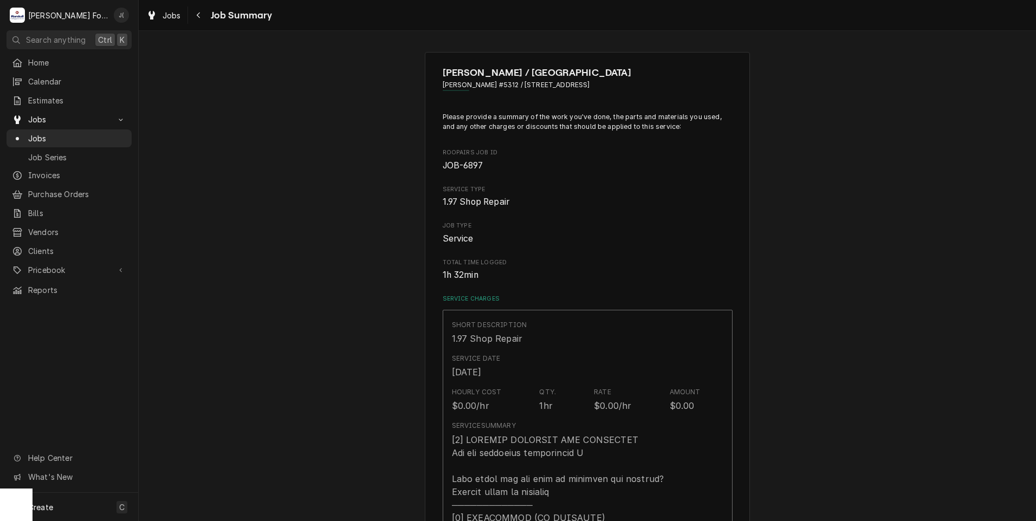
scroll to position [596, 0]
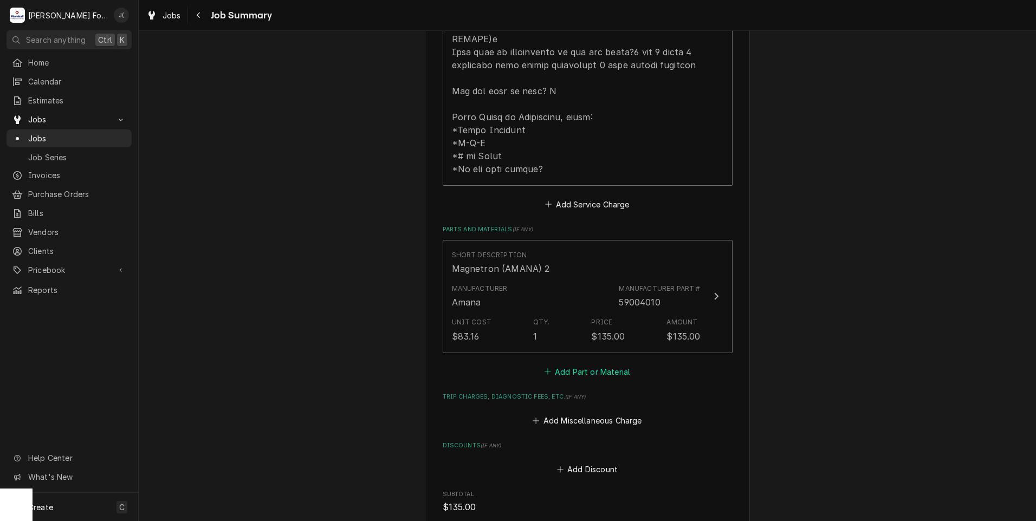
click at [615, 364] on button "Add Part or Material" at bounding box center [587, 371] width 89 height 15
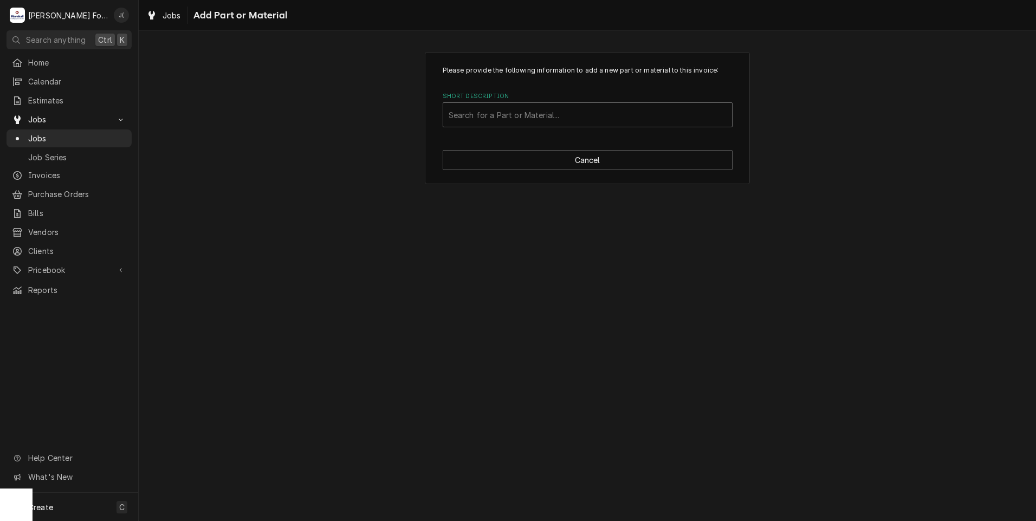
click at [562, 119] on div "Short Description" at bounding box center [588, 115] width 278 height 20
type input "59174532"
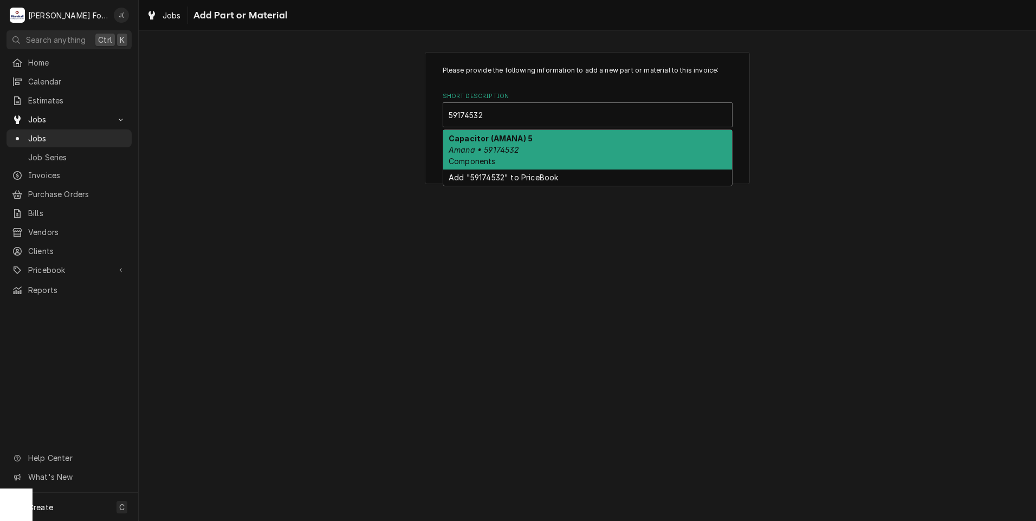
click at [544, 139] on div "Capacitor (AMANA) 5 Amana • 59174532 Components" at bounding box center [587, 150] width 289 height 40
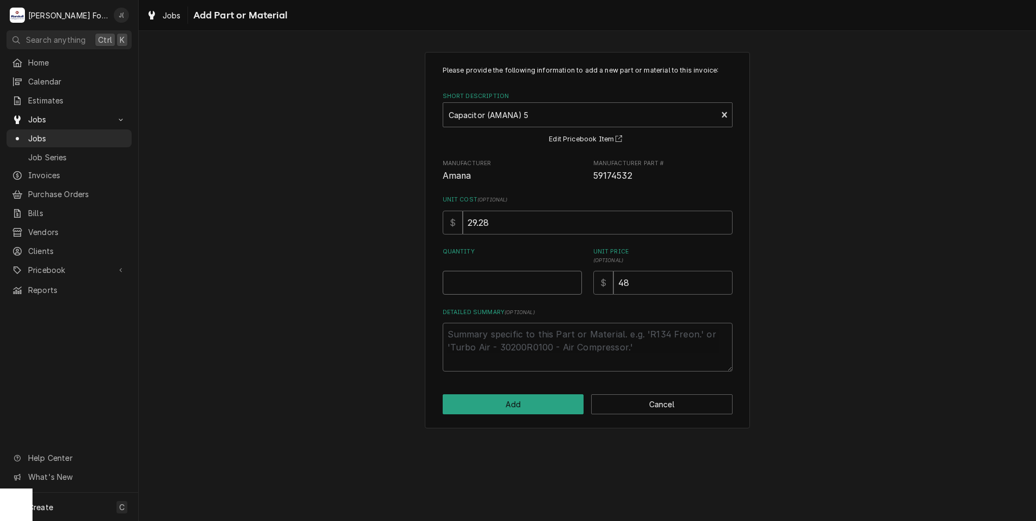
click at [506, 279] on input "Quantity" at bounding box center [512, 283] width 139 height 24
type textarea "x"
type input "1"
click at [516, 411] on button "Add" at bounding box center [513, 405] width 141 height 20
type textarea "x"
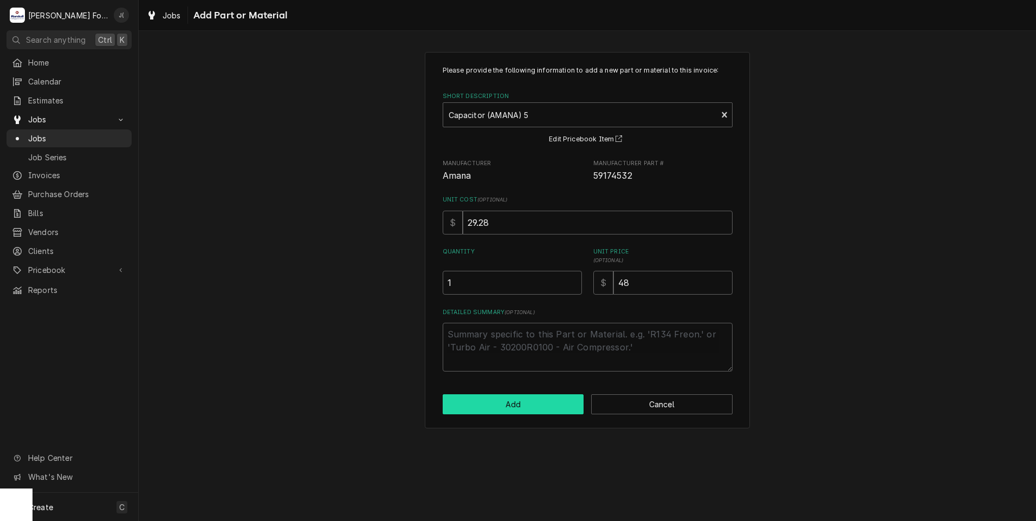
scroll to position [596, 0]
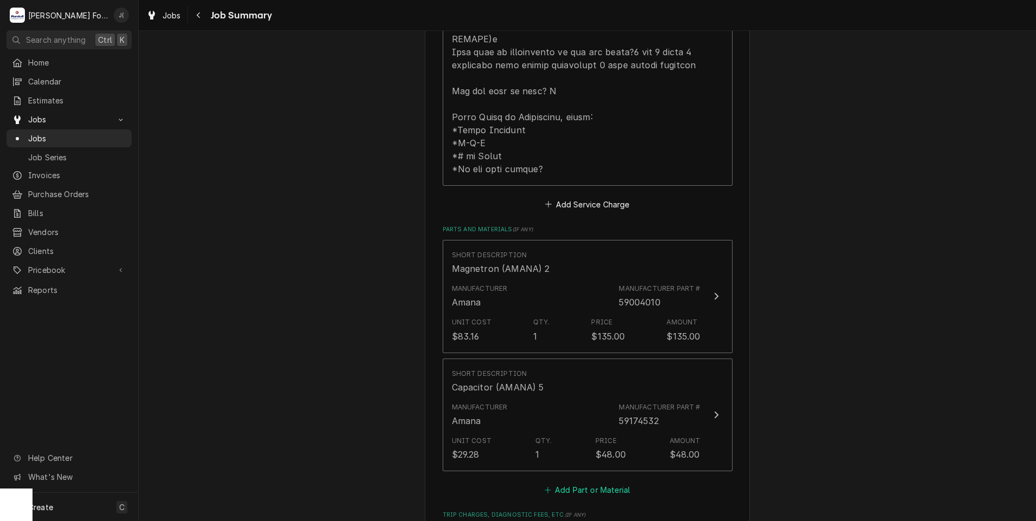
click at [569, 483] on button "Add Part or Material" at bounding box center [587, 490] width 89 height 15
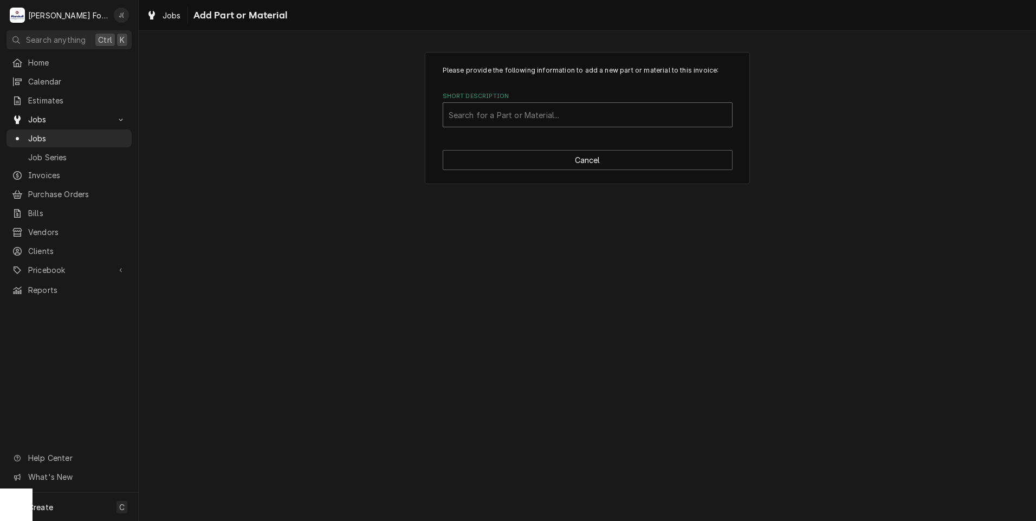
click at [579, 125] on div "Search for a Part or Material..." at bounding box center [587, 115] width 289 height 24
type input "59114157"
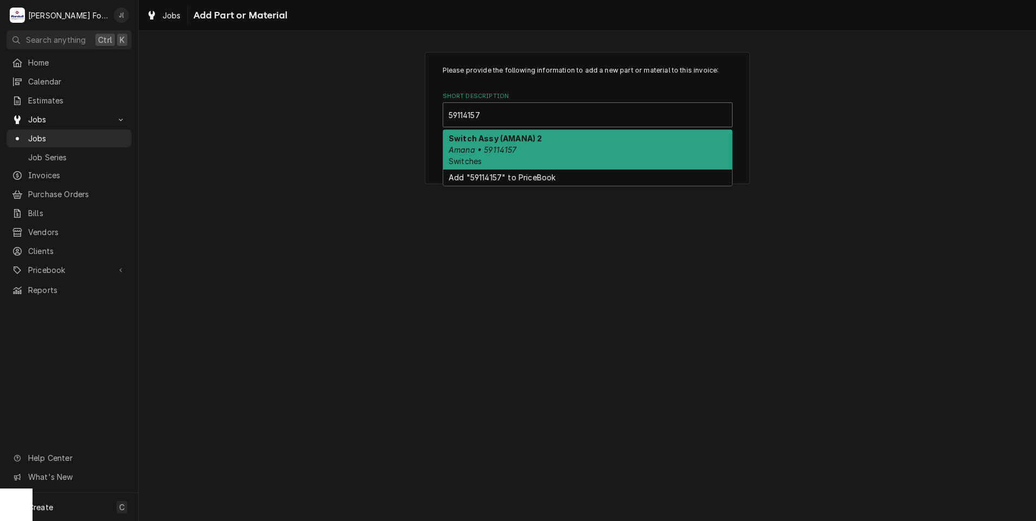
click at [589, 144] on div "Switch Assy (AMANA) 2 Amana • 59114157 Switches" at bounding box center [587, 150] width 289 height 40
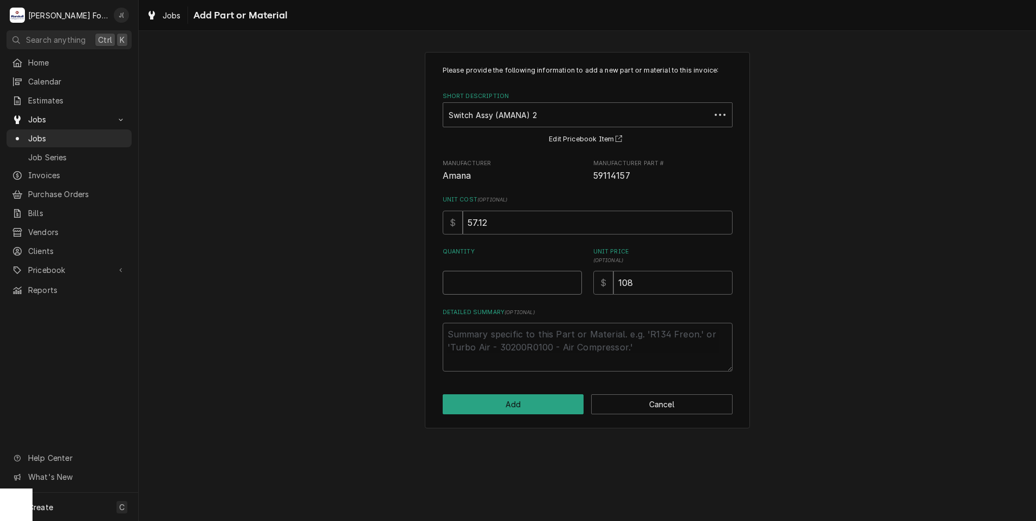
click at [523, 289] on input "Quantity" at bounding box center [512, 283] width 139 height 24
type textarea "x"
type input "1"
click at [507, 403] on button "Add" at bounding box center [513, 405] width 141 height 20
type textarea "x"
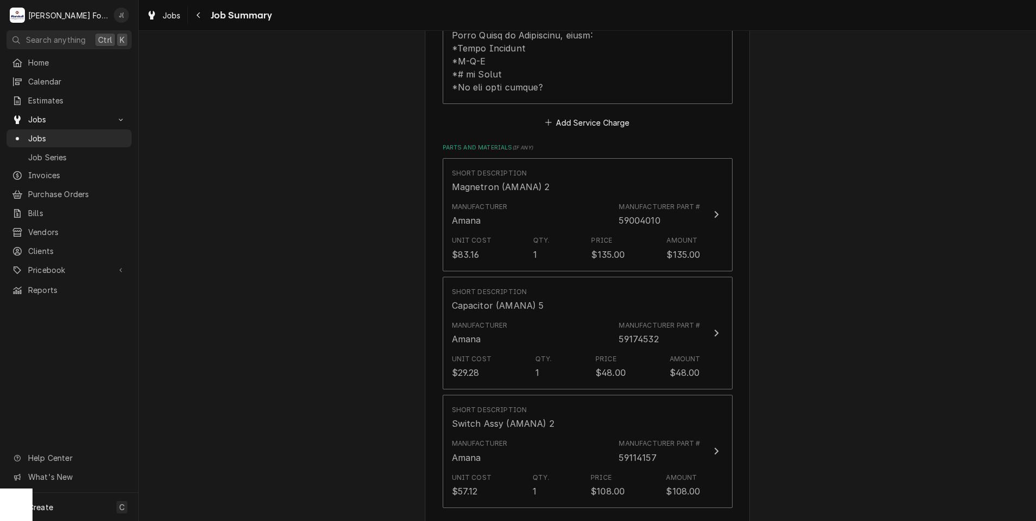
scroll to position [813, 0]
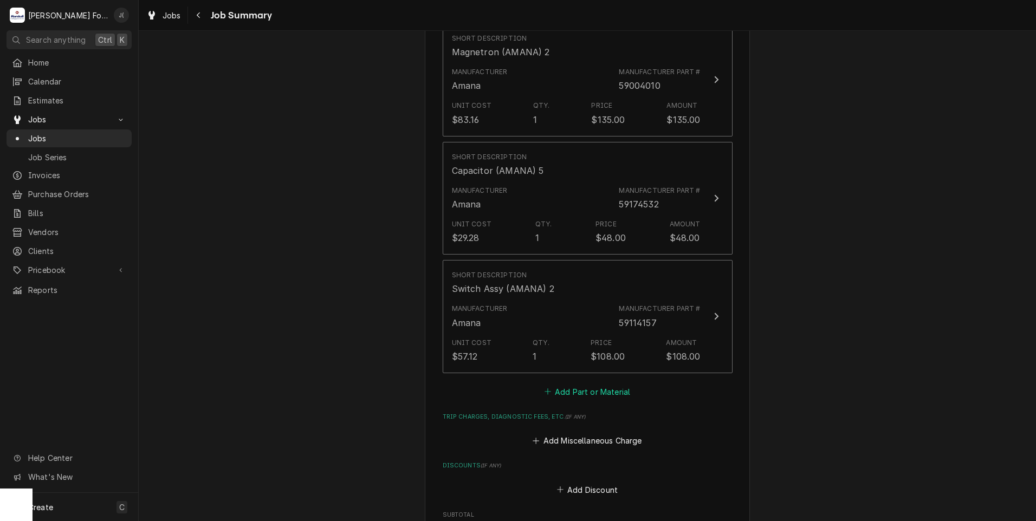
click at [593, 384] on button "Add Part or Material" at bounding box center [587, 391] width 89 height 15
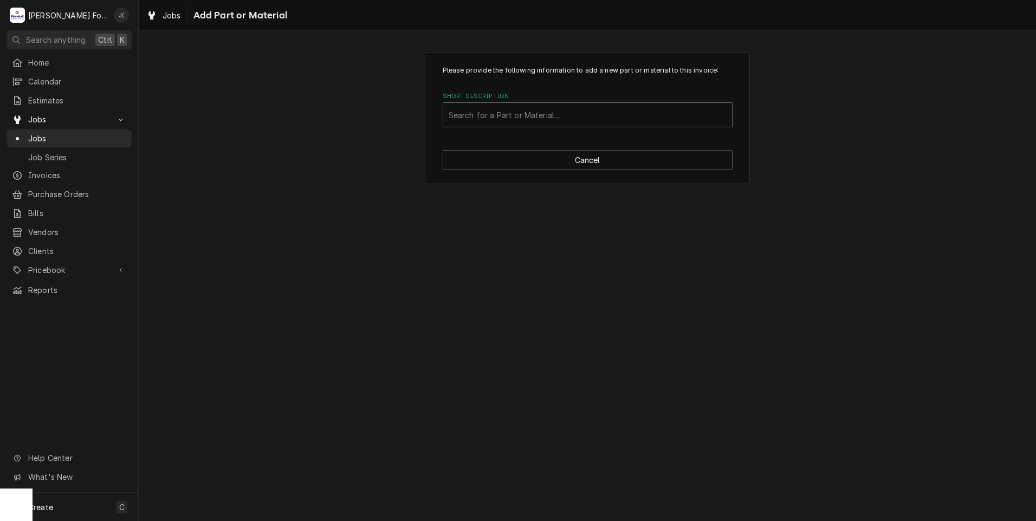
click at [598, 117] on div "Short Description" at bounding box center [588, 115] width 278 height 20
type input "1200245"
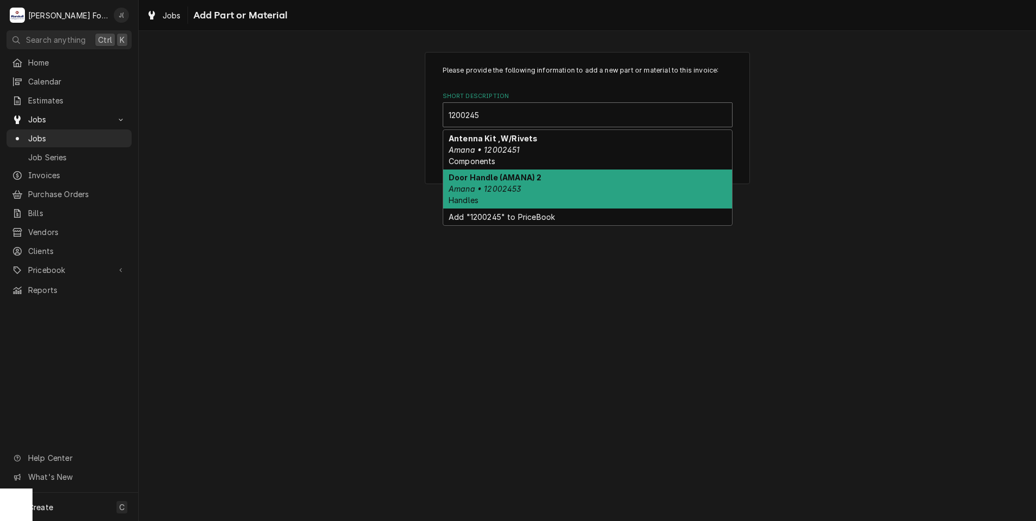
click at [526, 185] on div "Door Handle (AMANA) 2 Amana • 12002453 Handles" at bounding box center [587, 190] width 289 height 40
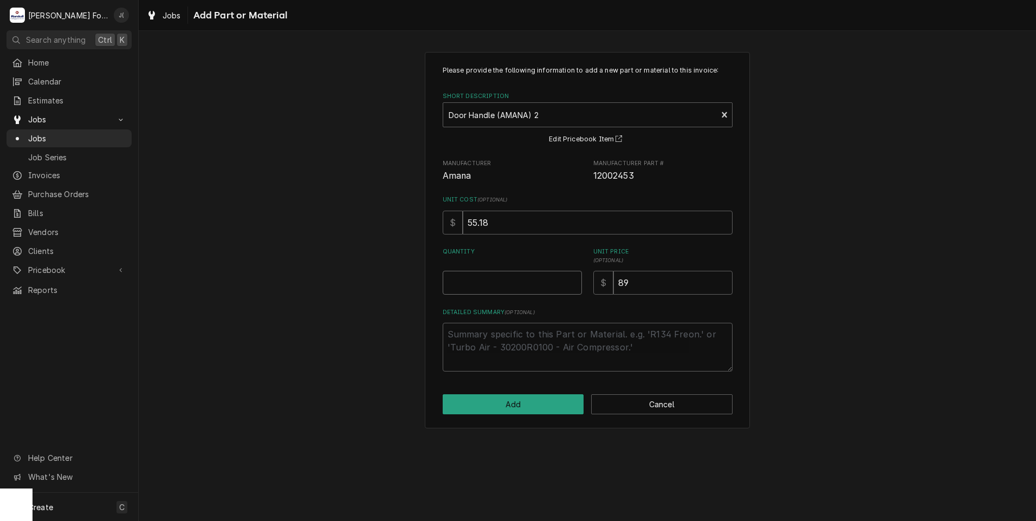
click at [502, 274] on input "Quantity" at bounding box center [512, 283] width 139 height 24
type textarea "x"
type input "1"
click at [502, 408] on button "Add" at bounding box center [513, 405] width 141 height 20
type textarea "x"
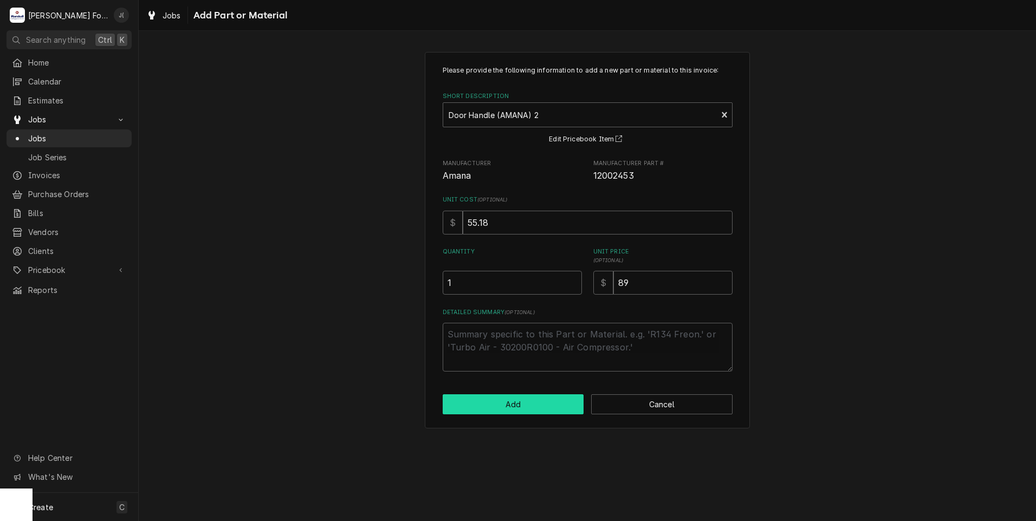
scroll to position [813, 0]
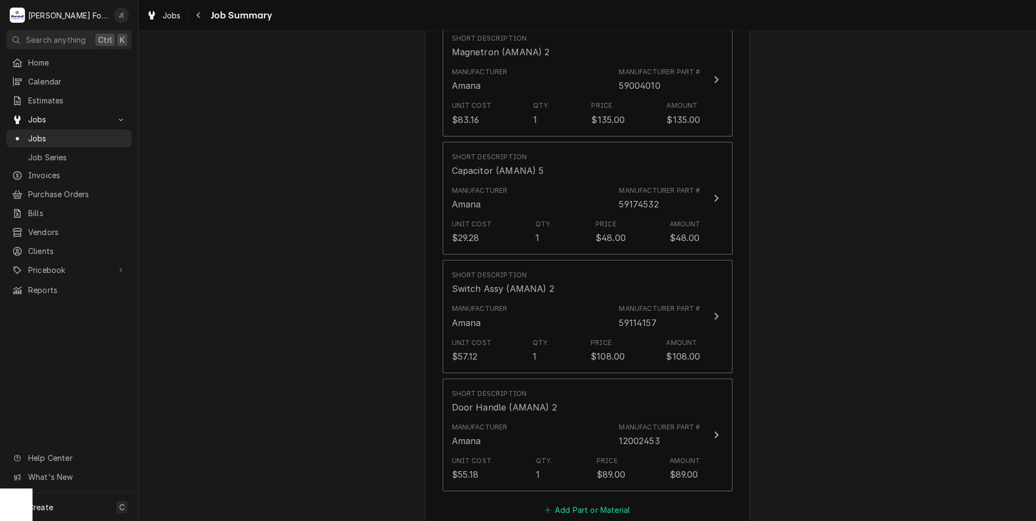
click at [570, 503] on button "Add Part or Material" at bounding box center [587, 510] width 89 height 15
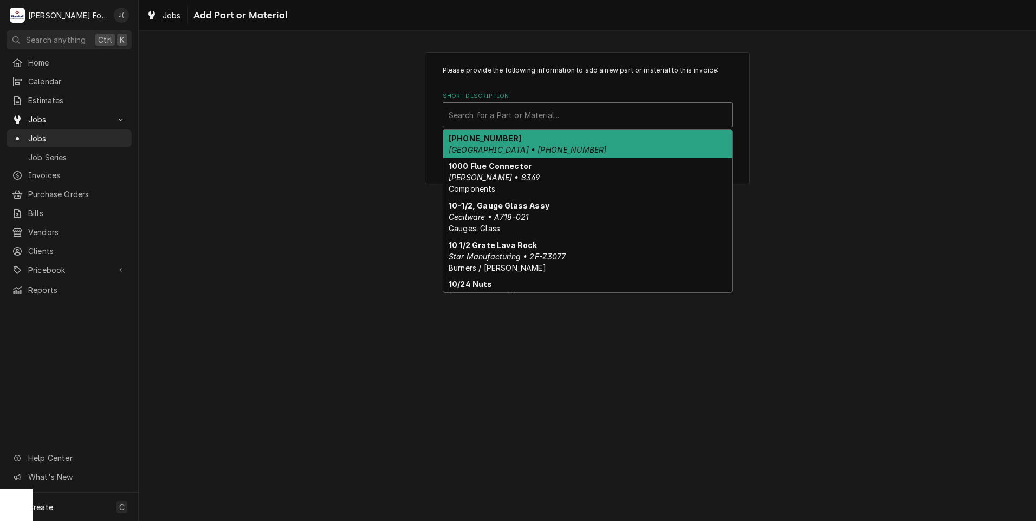
click at [583, 115] on div "Short Description" at bounding box center [588, 115] width 278 height 20
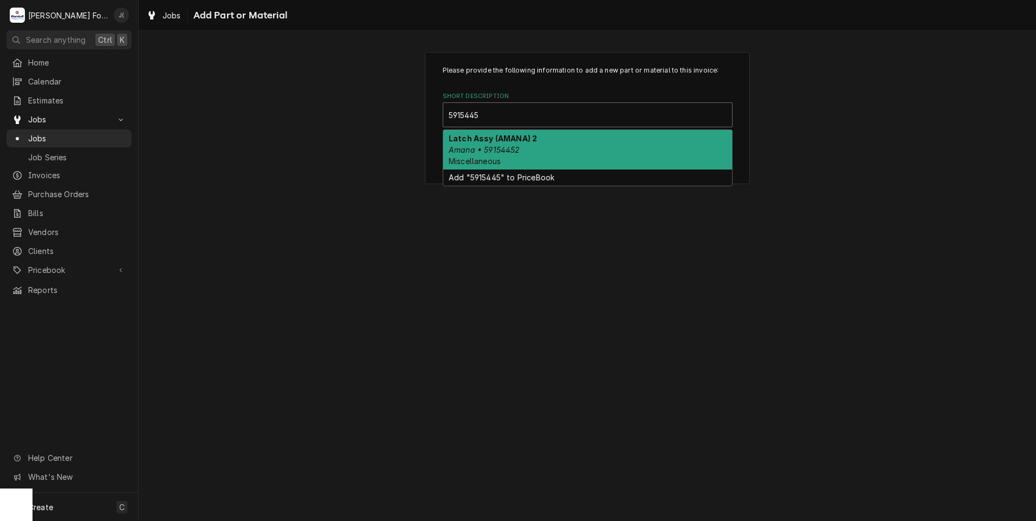
type input "59154453"
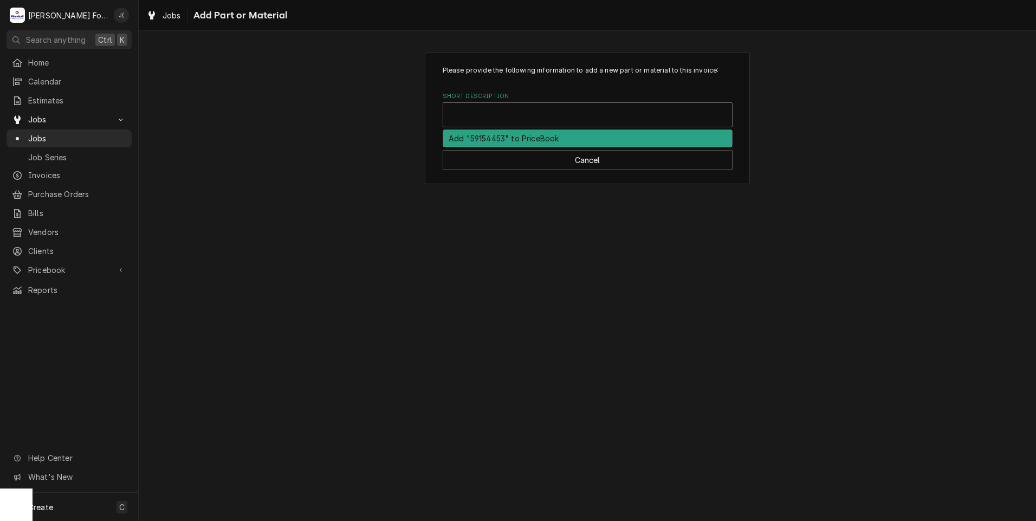
drag, startPoint x: 511, startPoint y: 113, endPoint x: 438, endPoint y: 109, distance: 72.7
click at [440, 109] on div "Please provide the following information to add a new part or material to this …" at bounding box center [587, 118] width 325 height 132
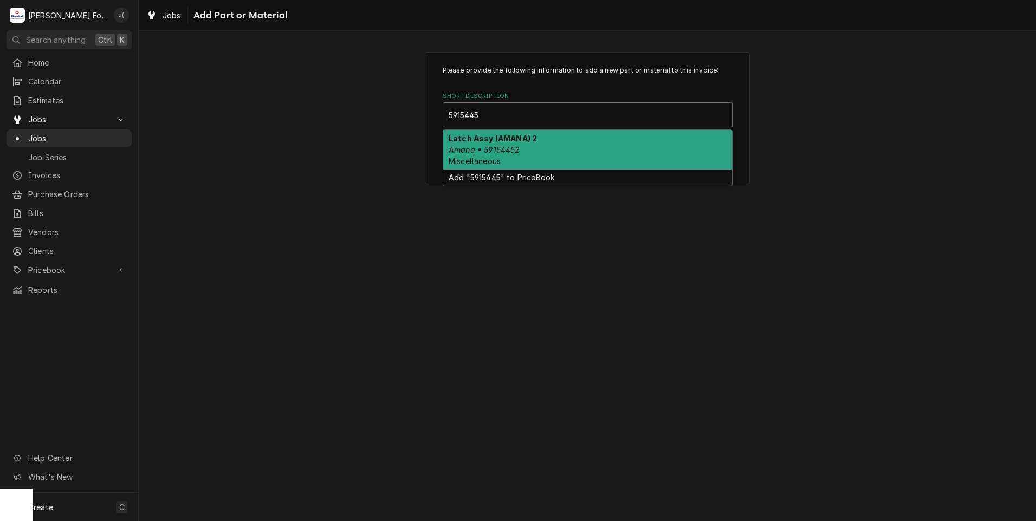
type input "59154452"
click at [500, 151] on em "Amana • 59154452" at bounding box center [485, 149] width 72 height 9
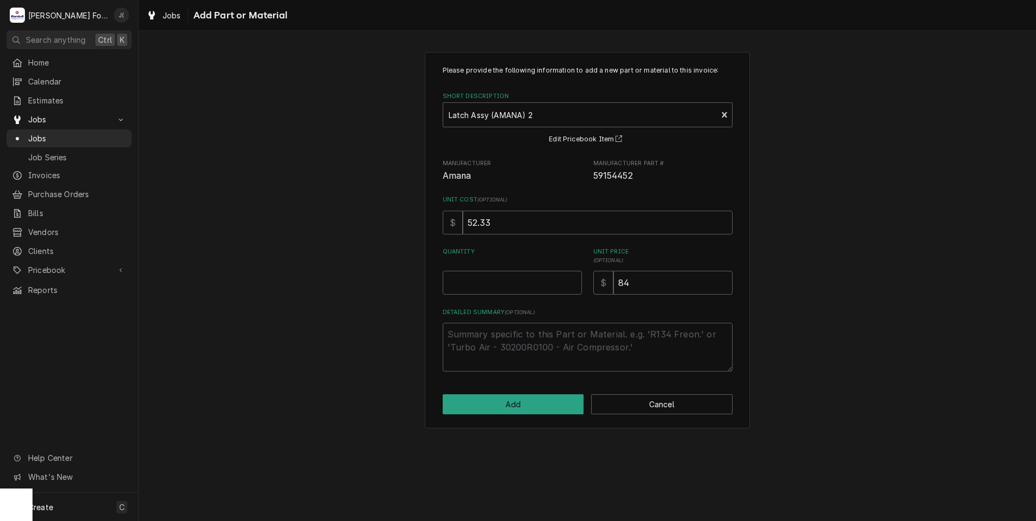
click at [487, 264] on label "Quantity" at bounding box center [512, 256] width 139 height 17
click at [487, 271] on input "Quantity" at bounding box center [512, 283] width 139 height 24
type textarea "x"
type input "1"
click at [537, 410] on button "Add" at bounding box center [513, 405] width 141 height 20
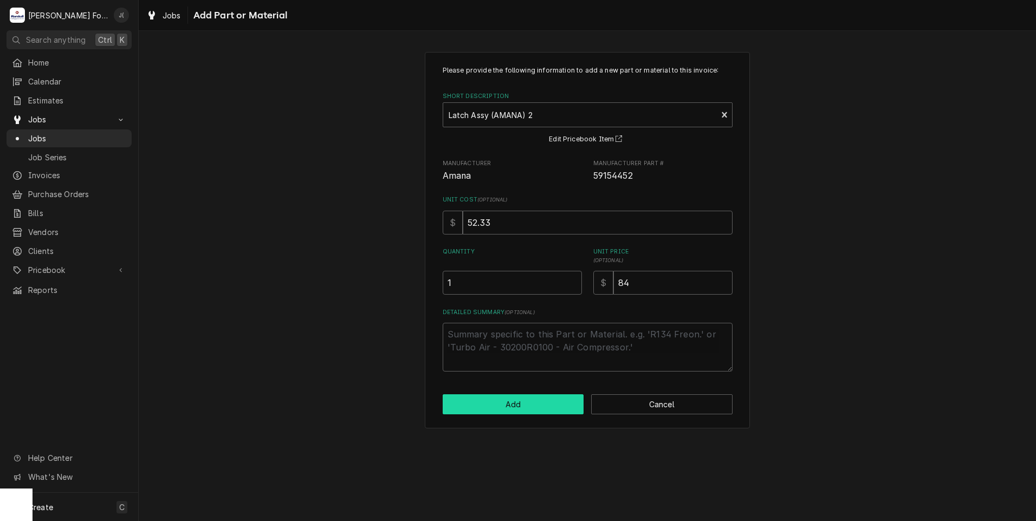
type textarea "x"
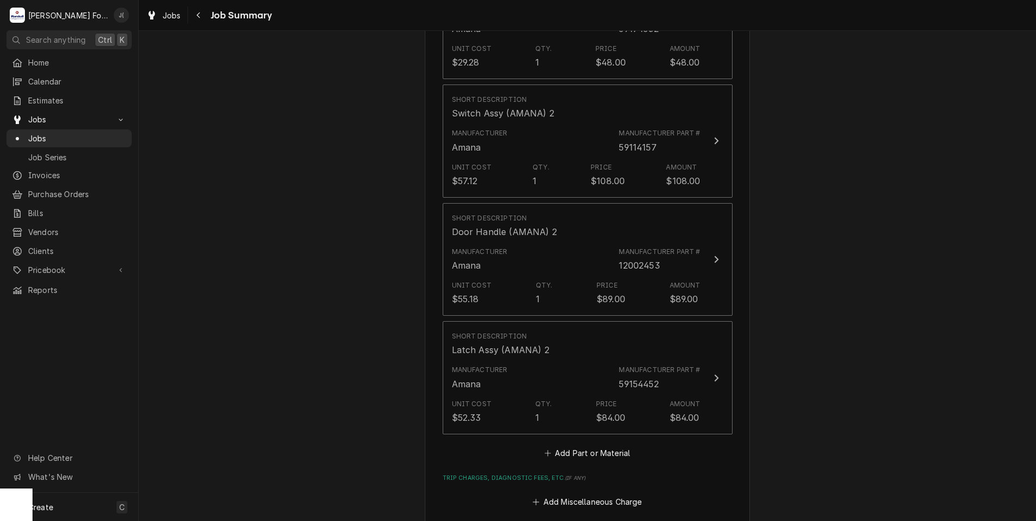
scroll to position [1030, 0]
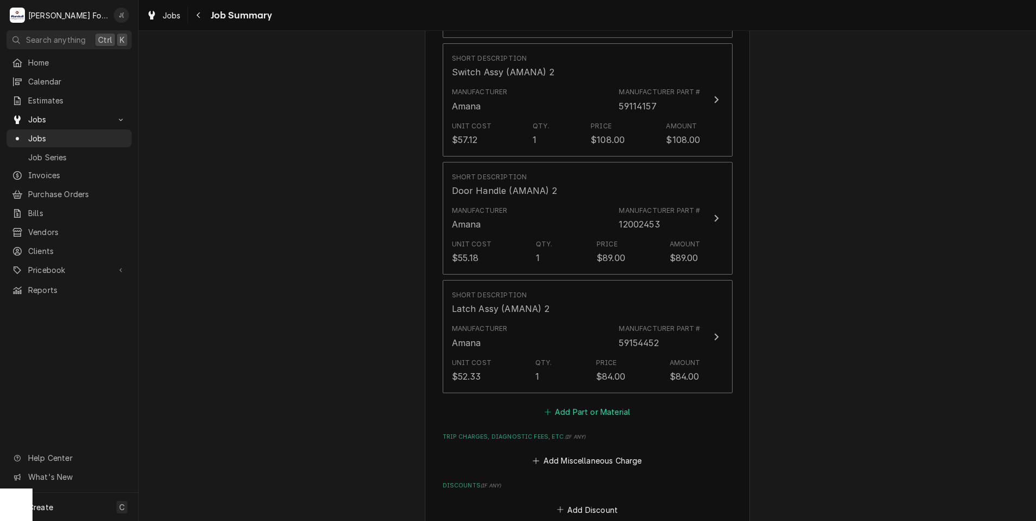
click at [591, 404] on button "Add Part or Material" at bounding box center [587, 411] width 89 height 15
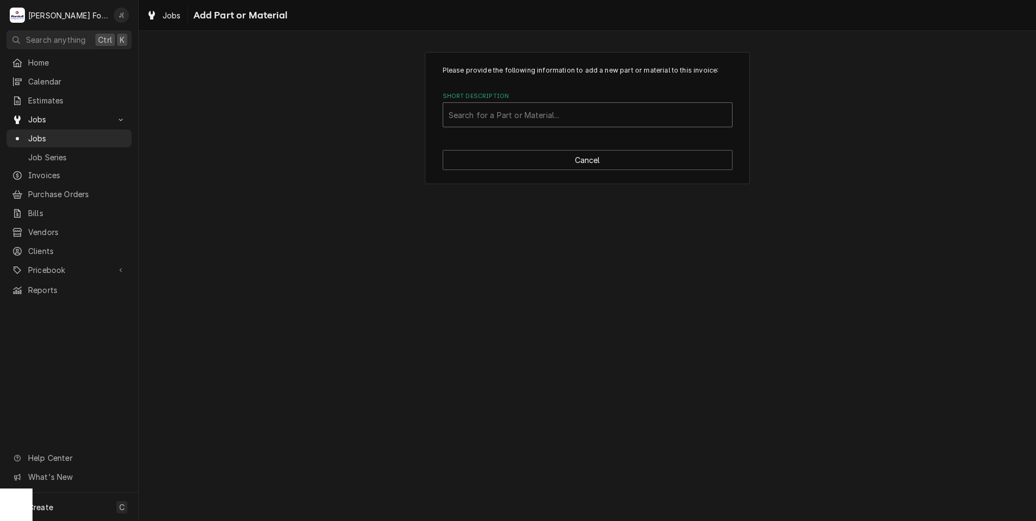
click at [584, 109] on div "Short Description" at bounding box center [588, 115] width 278 height 20
type input "SSDT"
click at [584, 109] on div "Short Description" at bounding box center [588, 115] width 278 height 20
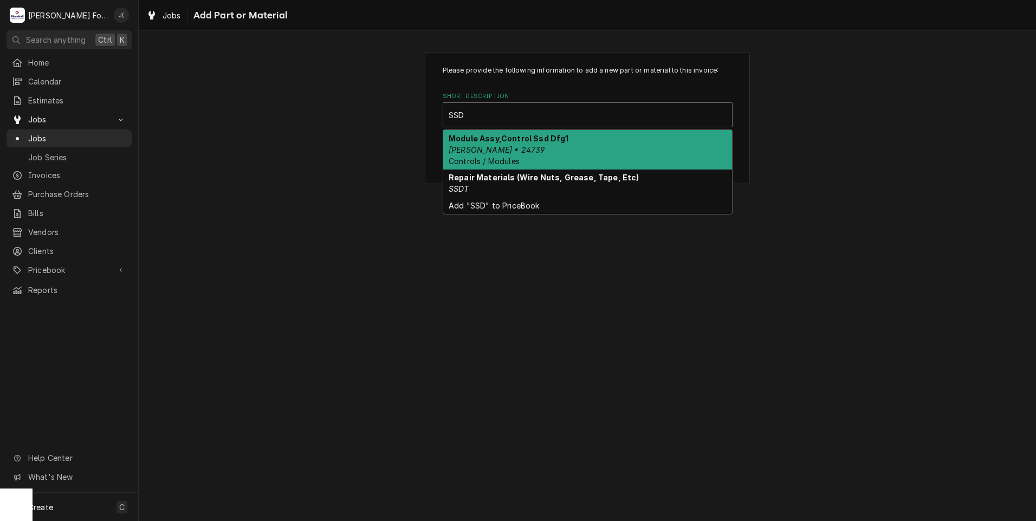
type input "SSDT"
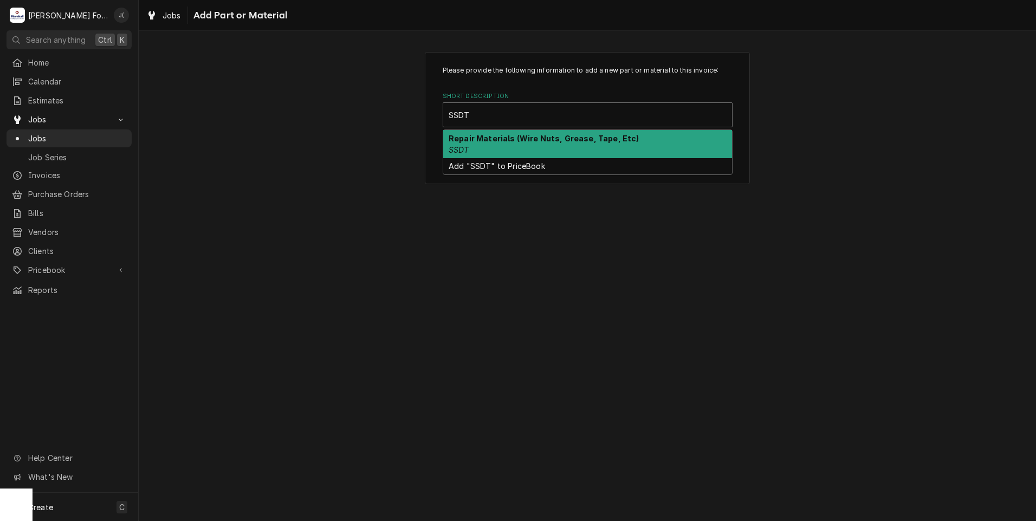
click at [581, 140] on strong "Repair Materials (Wire Nuts, Grease, Tape, Etc)" at bounding box center [544, 138] width 191 height 9
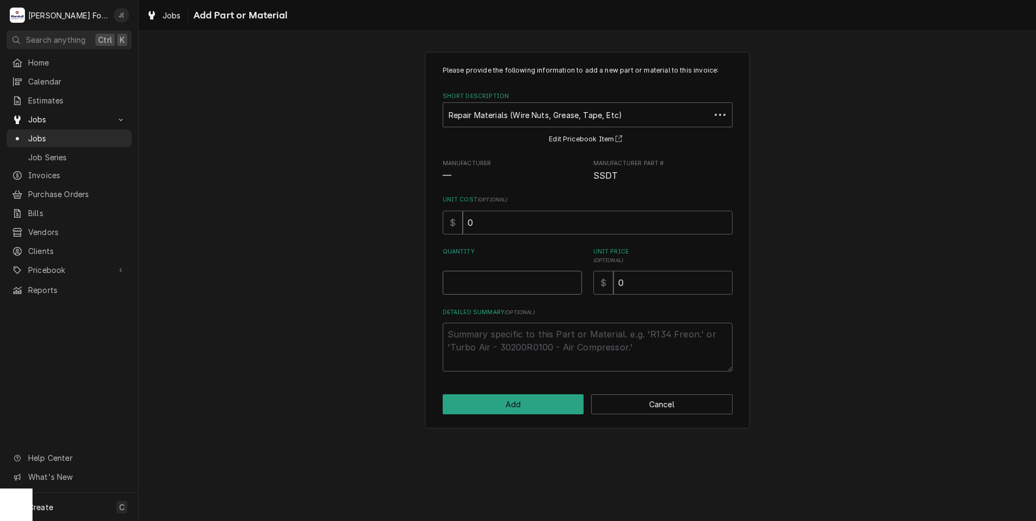
click at [483, 285] on input "Quantity" at bounding box center [512, 283] width 139 height 24
type textarea "x"
type input "1"
type textarea "x"
type input "1"
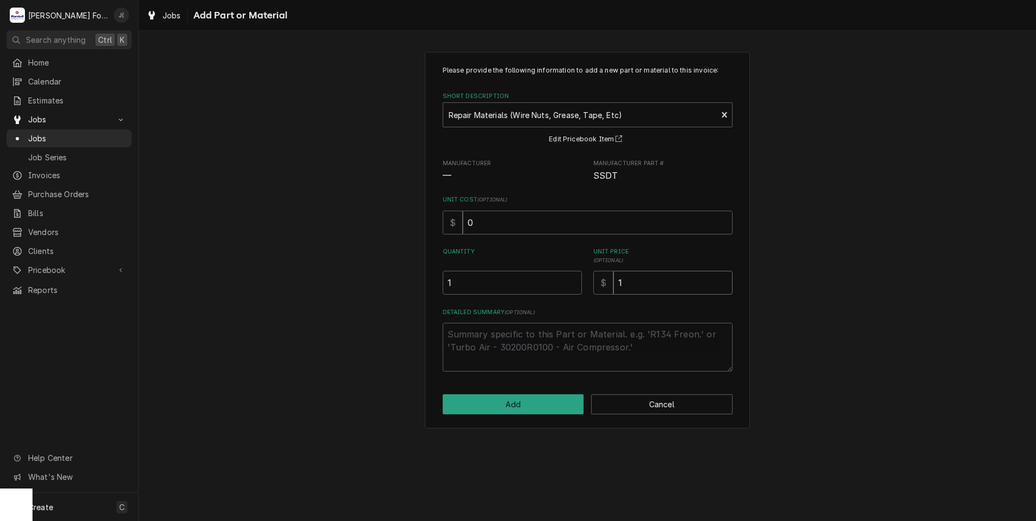
type textarea "x"
type input "10"
click at [549, 405] on button "Add" at bounding box center [513, 405] width 141 height 20
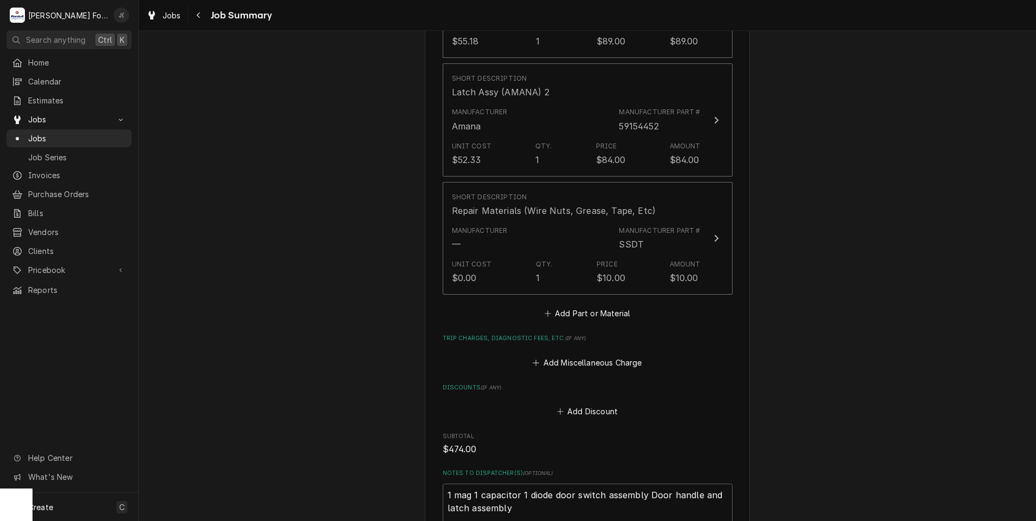
scroll to position [1450, 0]
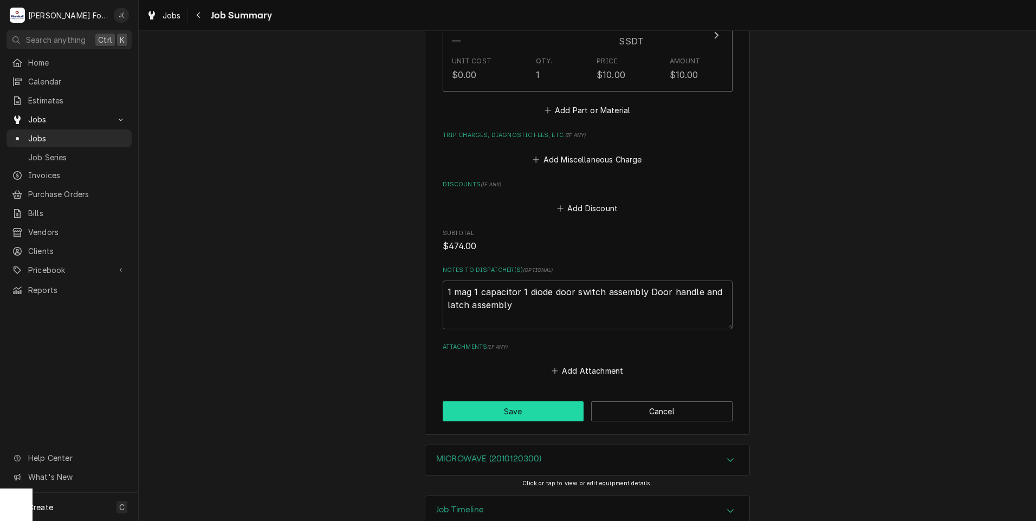
click at [497, 402] on button "Save" at bounding box center [513, 412] width 141 height 20
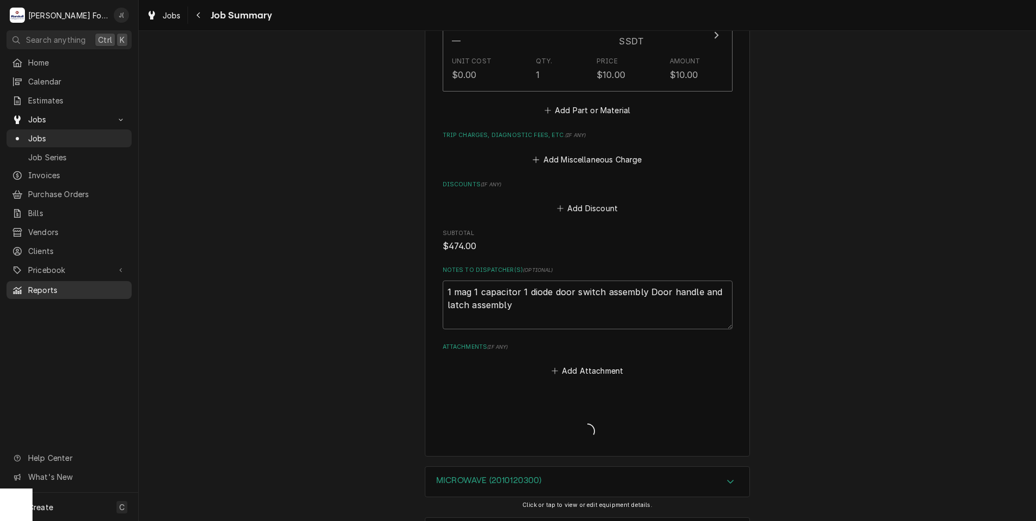
type textarea "x"
